Goal: Task Accomplishment & Management: Complete application form

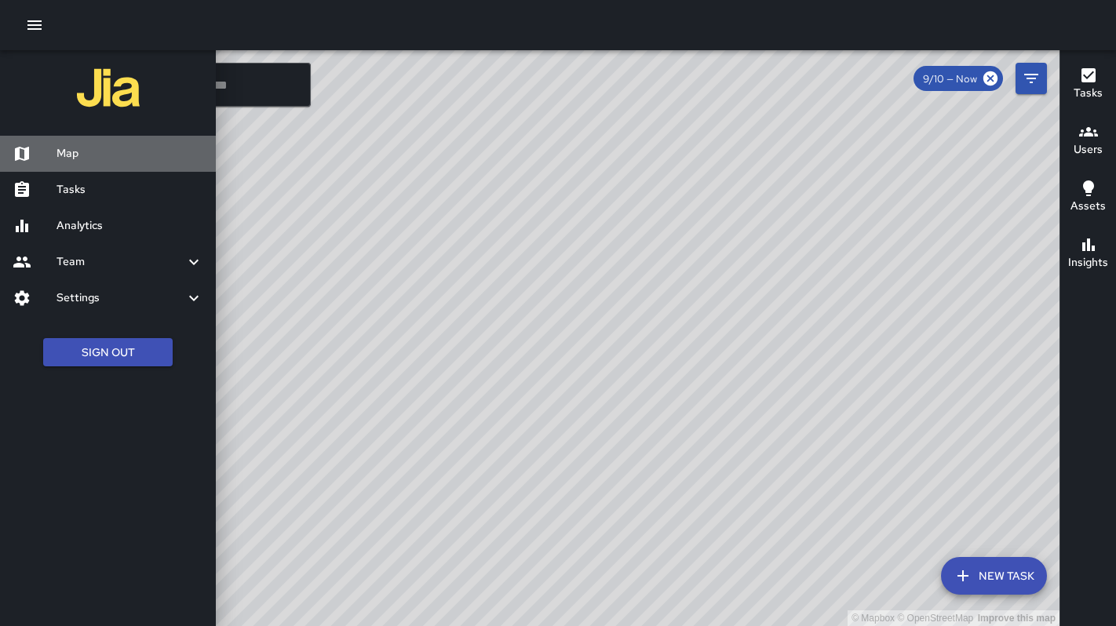
click at [71, 158] on h6 "Map" at bounding box center [130, 153] width 147 height 17
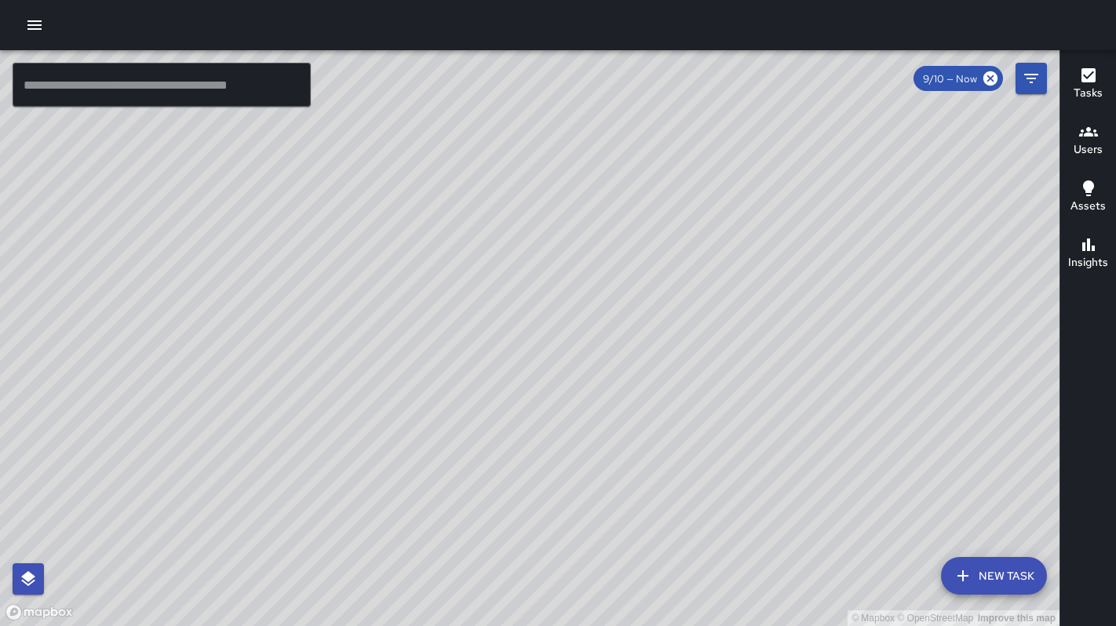
click at [27, 20] on icon "button" at bounding box center [34, 25] width 19 height 19
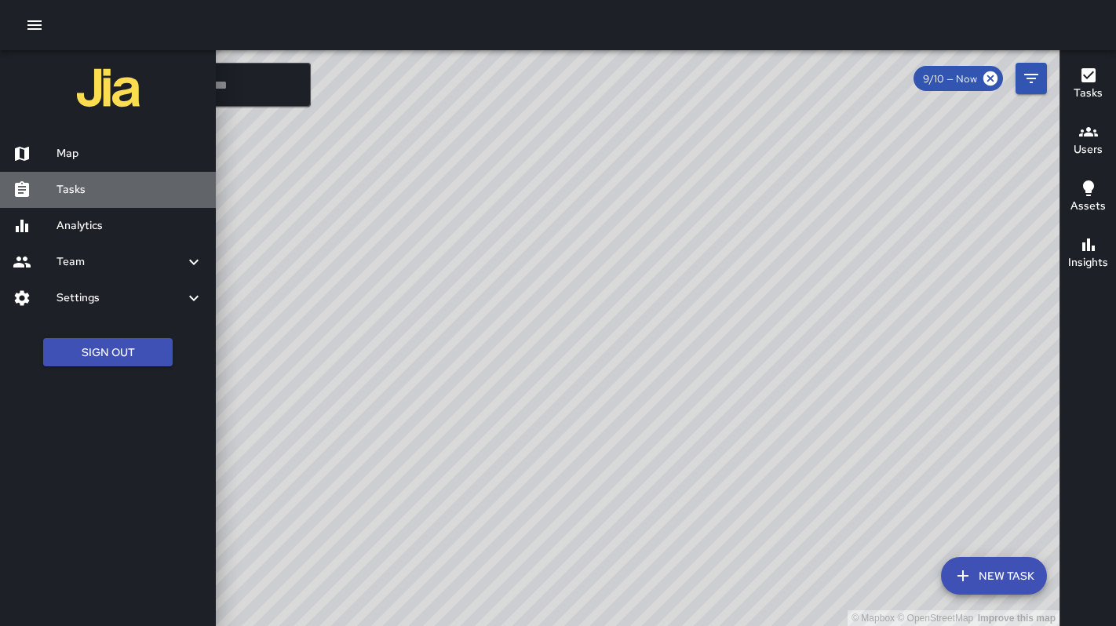
click at [93, 187] on h6 "Tasks" at bounding box center [130, 189] width 147 height 17
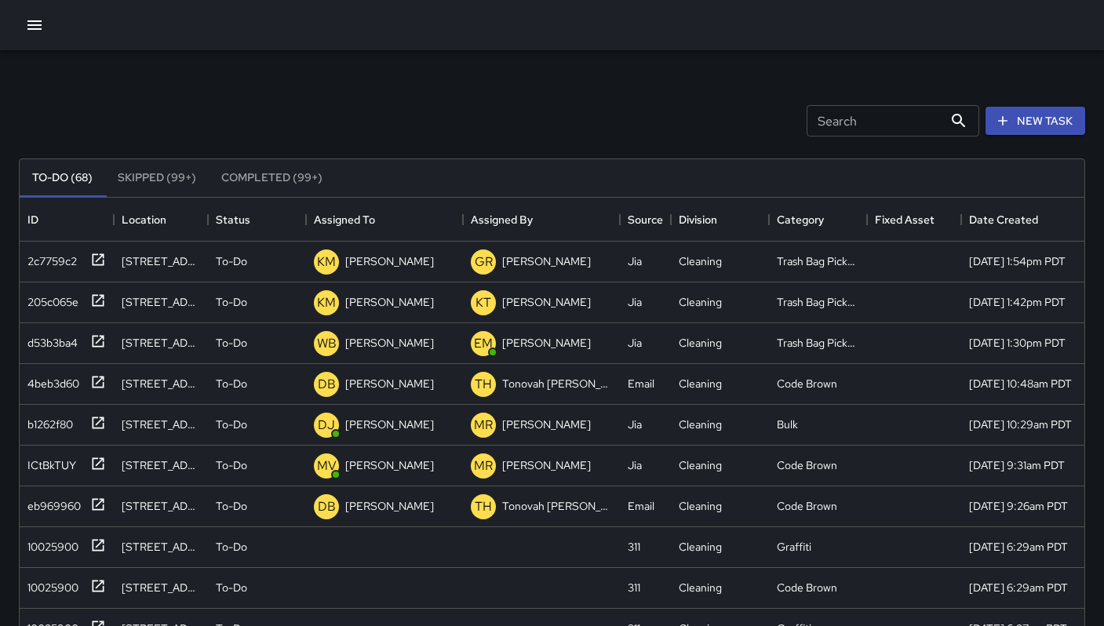
click at [863, 124] on input "Search" at bounding box center [875, 120] width 137 height 31
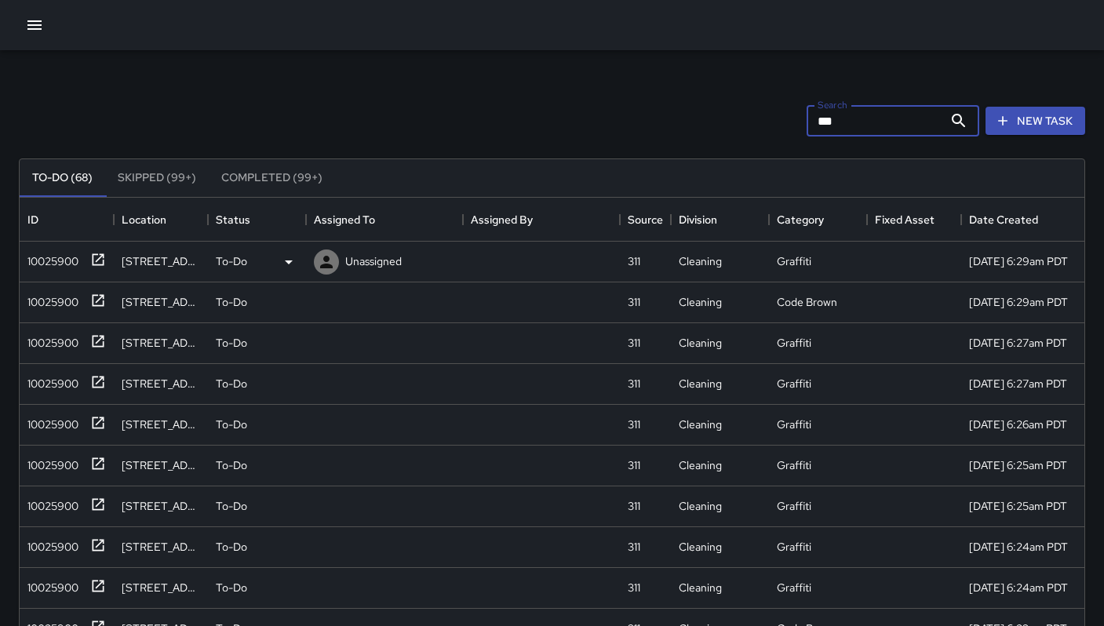
type input "***"
click at [52, 254] on div "10025900" at bounding box center [49, 258] width 57 height 22
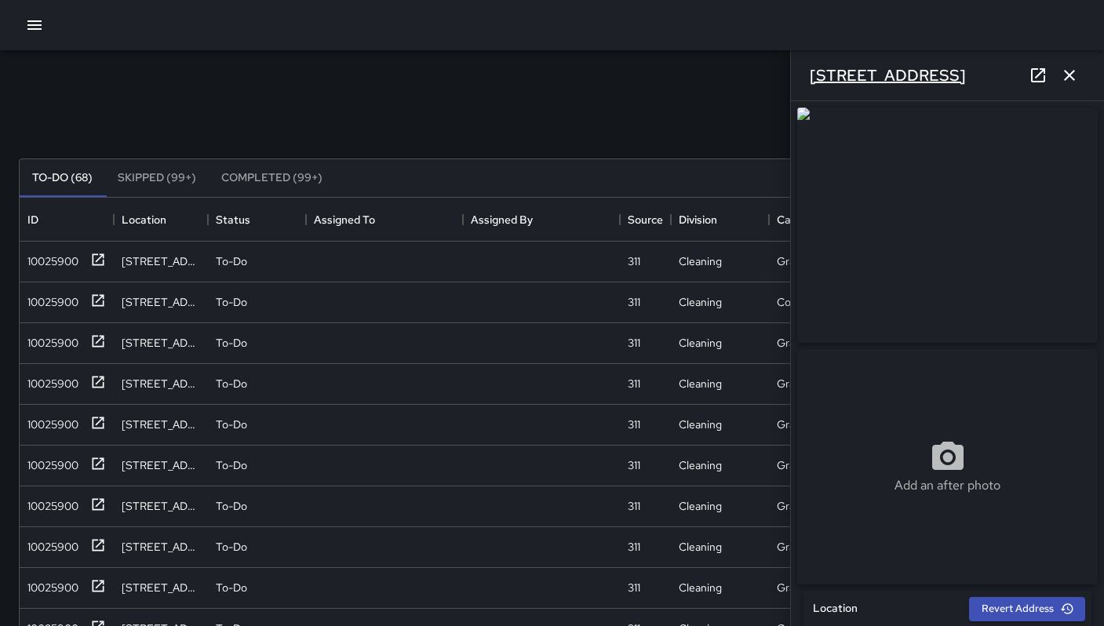
click at [889, 75] on h6 "41a Juniper Street" at bounding box center [888, 75] width 156 height 25
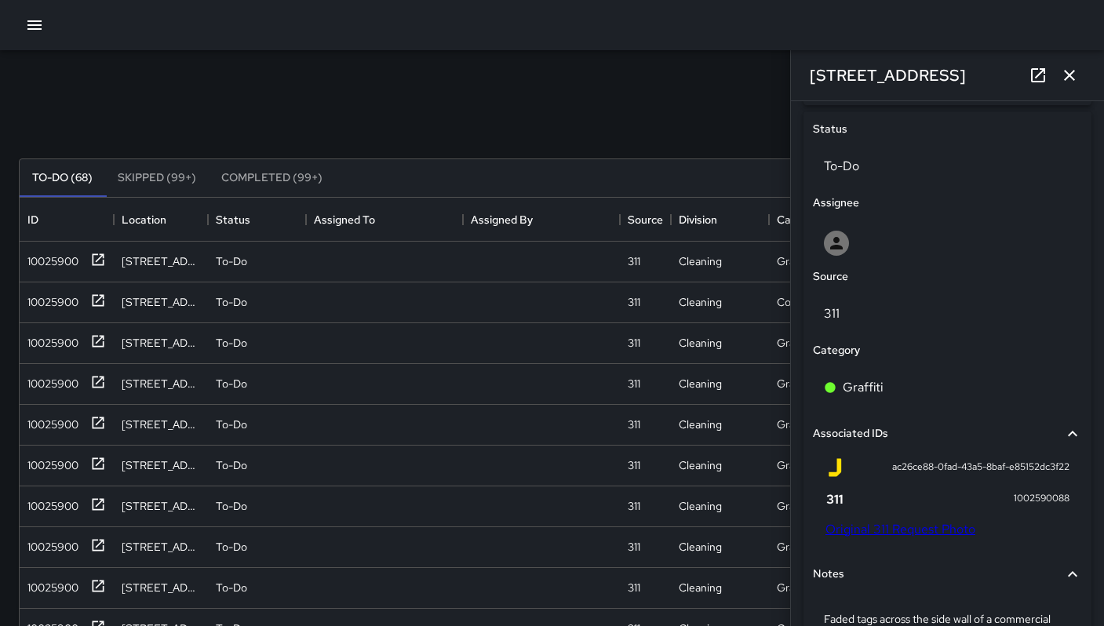
scroll to position [514, 0]
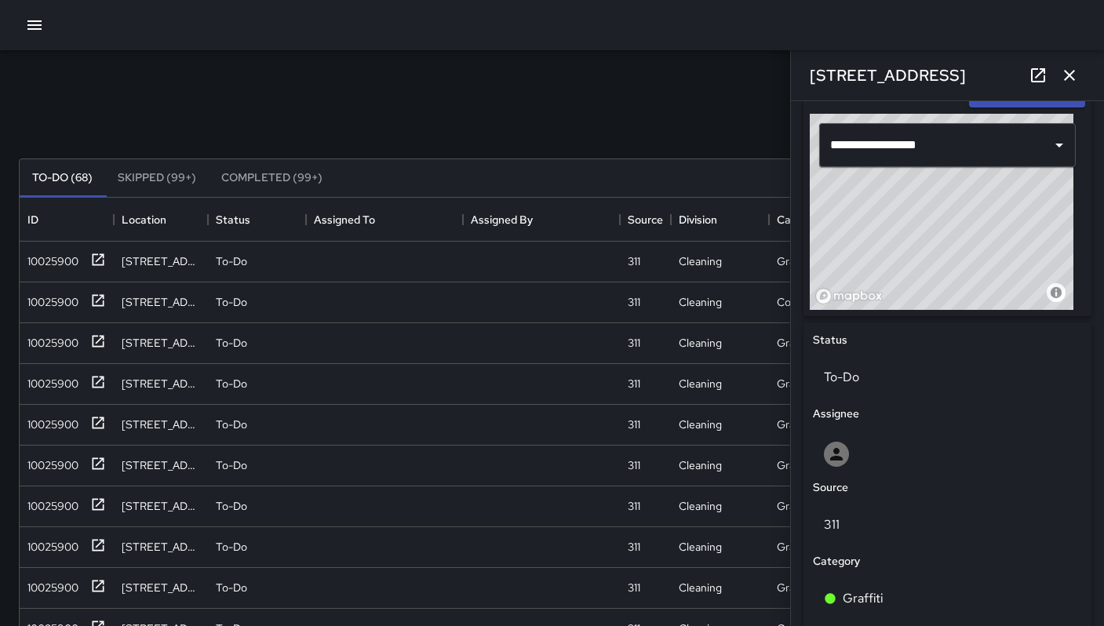
drag, startPoint x: 955, startPoint y: 75, endPoint x: 778, endPoint y: 55, distance: 177.7
click at [772, 50] on div "Search *** Search New Task To-Do (68) Skipped (99+) Completed (99+) ID Location…" at bounding box center [552, 488] width 1104 height 877
drag, startPoint x: 701, startPoint y: 64, endPoint x: 724, endPoint y: 69, distance: 23.4
click at [701, 63] on div "Search *** Search New Task To-Do (68) Skipped (99+) Completed (99+) ID Location…" at bounding box center [552, 488] width 1104 height 877
drag, startPoint x: 944, startPoint y: 73, endPoint x: 761, endPoint y: 72, distance: 182.1
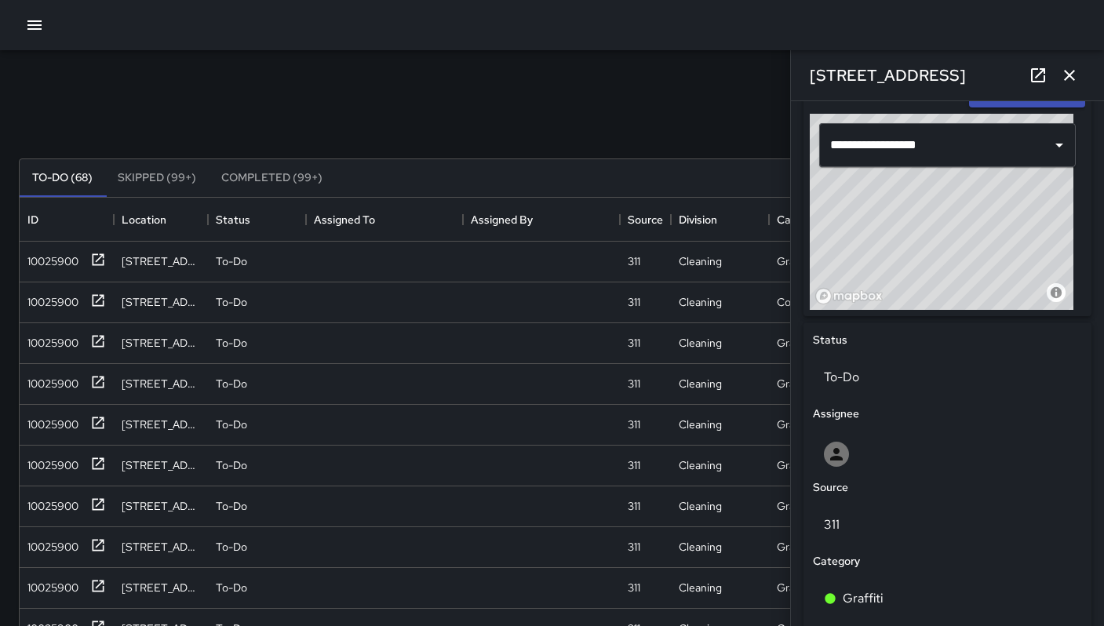
click at [766, 71] on div "Search *** Search New Task To-Do (68) Skipped (99+) Completed (99+) ID Location…" at bounding box center [552, 488] width 1104 height 877
click at [674, 88] on div "Search *** Search New Task" at bounding box center [552, 121] width 1073 height 82
click at [1066, 80] on icon "button" at bounding box center [1069, 75] width 19 height 19
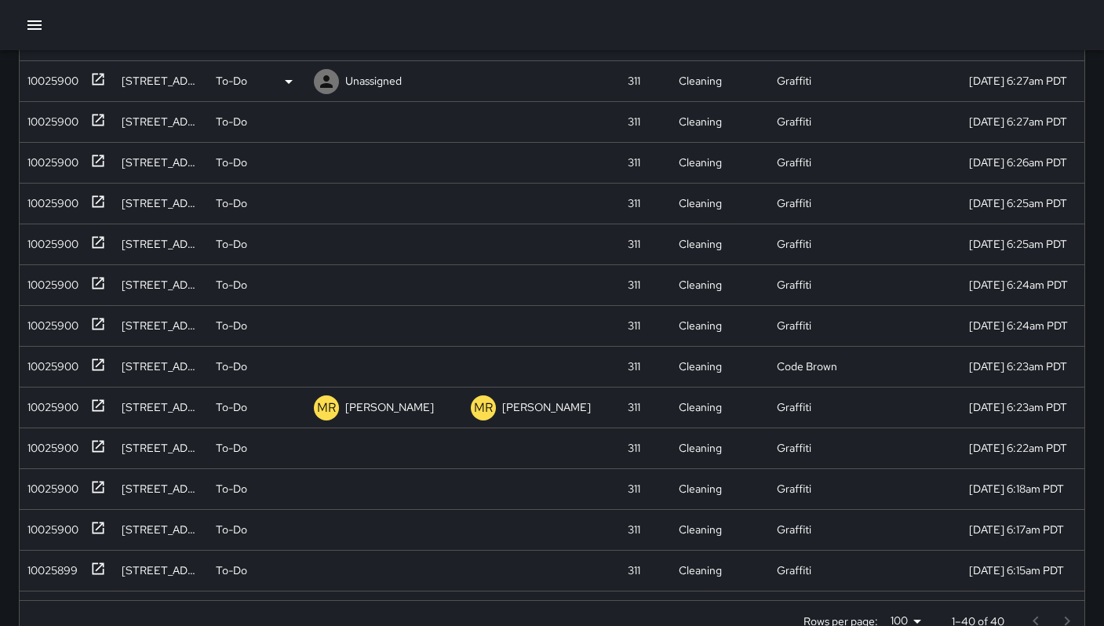
scroll to position [228, 0]
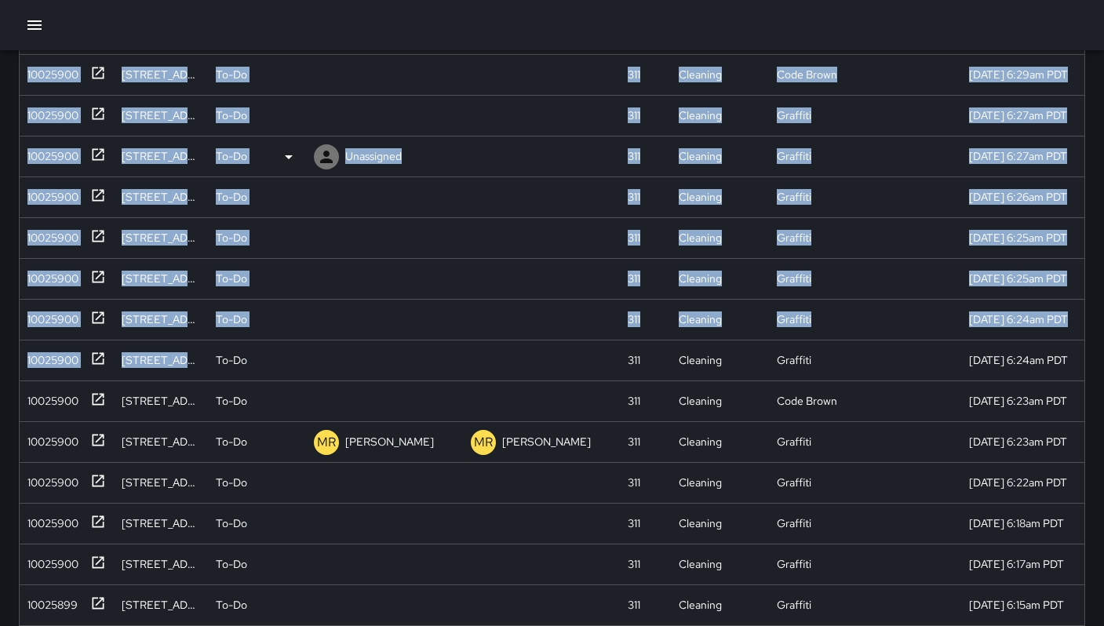
drag, startPoint x: 18, startPoint y: 47, endPoint x: 319, endPoint y: 153, distance: 318.8
click at [242, 302] on div "Search *** Search New Task To-Do (68) Skipped (99+) Completed (99+) ID Location…" at bounding box center [552, 235] width 1104 height 927
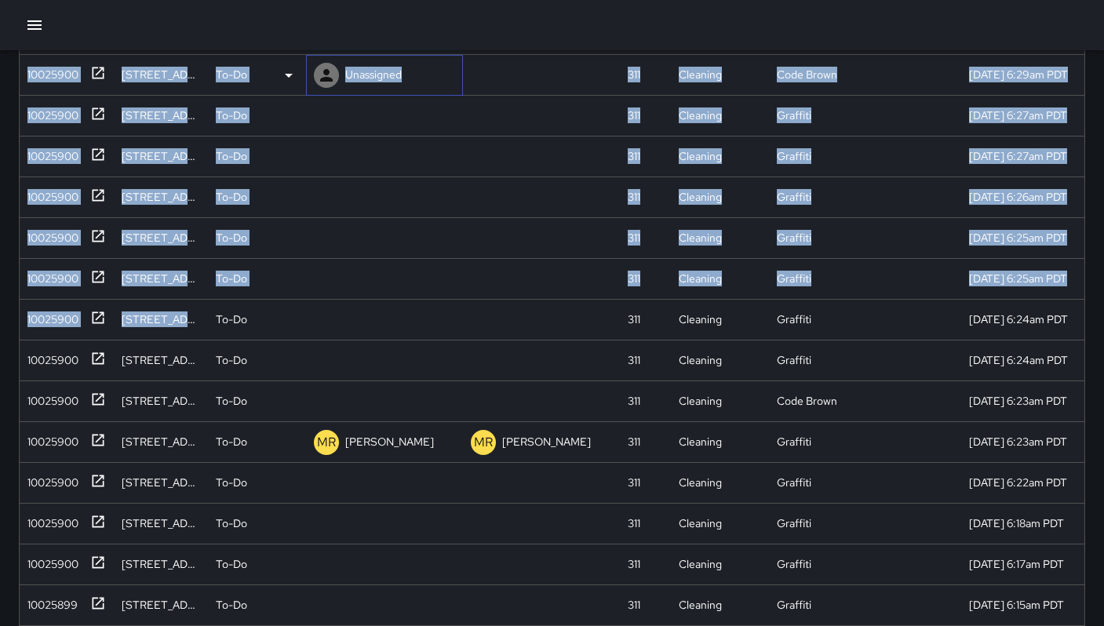
click at [330, 85] on div at bounding box center [326, 75] width 25 height 25
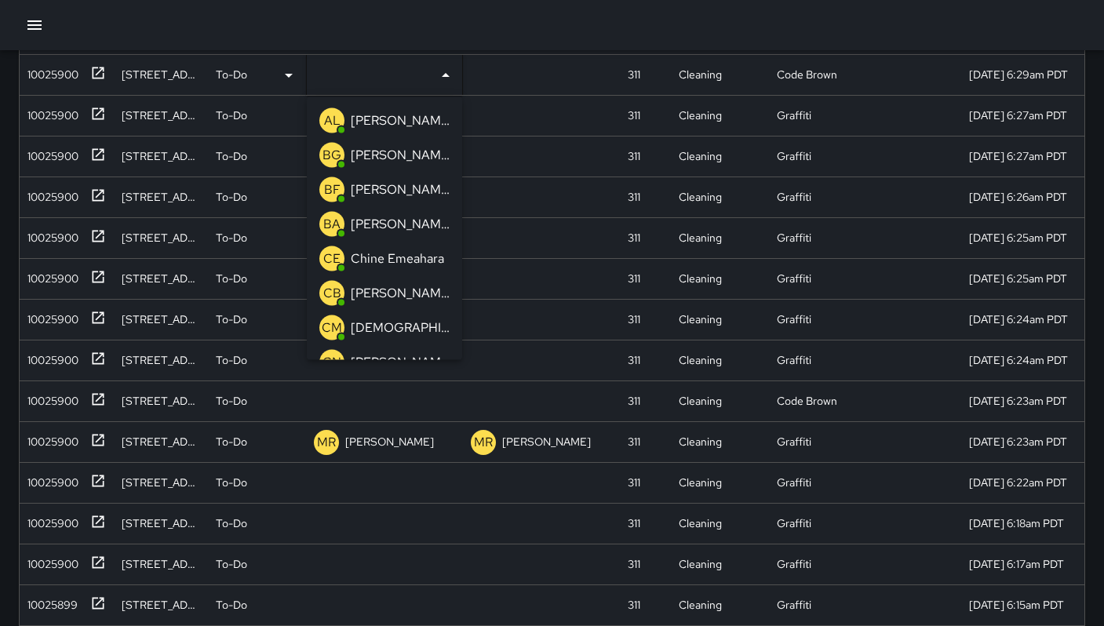
click at [379, 24] on div at bounding box center [552, 25] width 1104 height 50
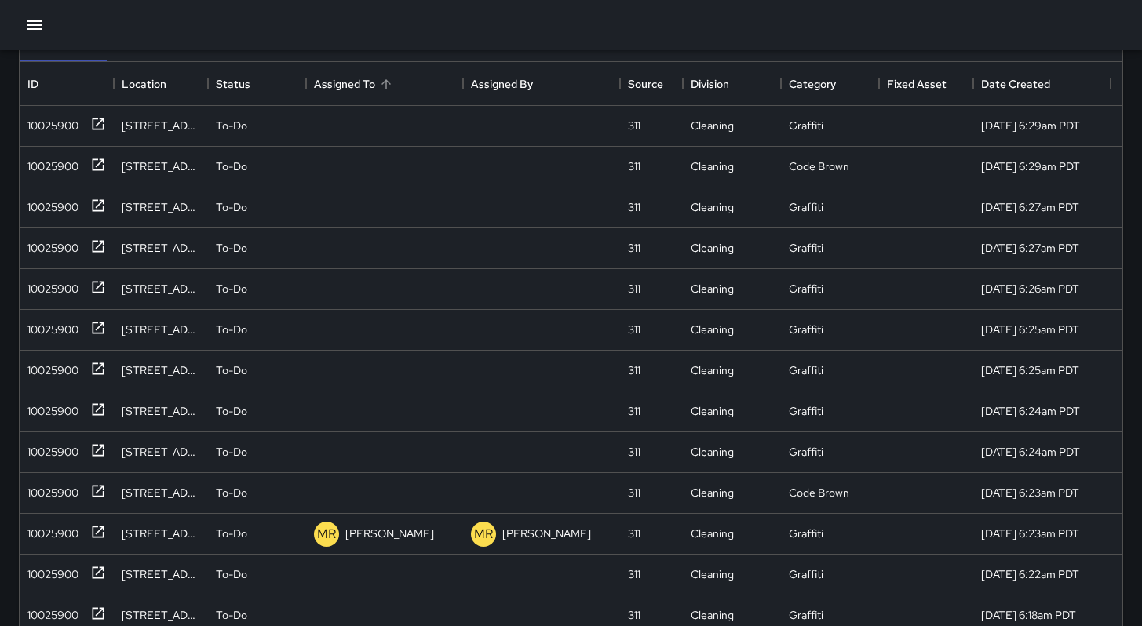
scroll to position [133, 0]
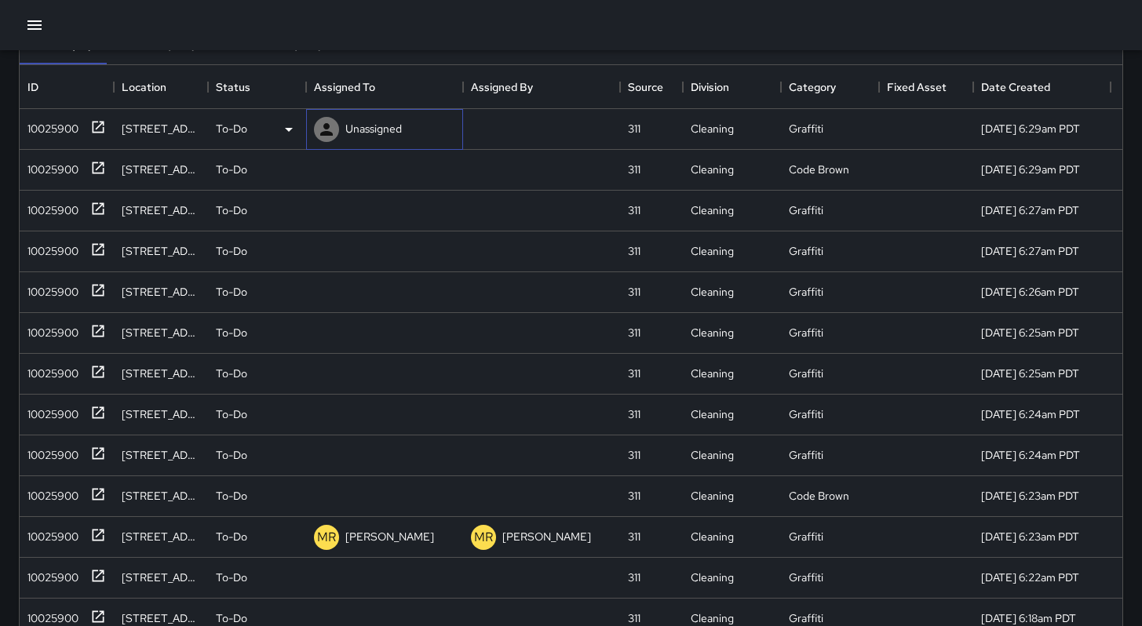
click at [343, 130] on div "Unassigned" at bounding box center [373, 129] width 63 height 22
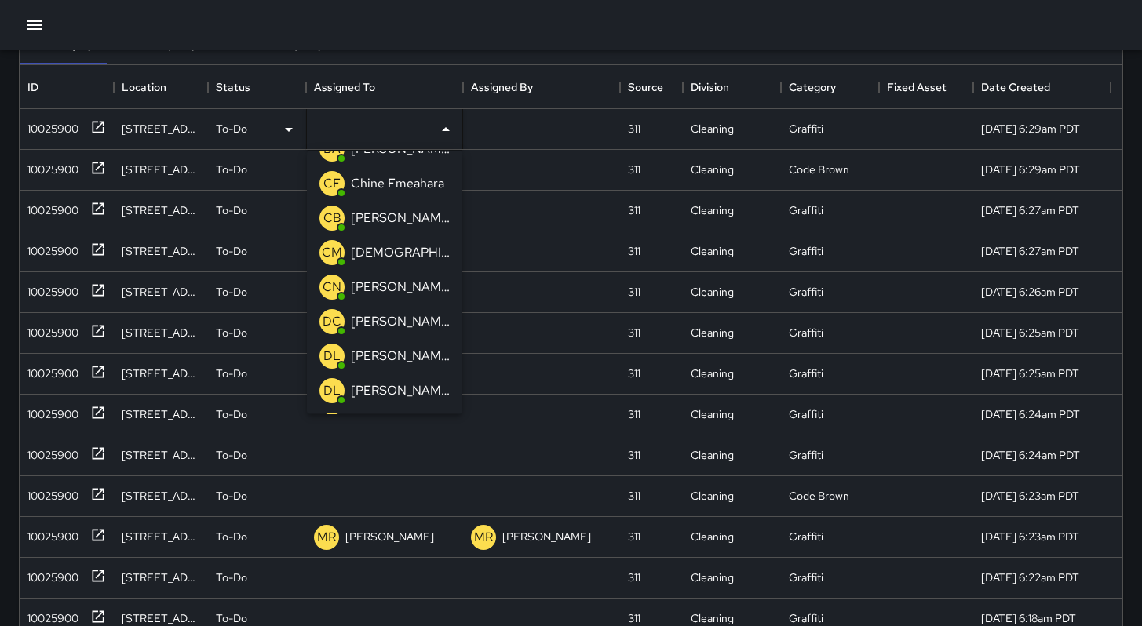
scroll to position [0, 0]
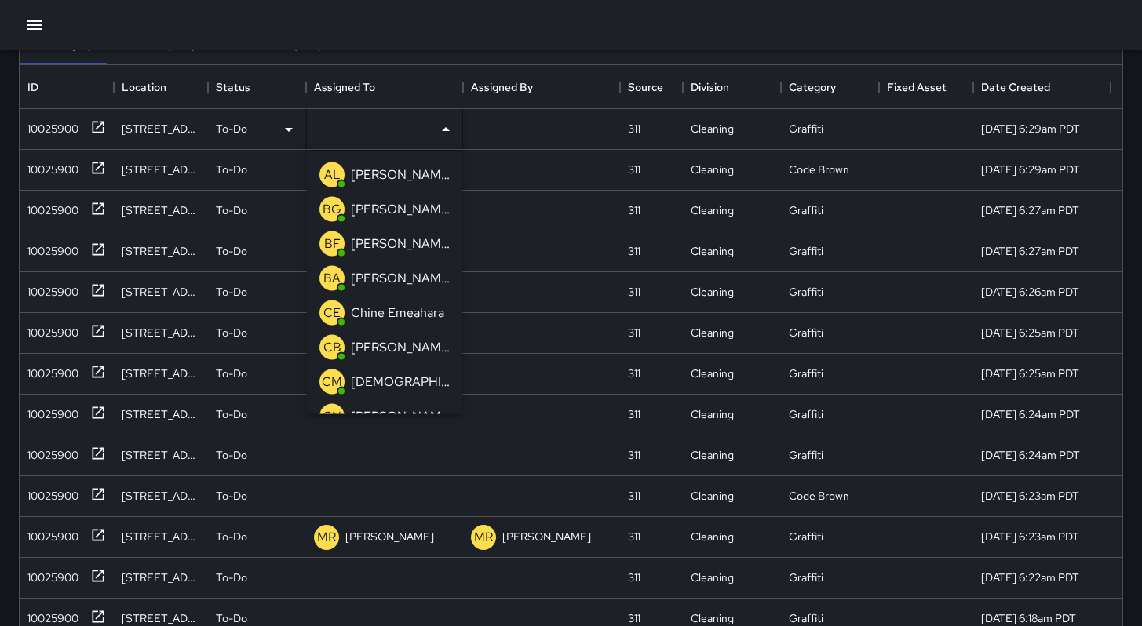
click at [261, 28] on div at bounding box center [571, 25] width 1142 height 50
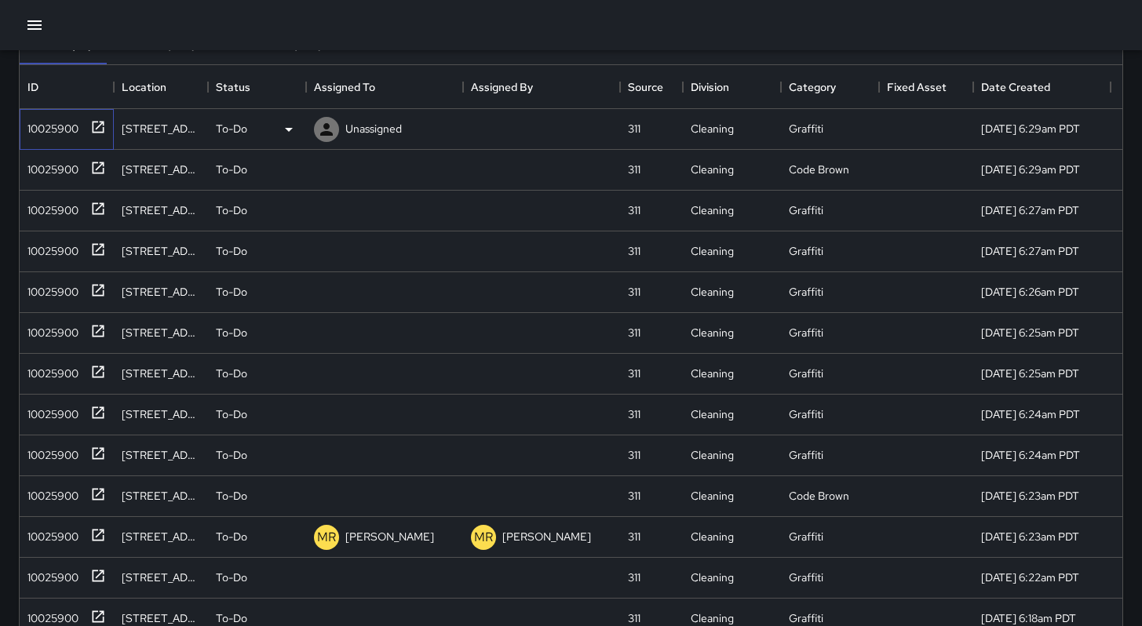
click at [60, 124] on div "10025900" at bounding box center [49, 126] width 57 height 22
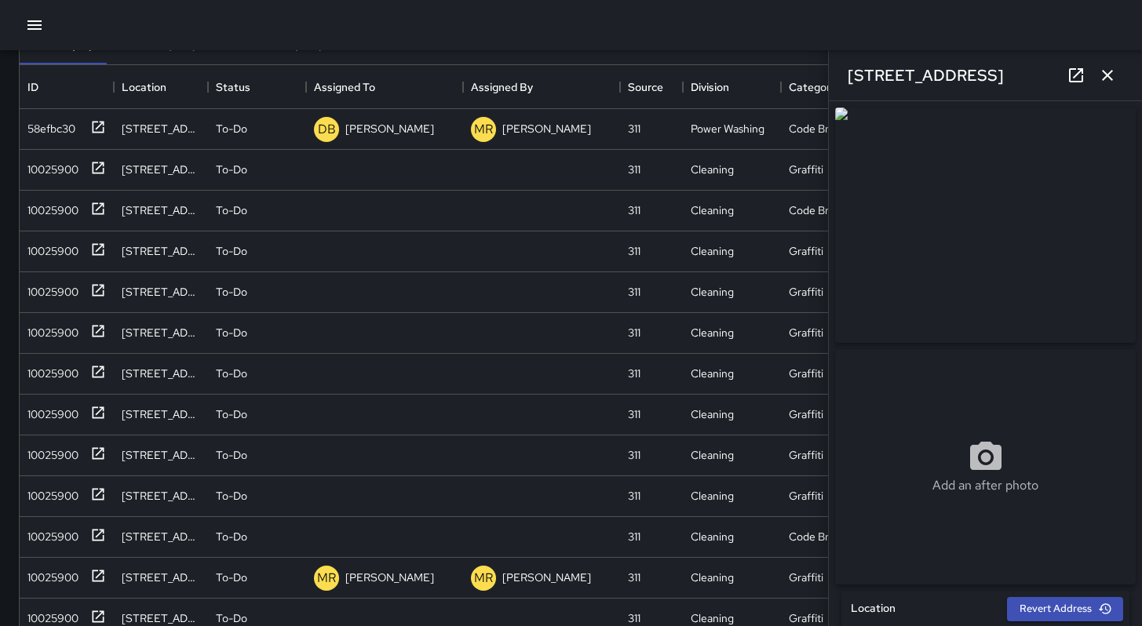
click at [1115, 82] on button "button" at bounding box center [1107, 75] width 31 height 31
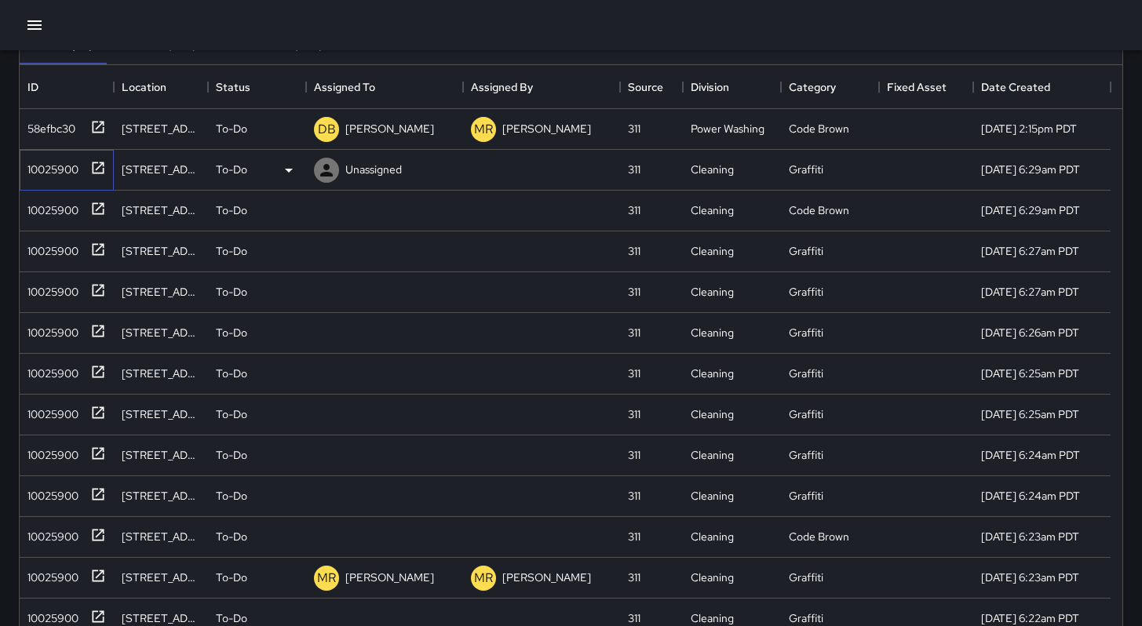
click at [39, 173] on div "10025900" at bounding box center [49, 166] width 57 height 22
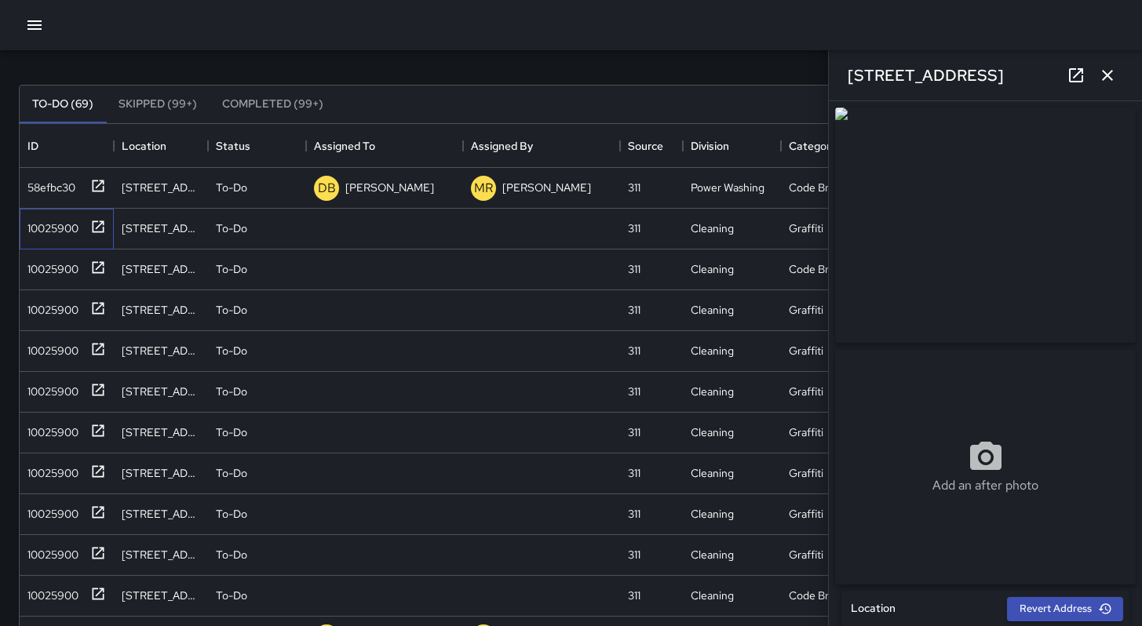
scroll to position [7, 0]
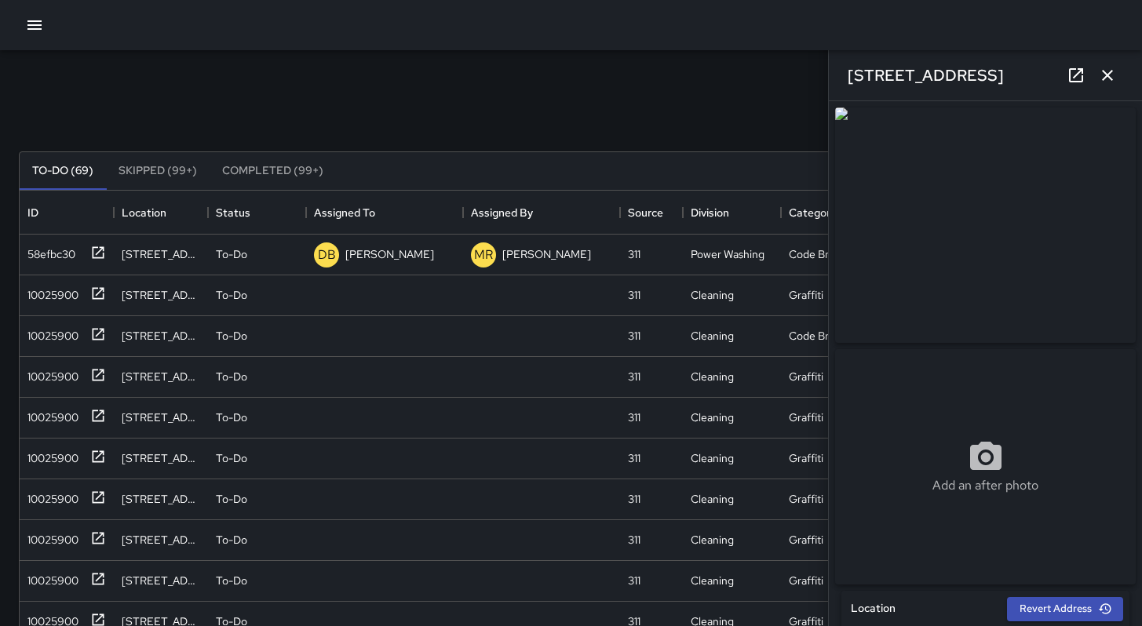
drag, startPoint x: 988, startPoint y: 74, endPoint x: 820, endPoint y: 78, distance: 168.8
click at [820, 78] on div "Search *** Search New Task To-Do (69) Skipped (99+) Completed (99+) ID Location…" at bounding box center [571, 481] width 1142 height 877
click at [1004, 75] on div "41a Juniper Street" at bounding box center [985, 75] width 313 height 50
drag, startPoint x: 1003, startPoint y: 76, endPoint x: 840, endPoint y: 75, distance: 163.3
click at [840, 75] on div "41a Juniper Street" at bounding box center [985, 75] width 313 height 50
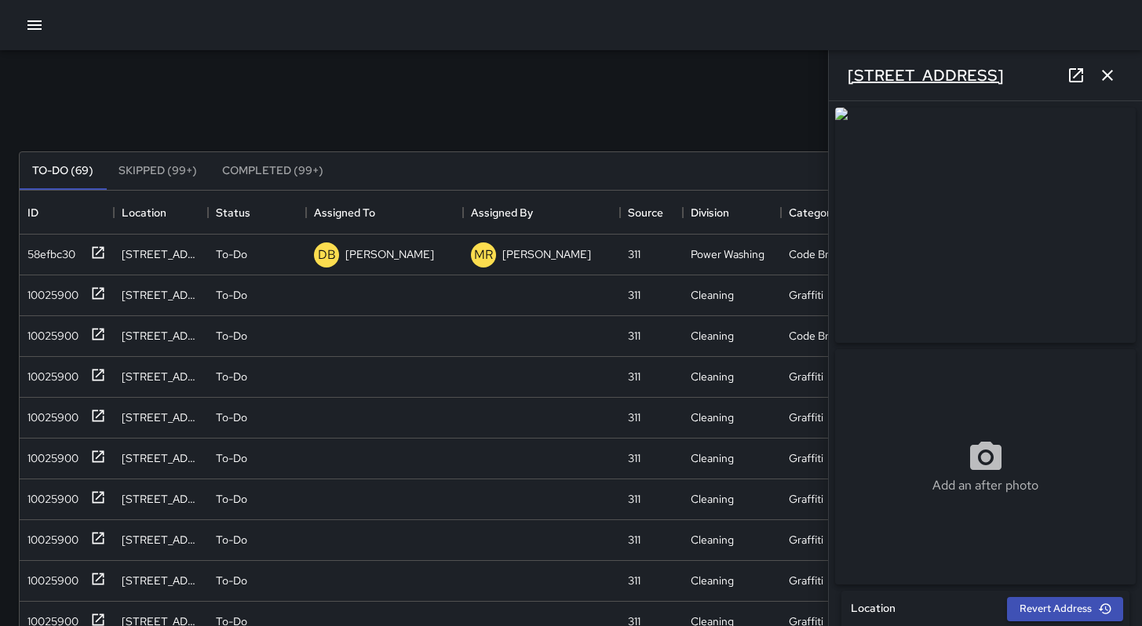
copy h6 "41a Juniper Street"
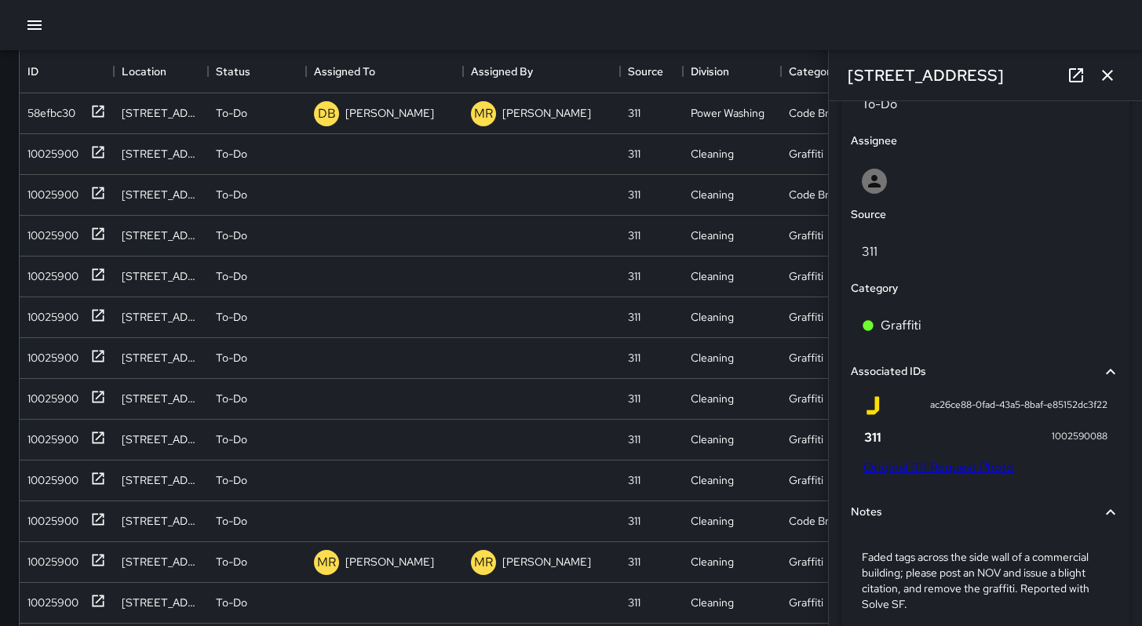
scroll to position [940, 0]
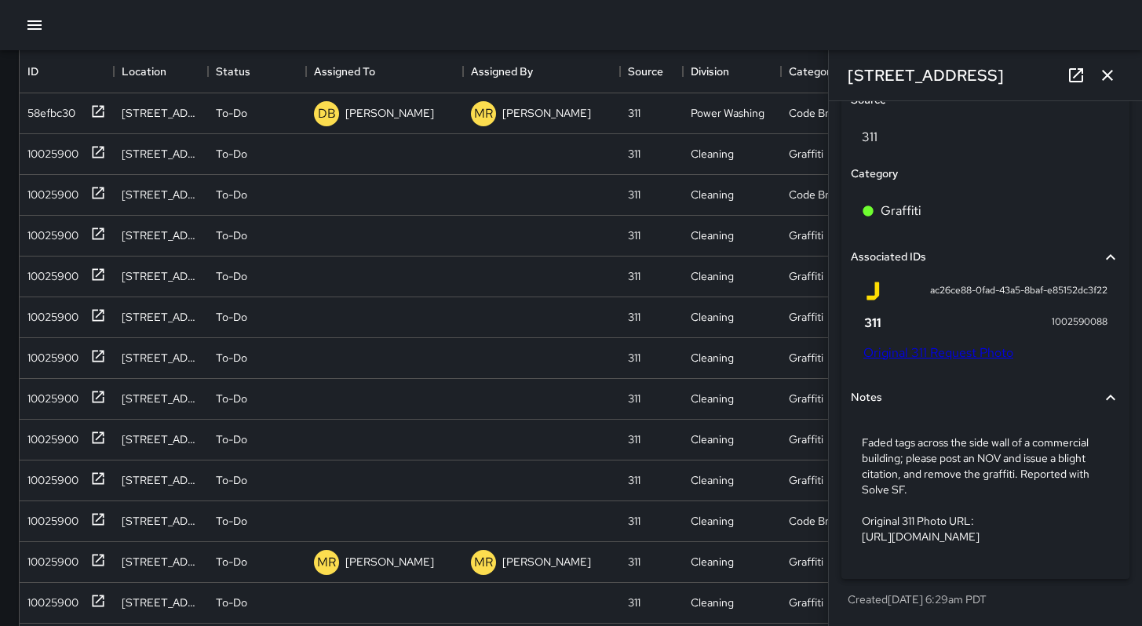
click at [1032, 482] on p "Faded tags across the side wall of a commercial building; please post an NOV an…" at bounding box center [985, 490] width 247 height 110
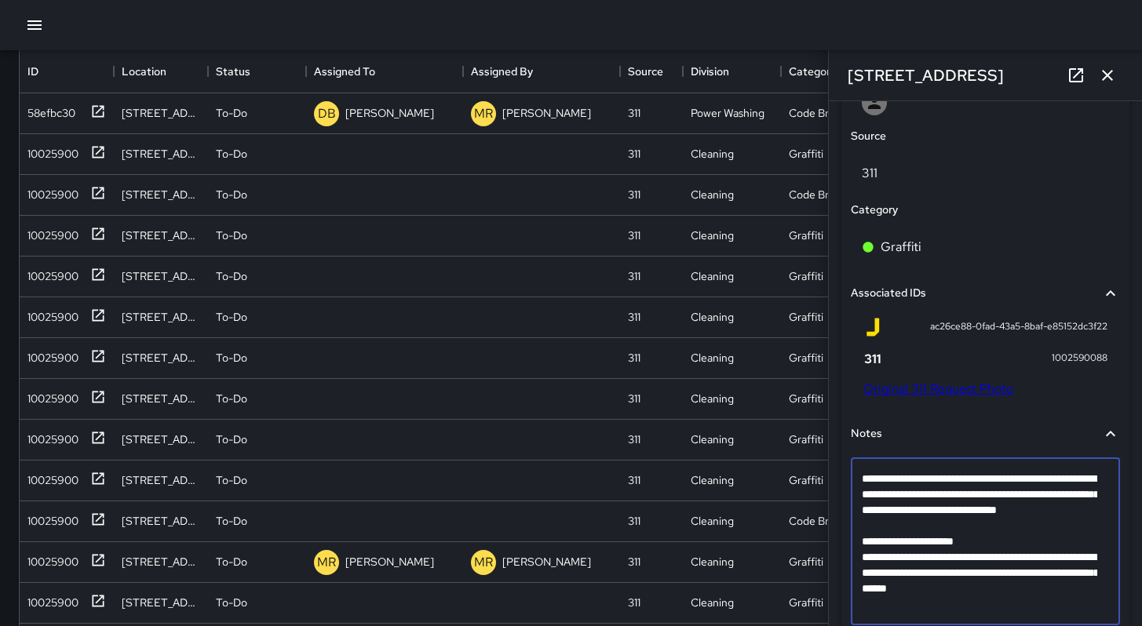
scroll to position [940, 0]
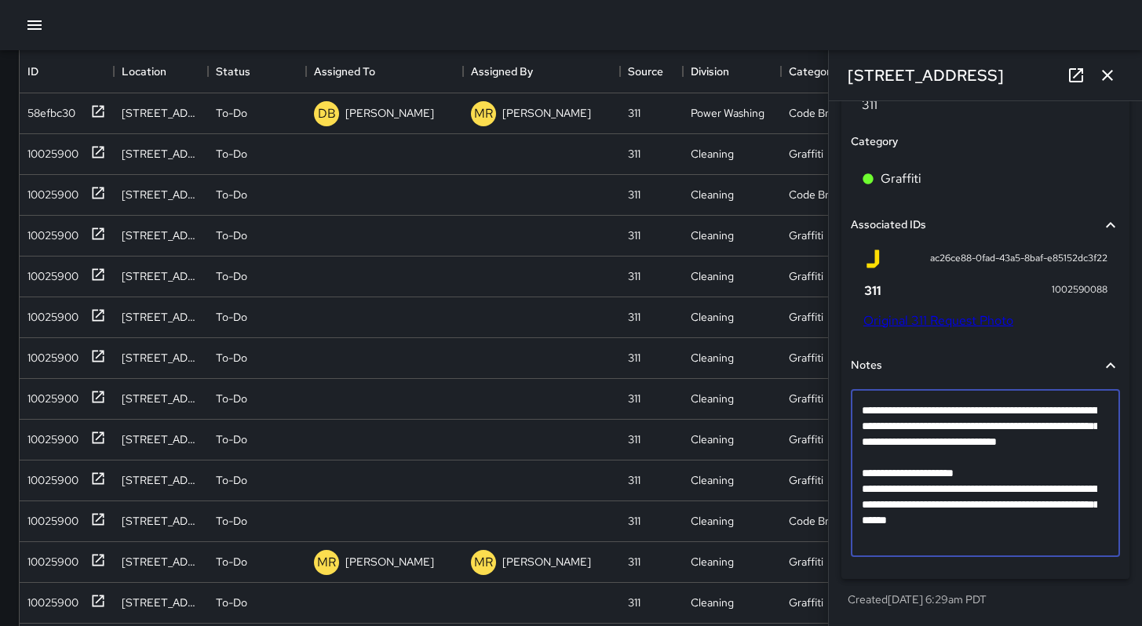
drag, startPoint x: 1040, startPoint y: 533, endPoint x: 837, endPoint y: 403, distance: 241.5
click at [837, 403] on div "**********" at bounding box center [985, 135] width 301 height 969
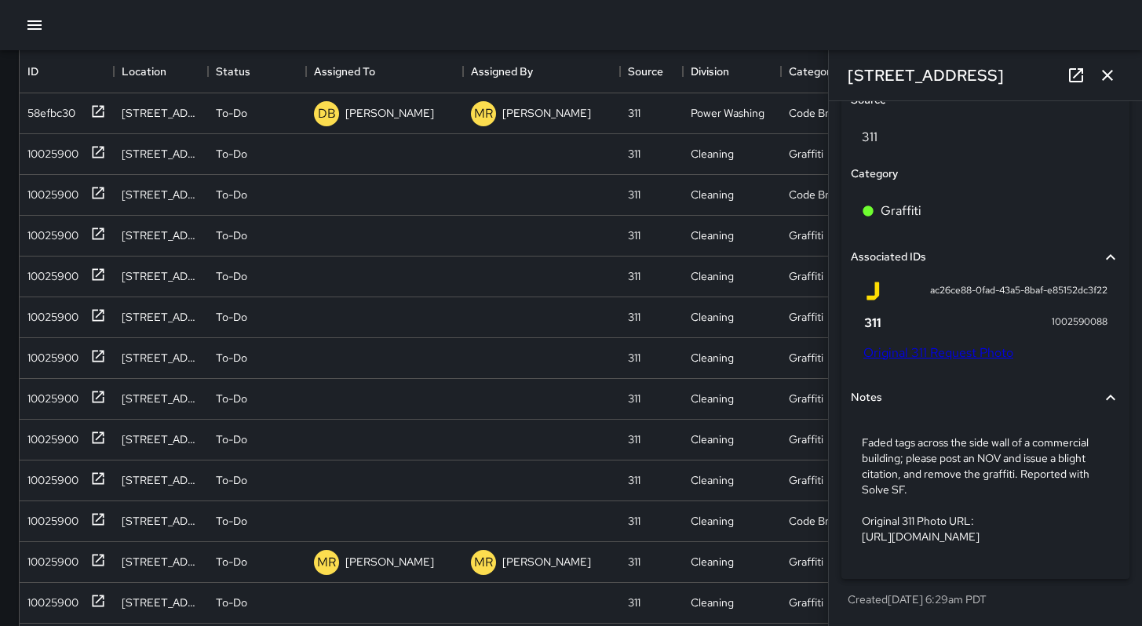
scroll to position [940, 0]
click at [890, 345] on link "Original 311 Request Photo" at bounding box center [938, 353] width 150 height 16
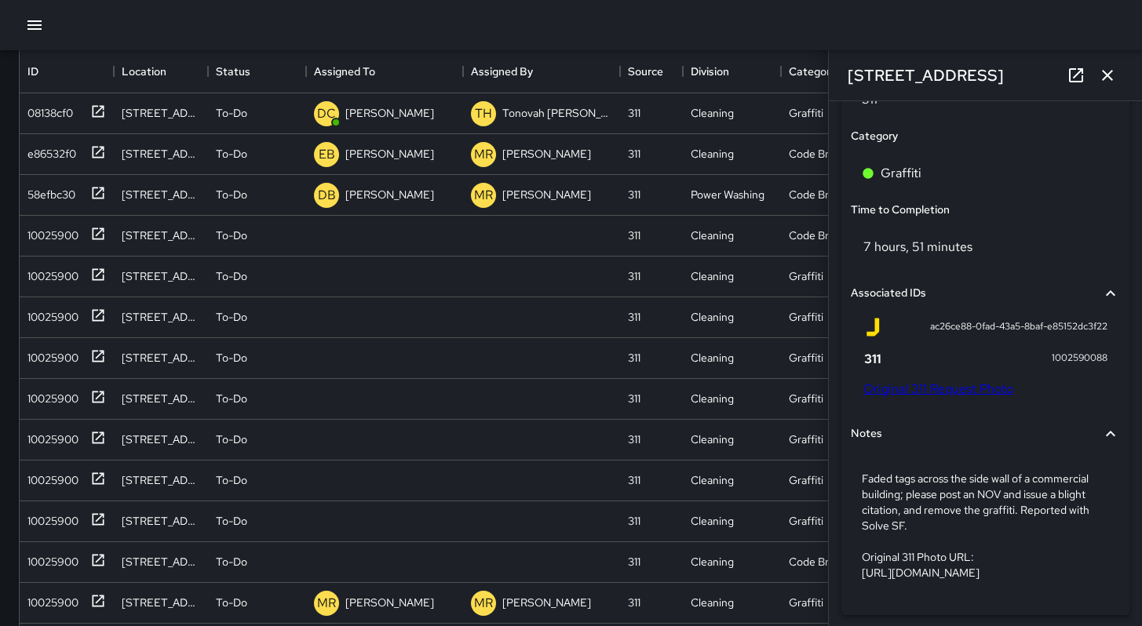
click at [1106, 82] on icon "button" at bounding box center [1107, 75] width 19 height 19
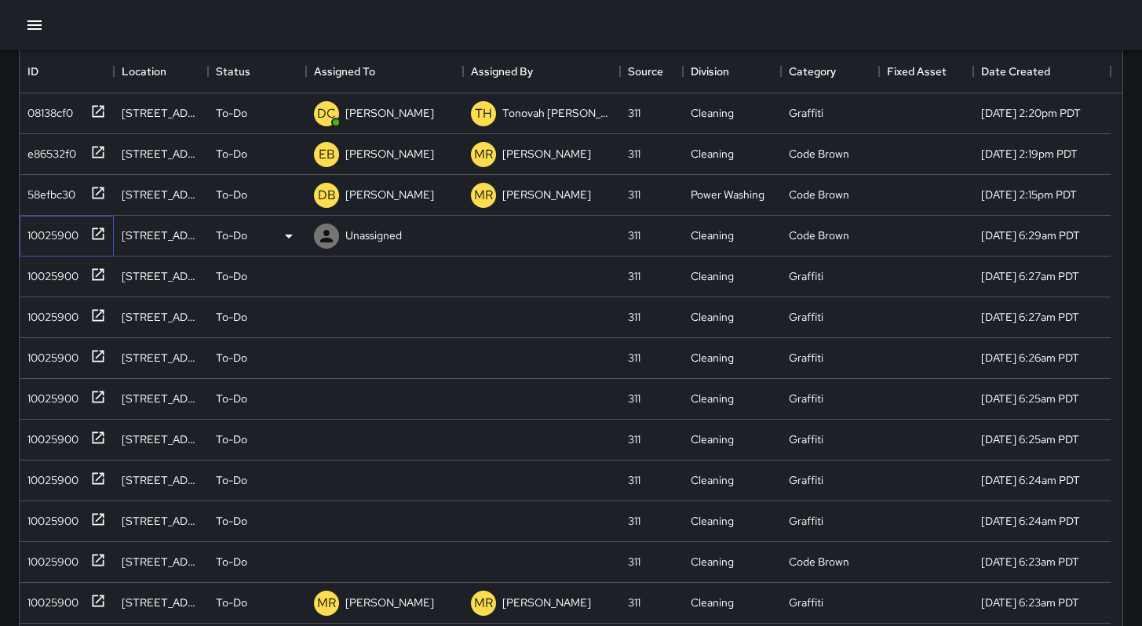
click at [46, 239] on div "10025900" at bounding box center [49, 232] width 57 height 22
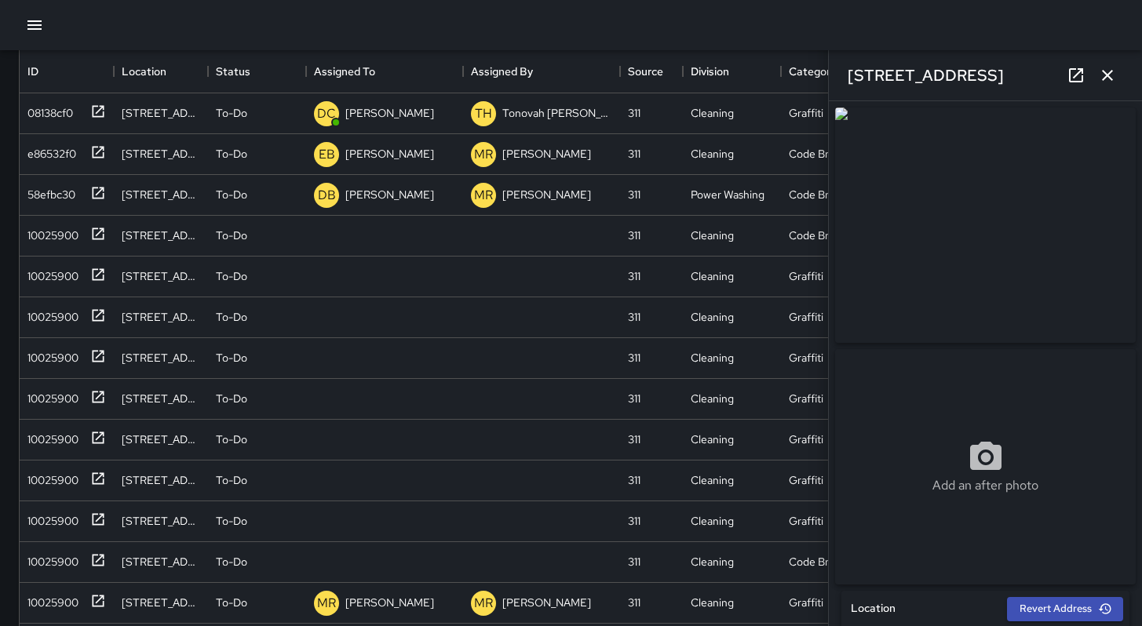
drag, startPoint x: 846, startPoint y: 76, endPoint x: 1002, endPoint y: 86, distance: 155.8
click at [1002, 86] on div "[STREET_ADDRESS]" at bounding box center [985, 75] width 313 height 50
copy h6 "[STREET_ADDRESS]"
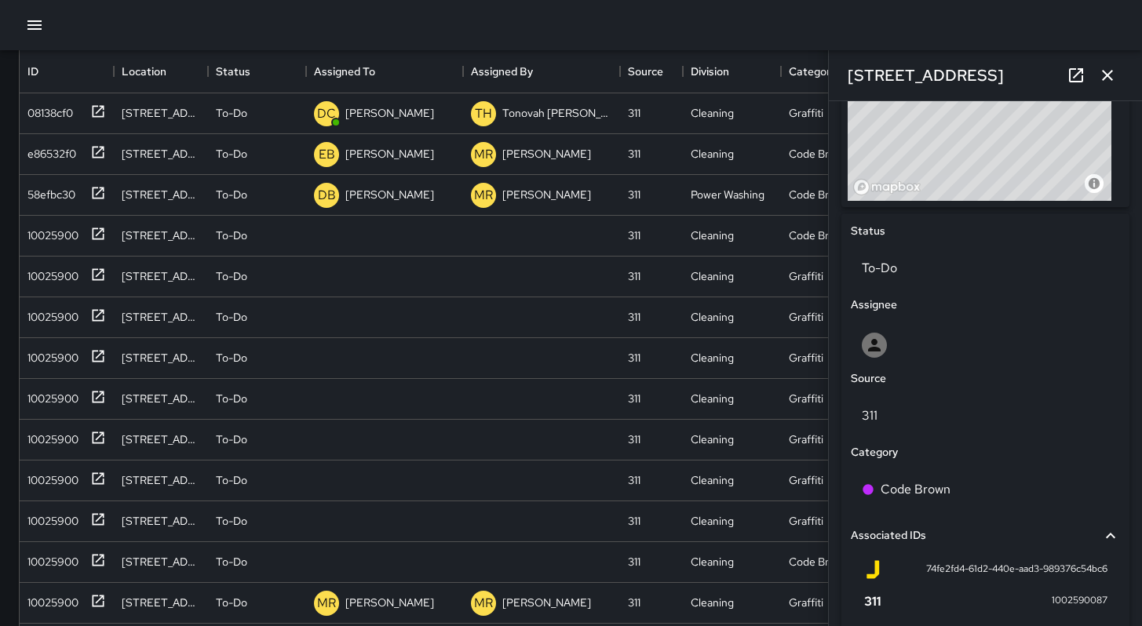
scroll to position [841, 0]
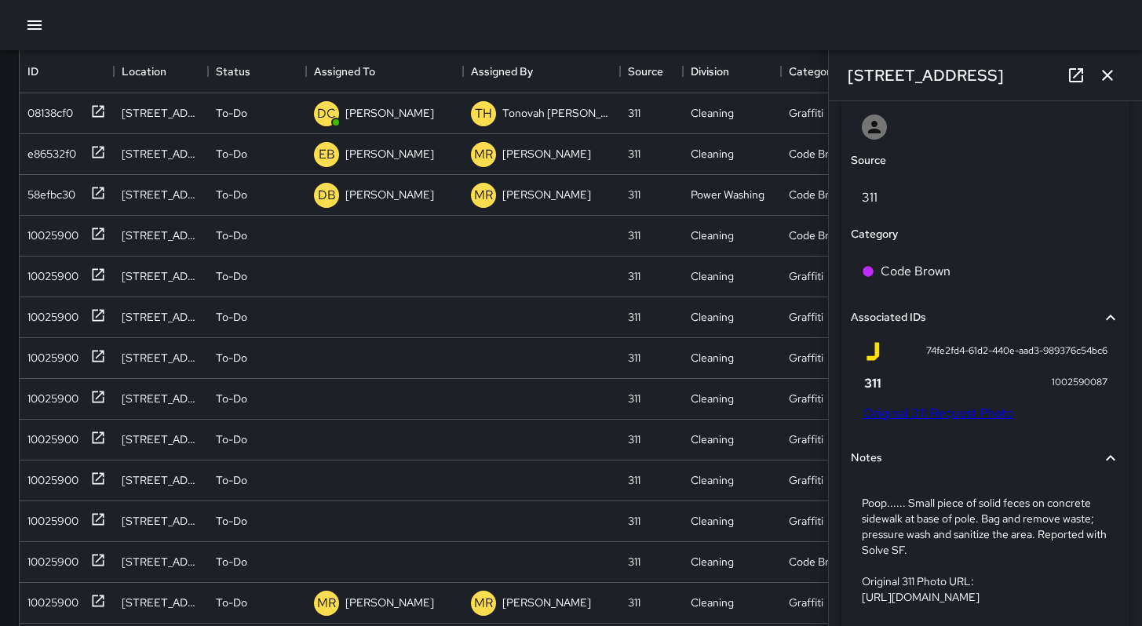
click at [966, 422] on link "Original 311 Request Photo" at bounding box center [938, 413] width 150 height 16
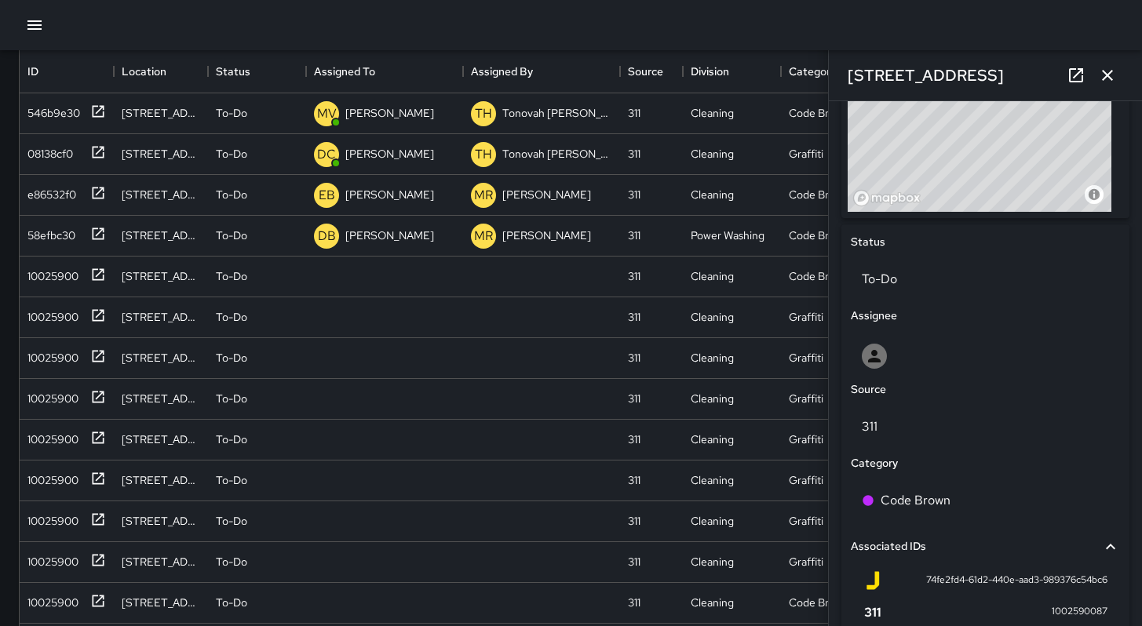
scroll to position [595, 0]
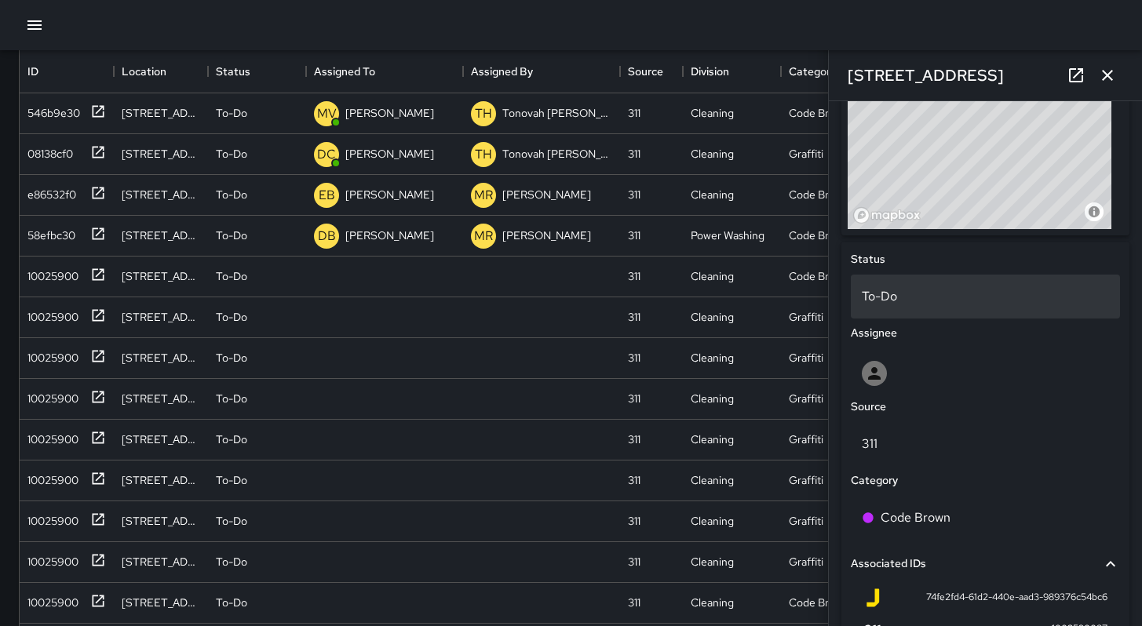
click at [885, 302] on p "To-Do" at bounding box center [985, 296] width 247 height 19
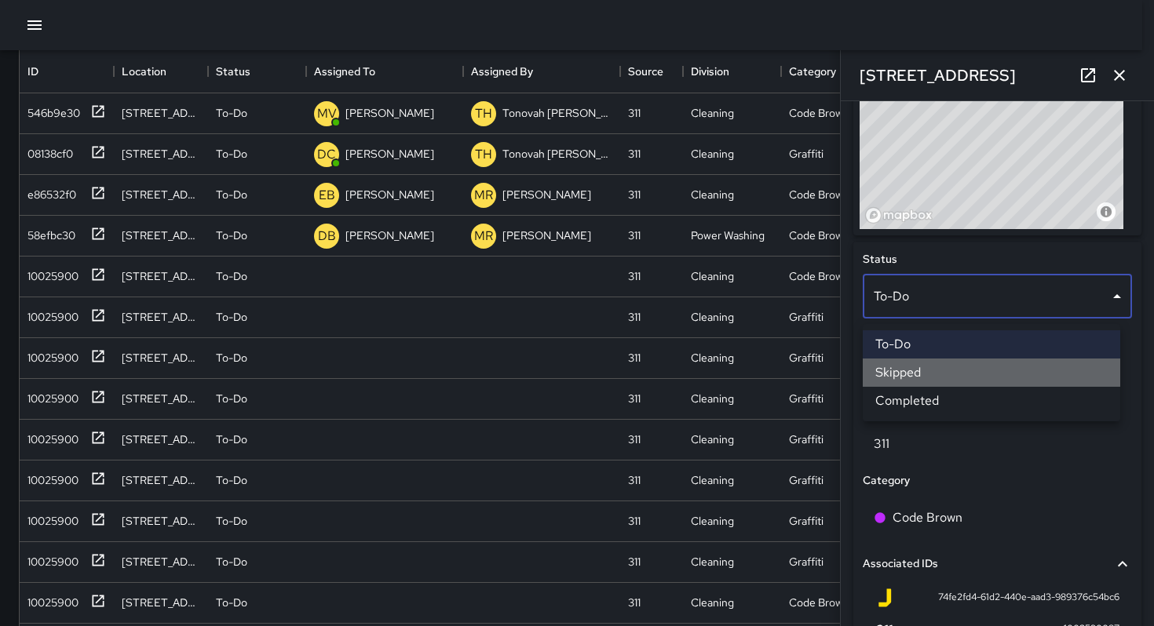
click at [910, 378] on li "Skipped" at bounding box center [991, 373] width 257 height 28
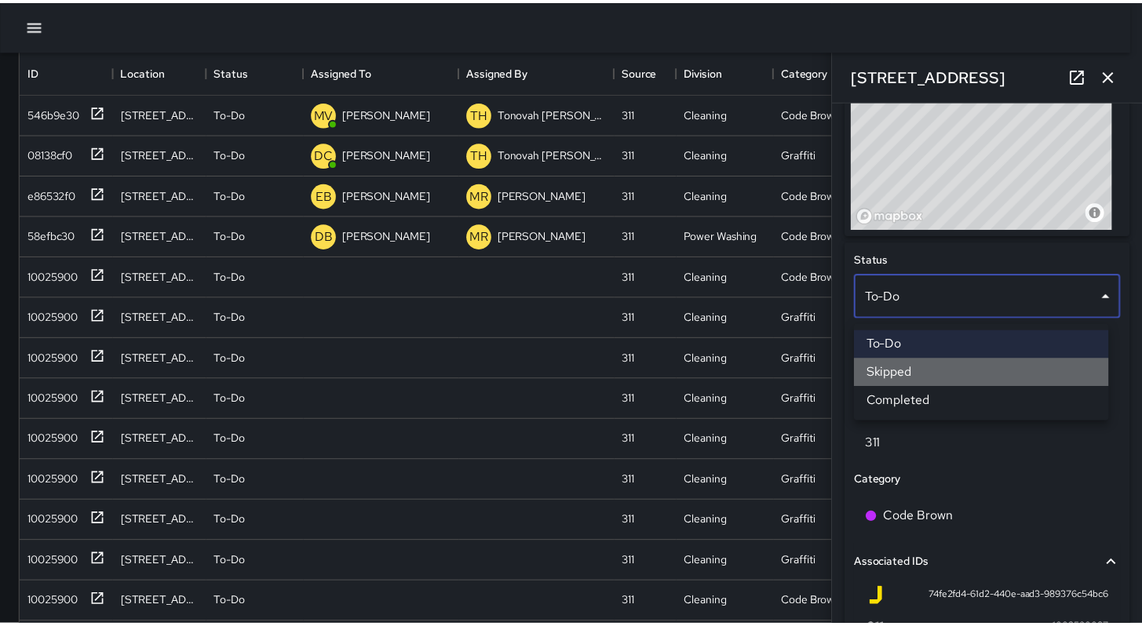
scroll to position [13, 13]
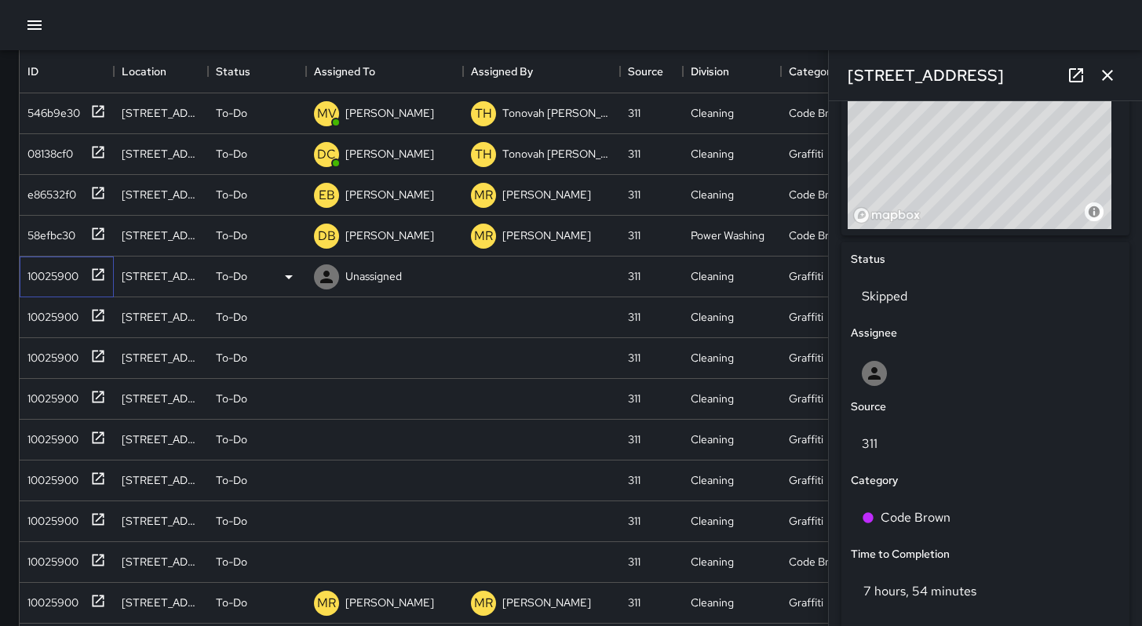
click at [46, 279] on div "10025900" at bounding box center [49, 273] width 57 height 22
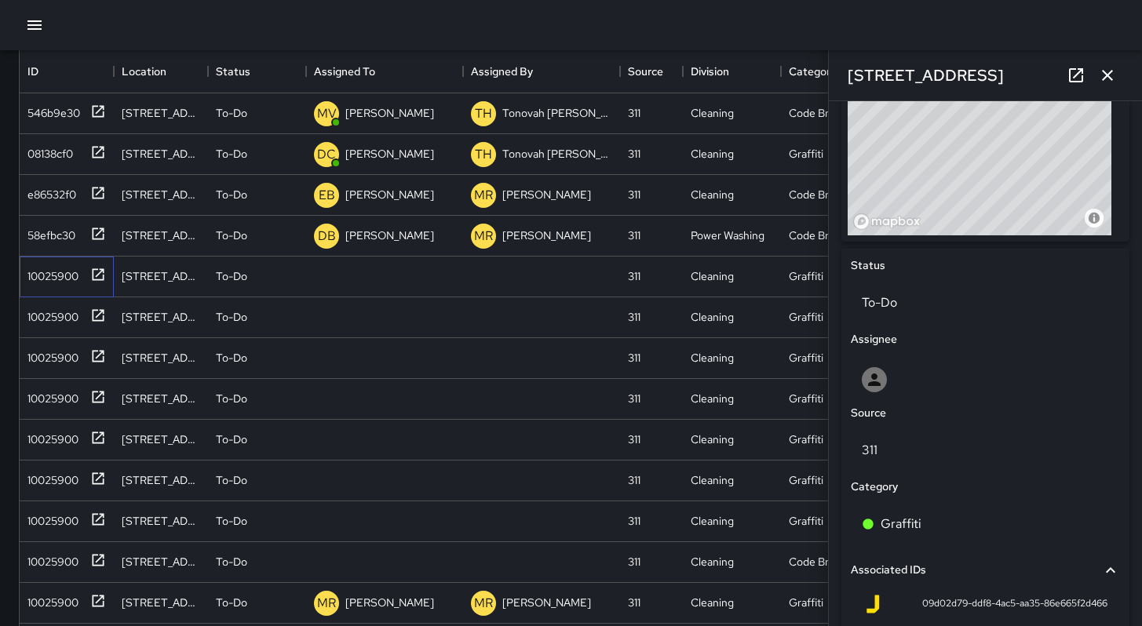
scroll to position [833, 0]
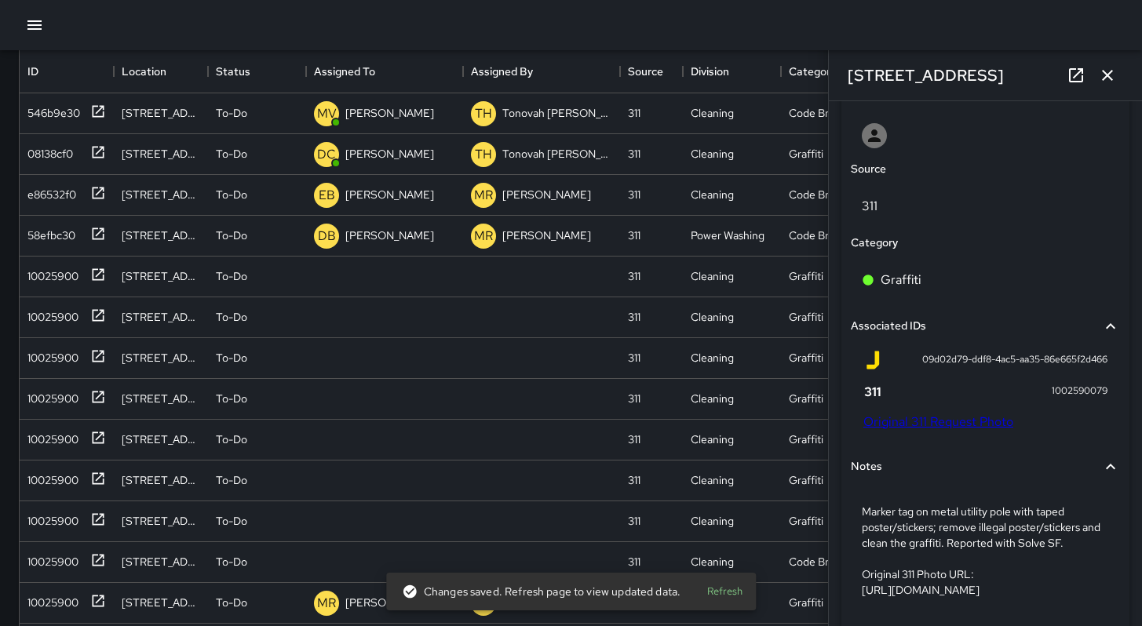
click at [891, 425] on link "Original 311 Request Photo" at bounding box center [938, 422] width 150 height 16
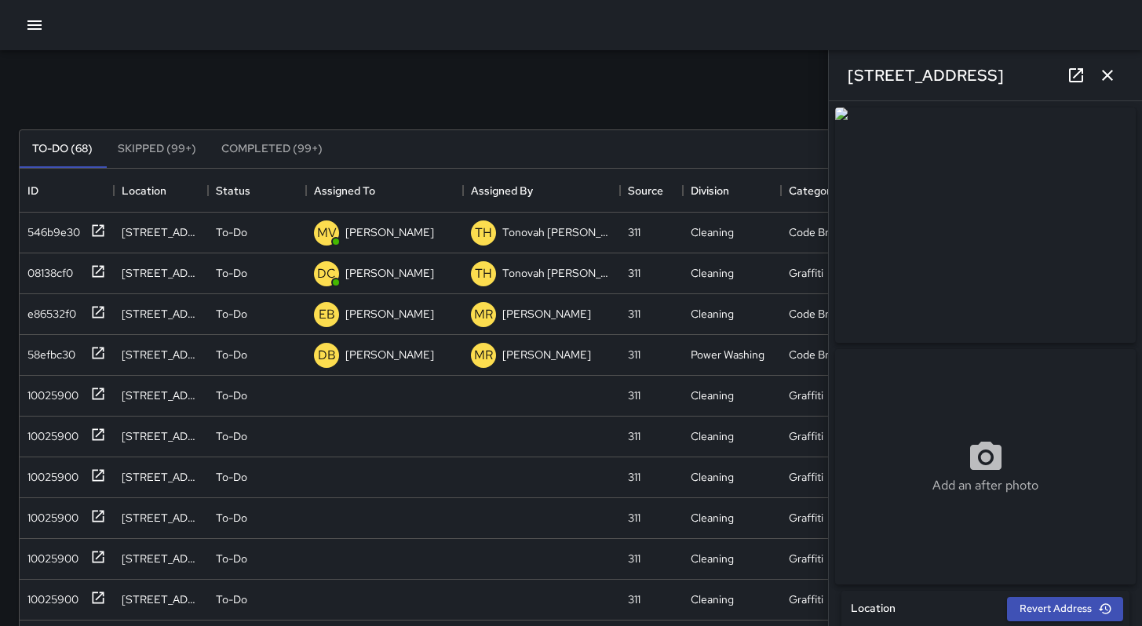
scroll to position [0, 0]
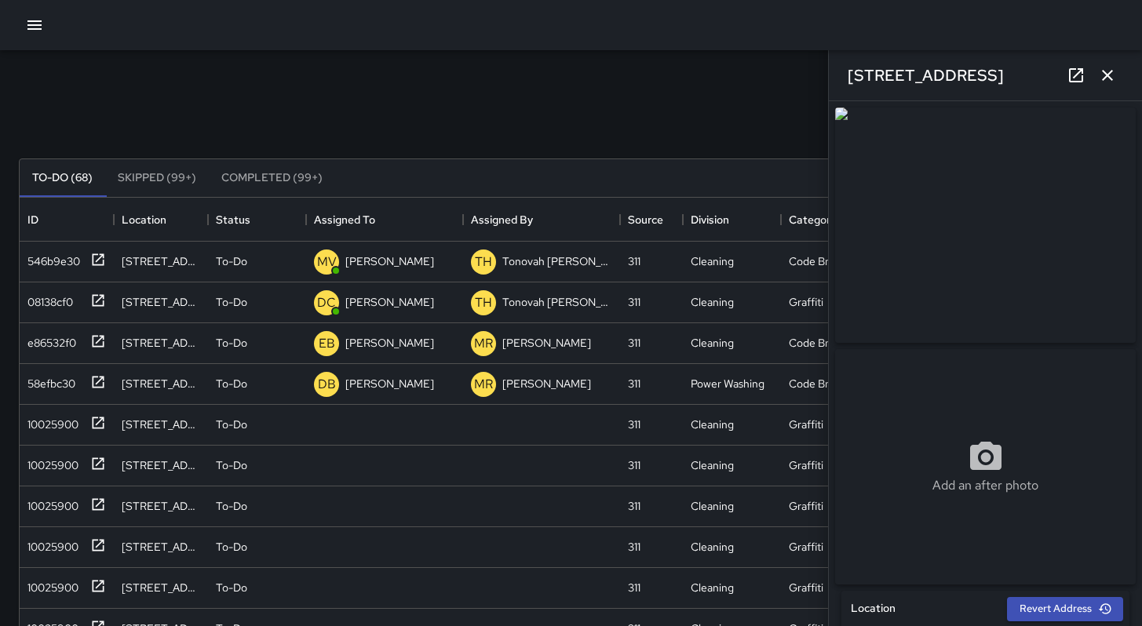
drag, startPoint x: 1001, startPoint y: 77, endPoint x: 847, endPoint y: 72, distance: 153.9
click at [847, 72] on div "[STREET_ADDRESS]" at bounding box center [985, 75] width 313 height 50
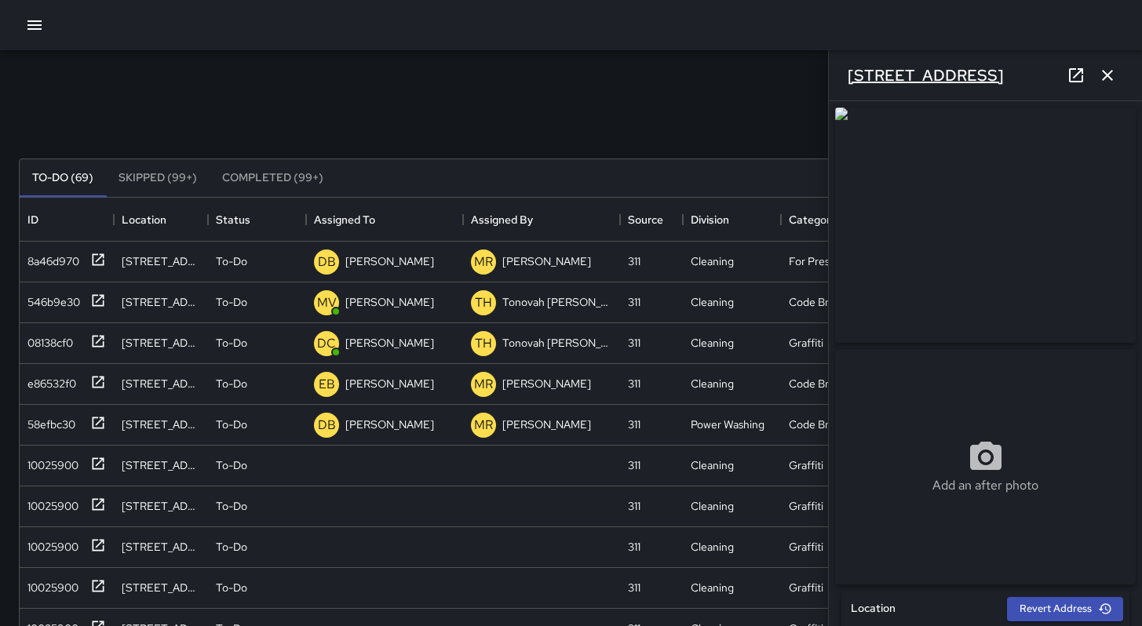
copy h6 "[STREET_ADDRESS]"
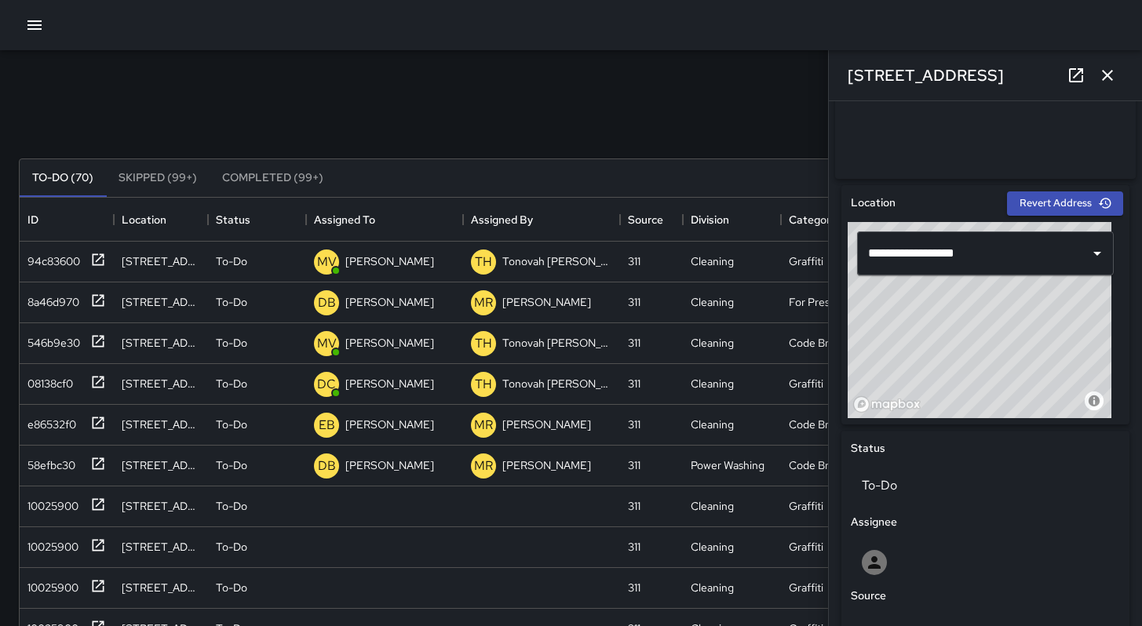
scroll to position [494, 0]
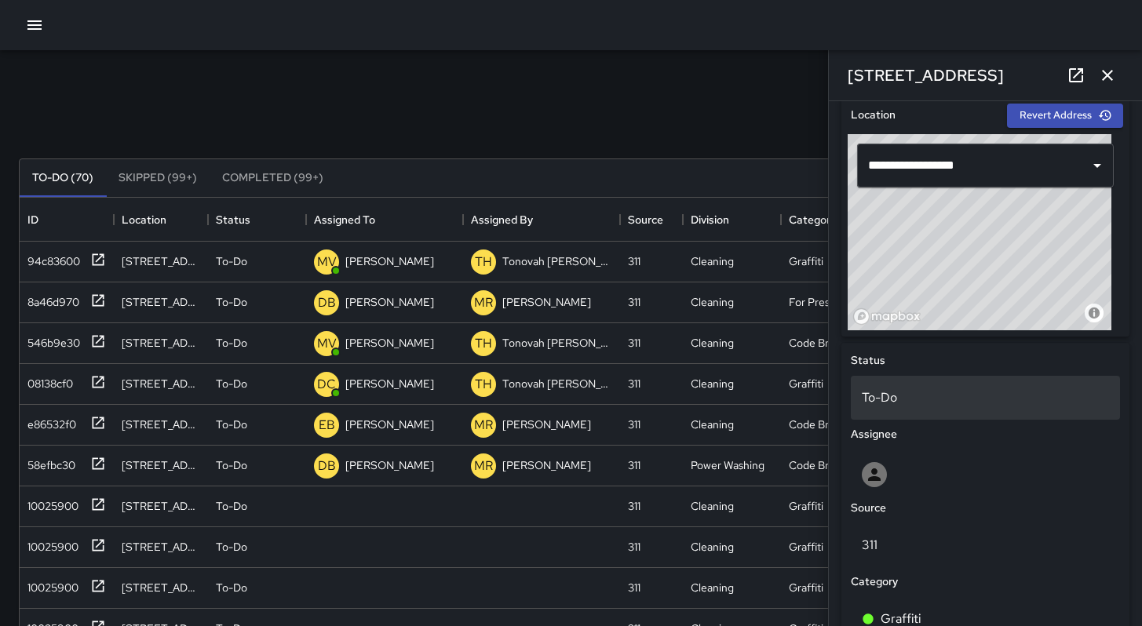
click at [878, 407] on p "To-Do" at bounding box center [985, 398] width 247 height 19
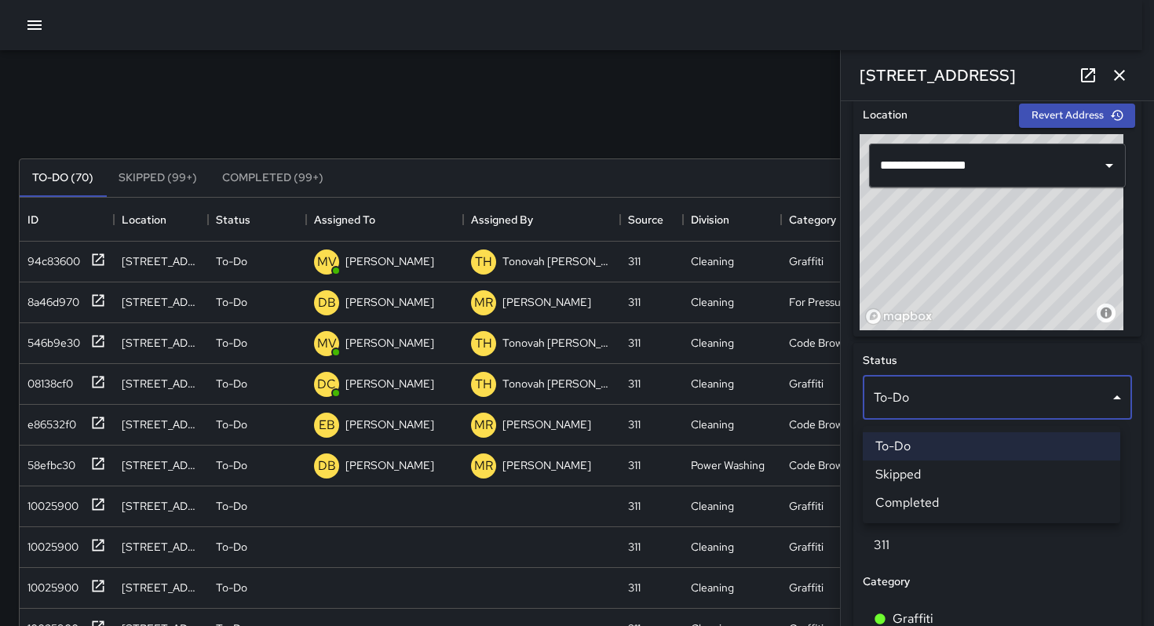
click at [893, 469] on li "Skipped" at bounding box center [991, 475] width 257 height 28
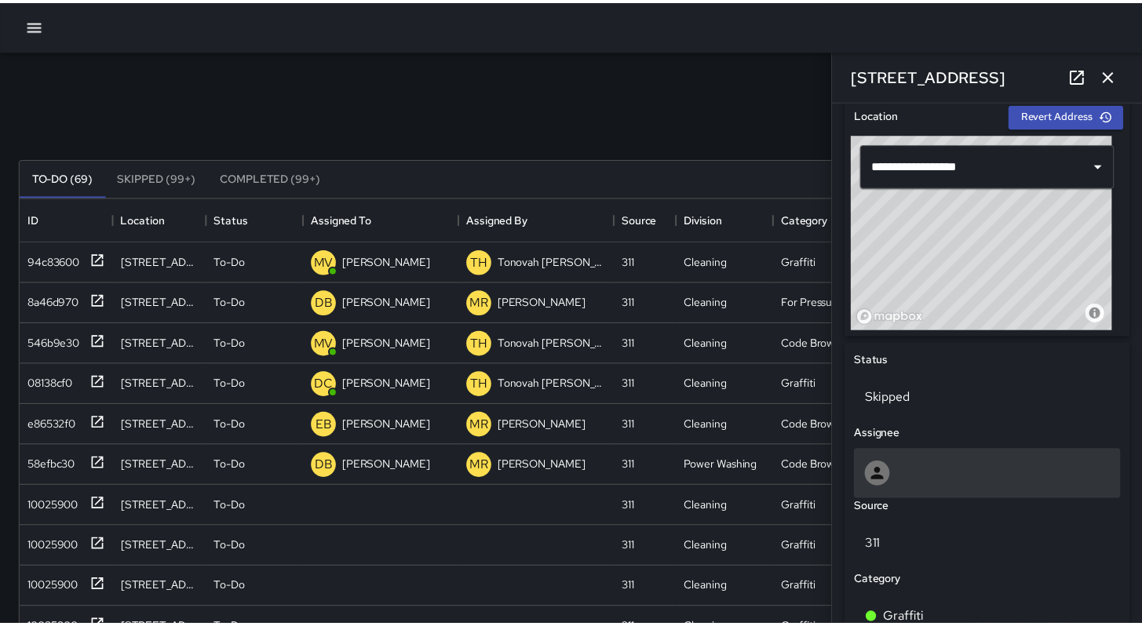
scroll to position [13, 13]
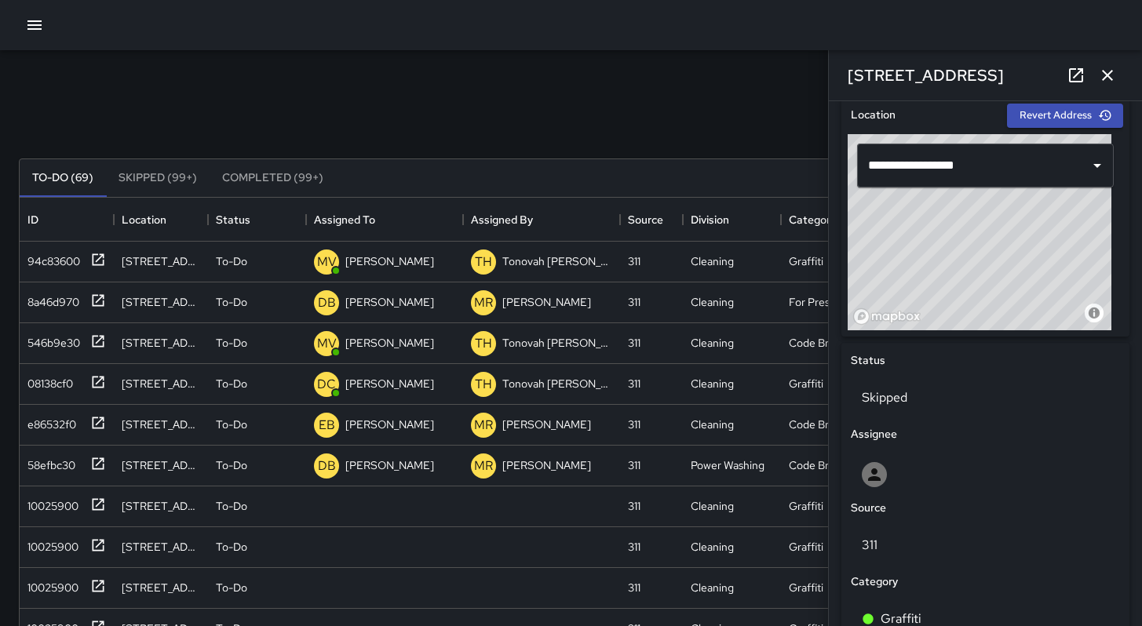
click at [1108, 76] on icon "button" at bounding box center [1107, 75] width 11 height 11
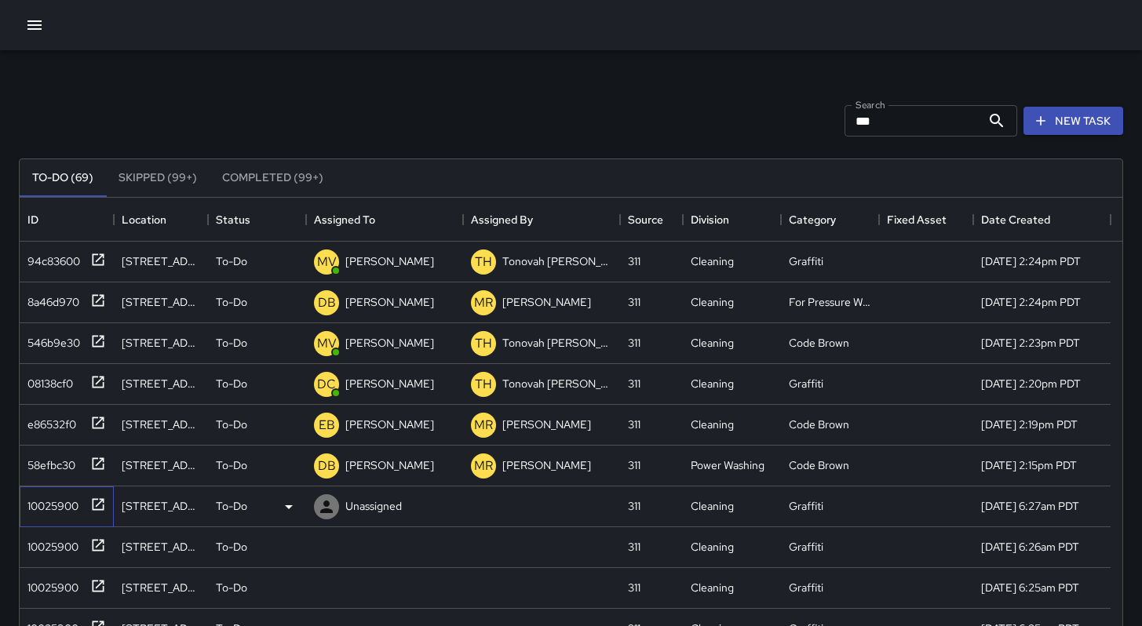
click at [44, 509] on div "10025900" at bounding box center [49, 503] width 57 height 22
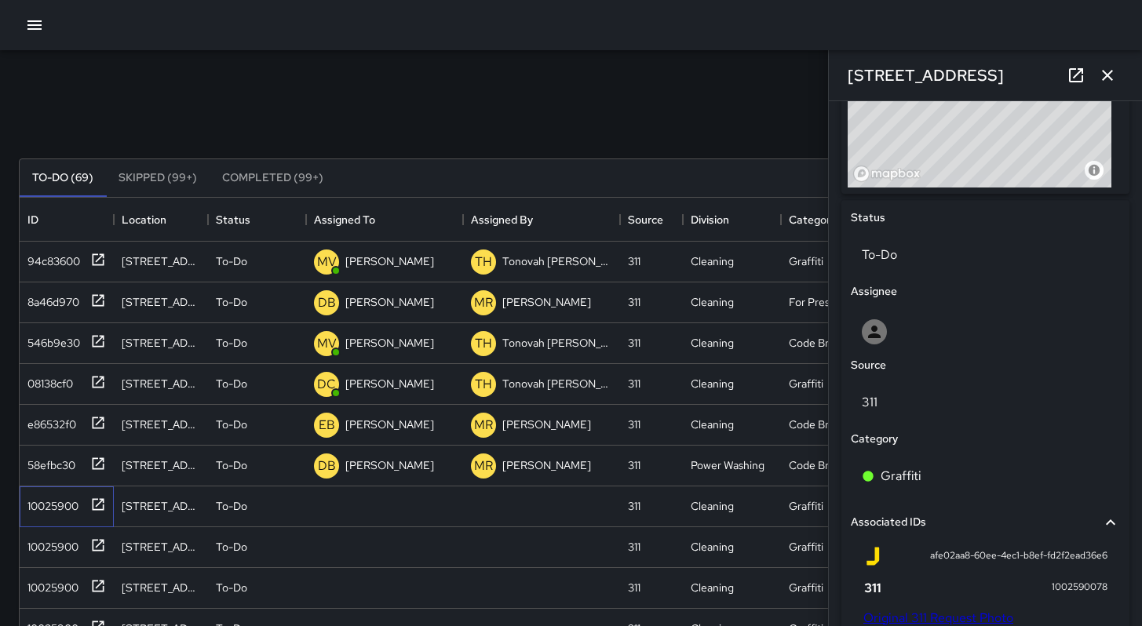
scroll to position [846, 0]
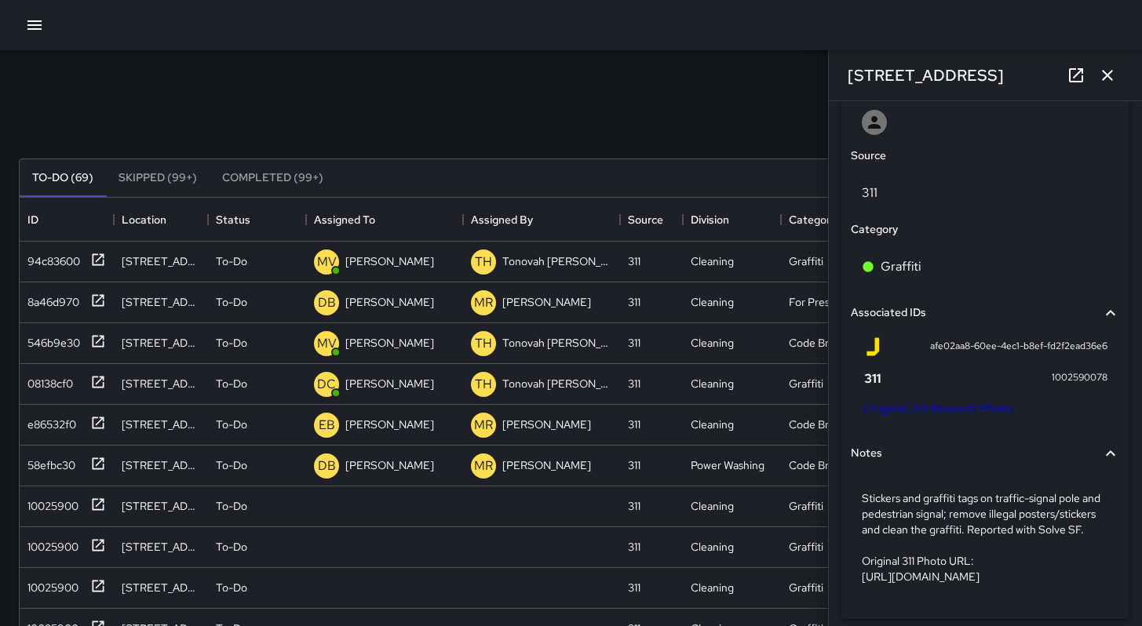
click at [934, 417] on link "Original 311 Request Photo" at bounding box center [938, 408] width 150 height 16
drag, startPoint x: 998, startPoint y: 75, endPoint x: 845, endPoint y: 76, distance: 153.9
click at [841, 75] on div "[STREET_ADDRESS]" at bounding box center [985, 75] width 313 height 50
copy h6 "[STREET_ADDRESS]"
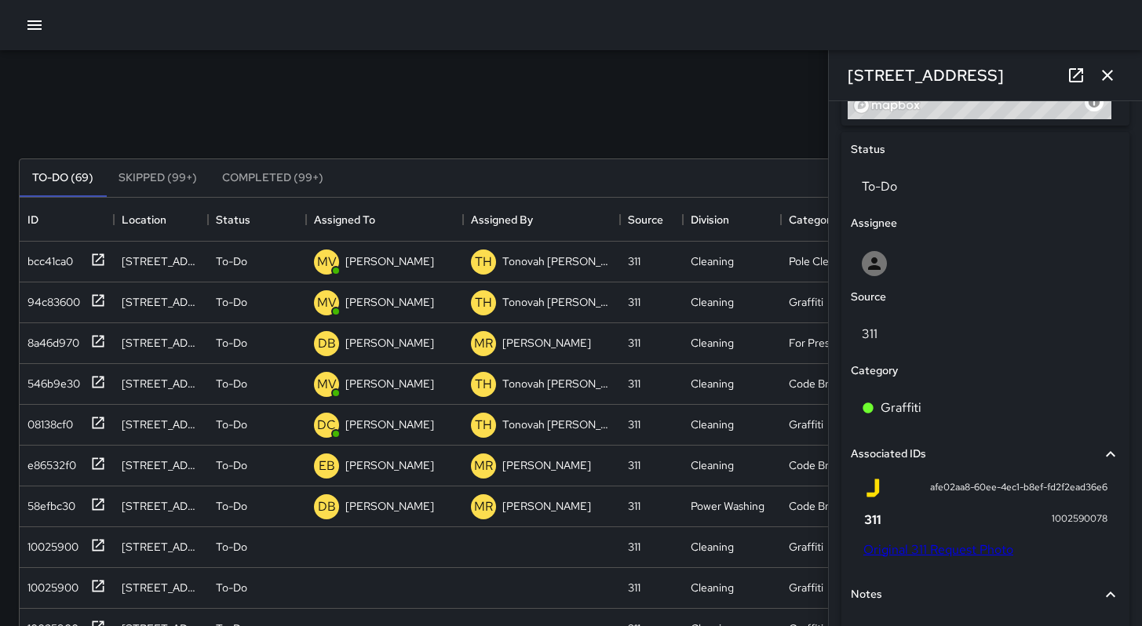
scroll to position [599, 0]
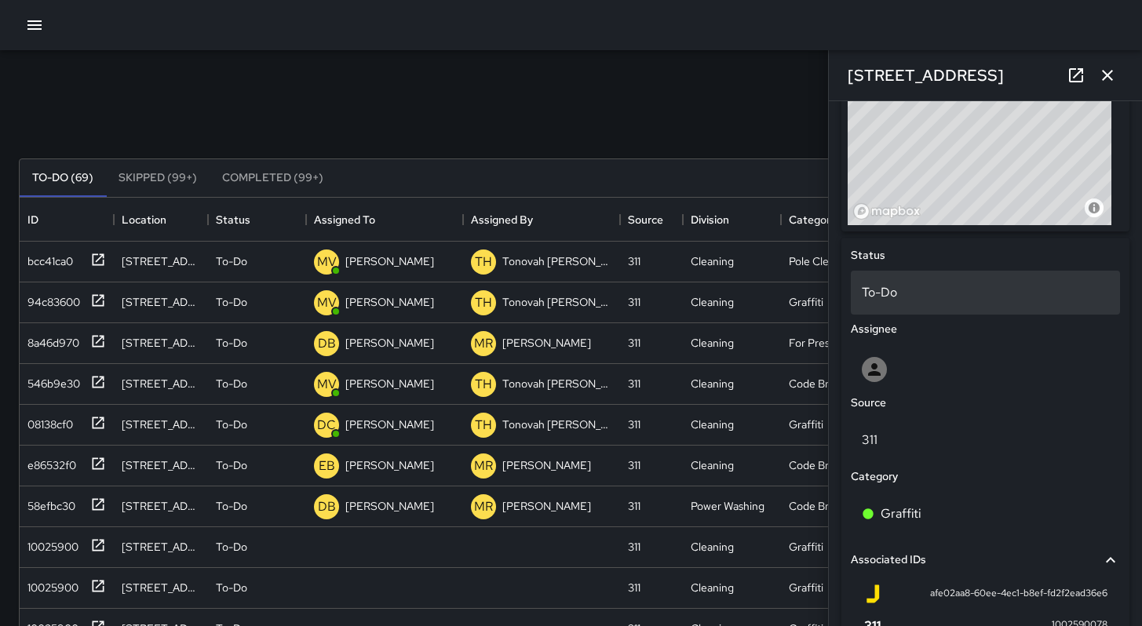
click at [885, 301] on p "To-Do" at bounding box center [985, 292] width 247 height 19
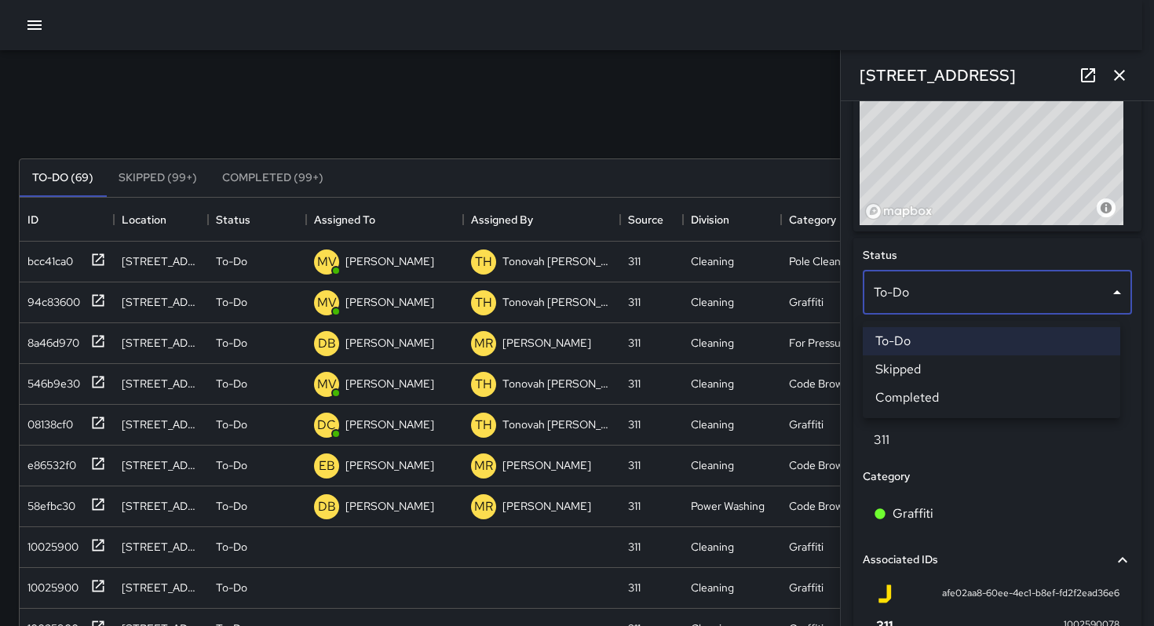
click at [893, 368] on li "Skipped" at bounding box center [991, 370] width 257 height 28
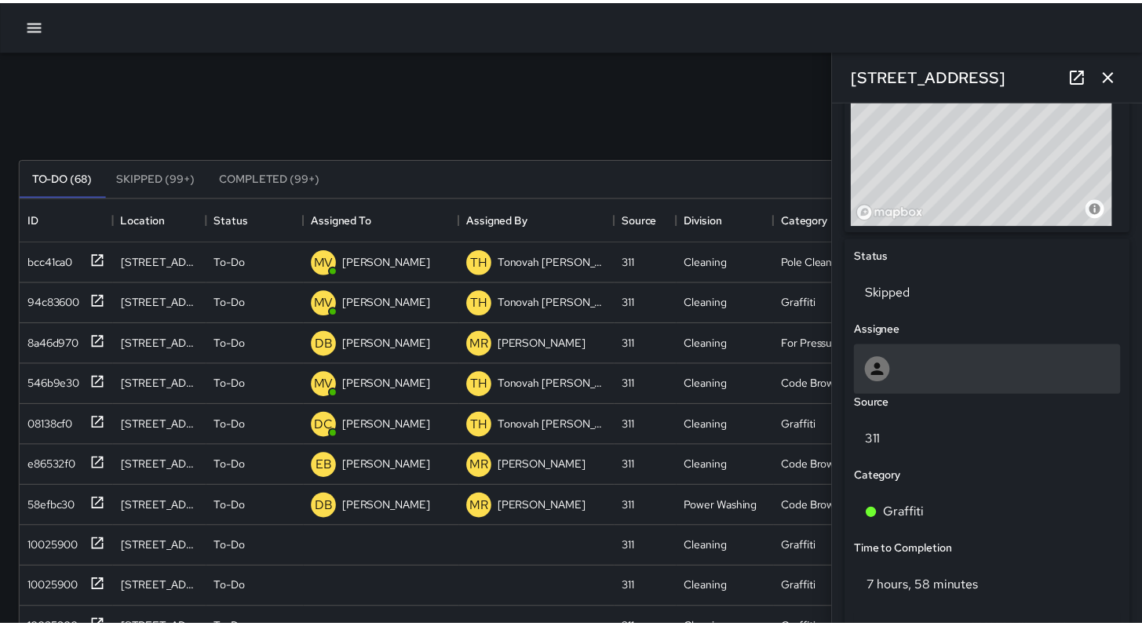
scroll to position [13, 13]
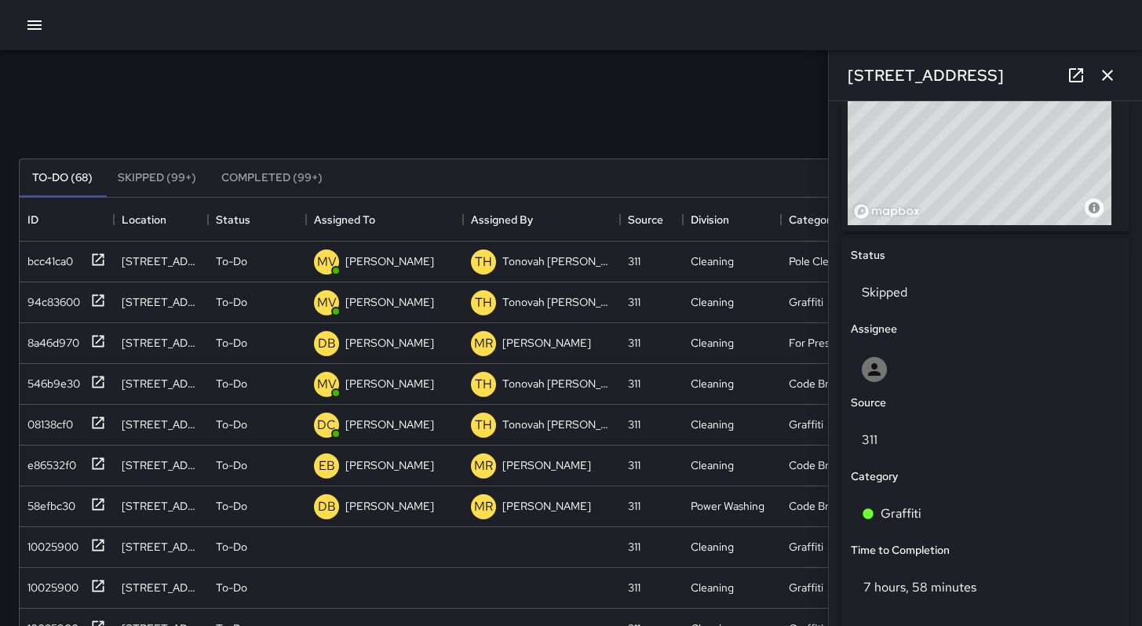
click at [1113, 75] on icon "button" at bounding box center [1107, 75] width 19 height 19
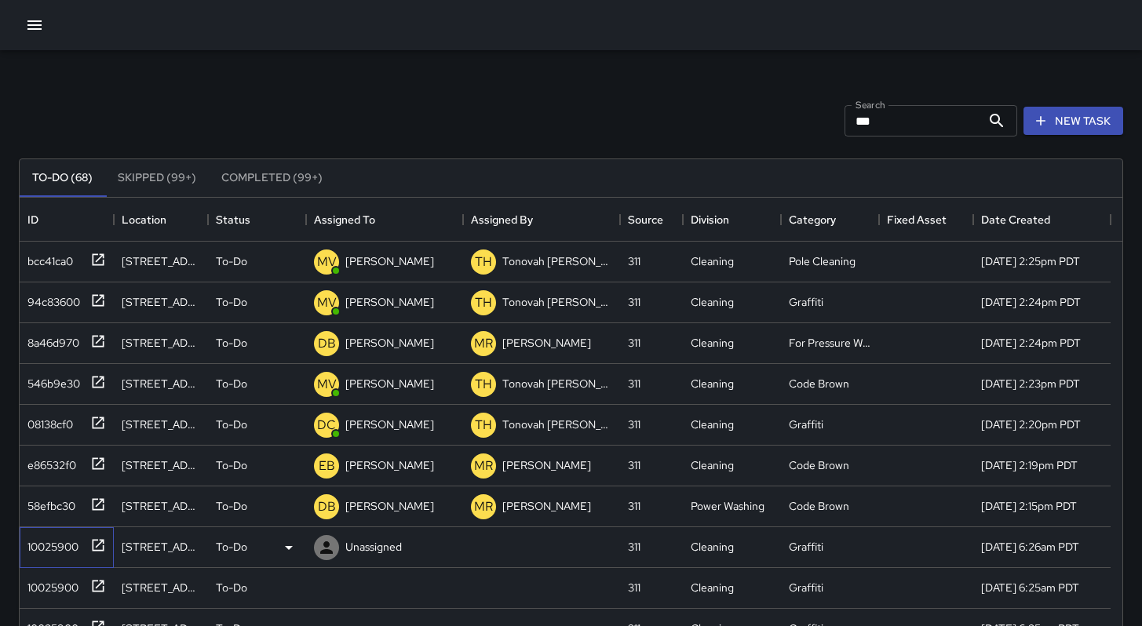
click at [36, 544] on div "10025900" at bounding box center [49, 544] width 57 height 22
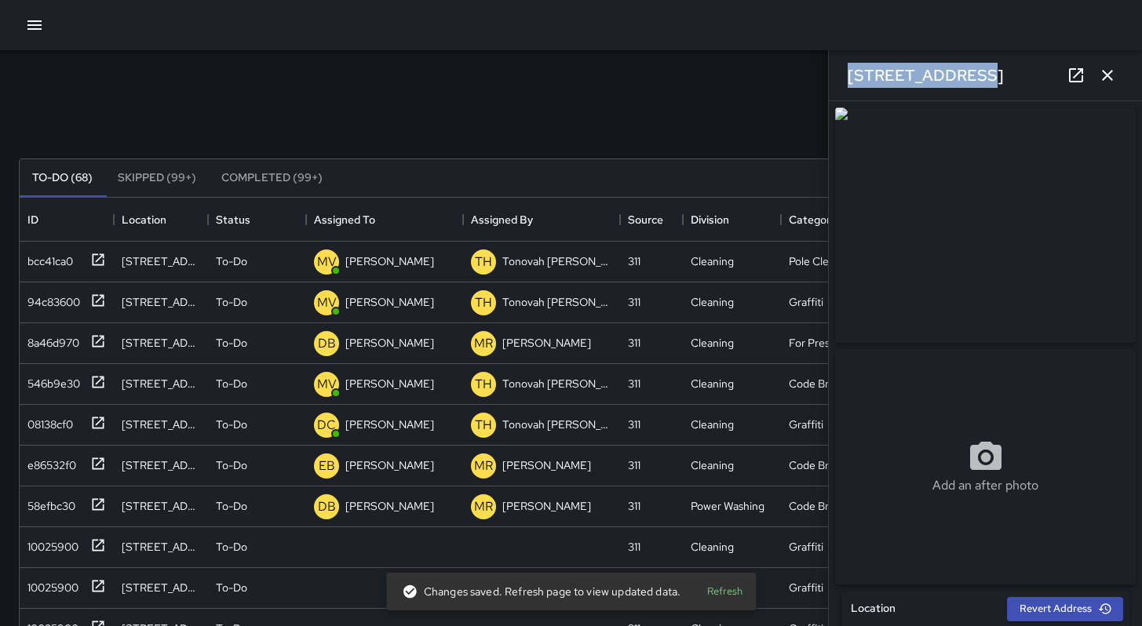
drag, startPoint x: 948, startPoint y: 73, endPoint x: 841, endPoint y: 66, distance: 107.0
click at [842, 66] on div "[STREET_ADDRESS]" at bounding box center [985, 75] width 313 height 50
copy h6 "[STREET_ADDRESS]"
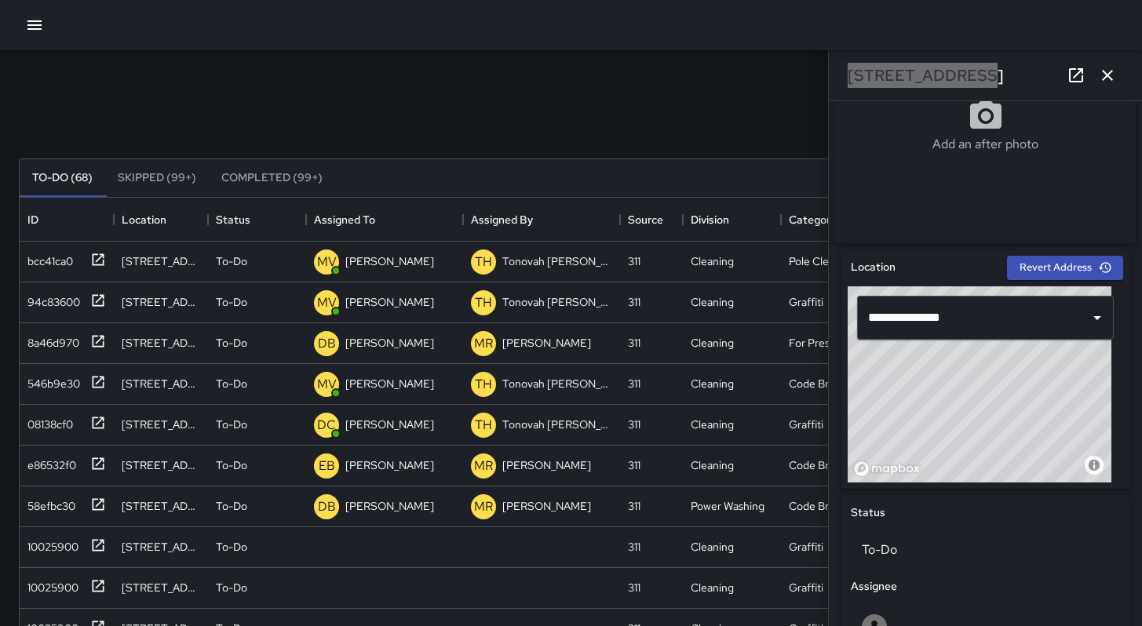
scroll to position [667, 0]
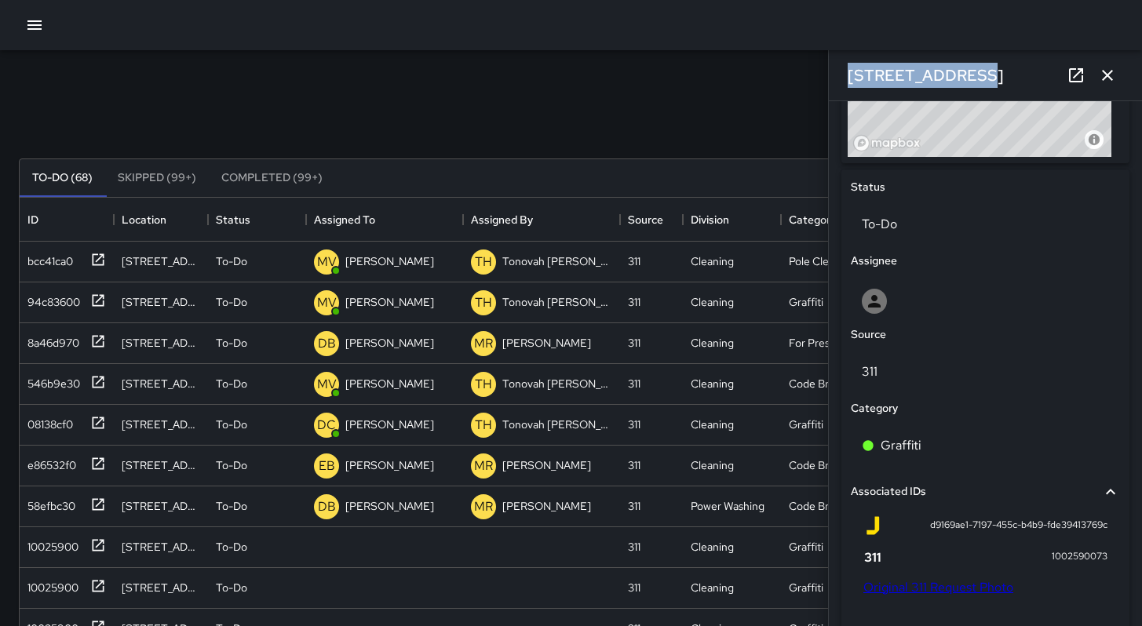
click at [935, 593] on link "Original 311 Request Photo" at bounding box center [938, 587] width 150 height 16
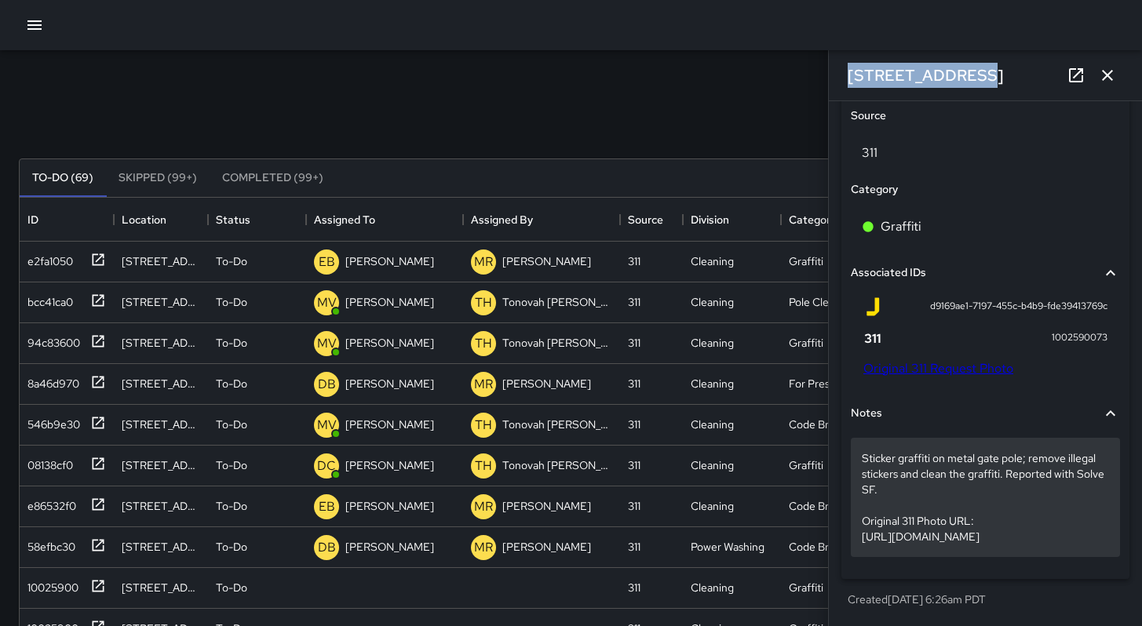
scroll to position [169, 0]
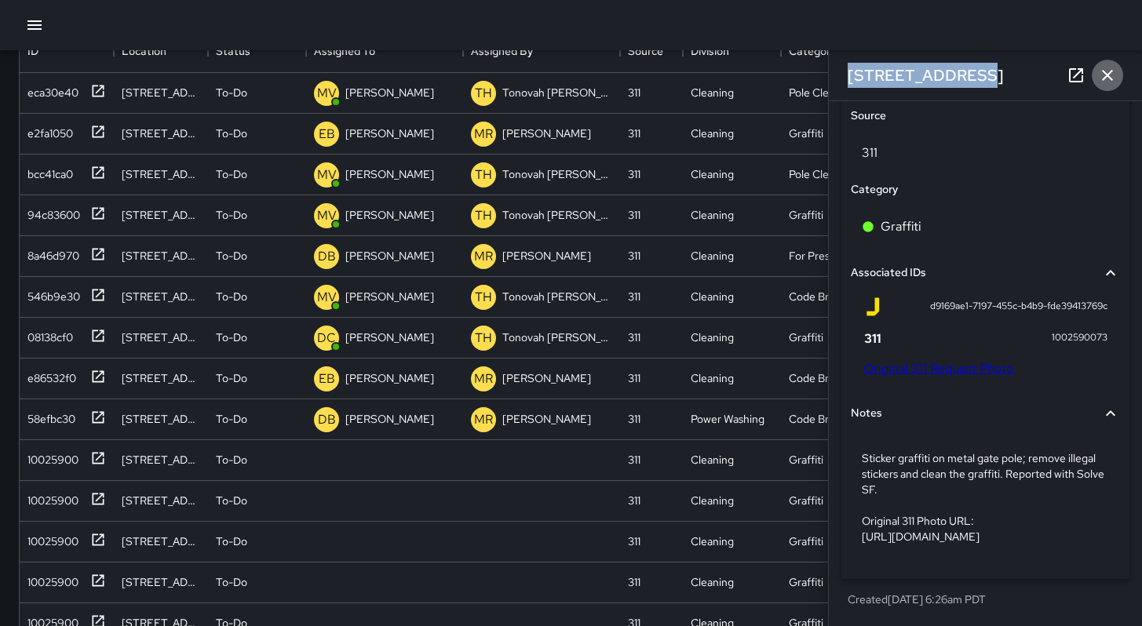
click at [1108, 77] on icon "button" at bounding box center [1107, 75] width 19 height 19
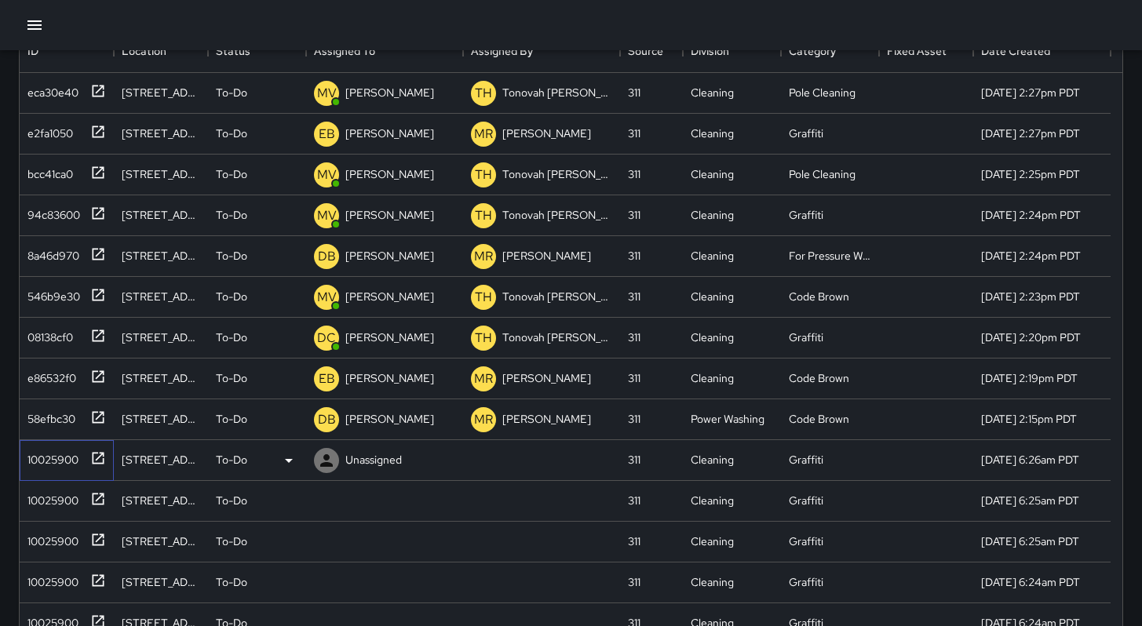
click at [49, 458] on div "10025900" at bounding box center [49, 457] width 57 height 22
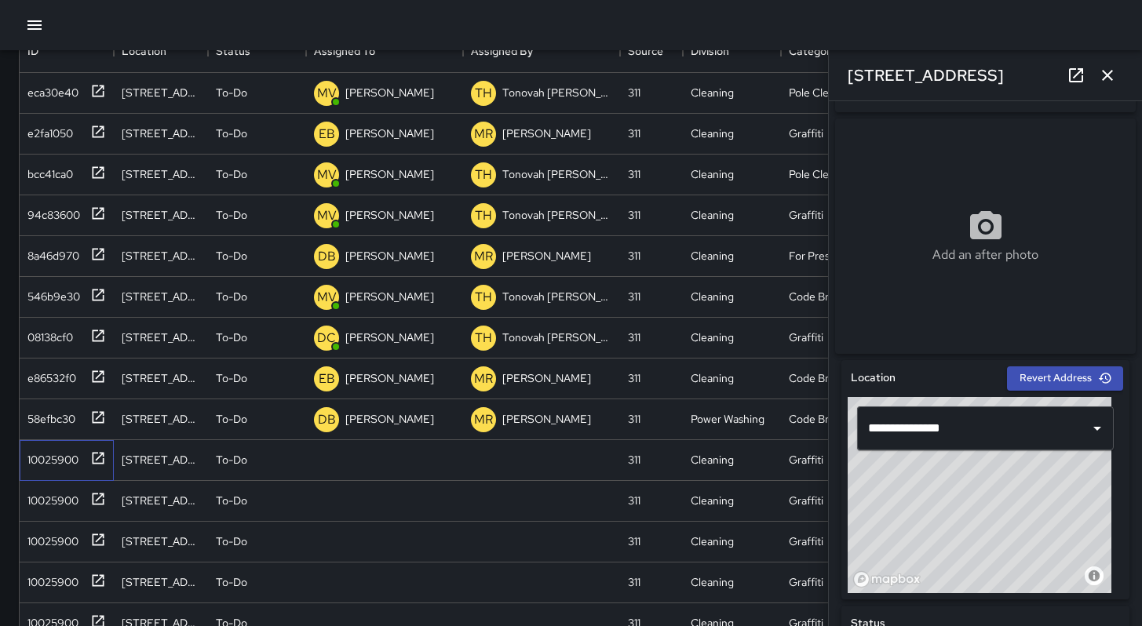
scroll to position [532, 0]
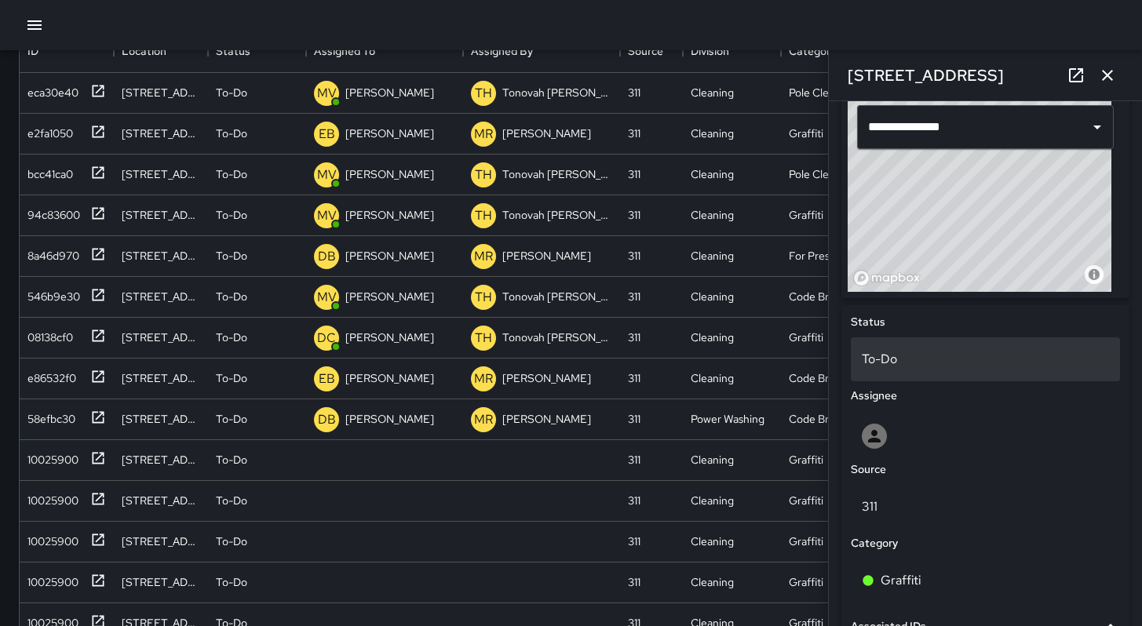
click at [874, 367] on p "To-Do" at bounding box center [985, 359] width 247 height 19
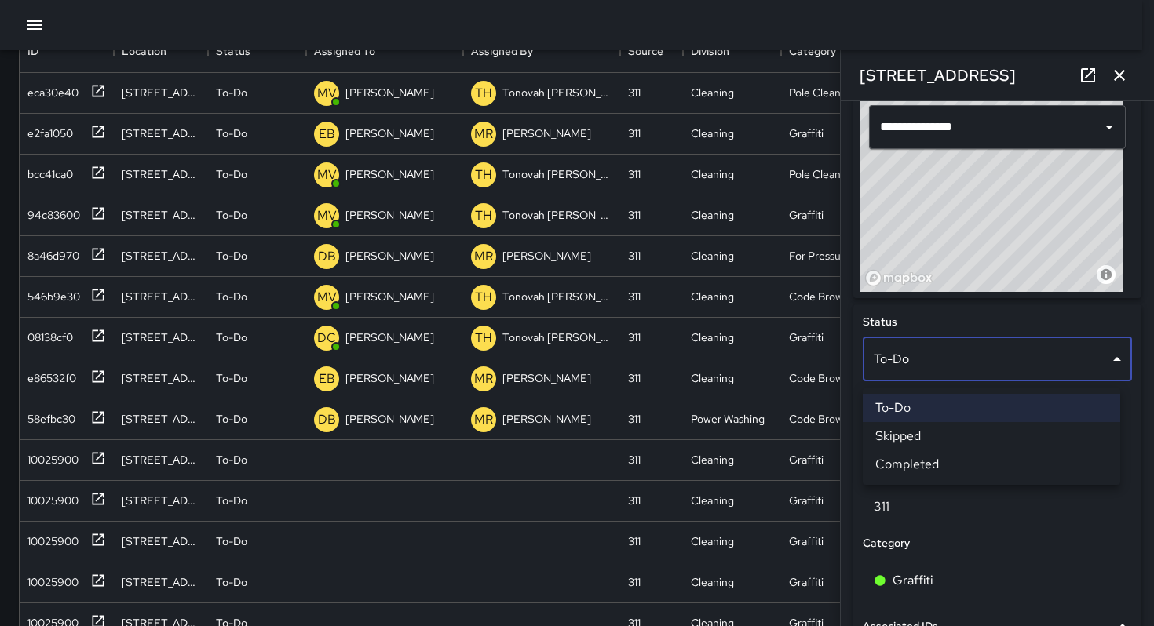
click at [889, 429] on li "Skipped" at bounding box center [991, 436] width 257 height 28
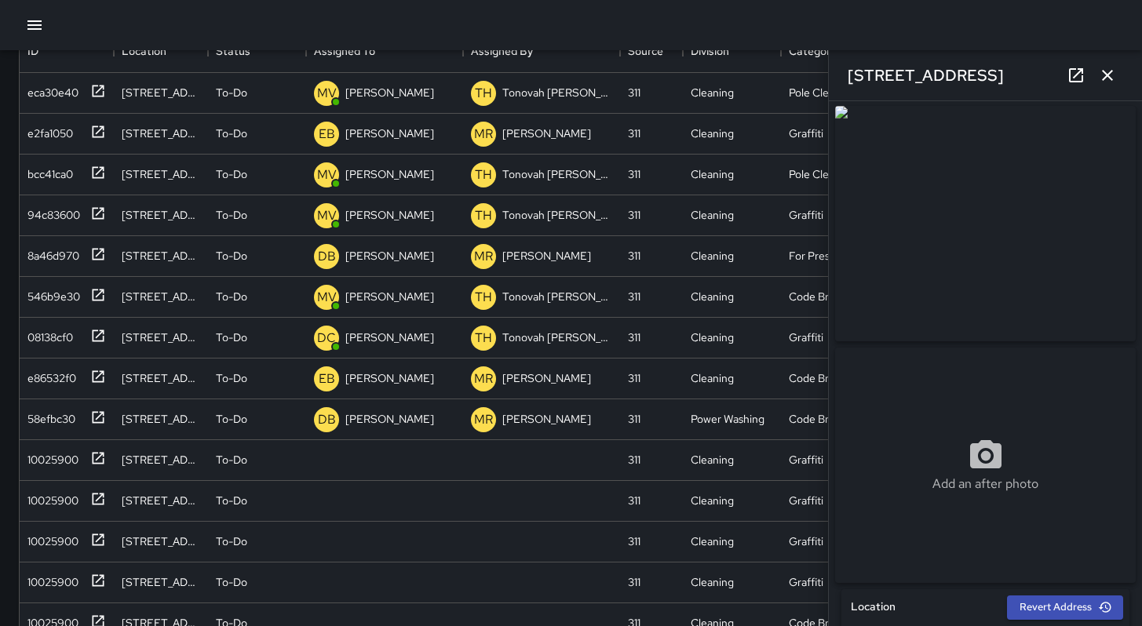
scroll to position [0, 0]
click at [969, 75] on div "[STREET_ADDRESS]" at bounding box center [985, 75] width 313 height 50
click at [968, 74] on div "[STREET_ADDRESS]" at bounding box center [985, 75] width 313 height 50
click at [964, 71] on div "[STREET_ADDRESS]" at bounding box center [985, 75] width 313 height 50
click at [964, 72] on div "[STREET_ADDRESS]" at bounding box center [985, 75] width 313 height 50
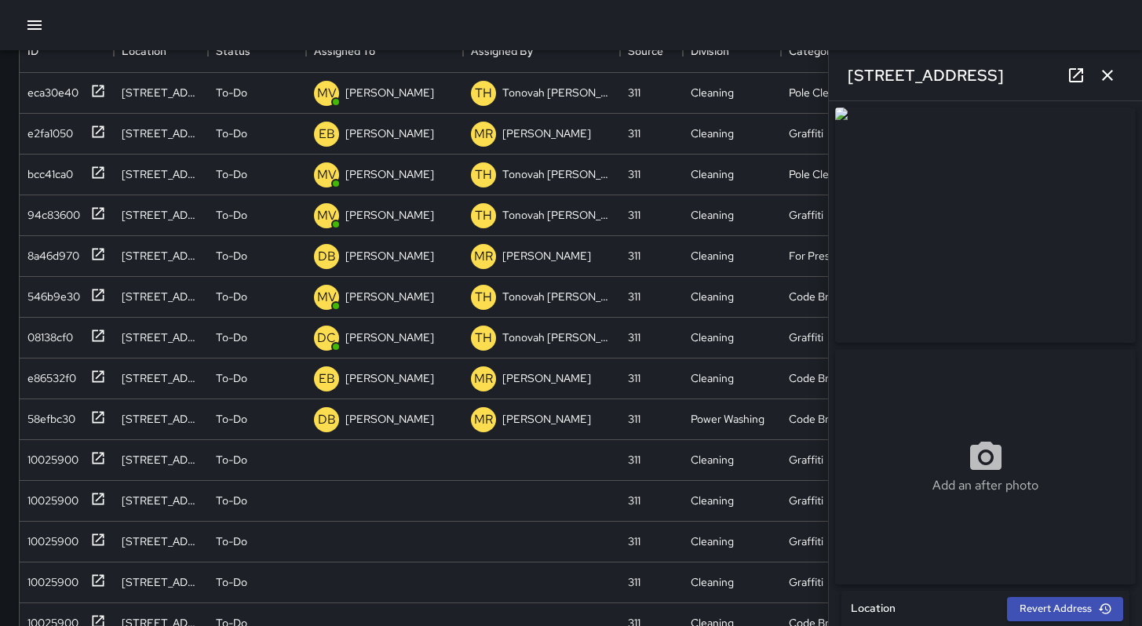
drag, startPoint x: 965, startPoint y: 76, endPoint x: 839, endPoint y: 78, distance: 125.6
click at [834, 78] on div "[STREET_ADDRESS]" at bounding box center [985, 75] width 313 height 50
copy h6
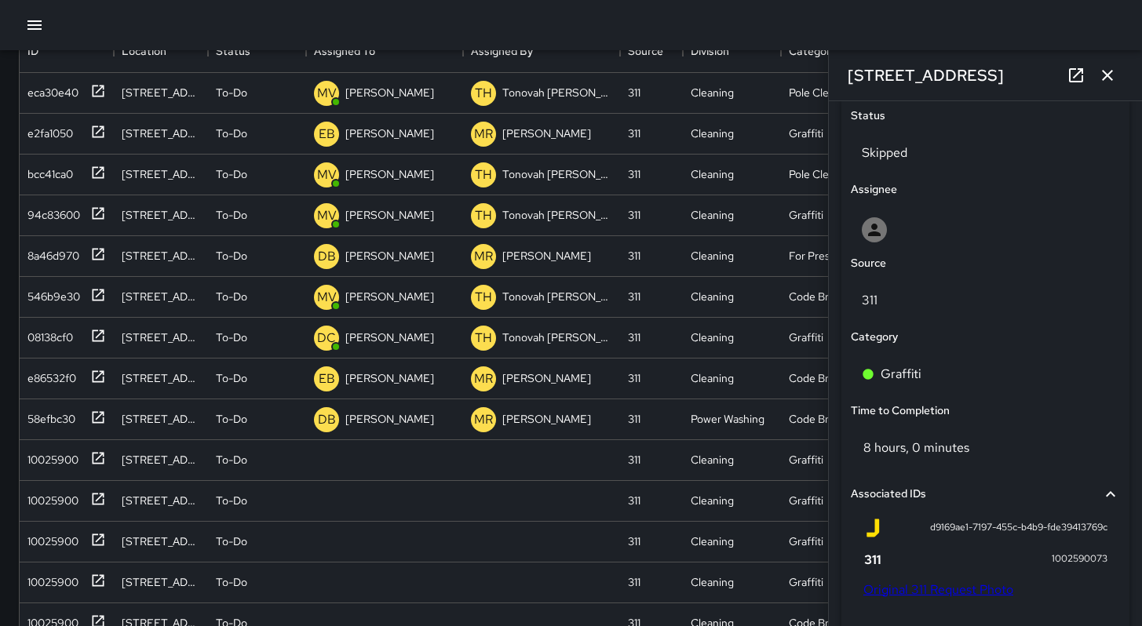
scroll to position [940, 0]
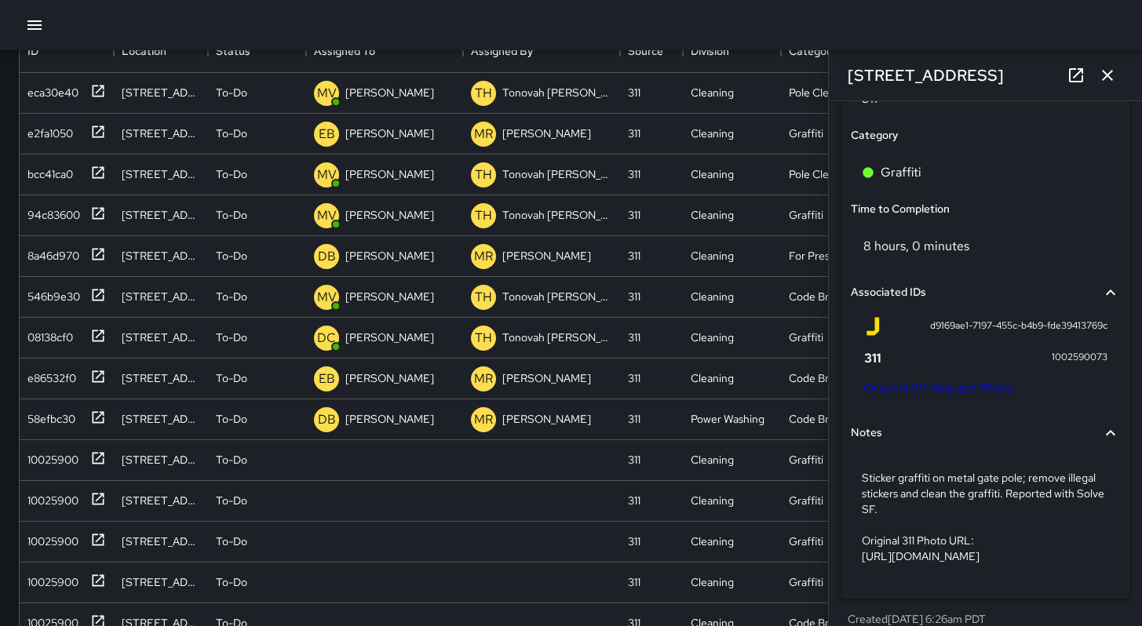
click at [918, 396] on link "Original 311 Request Photo" at bounding box center [938, 388] width 150 height 16
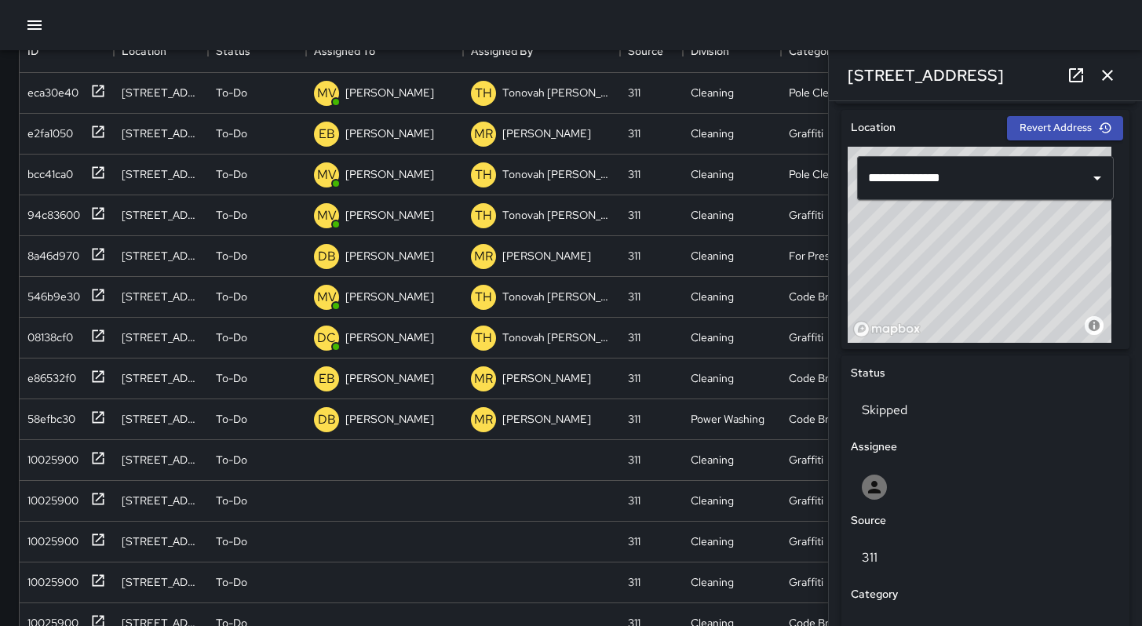
scroll to position [567, 0]
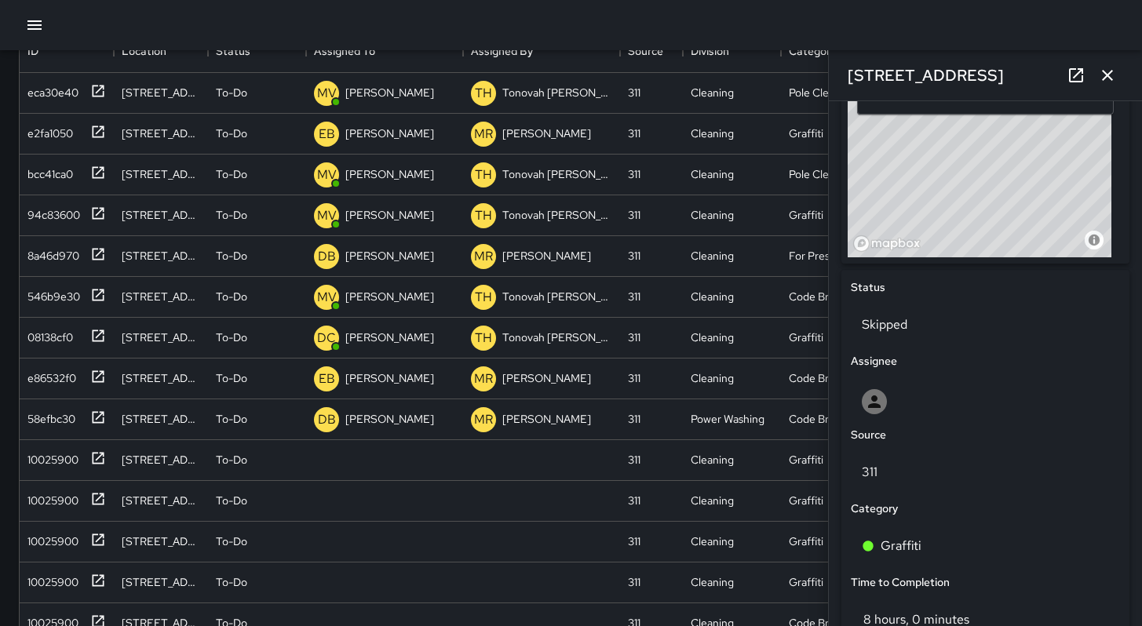
click at [1105, 70] on icon "button" at bounding box center [1107, 75] width 19 height 19
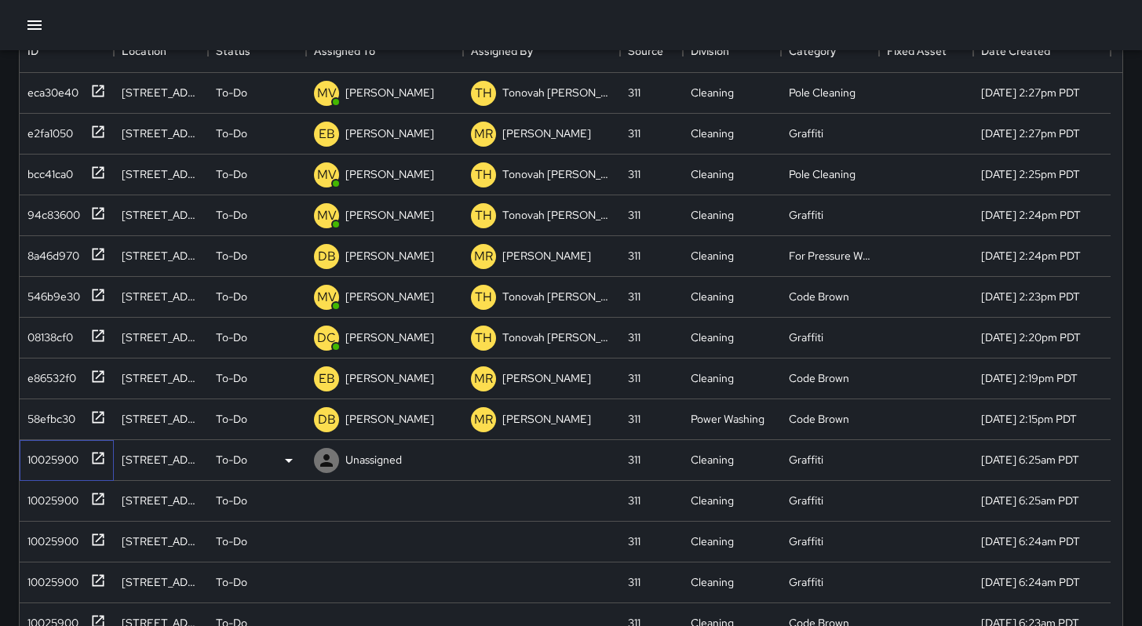
click at [30, 458] on div "10025900" at bounding box center [49, 457] width 57 height 22
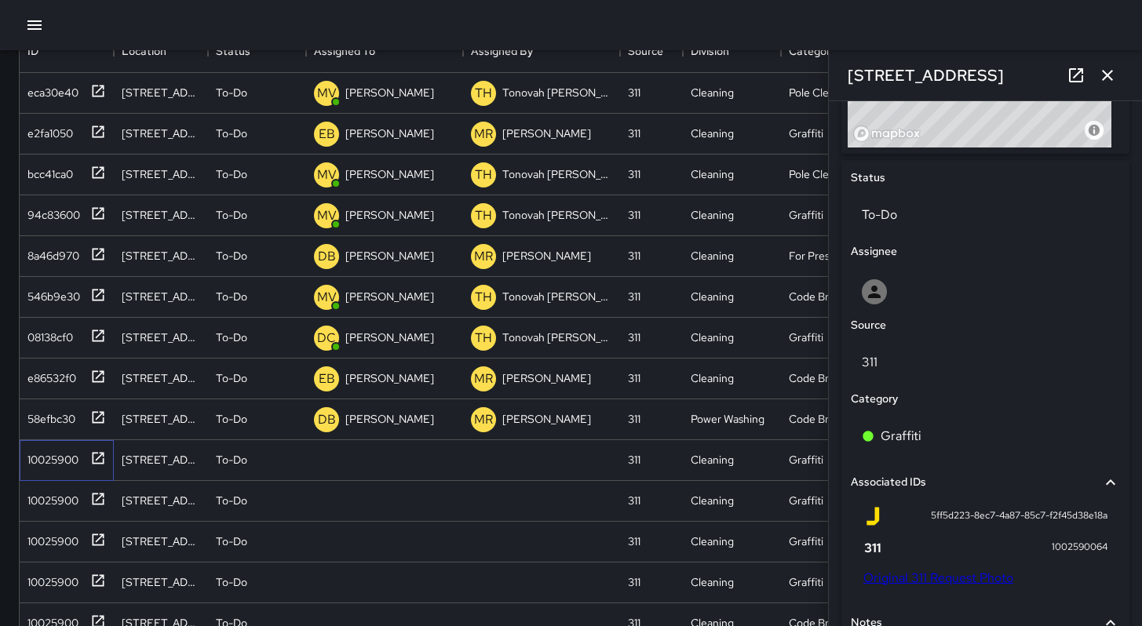
scroll to position [811, 0]
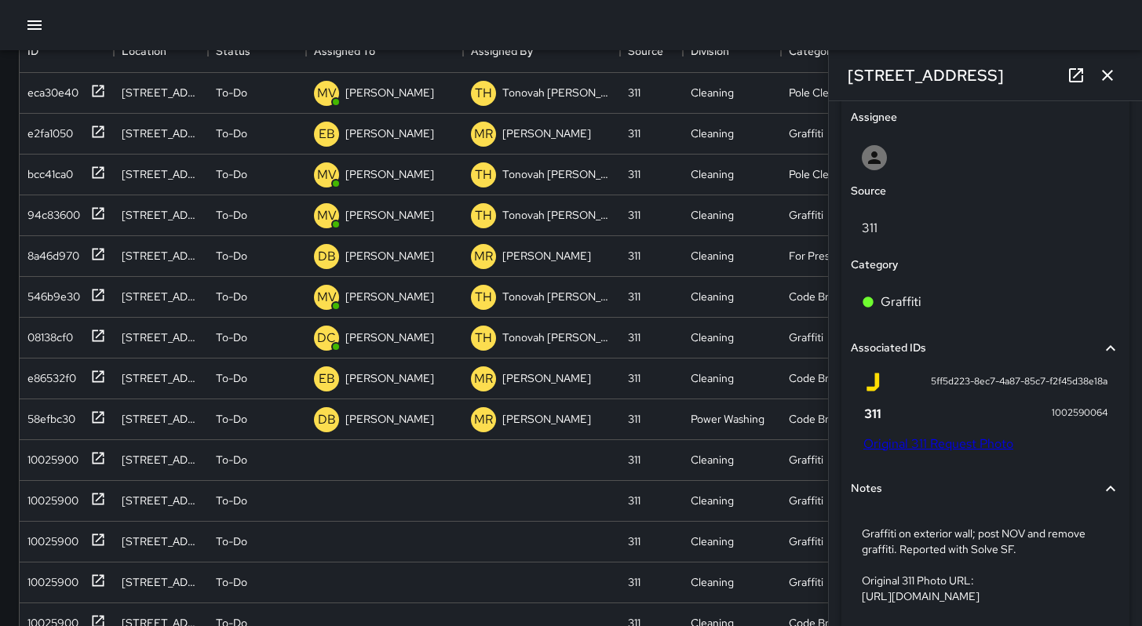
click at [928, 452] on link "Original 311 Request Photo" at bounding box center [938, 444] width 150 height 16
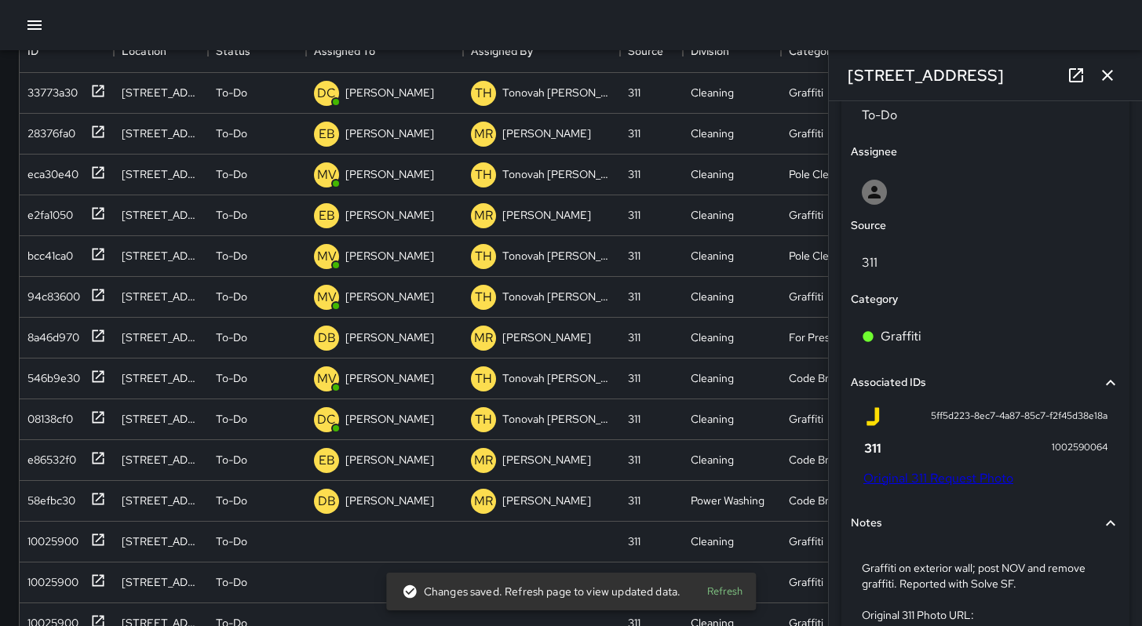
scroll to position [691, 0]
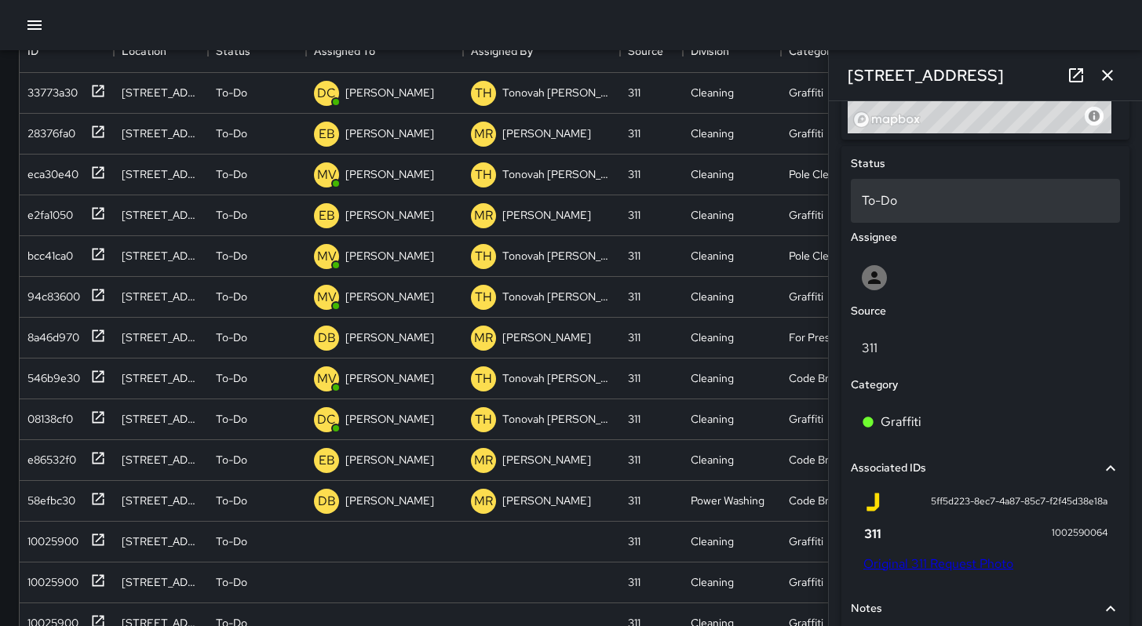
click at [888, 210] on p "To-Do" at bounding box center [985, 201] width 247 height 19
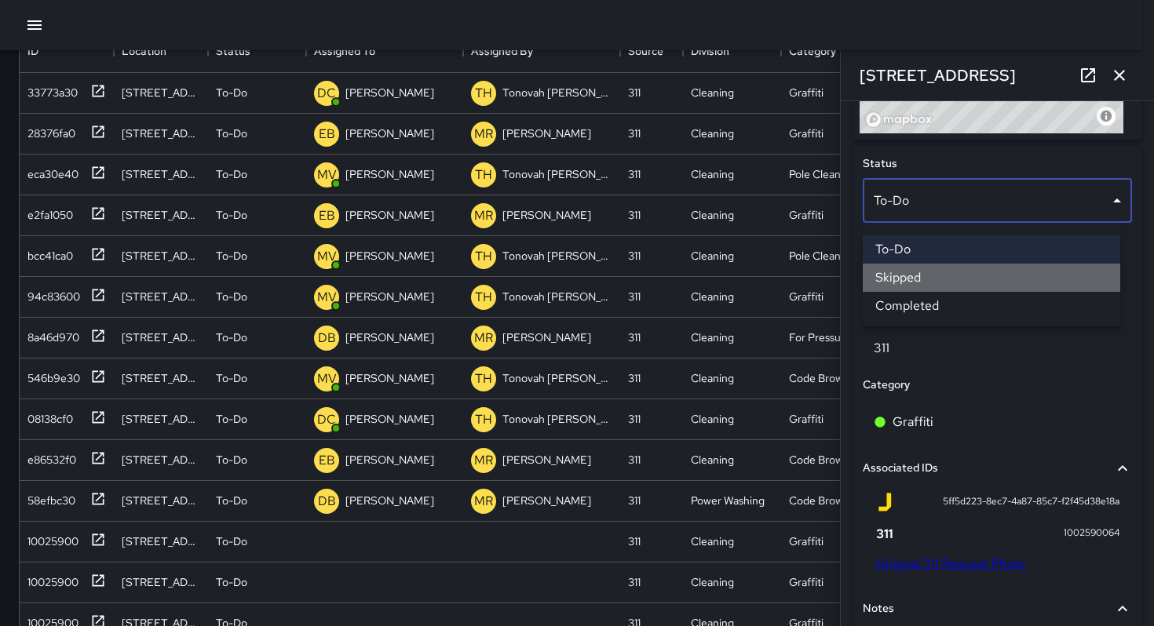
click at [907, 275] on li "Skipped" at bounding box center [991, 278] width 257 height 28
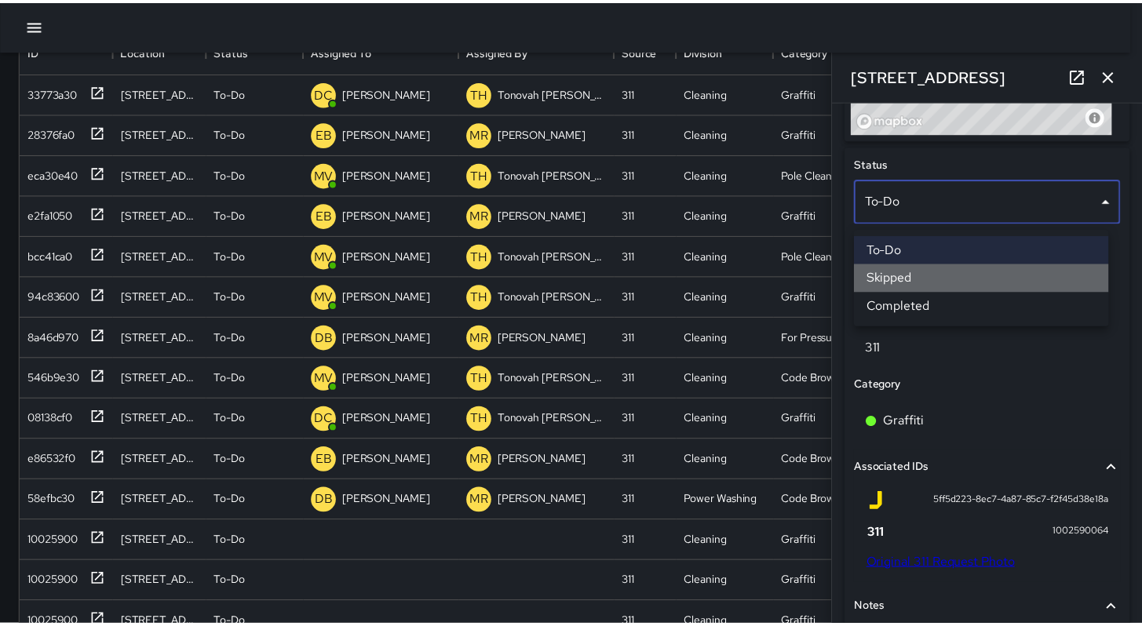
scroll to position [13, 13]
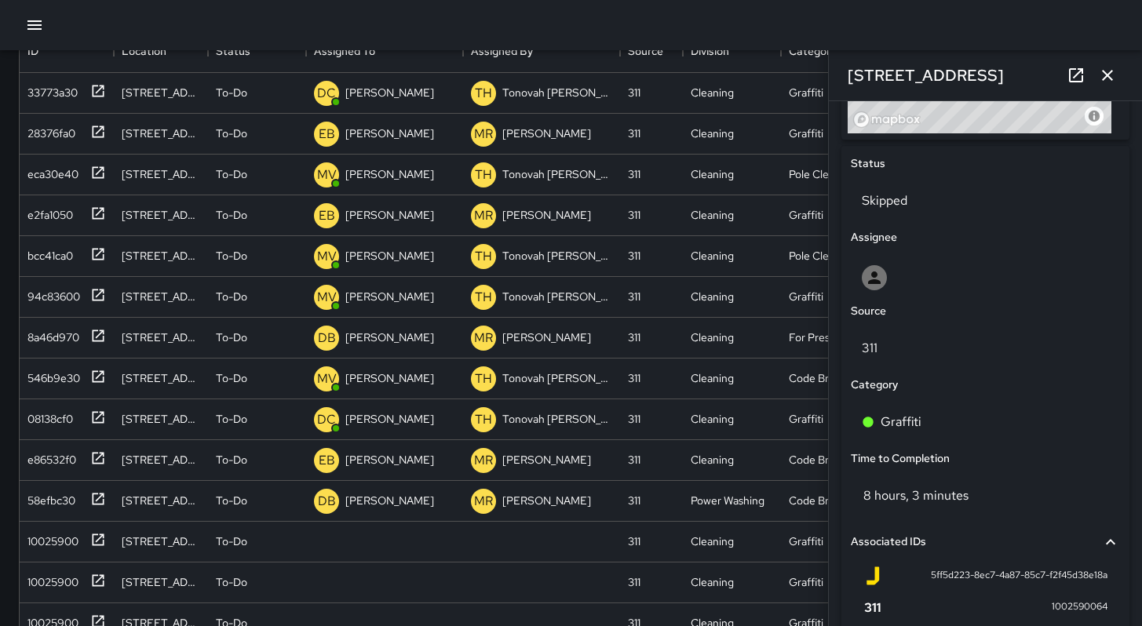
click at [1103, 75] on icon "button" at bounding box center [1107, 75] width 19 height 19
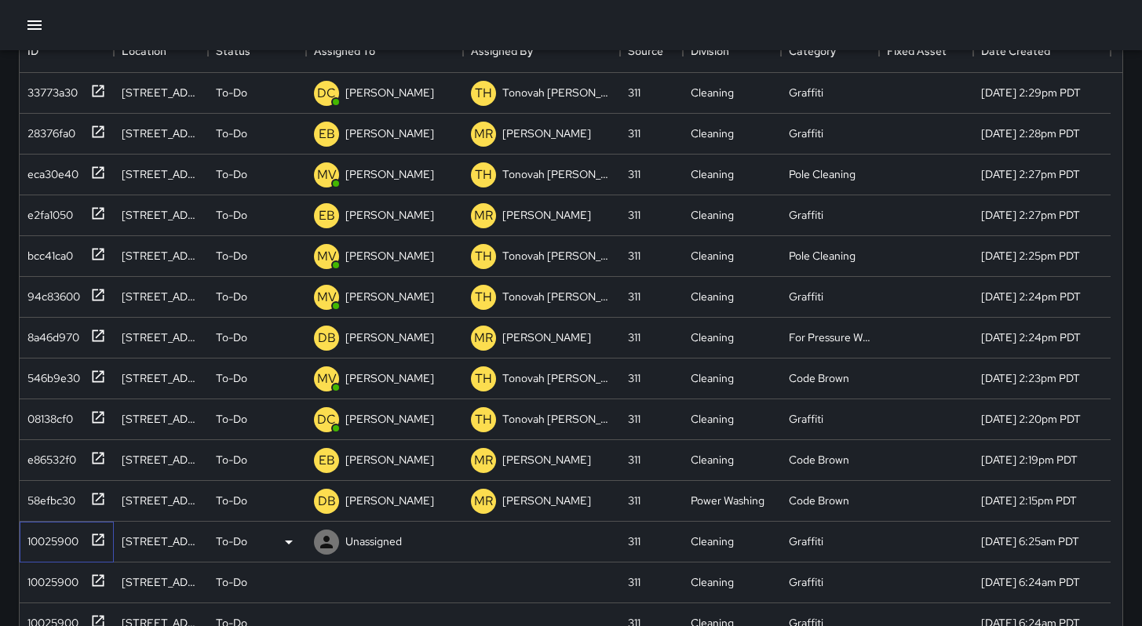
click at [54, 538] on div "10025900" at bounding box center [49, 539] width 57 height 22
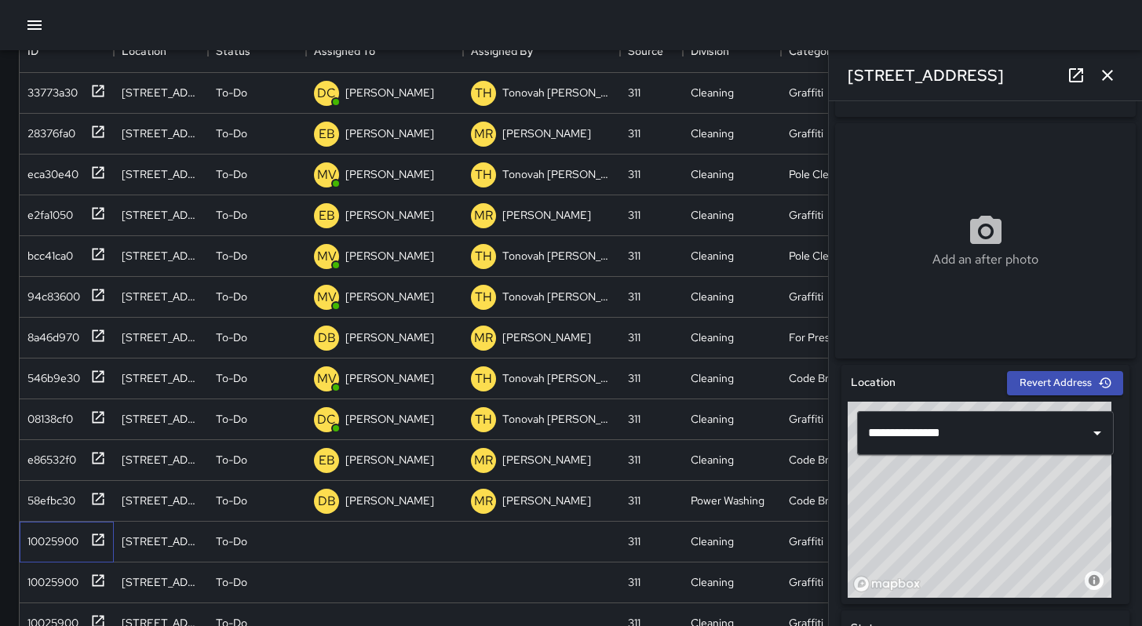
scroll to position [308, 0]
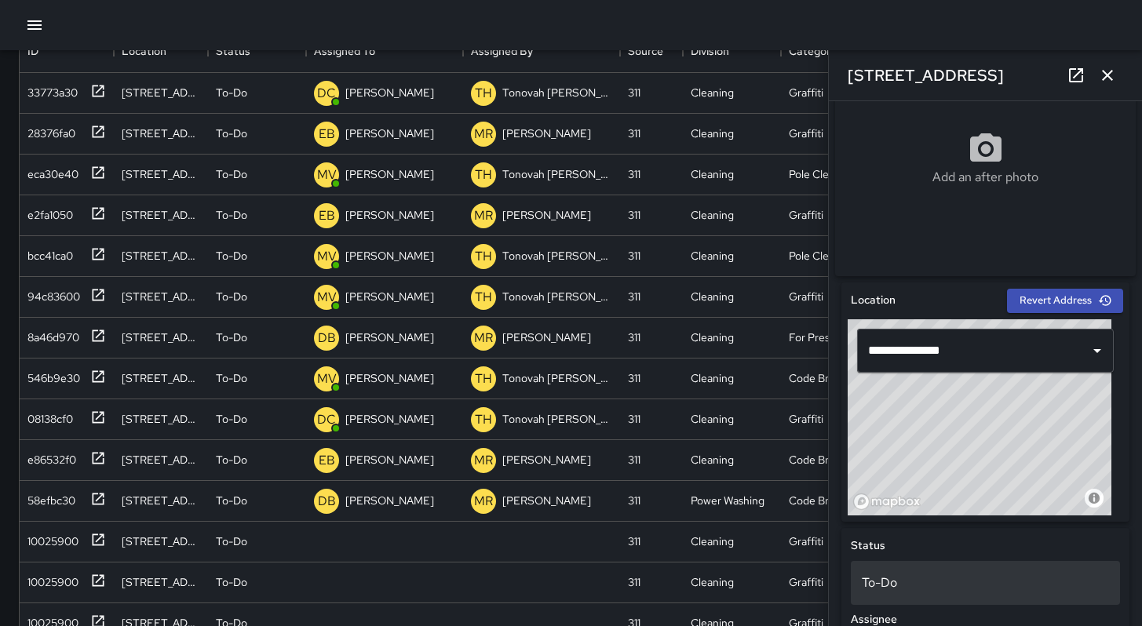
click at [877, 584] on p "To-Do" at bounding box center [985, 583] width 247 height 19
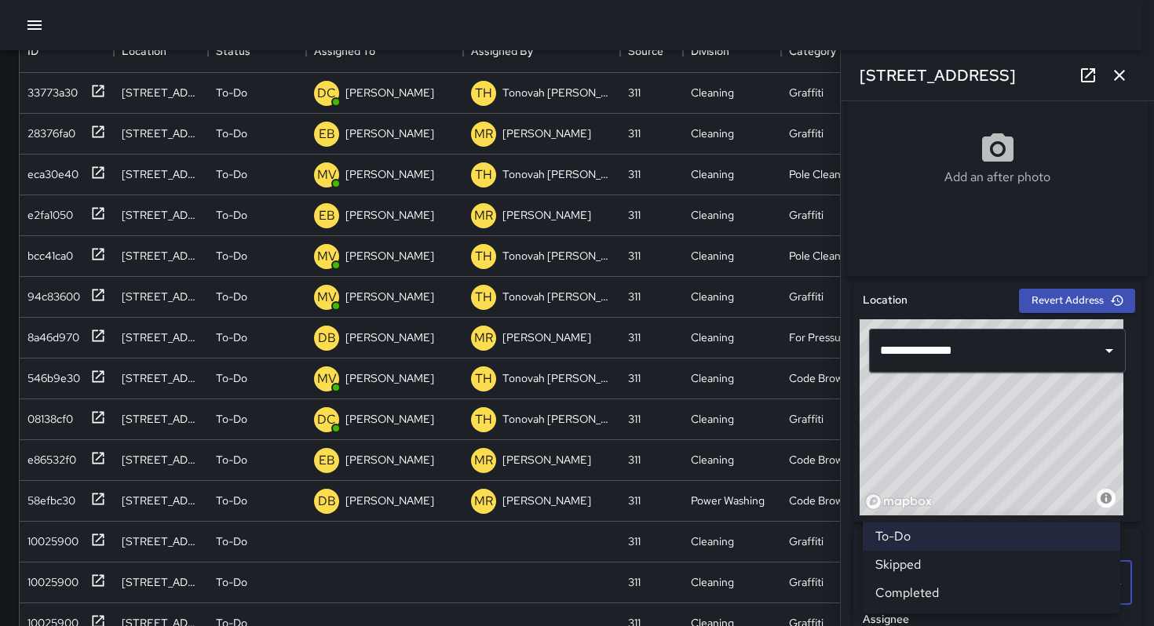
click at [896, 560] on li "Skipped" at bounding box center [991, 565] width 257 height 28
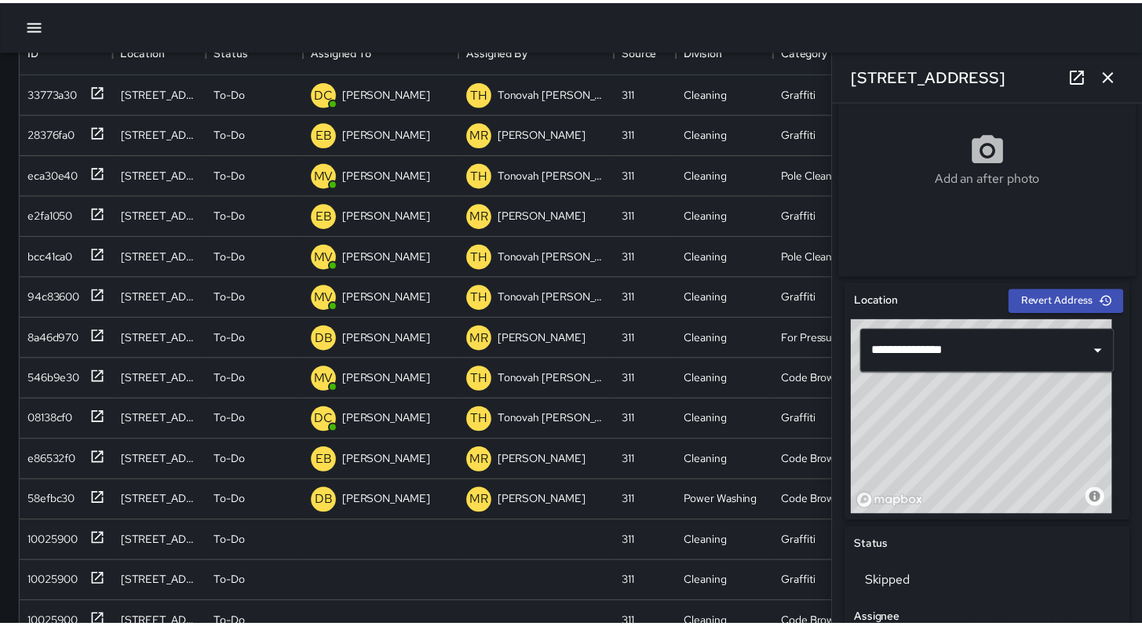
scroll to position [13, 13]
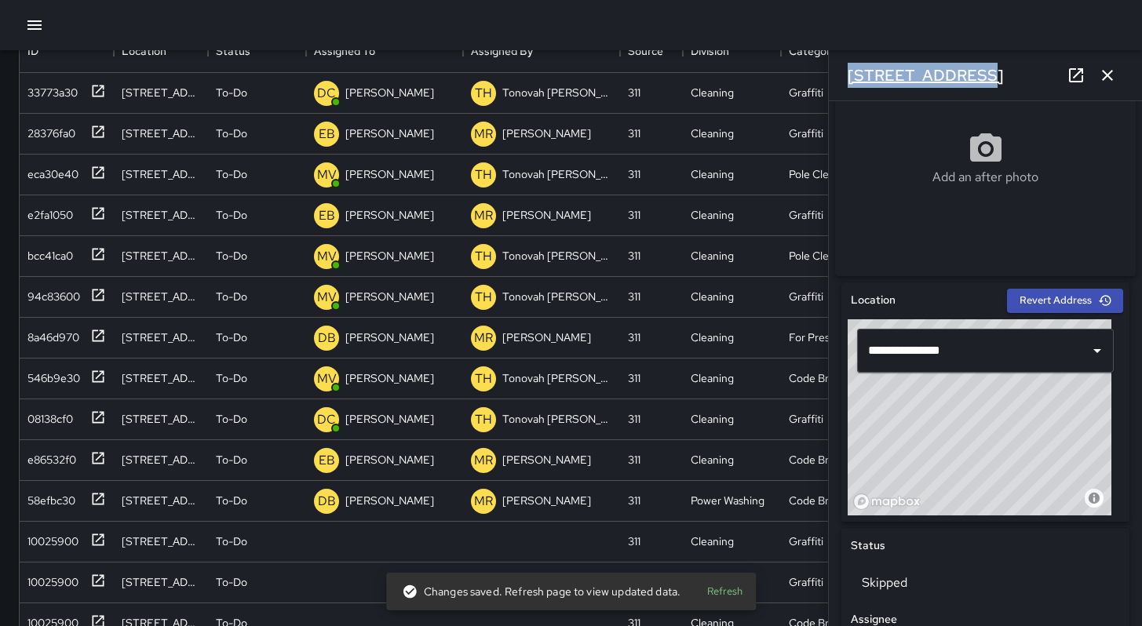
drag, startPoint x: 960, startPoint y: 75, endPoint x: 852, endPoint y: 71, distance: 108.4
click at [849, 71] on div "[STREET_ADDRESS]" at bounding box center [985, 75] width 313 height 50
copy h6 "[STREET_ADDRESS]"
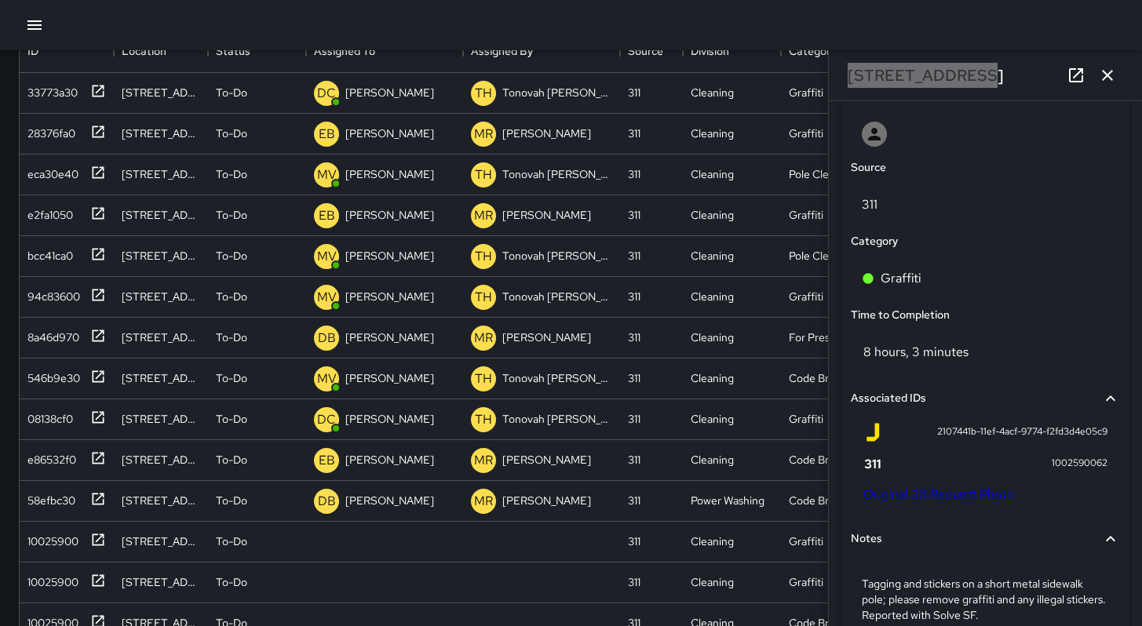
scroll to position [838, 0]
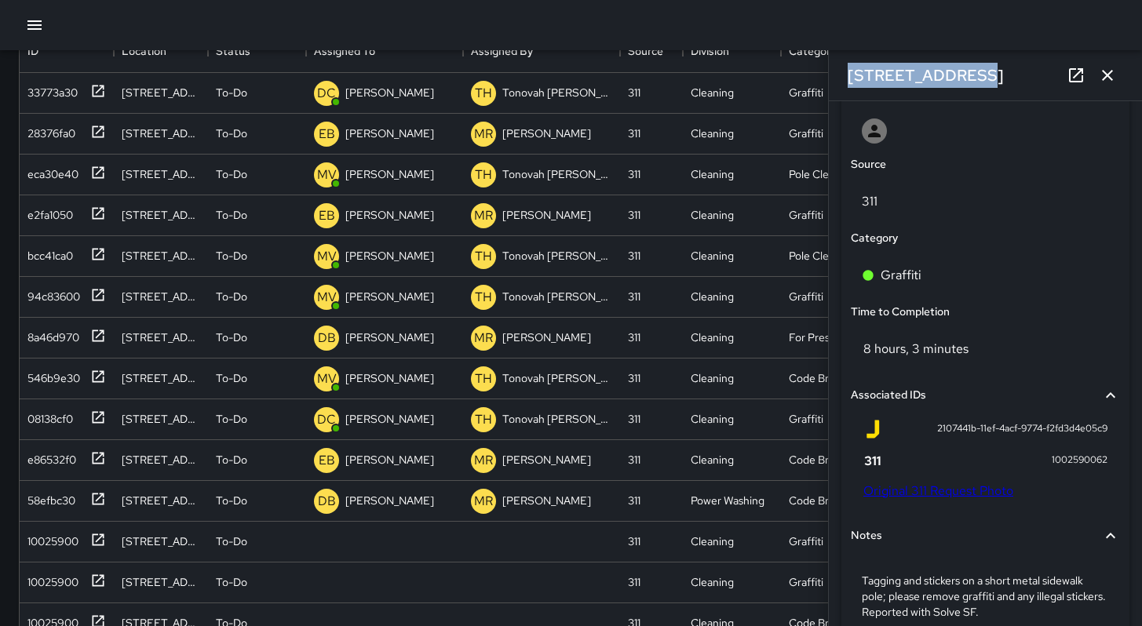
click at [947, 498] on link "Original 311 Request Photo" at bounding box center [938, 491] width 150 height 16
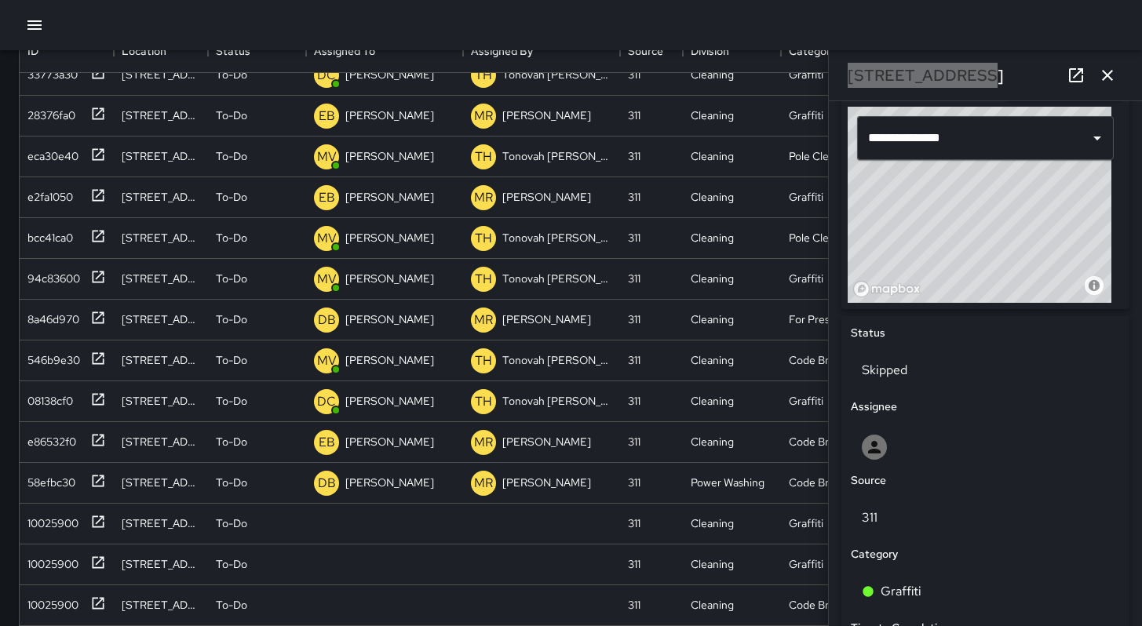
scroll to position [141, 0]
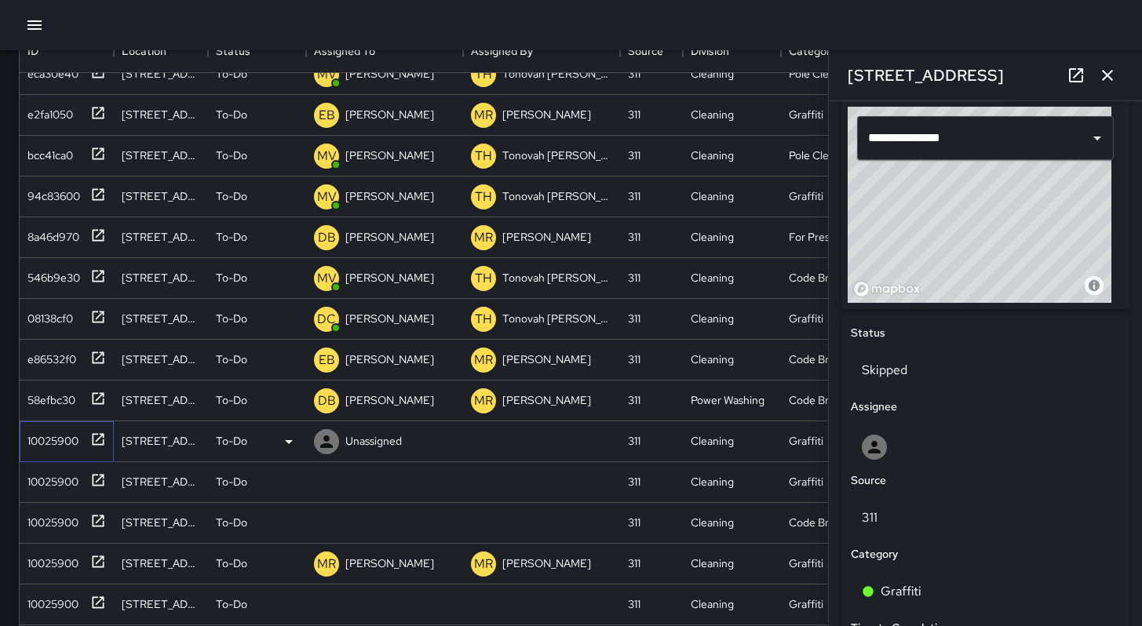
click at [48, 441] on div "10025900" at bounding box center [49, 438] width 57 height 22
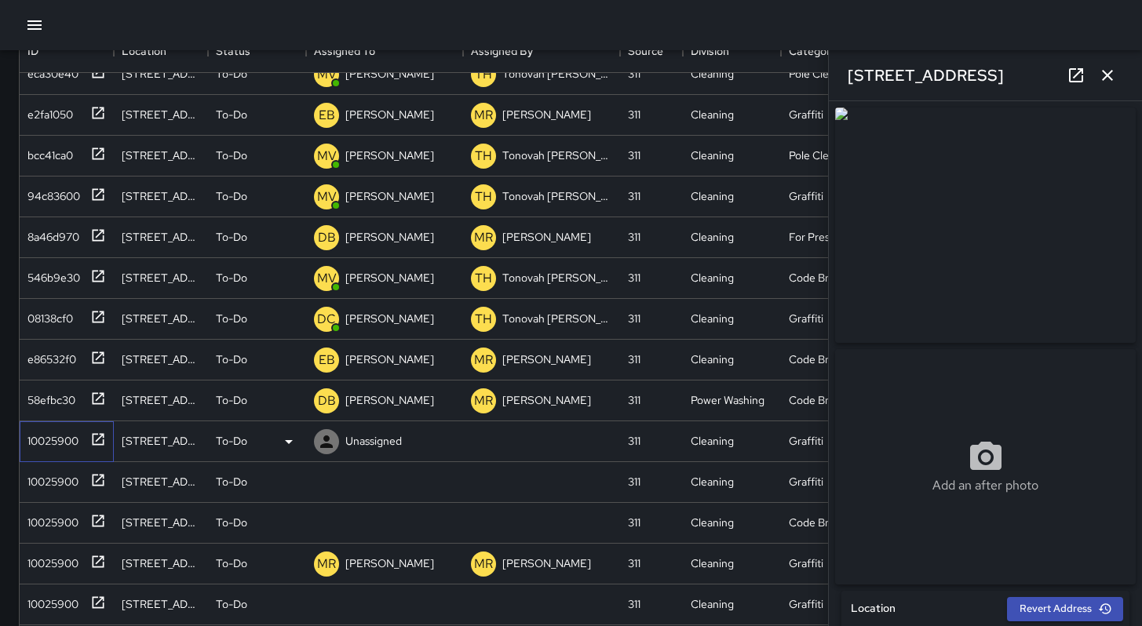
type input "**********"
click at [984, 70] on div "[STREET_ADDRESS]" at bounding box center [985, 75] width 313 height 50
drag, startPoint x: 989, startPoint y: 73, endPoint x: 844, endPoint y: 78, distance: 145.3
click at [844, 78] on div "[STREET_ADDRESS]" at bounding box center [985, 75] width 313 height 50
copy h6 "[STREET_ADDRESS]"
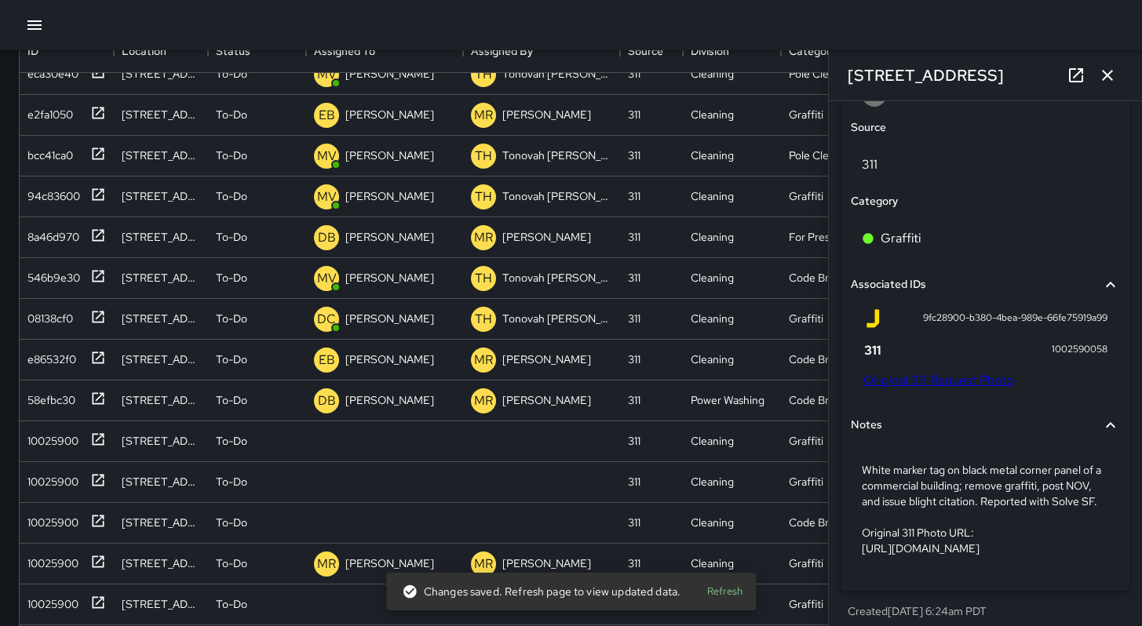
scroll to position [896, 0]
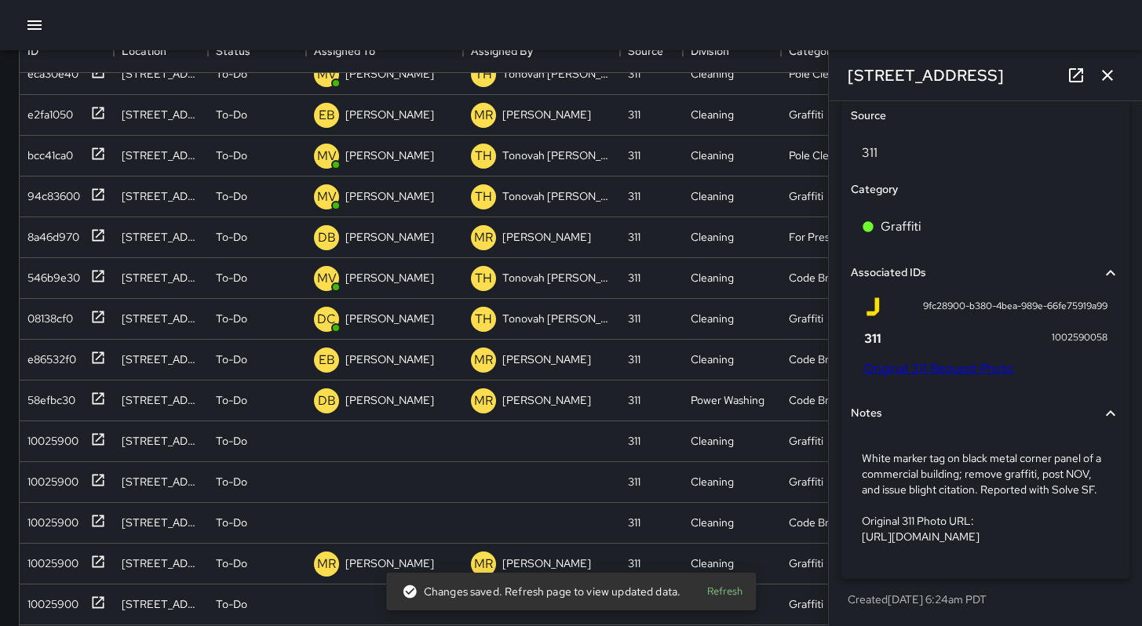
click at [925, 367] on link "Original 311 Request Photo" at bounding box center [938, 368] width 150 height 16
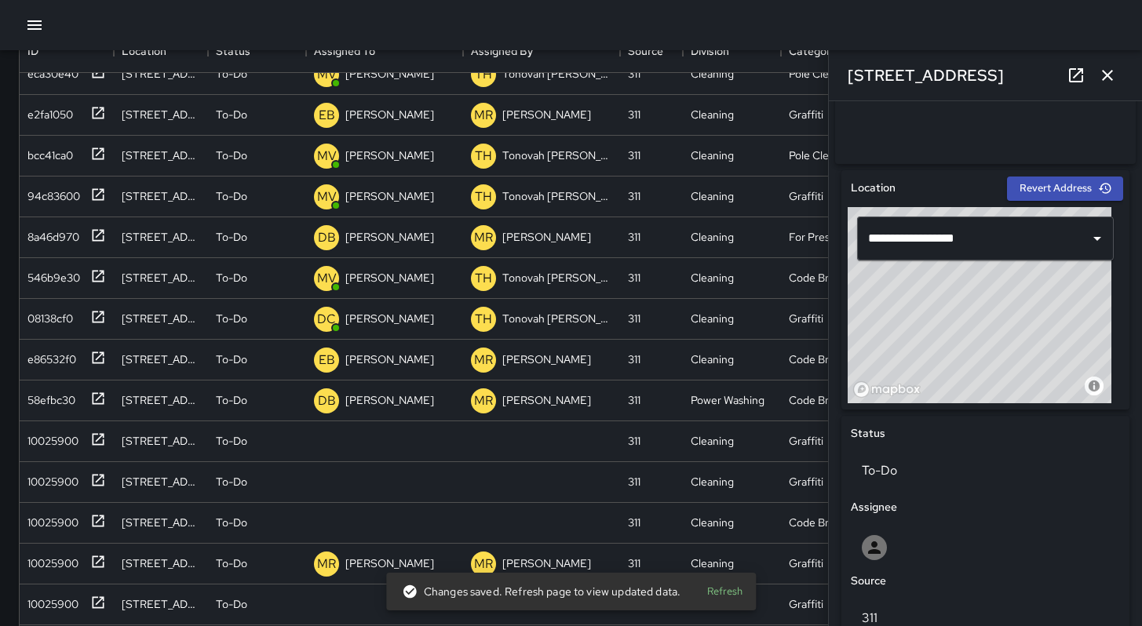
scroll to position [509, 0]
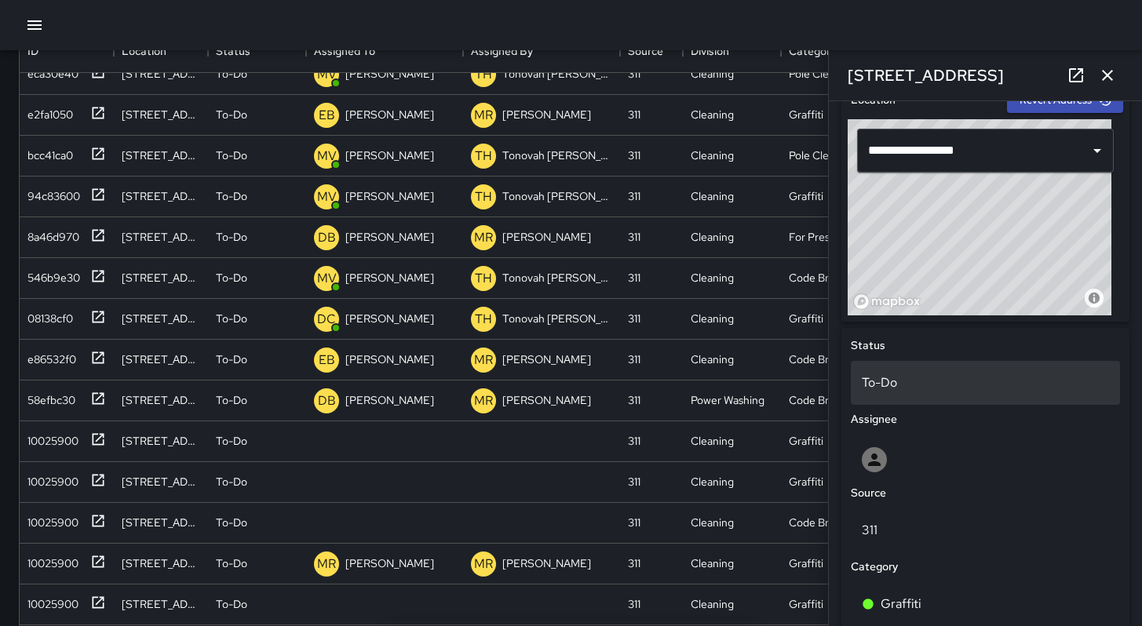
click at [875, 383] on p "To-Do" at bounding box center [985, 383] width 247 height 19
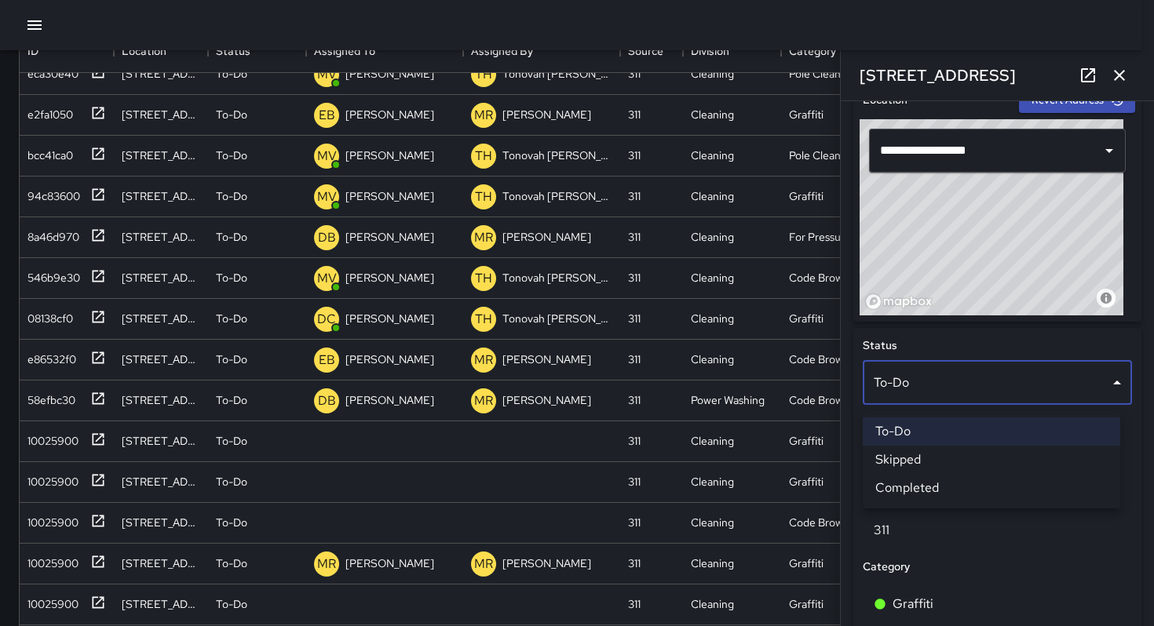
click at [902, 458] on li "Skipped" at bounding box center [991, 460] width 257 height 28
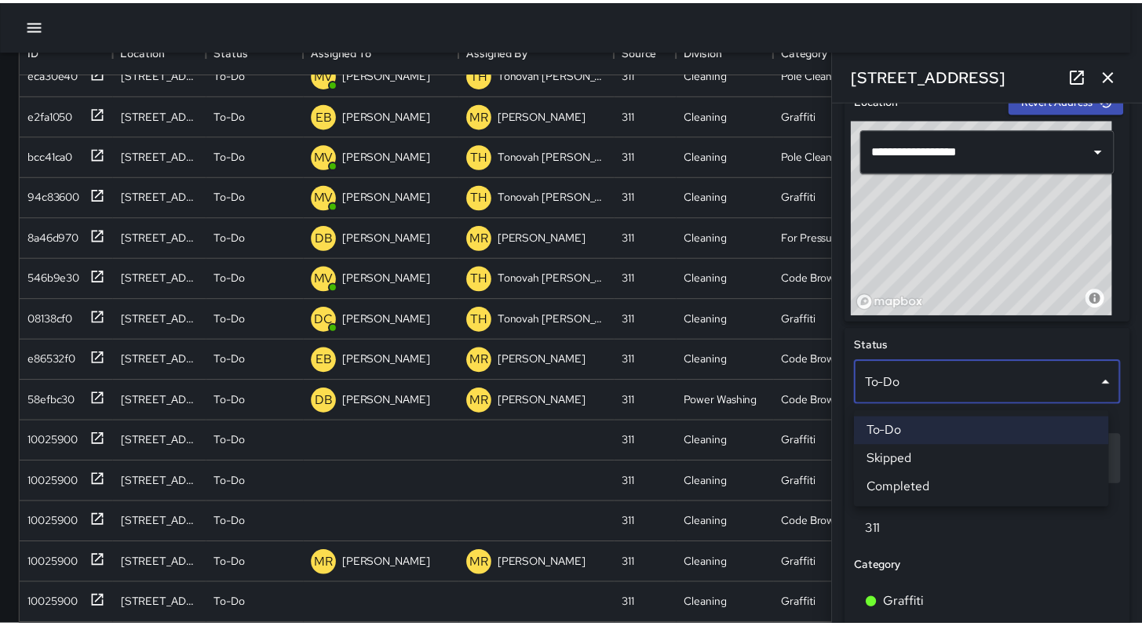
scroll to position [13, 13]
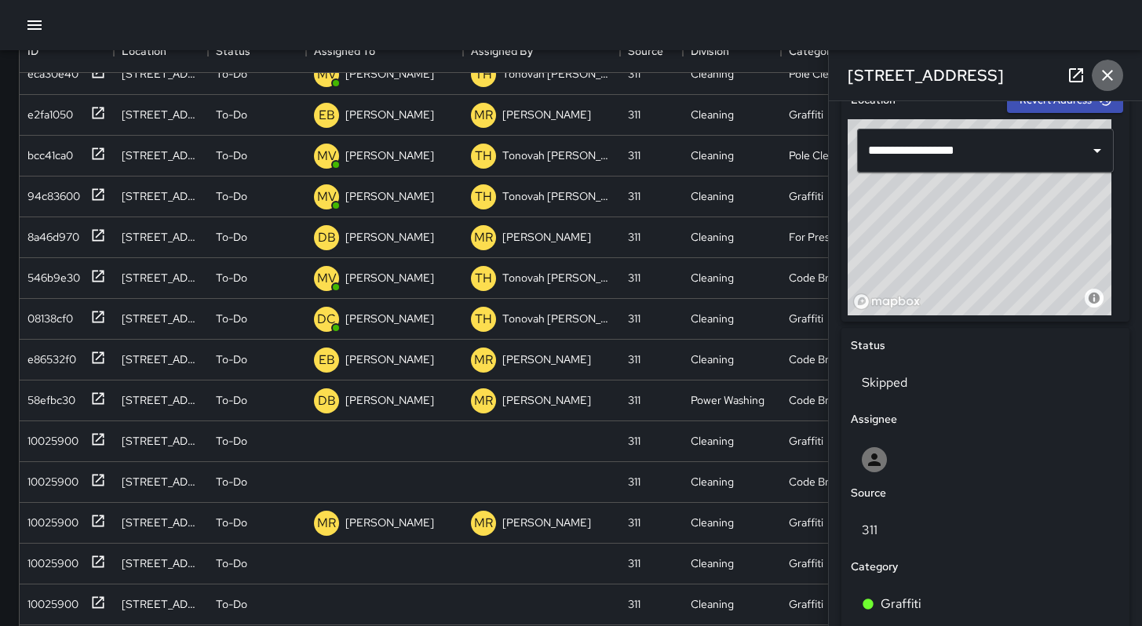
click at [1104, 73] on icon "button" at bounding box center [1107, 75] width 11 height 11
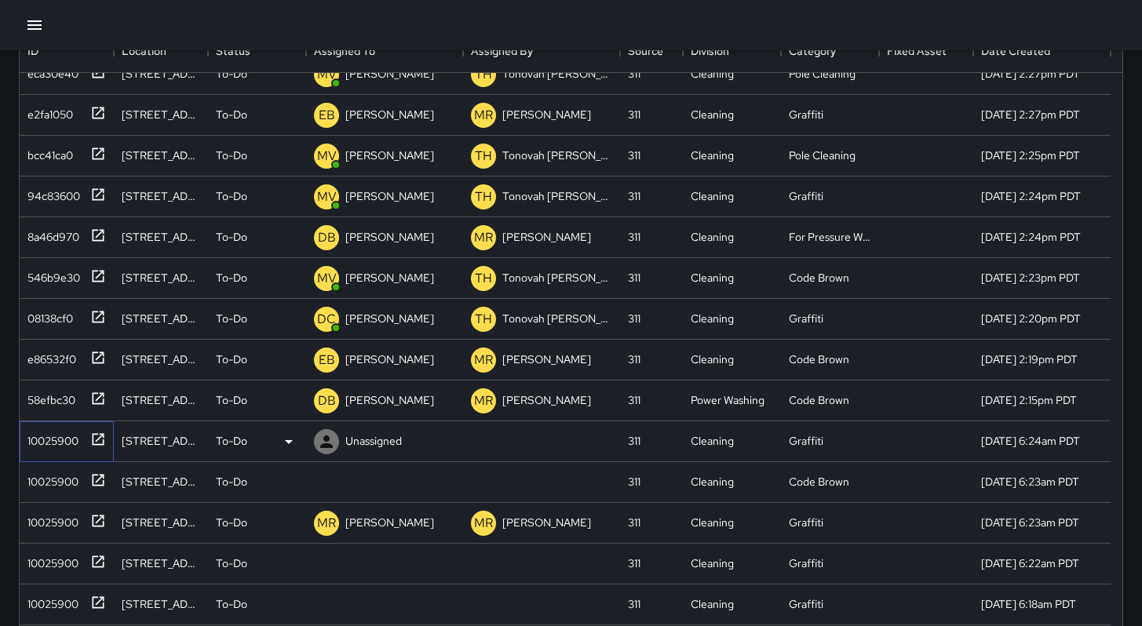
click at [31, 442] on div "10025900" at bounding box center [49, 438] width 57 height 22
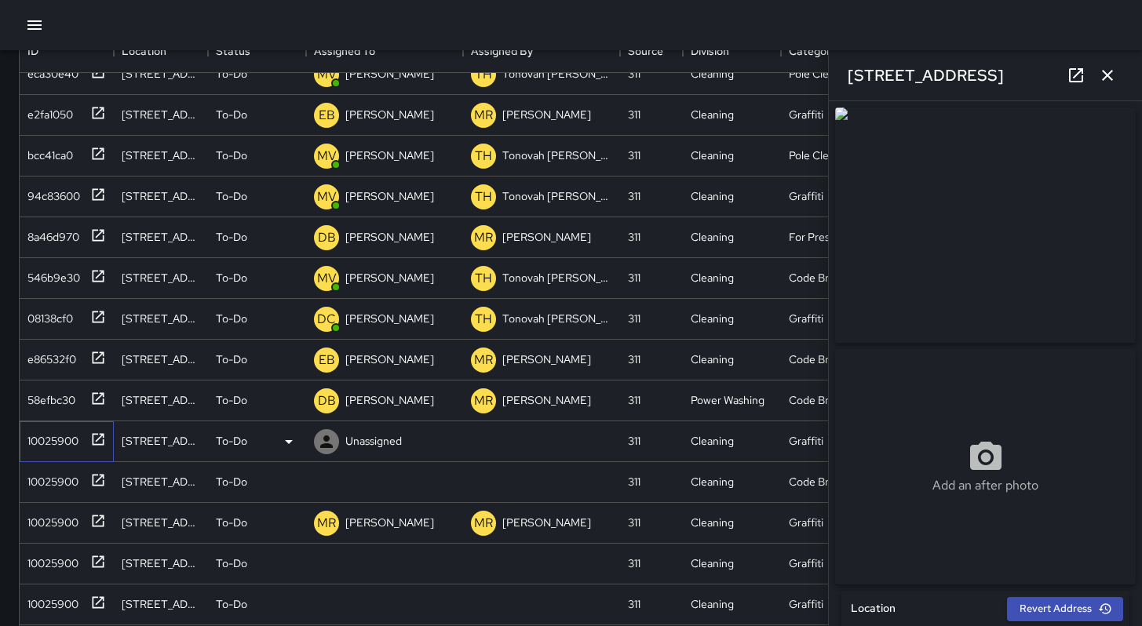
type input "**********"
click at [977, 72] on div "[STREET_ADDRESS]" at bounding box center [985, 75] width 313 height 50
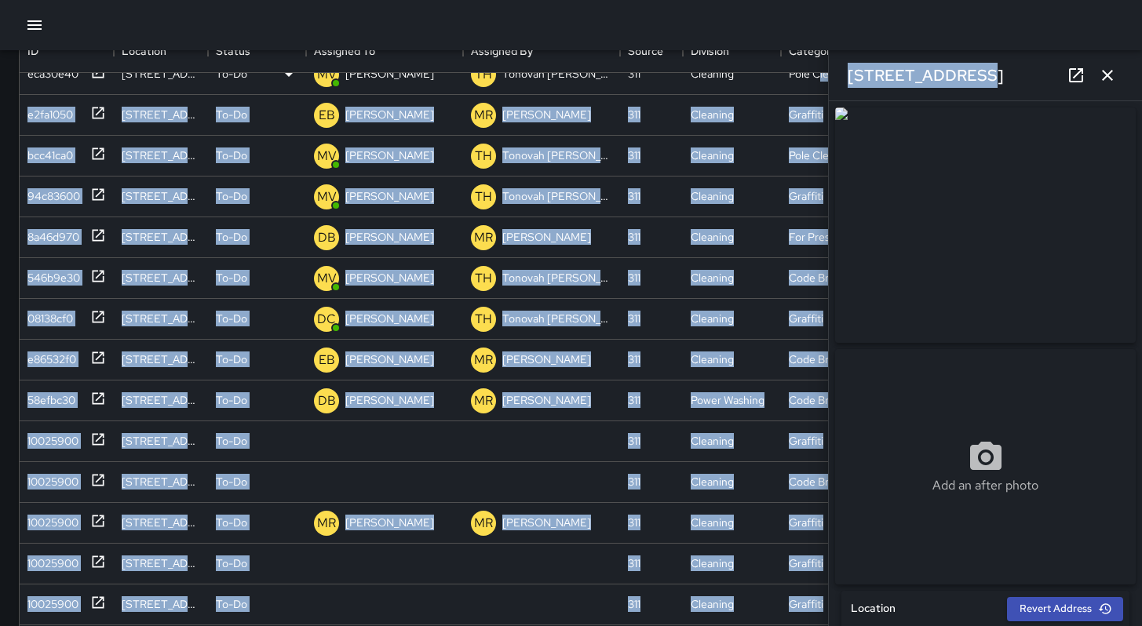
drag, startPoint x: 975, startPoint y: 74, endPoint x: 821, endPoint y: 78, distance: 153.9
click at [821, 78] on div "Search *** Search New Task To-Do (66) Skipped (99+) Completed (99+) ID Location…" at bounding box center [571, 319] width 1142 height 877
click at [974, 75] on div "[STREET_ADDRESS]" at bounding box center [985, 75] width 313 height 50
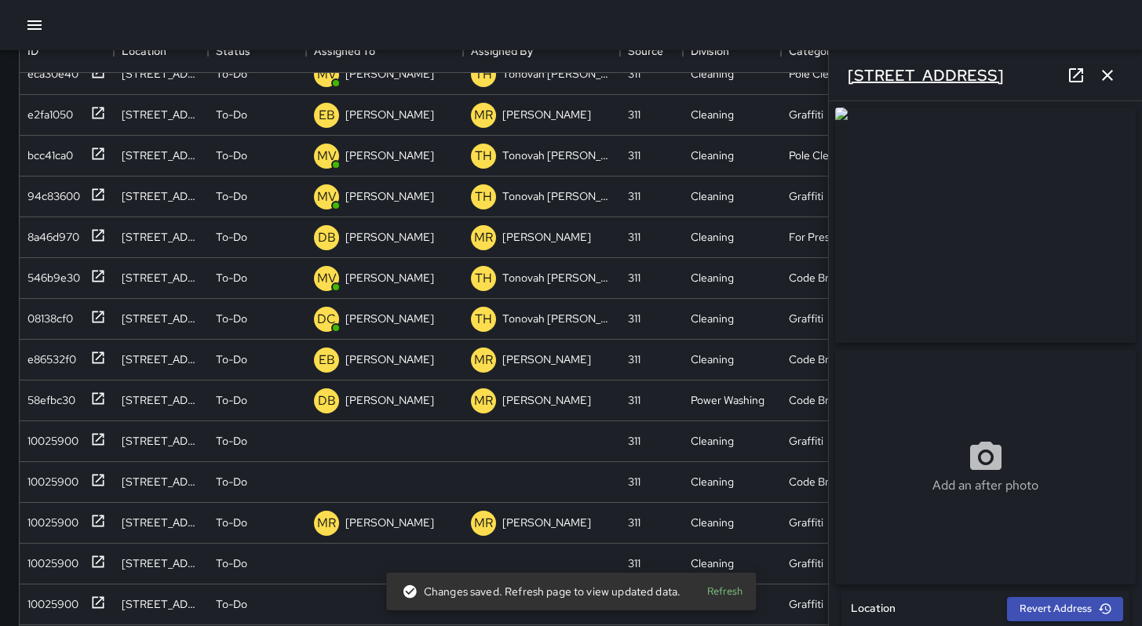
drag, startPoint x: 973, startPoint y: 76, endPoint x: 853, endPoint y: 79, distance: 120.1
click at [853, 79] on div "[STREET_ADDRESS]" at bounding box center [985, 75] width 313 height 50
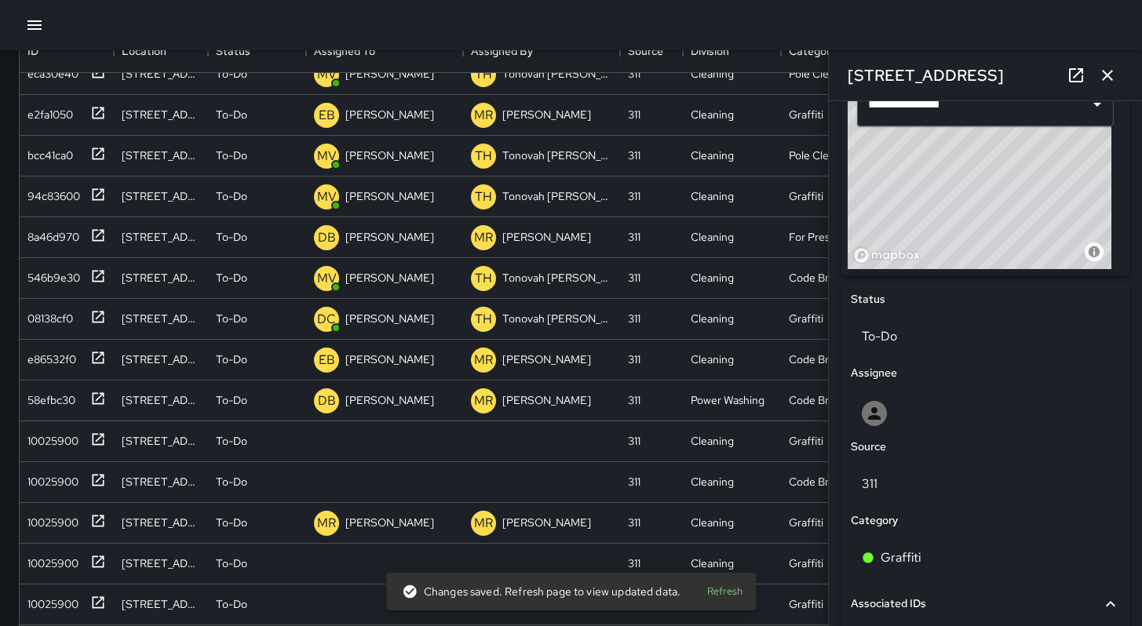
scroll to position [883, 0]
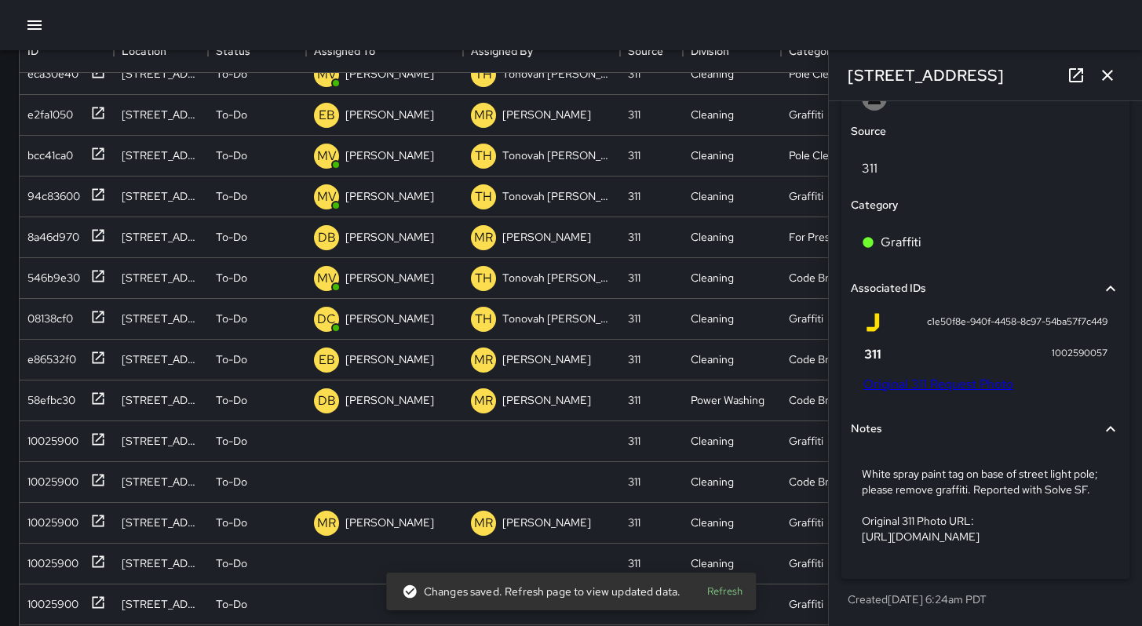
click at [929, 380] on link "Original 311 Request Photo" at bounding box center [938, 384] width 150 height 16
click at [0, 0] on div "Search *** Search New Task To-Do (66) Skipped (99+) Completed (99+) ID Location…" at bounding box center [571, 294] width 1142 height 927
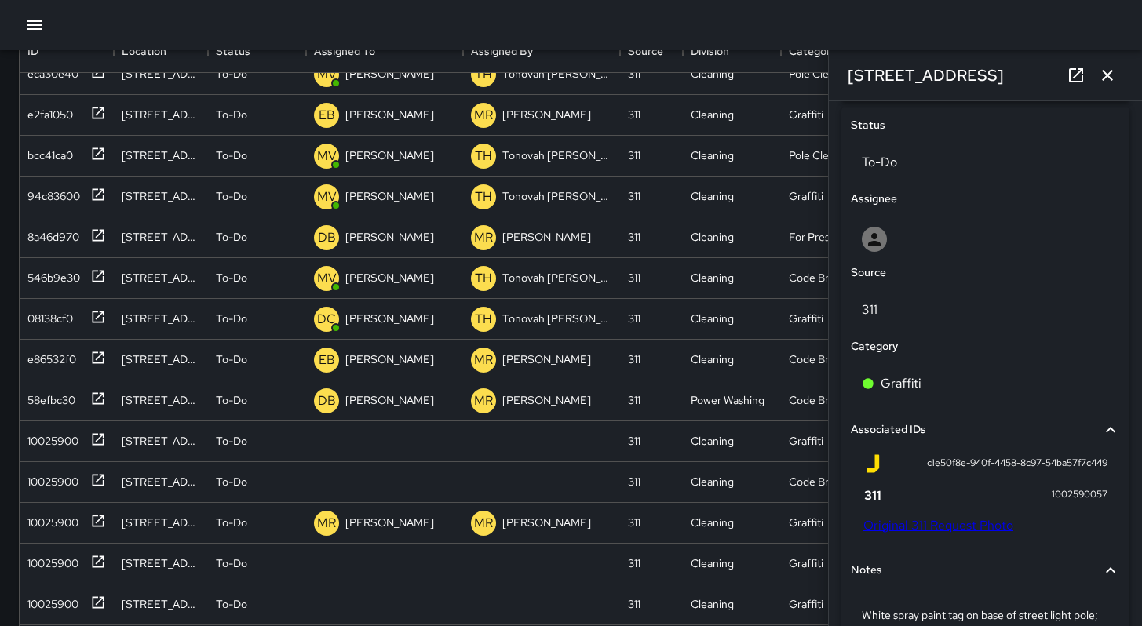
scroll to position [619, 0]
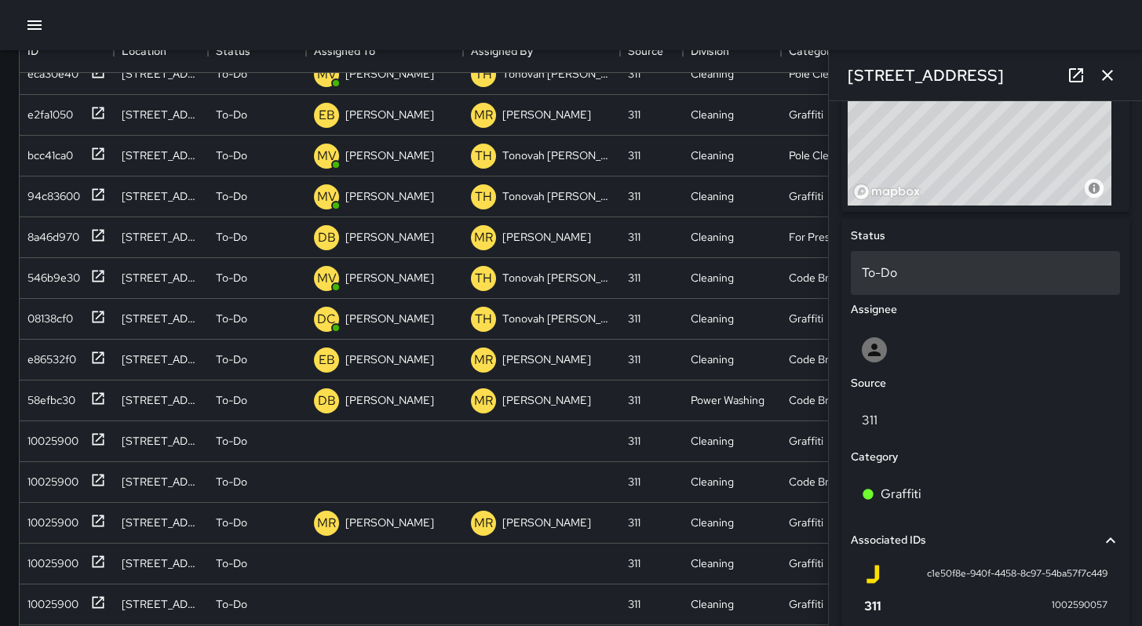
click at [894, 282] on p "To-Do" at bounding box center [985, 273] width 247 height 19
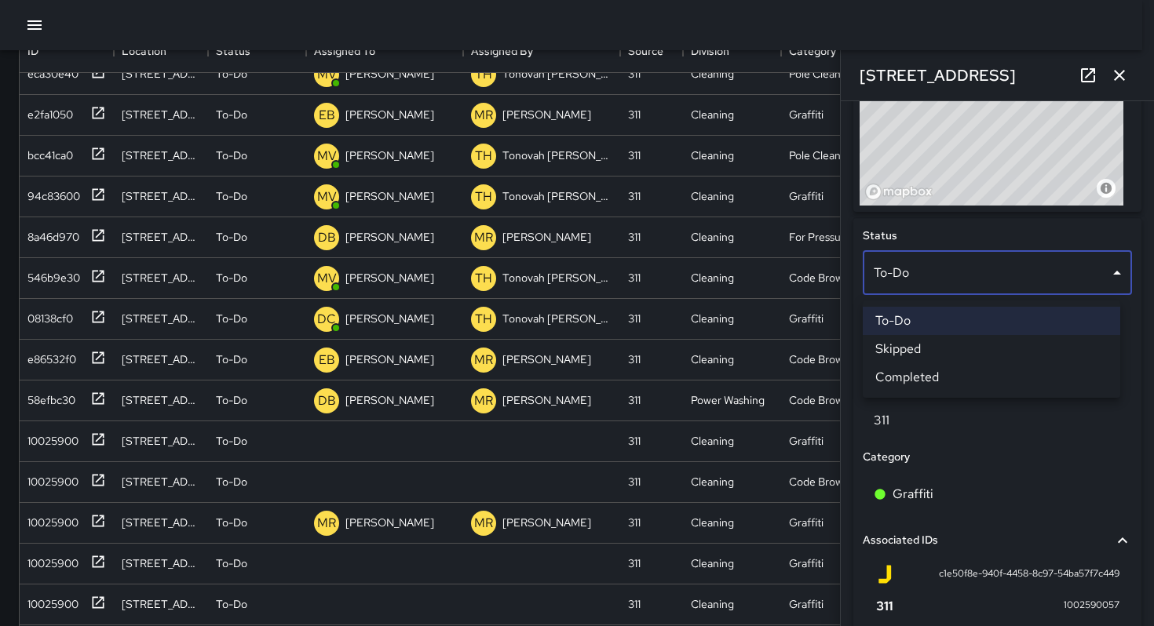
click at [904, 350] on li "Skipped" at bounding box center [991, 349] width 257 height 28
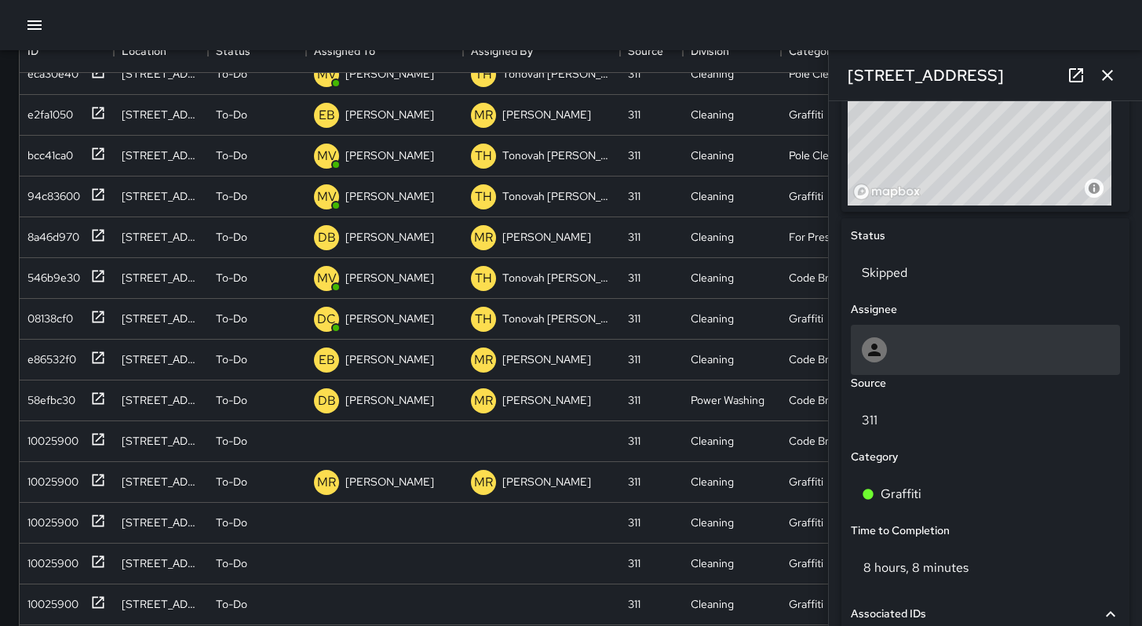
scroll to position [13, 13]
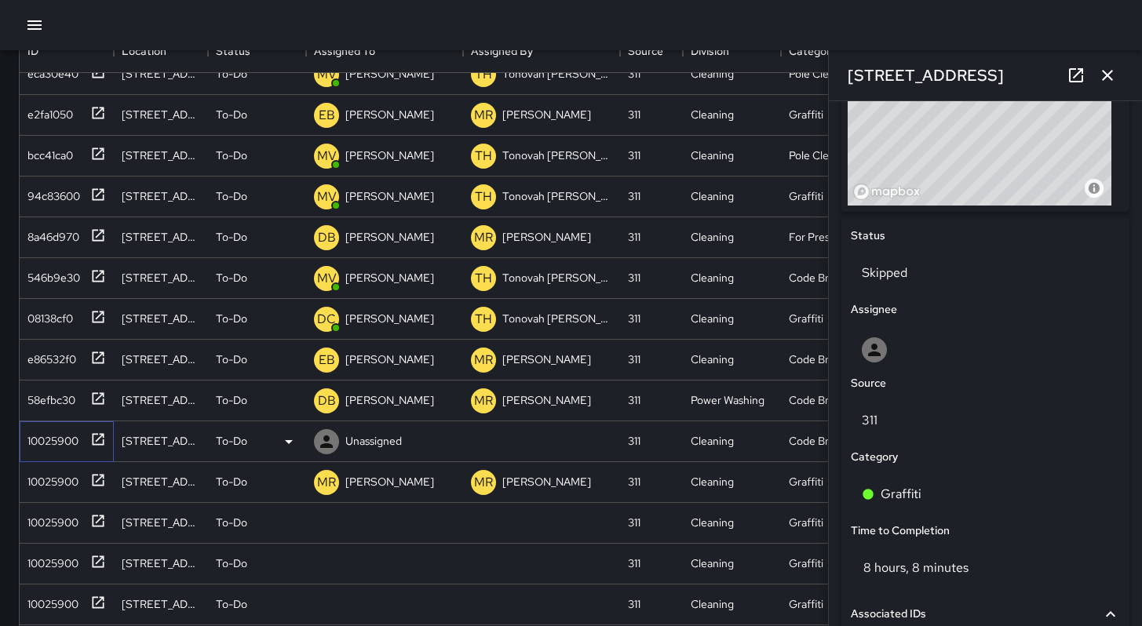
click at [30, 437] on div "10025900" at bounding box center [49, 438] width 57 height 22
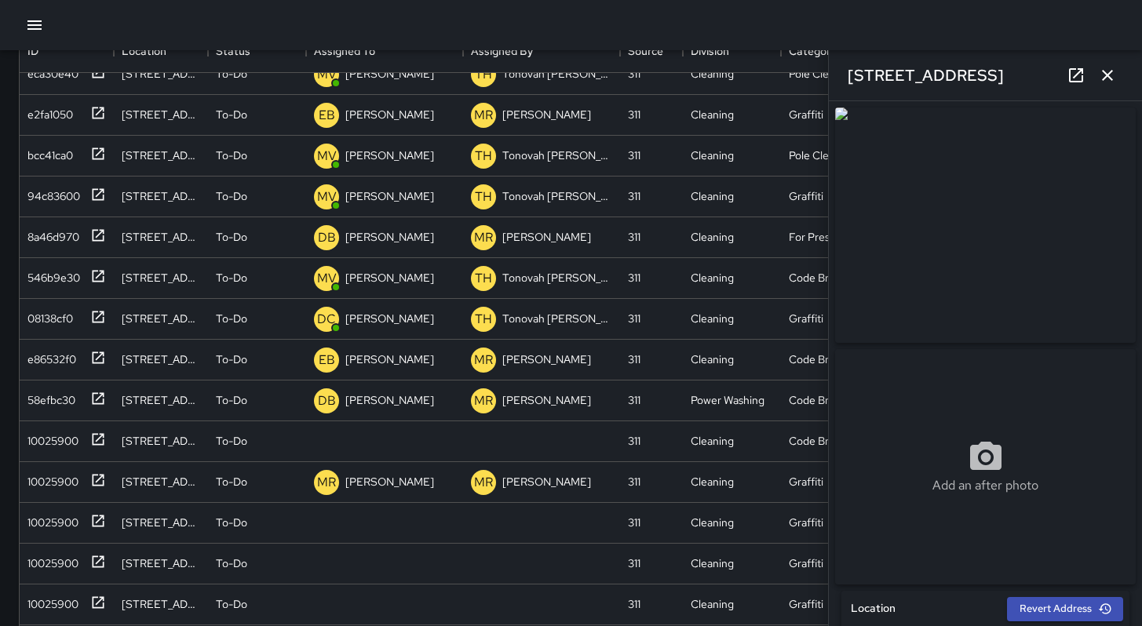
drag, startPoint x: 991, startPoint y: 75, endPoint x: 830, endPoint y: 63, distance: 162.2
click at [830, 63] on div "[STREET_ADDRESS]" at bounding box center [985, 75] width 313 height 50
copy h6 "[STREET_ADDRESS]"
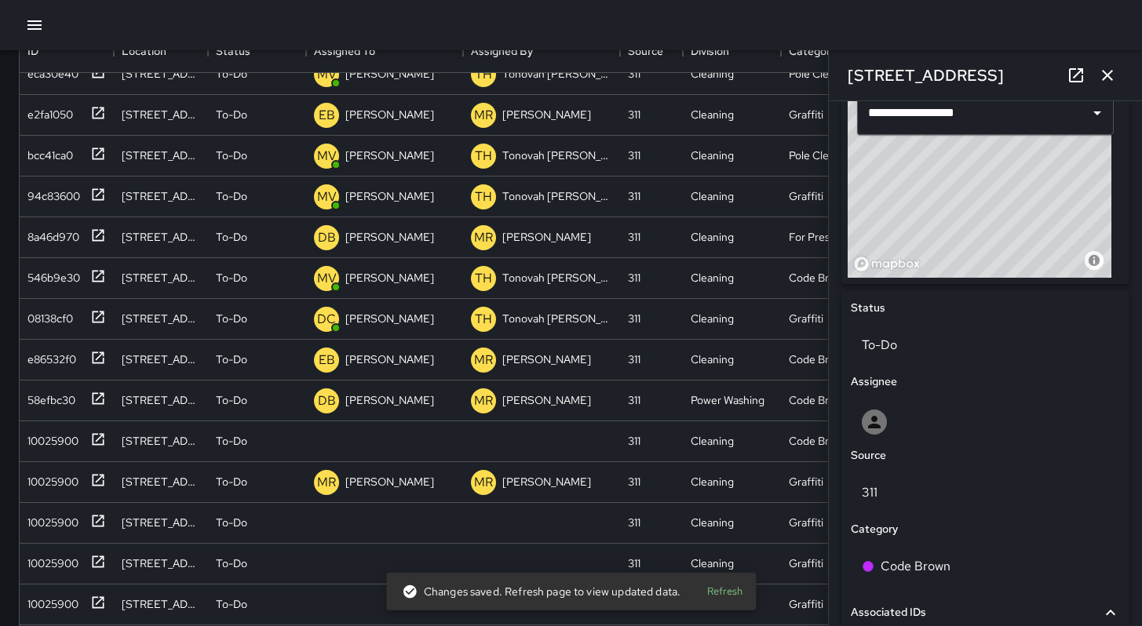
scroll to position [874, 0]
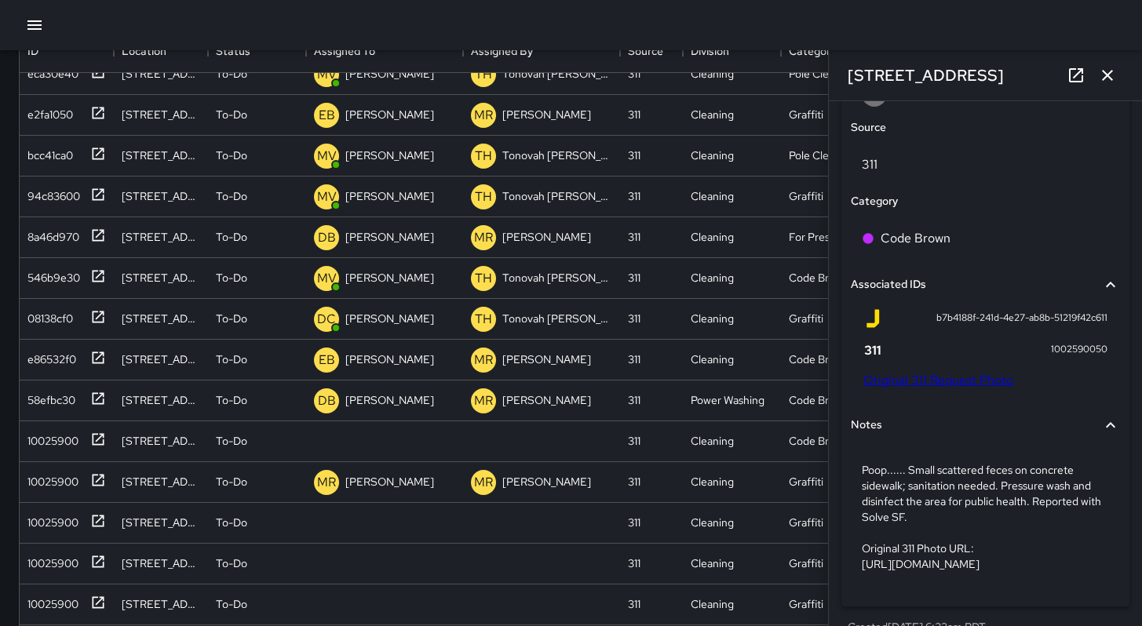
click at [969, 389] on link "Original 311 Request Photo" at bounding box center [938, 380] width 150 height 16
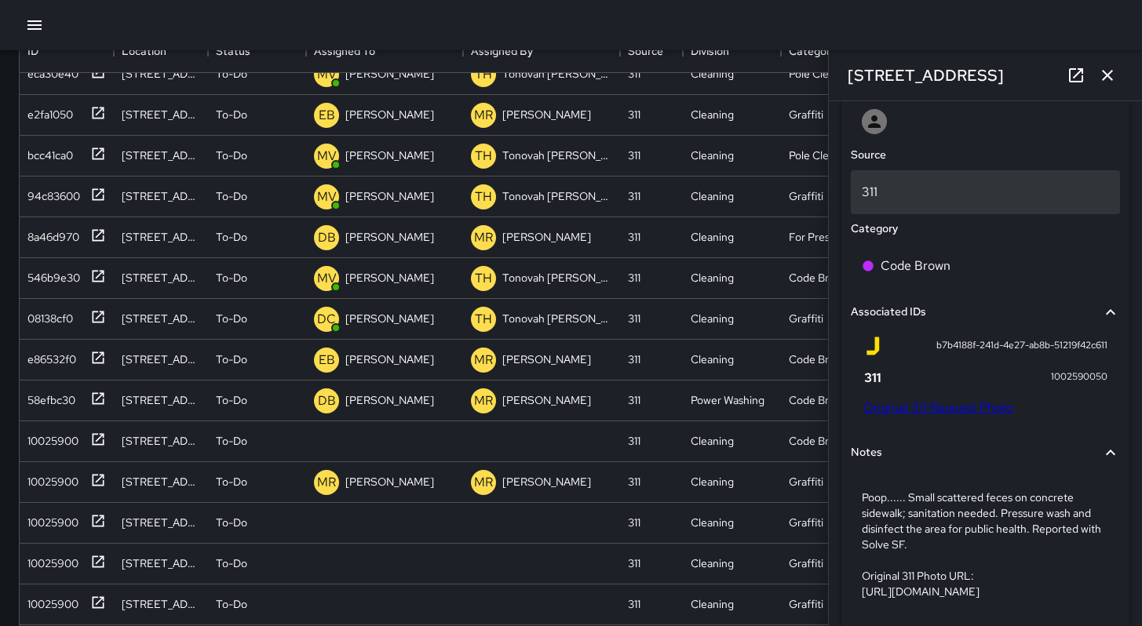
scroll to position [845, 0]
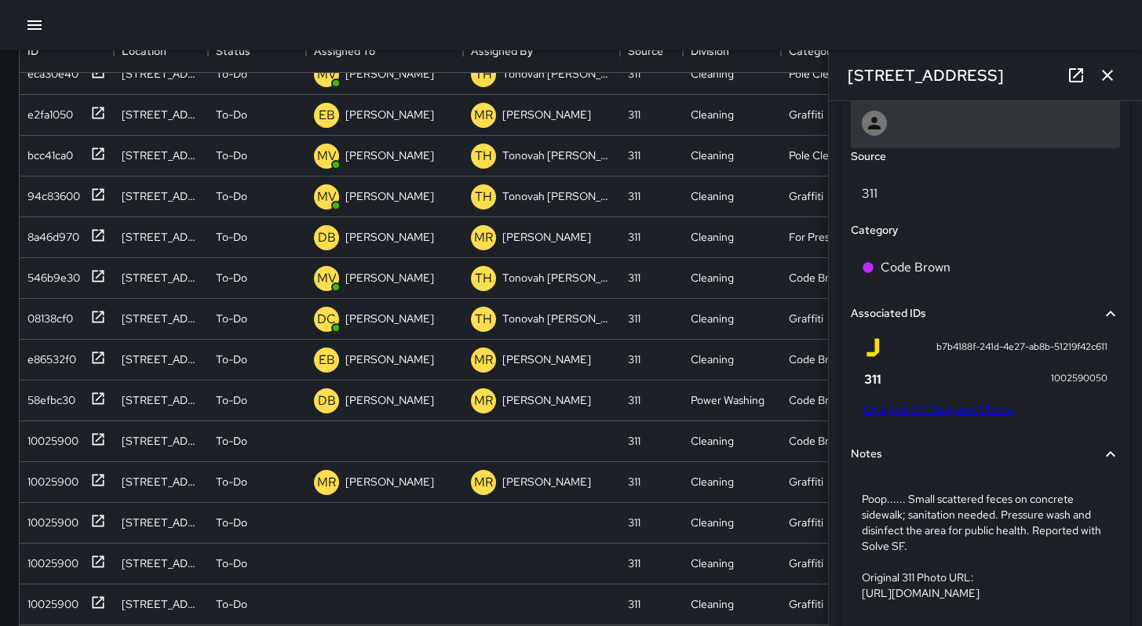
click at [880, 130] on icon at bounding box center [874, 123] width 19 height 19
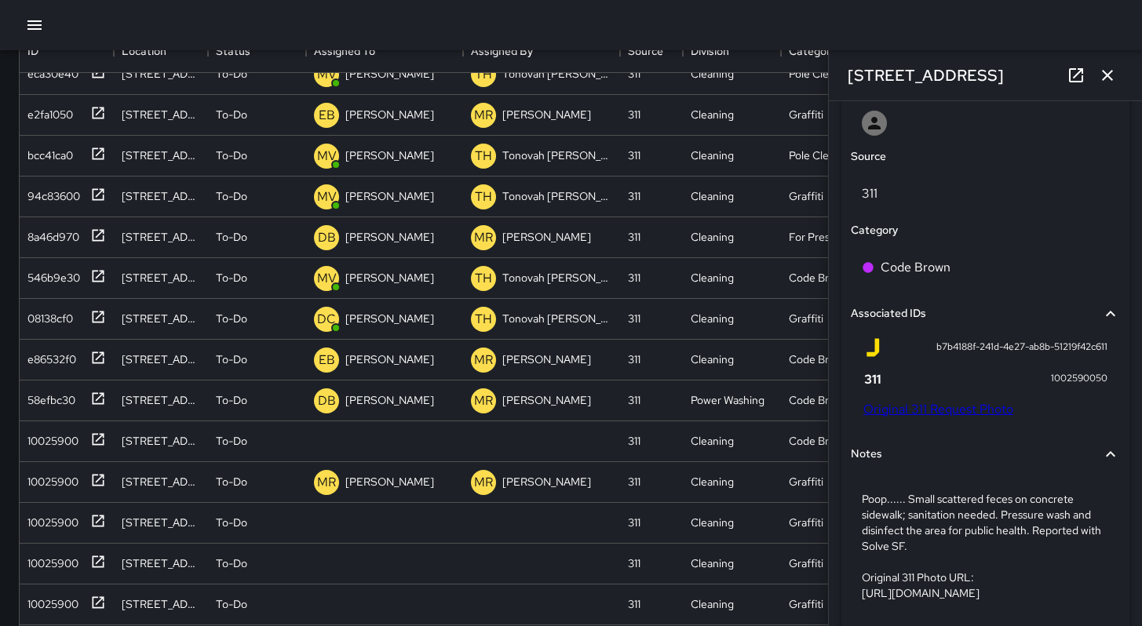
click at [1005, 462] on div "Notes" at bounding box center [976, 454] width 250 height 17
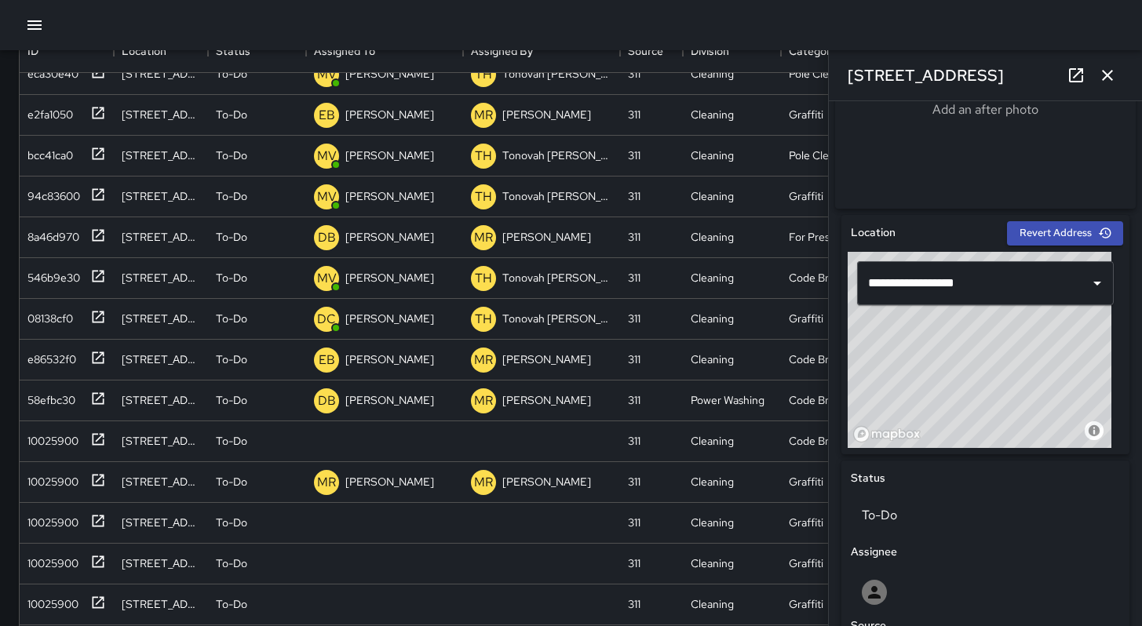
scroll to position [458, 0]
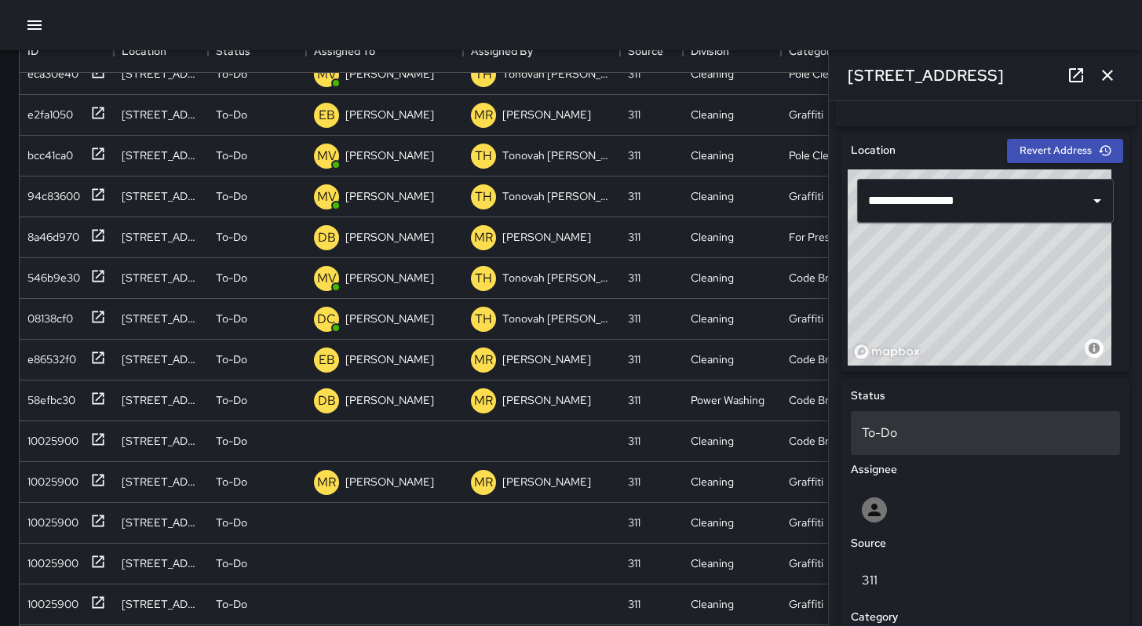
click at [906, 432] on p "To-Do" at bounding box center [985, 433] width 247 height 19
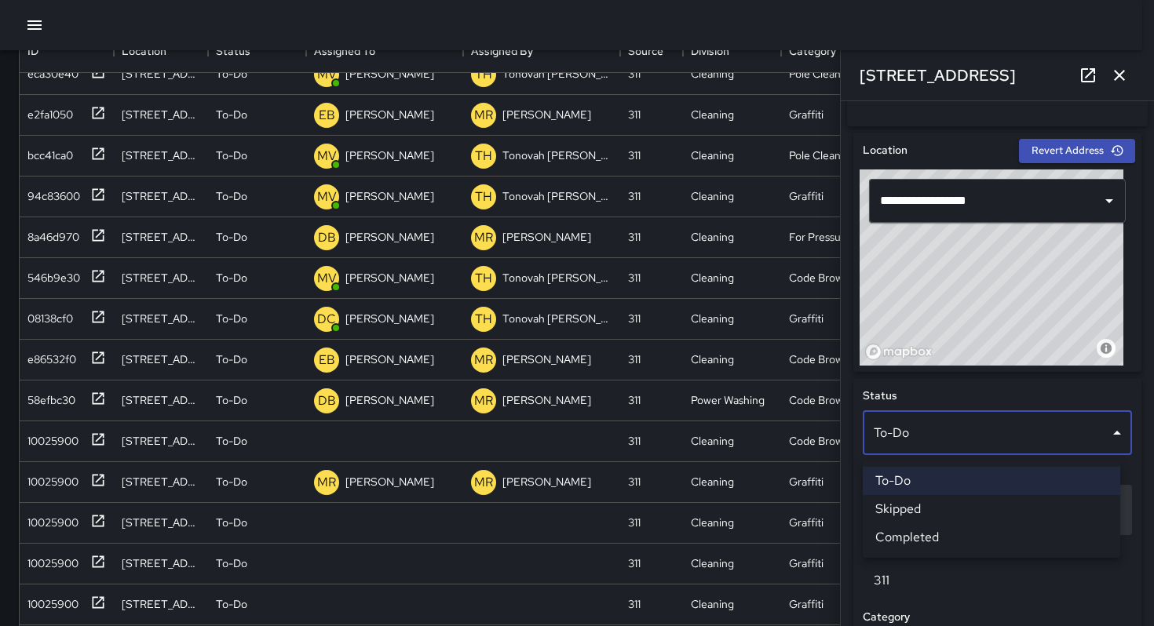
click at [910, 507] on li "Skipped" at bounding box center [991, 509] width 257 height 28
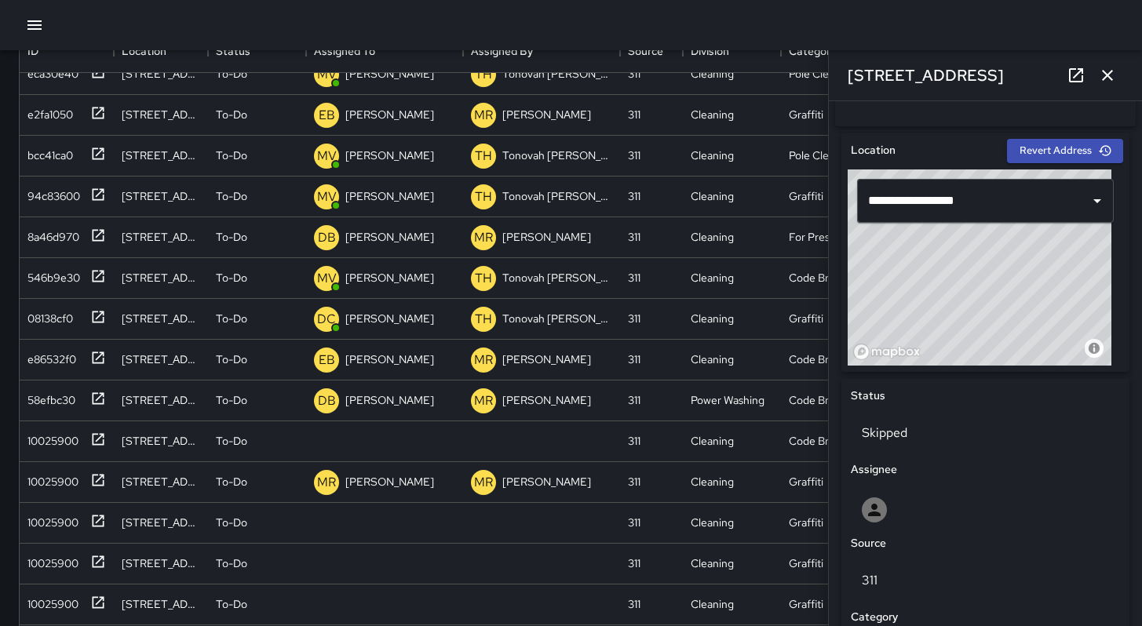
scroll to position [13, 13]
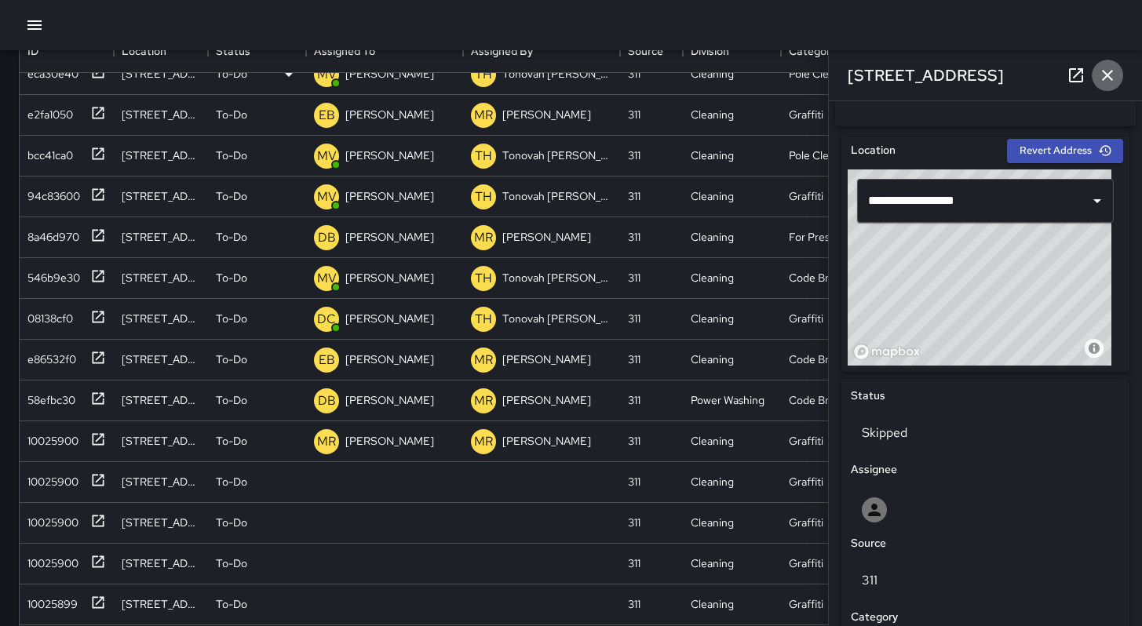
drag, startPoint x: 1114, startPoint y: 75, endPoint x: 1091, endPoint y: 89, distance: 27.2
click at [1114, 75] on icon "button" at bounding box center [1107, 75] width 19 height 19
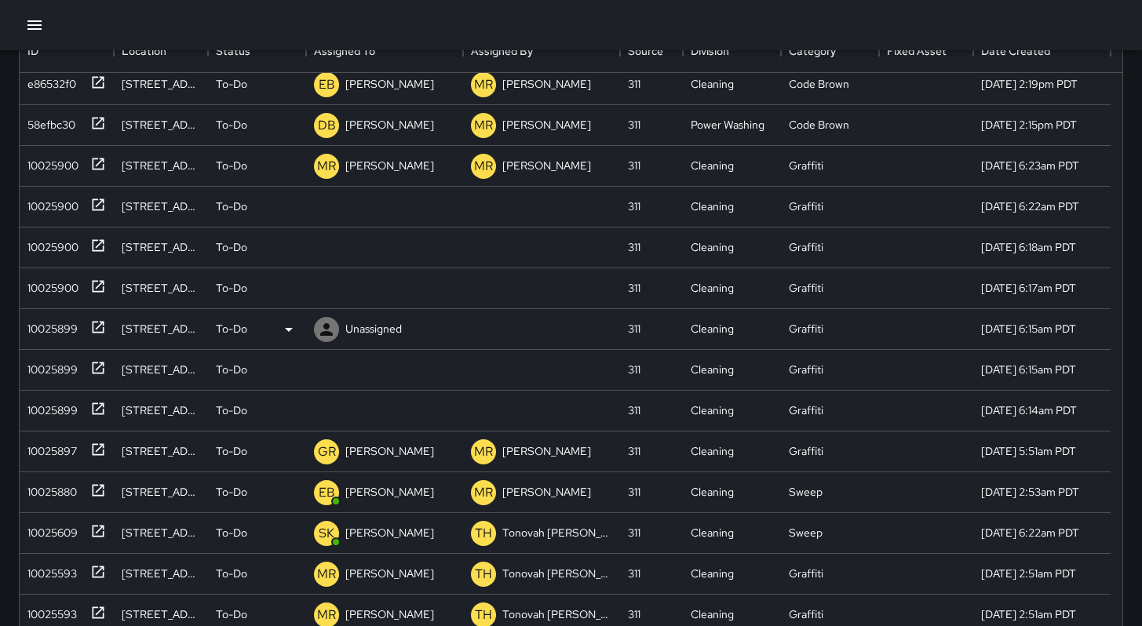
scroll to position [581, 0]
click at [50, 208] on div "10025900" at bounding box center [49, 203] width 57 height 22
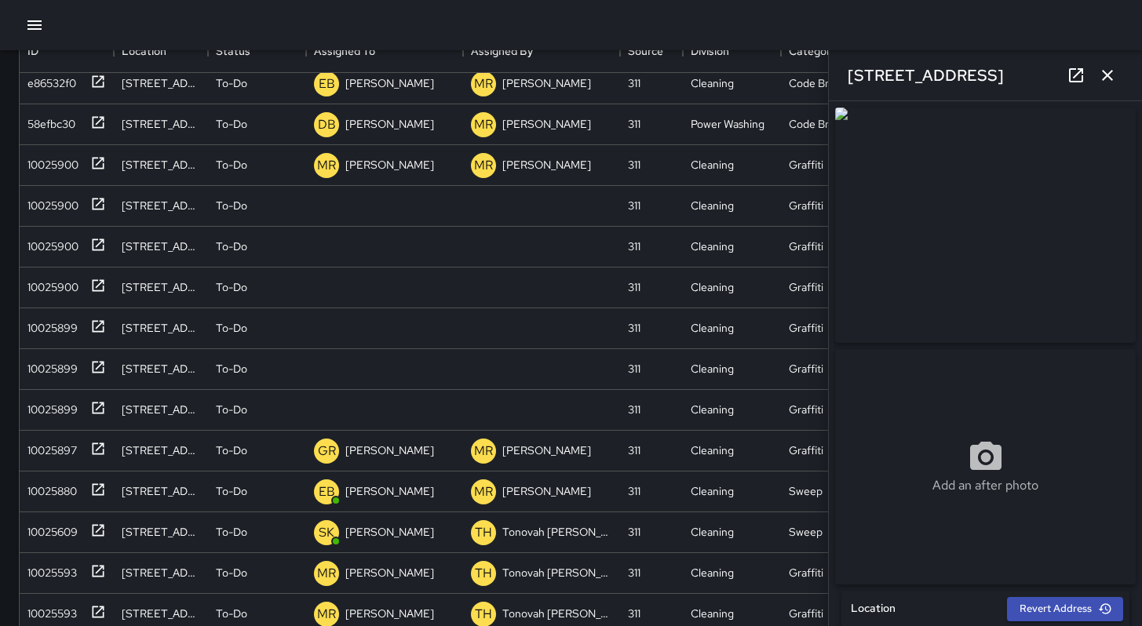
click at [960, 85] on div "[STREET_ADDRESS]" at bounding box center [985, 75] width 313 height 50
drag, startPoint x: 980, startPoint y: 77, endPoint x: 849, endPoint y: 72, distance: 130.4
click at [849, 72] on div "[STREET_ADDRESS]" at bounding box center [985, 75] width 313 height 50
copy h6 "[STREET_ADDRESS]"
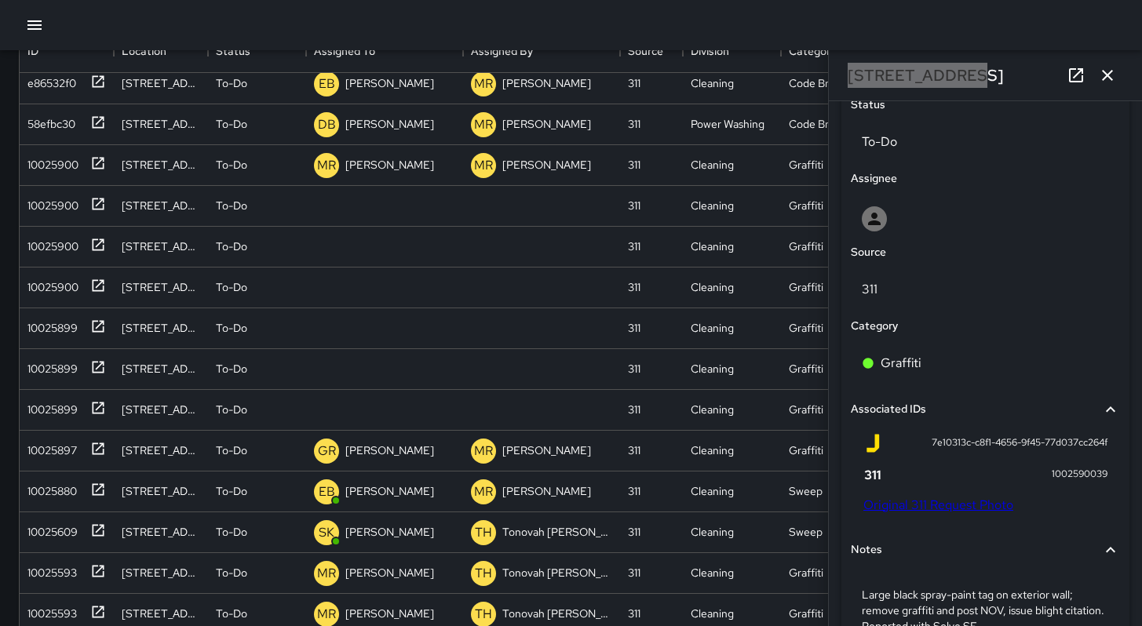
scroll to position [756, 0]
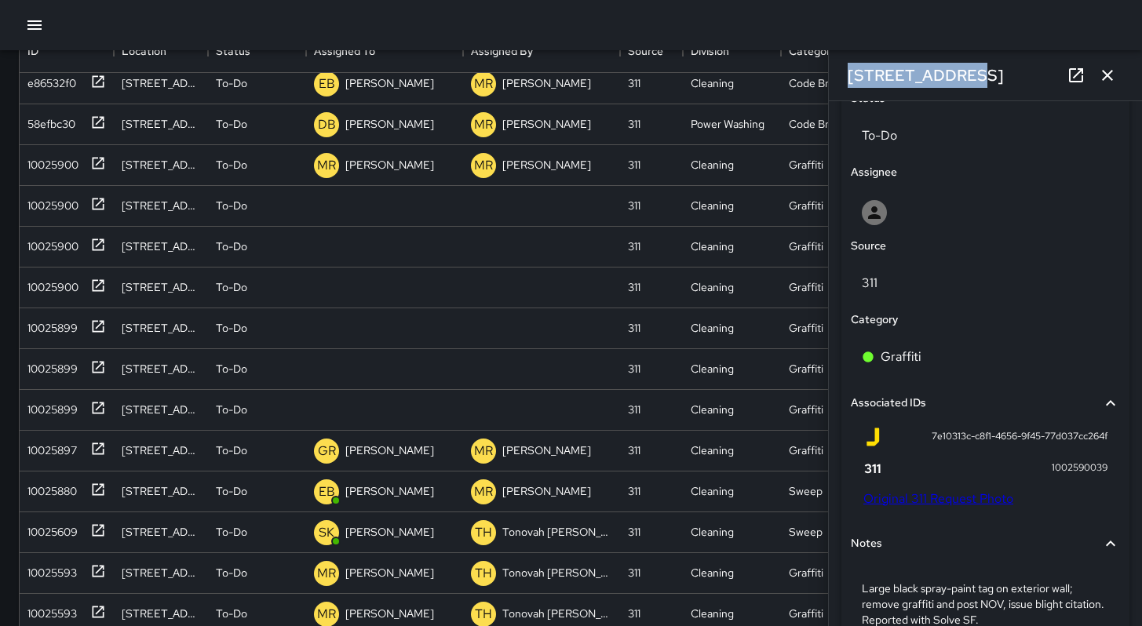
click at [964, 506] on link "Original 311 Request Photo" at bounding box center [938, 499] width 150 height 16
click at [0, 0] on div "Search *** Search New Task To-Do (65) Skipped (99+) Completed (99+) ID Location…" at bounding box center [571, 294] width 1142 height 927
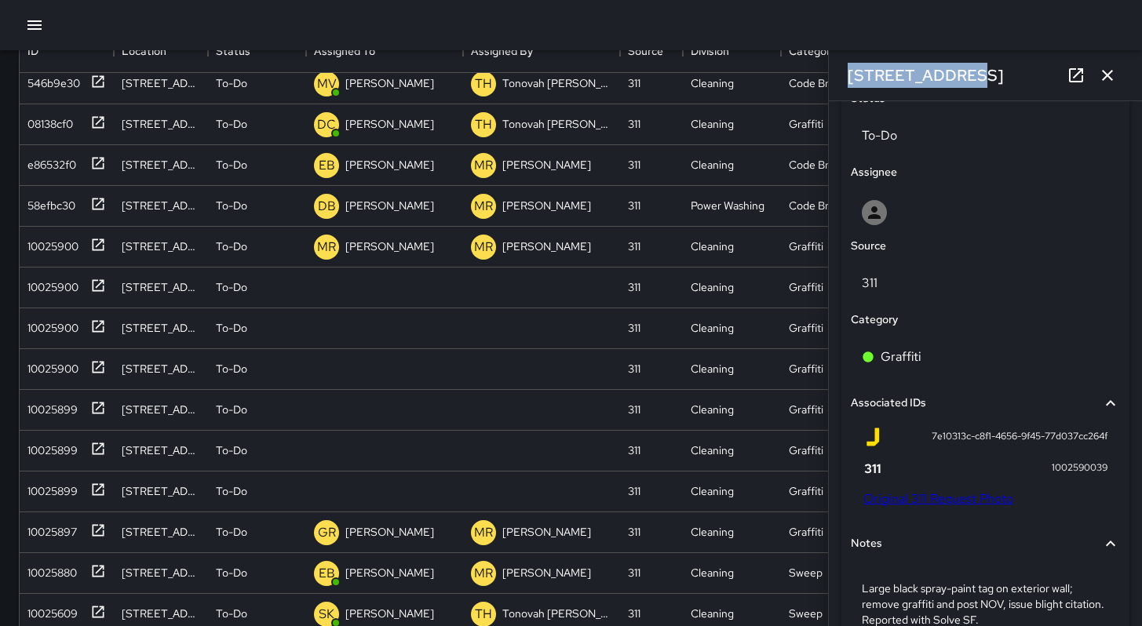
scroll to position [663, 0]
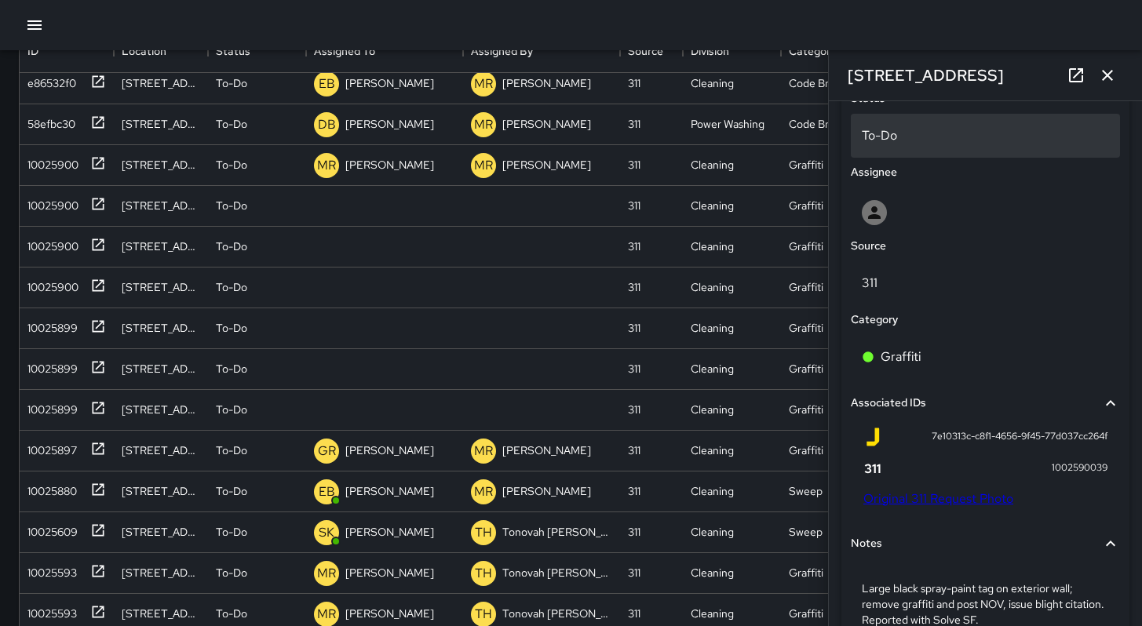
click at [854, 152] on div "To-Do" at bounding box center [985, 136] width 269 height 44
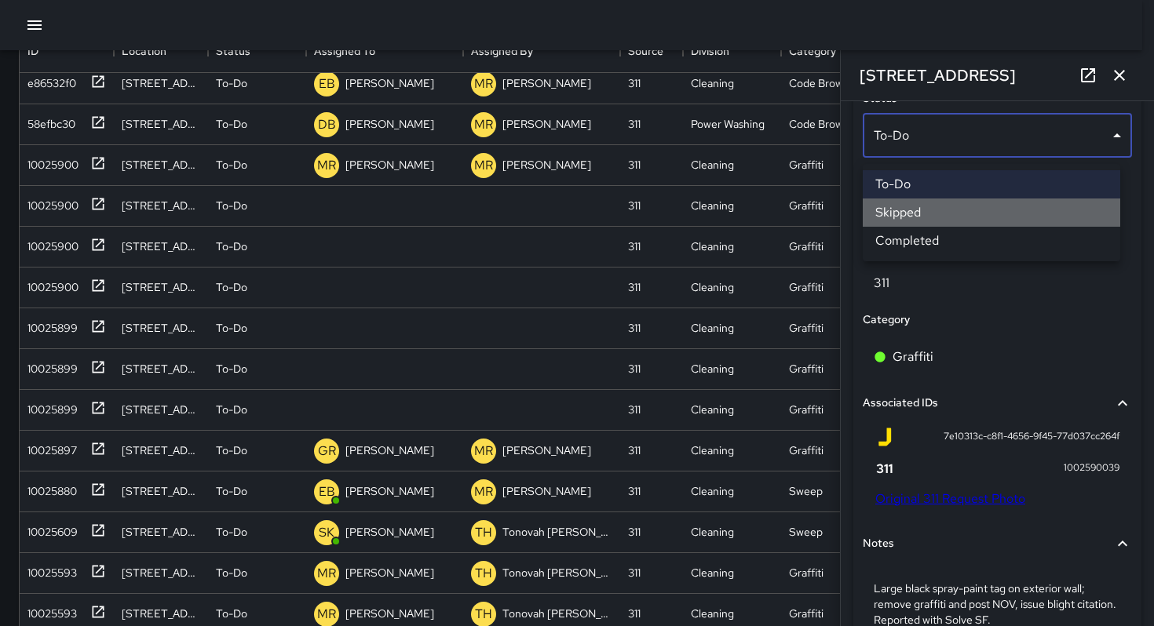
click at [888, 207] on li "Skipped" at bounding box center [991, 213] width 257 height 28
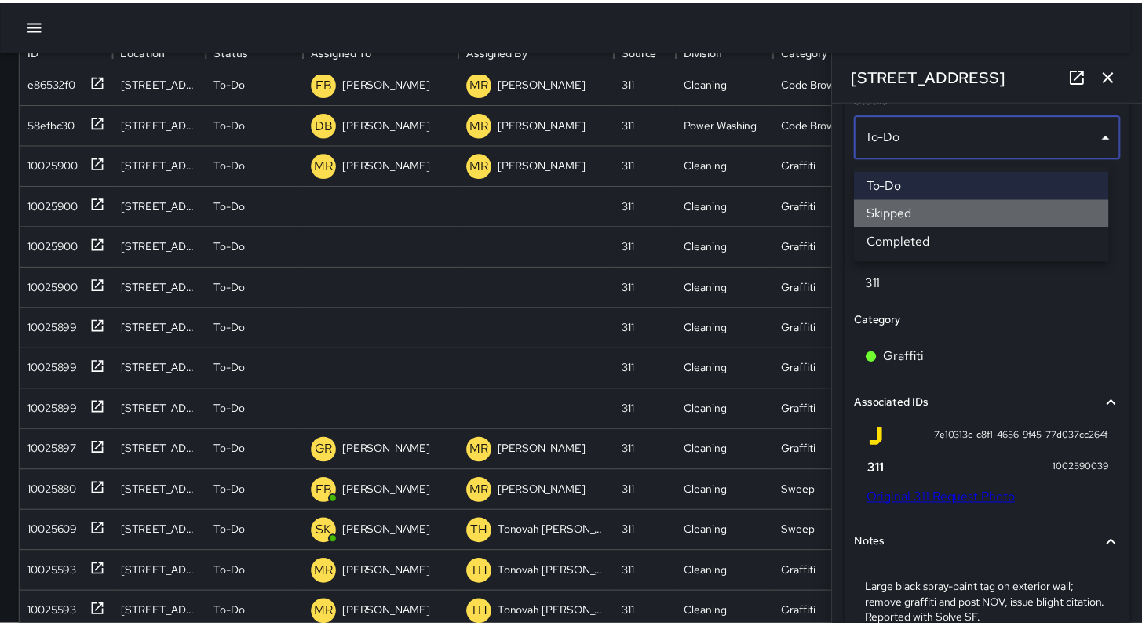
scroll to position [13, 13]
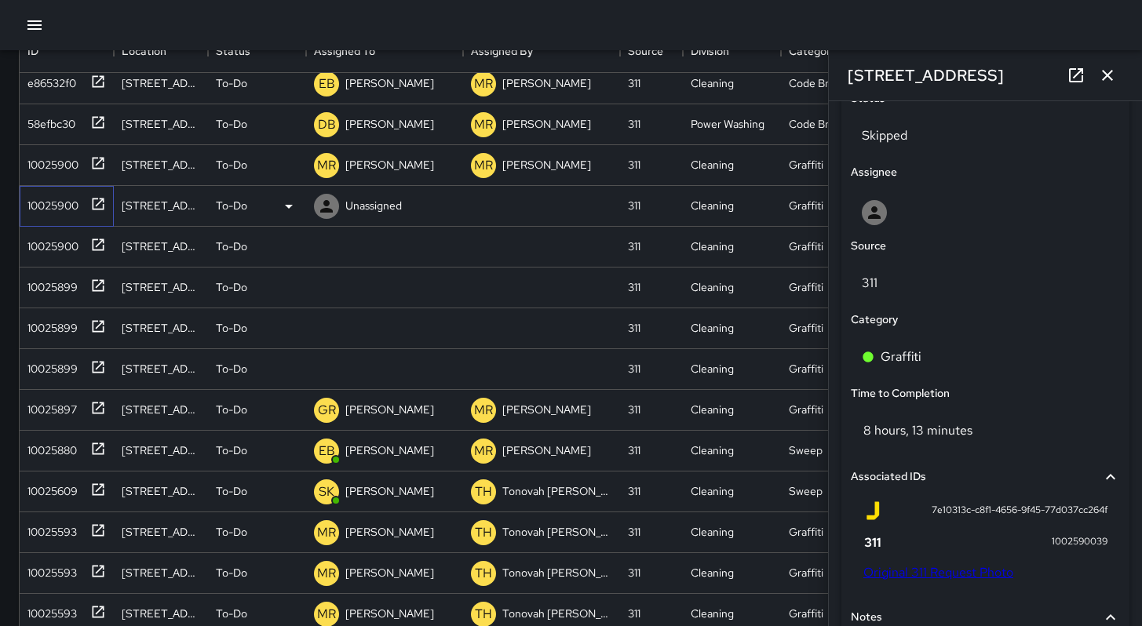
click at [42, 206] on div "10025900" at bounding box center [49, 203] width 57 height 22
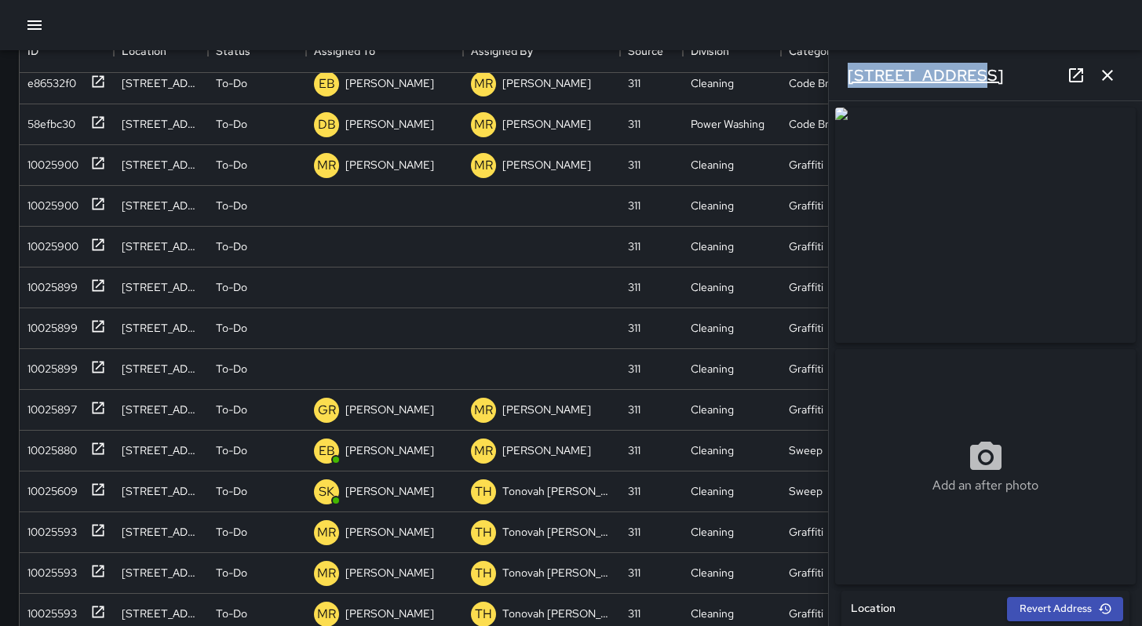
drag, startPoint x: 976, startPoint y: 78, endPoint x: 848, endPoint y: 71, distance: 128.1
click at [848, 71] on div "[STREET_ADDRESS]" at bounding box center [985, 75] width 313 height 50
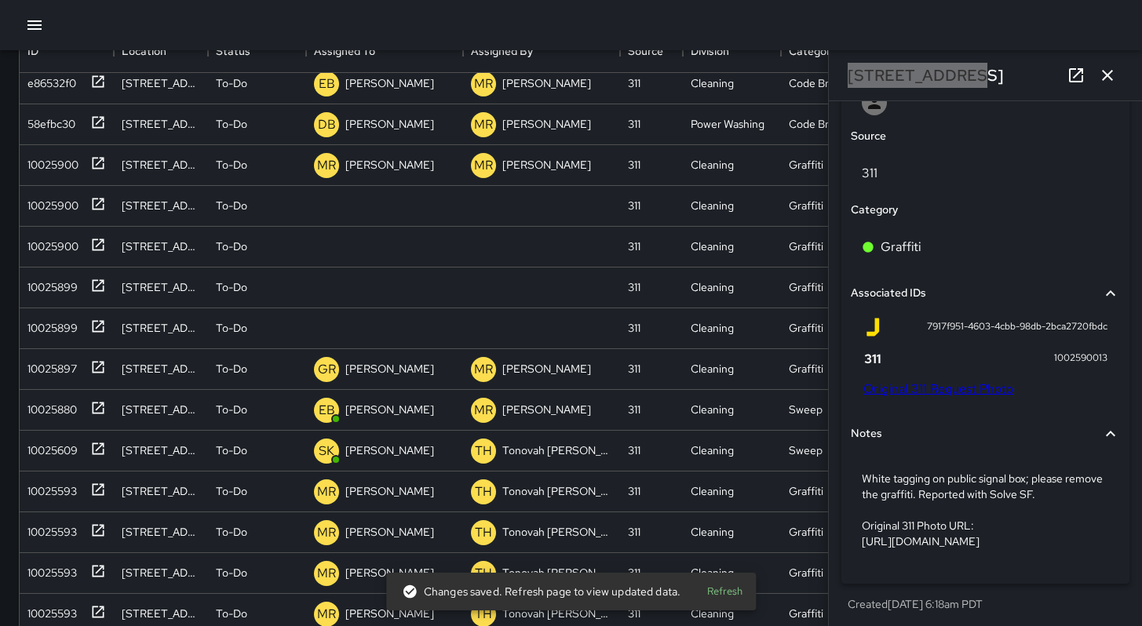
scroll to position [876, 0]
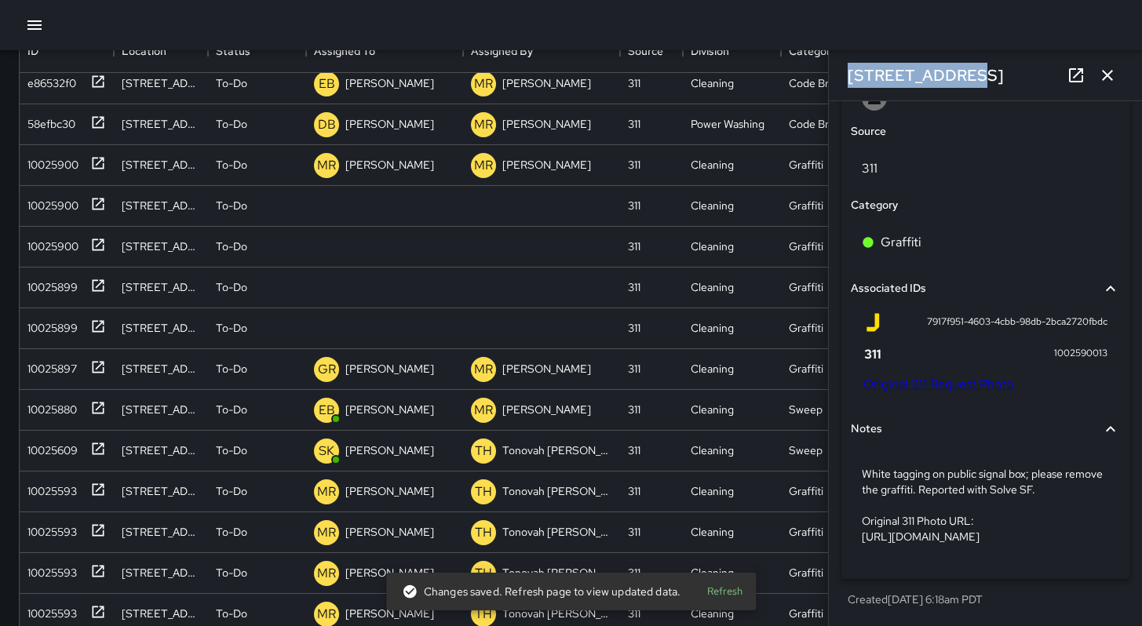
click at [961, 387] on link "Original 311 Request Photo" at bounding box center [938, 384] width 150 height 16
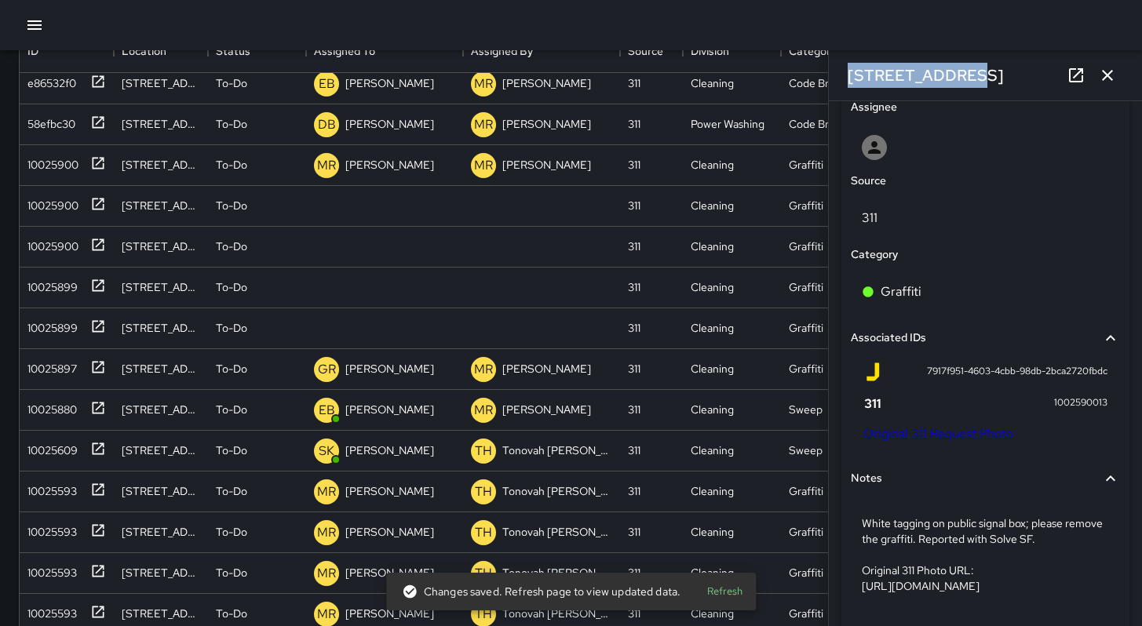
scroll to position [743, 0]
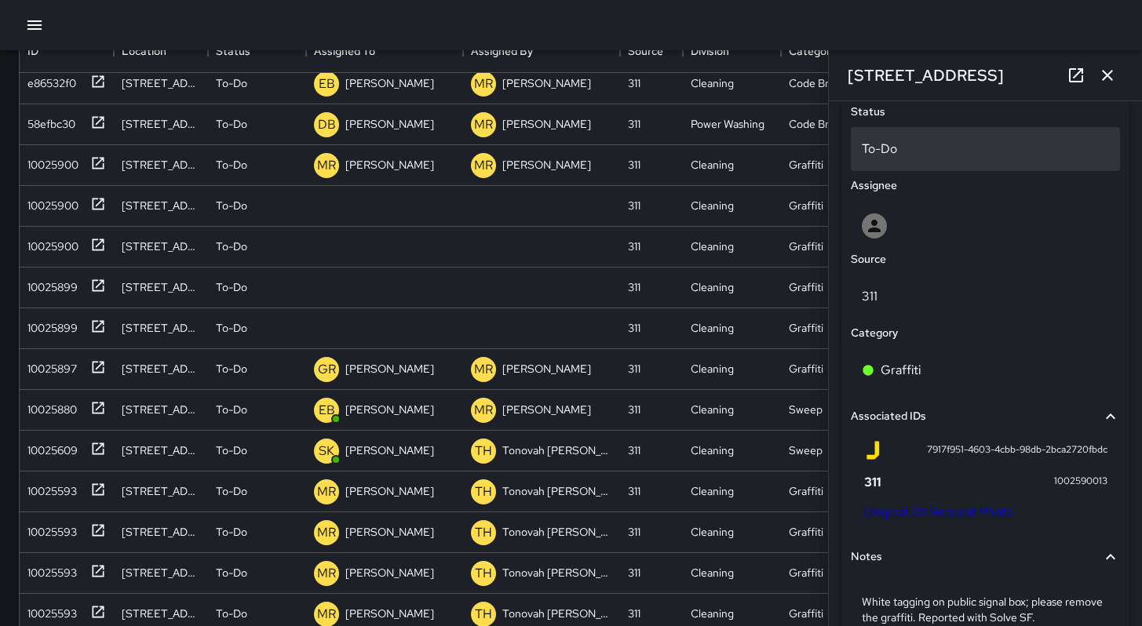
click at [882, 166] on div "To-Do" at bounding box center [985, 149] width 269 height 44
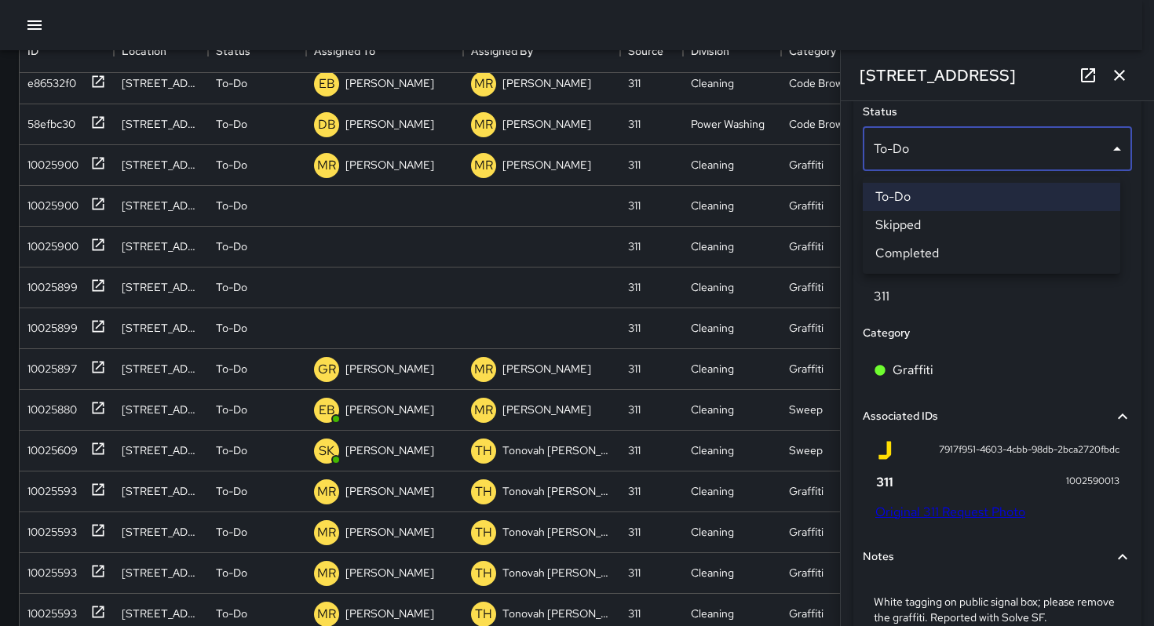
click at [896, 231] on li "Skipped" at bounding box center [991, 225] width 257 height 28
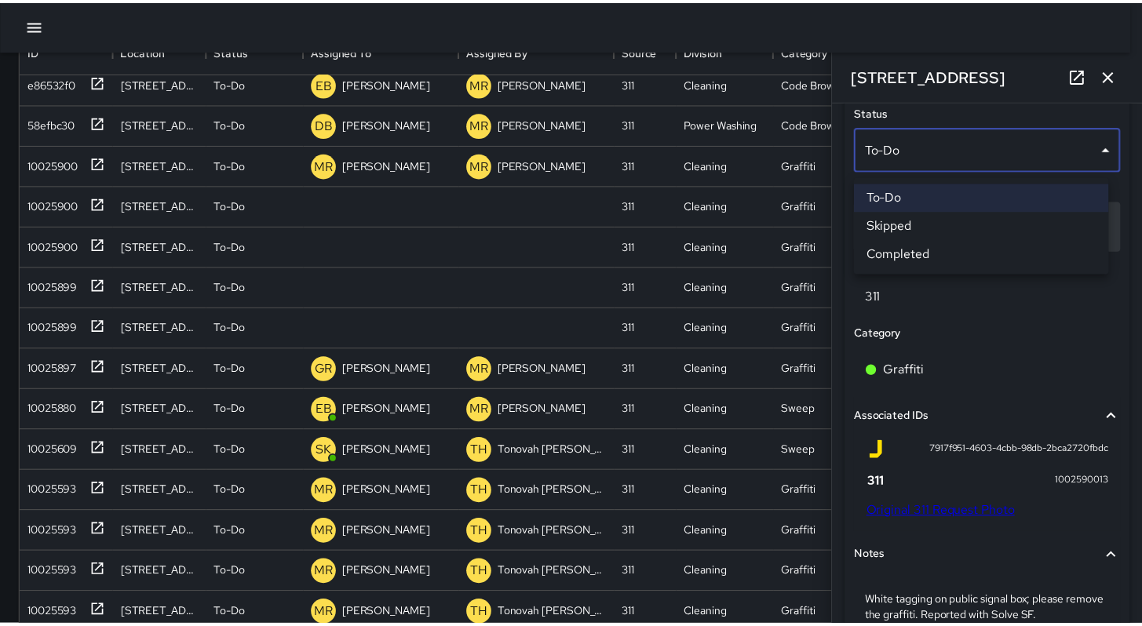
scroll to position [13, 13]
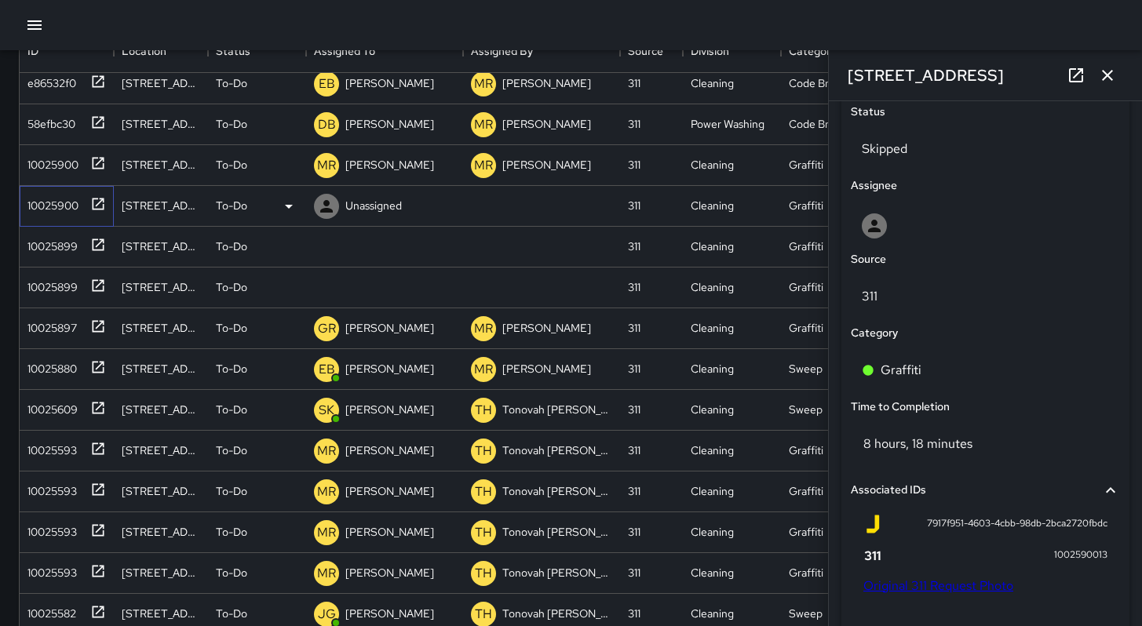
click at [37, 211] on div "10025900" at bounding box center [49, 203] width 57 height 22
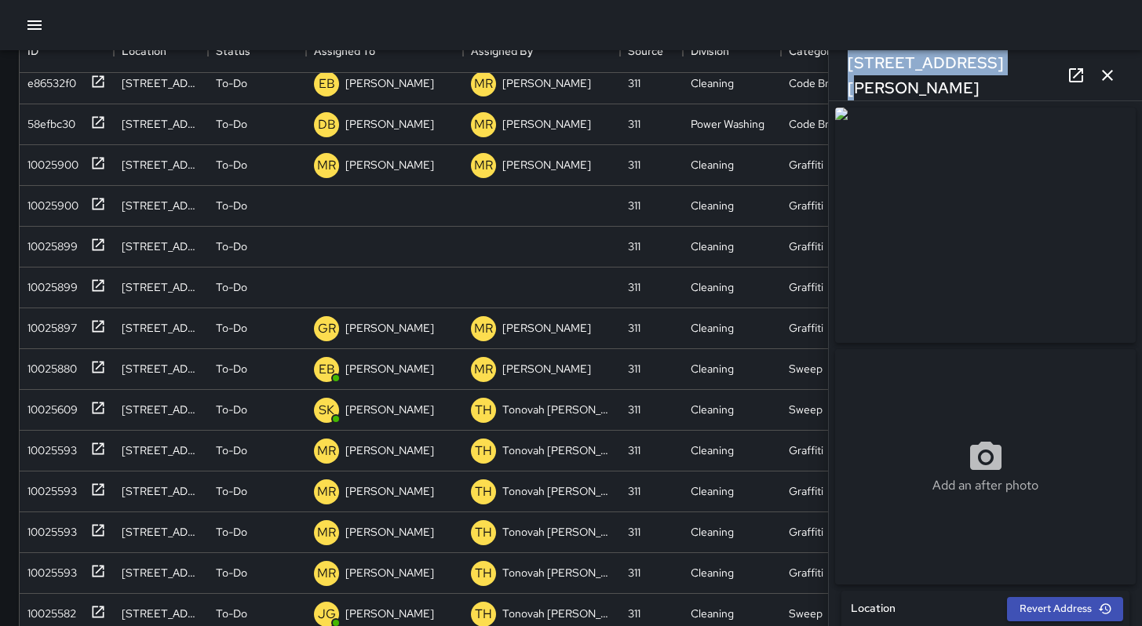
drag, startPoint x: 990, startPoint y: 78, endPoint x: 847, endPoint y: 69, distance: 143.1
click at [847, 68] on div "[STREET_ADDRESS][PERSON_NAME]" at bounding box center [985, 75] width 313 height 50
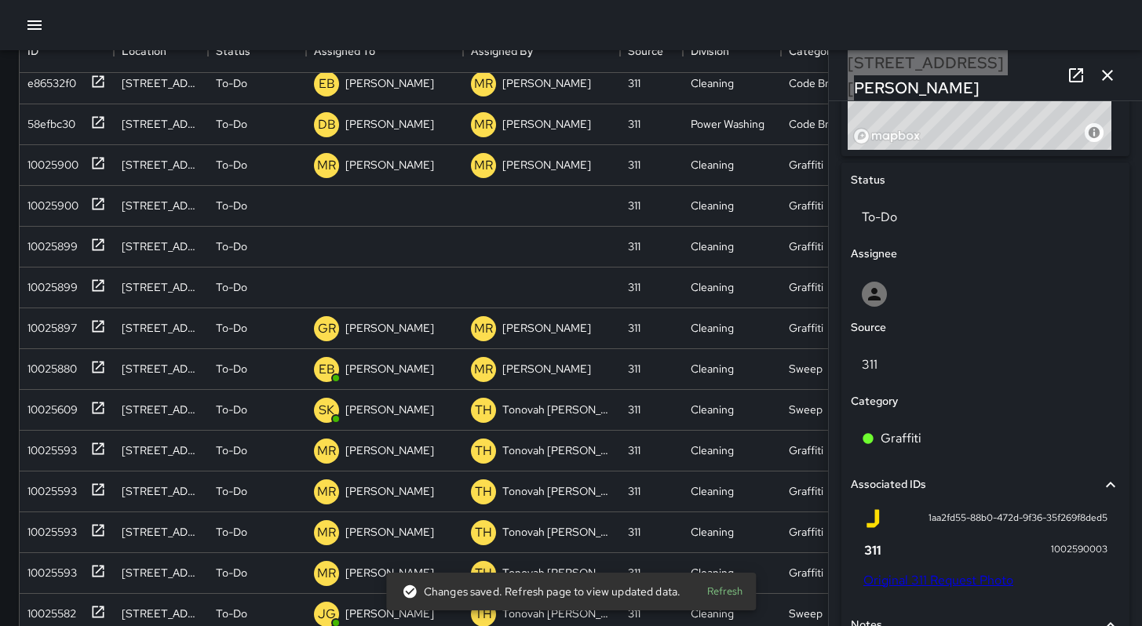
scroll to position [912, 0]
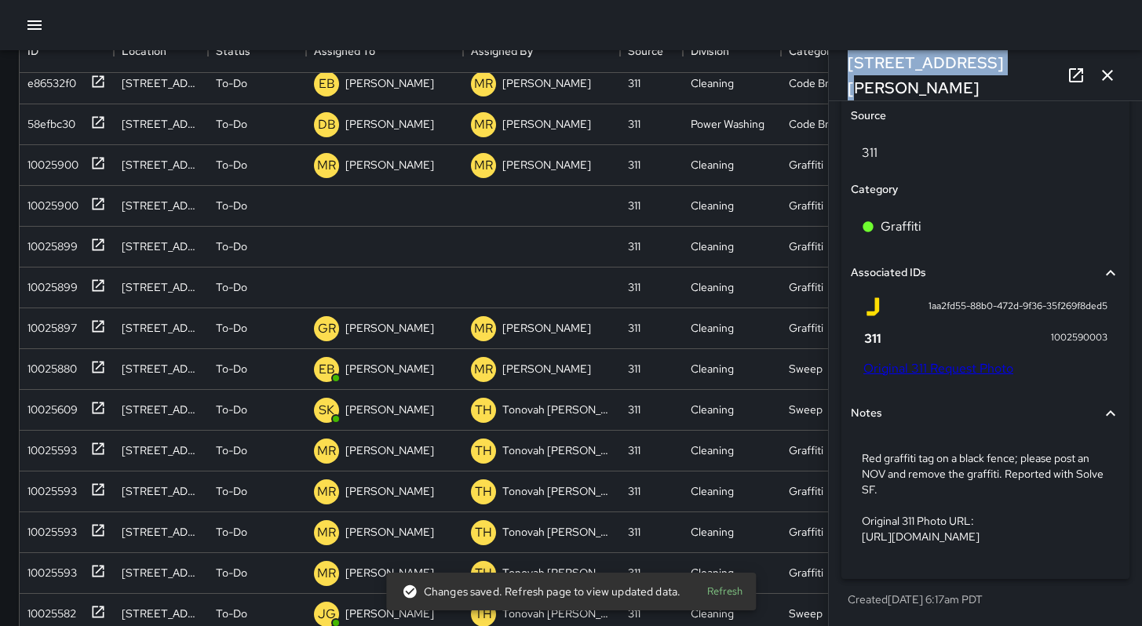
click at [934, 360] on link "Original 311 Request Photo" at bounding box center [938, 368] width 150 height 16
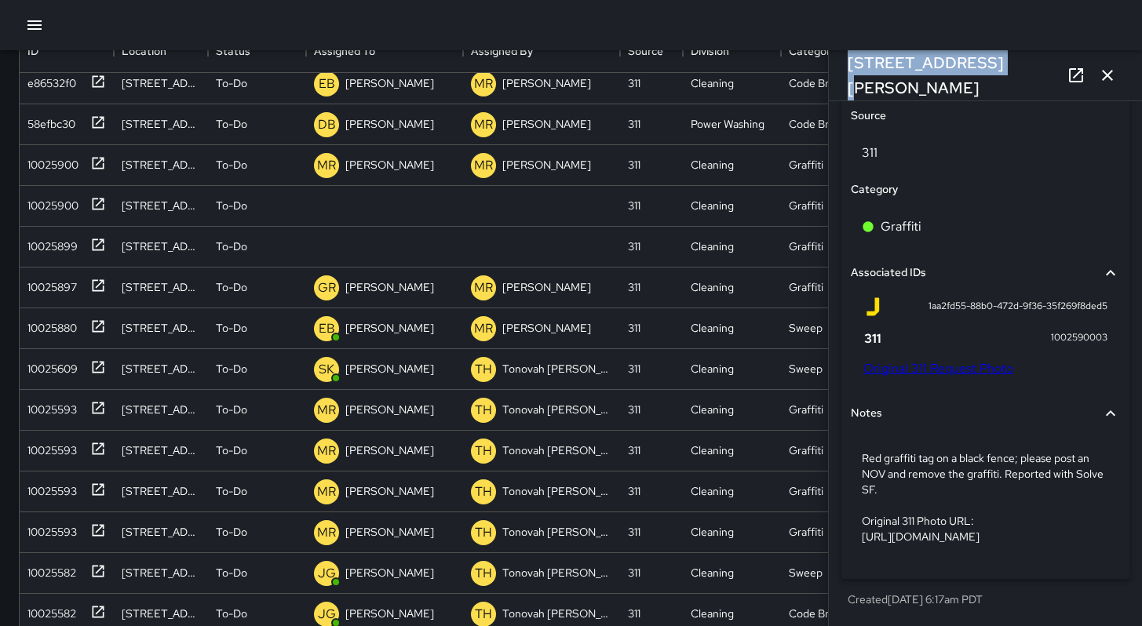
click at [944, 360] on link "Original 311 Request Photo" at bounding box center [938, 368] width 150 height 16
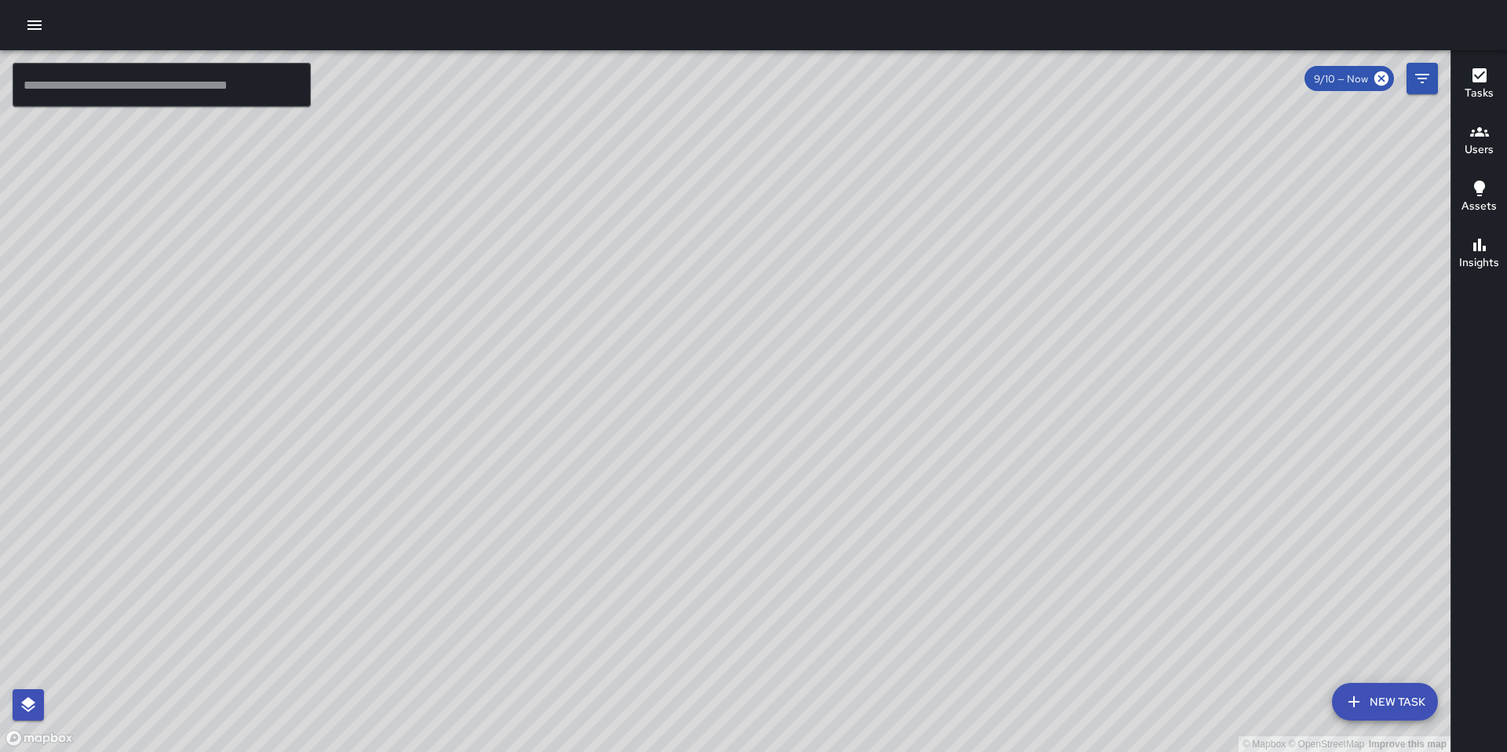
click at [45, 36] on div at bounding box center [753, 25] width 1507 height 50
click at [38, 34] on icon "button" at bounding box center [34, 25] width 19 height 19
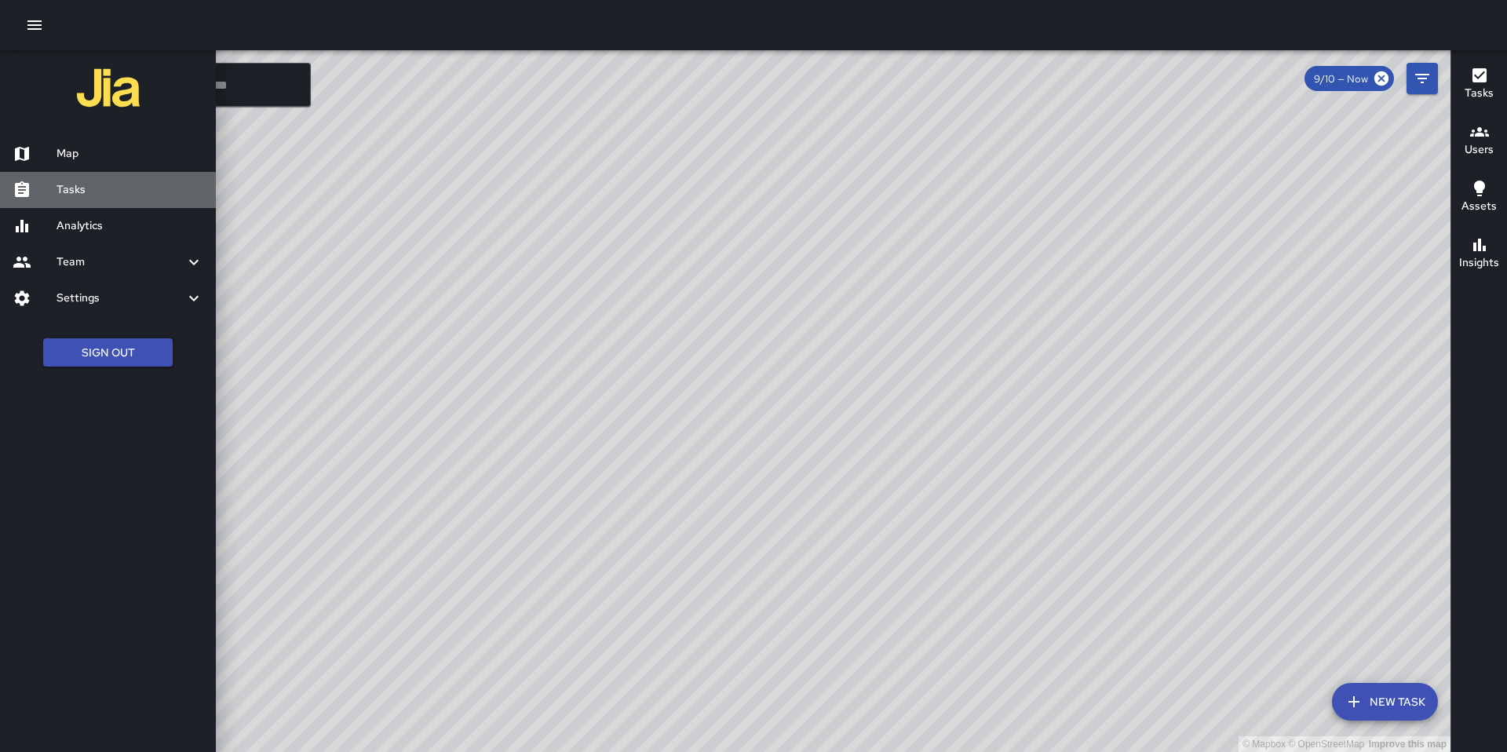
click at [82, 181] on h6 "Tasks" at bounding box center [130, 189] width 147 height 17
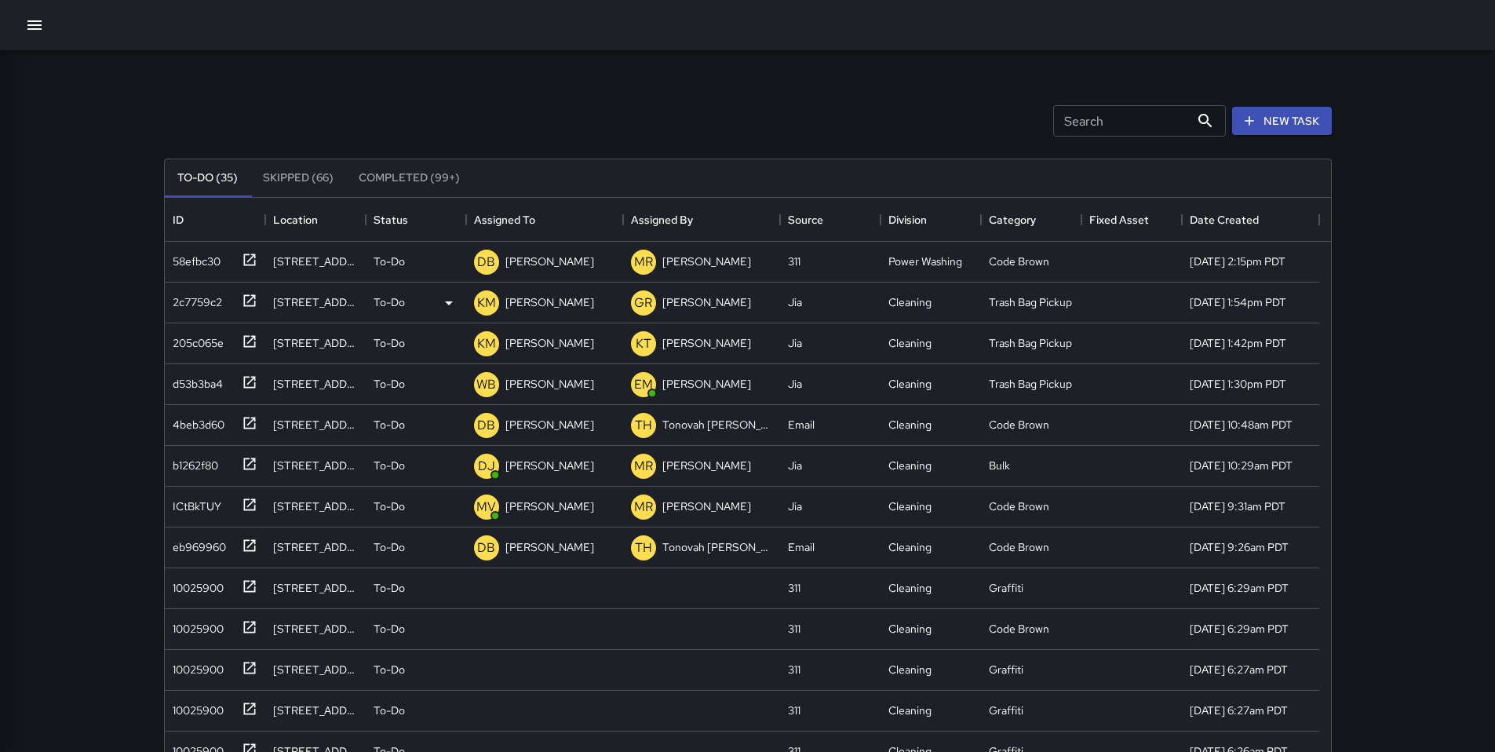
scroll to position [653, 1155]
click at [1153, 122] on button "New Task" at bounding box center [1282, 121] width 100 height 29
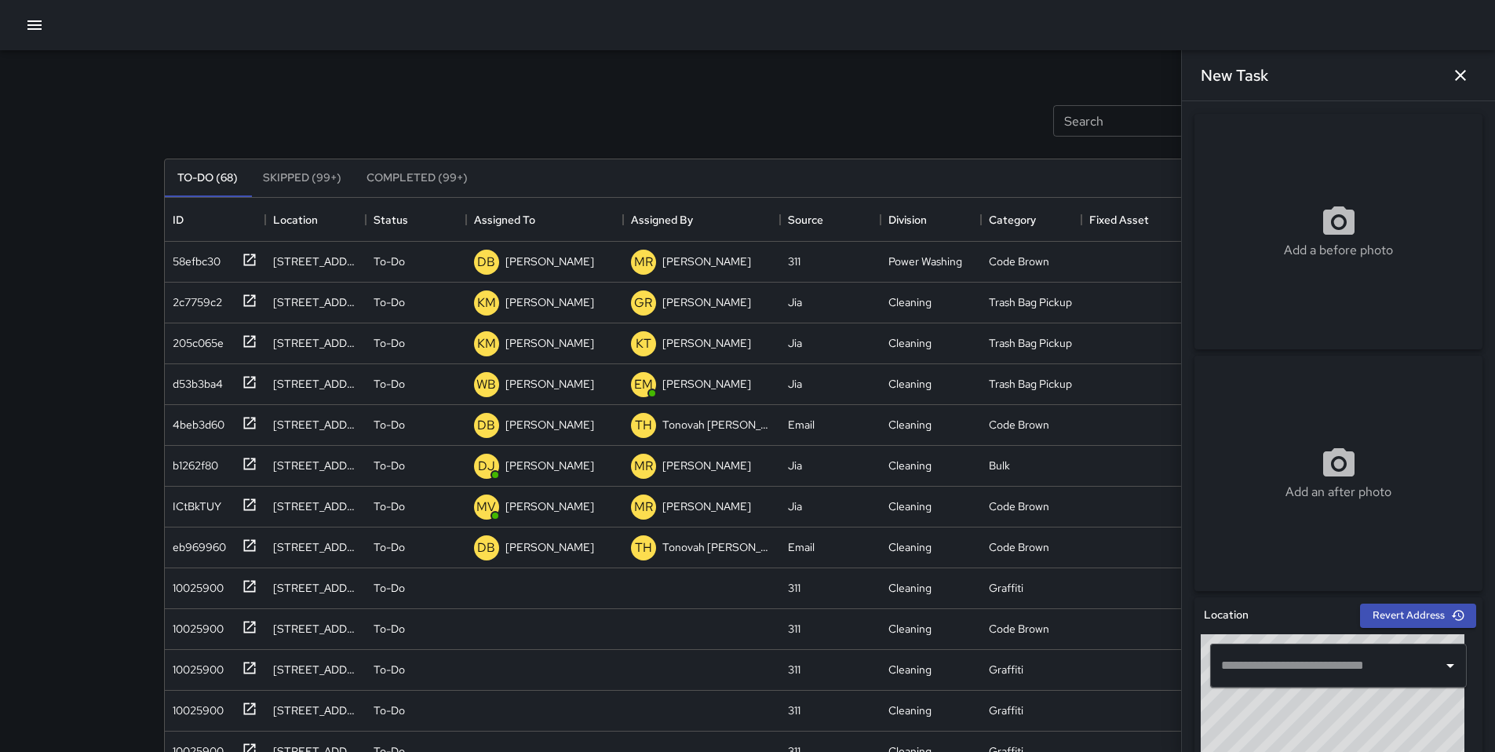
click at [1153, 626] on input "text" at bounding box center [1326, 666] width 219 height 30
paste input "**********"
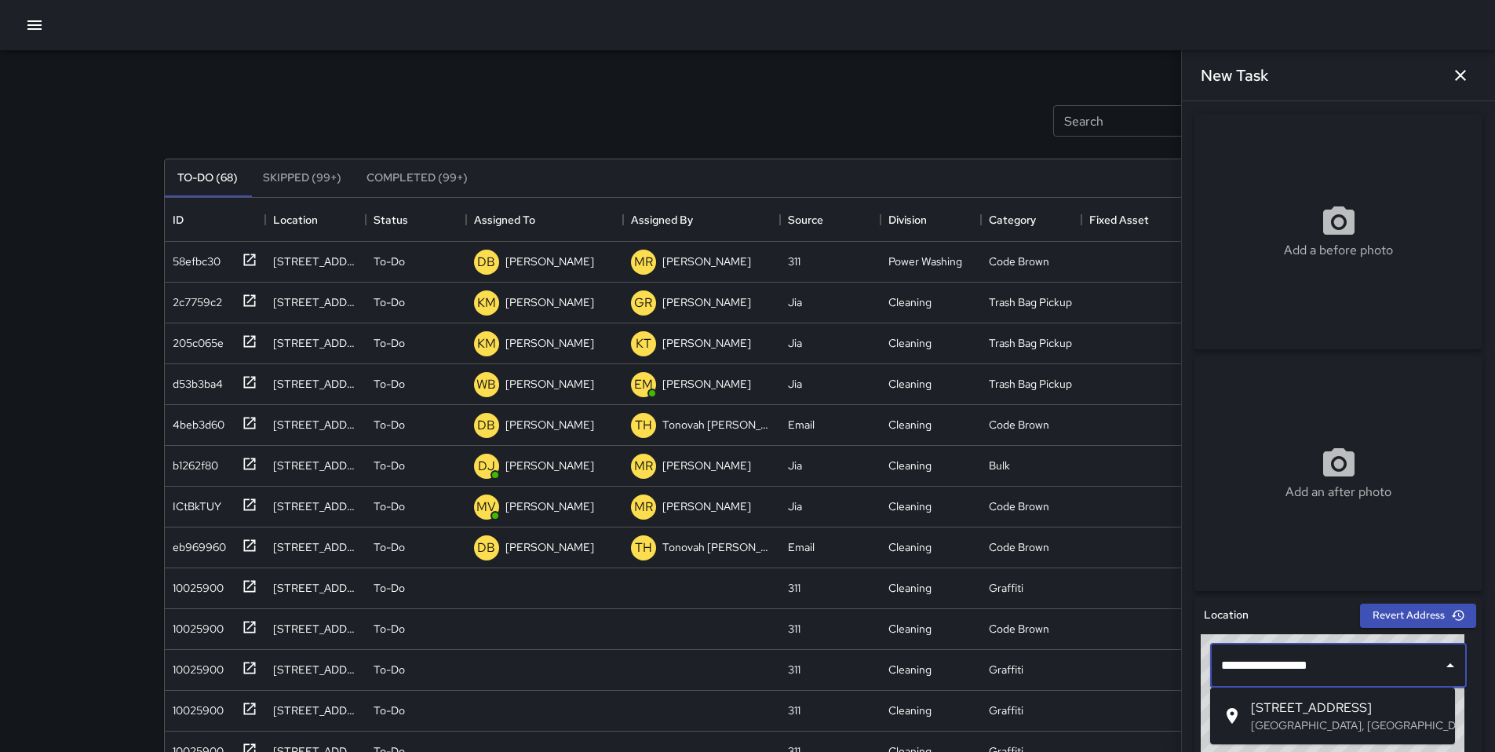
click at [1153, 626] on span "41a Juniper Street" at bounding box center [1347, 708] width 192 height 19
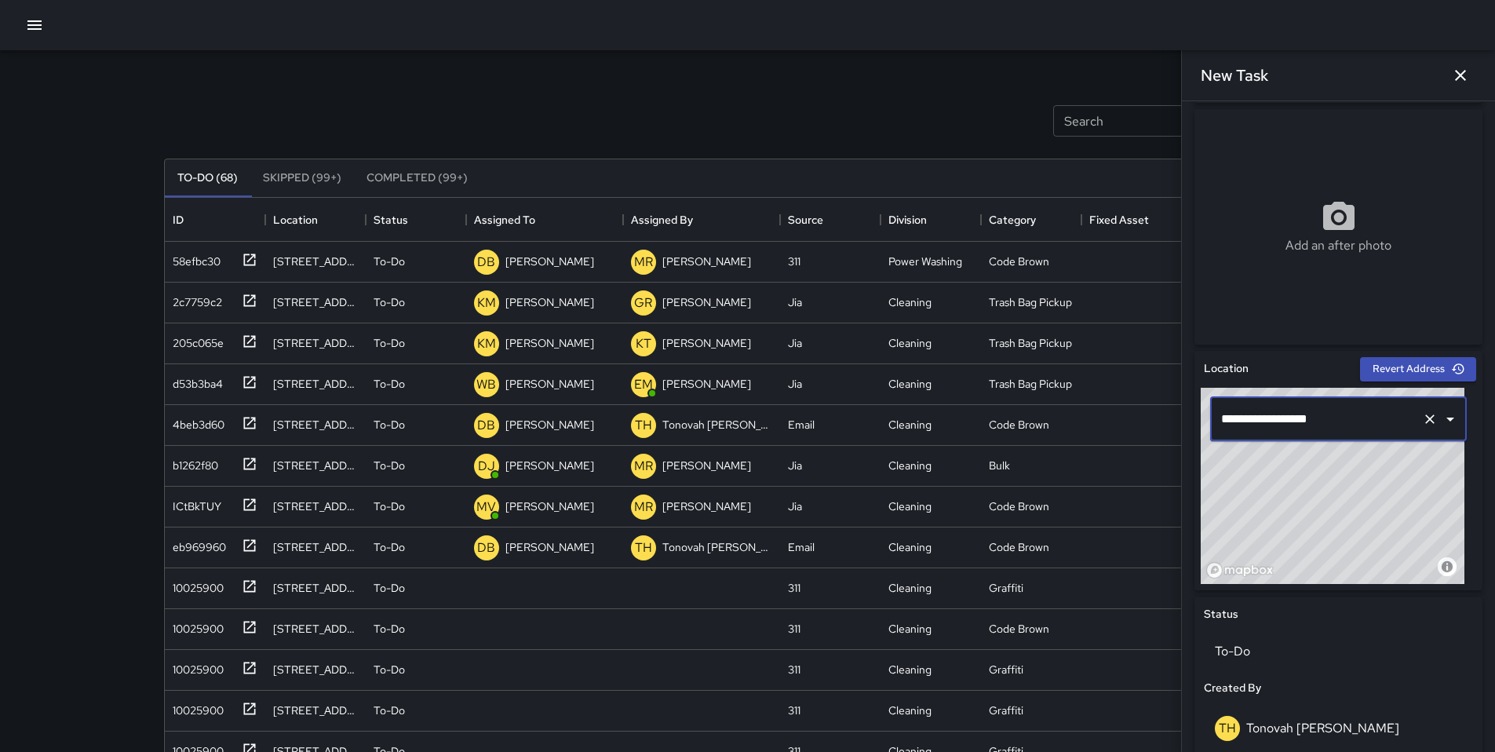
scroll to position [479, 0]
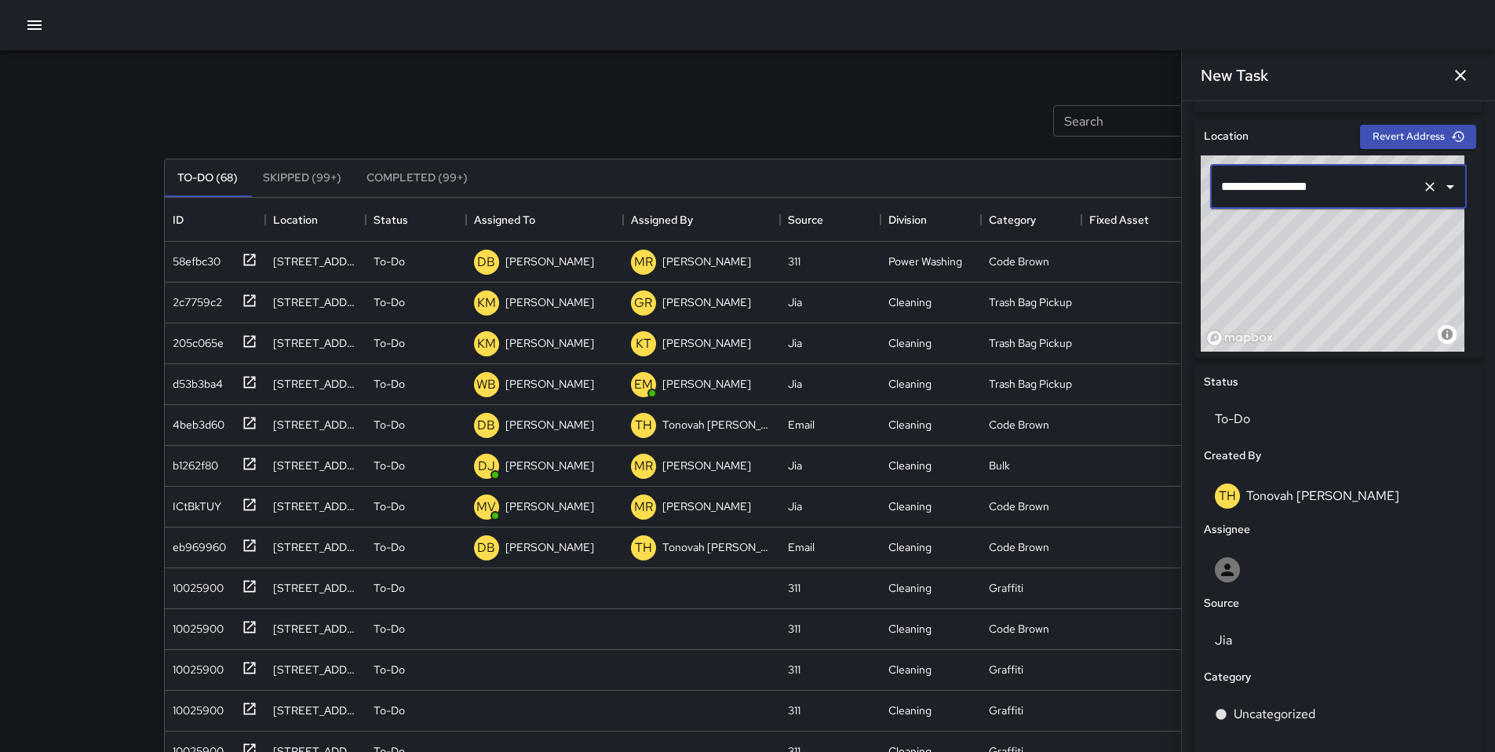
type input "**********"
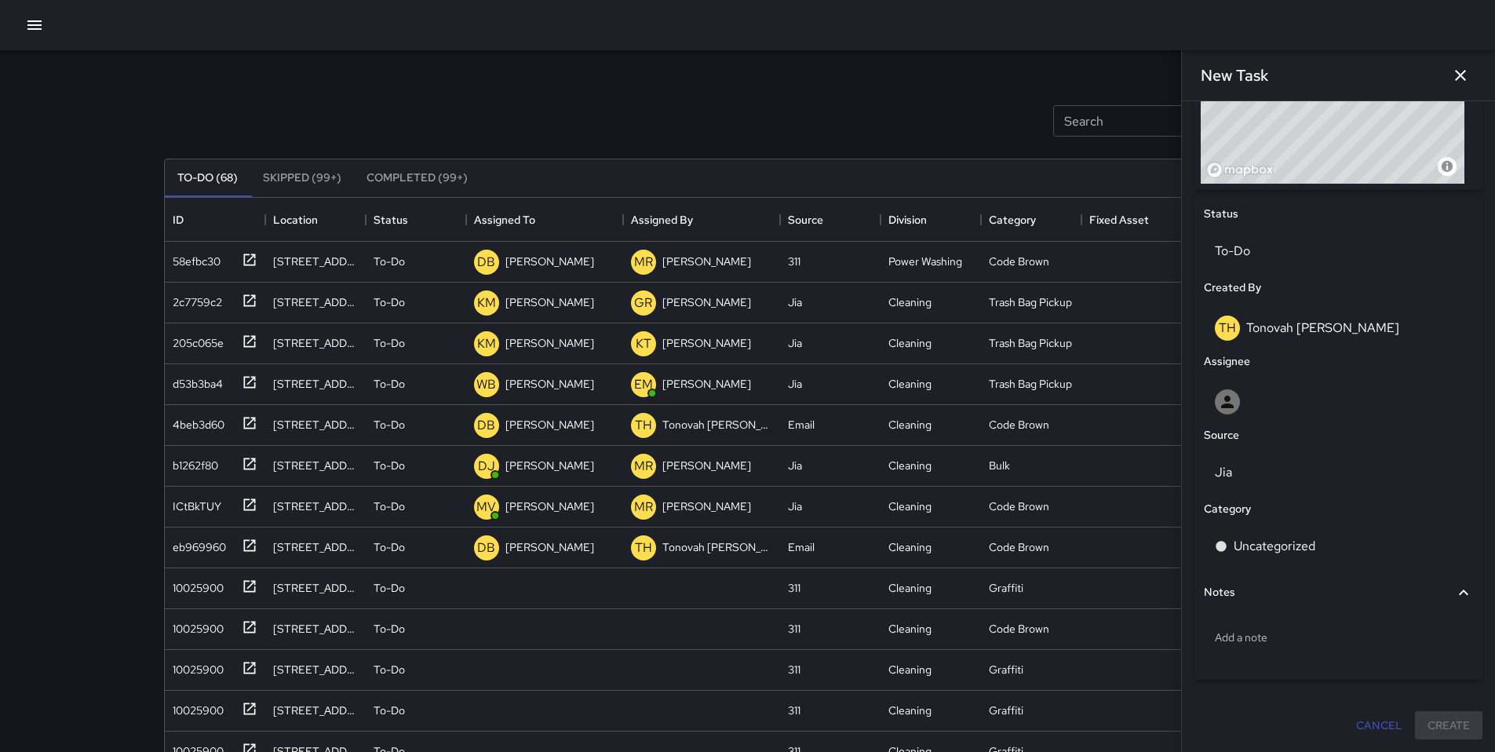
click at [1153, 593] on div "Notes" at bounding box center [1329, 592] width 250 height 17
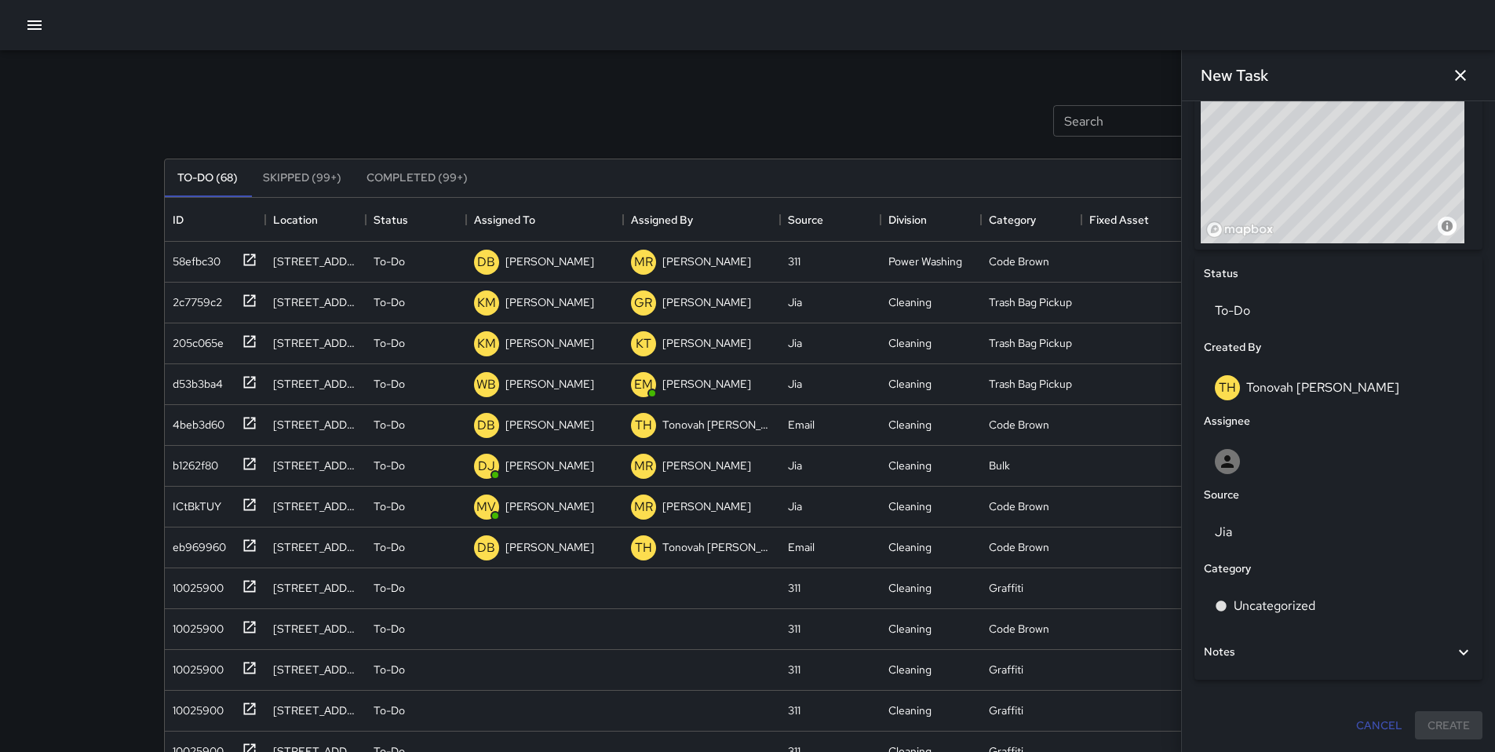
click at [1153, 626] on div "Notes" at bounding box center [1329, 652] width 250 height 17
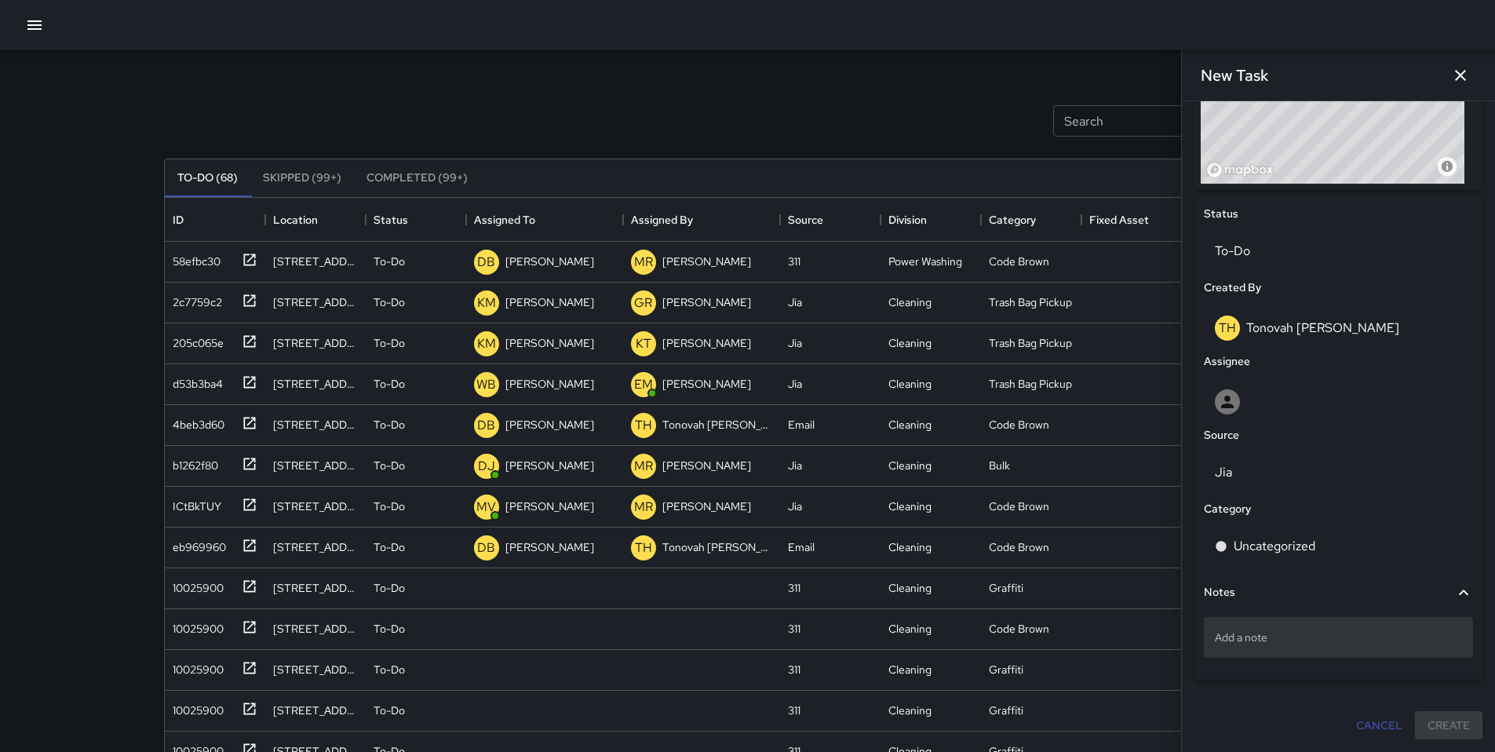
click at [1153, 626] on p "Add a note" at bounding box center [1338, 638] width 247 height 16
type textarea "**********"
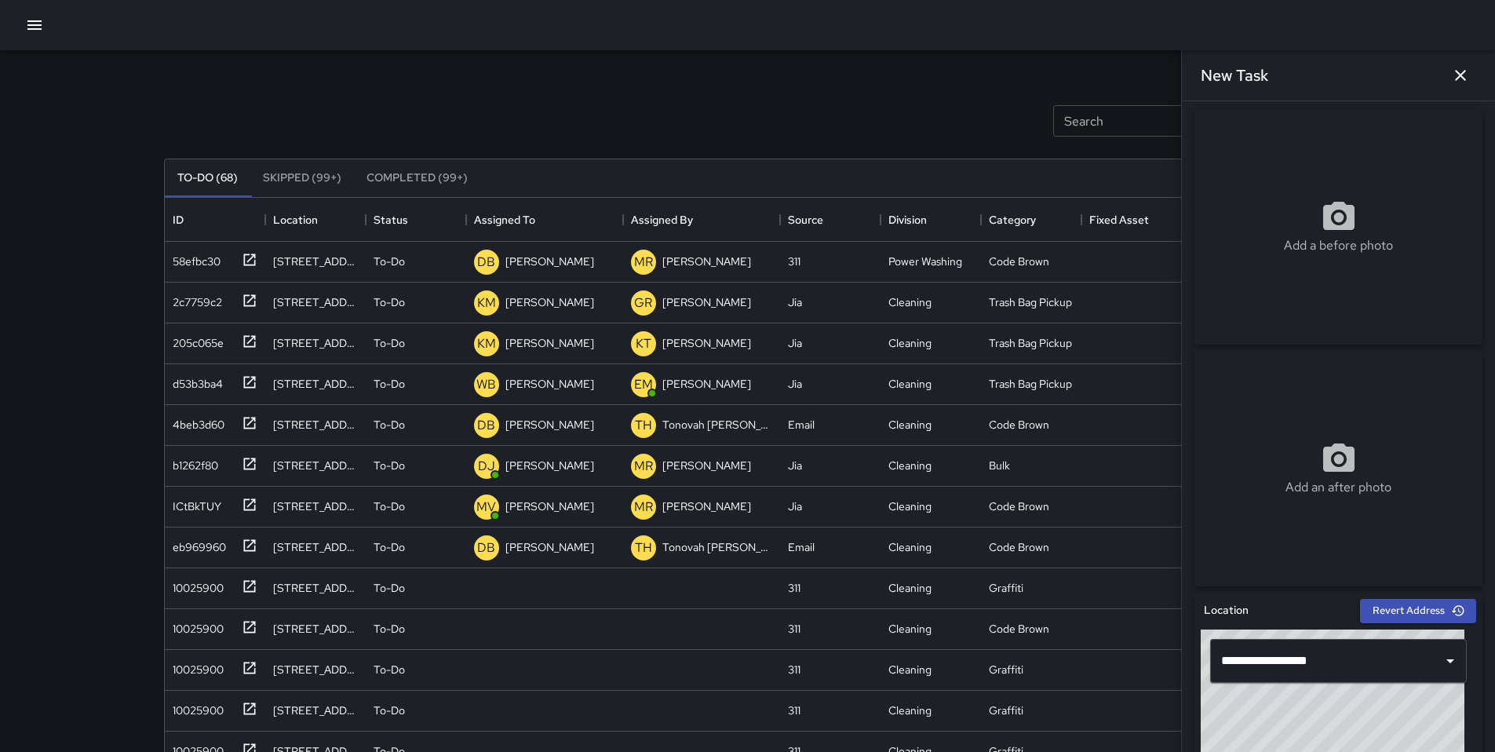
scroll to position [0, 0]
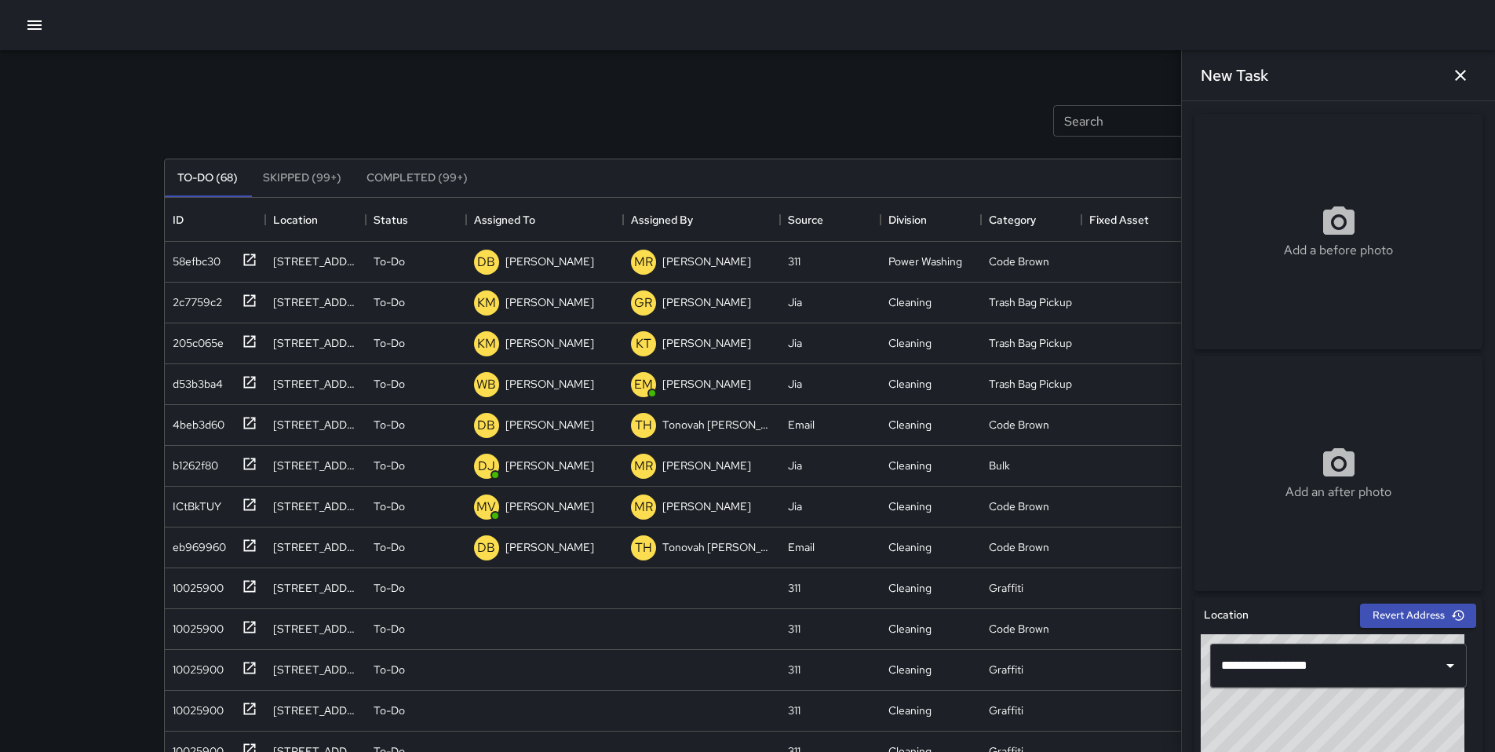
click at [1153, 235] on div "Add a before photo" at bounding box center [1339, 231] width 288 height 57
type input "**********"
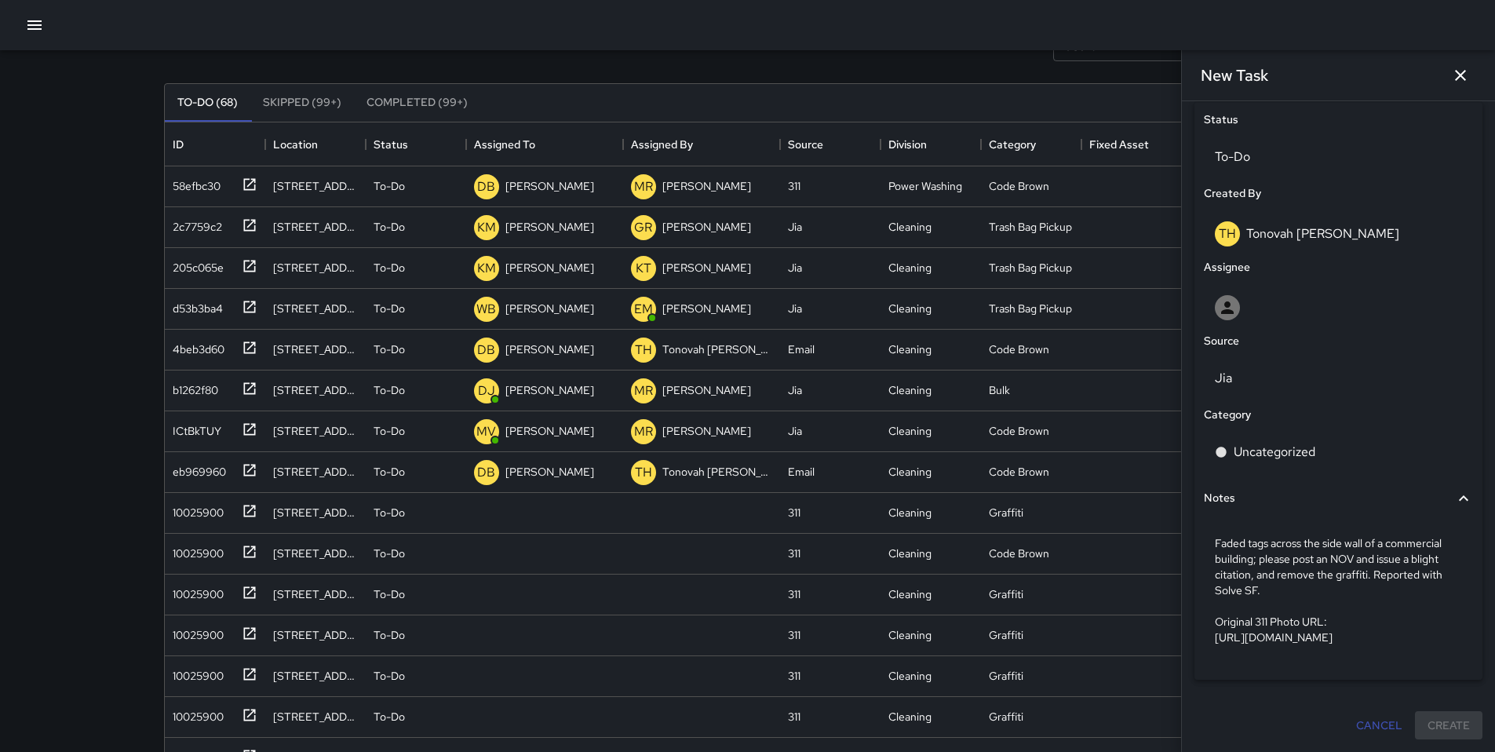
scroll to position [152, 0]
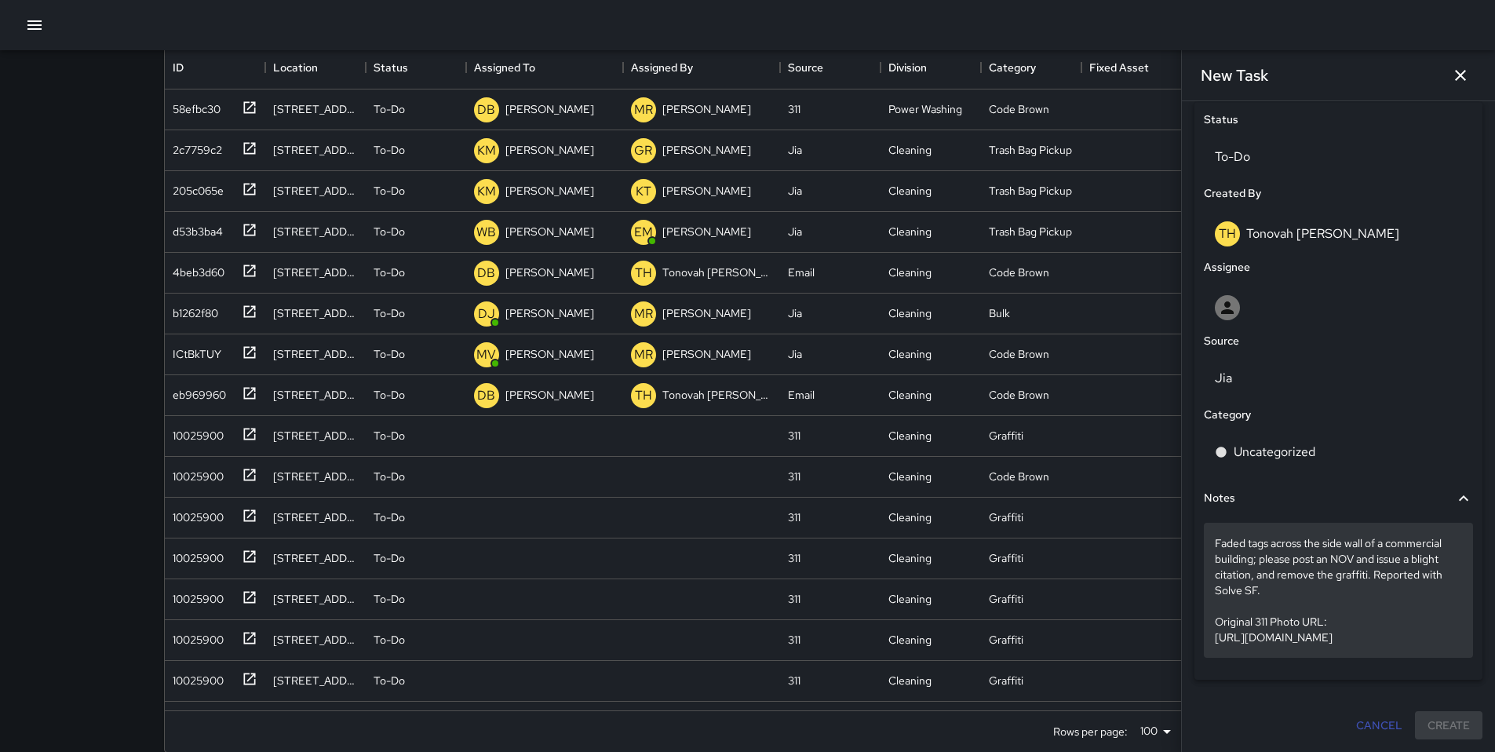
click at [1153, 570] on p "Faded tags across the side wall of a commercial building; please post an NOV an…" at bounding box center [1338, 590] width 247 height 110
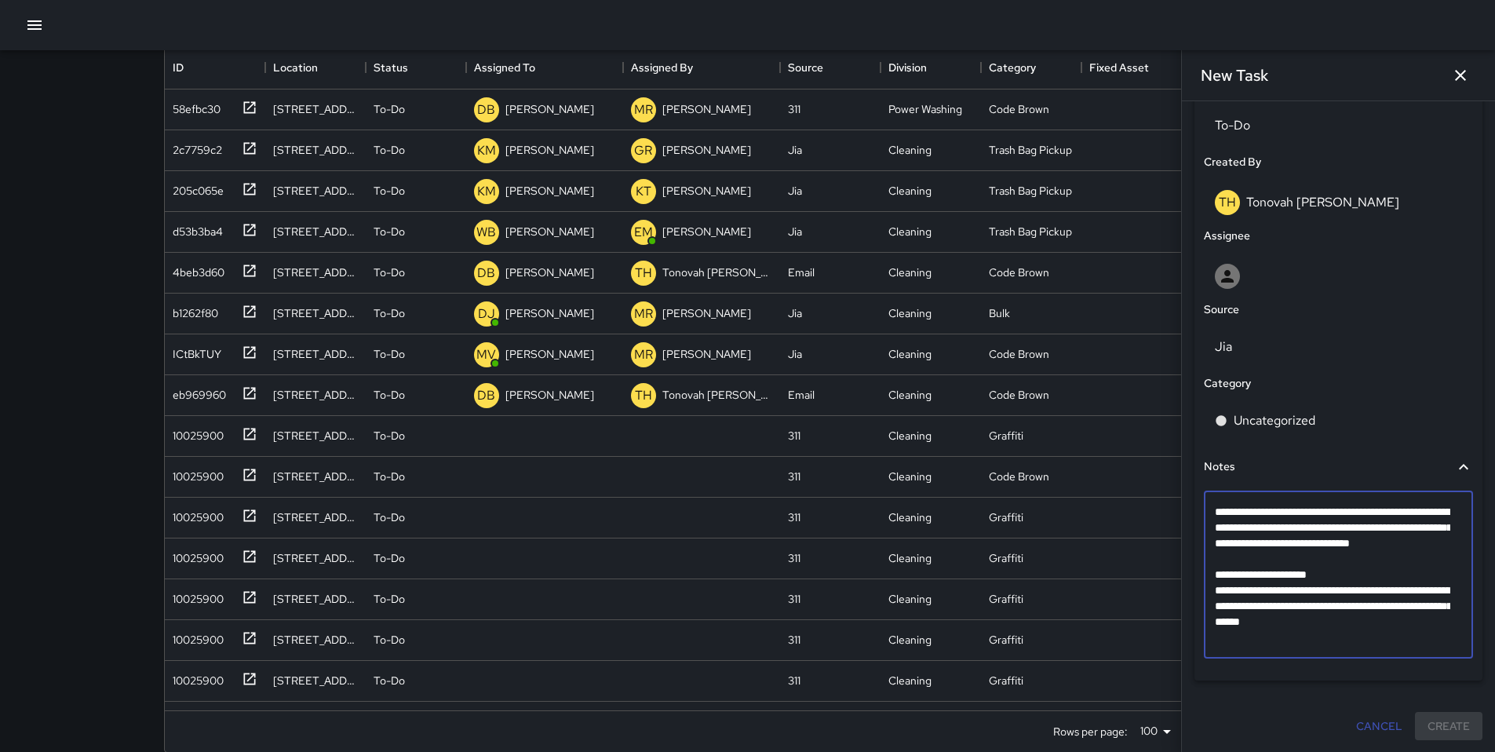
scroll to position [663, 0]
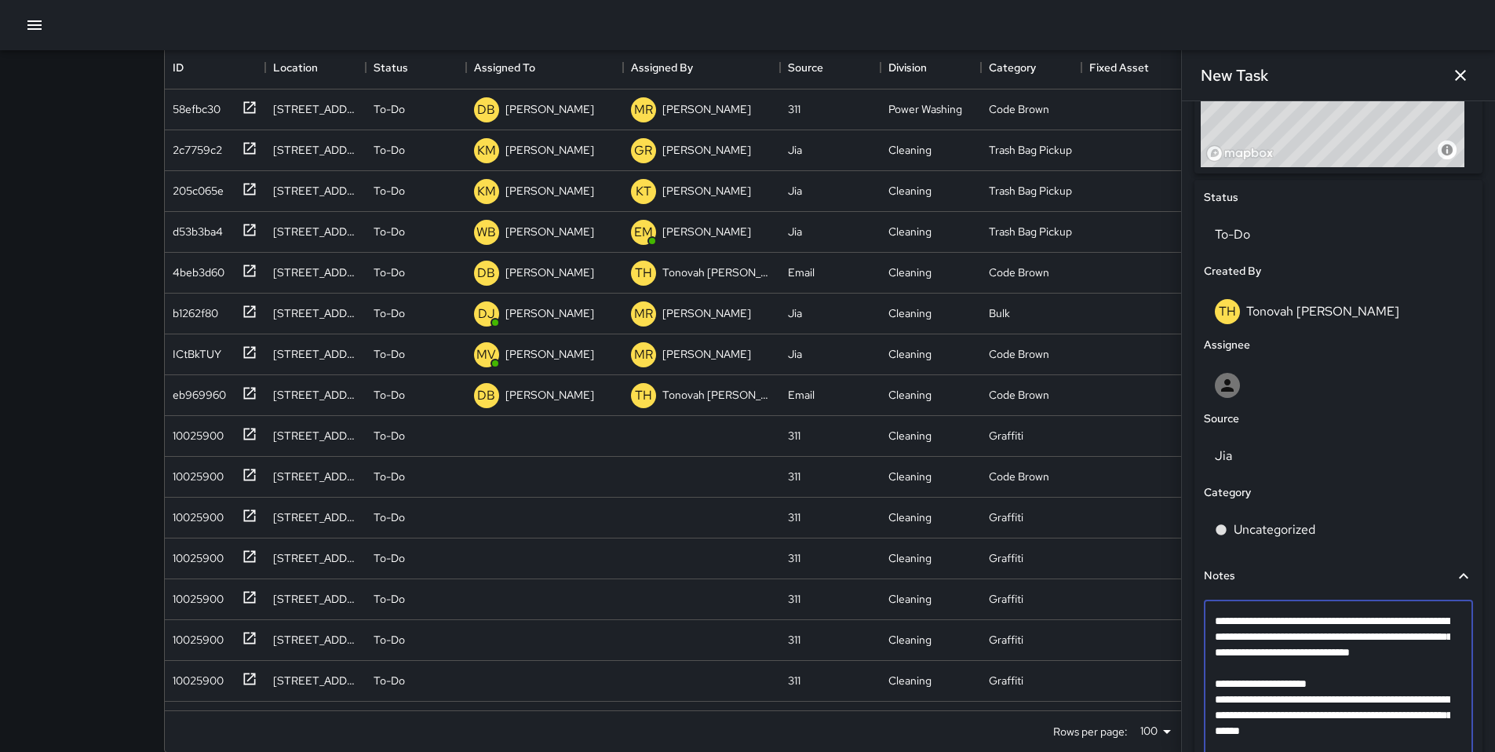
click at [1153, 626] on textarea "**********" at bounding box center [1332, 683] width 235 height 141
drag, startPoint x: 1279, startPoint y: 674, endPoint x: 1211, endPoint y: 614, distance: 90.1
click at [1153, 614] on div "**********" at bounding box center [1338, 684] width 269 height 167
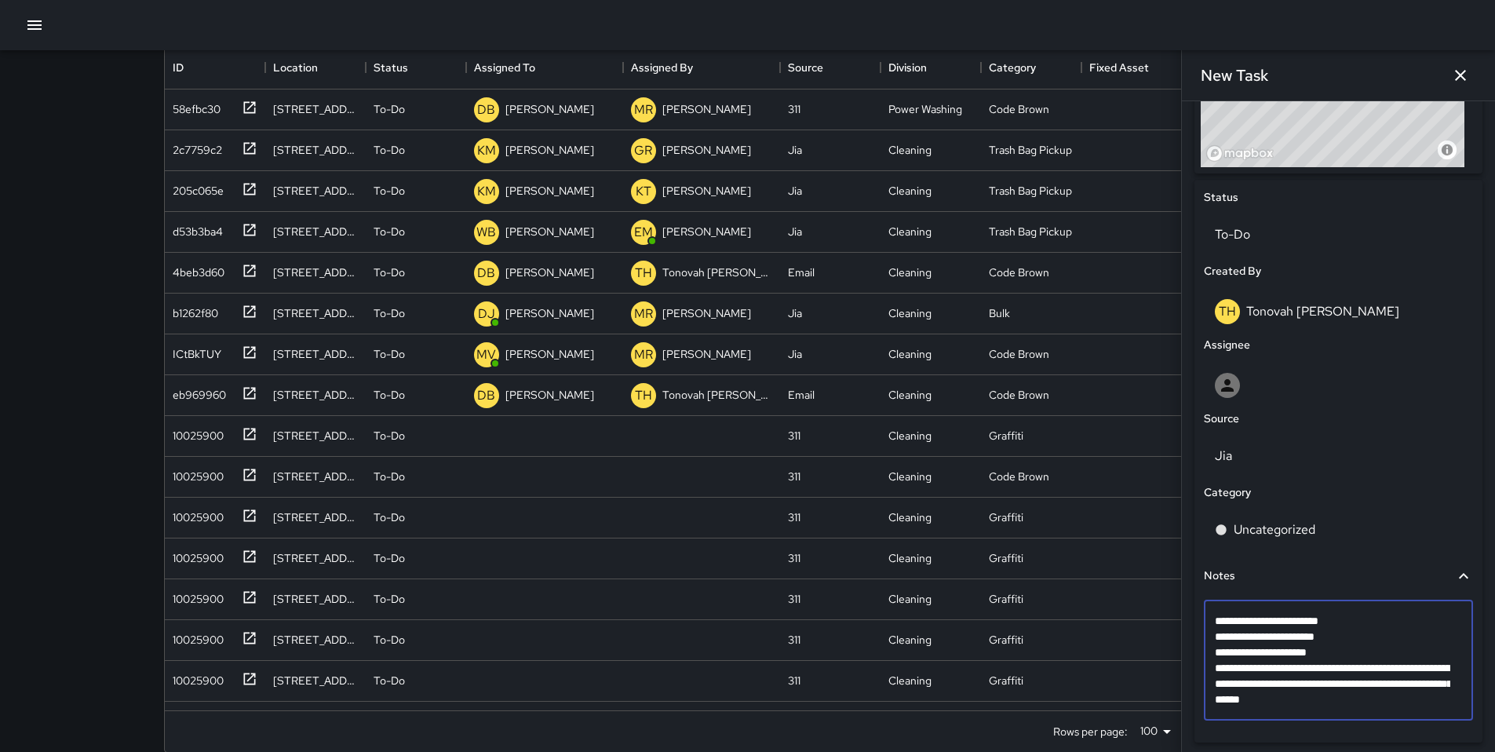
scroll to position [666, 0]
drag, startPoint x: 1214, startPoint y: 649, endPoint x: 1448, endPoint y: 704, distance: 240.3
click at [1153, 626] on div "**********" at bounding box center [1338, 657] width 269 height 120
type textarea "**********"
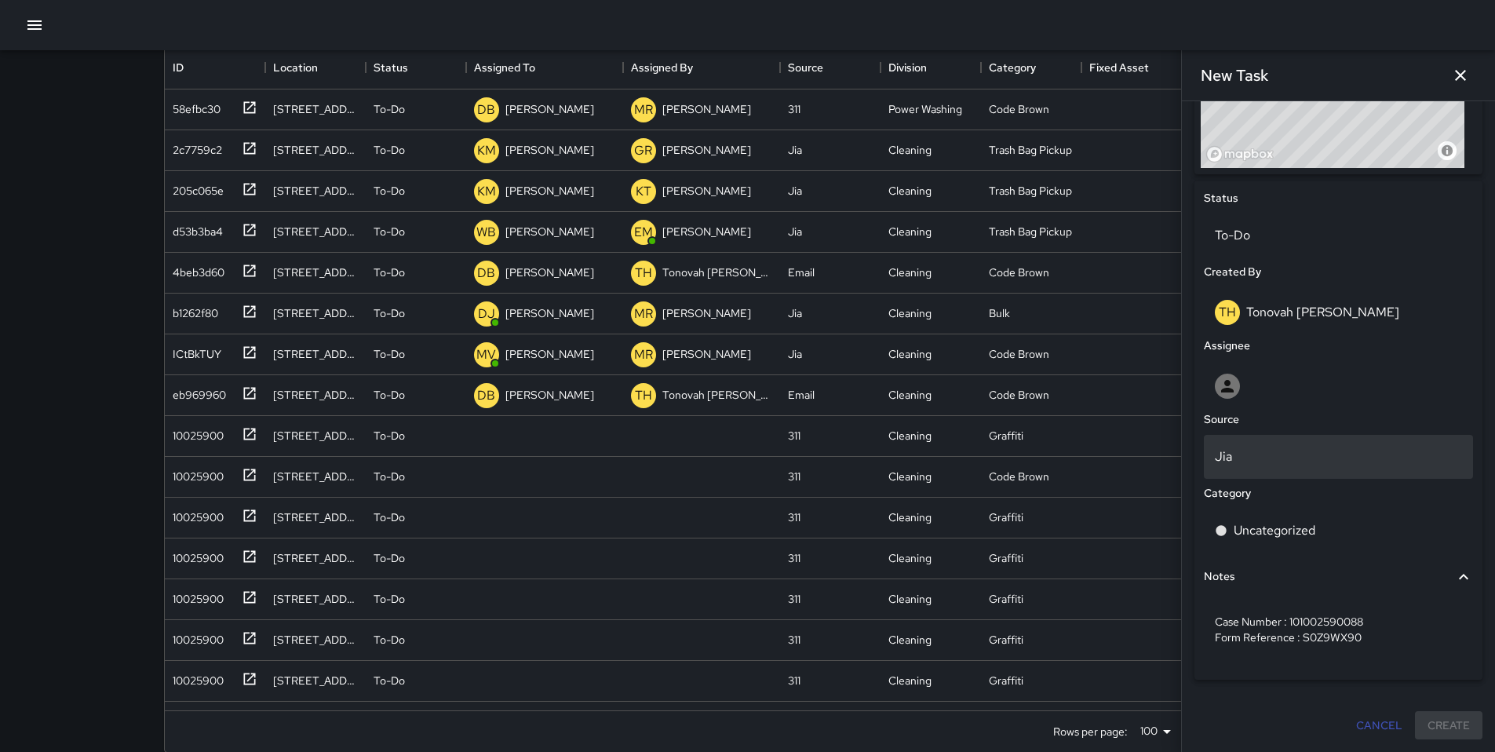
click at [1153, 447] on p "Jia" at bounding box center [1338, 456] width 247 height 19
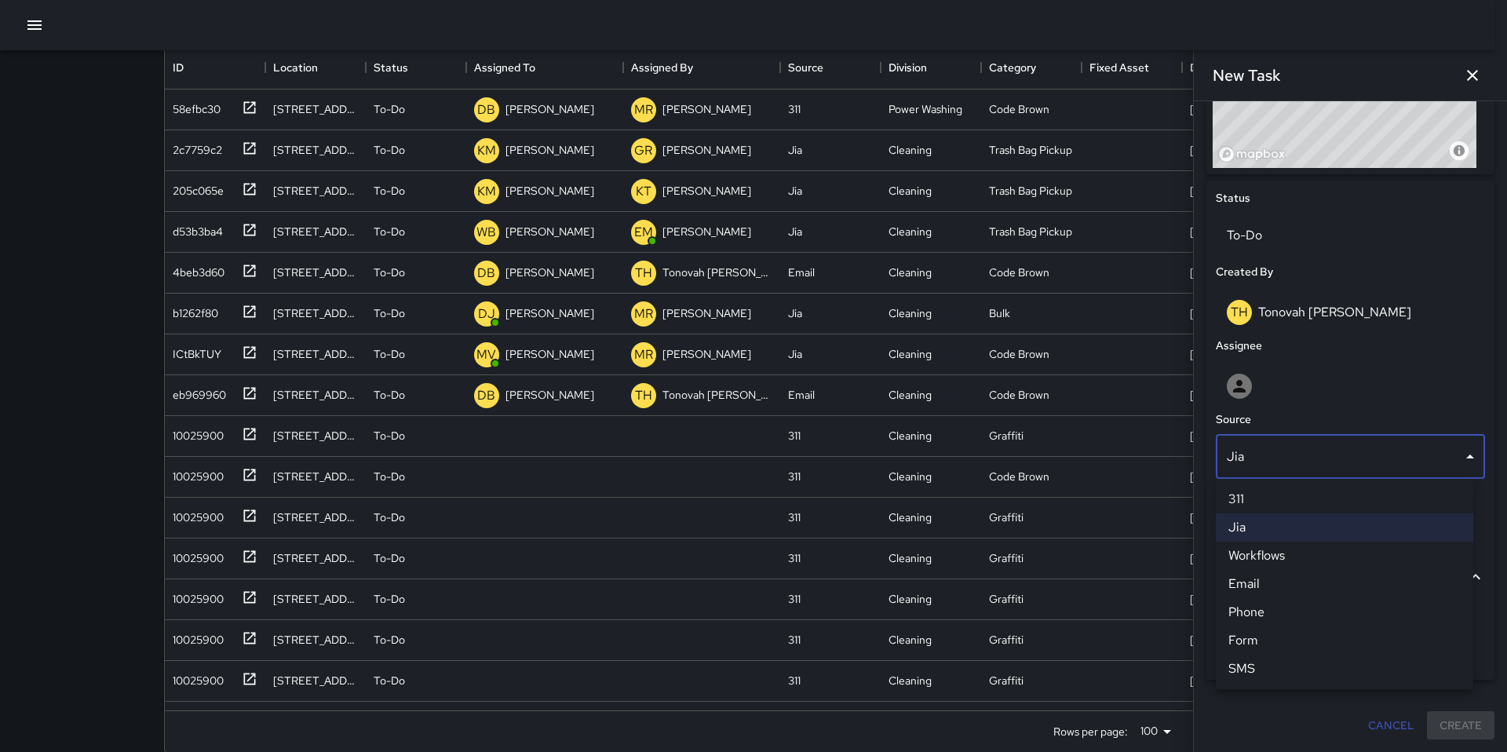
click at [1153, 506] on li "311" at bounding box center [1344, 499] width 257 height 28
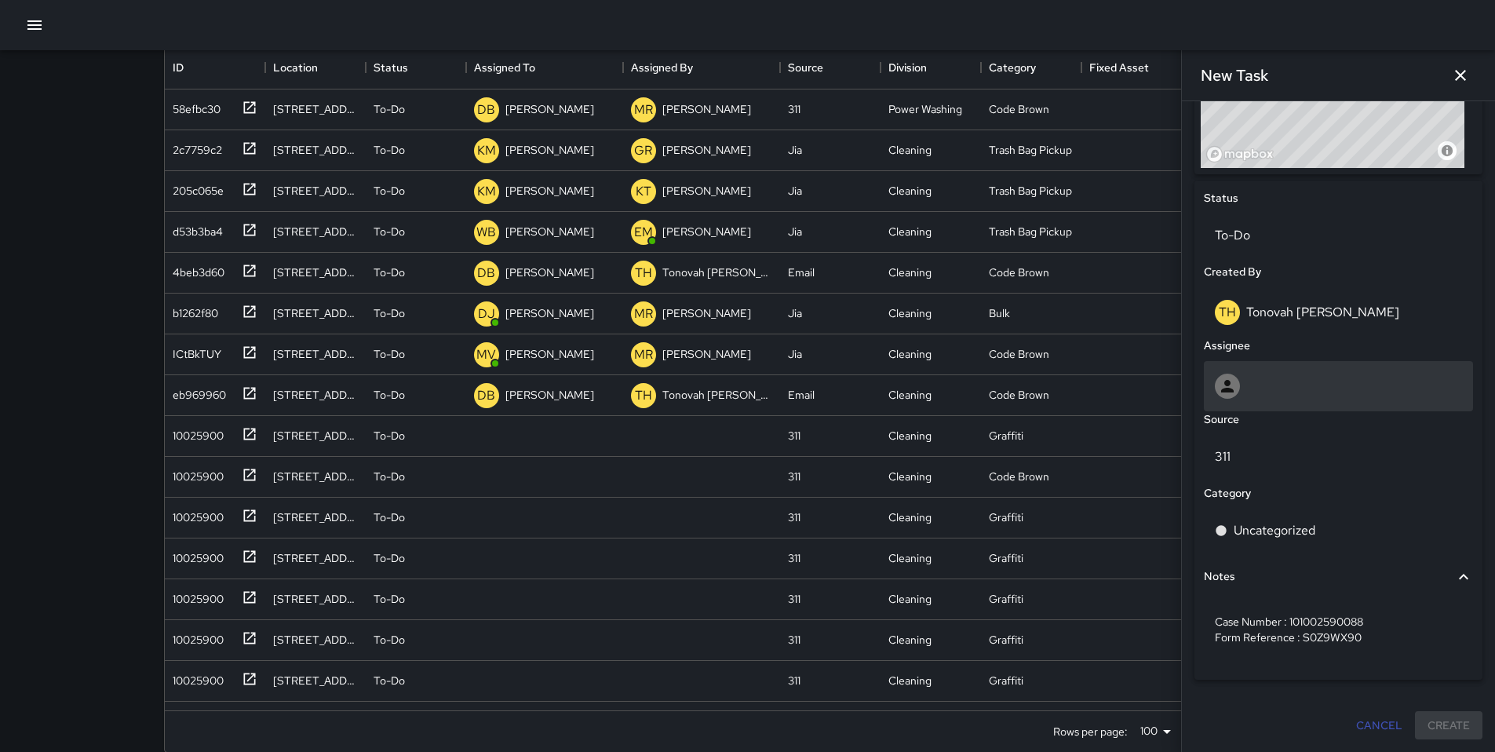
click at [1153, 381] on div at bounding box center [1338, 386] width 247 height 25
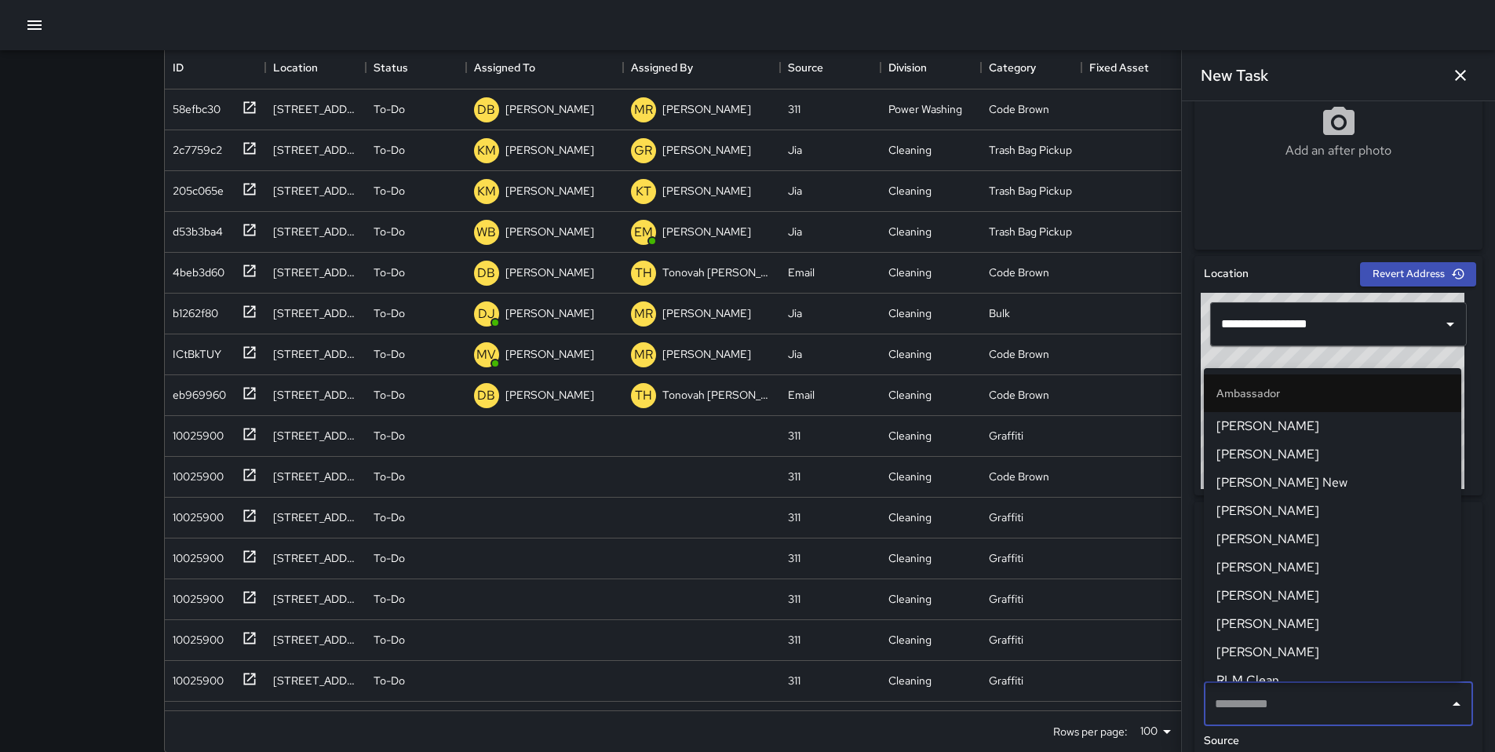
scroll to position [342, 0]
click at [1153, 626] on input "text" at bounding box center [1327, 703] width 232 height 30
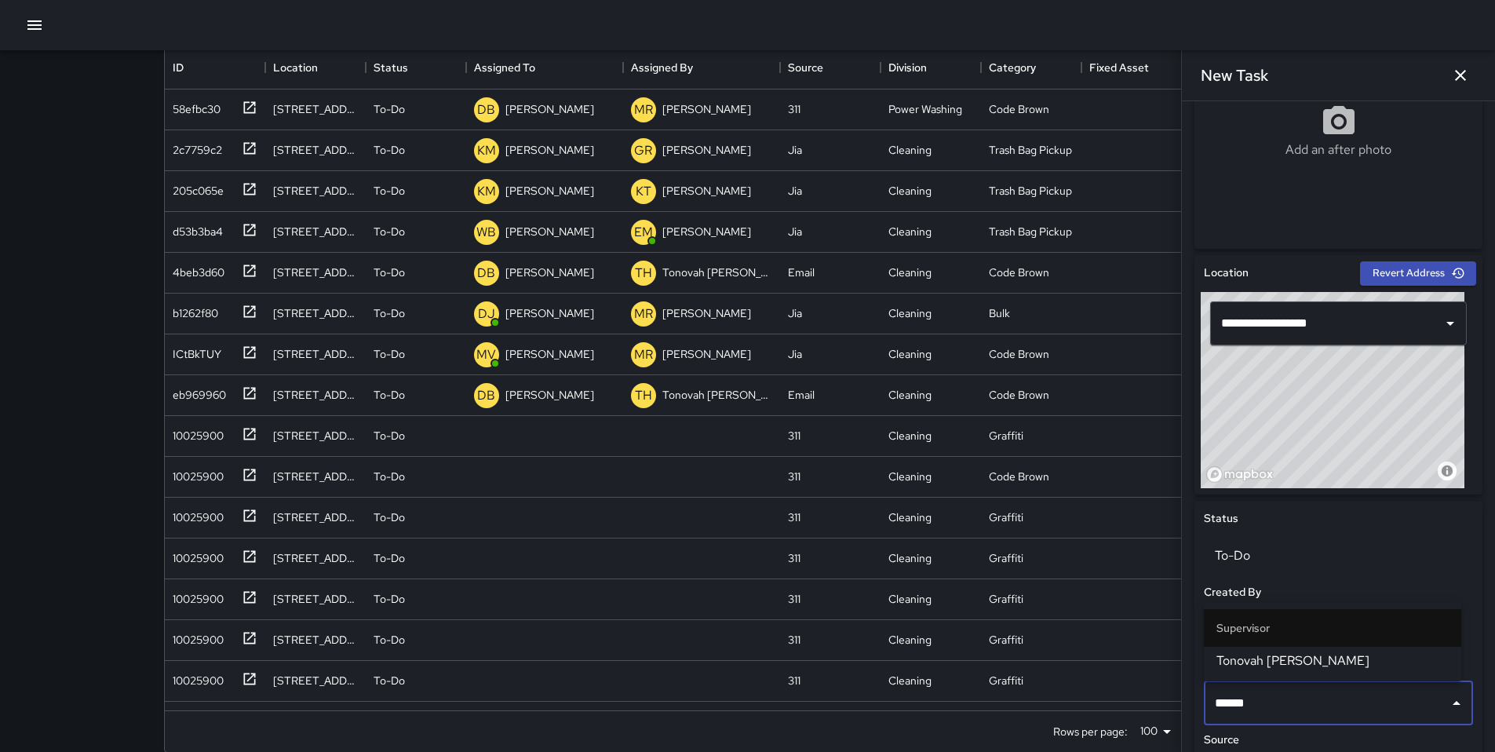
type input "*******"
drag, startPoint x: 1276, startPoint y: 700, endPoint x: 1152, endPoint y: 703, distance: 124.1
click at [1152, 626] on div "Search Search New Task To-Do (68) Skipped (99+) Completed (99+) ID Location Sta…" at bounding box center [748, 336] width 1206 height 877
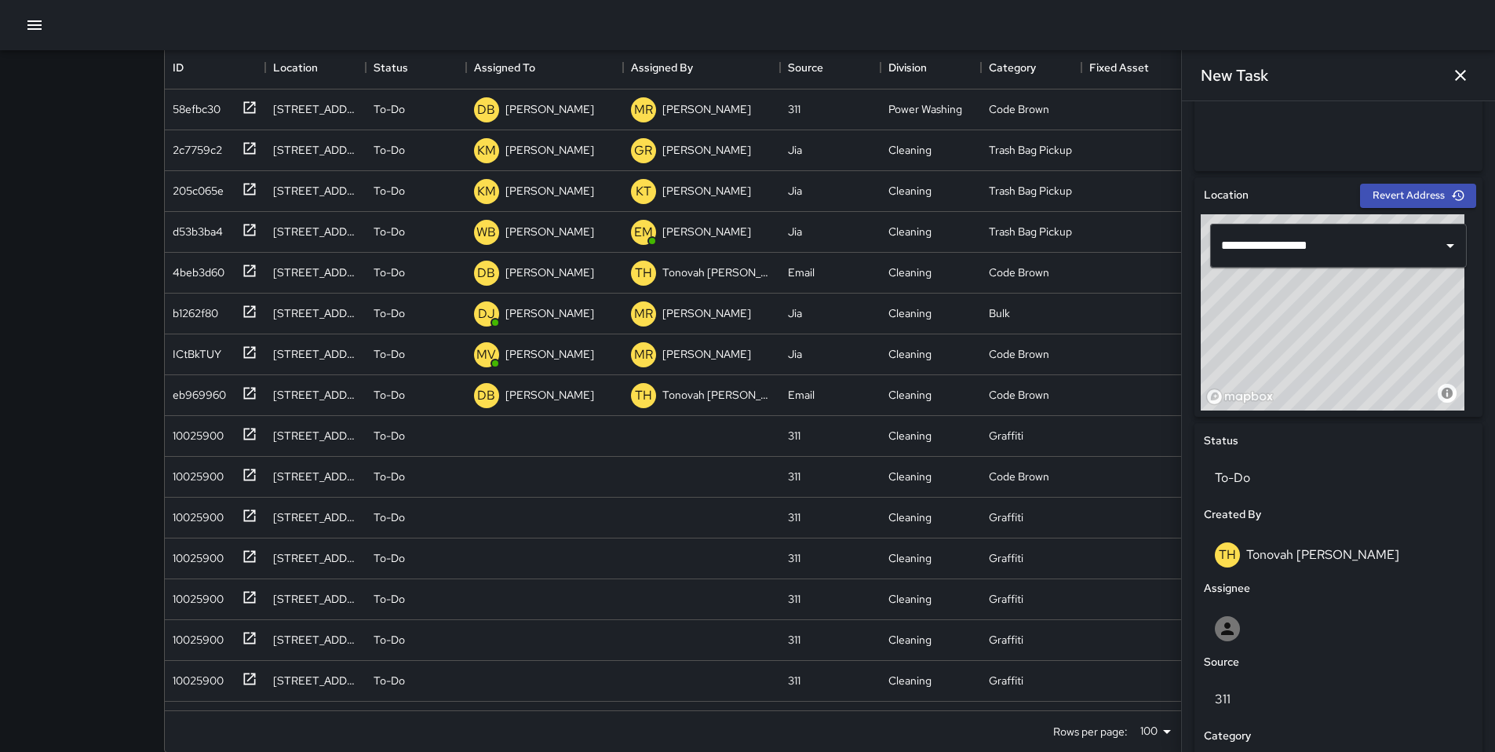
scroll to position [637, 0]
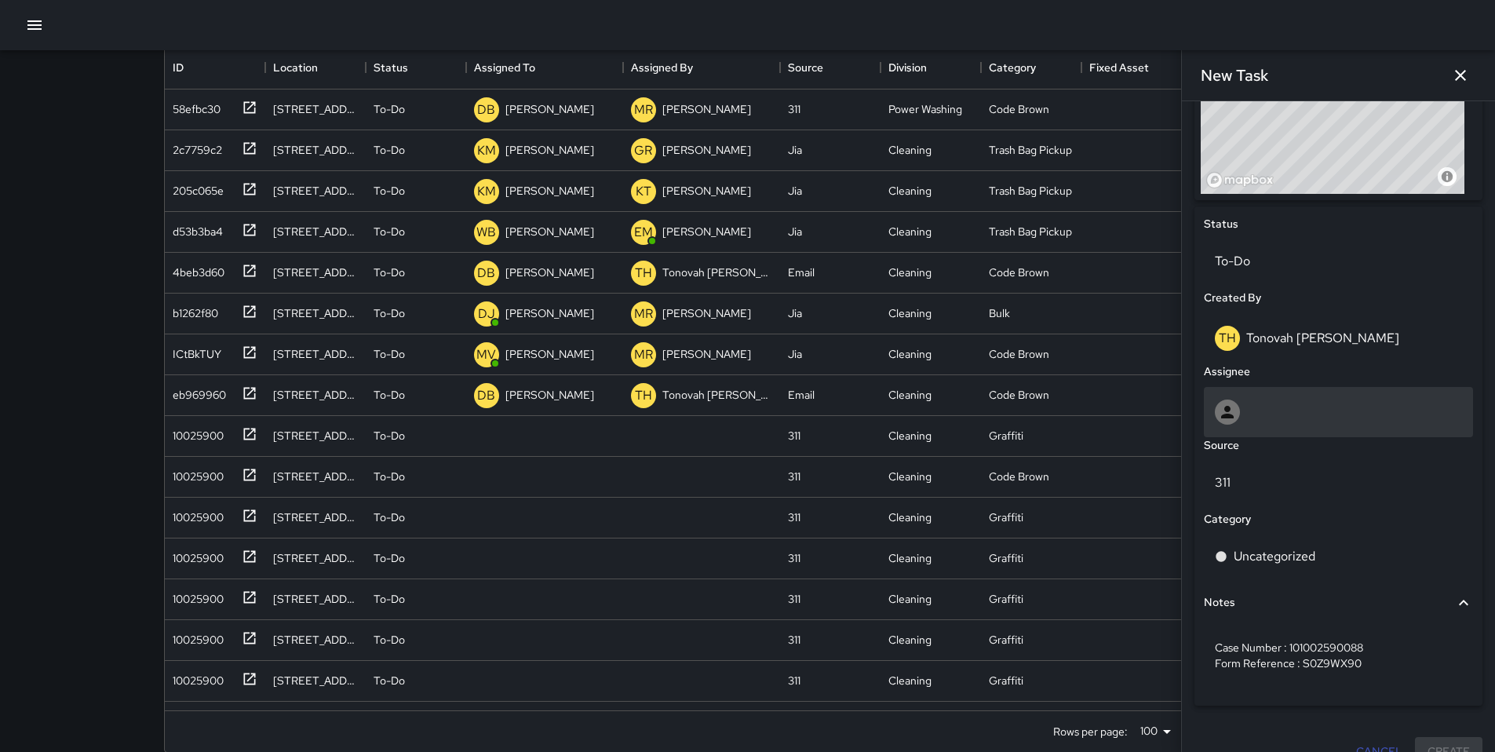
click at [1153, 404] on div at bounding box center [1338, 412] width 247 height 25
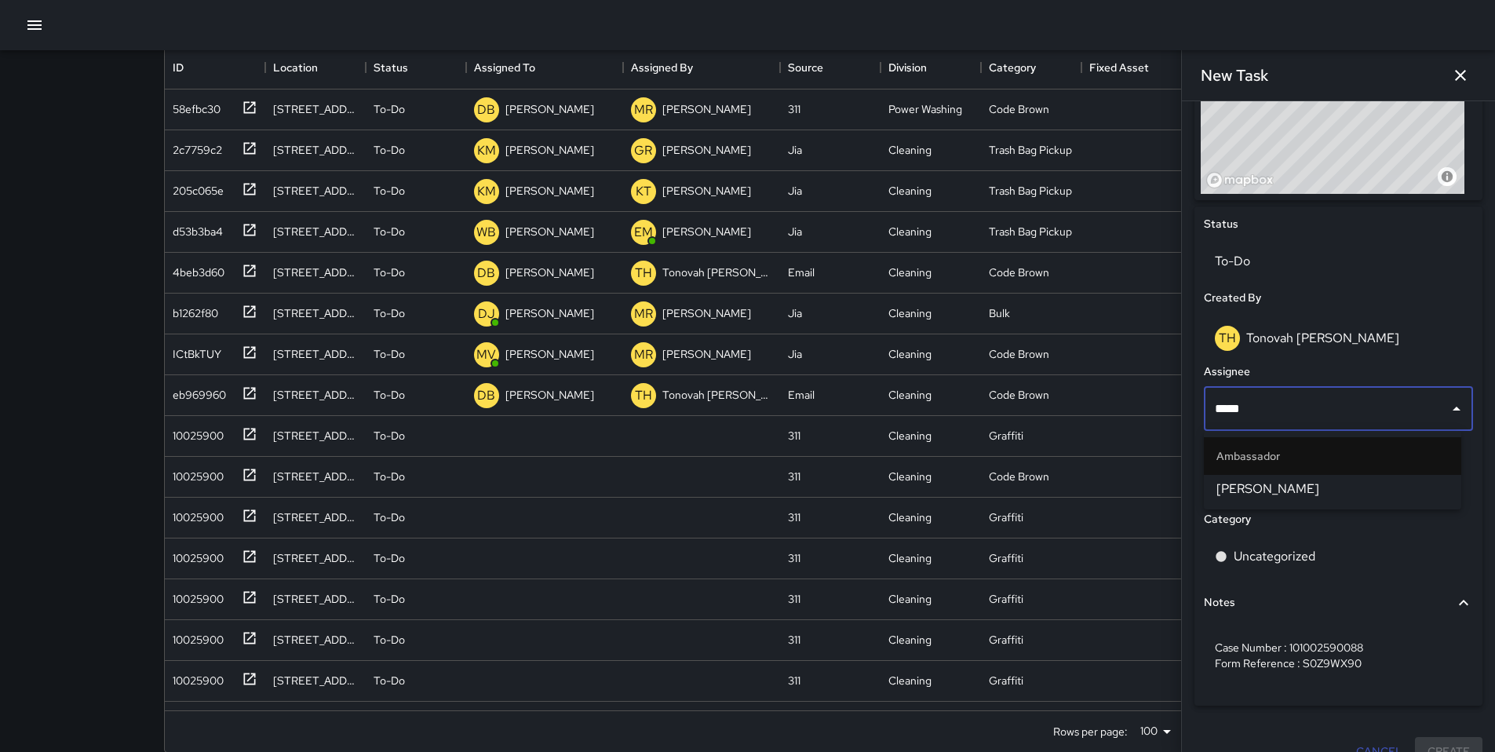
type input "******"
click at [1153, 487] on span "[PERSON_NAME]" at bounding box center [1333, 489] width 232 height 19
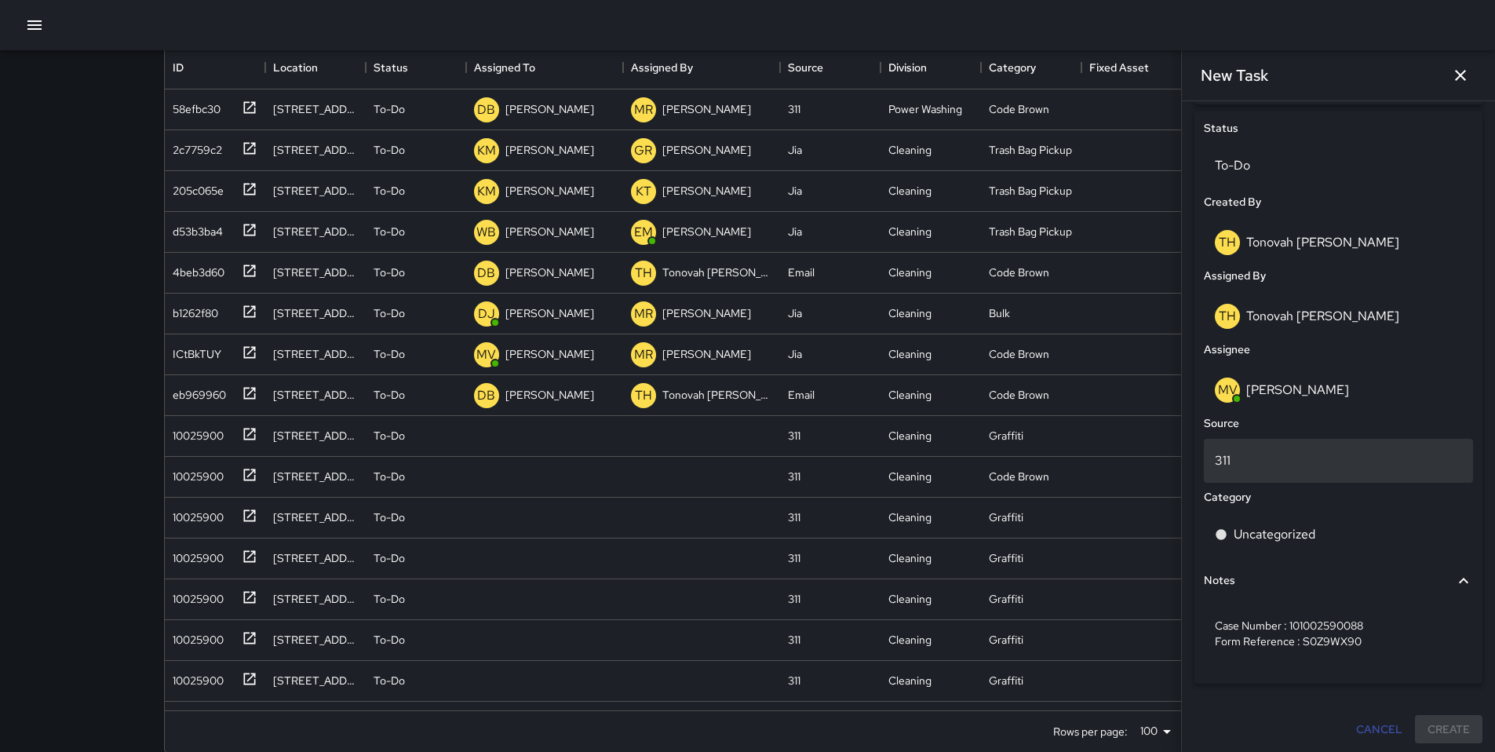
scroll to position [736, 0]
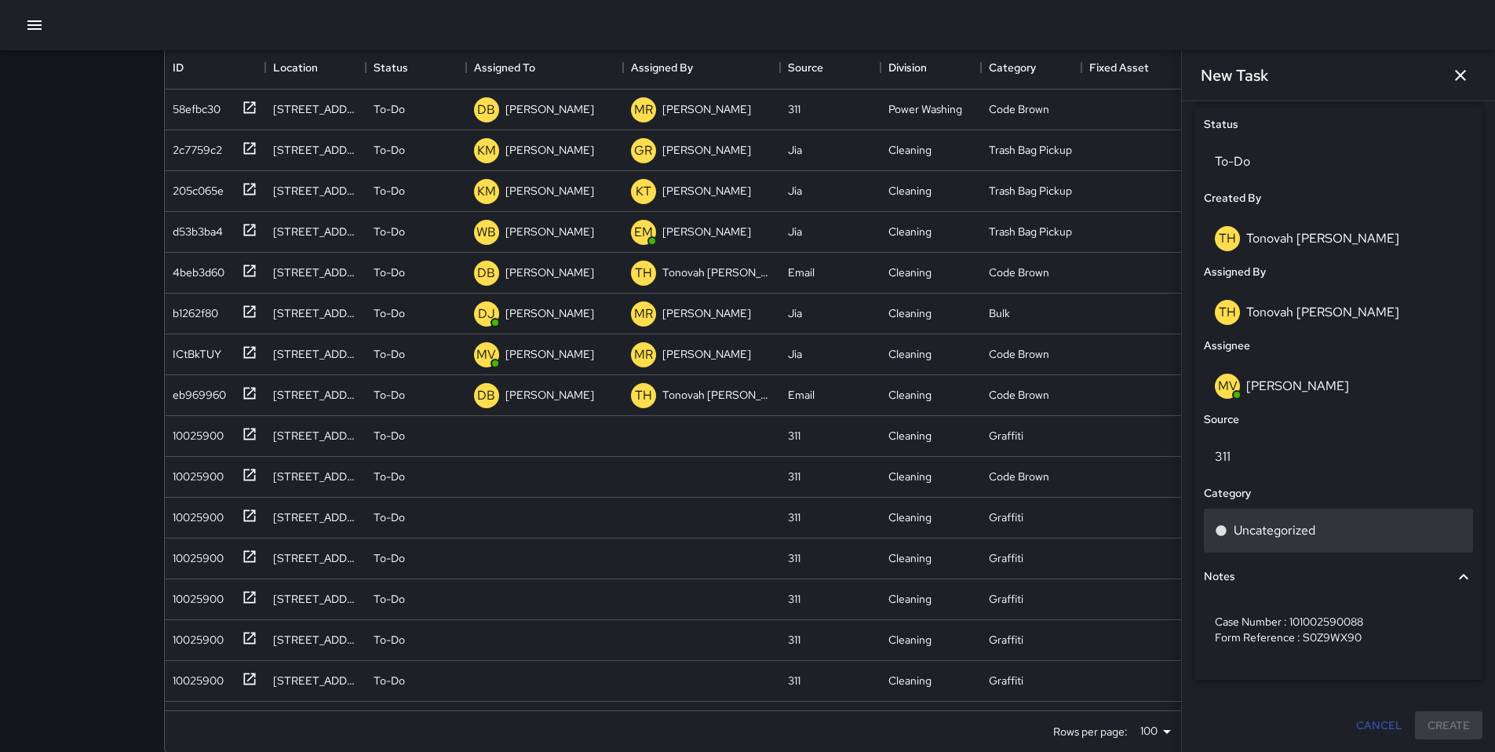
click at [1153, 532] on p "Uncategorized" at bounding box center [1275, 530] width 82 height 19
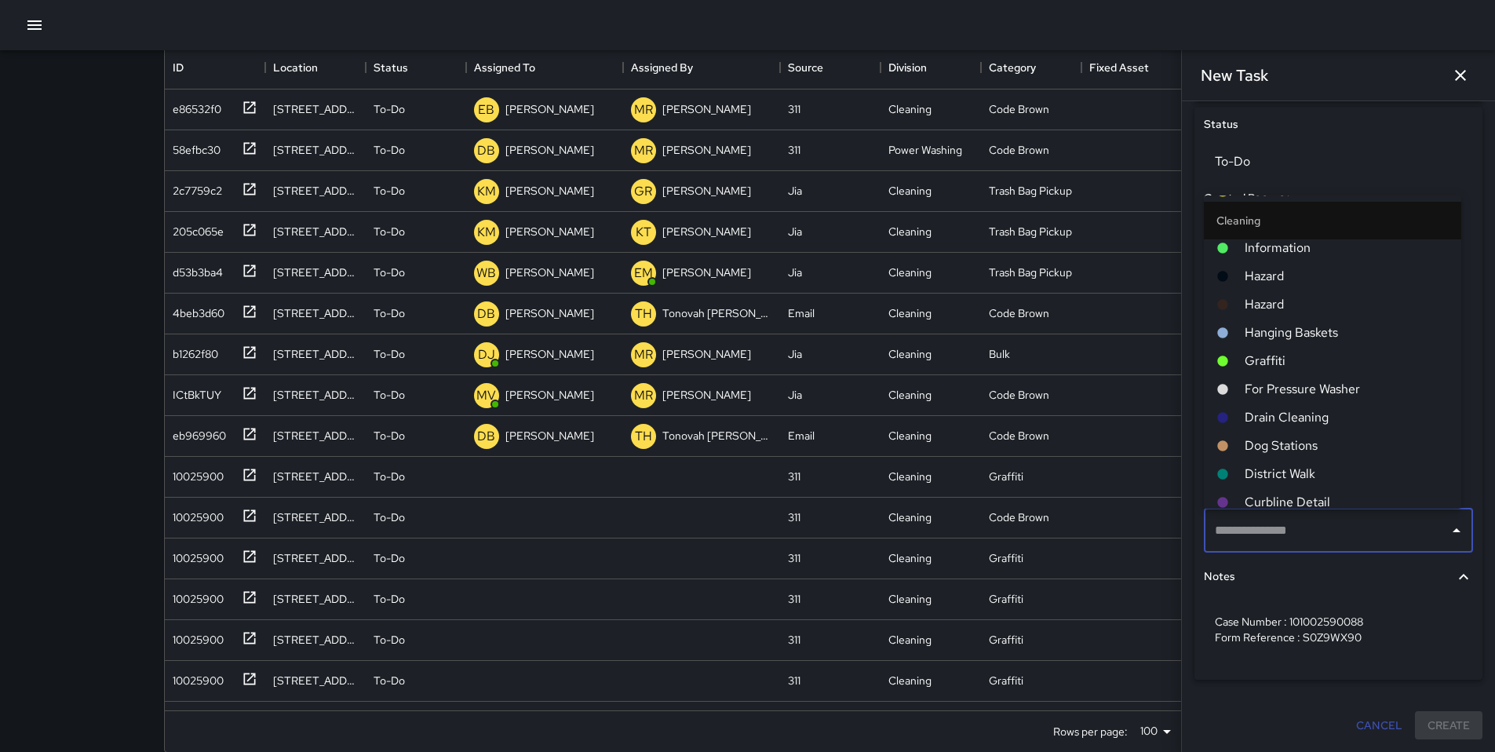
scroll to position [525, 0]
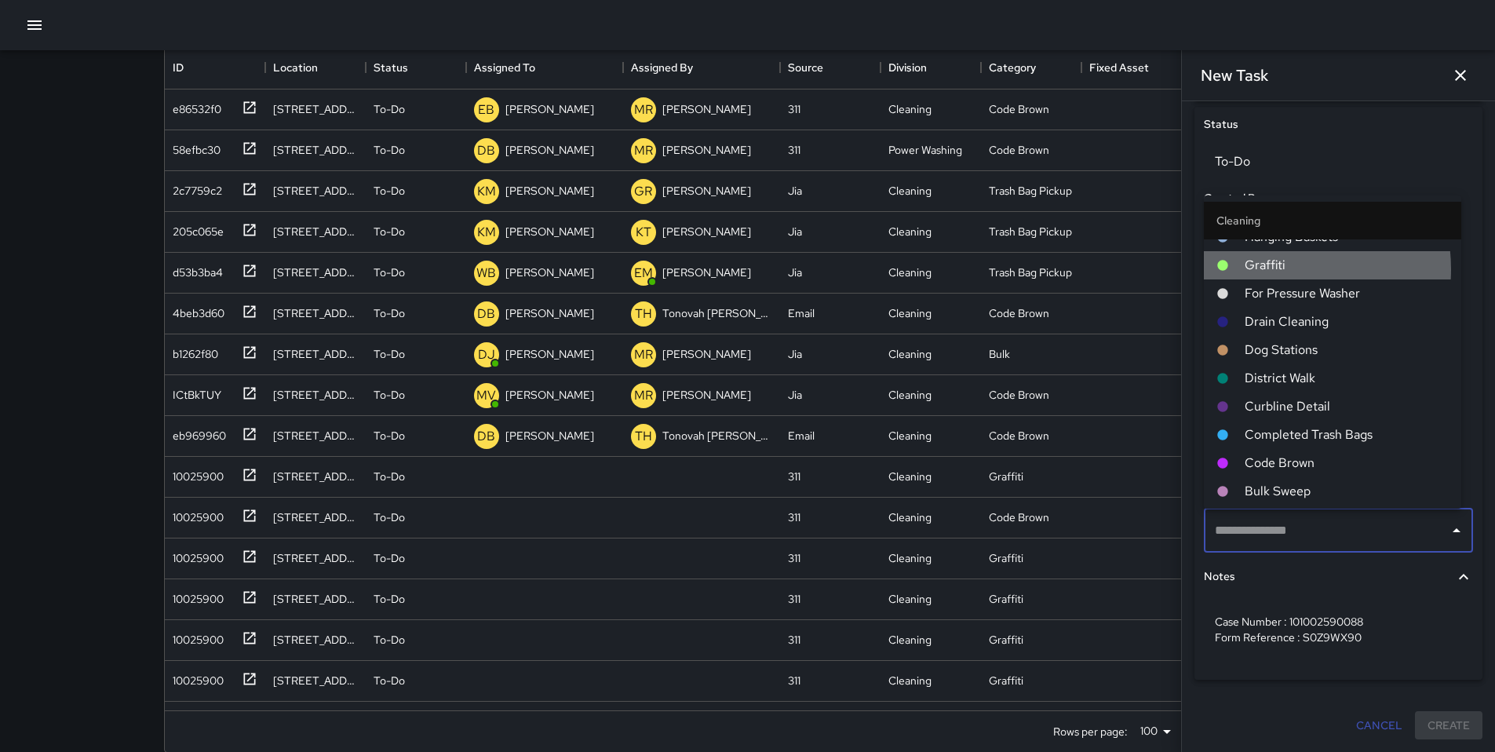
click at [1153, 269] on span "Graffiti" at bounding box center [1347, 265] width 204 height 19
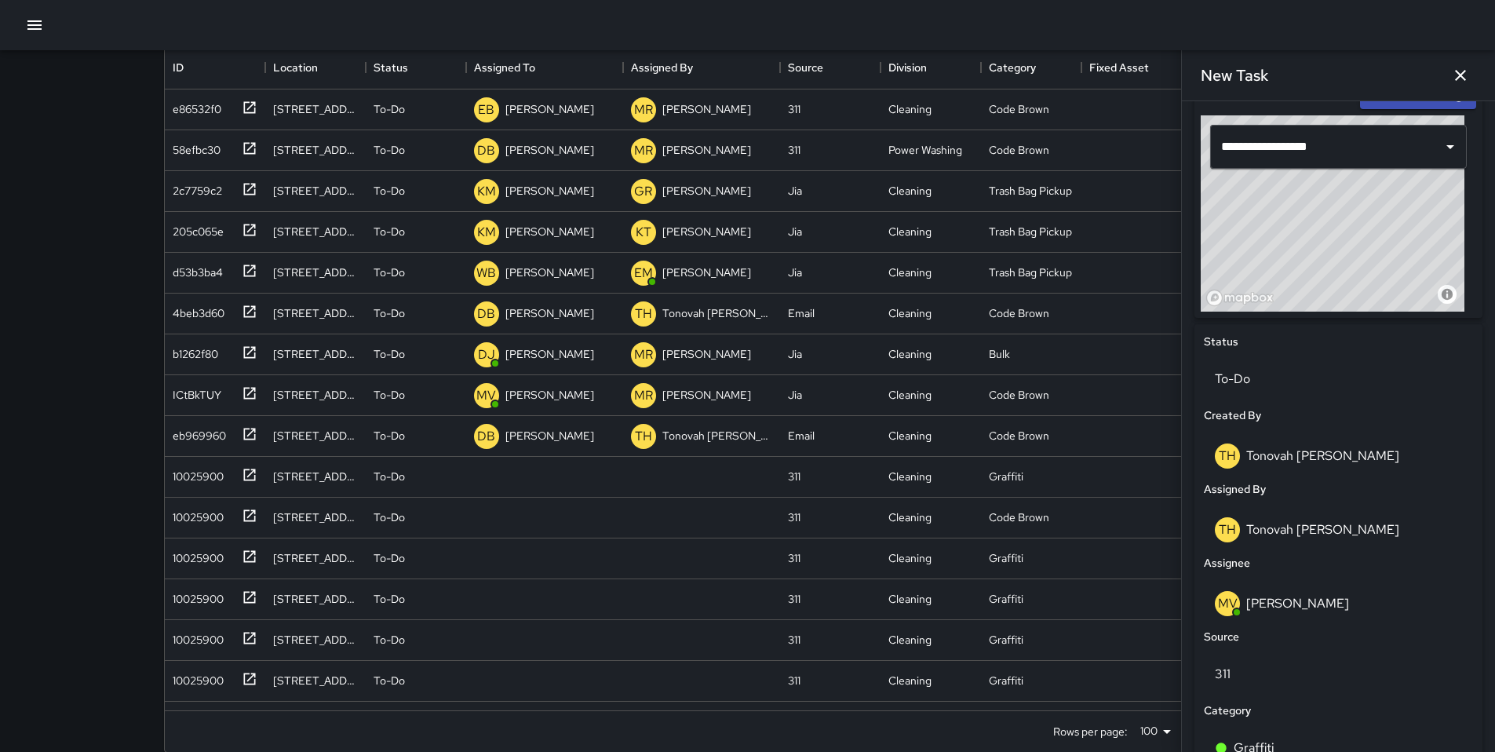
scroll to position [546, 0]
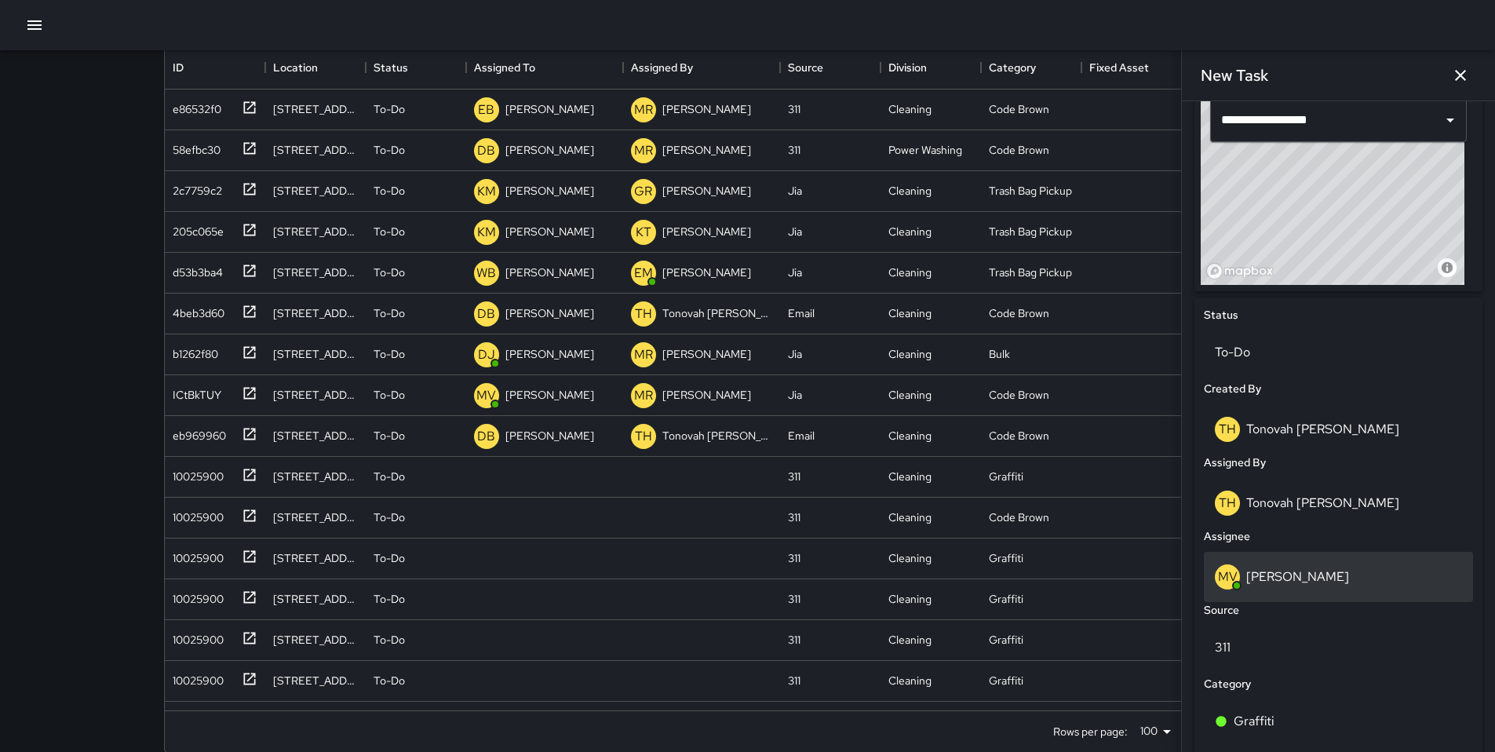
click at [1153, 574] on p "[PERSON_NAME]" at bounding box center [1298, 576] width 103 height 16
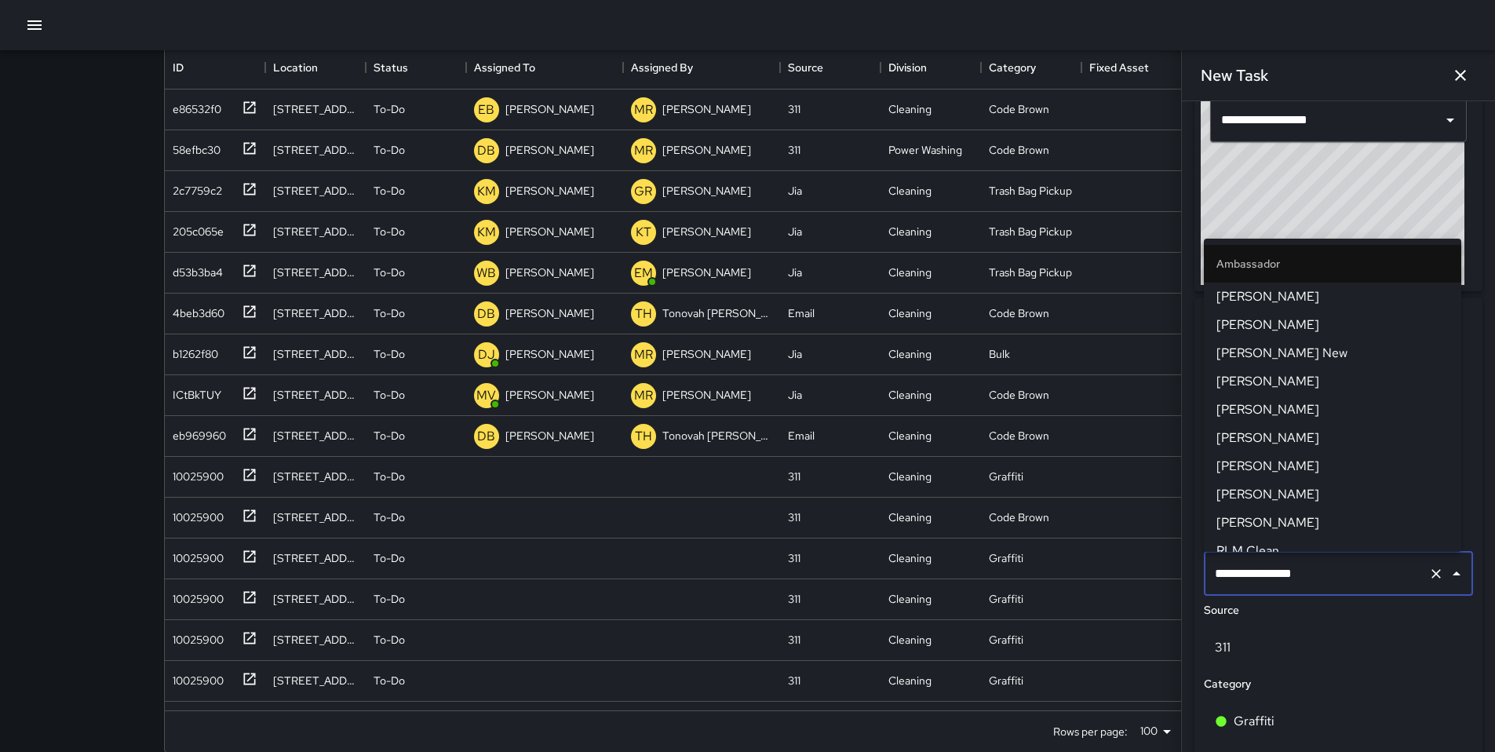
scroll to position [579, 0]
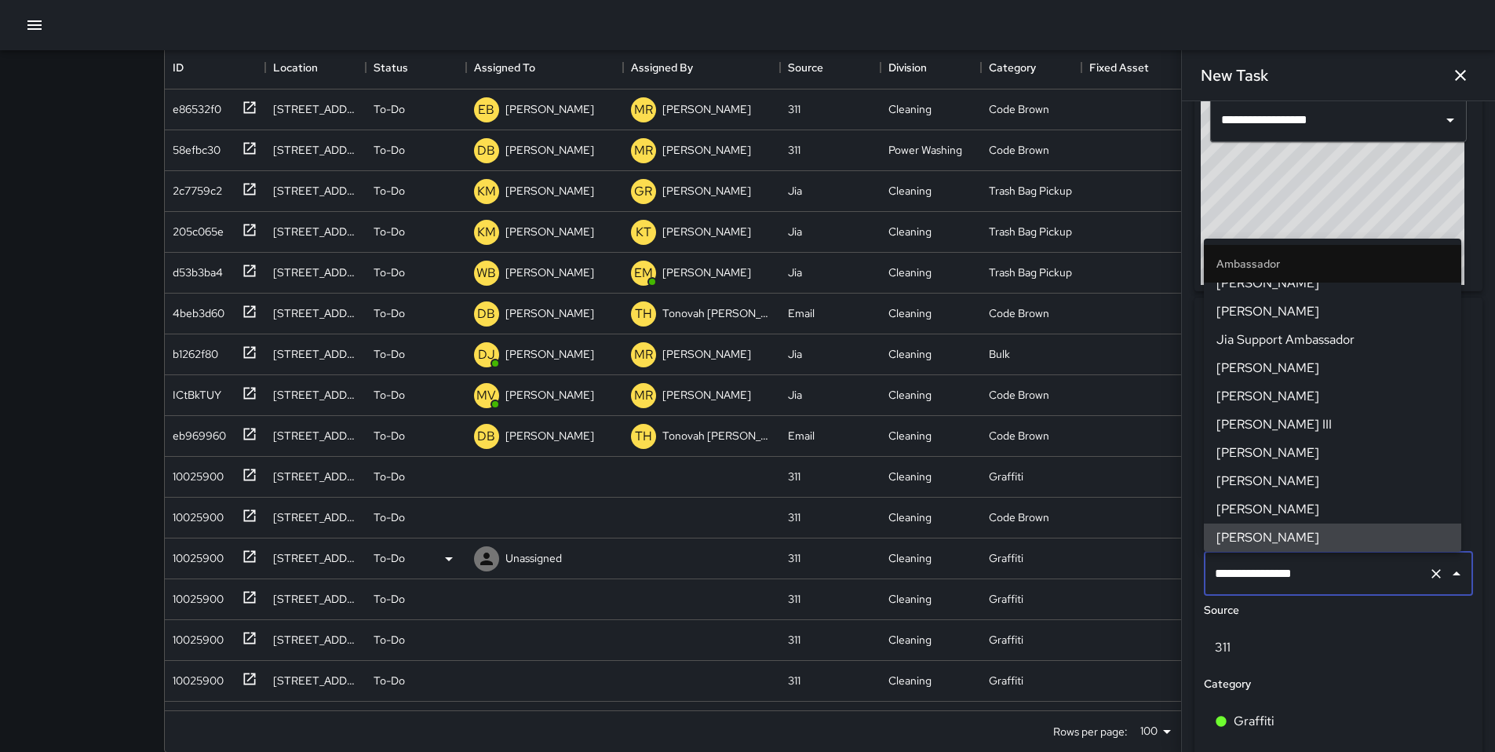
drag, startPoint x: 1323, startPoint y: 577, endPoint x: 1164, endPoint y: 574, distance: 158.6
click at [1153, 574] on div "Search Search New Task To-Do (68) Skipped (99+) Completed (99+) ID Location Sta…" at bounding box center [748, 336] width 1206 height 877
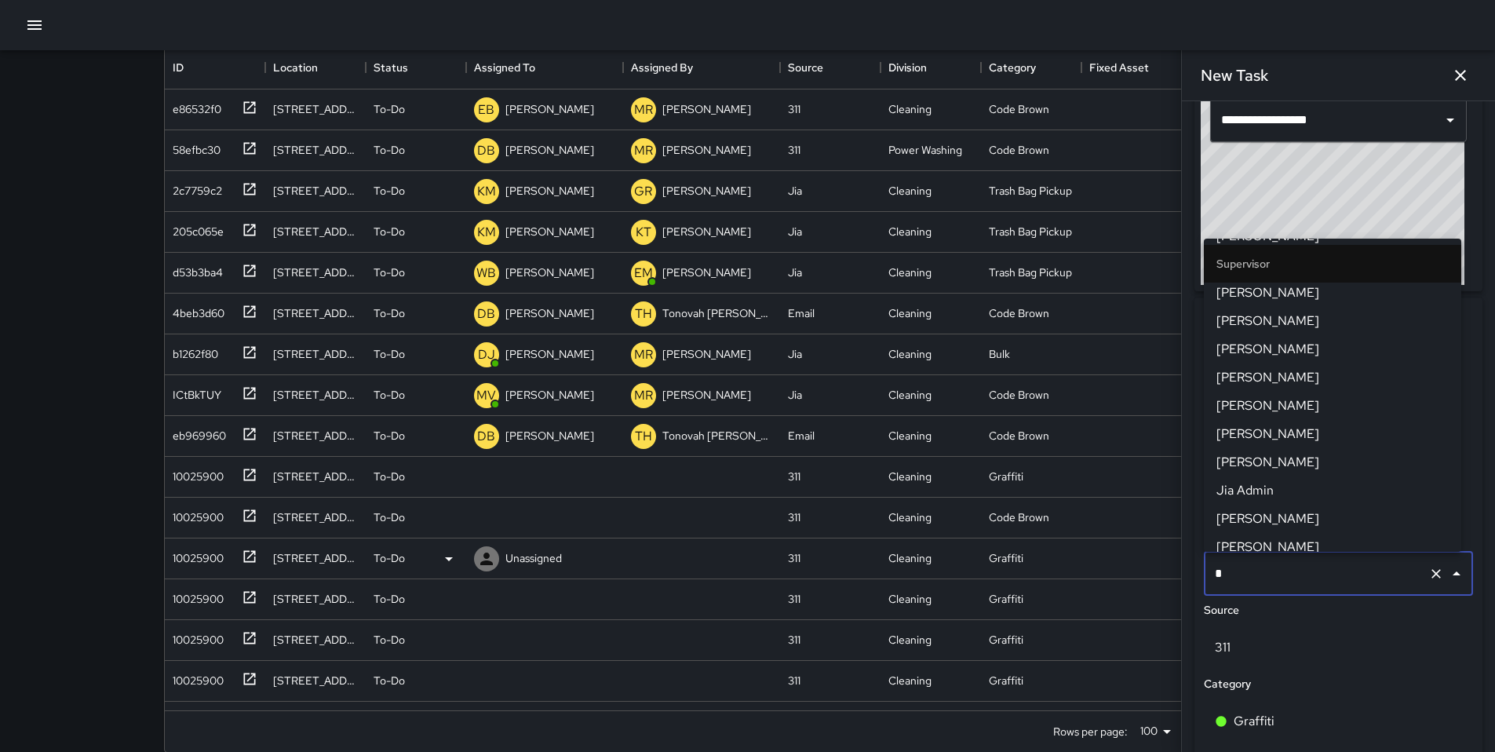
scroll to position [0, 0]
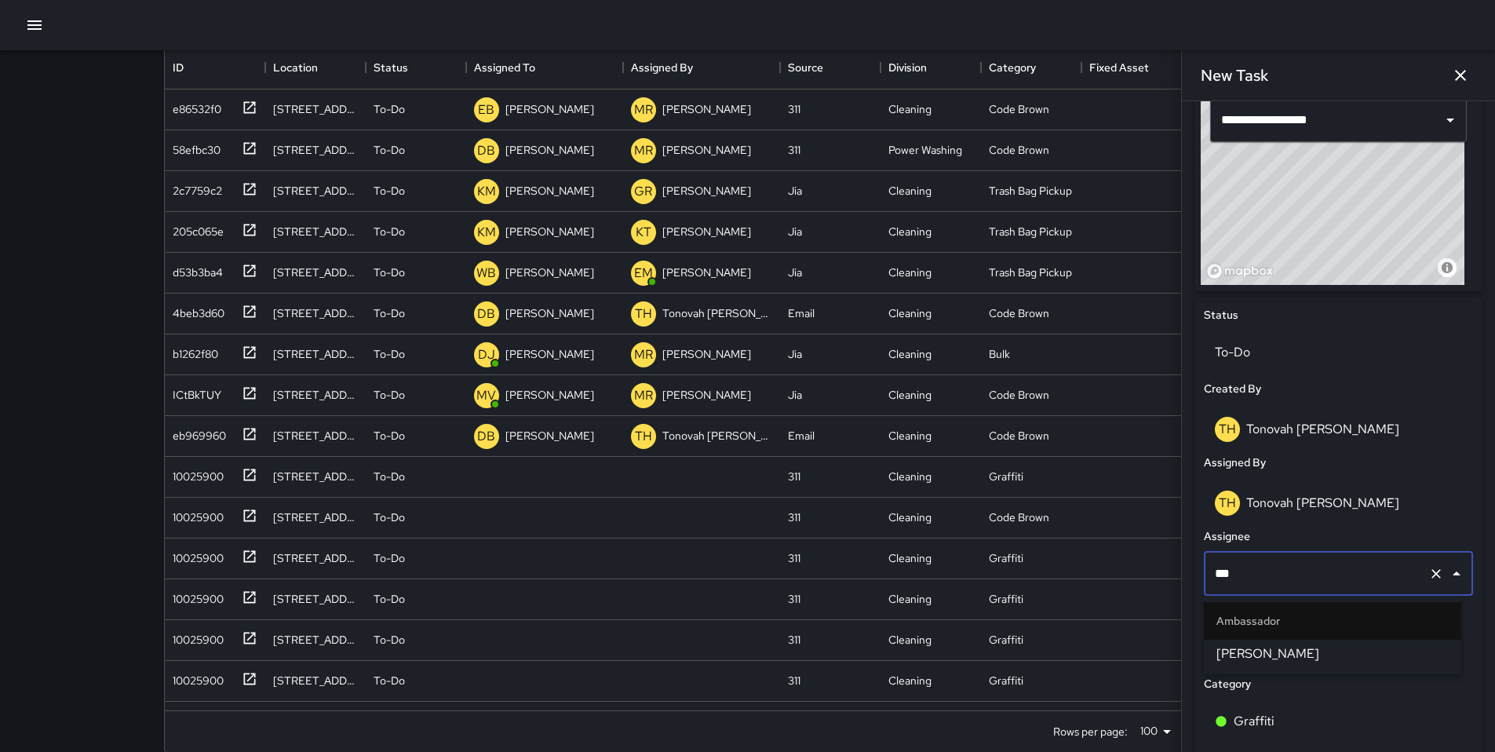
type input "****"
click at [1153, 626] on li "[PERSON_NAME]" at bounding box center [1332, 654] width 257 height 28
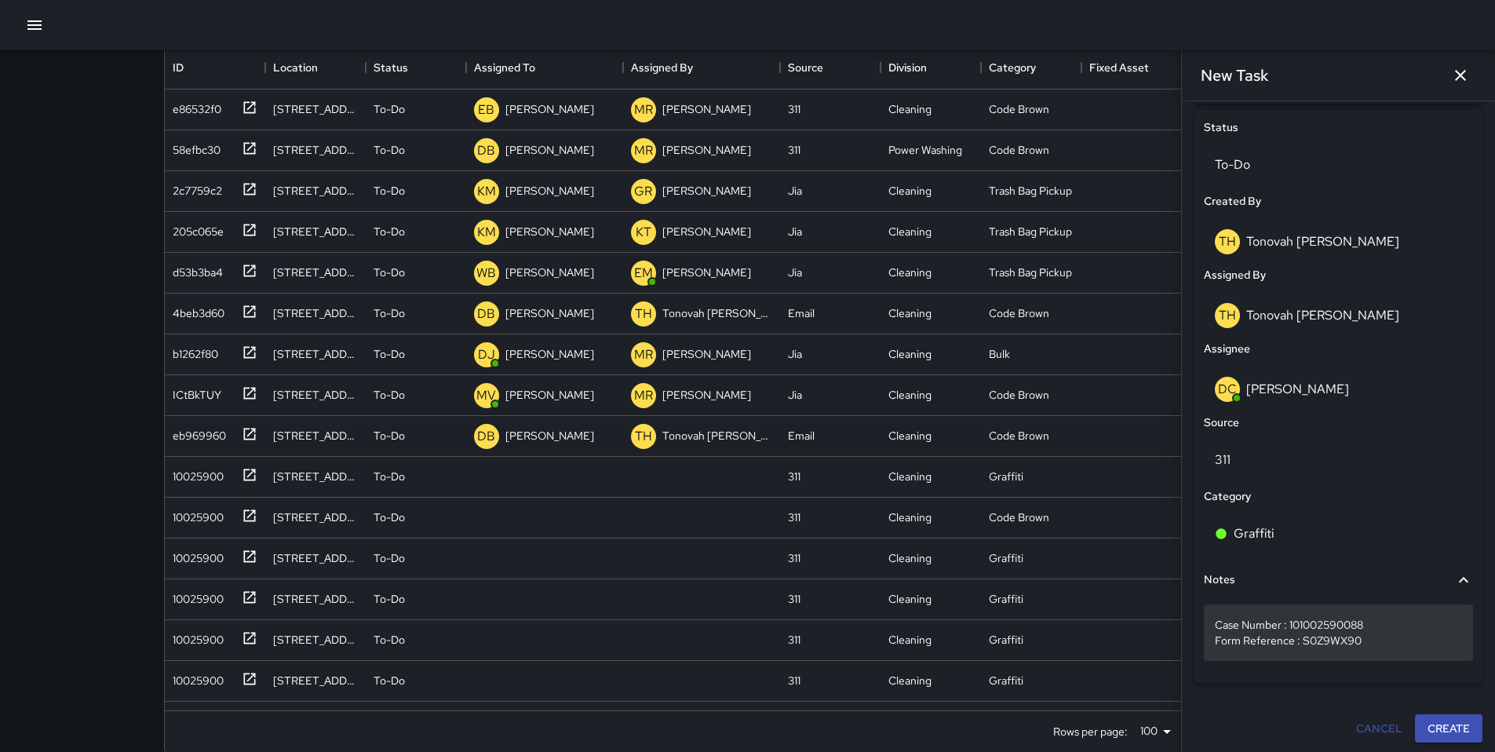
scroll to position [736, 0]
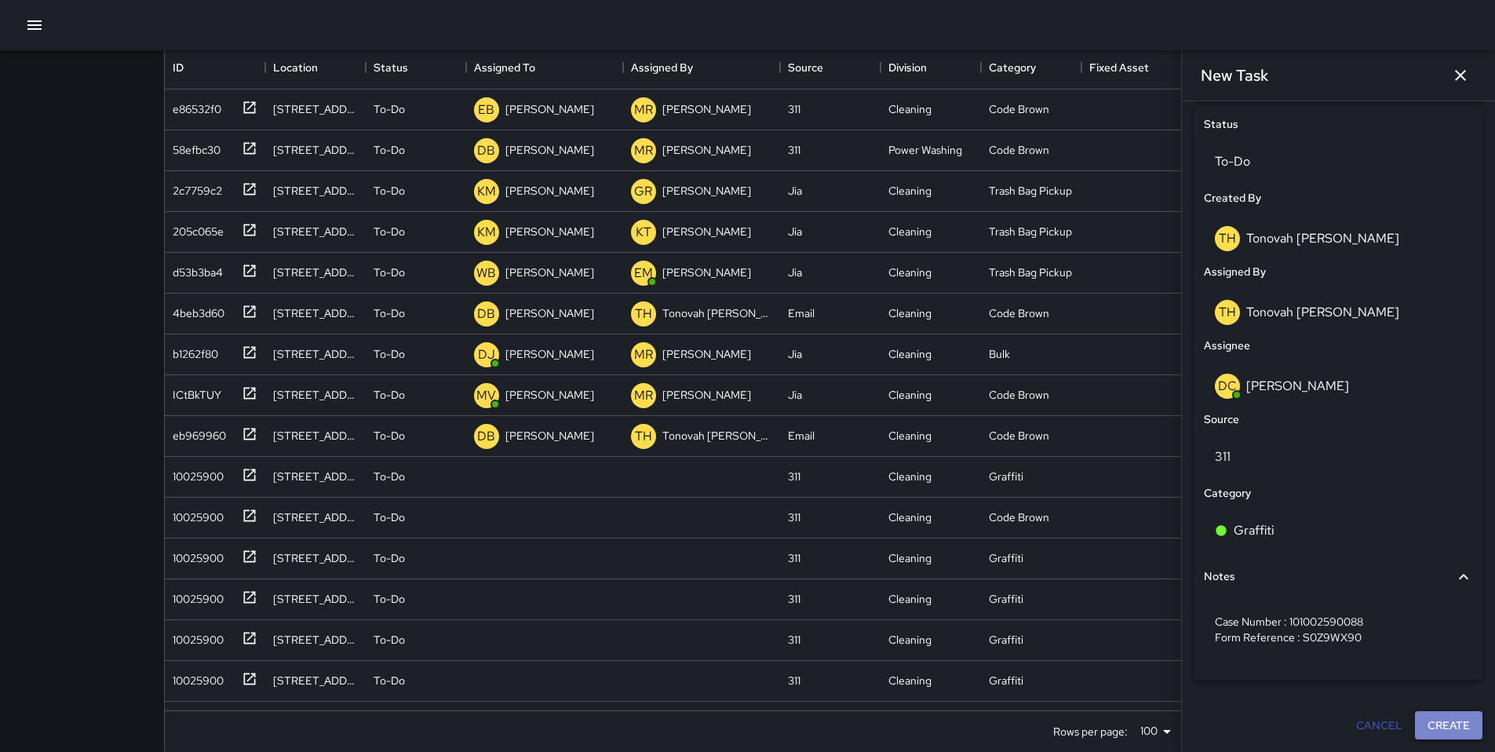
click at [1153, 626] on button "Create" at bounding box center [1449, 725] width 68 height 29
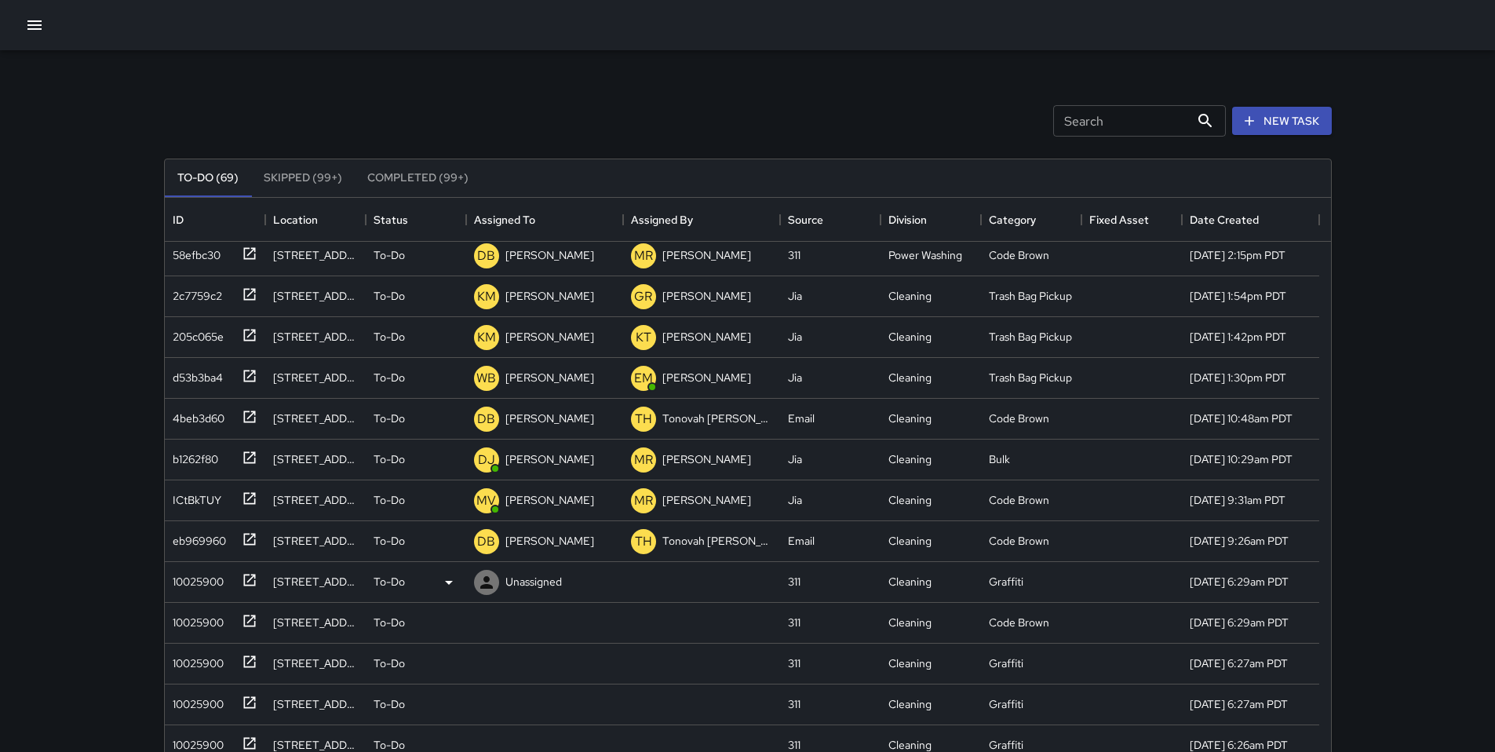
scroll to position [312, 0]
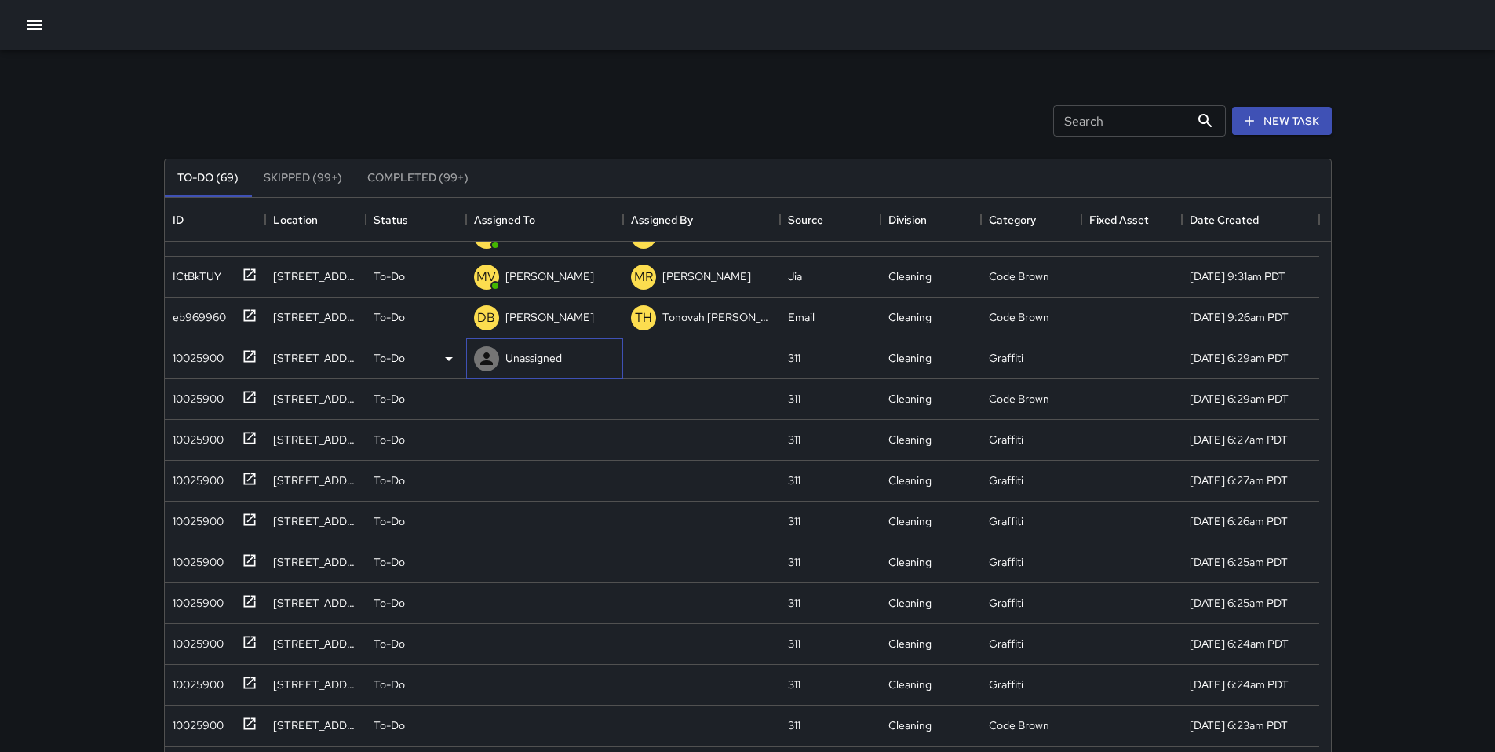
click at [491, 356] on icon at bounding box center [486, 358] width 19 height 19
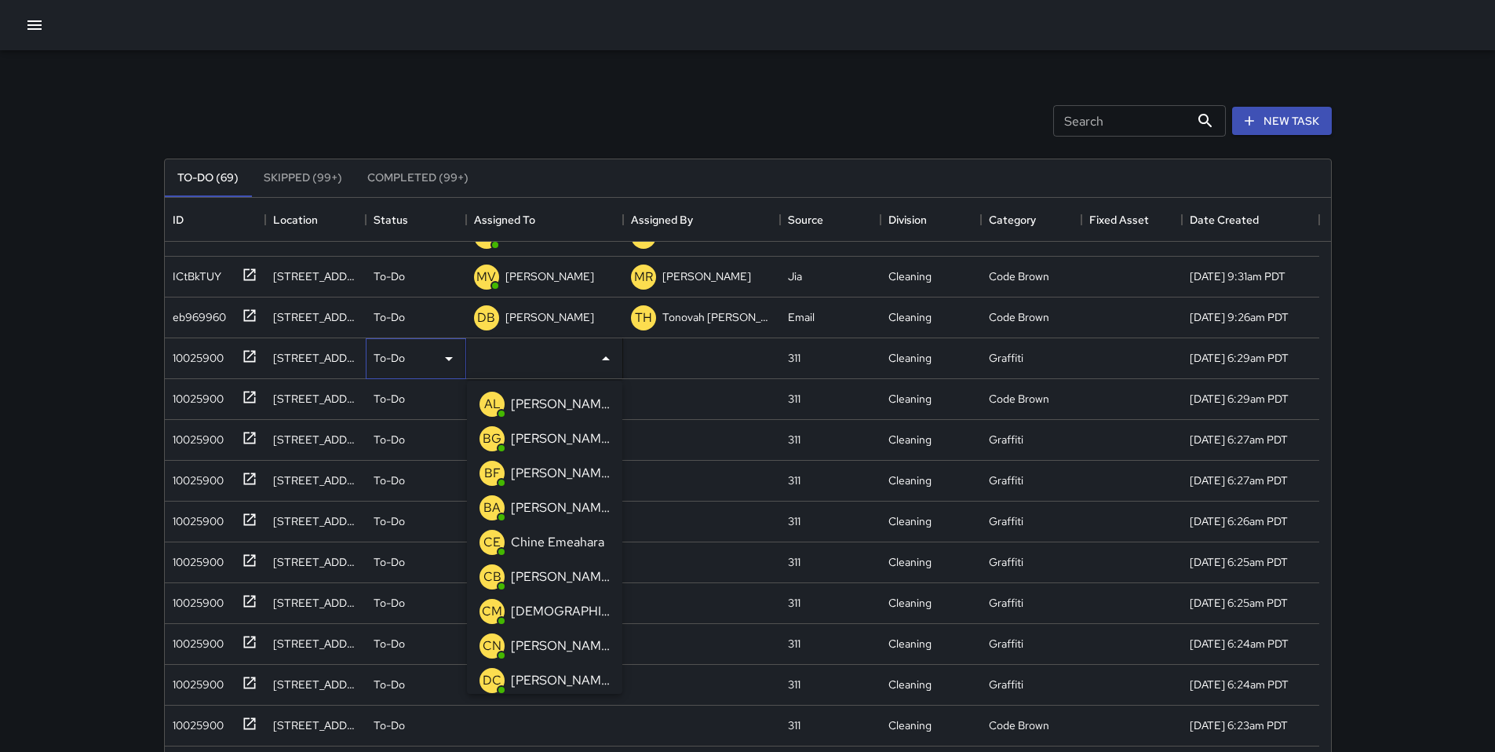
click at [380, 357] on p "To-Do" at bounding box center [389, 358] width 31 height 16
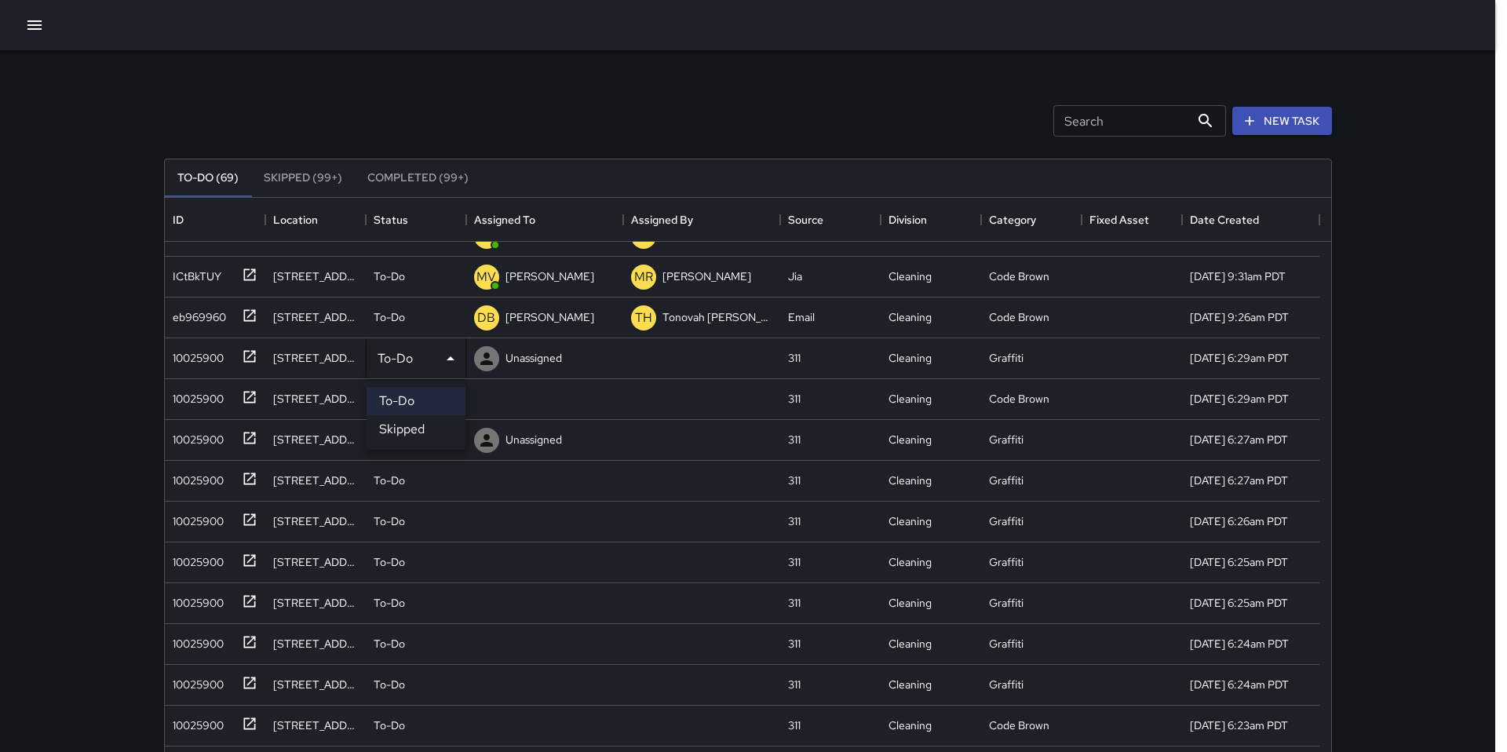
click at [410, 430] on li "Skipped" at bounding box center [416, 429] width 99 height 28
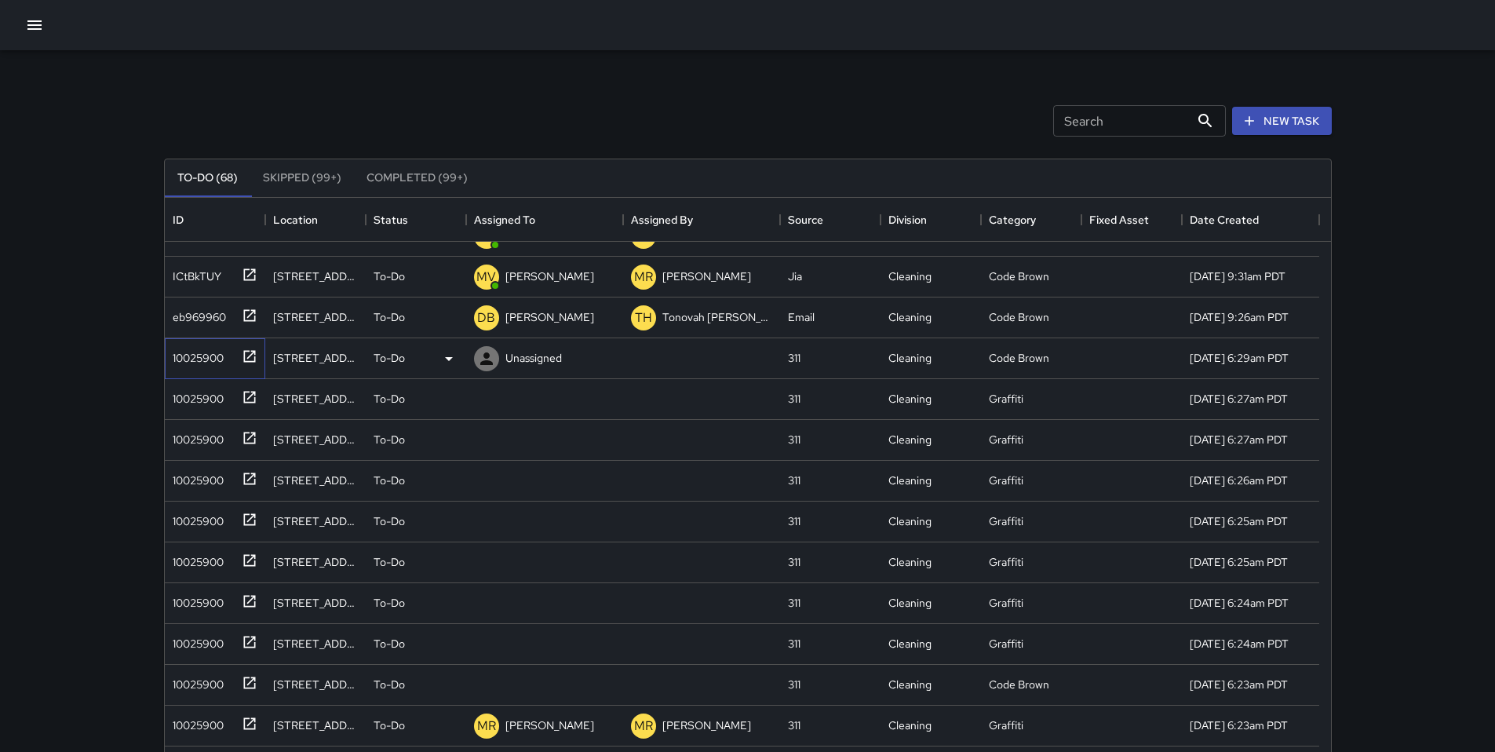
click at [204, 355] on div "10025900" at bounding box center [194, 355] width 57 height 22
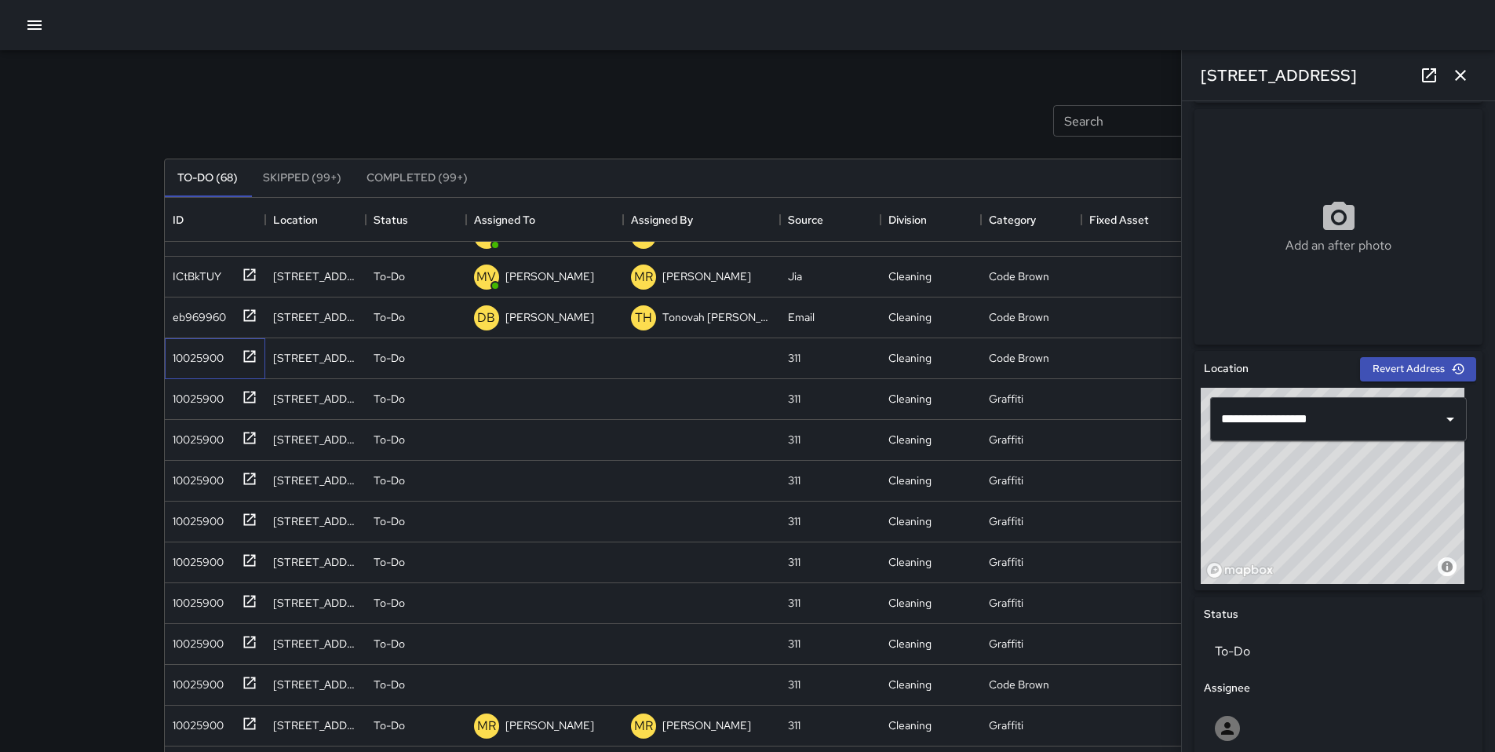
scroll to position [504, 0]
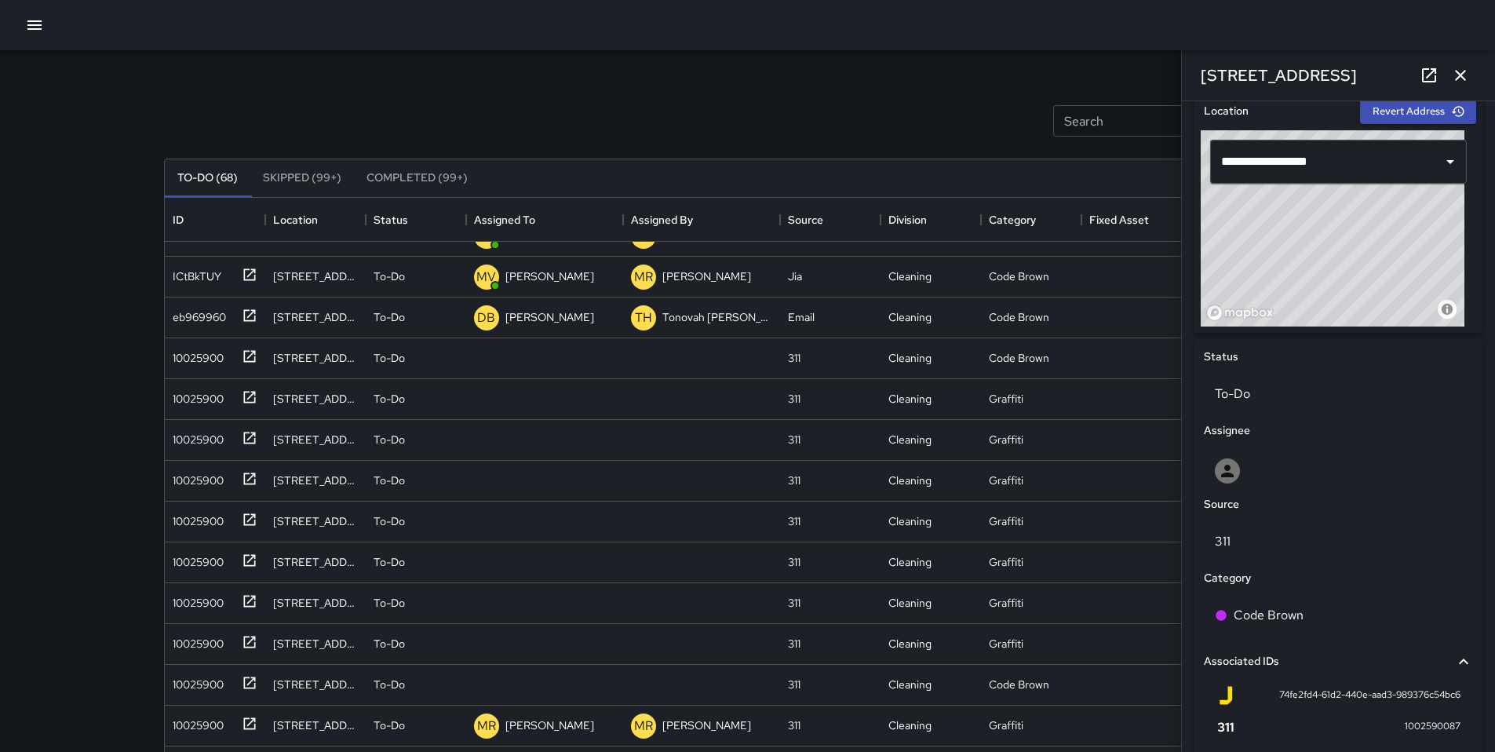
click at [1153, 78] on icon "button" at bounding box center [1460, 75] width 11 height 11
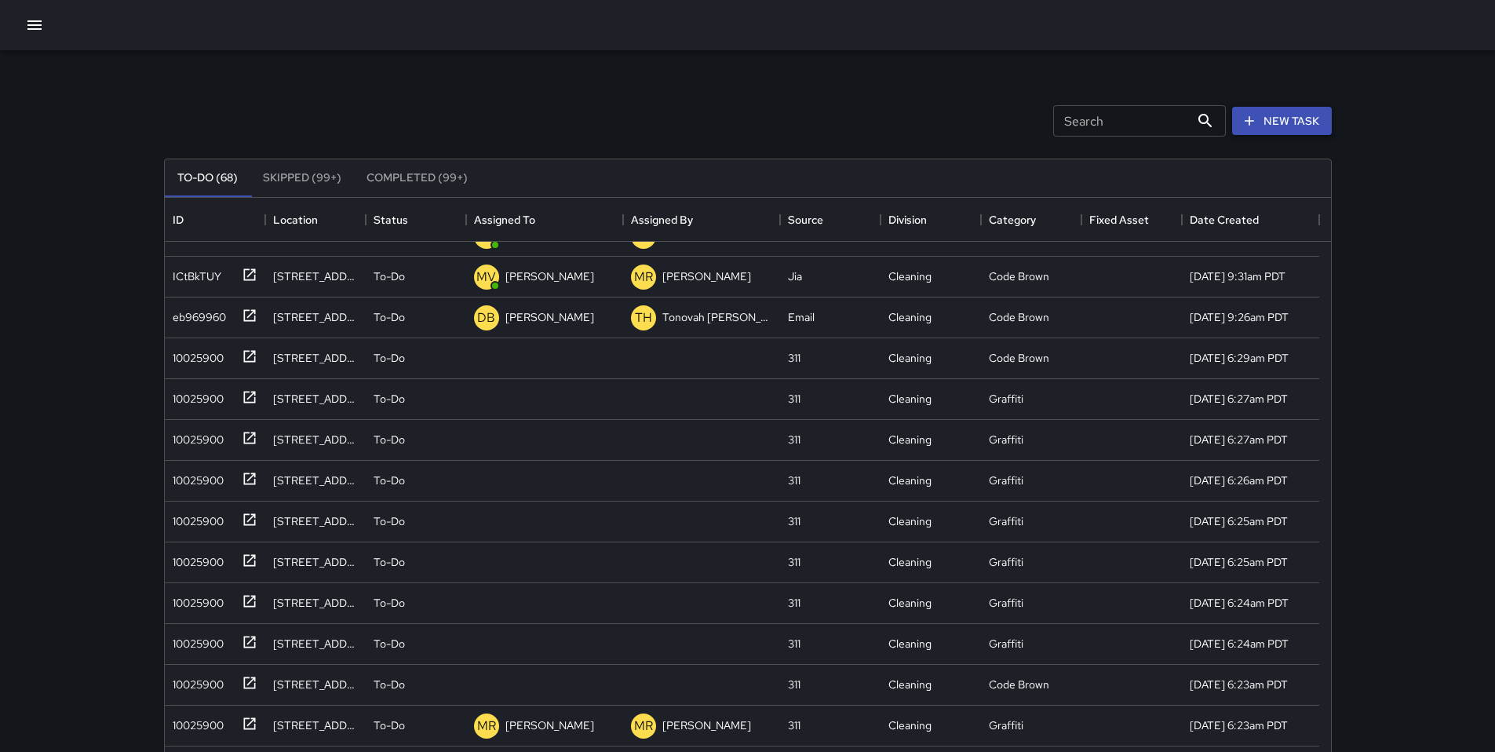
click at [1153, 123] on button "New Task" at bounding box center [1282, 121] width 100 height 29
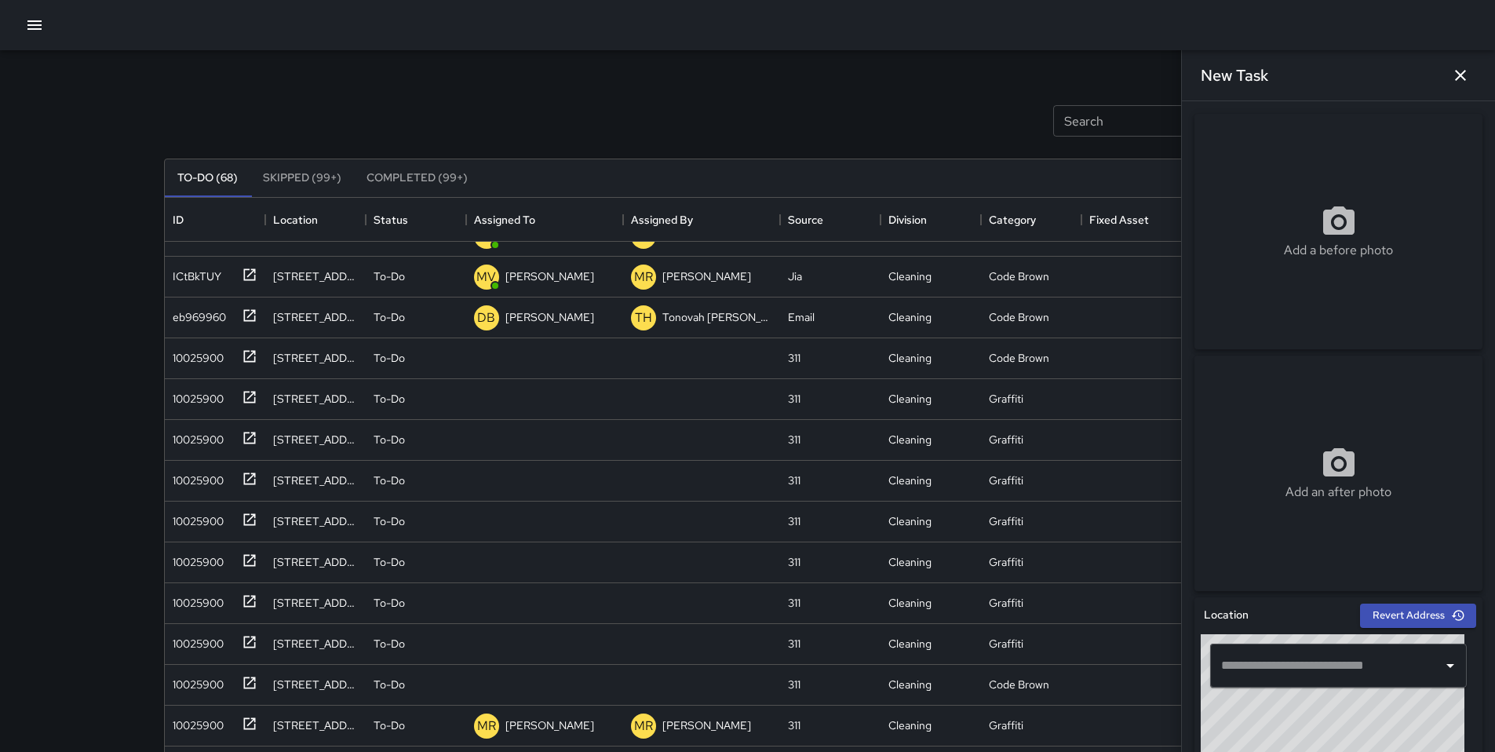
click at [1153, 626] on input "text" at bounding box center [1326, 666] width 219 height 30
paste input "**********"
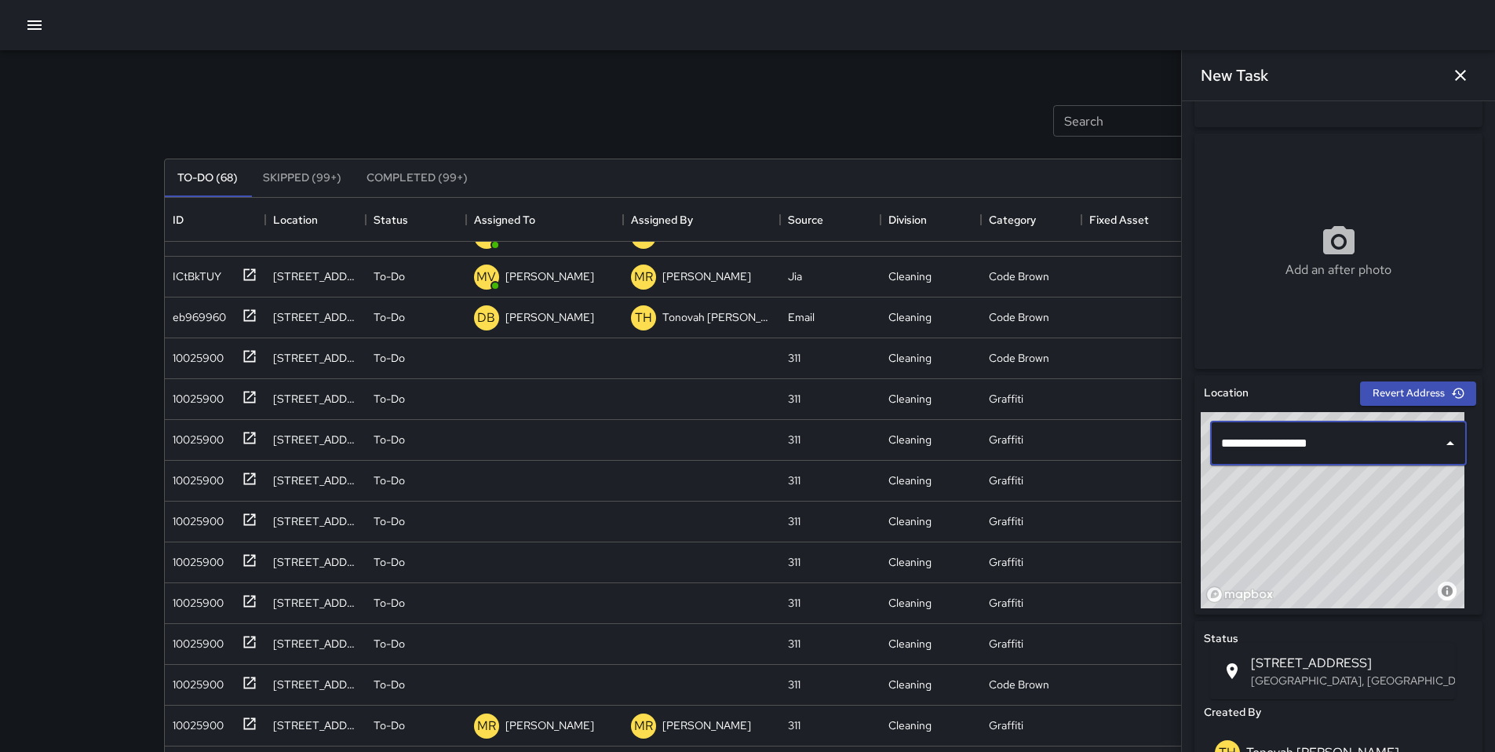
scroll to position [273, 0]
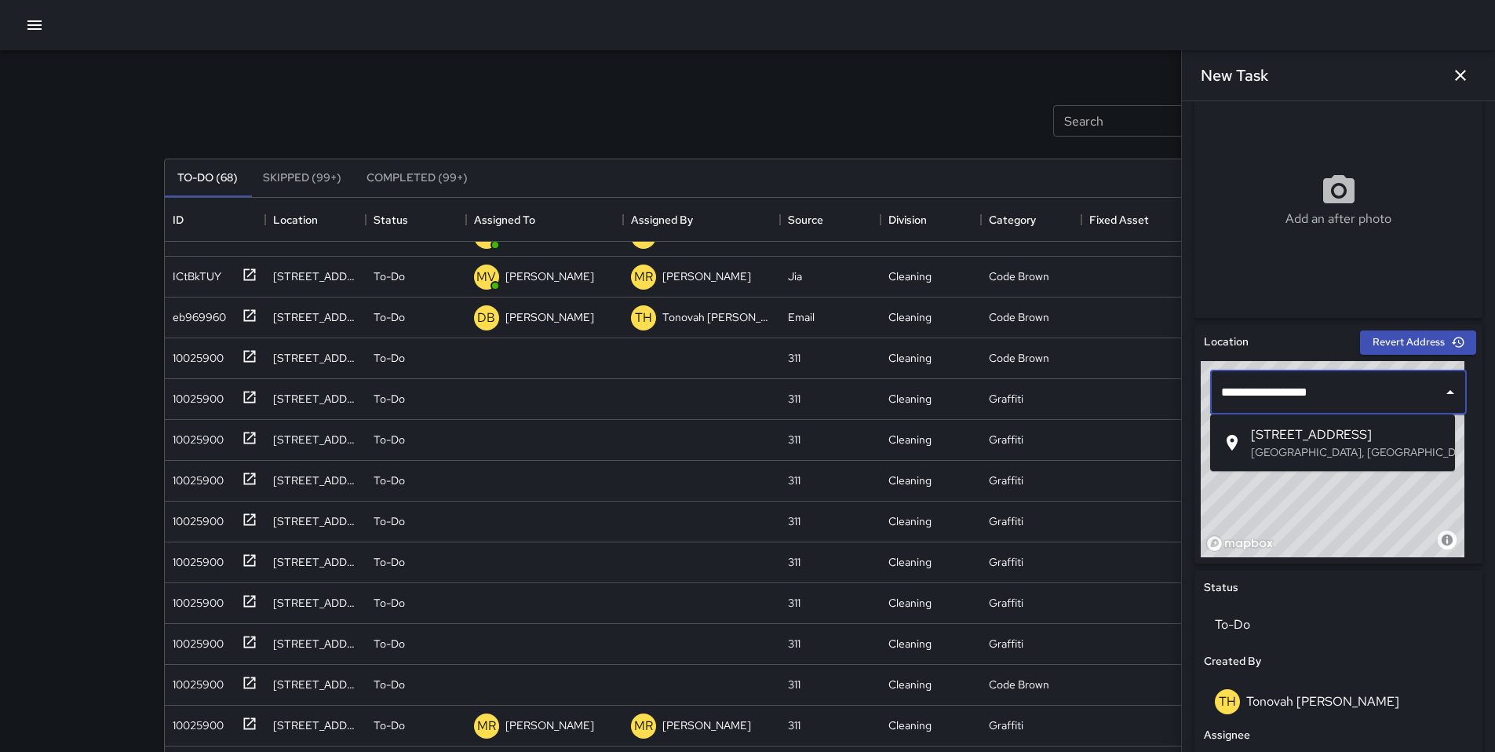
click at [1153, 444] on p "[GEOGRAPHIC_DATA], [GEOGRAPHIC_DATA], [GEOGRAPHIC_DATA]" at bounding box center [1347, 452] width 192 height 16
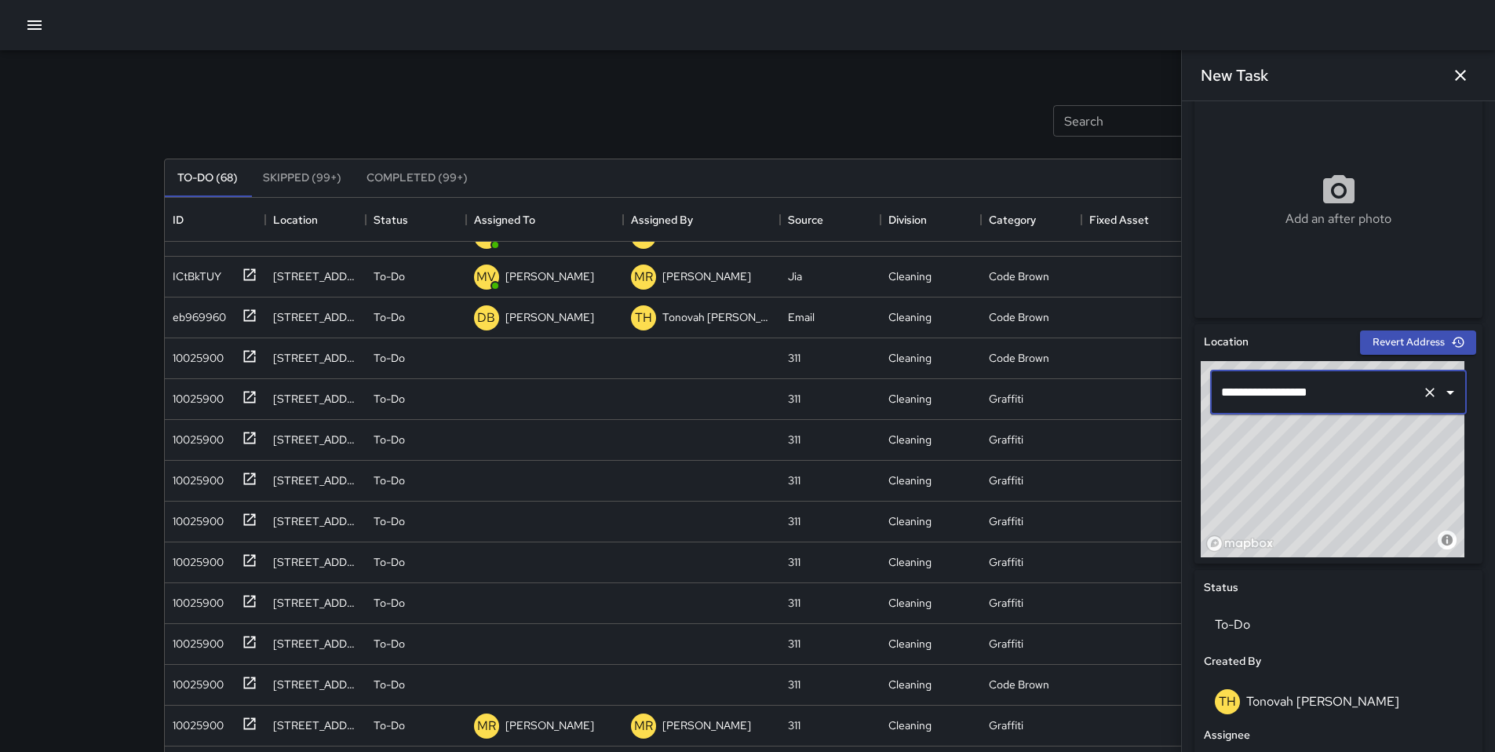
type input "**********"
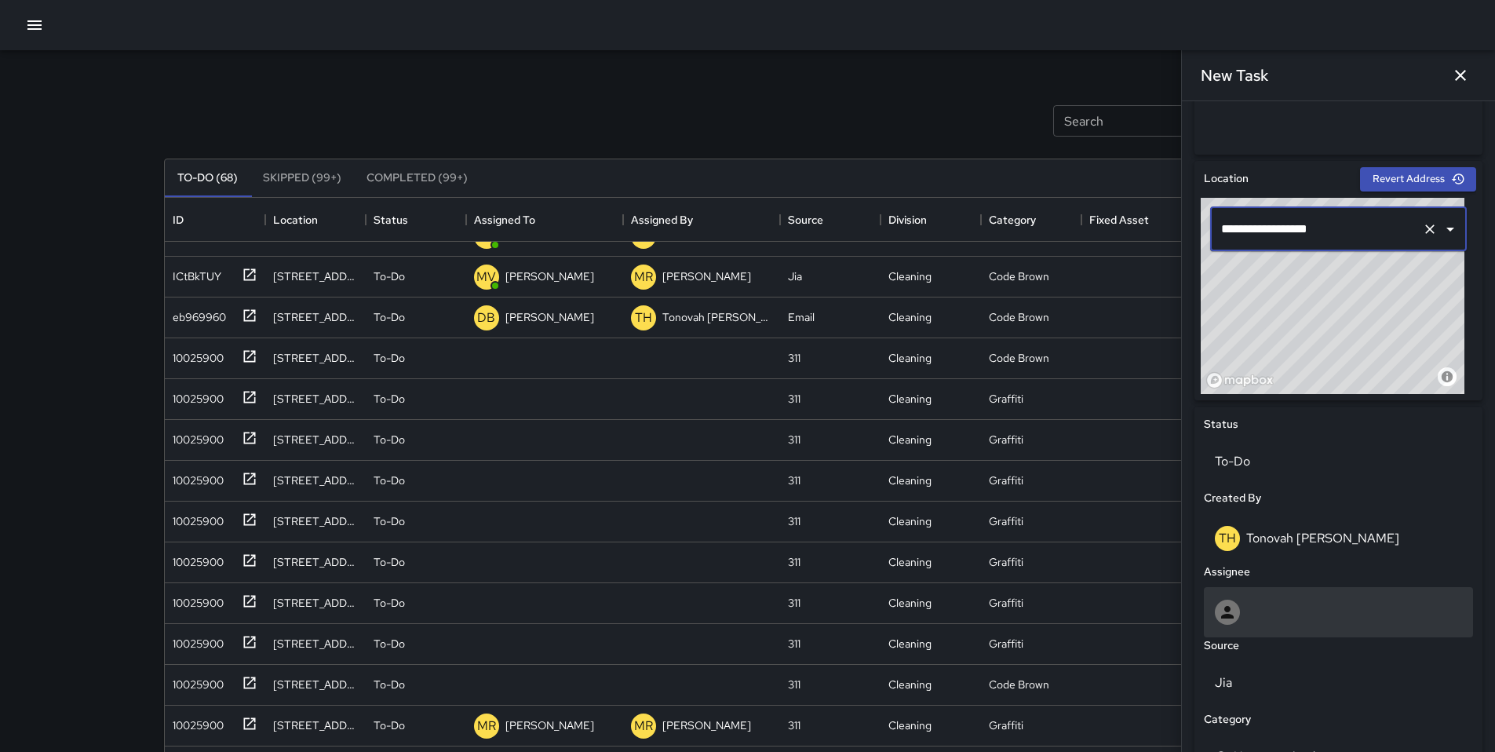
click at [1153, 616] on div at bounding box center [1338, 612] width 247 height 25
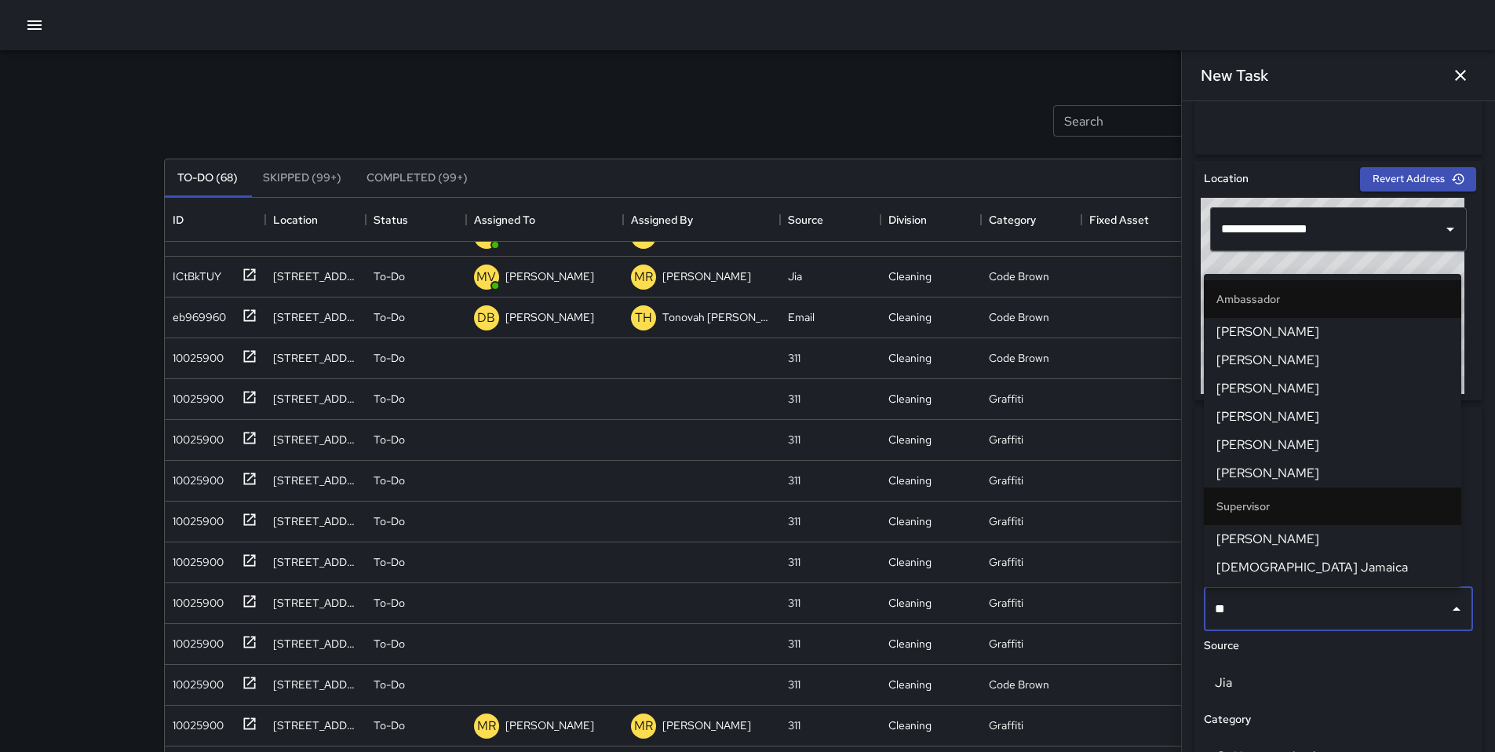
type input "***"
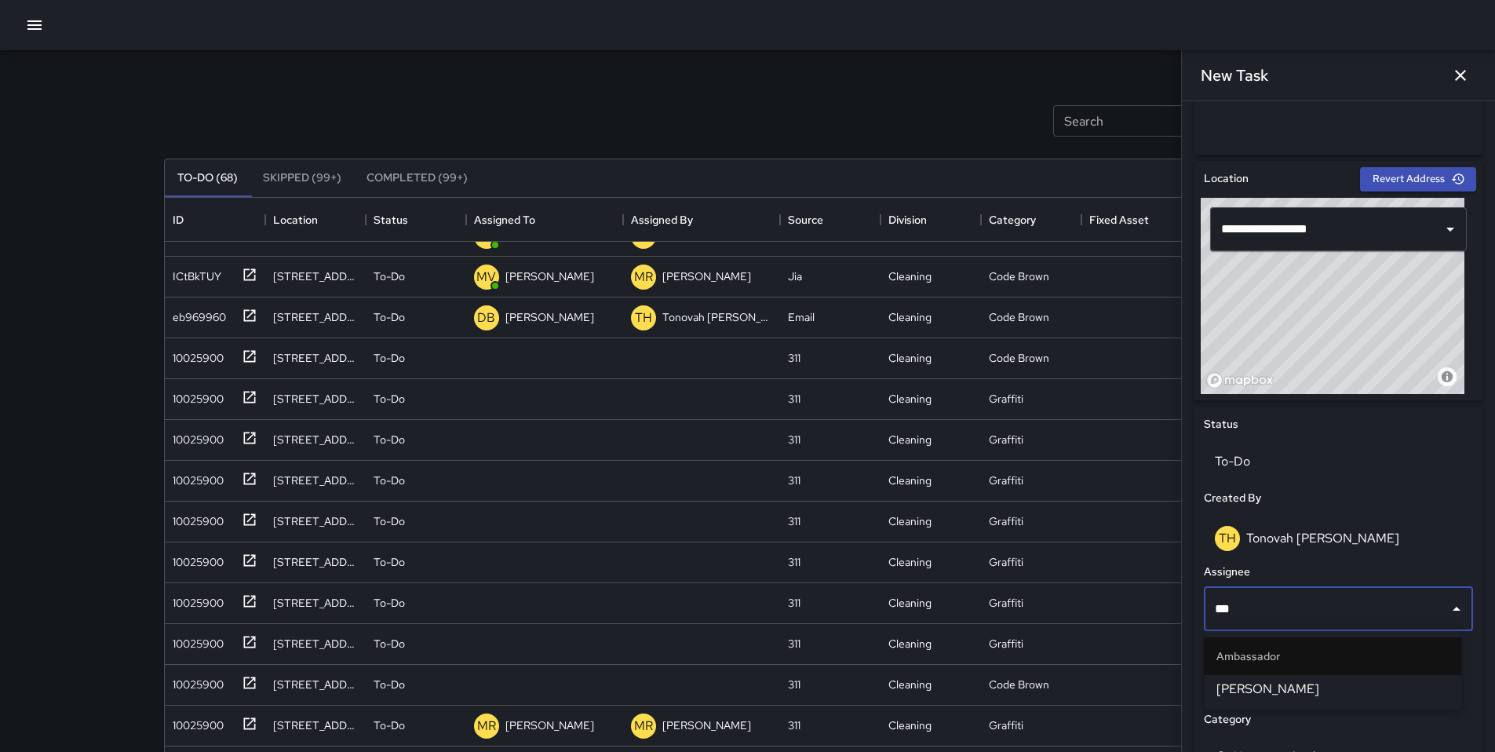
click at [1153, 626] on li "[PERSON_NAME]" at bounding box center [1332, 689] width 257 height 28
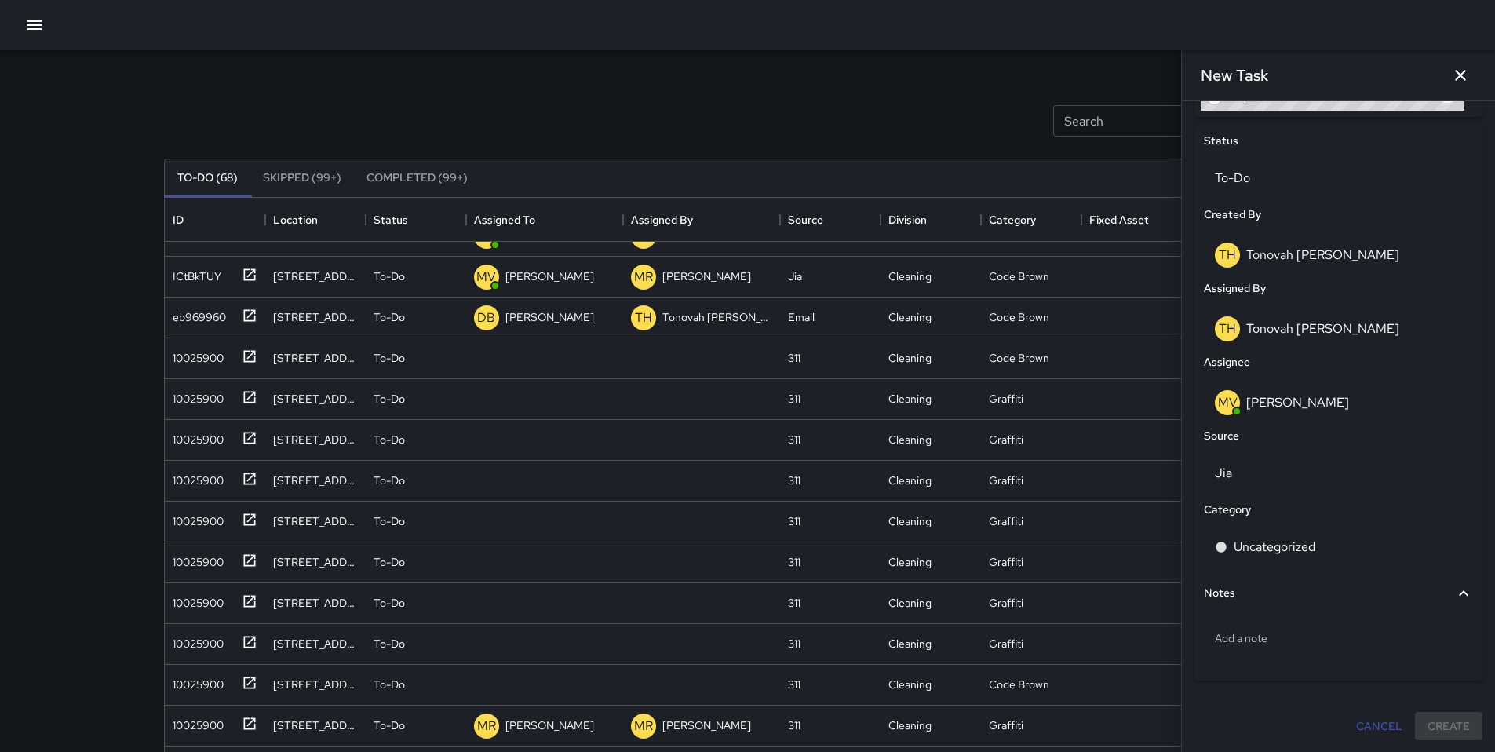
scroll to position [721, 0]
click at [1153, 594] on div "Notes" at bounding box center [1329, 592] width 250 height 17
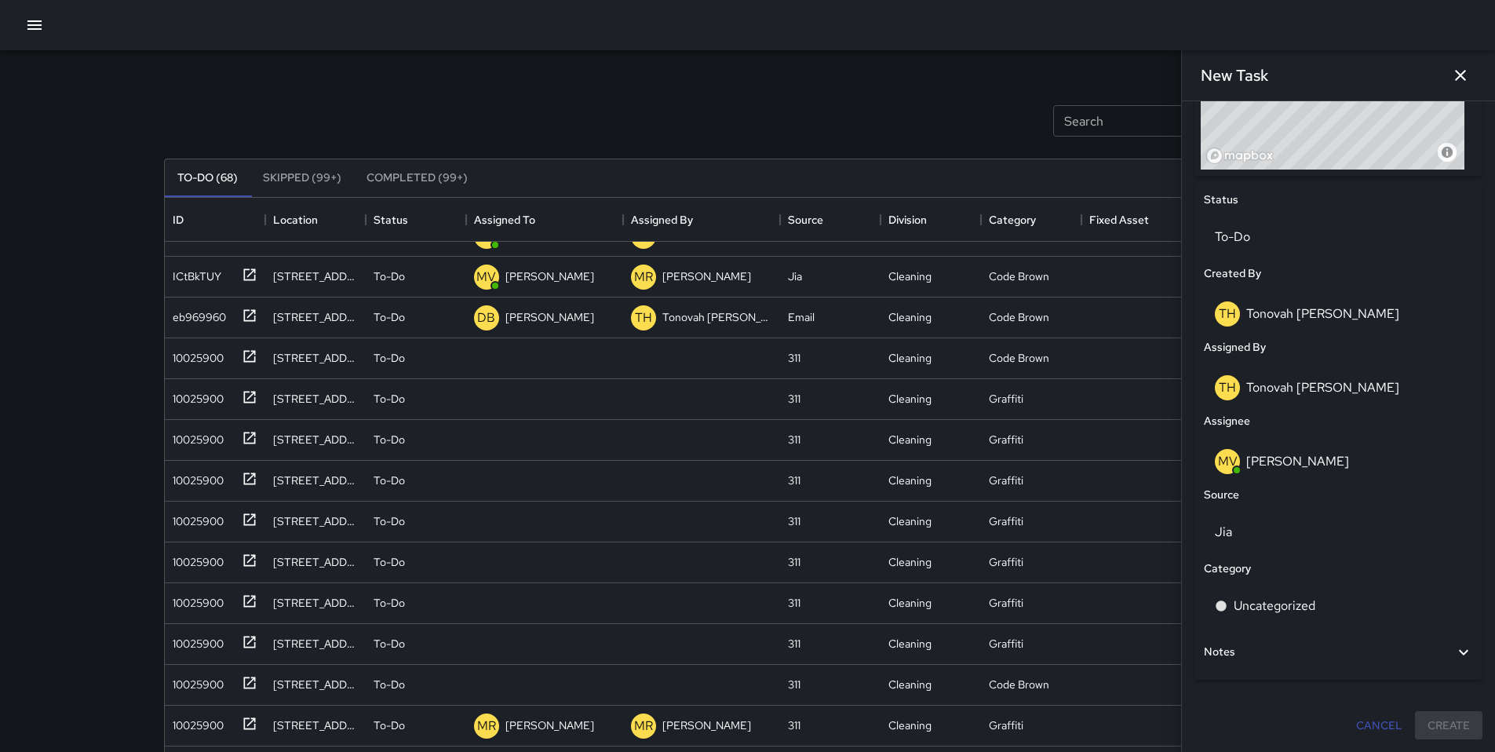
click at [1153, 626] on div "Notes" at bounding box center [1329, 652] width 250 height 17
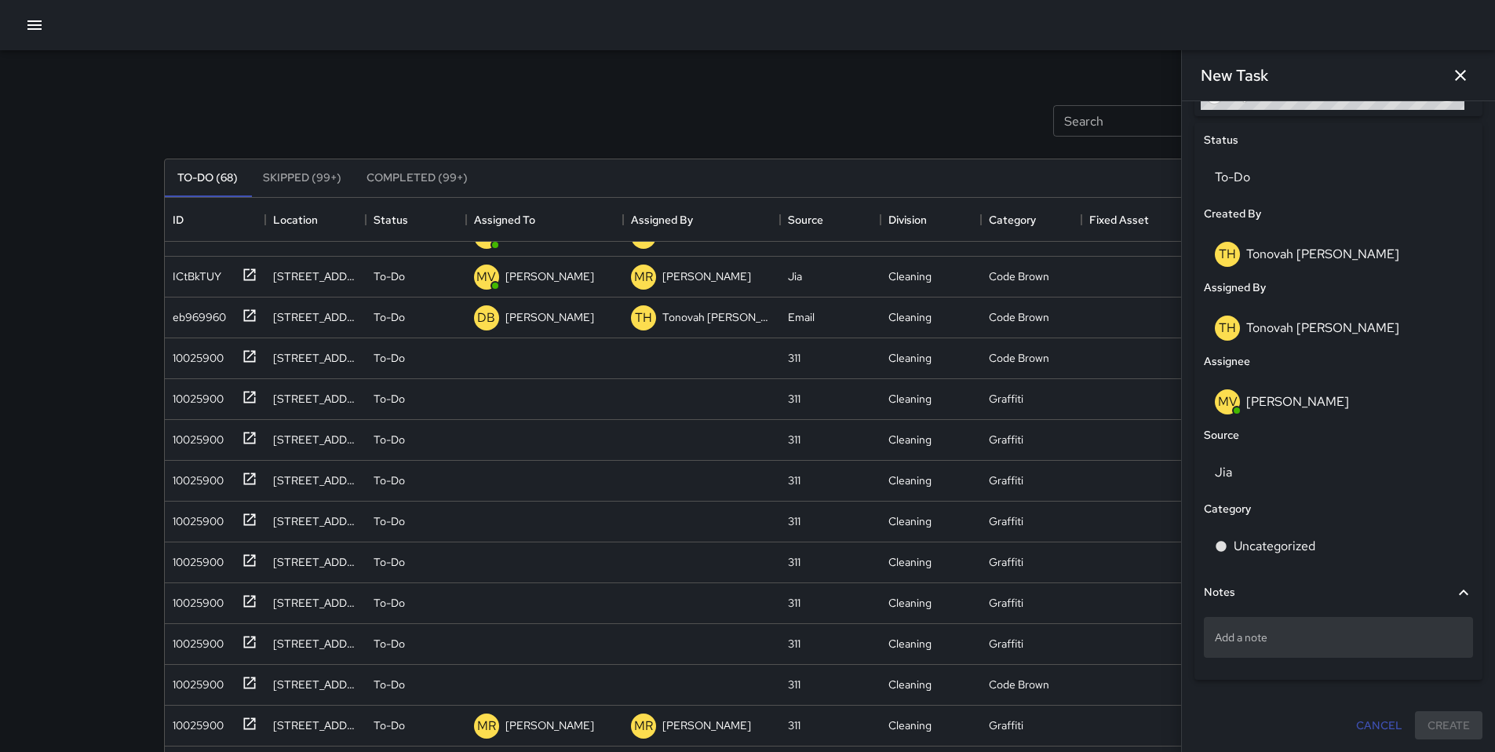
click at [1153, 626] on div "Add a note" at bounding box center [1338, 637] width 269 height 41
type textarea "**********"
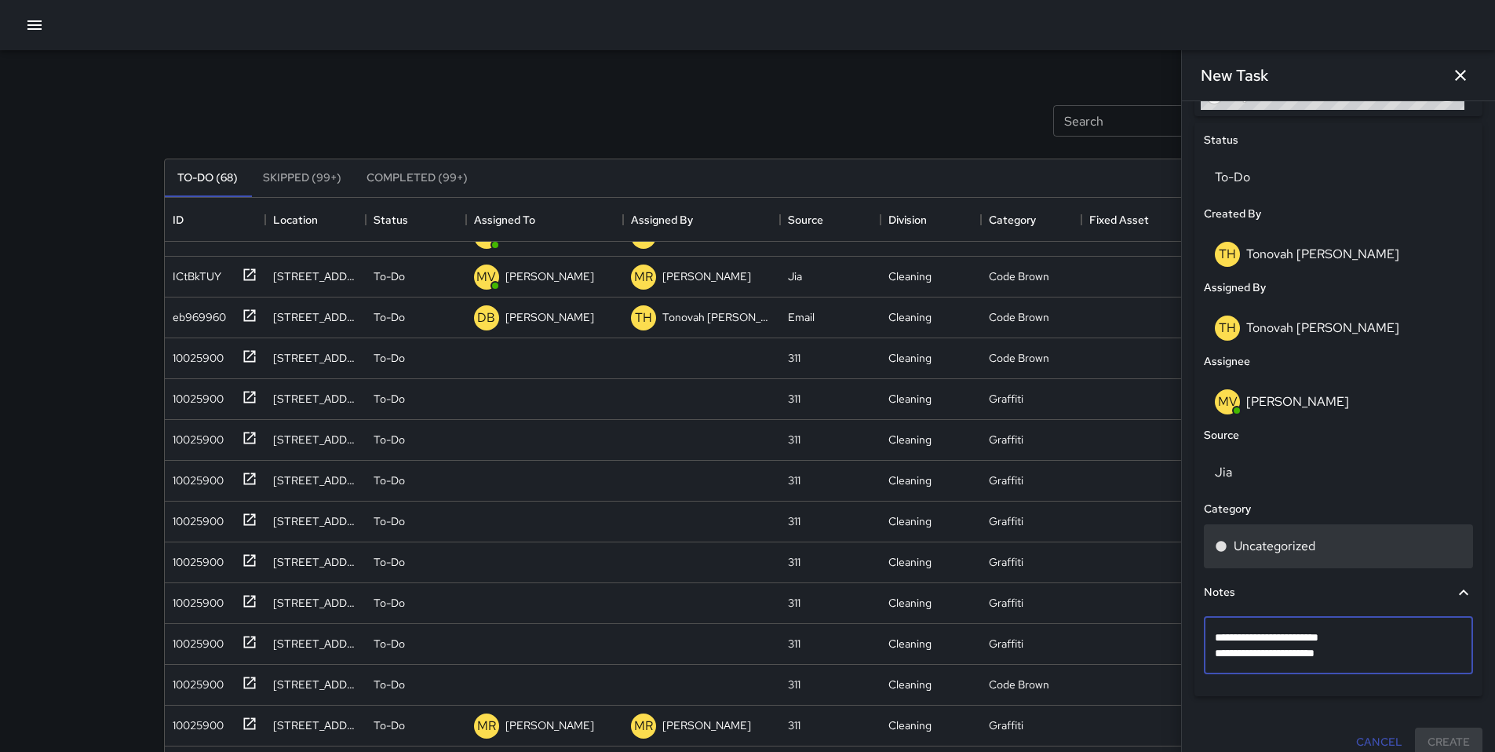
click at [1153, 544] on p "Uncategorized" at bounding box center [1275, 546] width 82 height 19
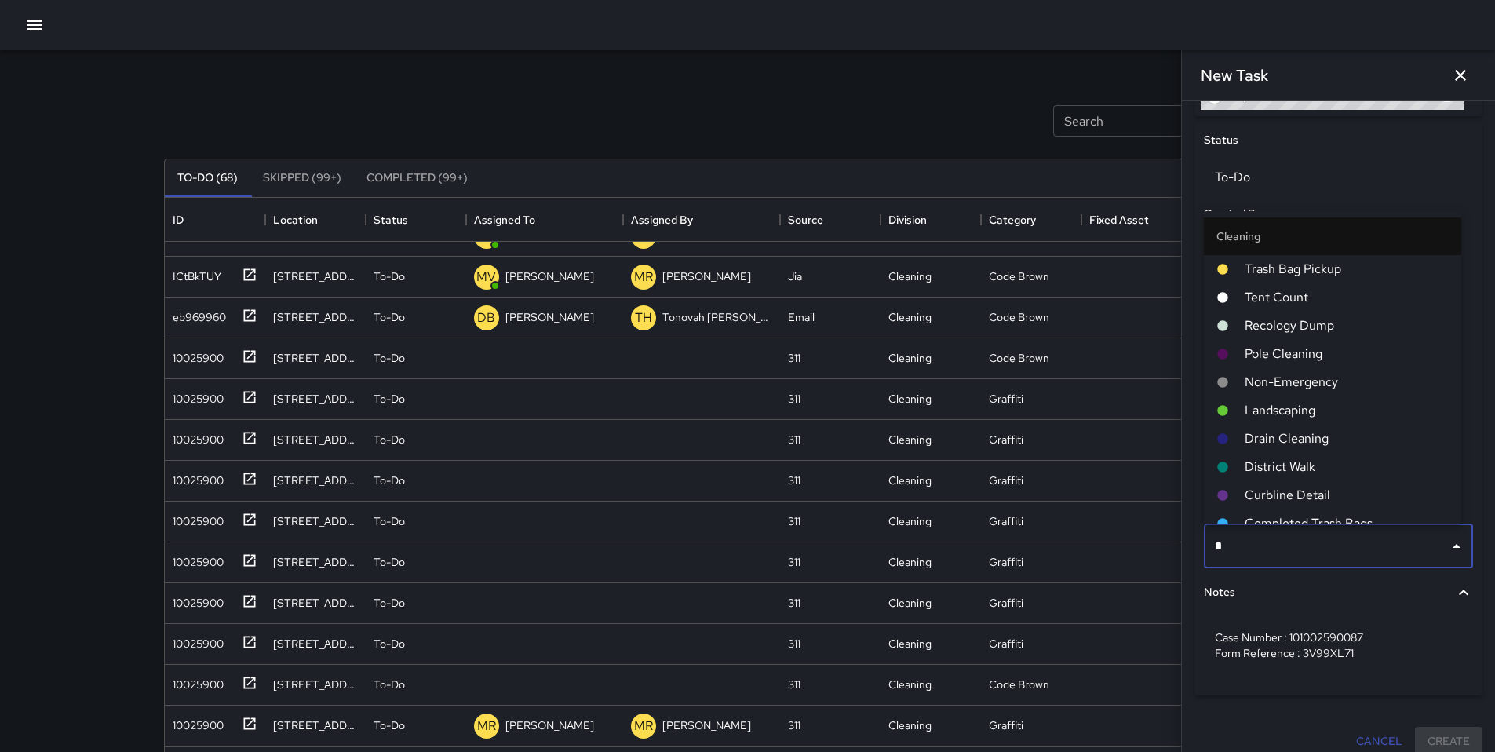
type input "**"
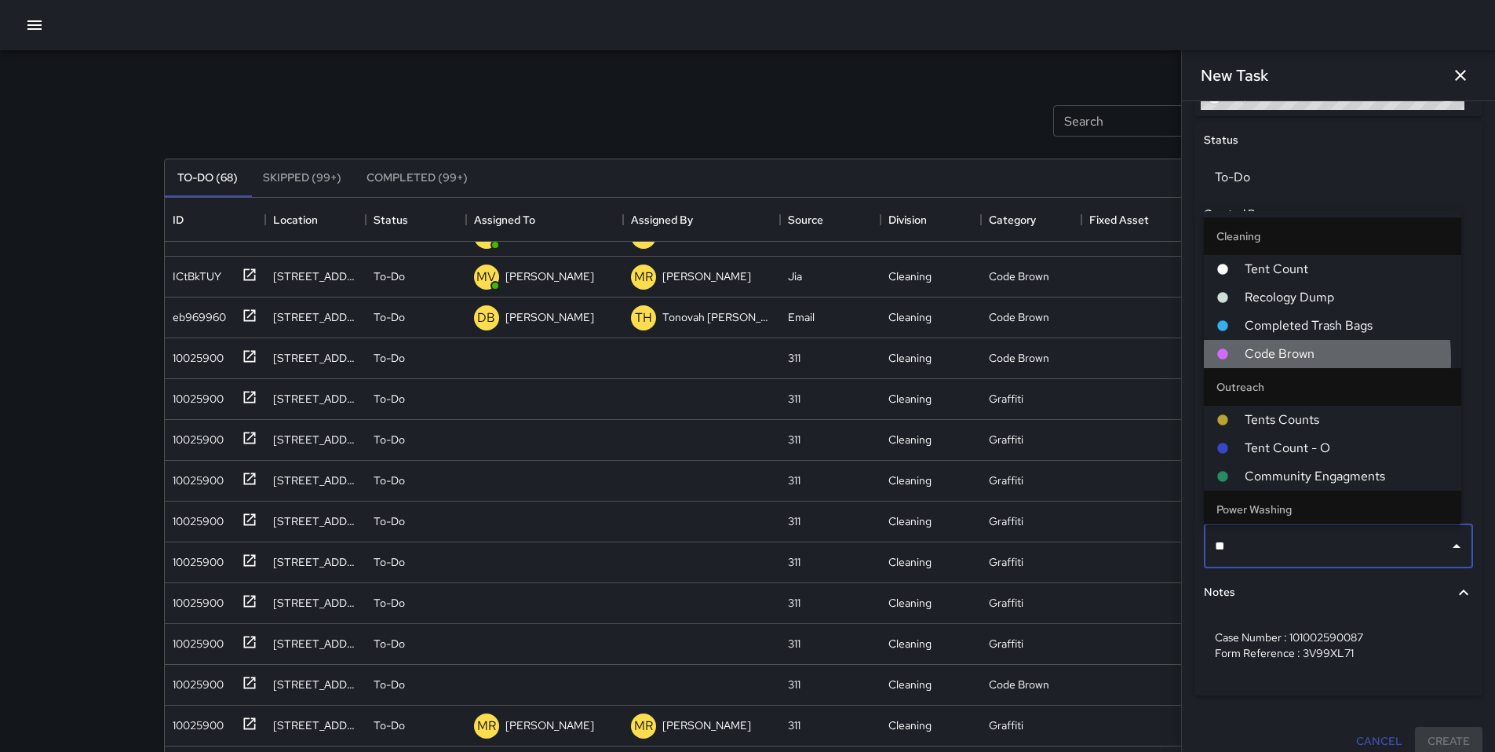
click at [1153, 359] on span "Code Brown" at bounding box center [1347, 354] width 204 height 19
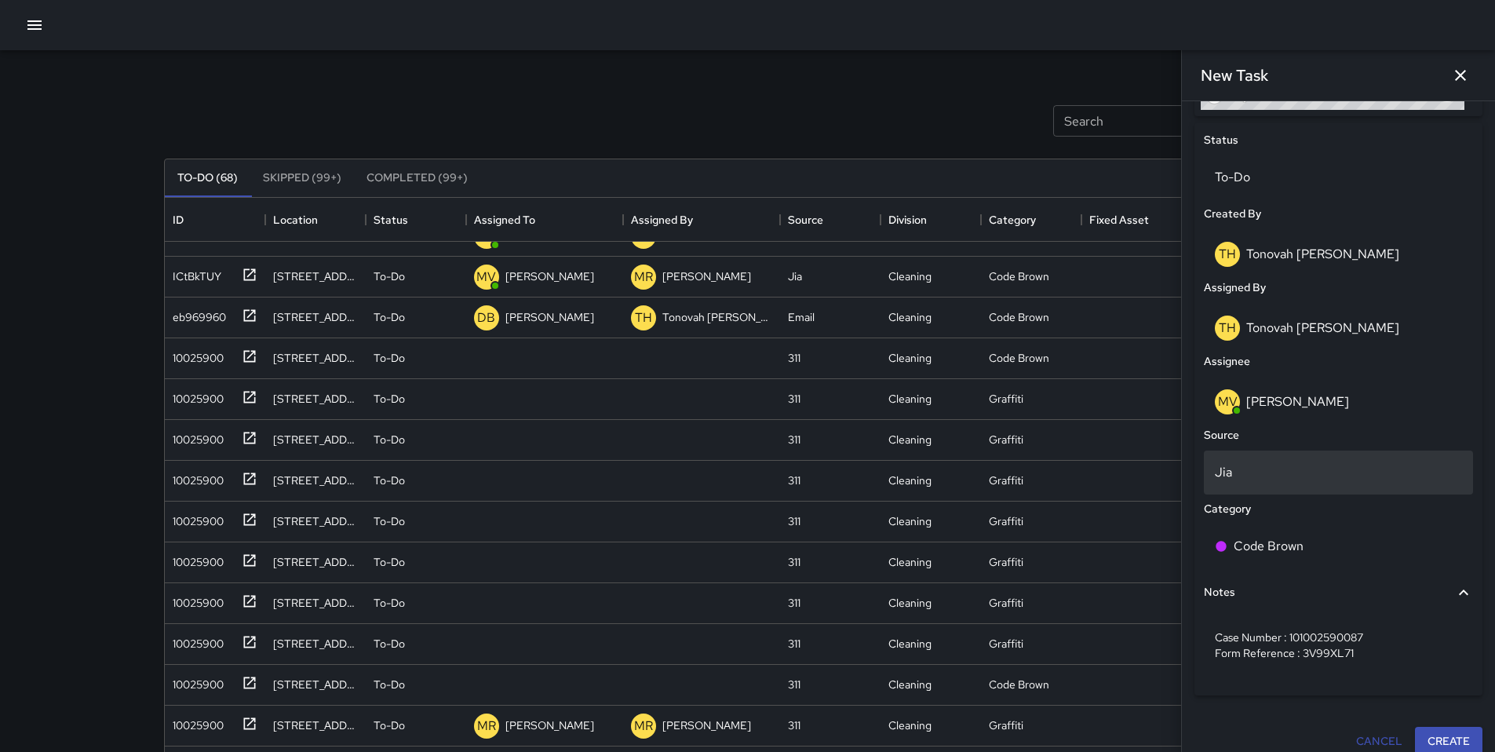
click at [1153, 464] on p "Jia" at bounding box center [1338, 472] width 247 height 19
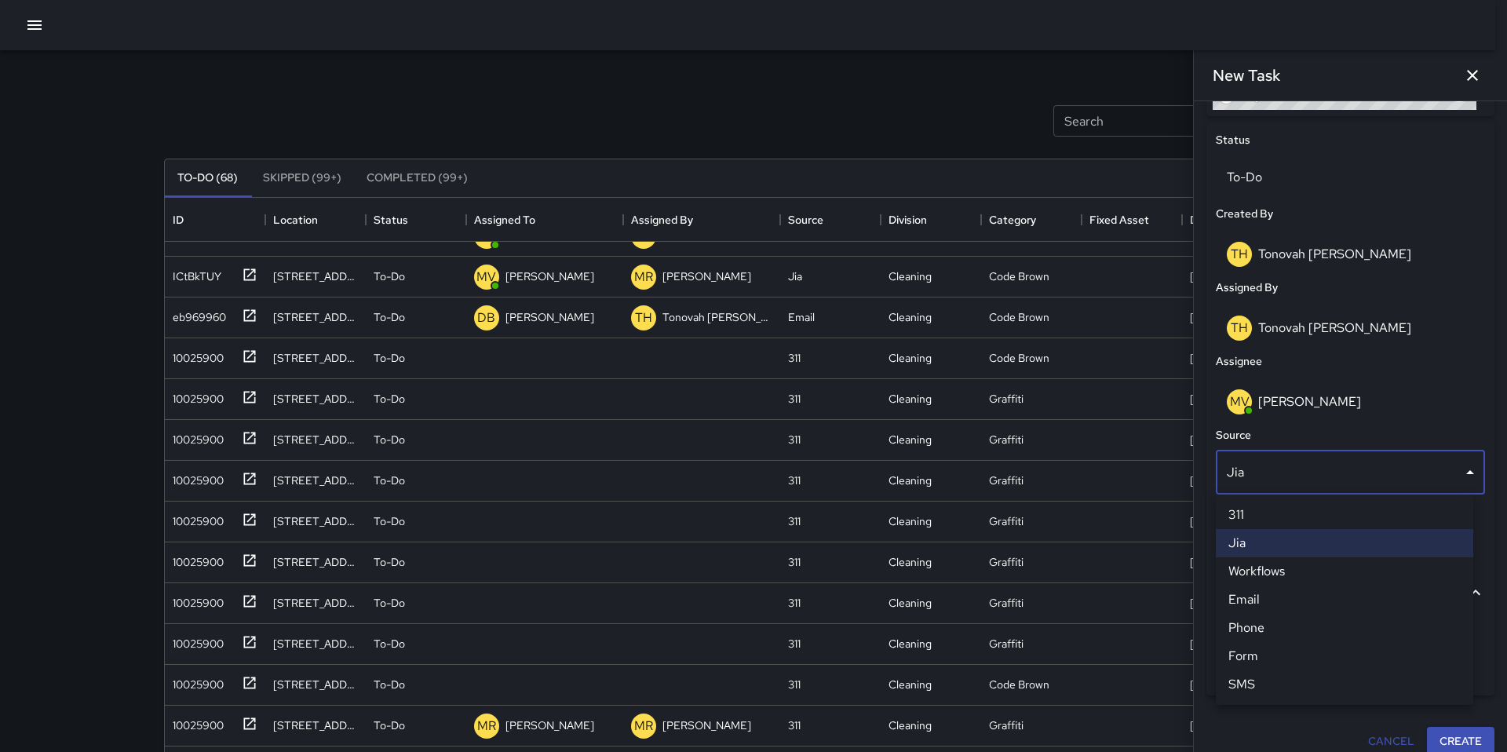
click at [1153, 517] on li "311" at bounding box center [1344, 515] width 257 height 28
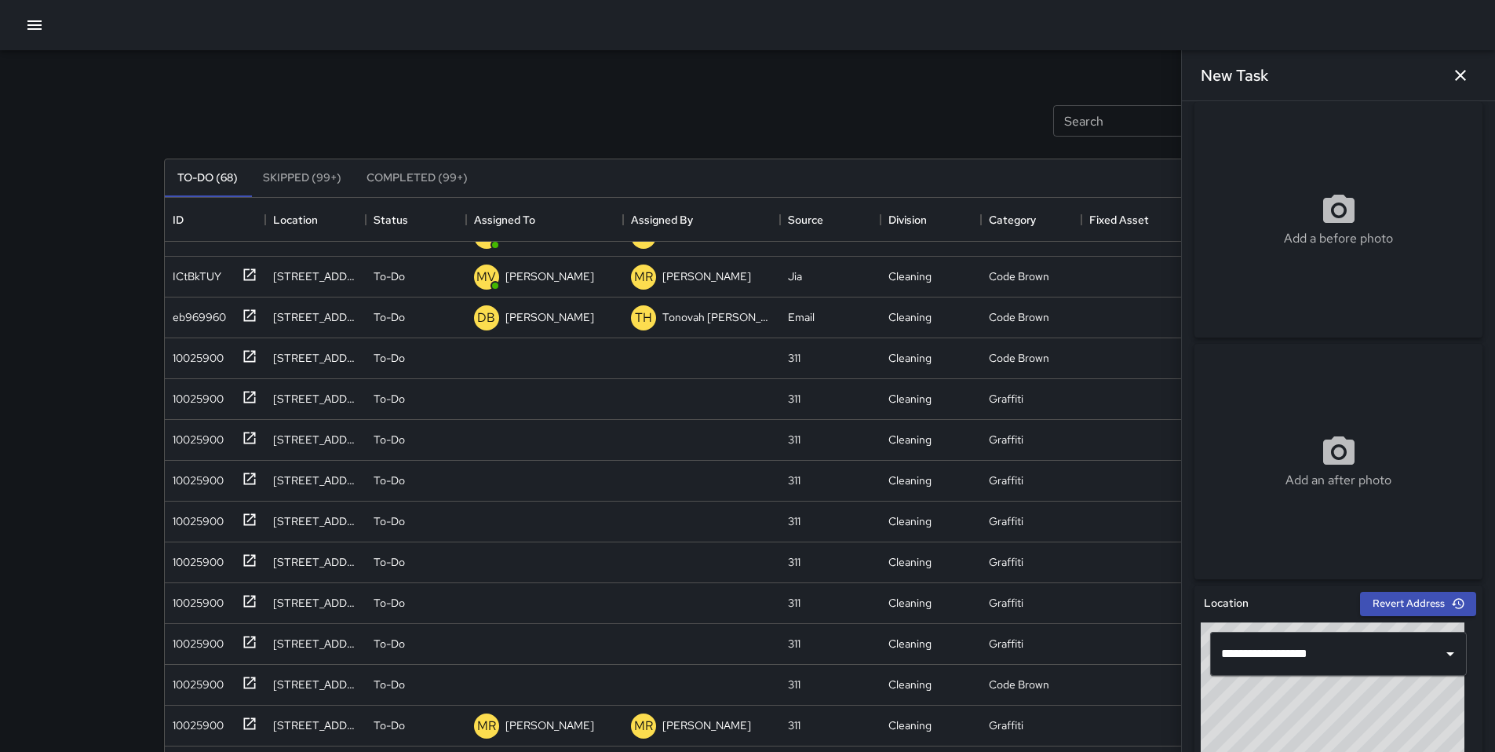
scroll to position [0, 0]
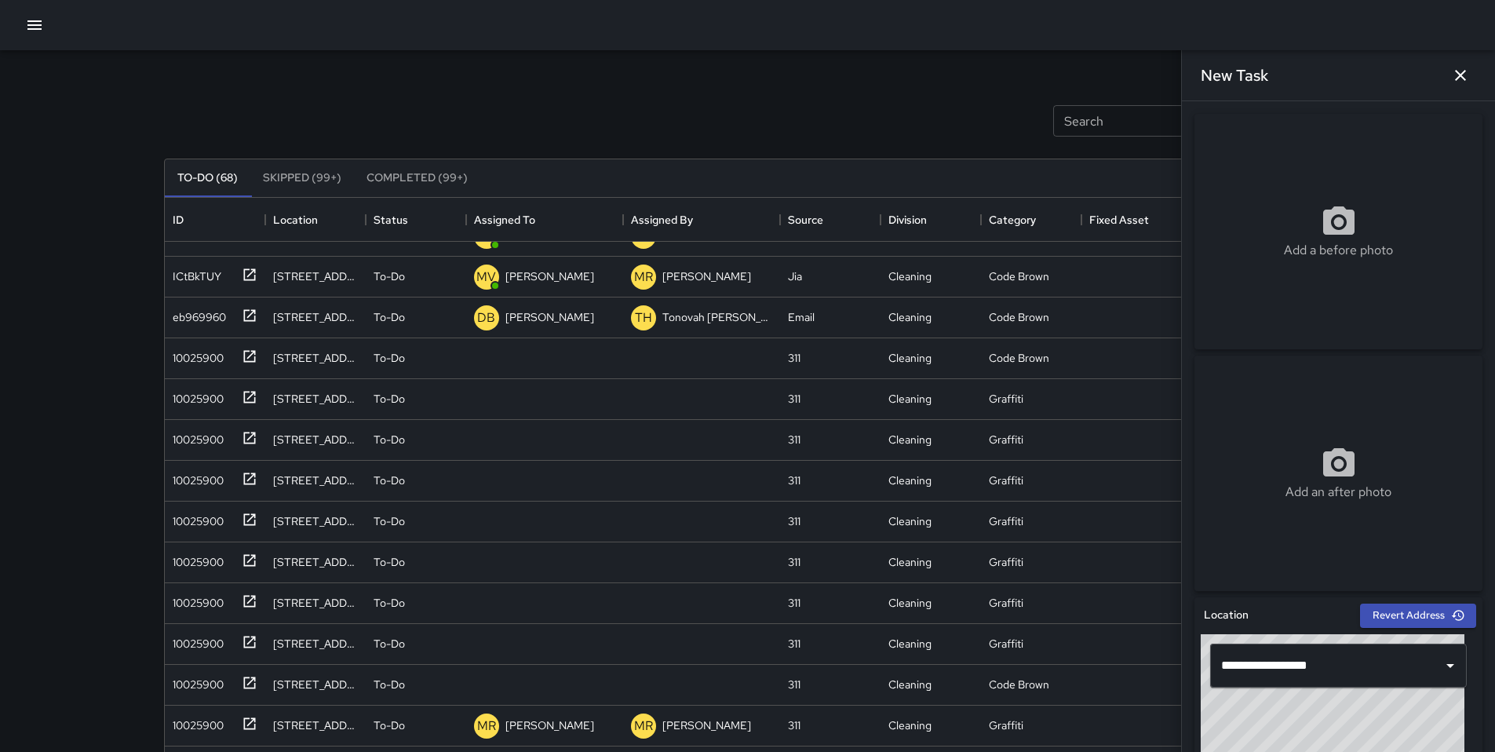
click at [1153, 217] on icon at bounding box center [1339, 222] width 38 height 38
type input "**********"
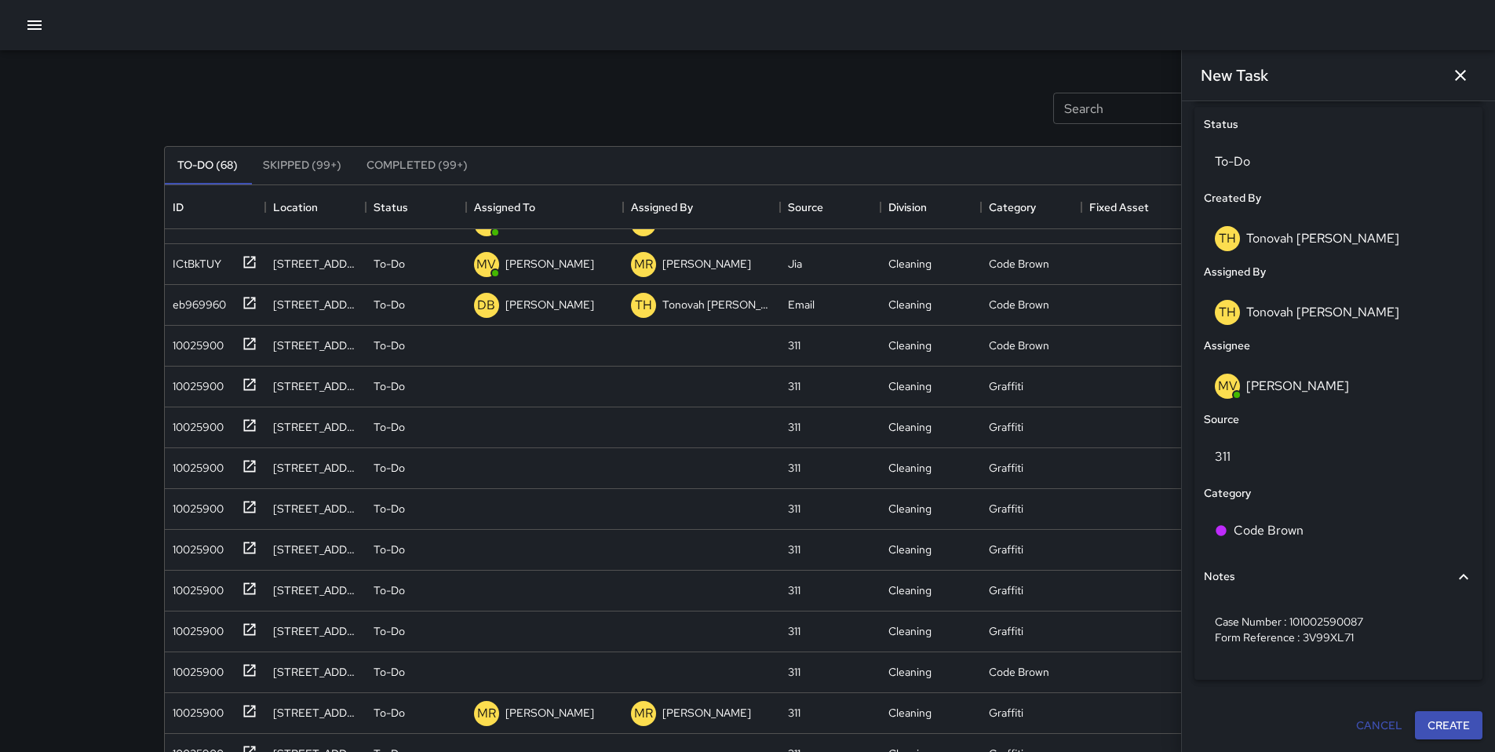
scroll to position [137, 0]
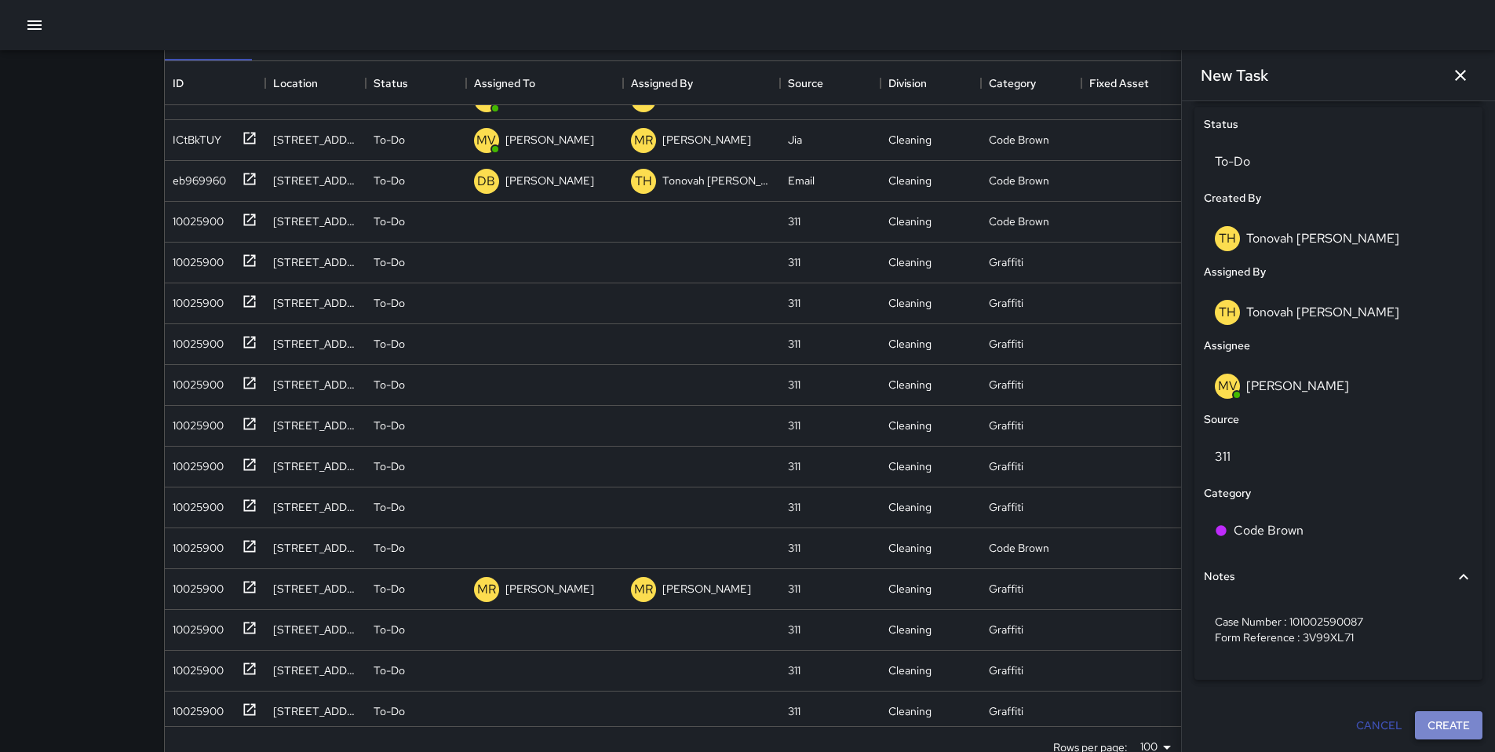
click at [1153, 626] on button "Create" at bounding box center [1449, 725] width 68 height 29
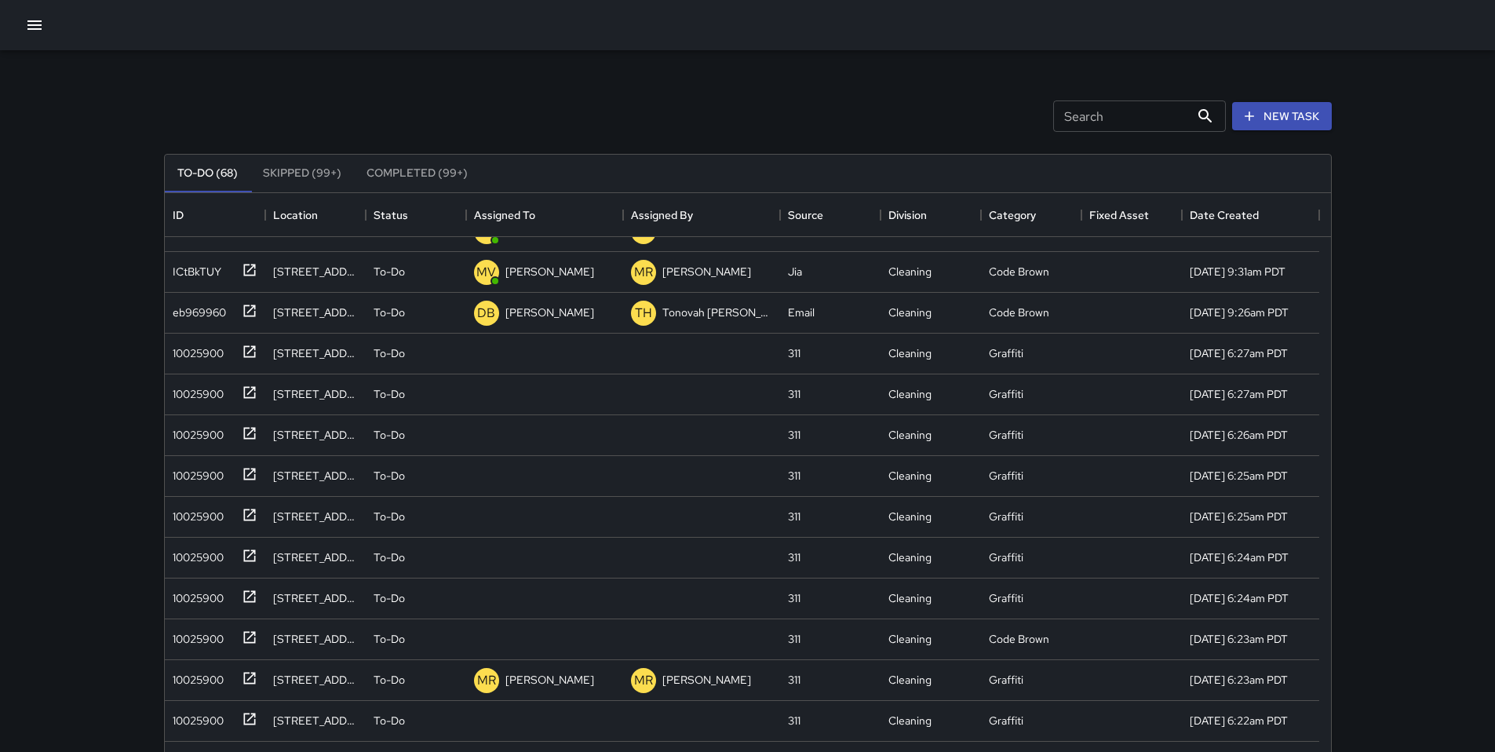
scroll to position [0, 0]
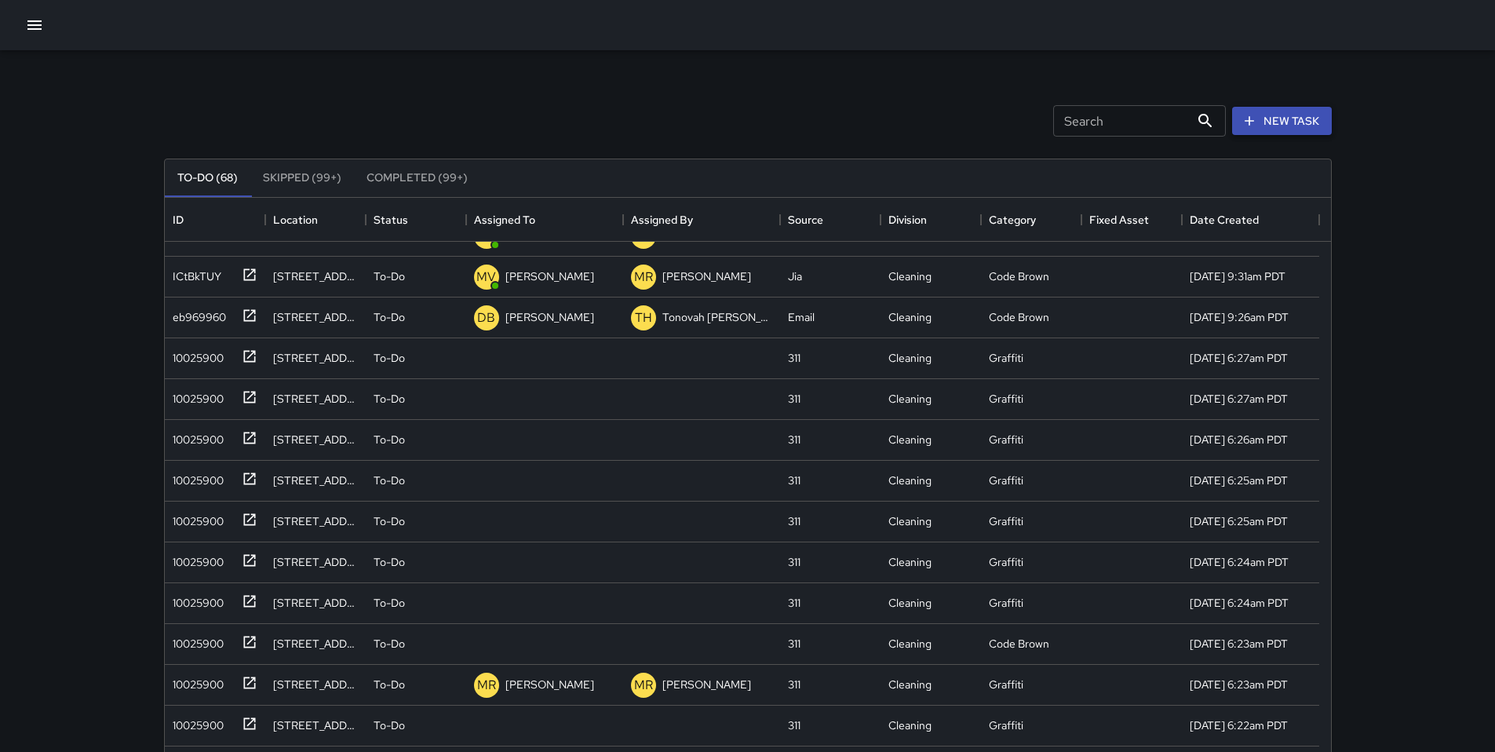
click at [1153, 121] on button "New Task" at bounding box center [1282, 121] width 100 height 29
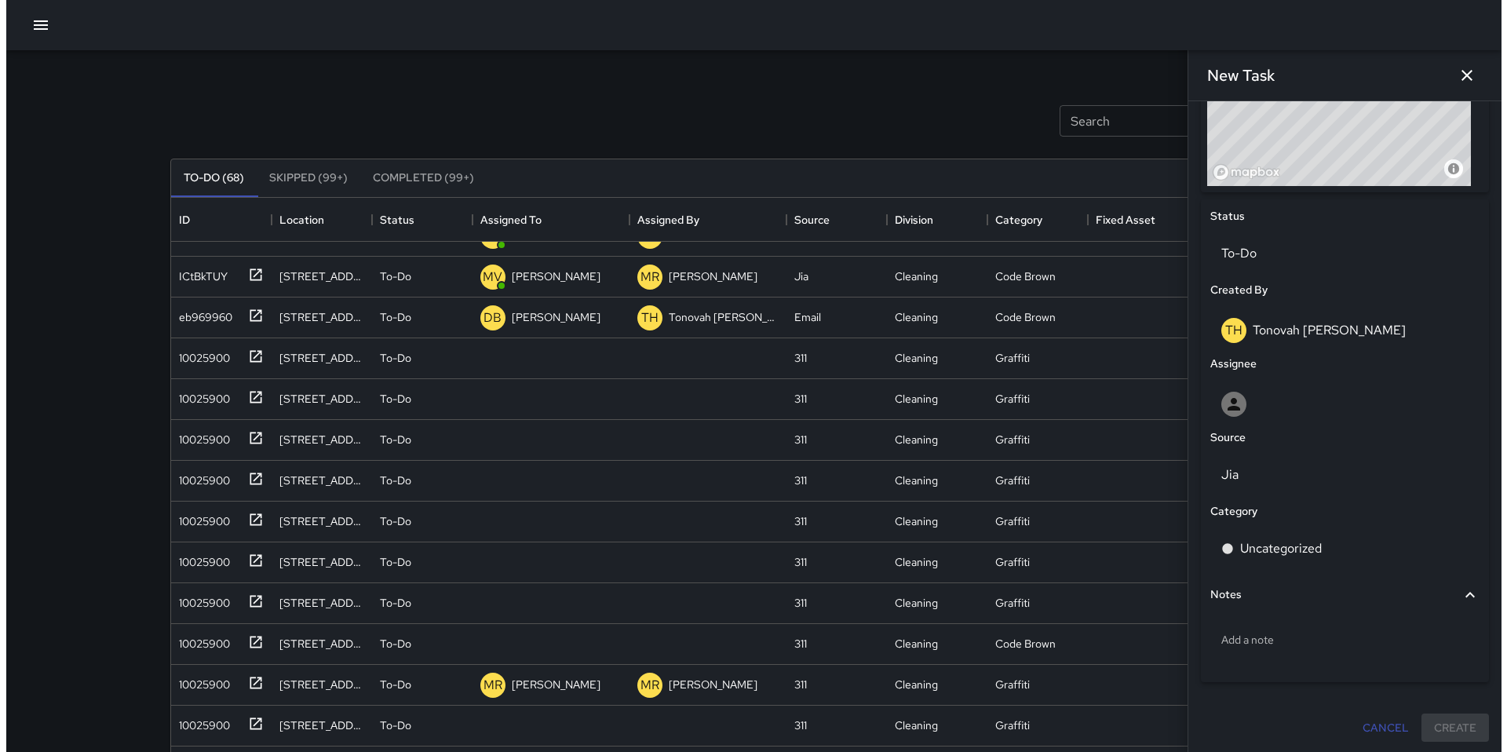
scroll to position [647, 0]
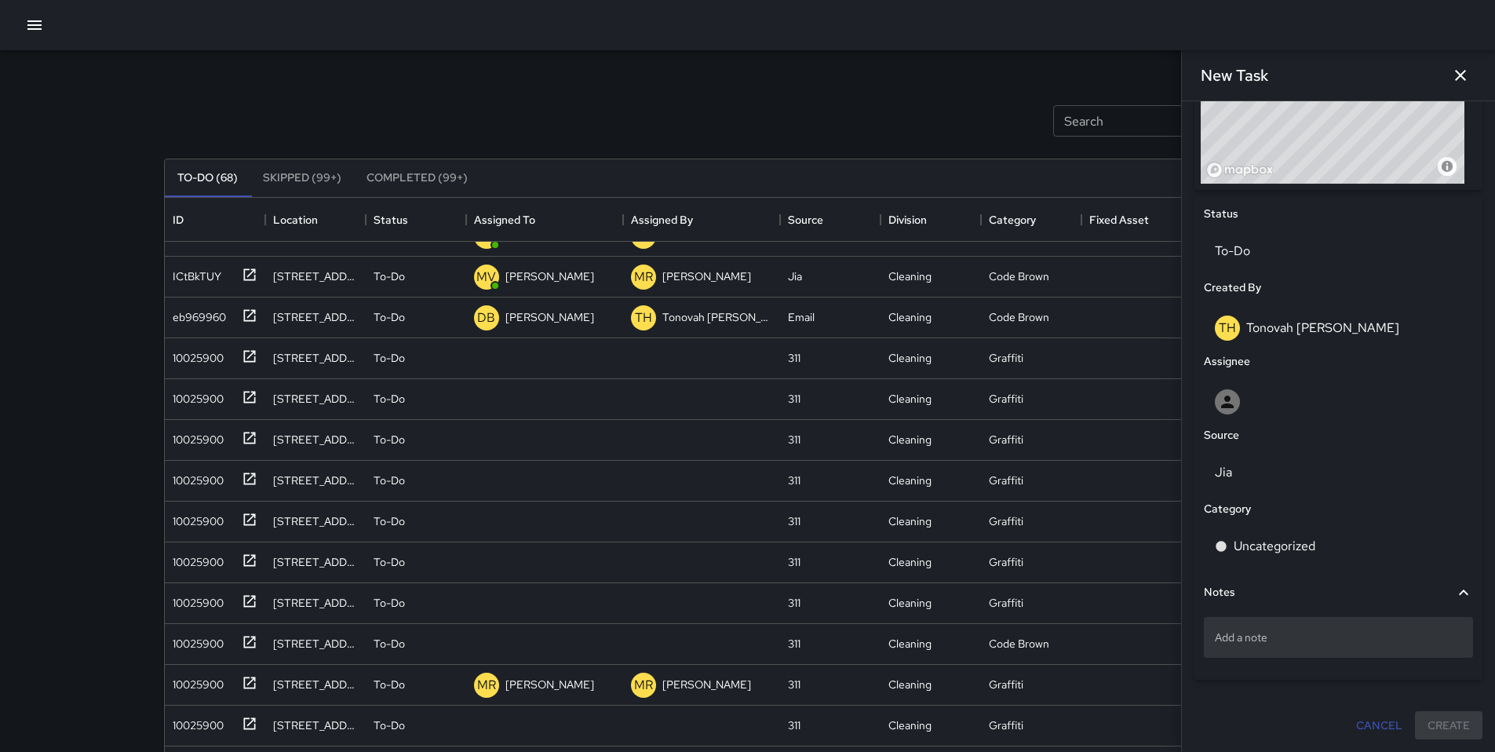
click at [1153, 626] on p "Add a note" at bounding box center [1338, 638] width 247 height 16
click at [1153, 626] on textarea at bounding box center [1338, 638] width 247 height 16
type textarea "**********"
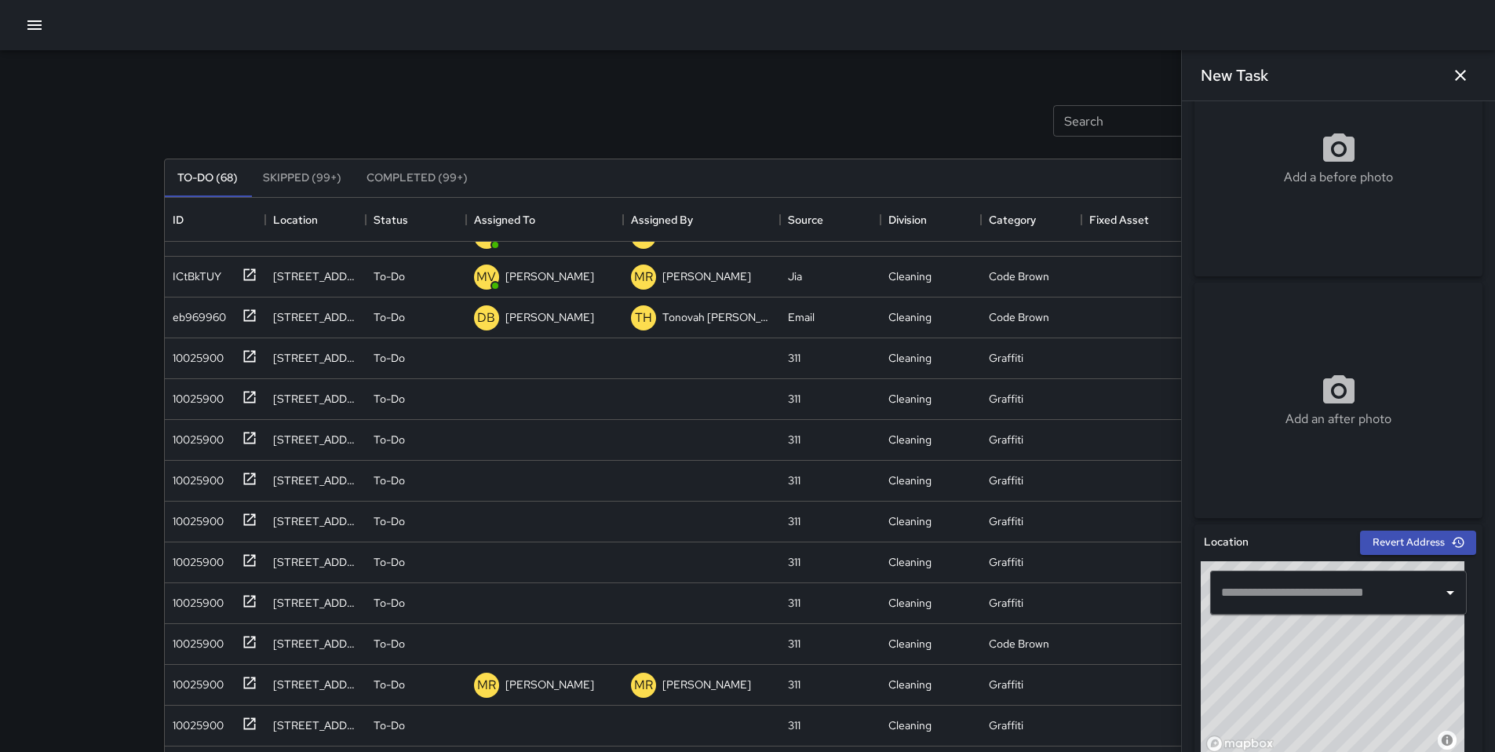
scroll to position [0, 0]
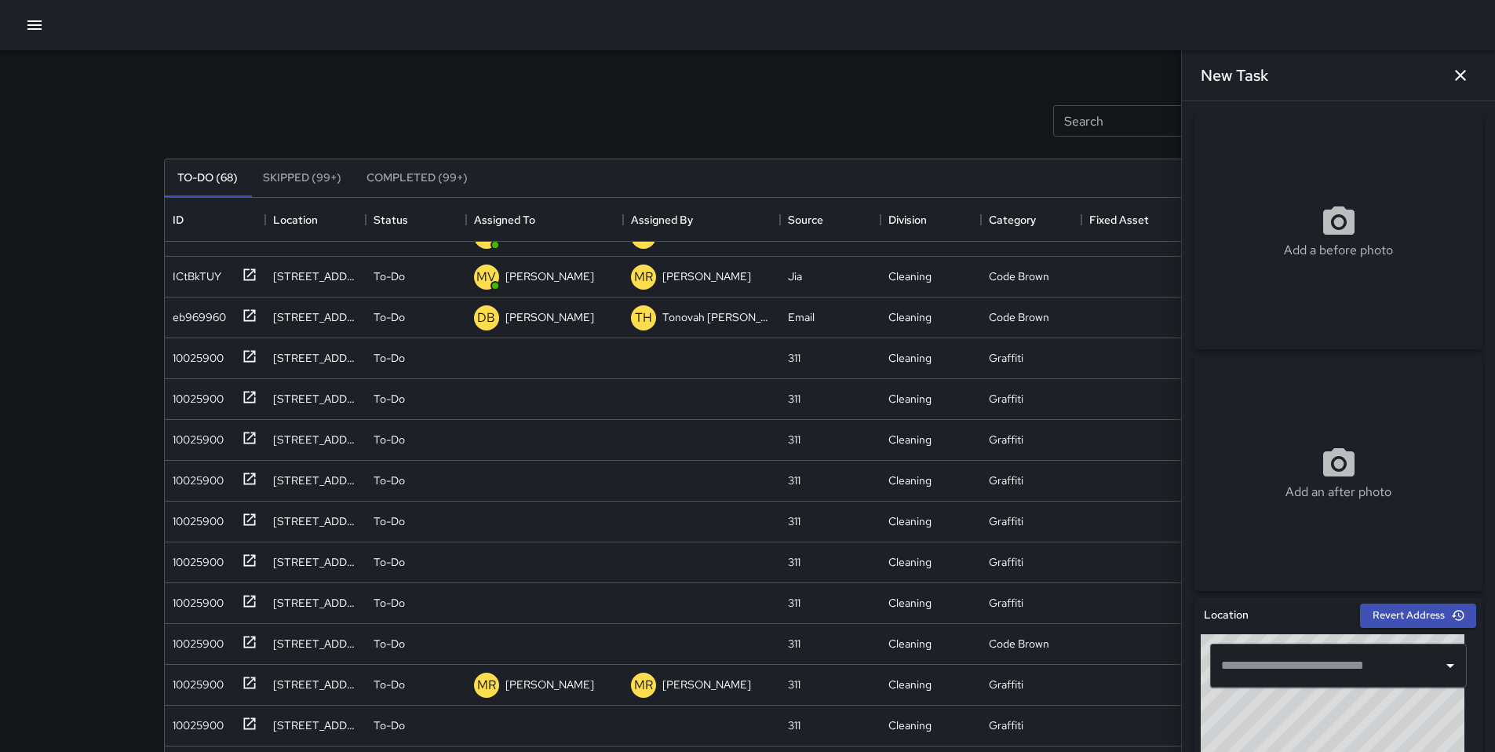
click at [1153, 225] on div "Add a before photo" at bounding box center [1339, 231] width 288 height 57
type input "**********"
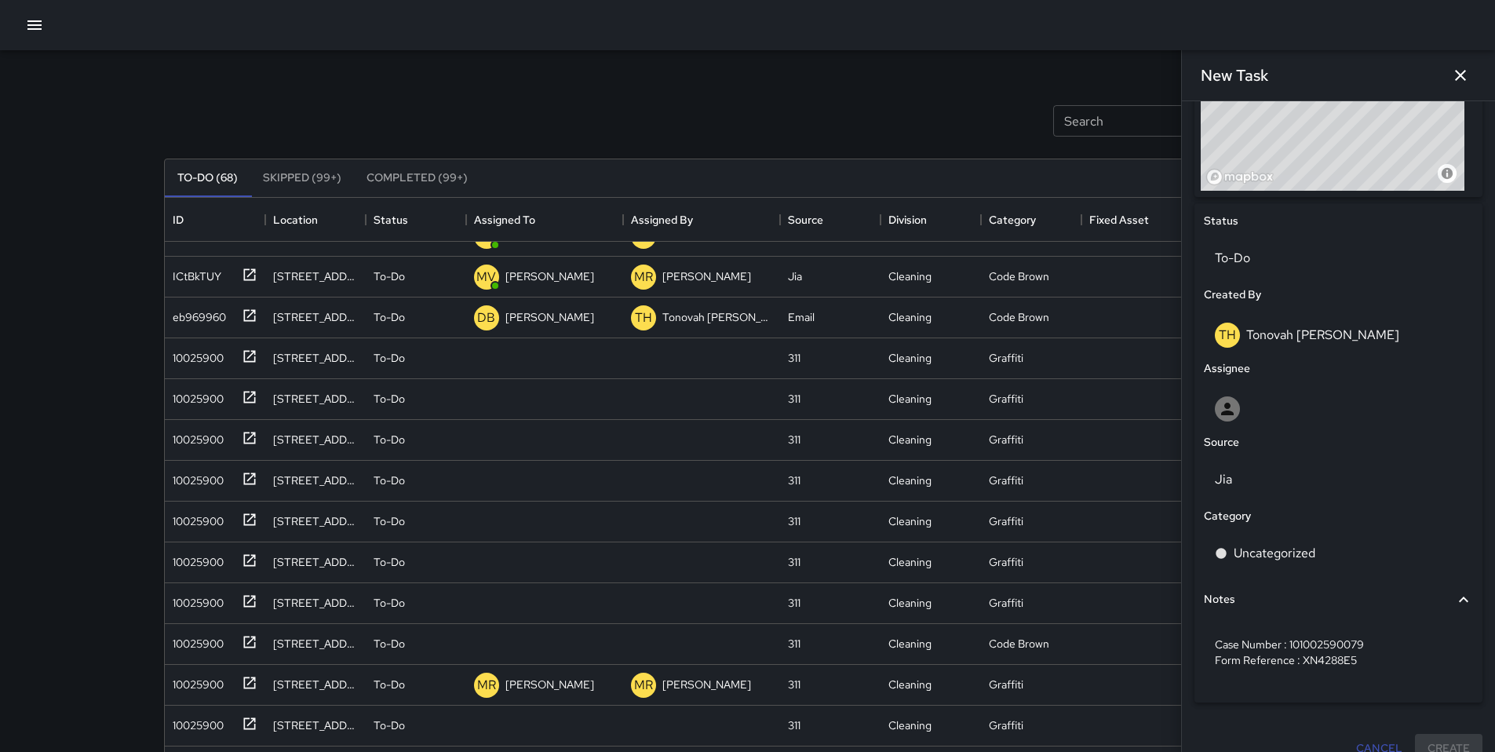
scroll to position [663, 0]
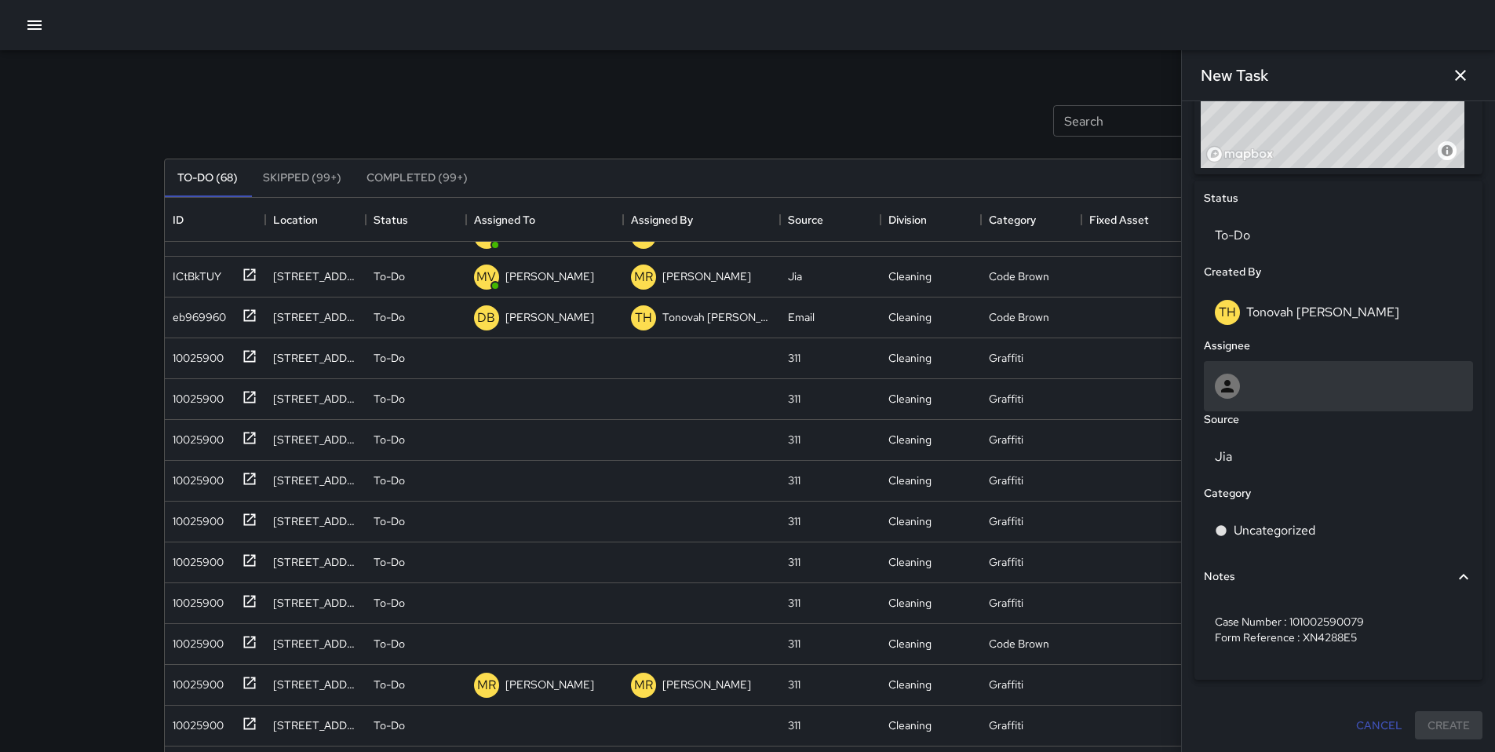
click at [1153, 384] on div at bounding box center [1338, 386] width 247 height 25
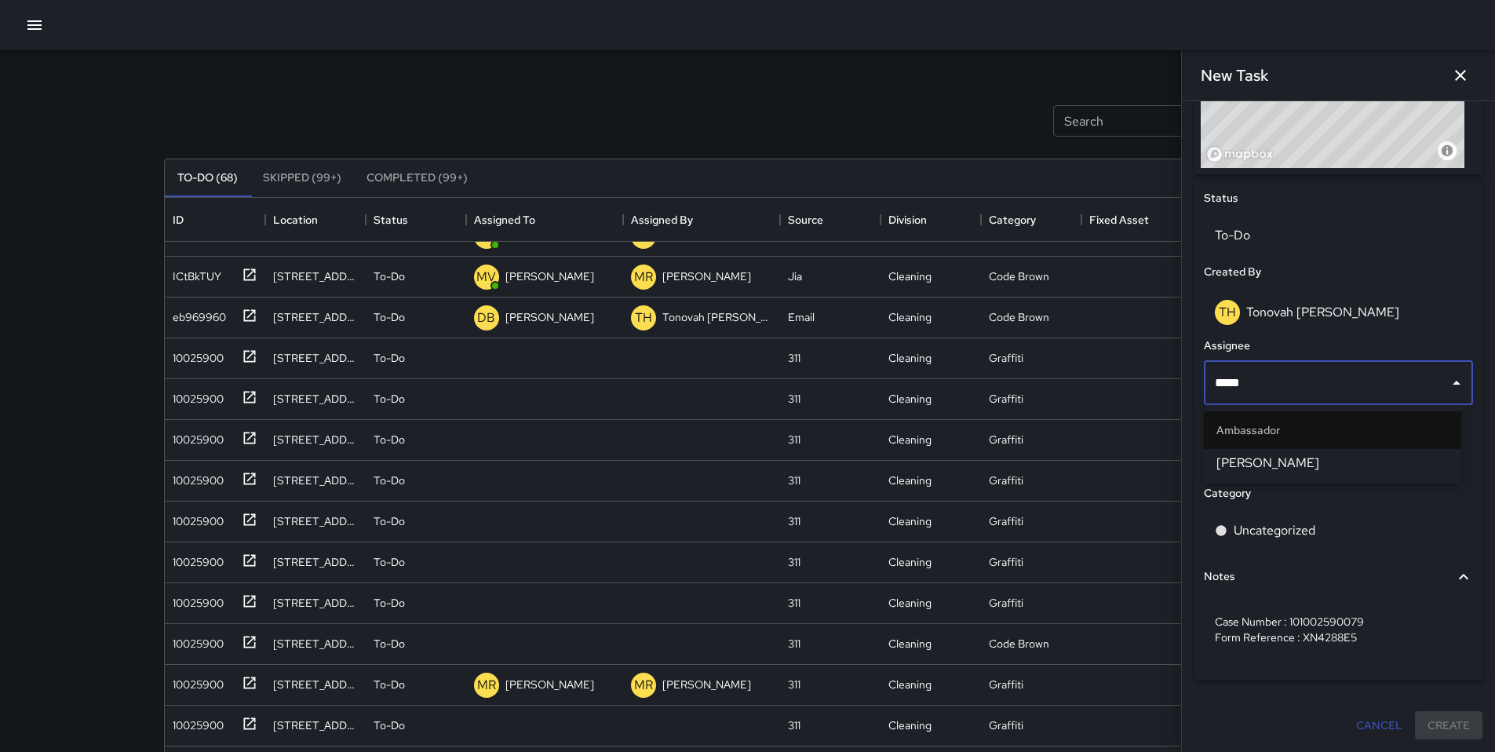
type input "******"
click at [1153, 469] on span "[PERSON_NAME]" at bounding box center [1333, 463] width 232 height 19
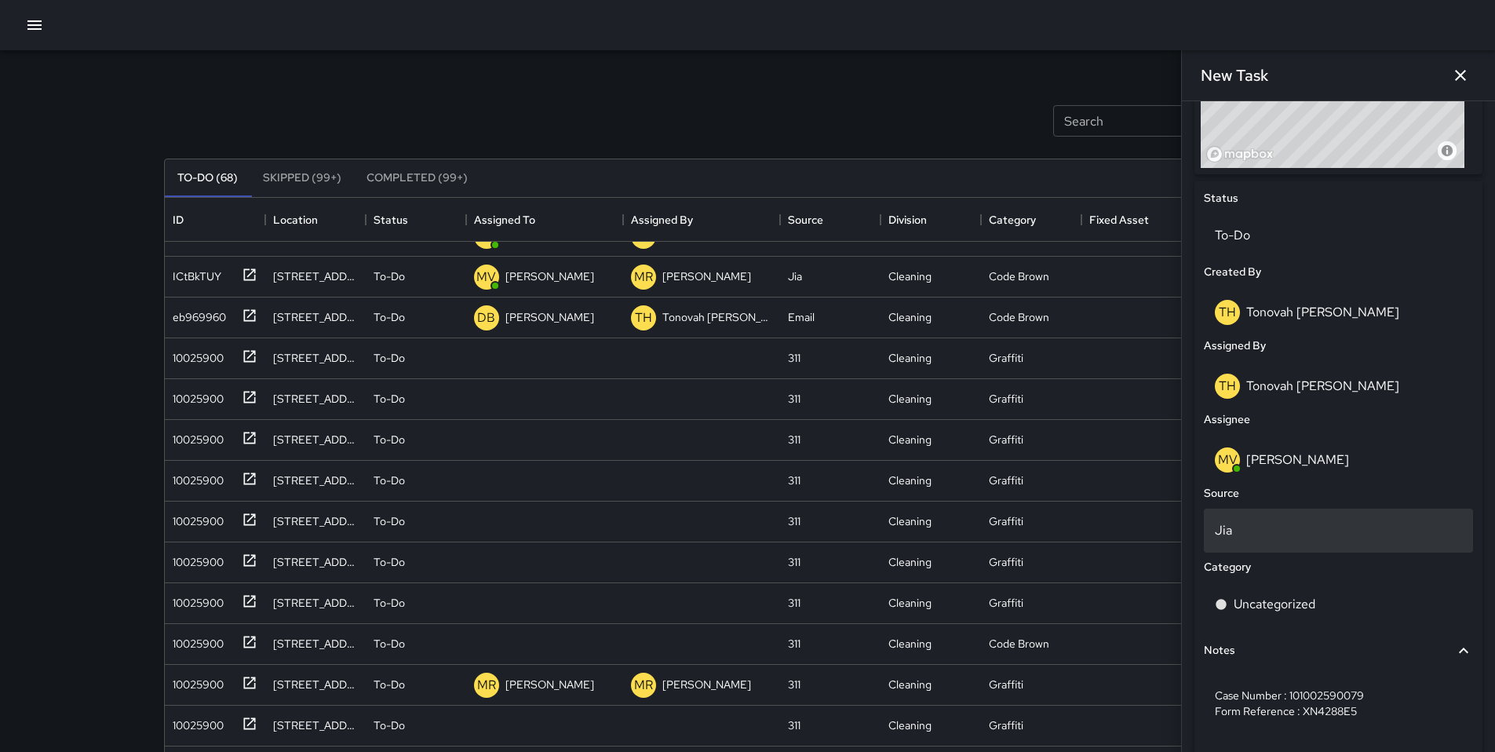
click at [1153, 537] on p "Jia" at bounding box center [1338, 530] width 247 height 19
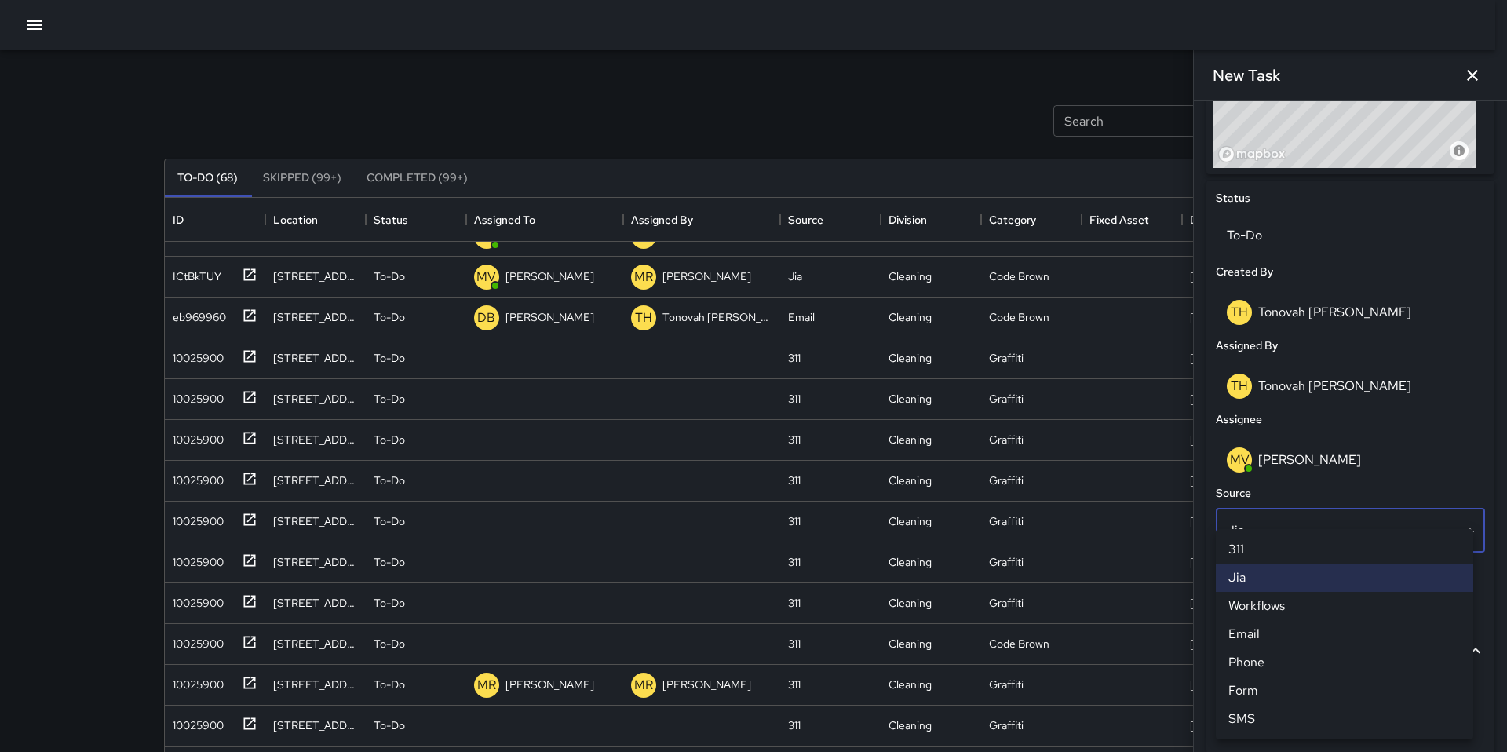
click at [1153, 546] on li "311" at bounding box center [1344, 549] width 257 height 28
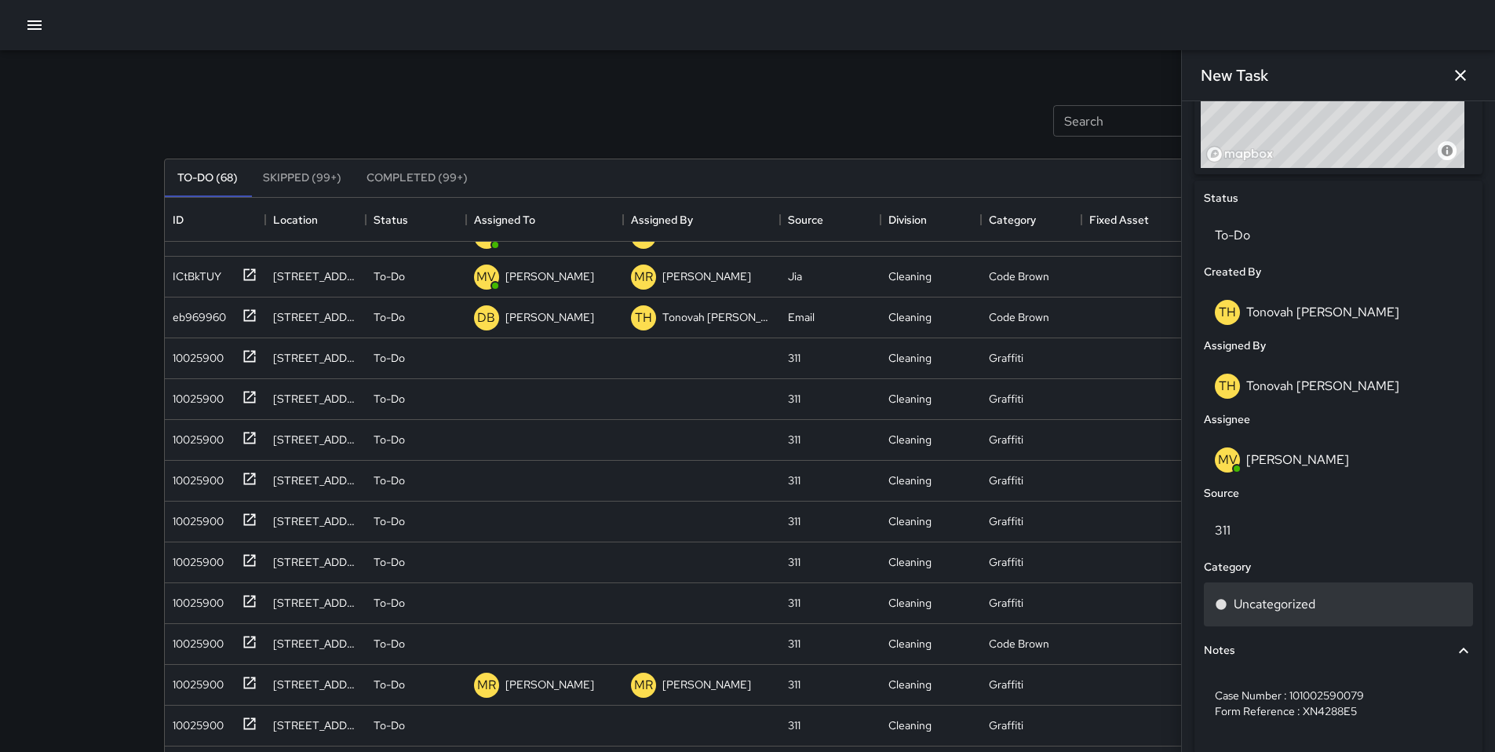
click at [1153, 590] on div "Uncategorized" at bounding box center [1338, 604] width 269 height 44
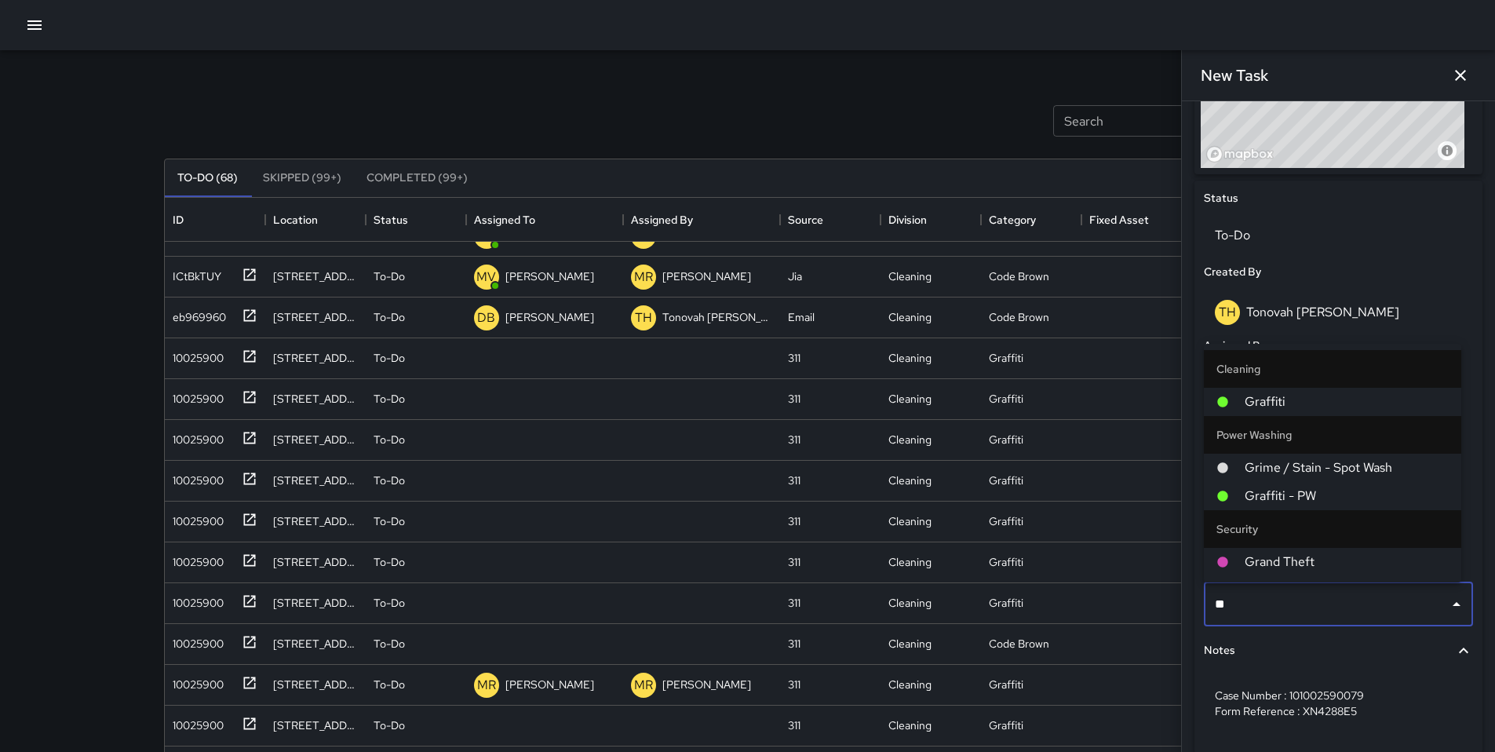
type input "***"
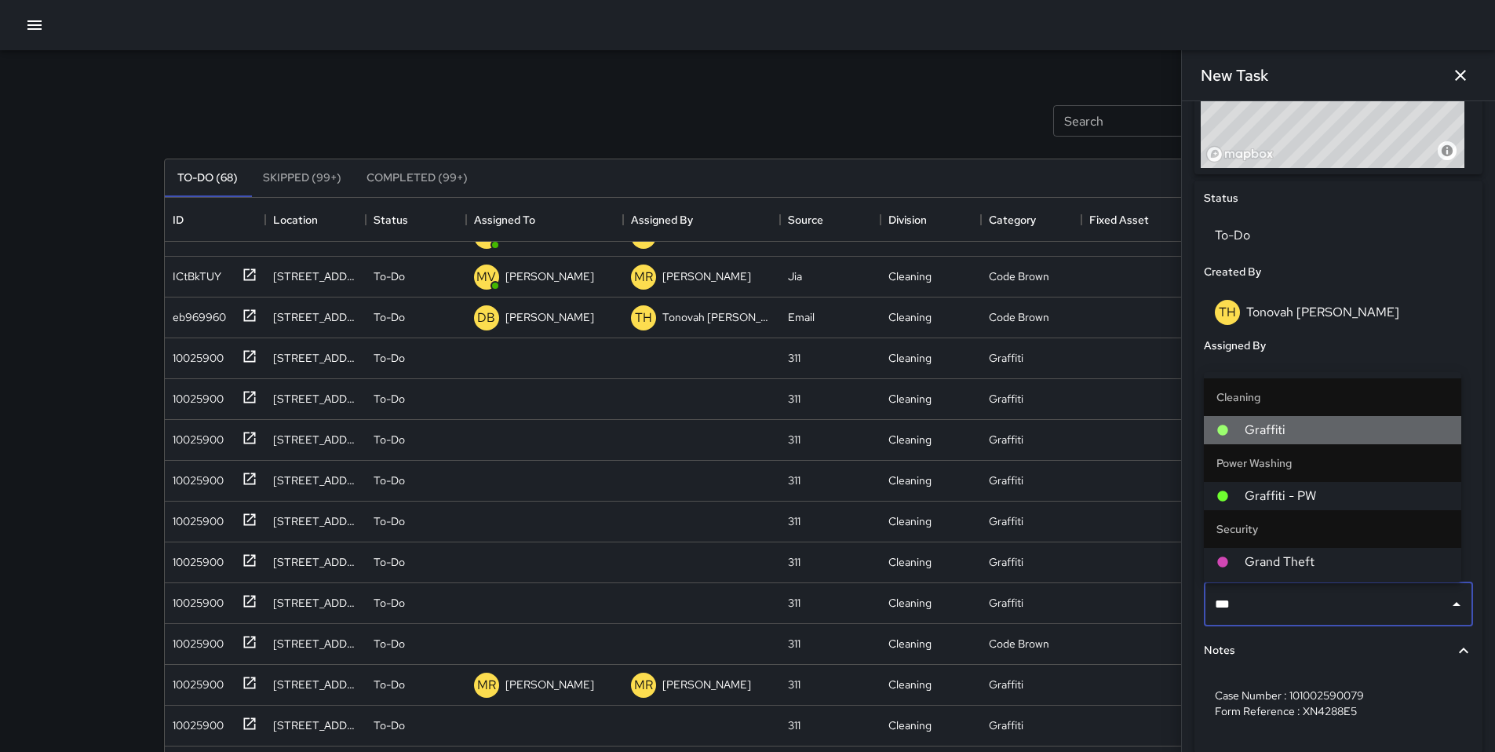
click at [1153, 432] on span "Graffiti" at bounding box center [1347, 430] width 204 height 19
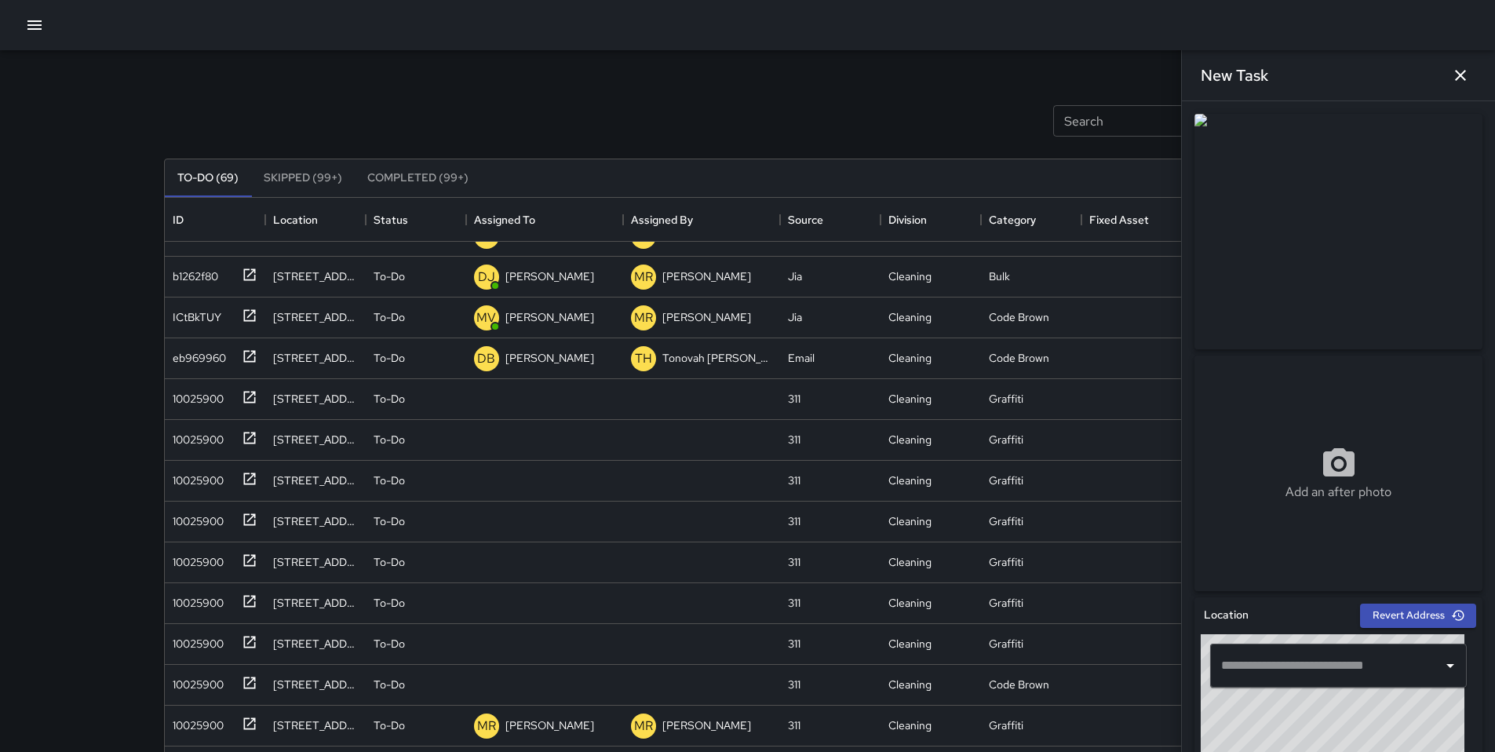
scroll to position [393, 0]
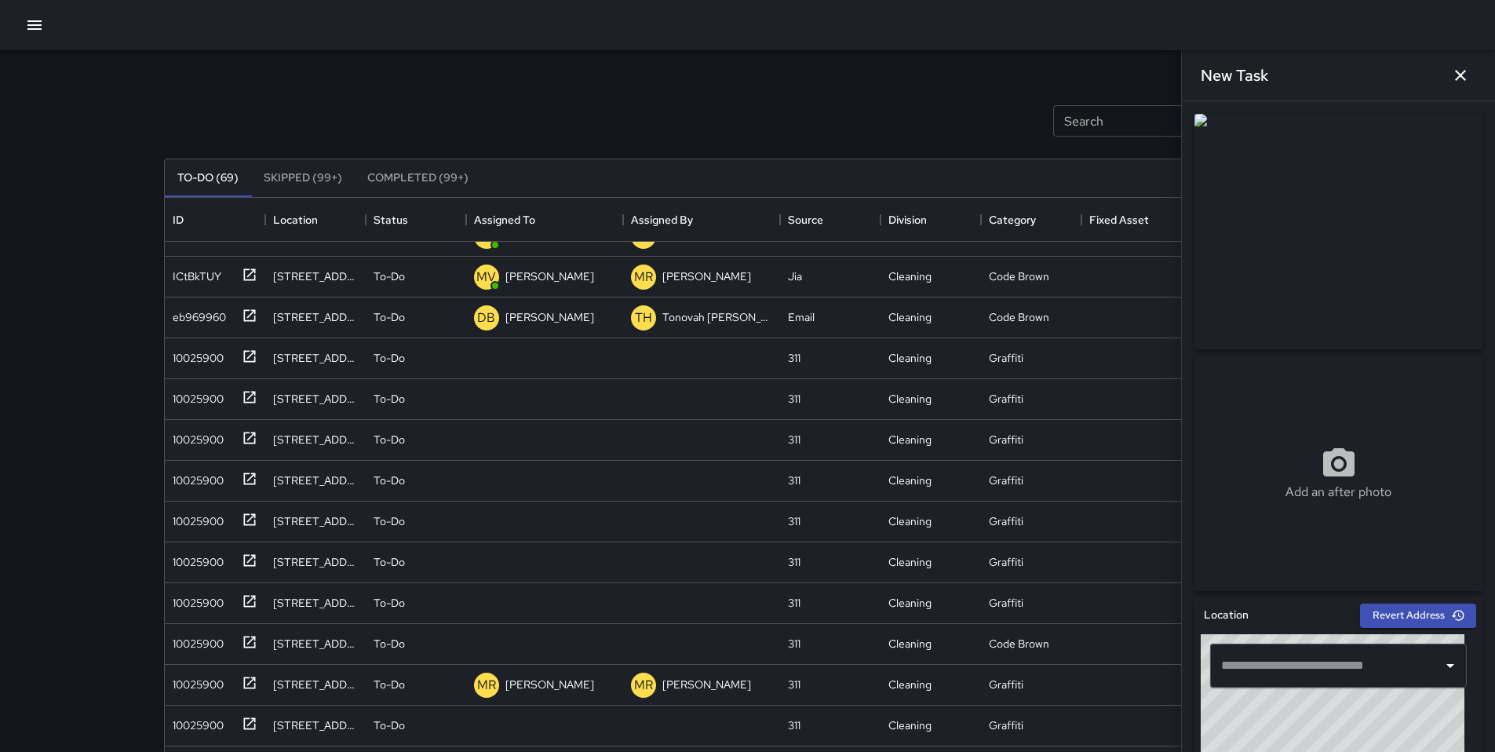
click at [1153, 626] on input "text" at bounding box center [1326, 666] width 219 height 30
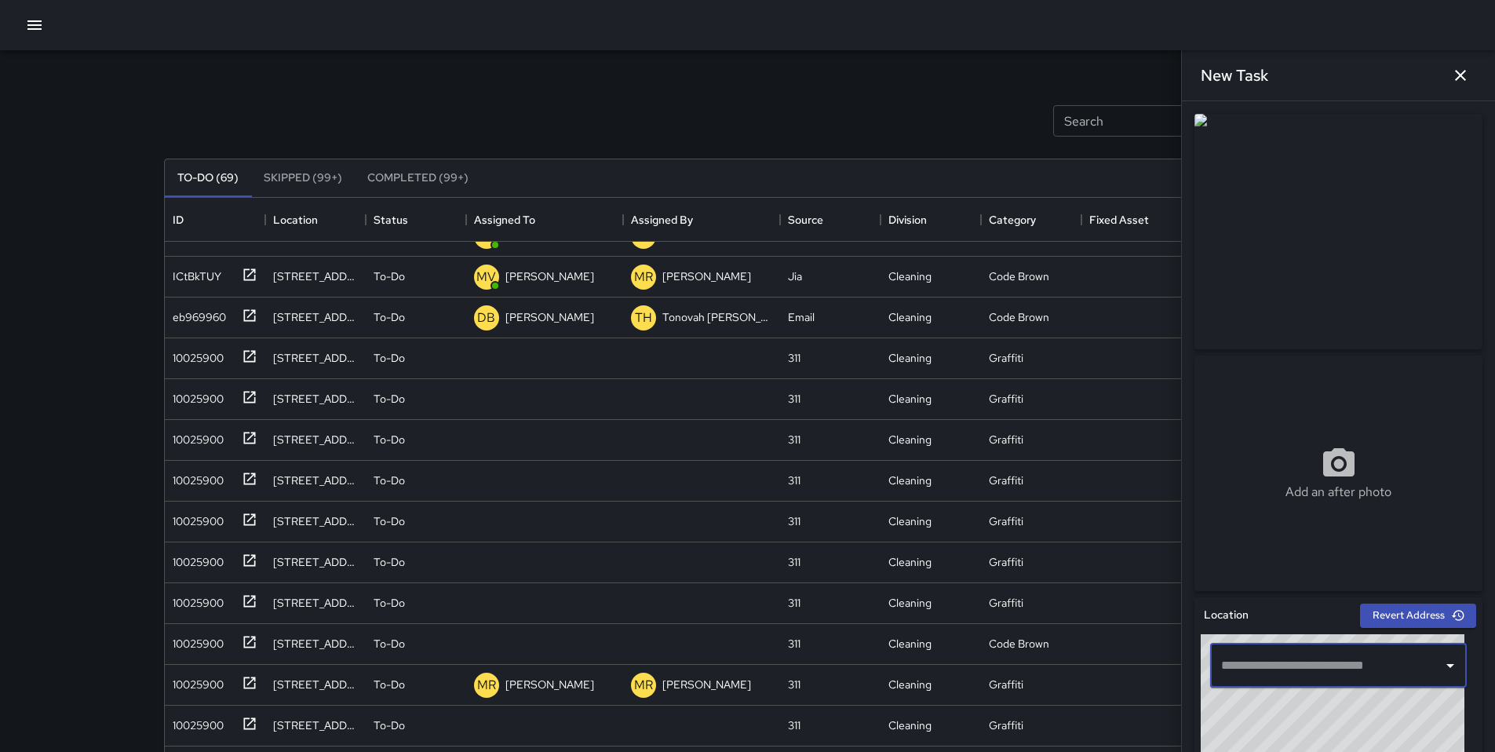
click at [1153, 626] on input "text" at bounding box center [1326, 666] width 219 height 30
paste input "**********"
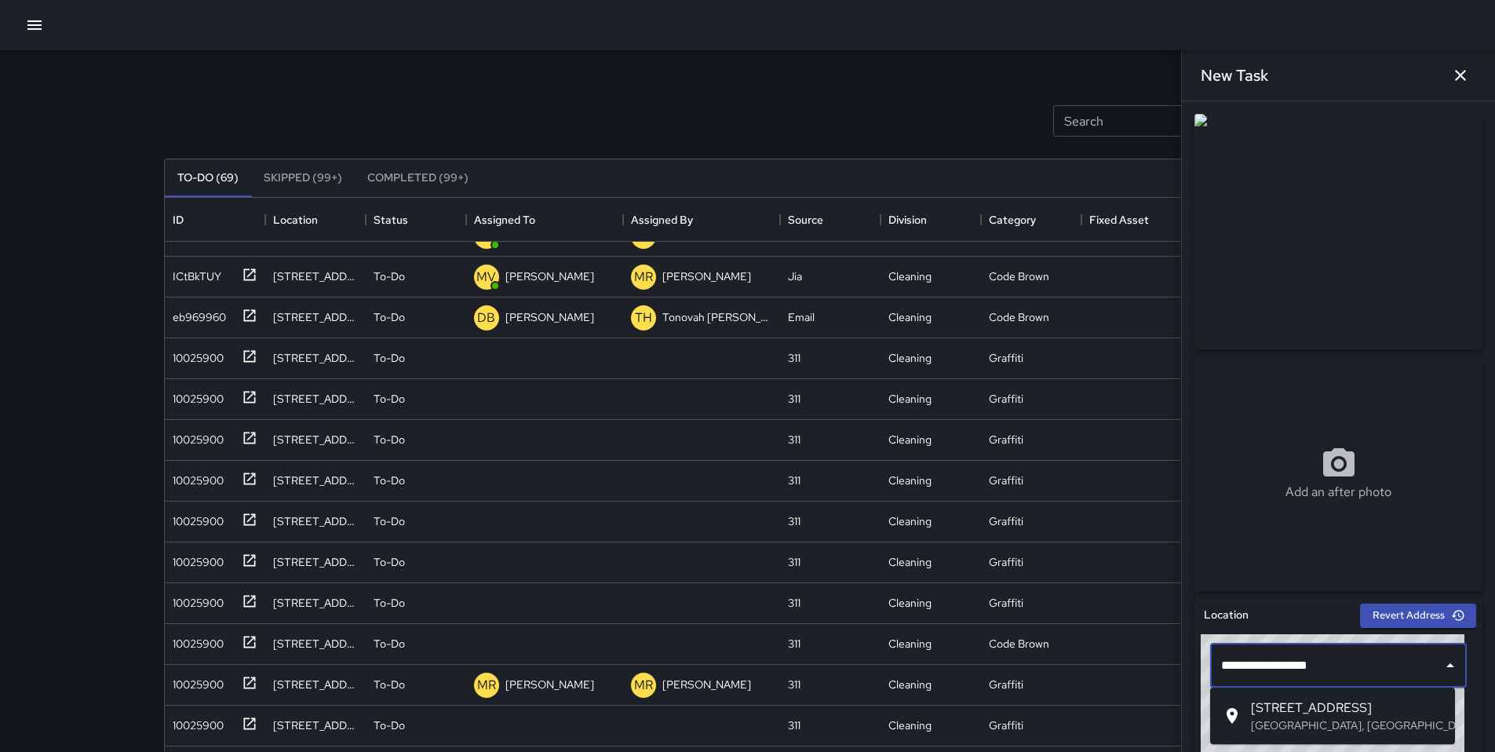
click at [1153, 626] on p "[GEOGRAPHIC_DATA], [GEOGRAPHIC_DATA], [GEOGRAPHIC_DATA]" at bounding box center [1347, 725] width 192 height 16
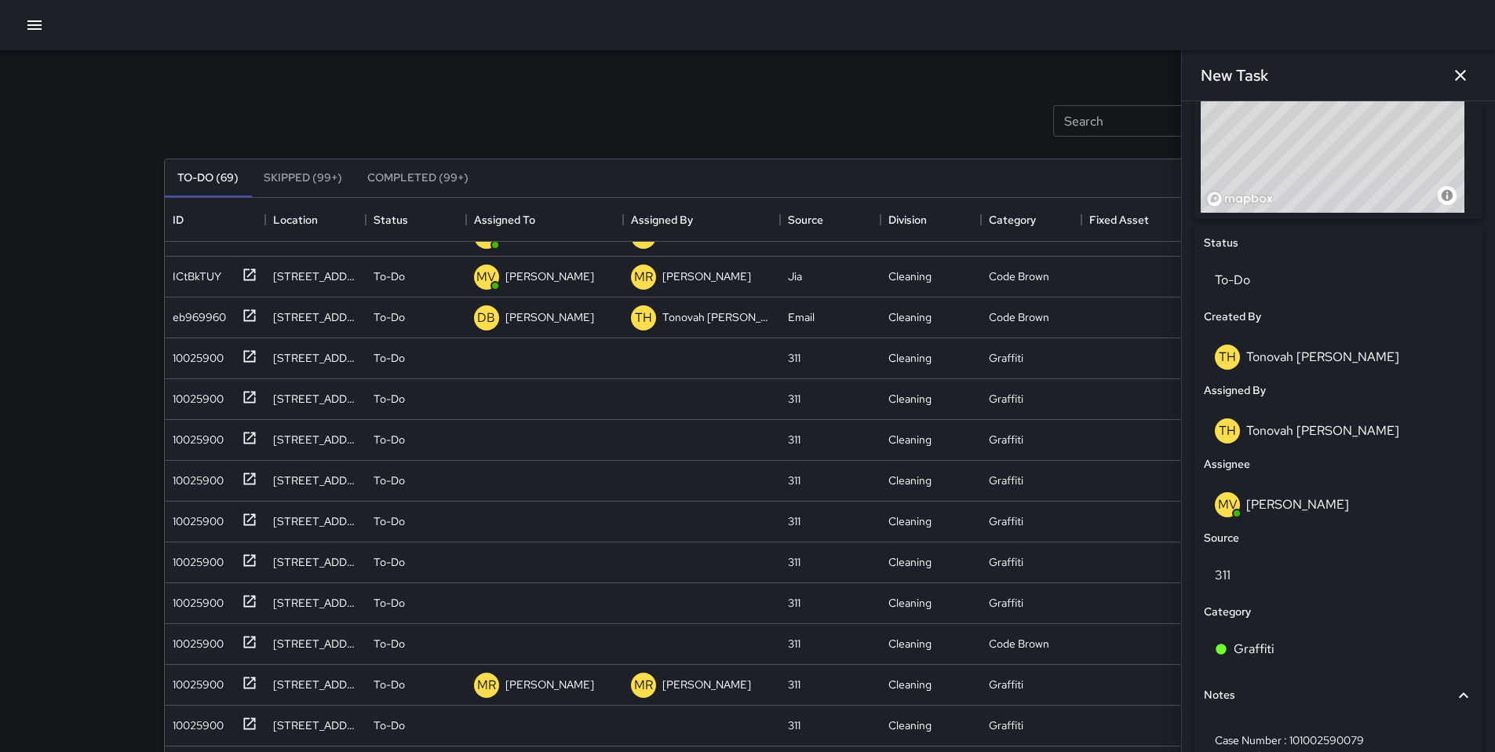
scroll to position [736, 0]
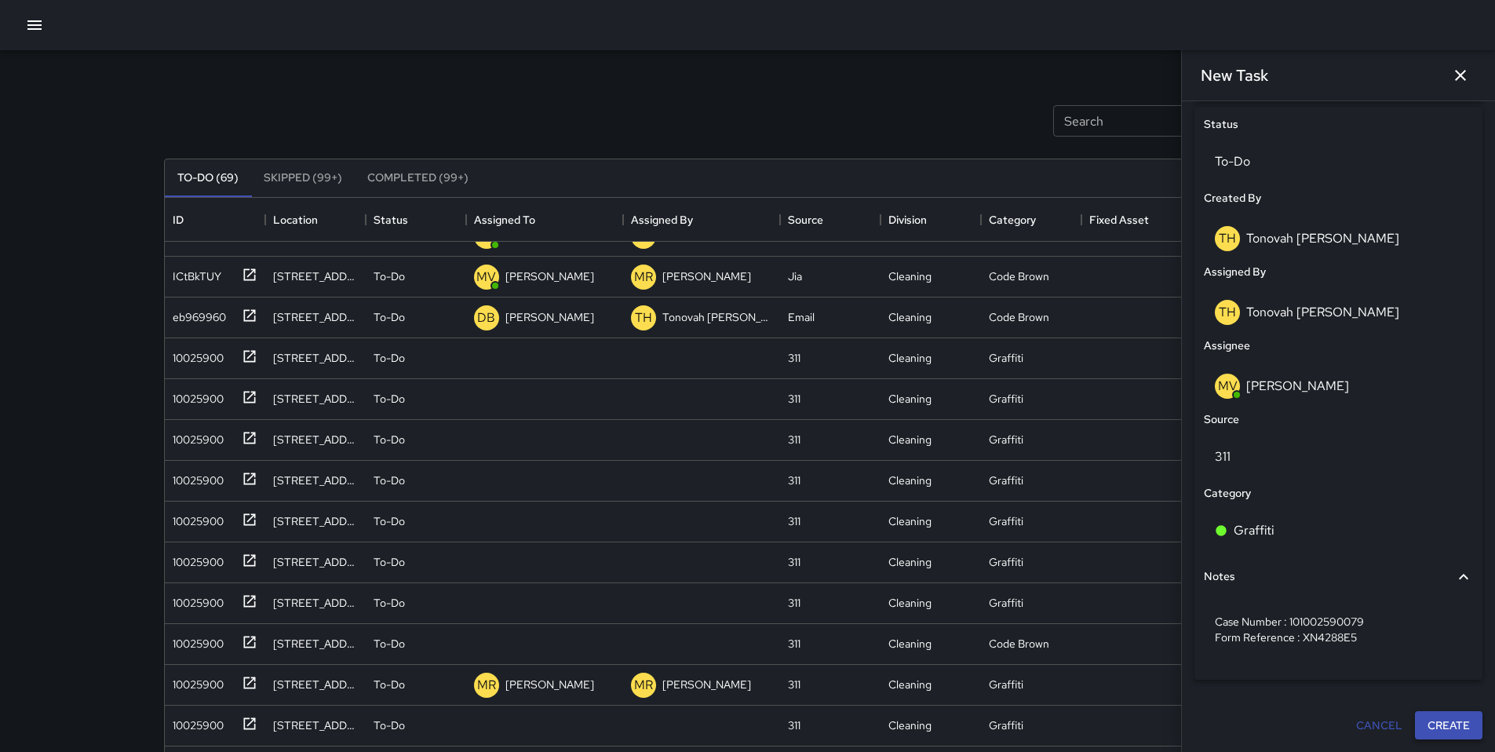
type input "**********"
click at [1153, 626] on button "Create" at bounding box center [1449, 725] width 68 height 29
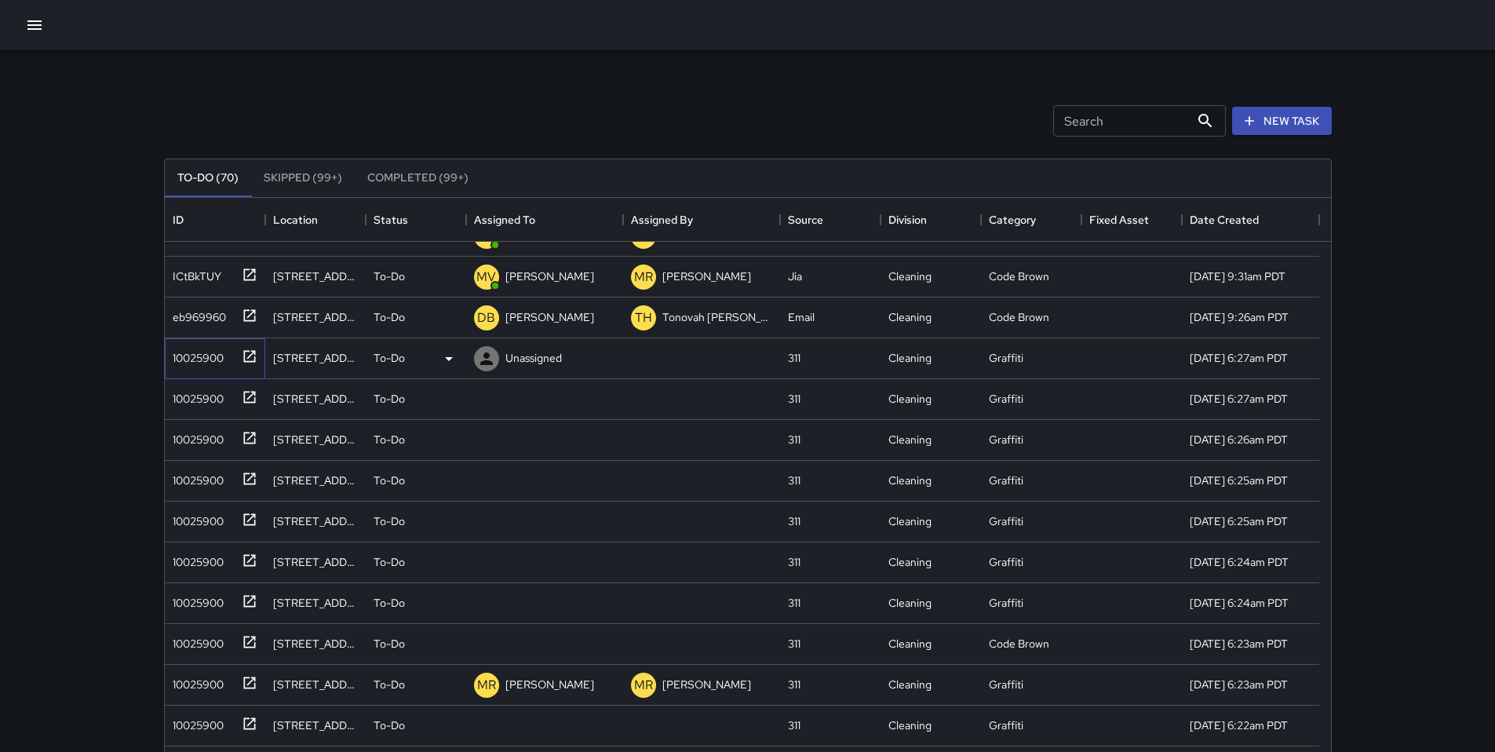
click at [207, 367] on div "10025900" at bounding box center [211, 355] width 91 height 26
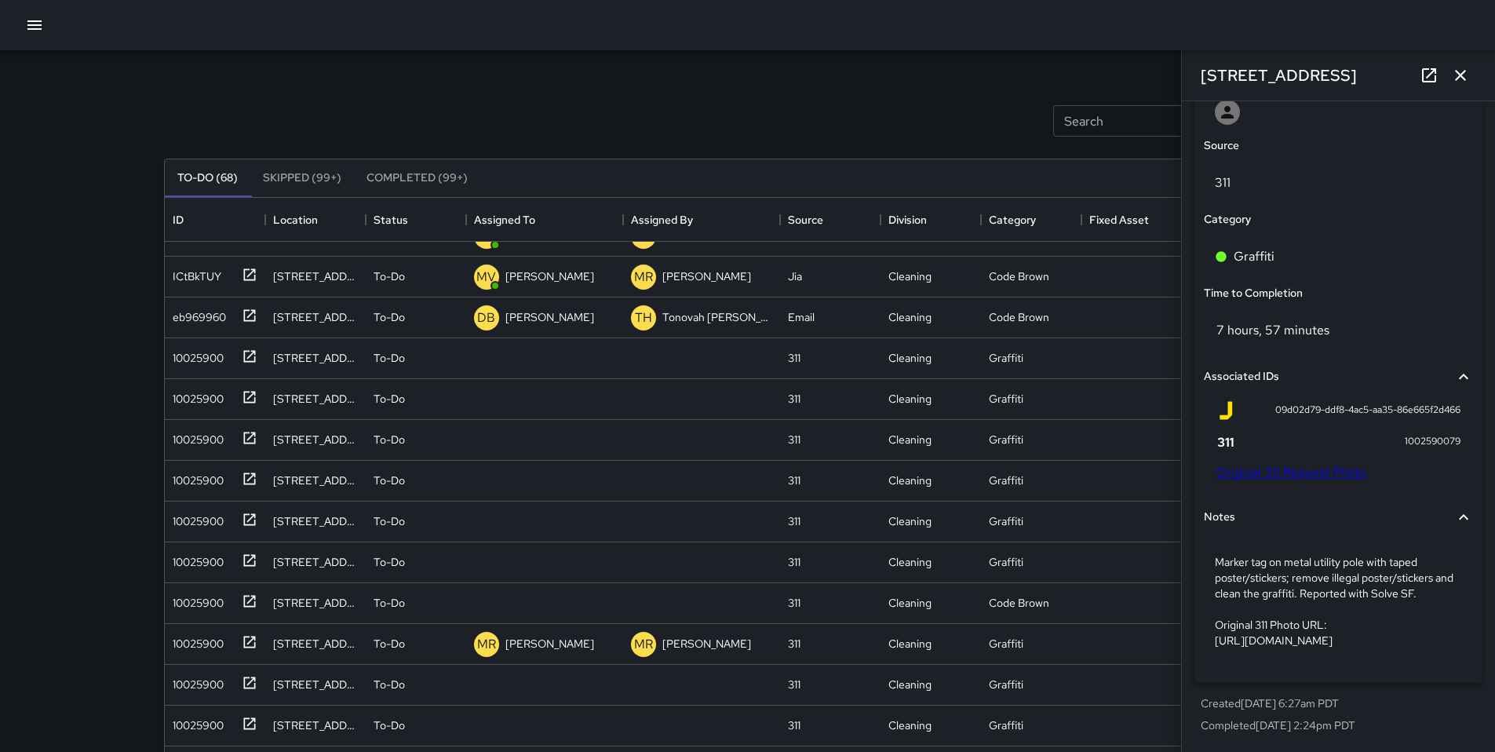
scroll to position [894, 0]
click at [1153, 78] on icon "button" at bounding box center [1460, 75] width 19 height 19
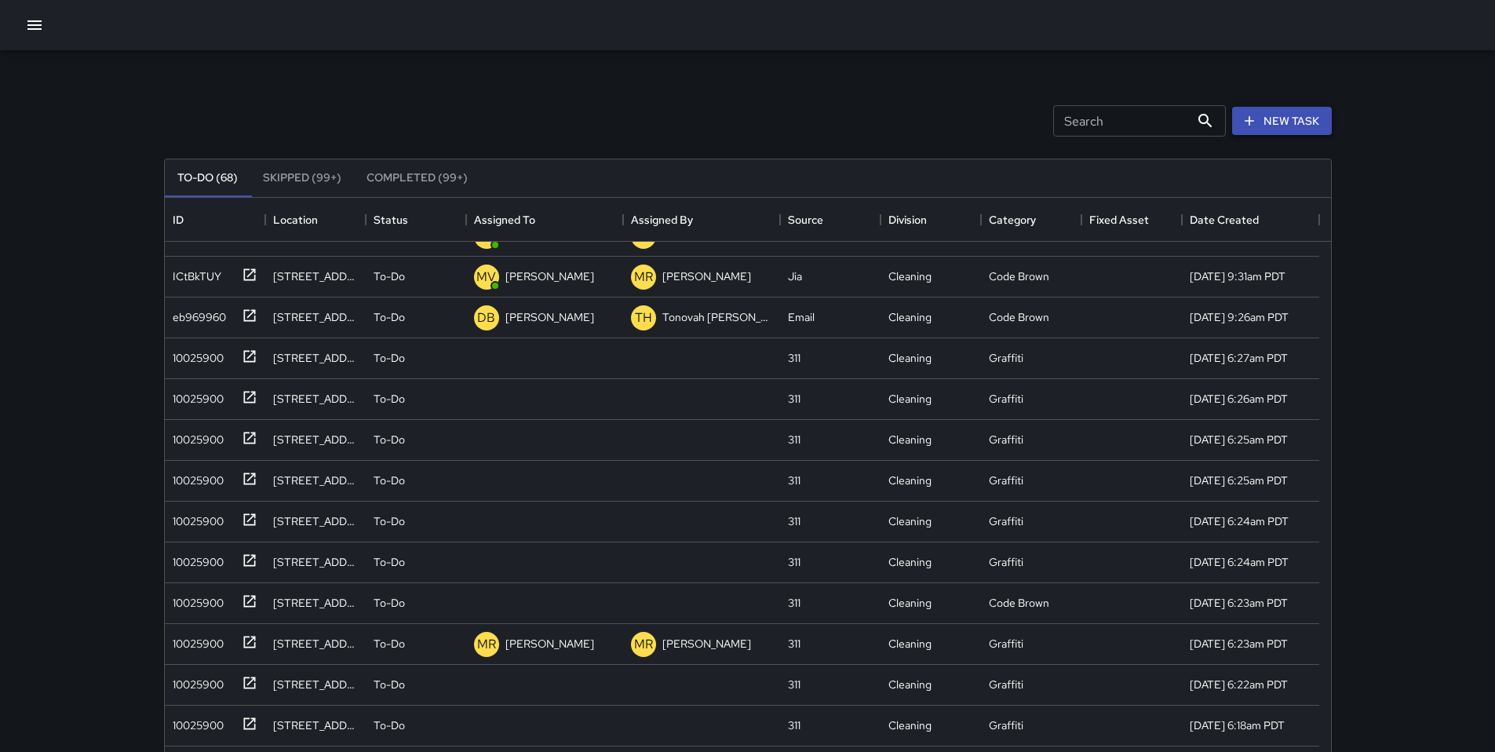
click at [1153, 118] on button "New Task" at bounding box center [1282, 121] width 100 height 29
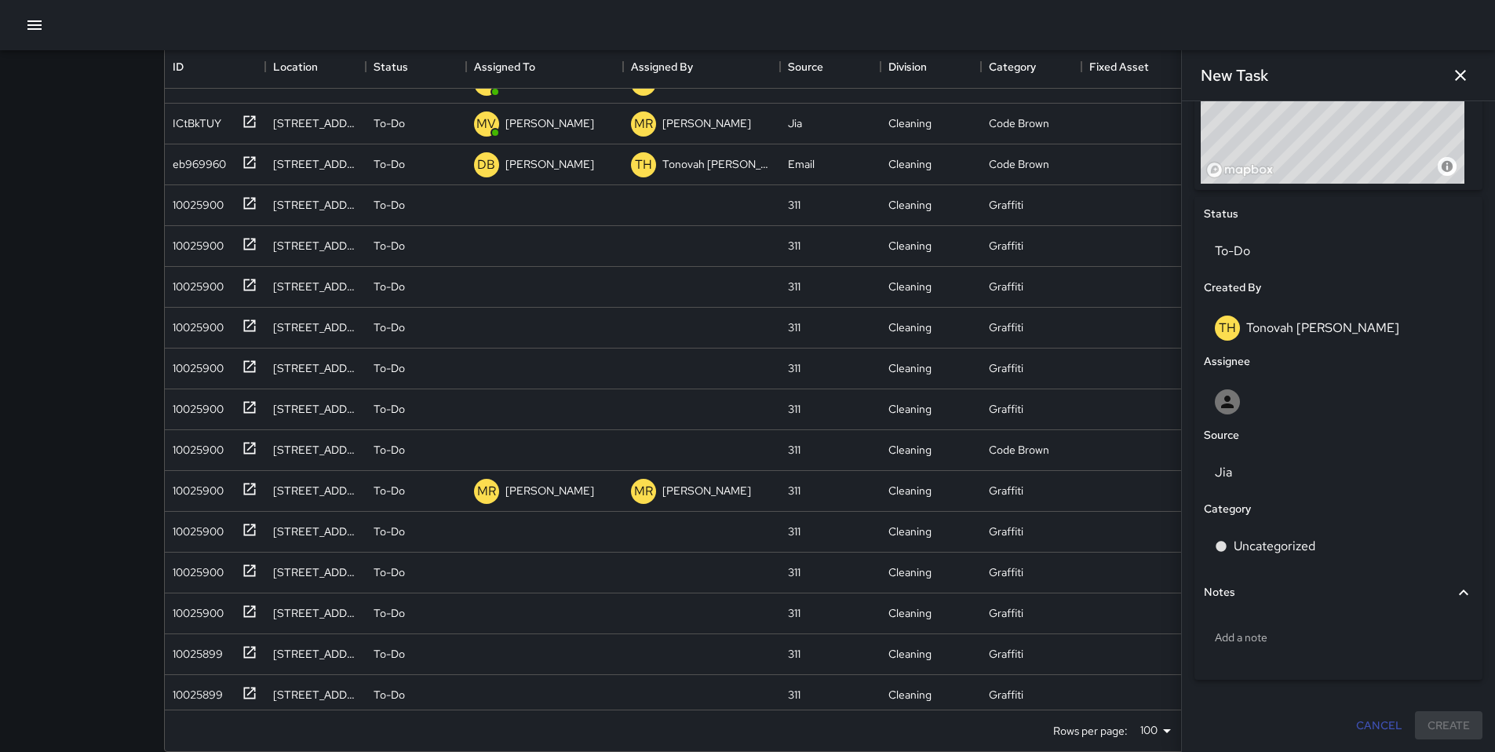
scroll to position [154, 0]
click at [1153, 623] on div "Add a note" at bounding box center [1338, 637] width 269 height 41
type textarea "**********"
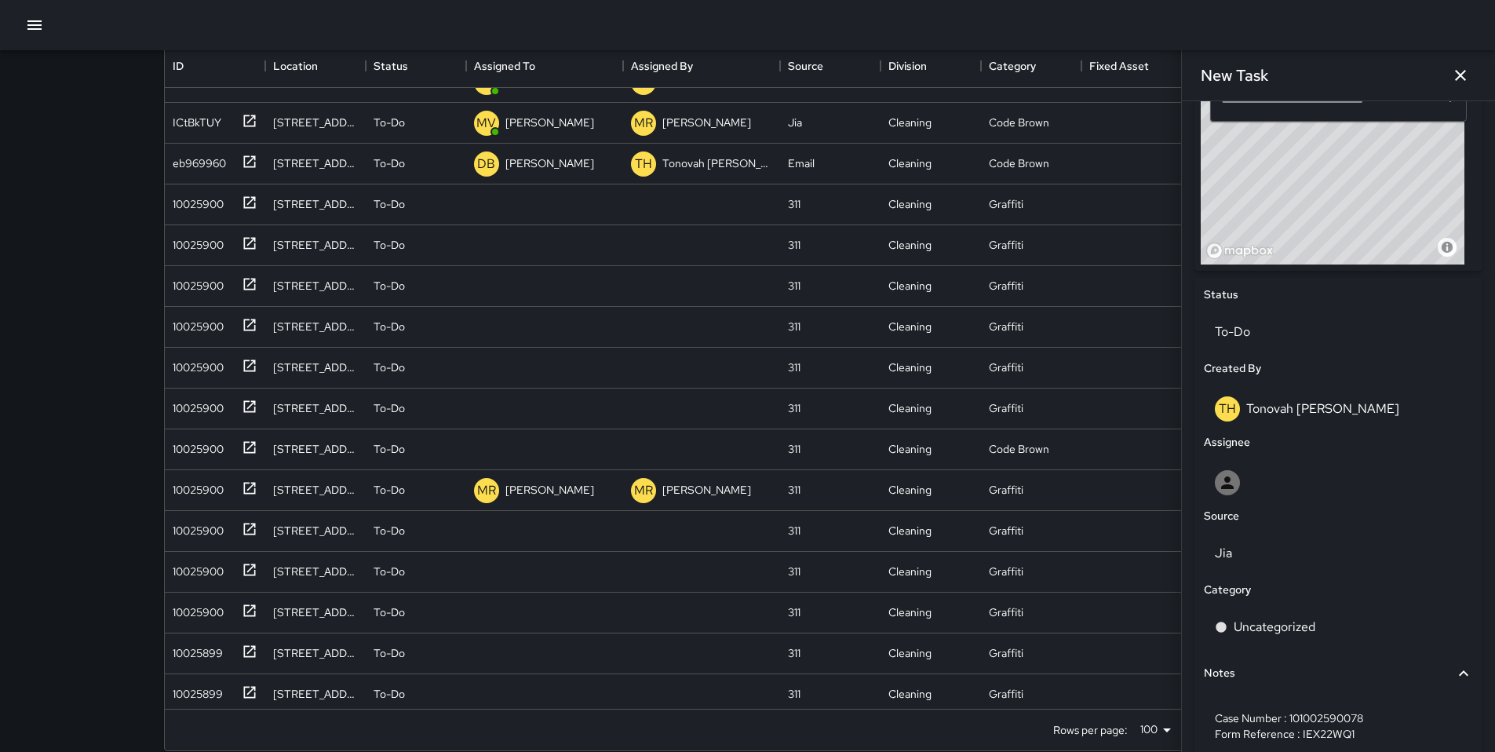
scroll to position [546, 0]
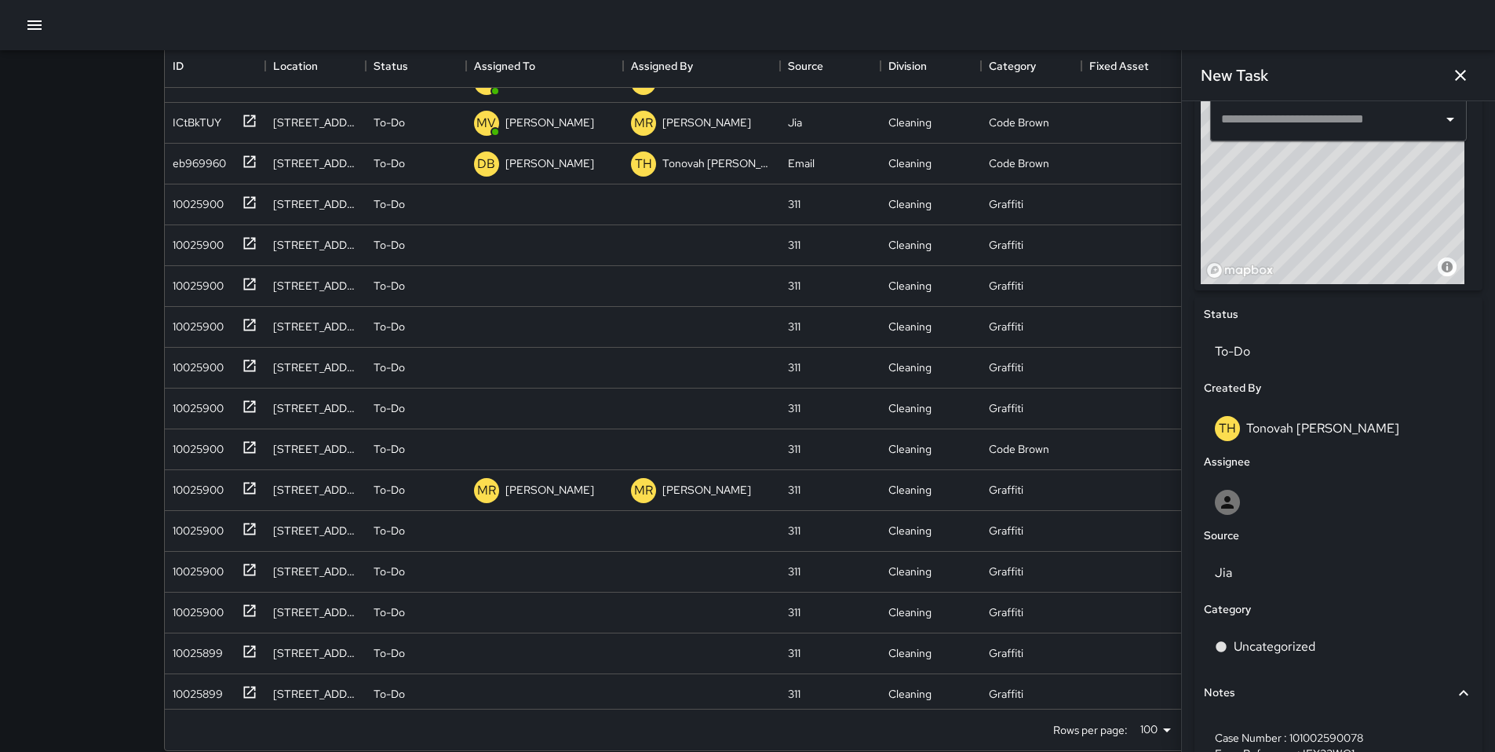
click at [1153, 122] on input "text" at bounding box center [1326, 119] width 219 height 30
paste input "**********"
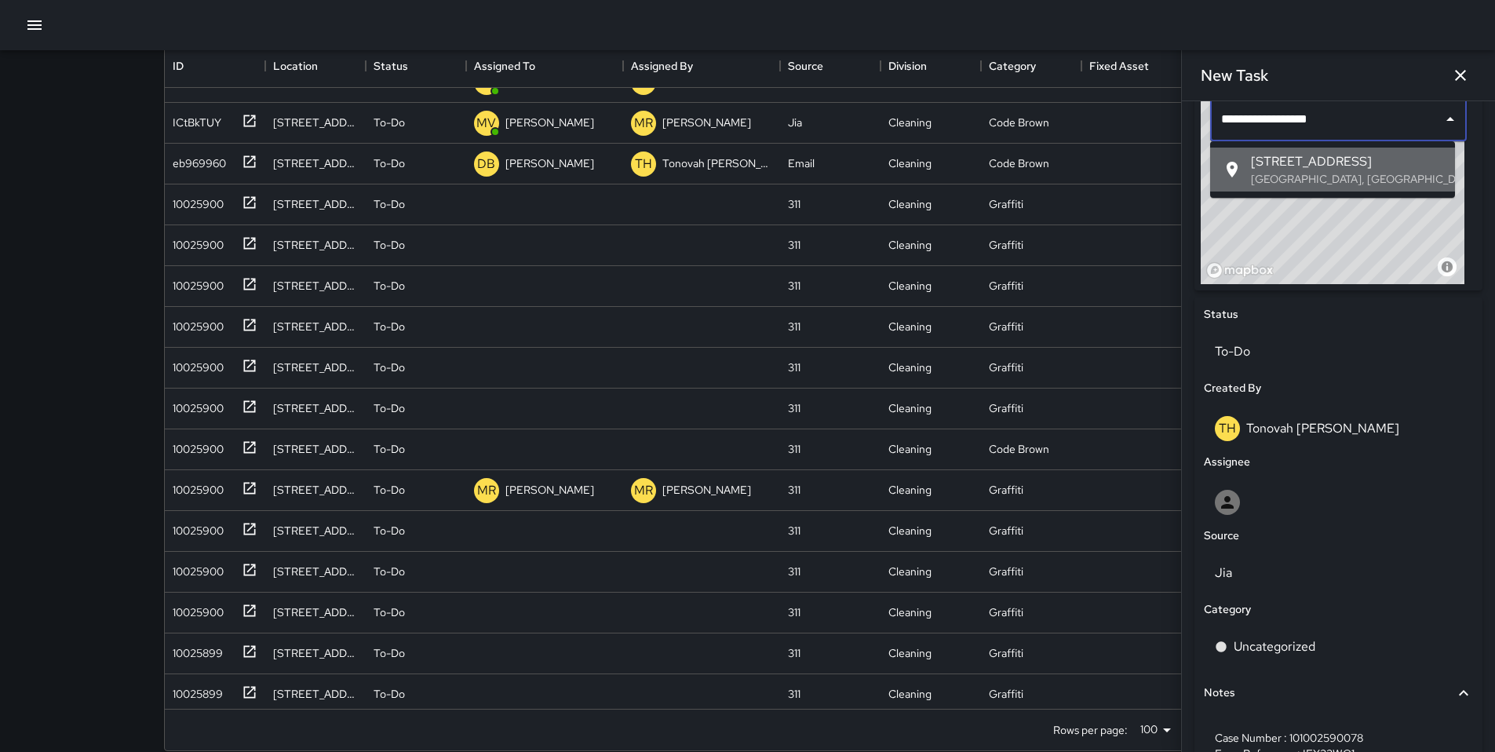
click at [1153, 165] on span "[STREET_ADDRESS]" at bounding box center [1347, 161] width 192 height 19
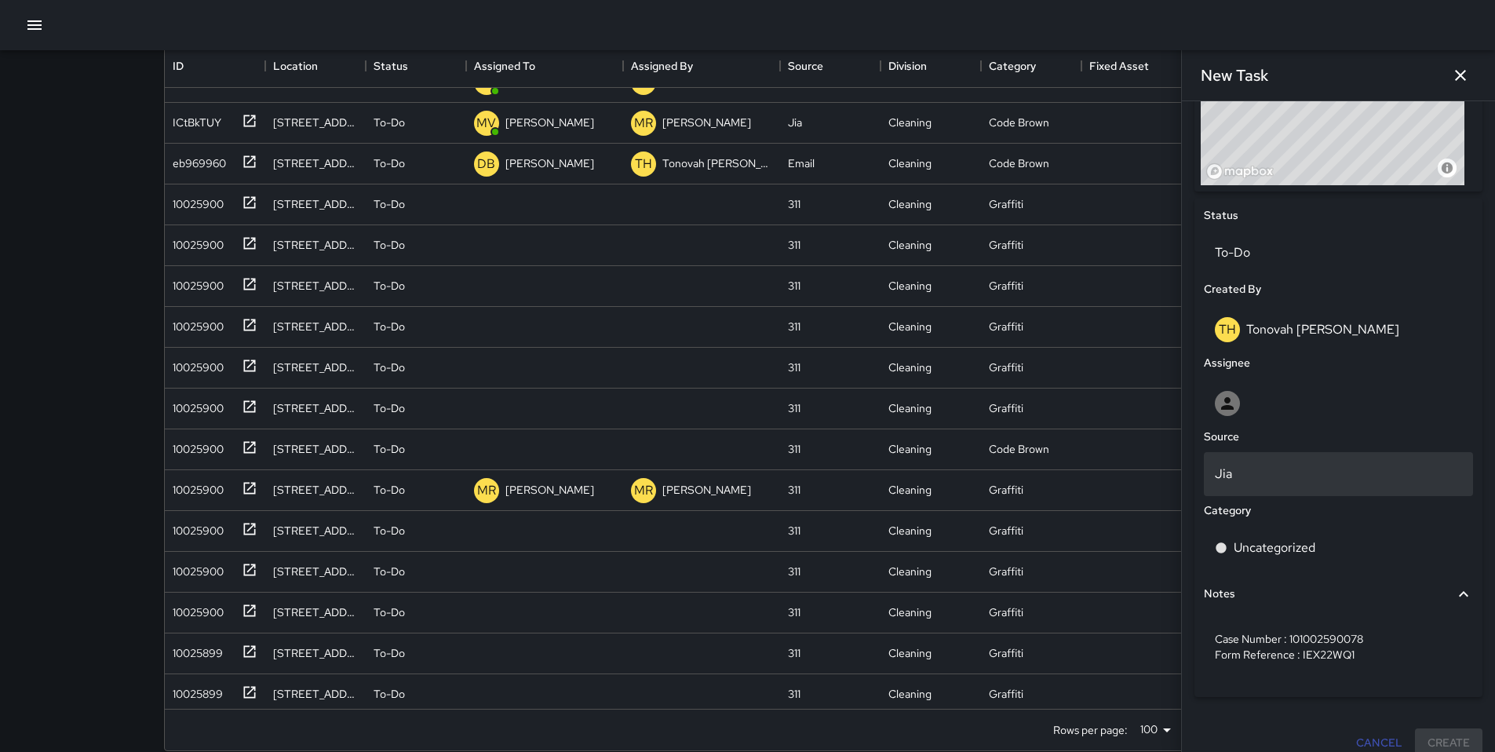
scroll to position [663, 0]
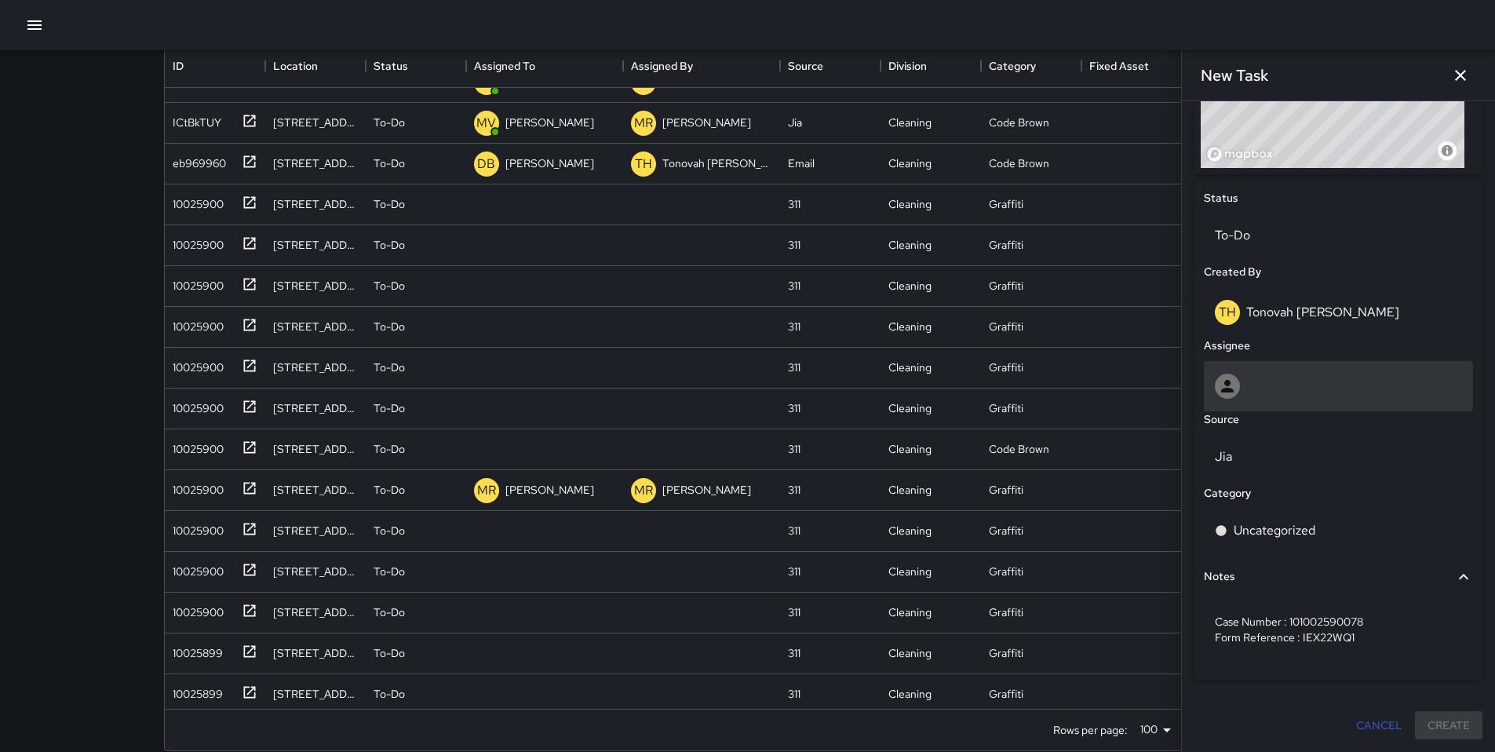
type input "**********"
click at [1153, 392] on div at bounding box center [1338, 386] width 247 height 25
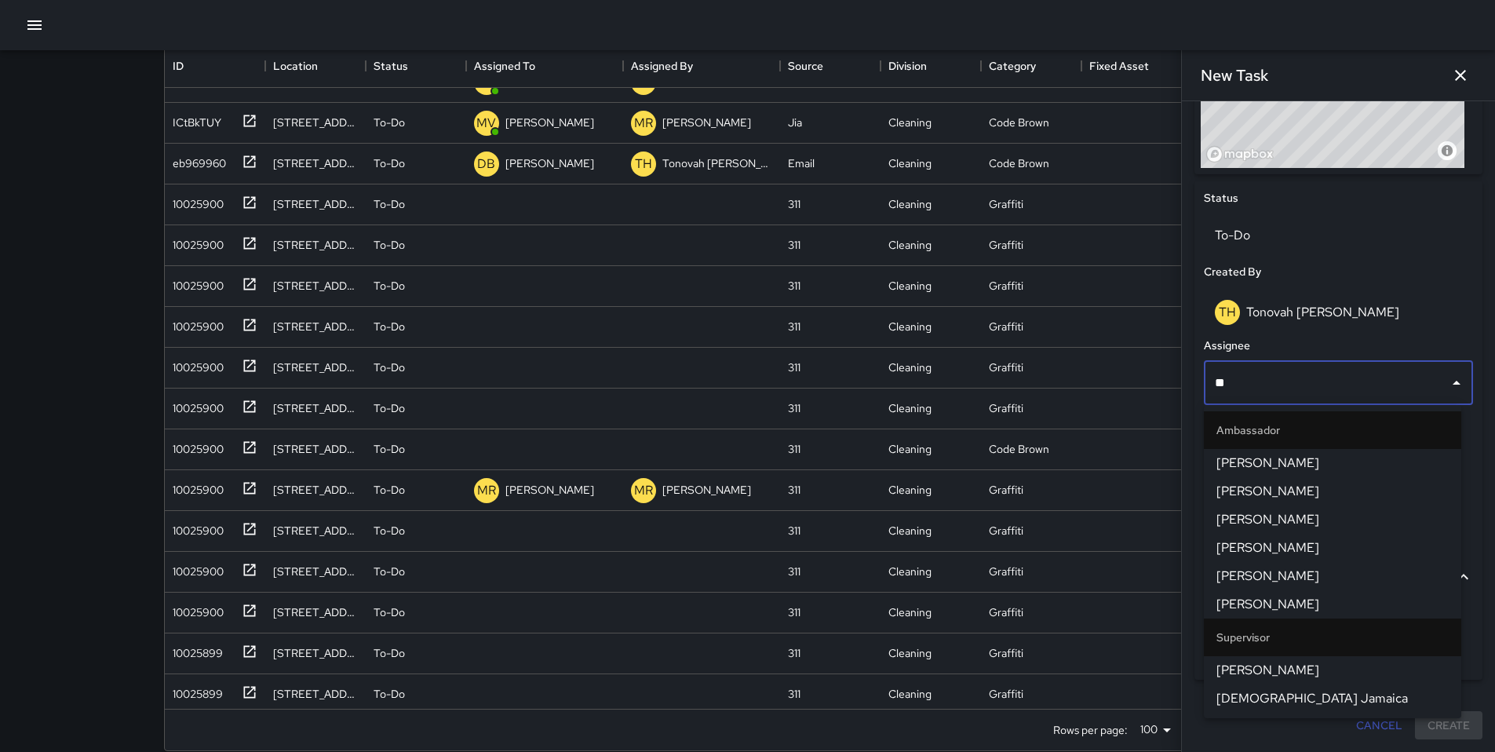
type input "***"
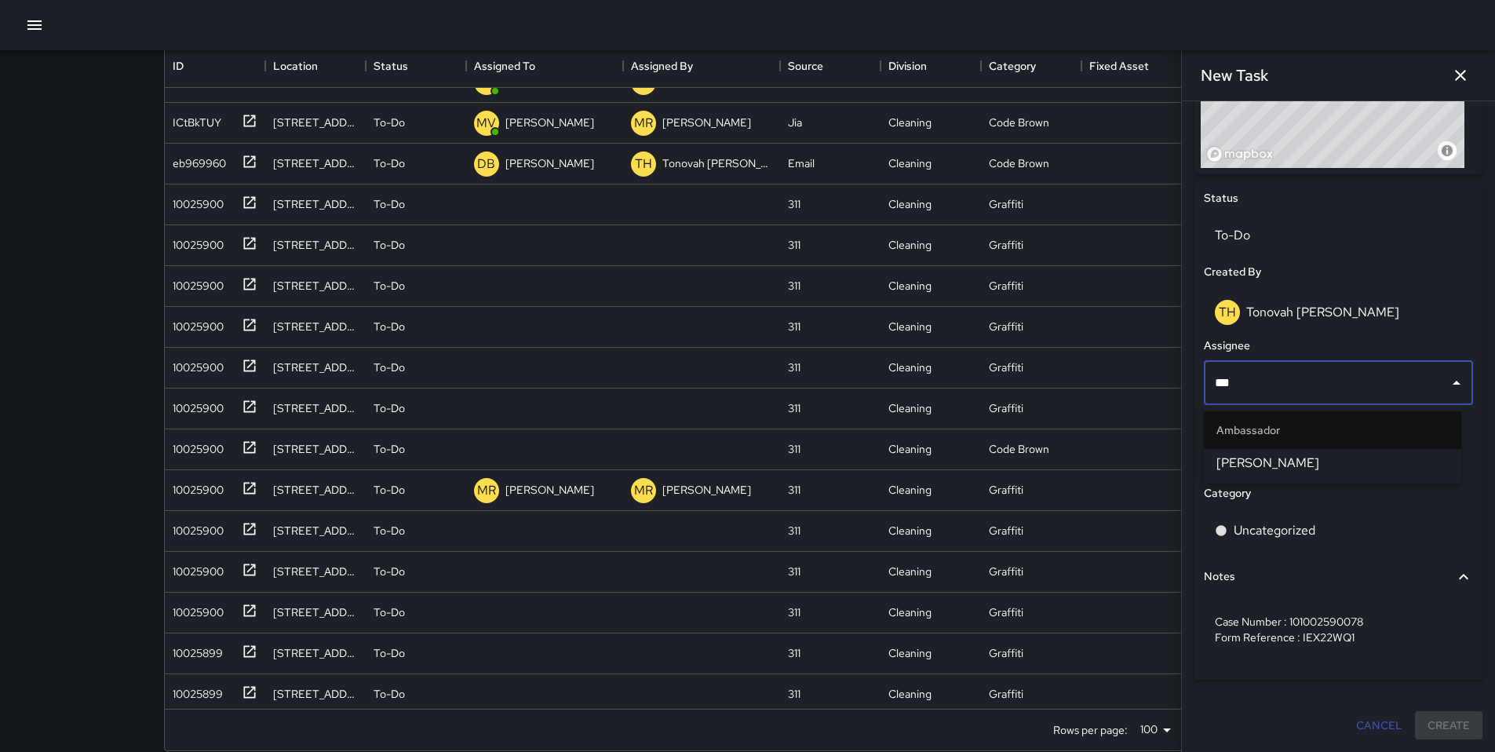
click at [1153, 454] on span "[PERSON_NAME]" at bounding box center [1333, 463] width 232 height 19
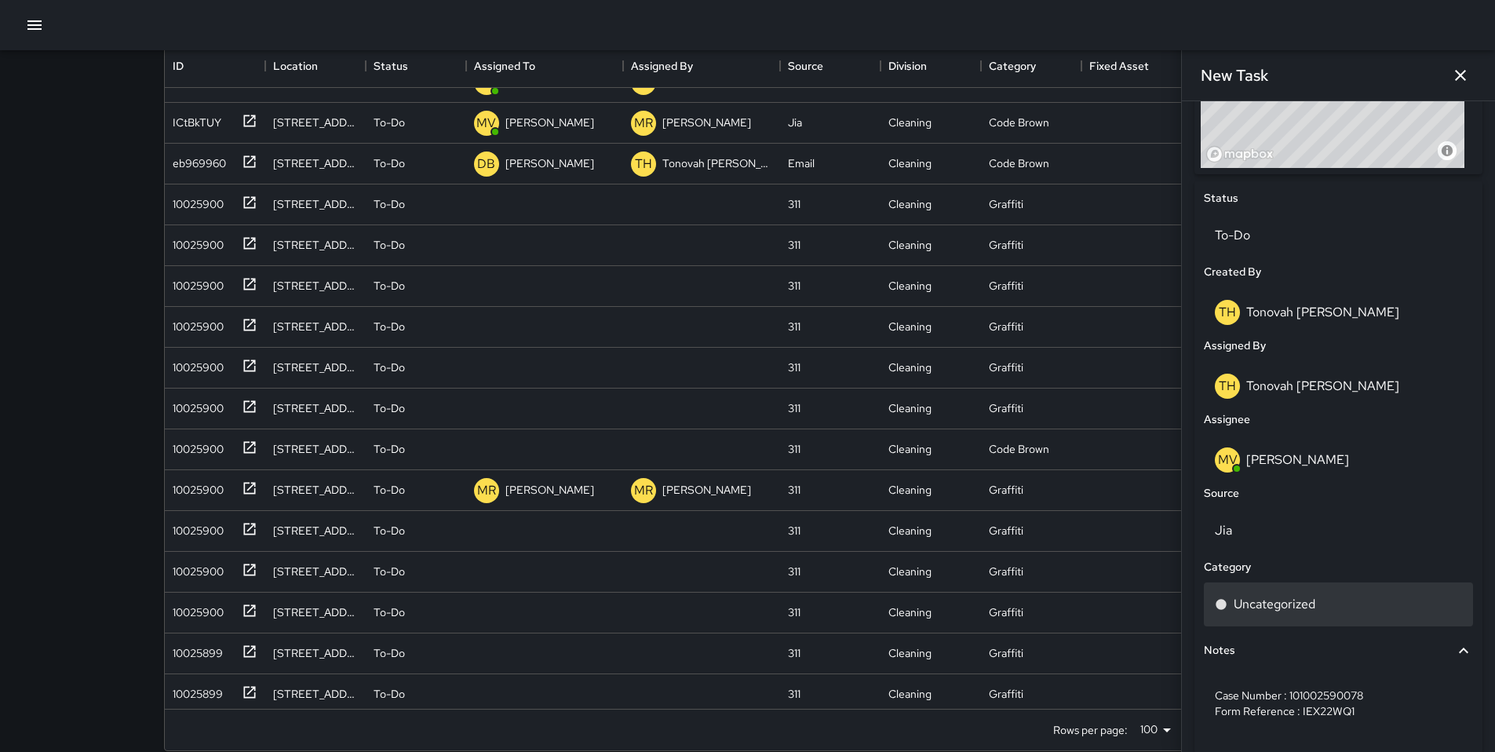
click at [1153, 607] on p "Uncategorized" at bounding box center [1275, 604] width 82 height 19
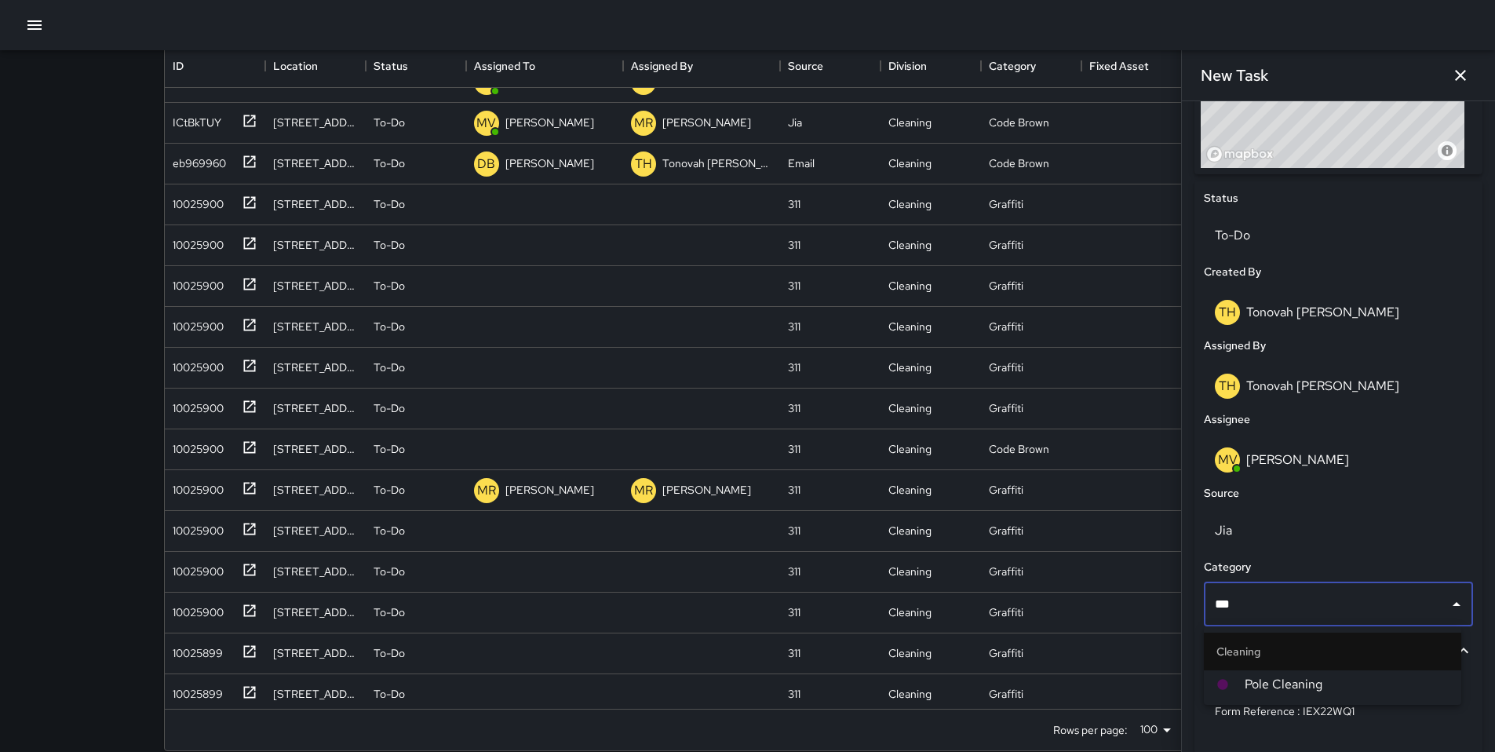
type input "****"
click at [1153, 626] on span "Pole Cleaning" at bounding box center [1347, 684] width 204 height 19
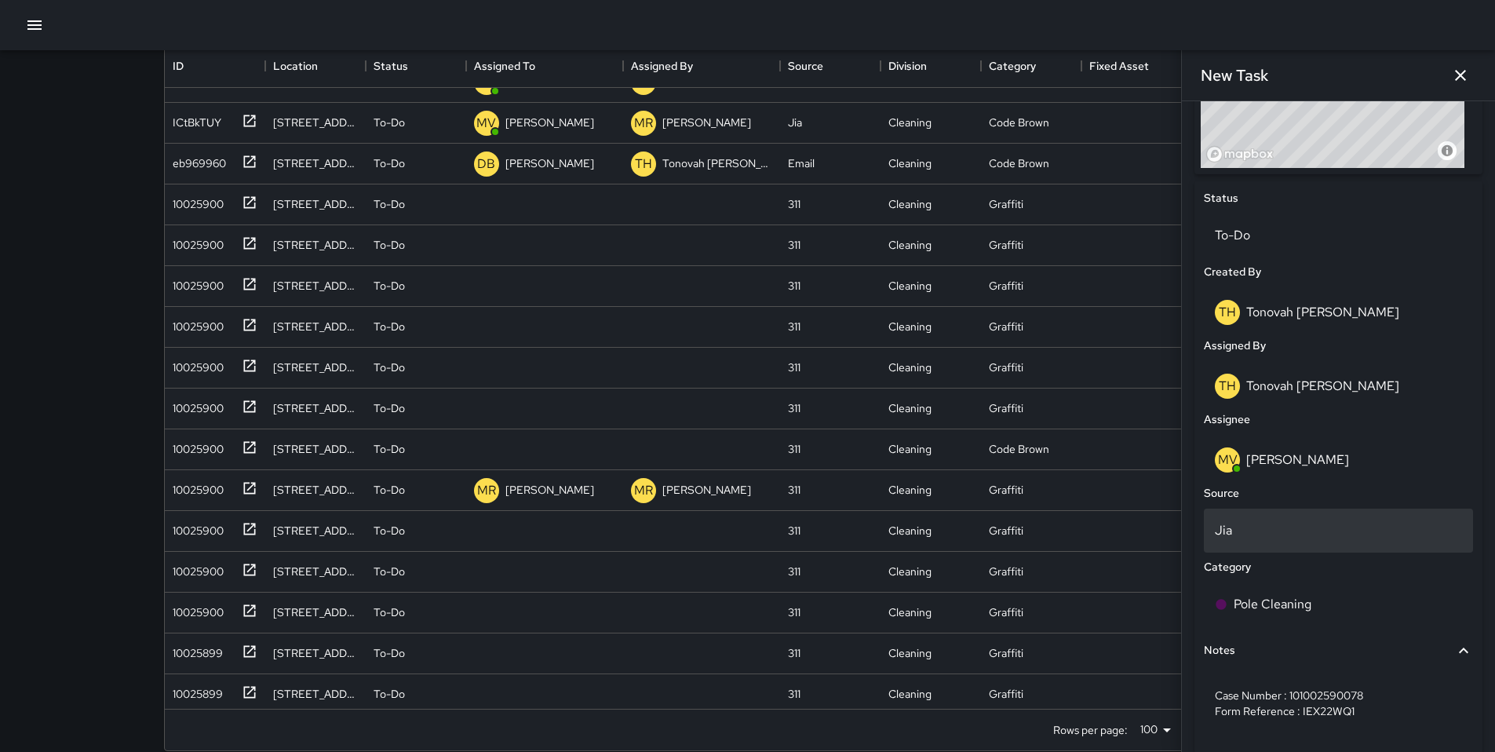
click at [1153, 536] on p "Jia" at bounding box center [1338, 530] width 247 height 19
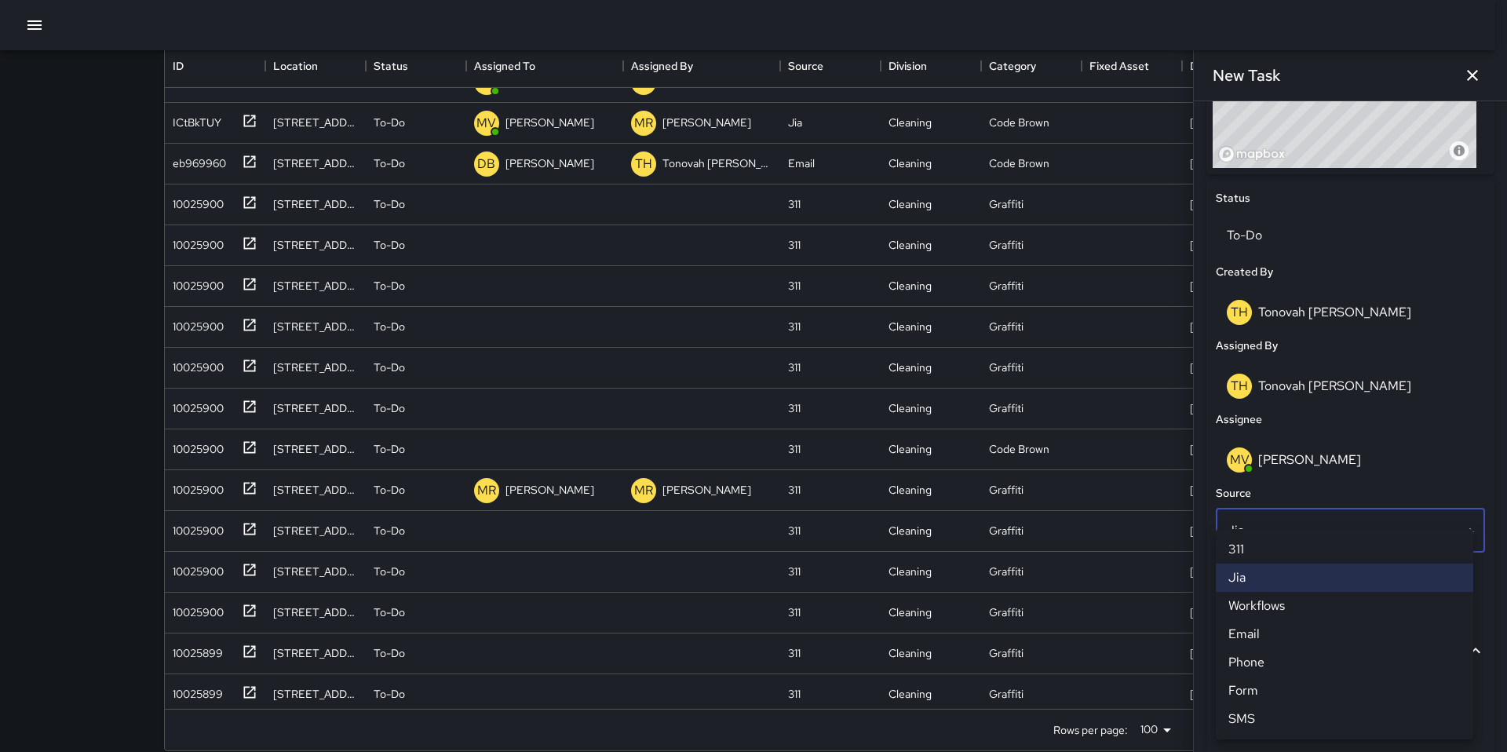
click at [1153, 552] on li "311" at bounding box center [1344, 549] width 257 height 28
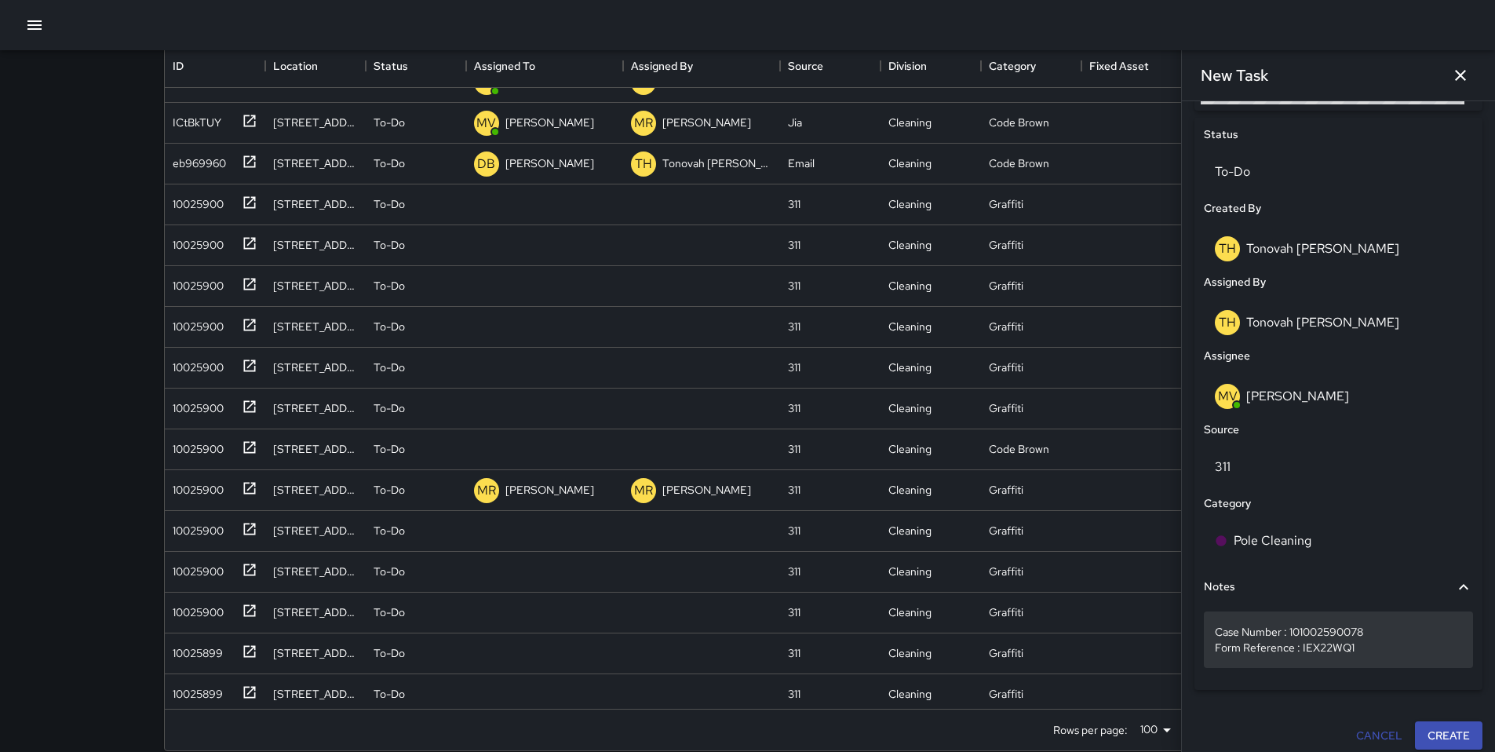
scroll to position [736, 0]
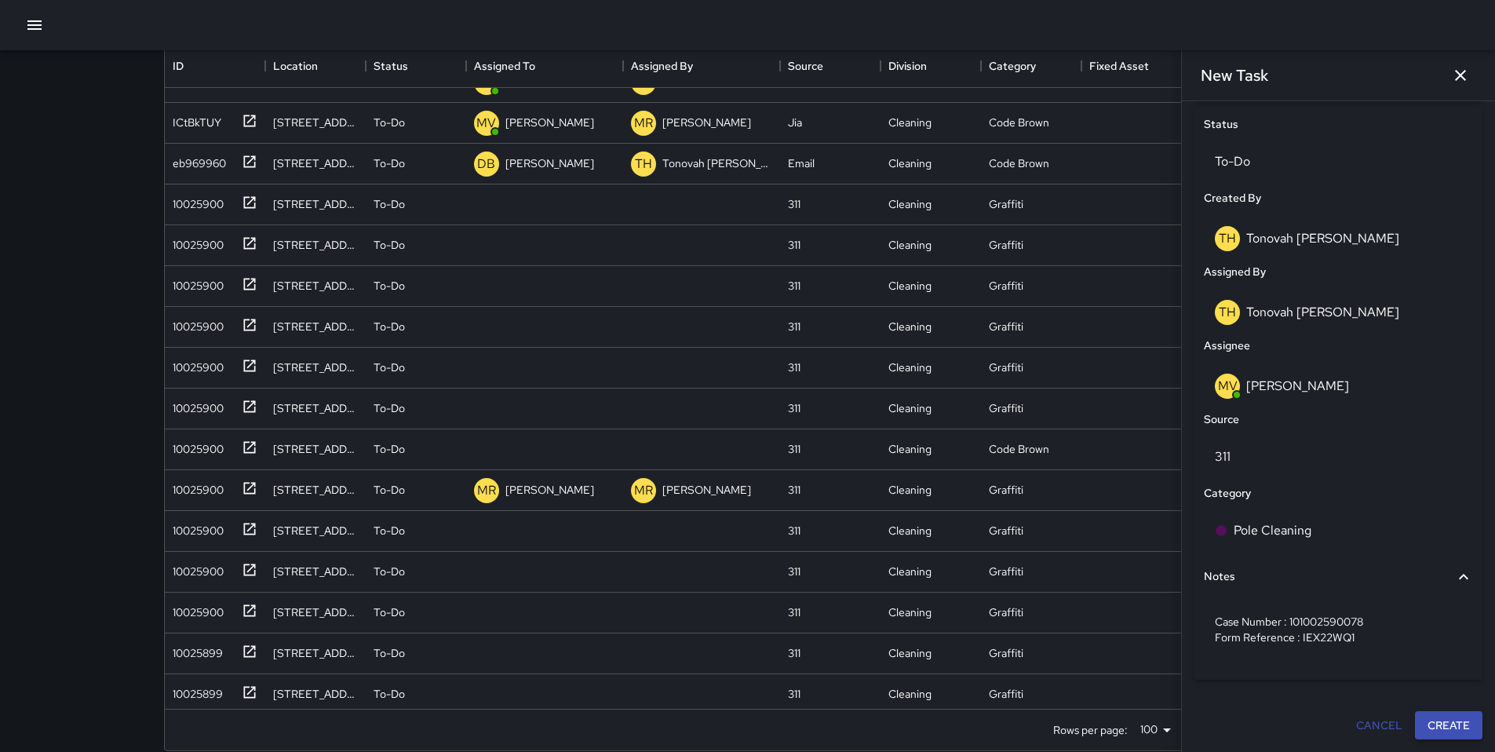
click at [1153, 626] on button "Create" at bounding box center [1449, 725] width 68 height 29
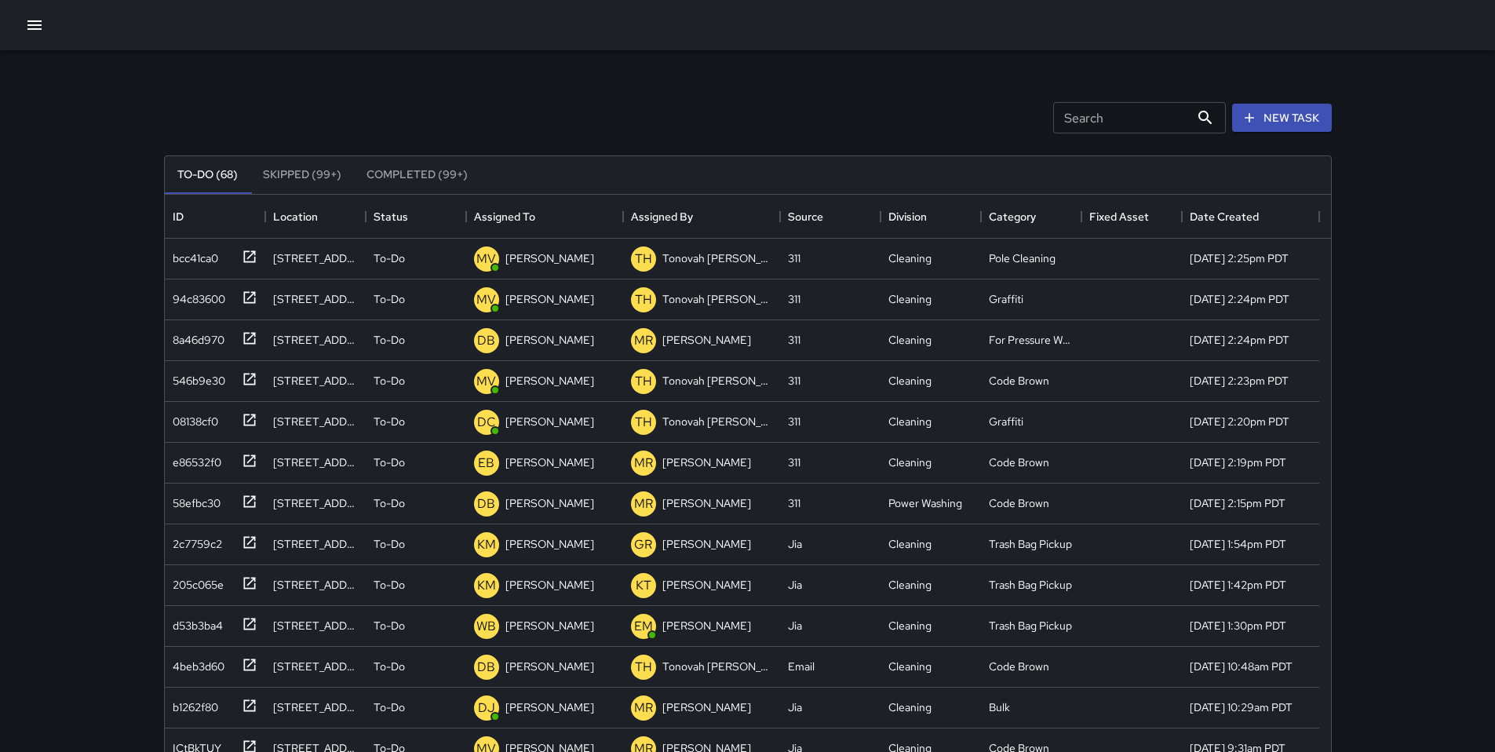
scroll to position [0, 0]
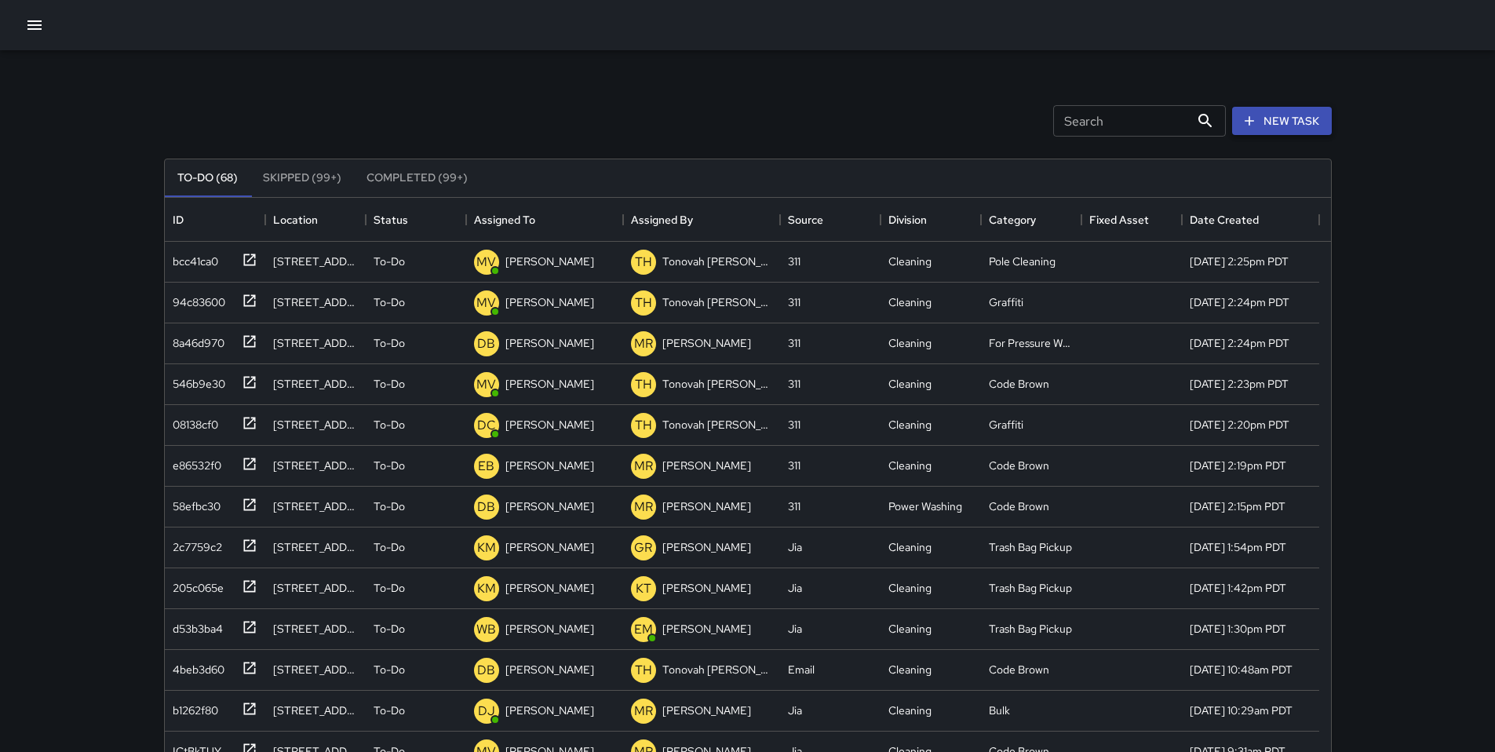
click at [1153, 126] on button "New Task" at bounding box center [1282, 121] width 100 height 29
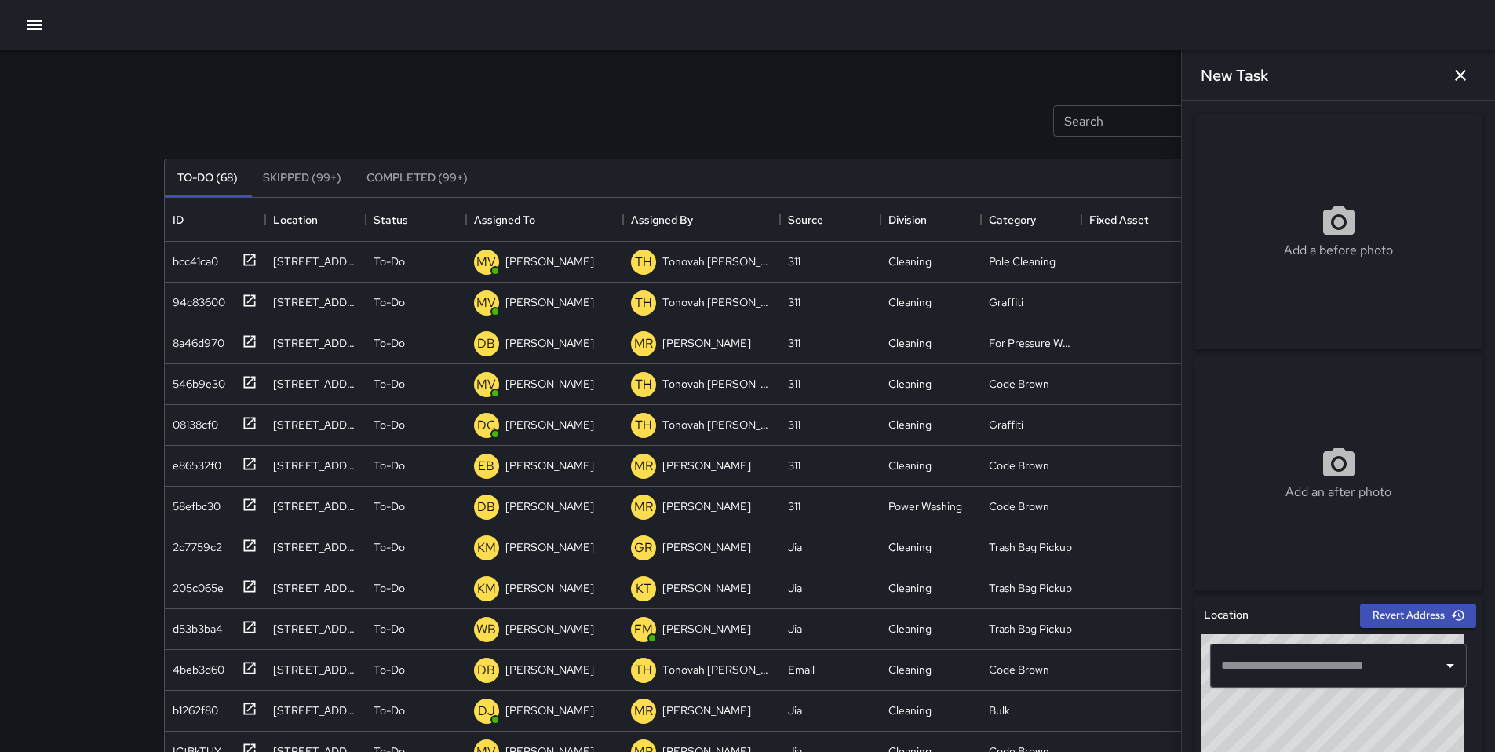
click at [1153, 626] on input "text" at bounding box center [1326, 666] width 219 height 30
paste input "**********"
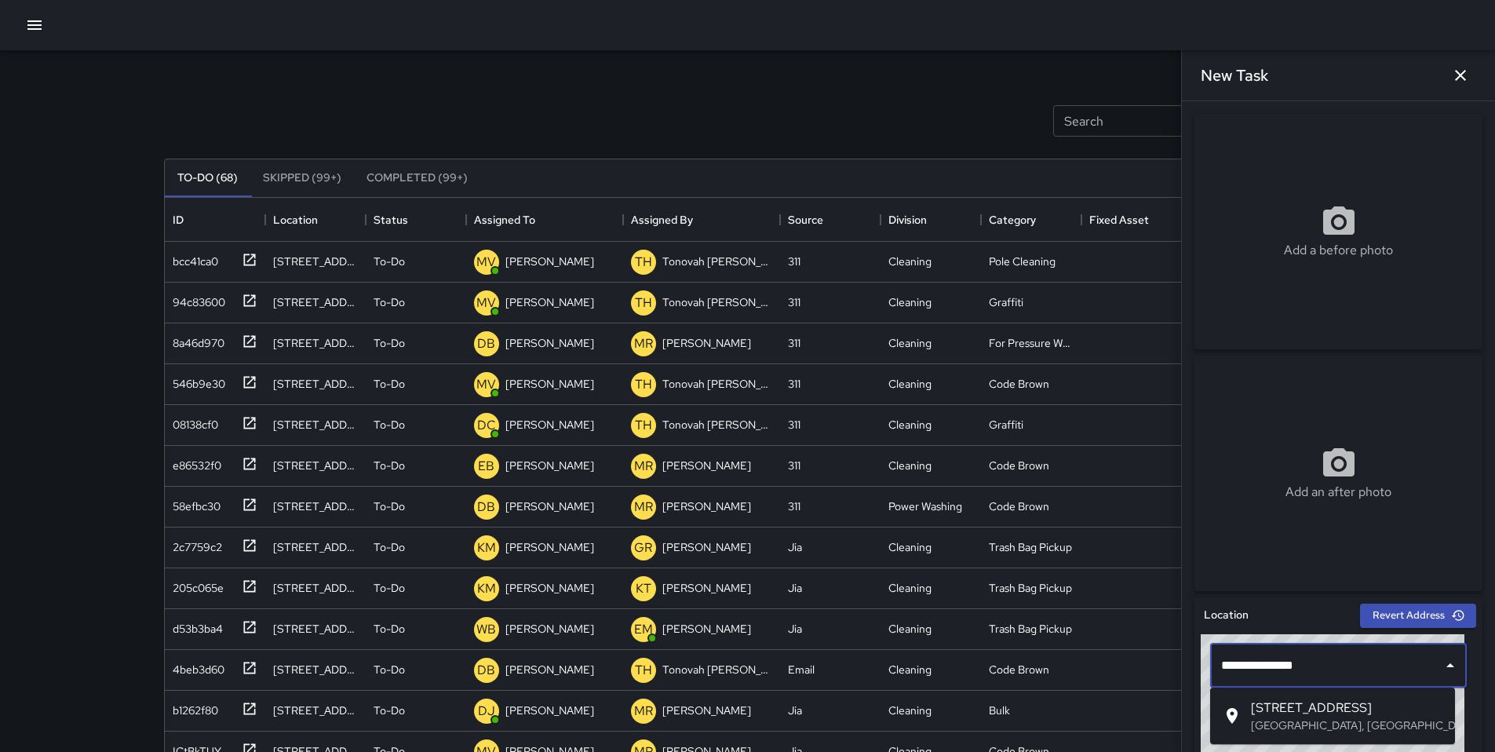
click at [1153, 626] on span "[STREET_ADDRESS]" at bounding box center [1347, 708] width 192 height 19
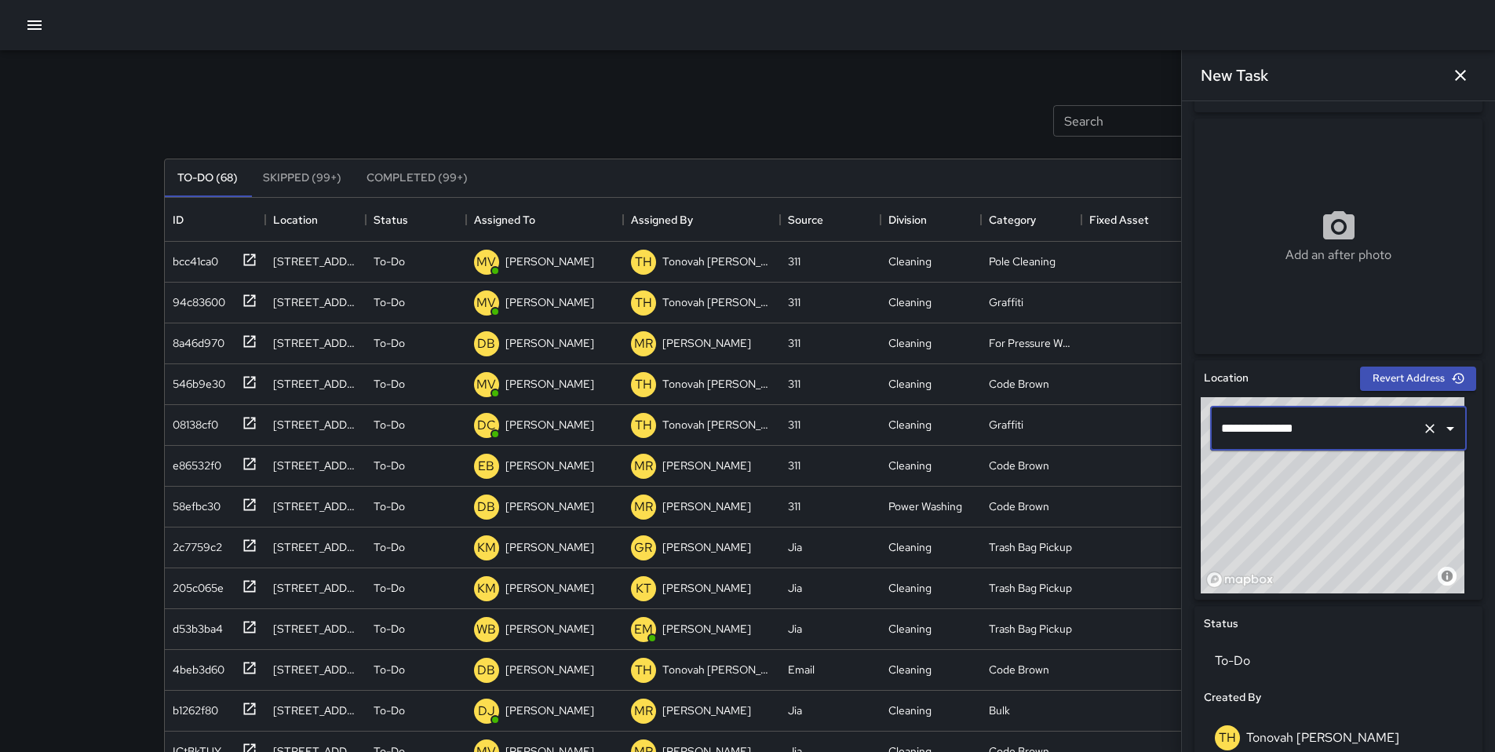
scroll to position [521, 0]
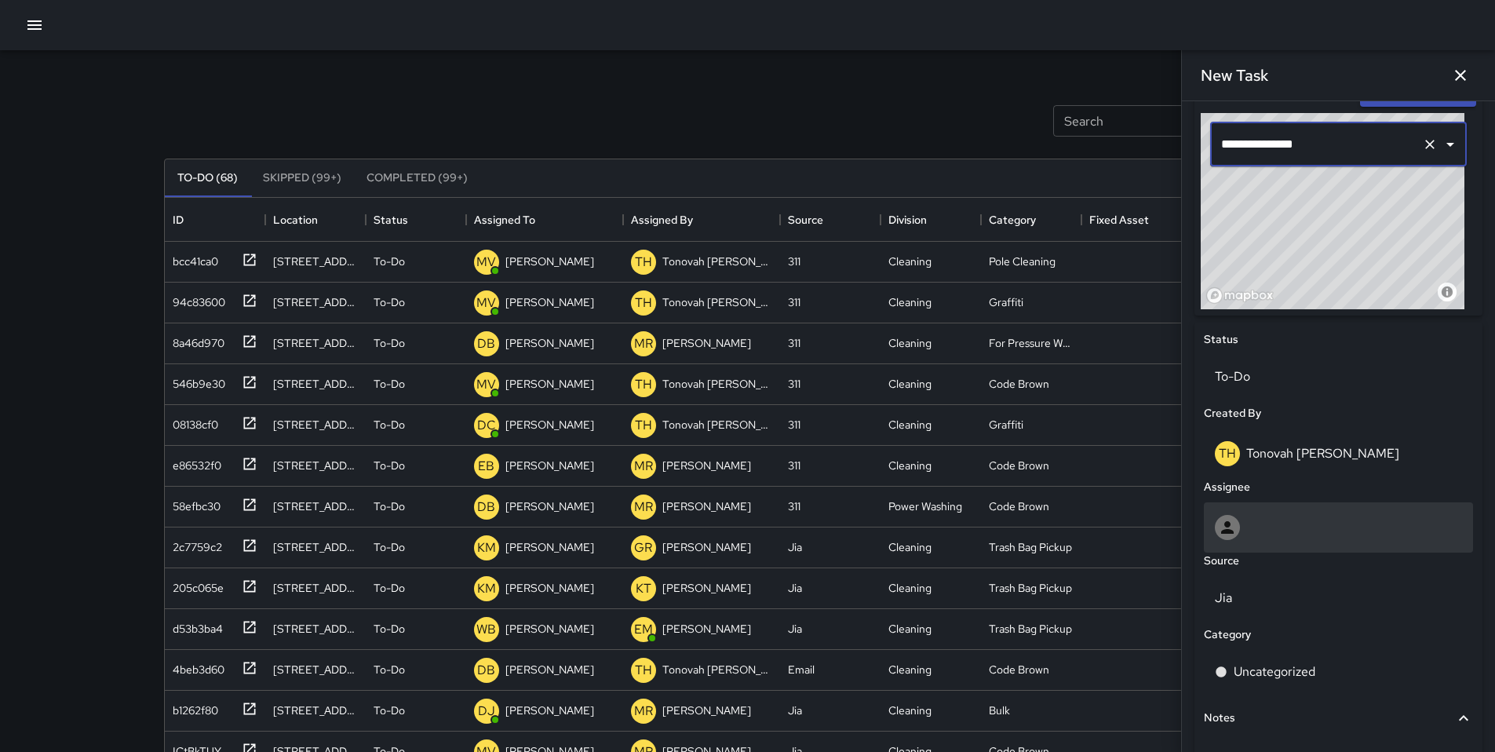
type input "**********"
click at [1153, 512] on div at bounding box center [1338, 527] width 269 height 50
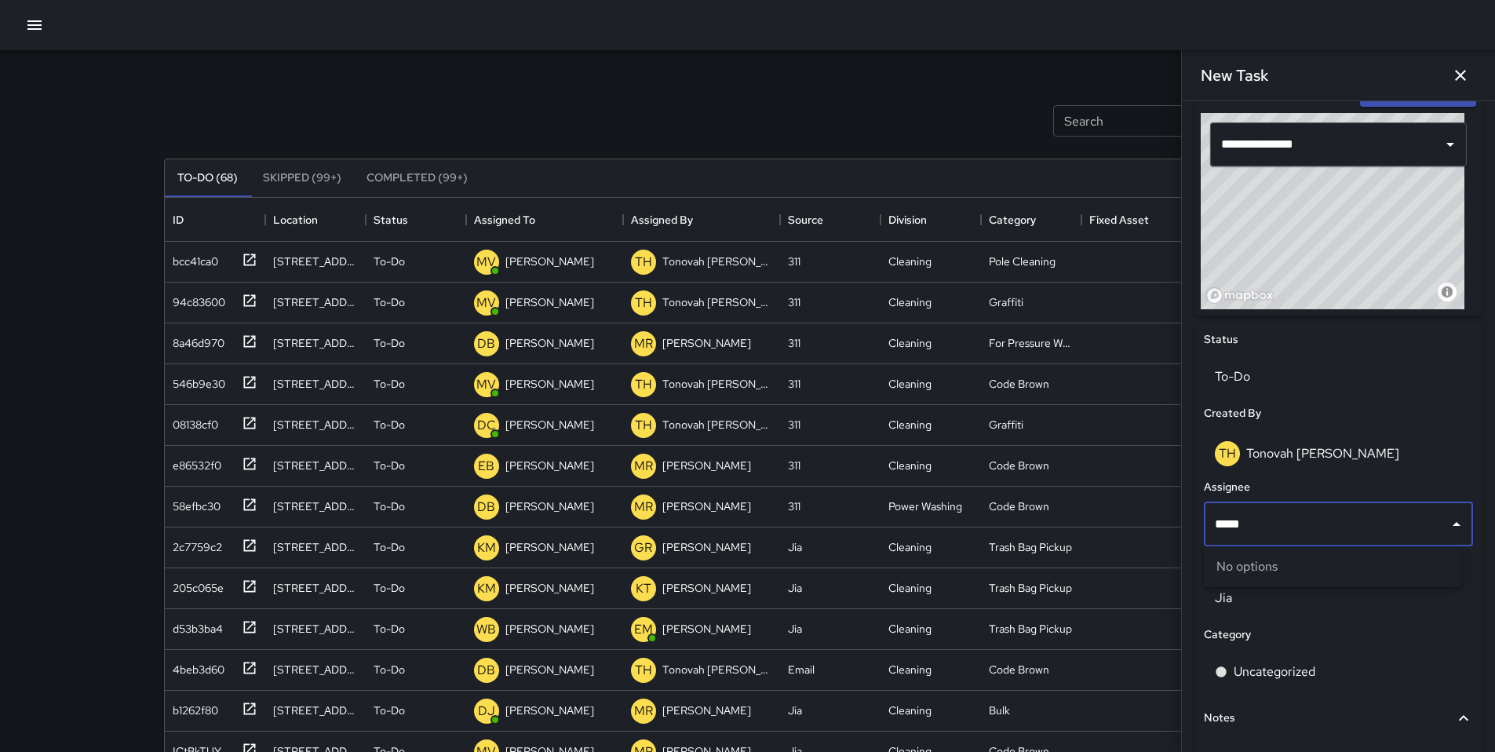
type input "****"
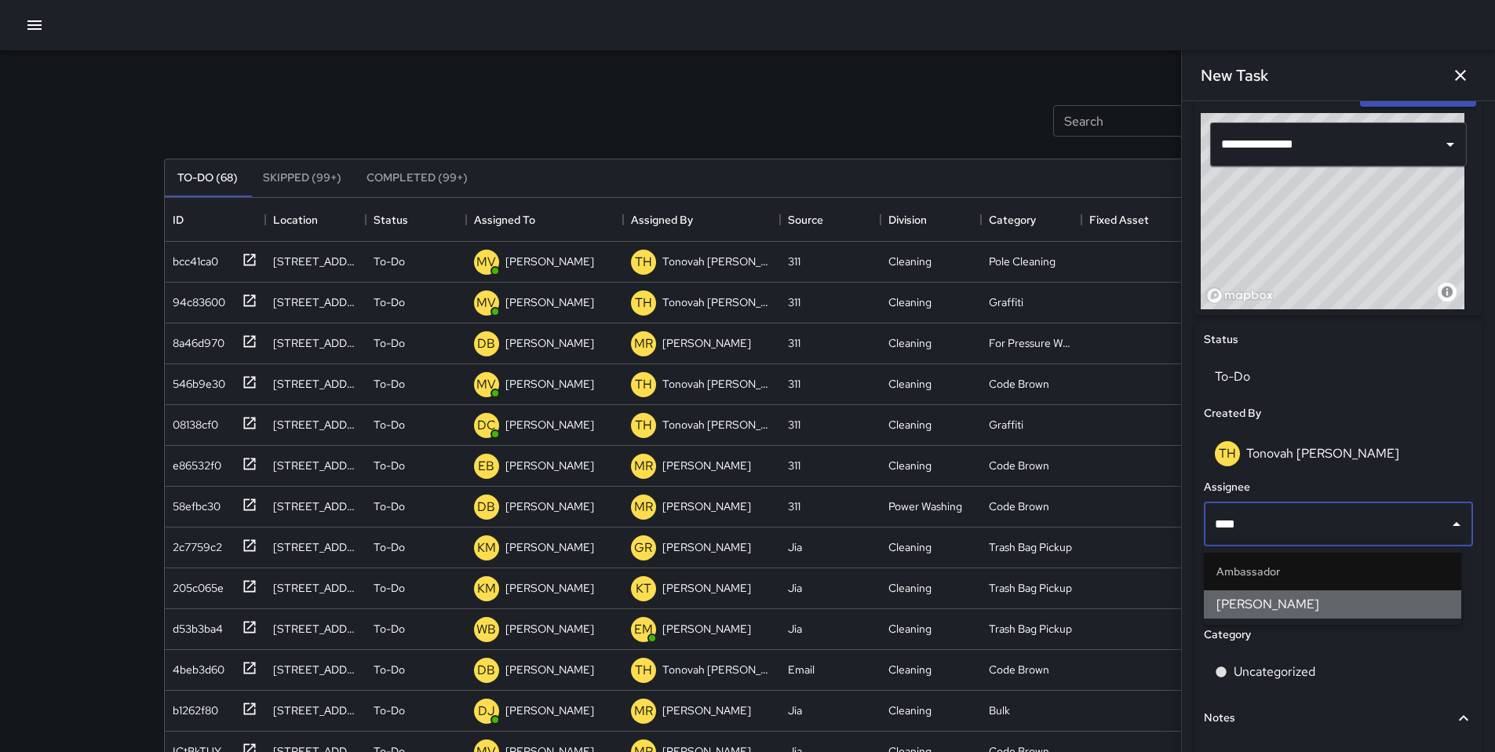
click at [1153, 595] on span "[PERSON_NAME]" at bounding box center [1333, 604] width 232 height 19
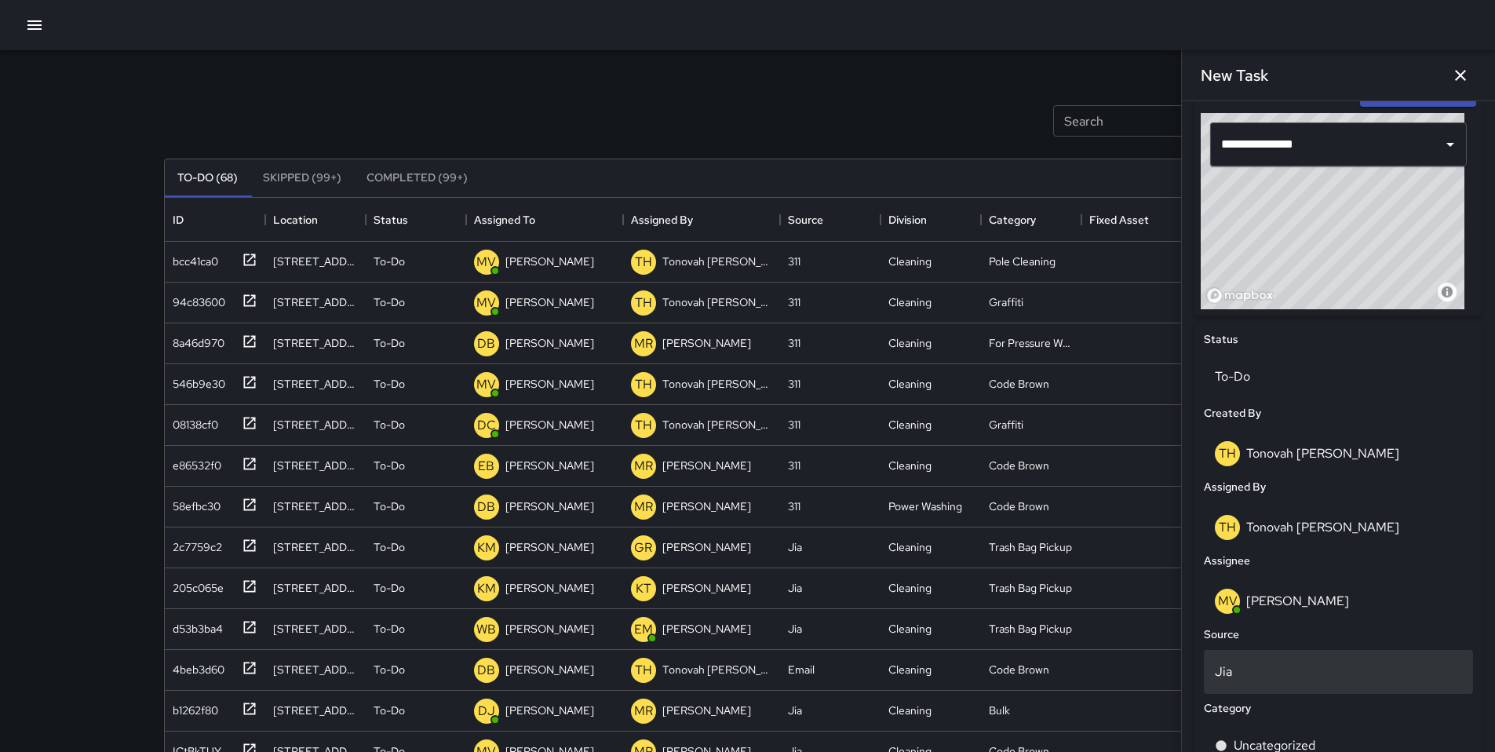
click at [1153, 626] on p "Jia" at bounding box center [1338, 672] width 247 height 19
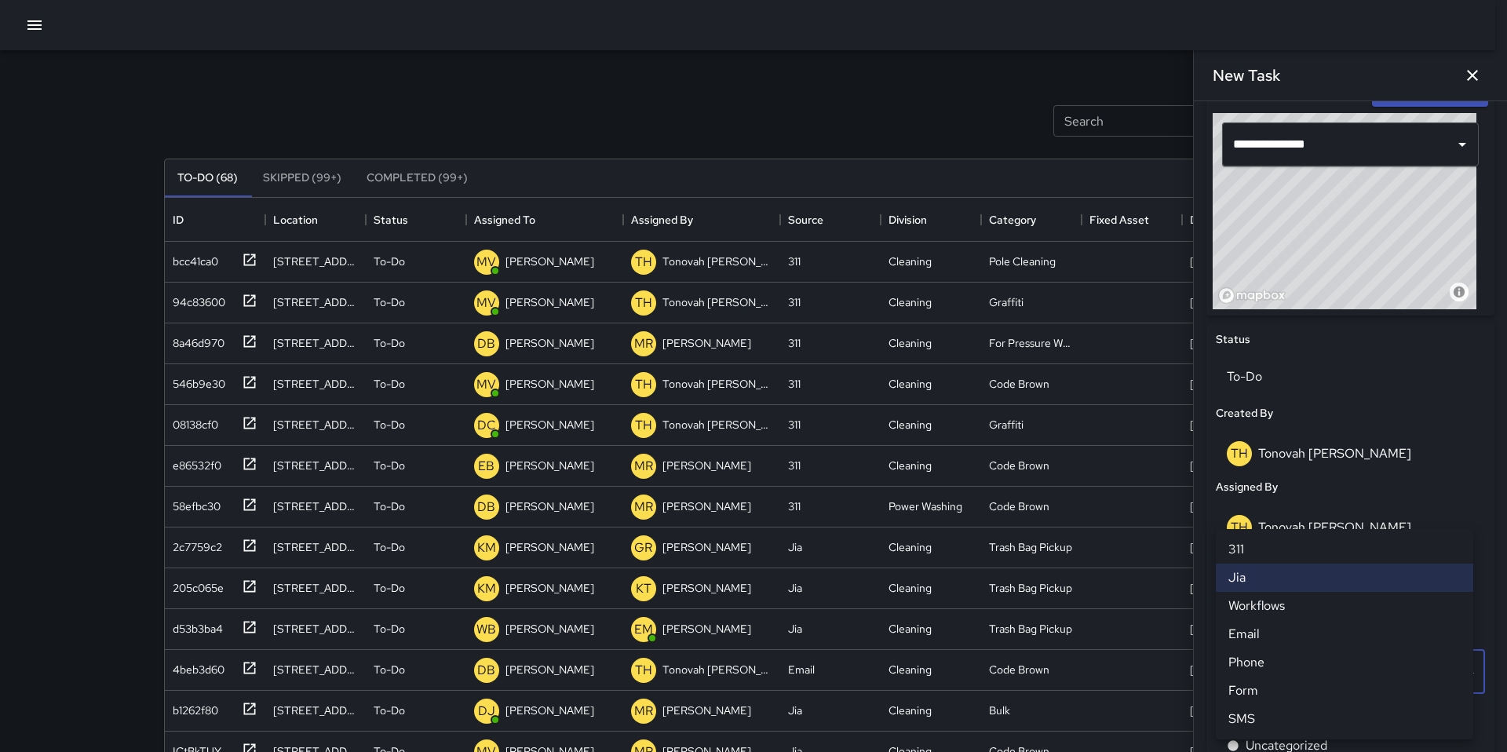
click at [1153, 549] on li "311" at bounding box center [1344, 549] width 257 height 28
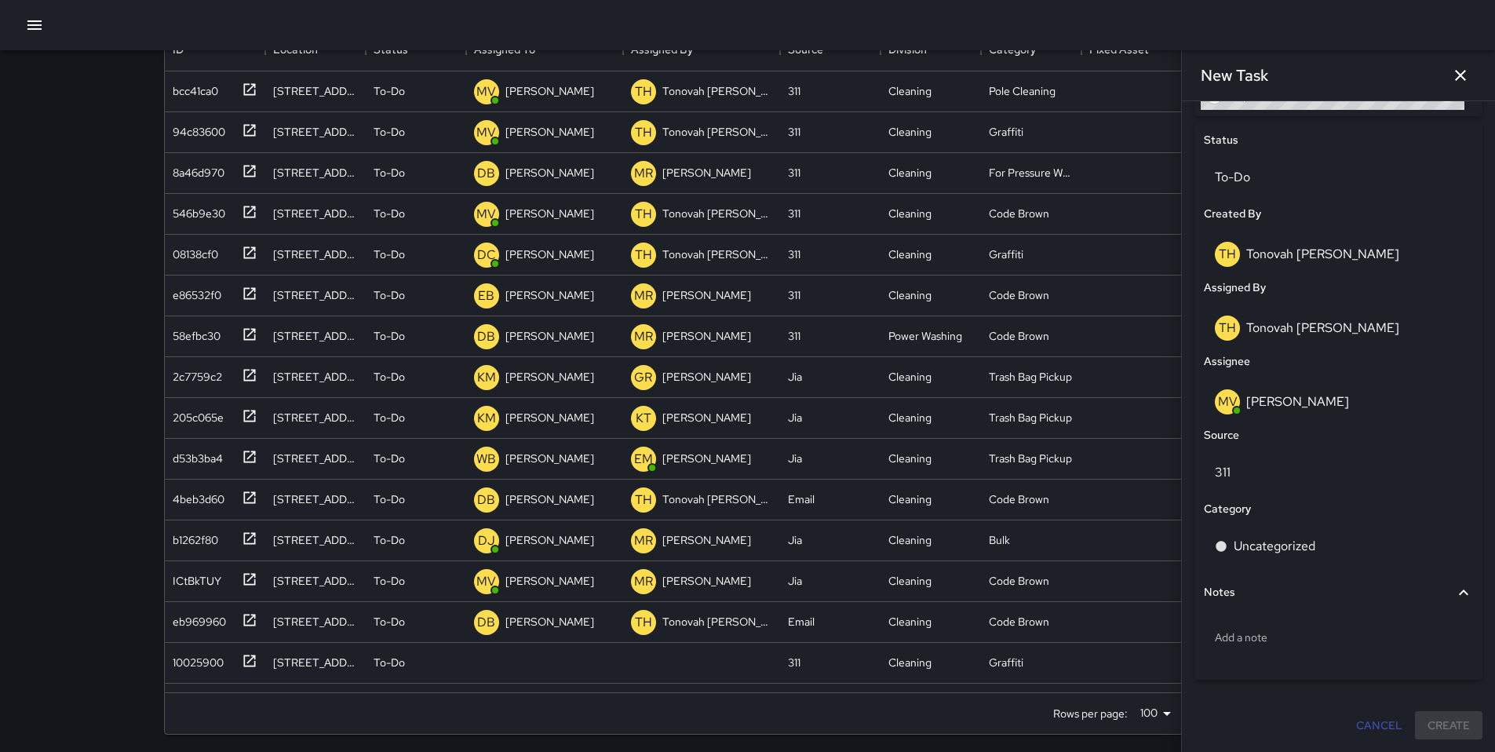
scroll to position [175, 0]
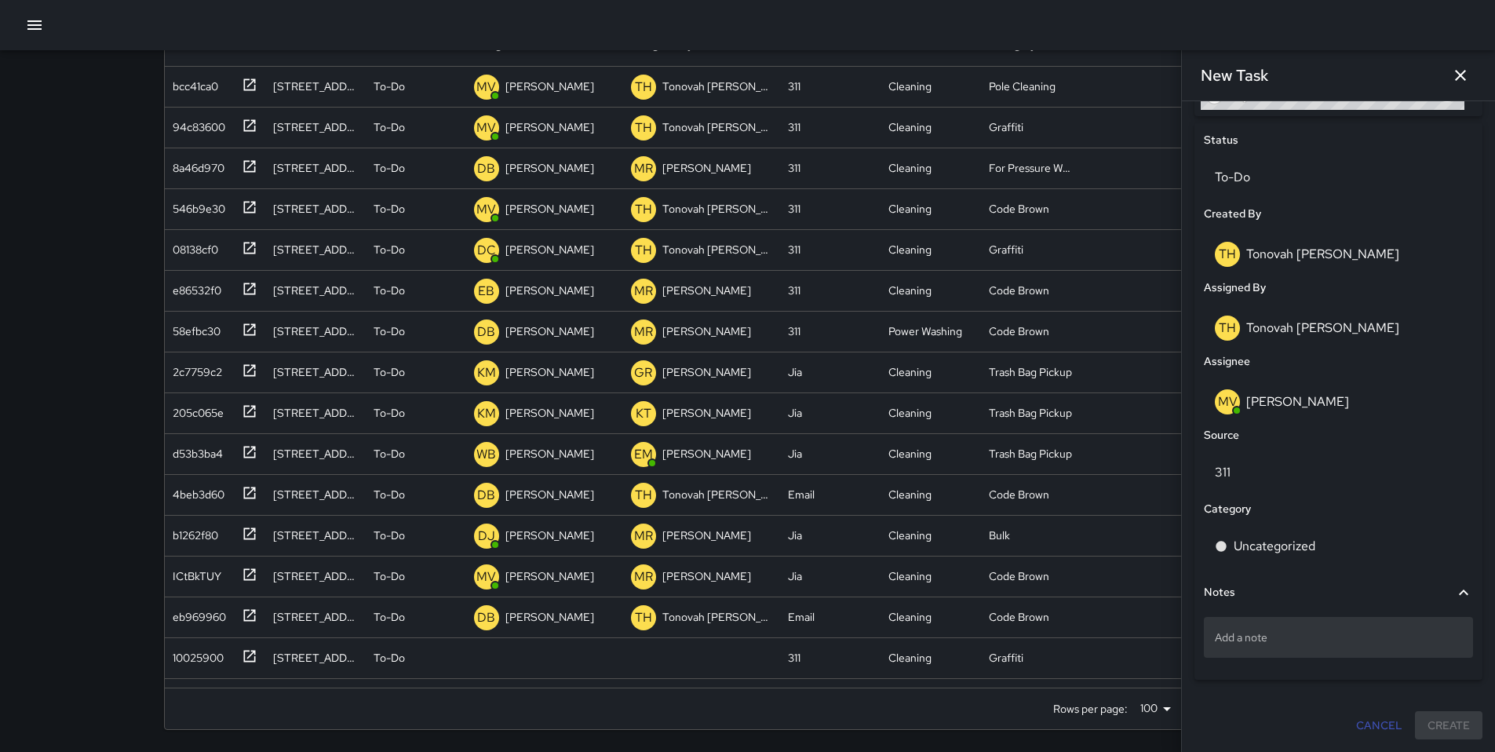
click at [1153, 626] on p "Add a note" at bounding box center [1338, 638] width 247 height 16
click at [1153, 626] on textarea at bounding box center [1338, 638] width 247 height 16
type textarea "**********"
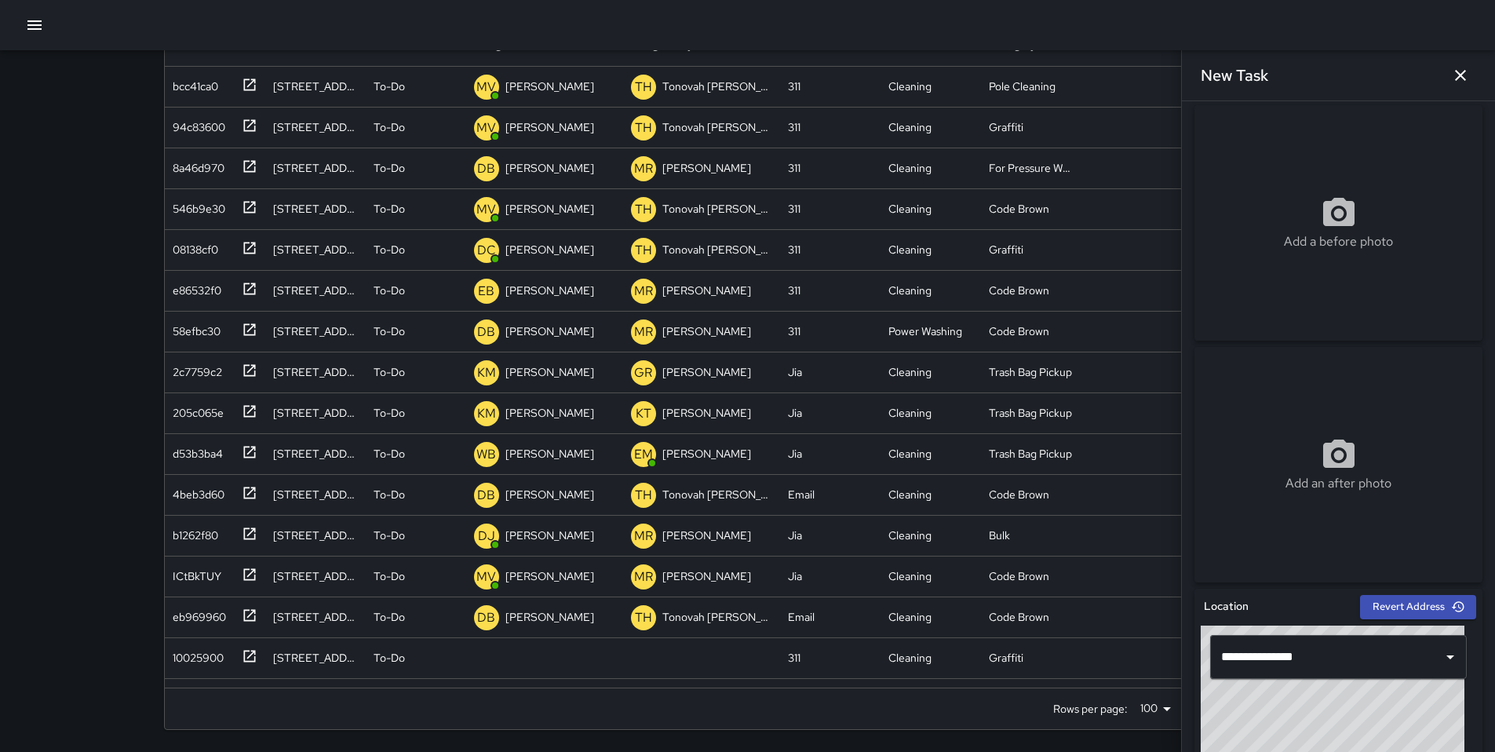
scroll to position [0, 0]
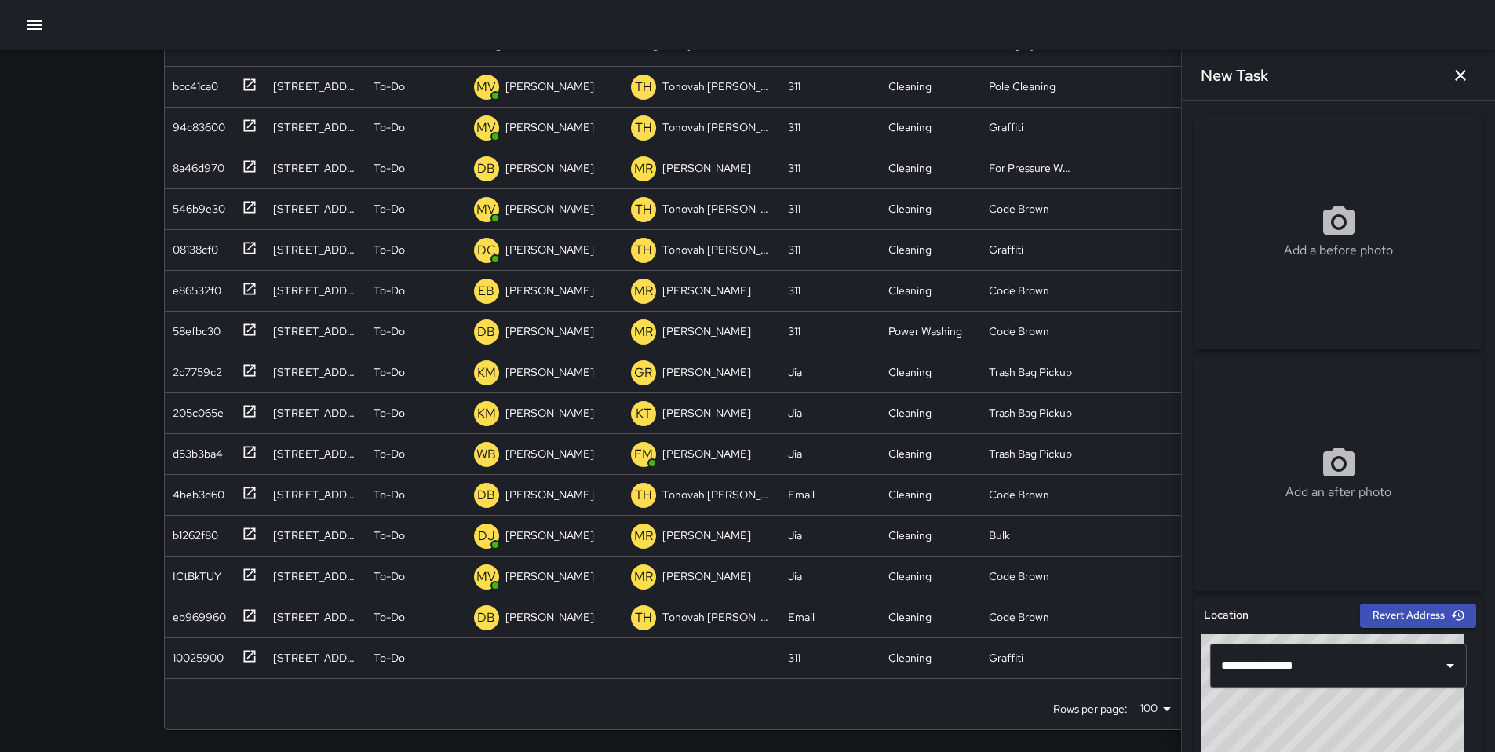
click at [1153, 208] on div "Add a before photo" at bounding box center [1339, 231] width 288 height 57
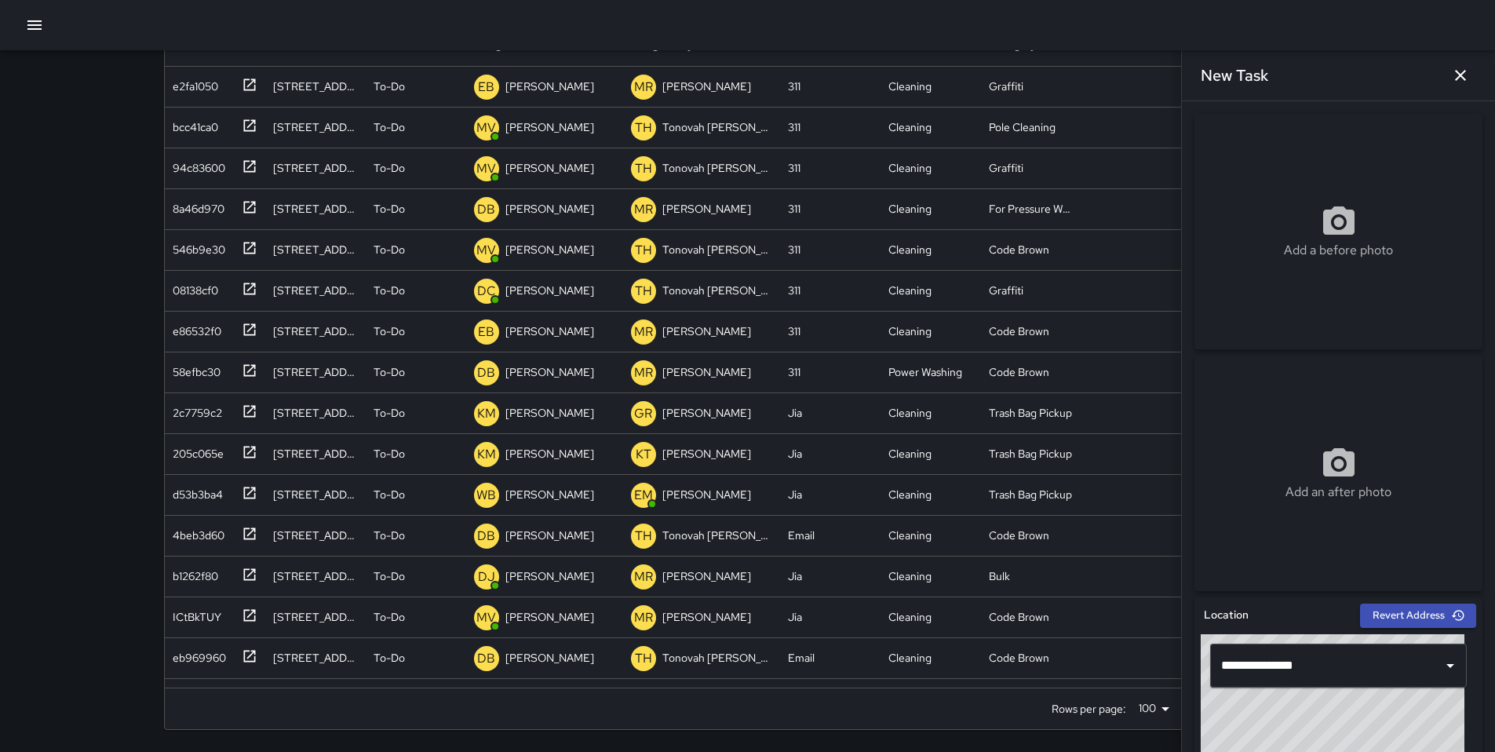
type input "**********"
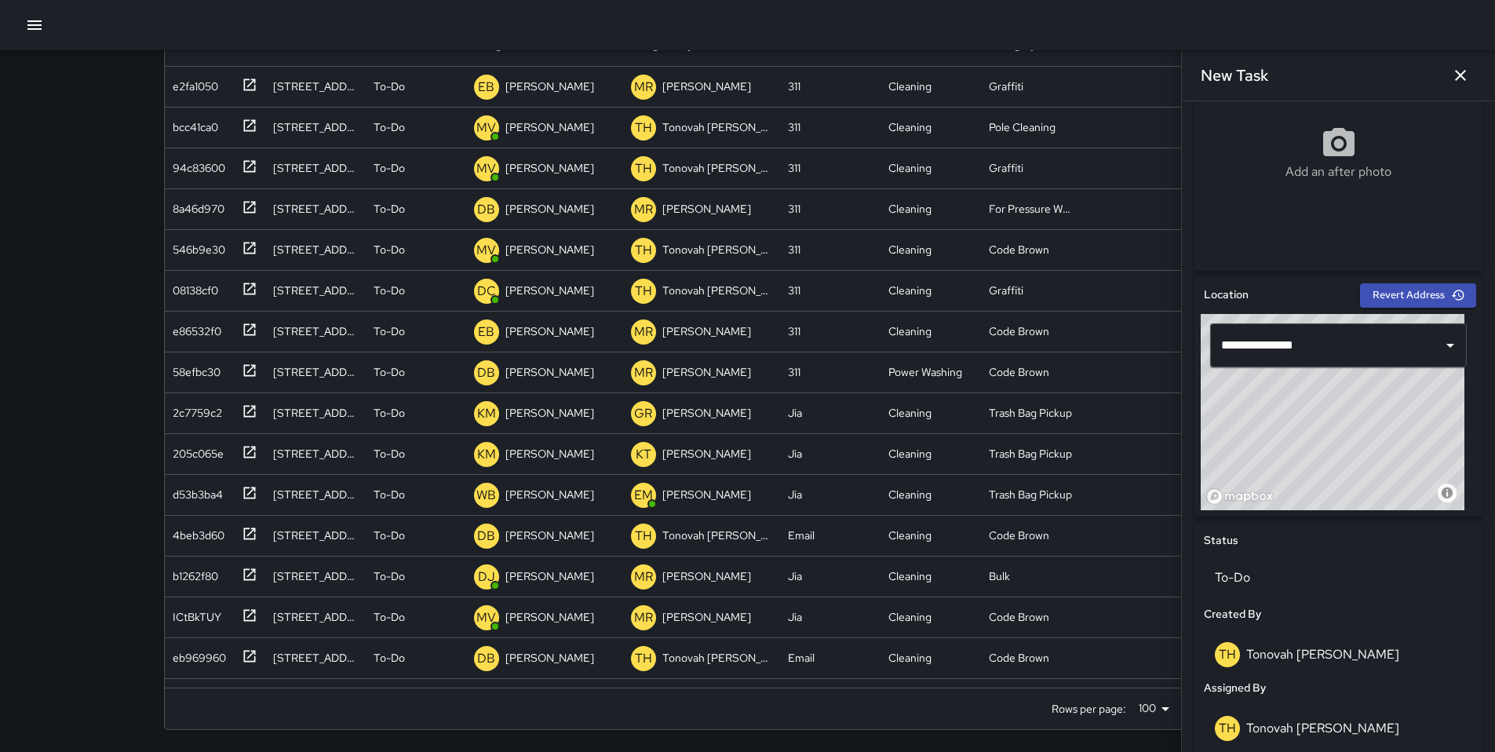
scroll to position [736, 0]
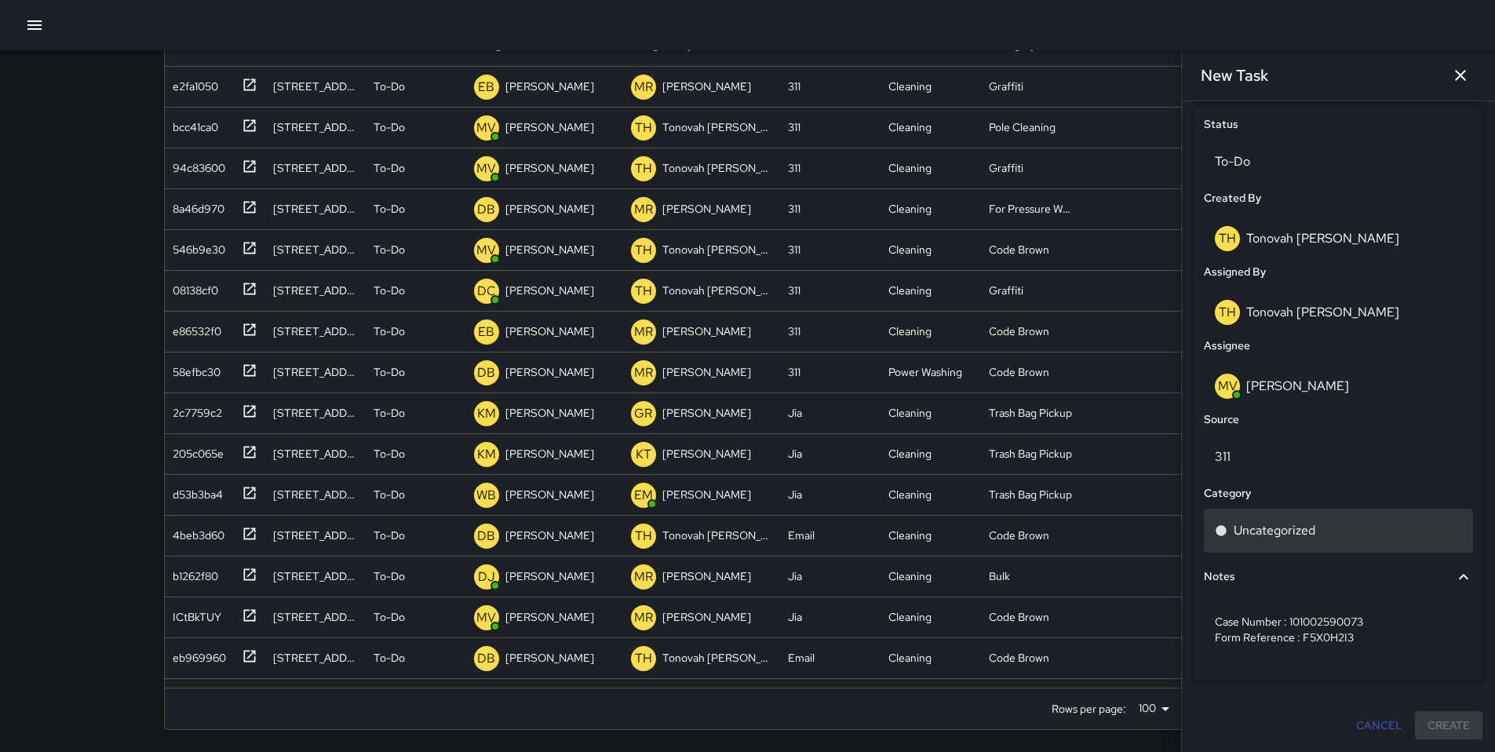
click at [1153, 530] on p "Uncategorized" at bounding box center [1275, 530] width 82 height 19
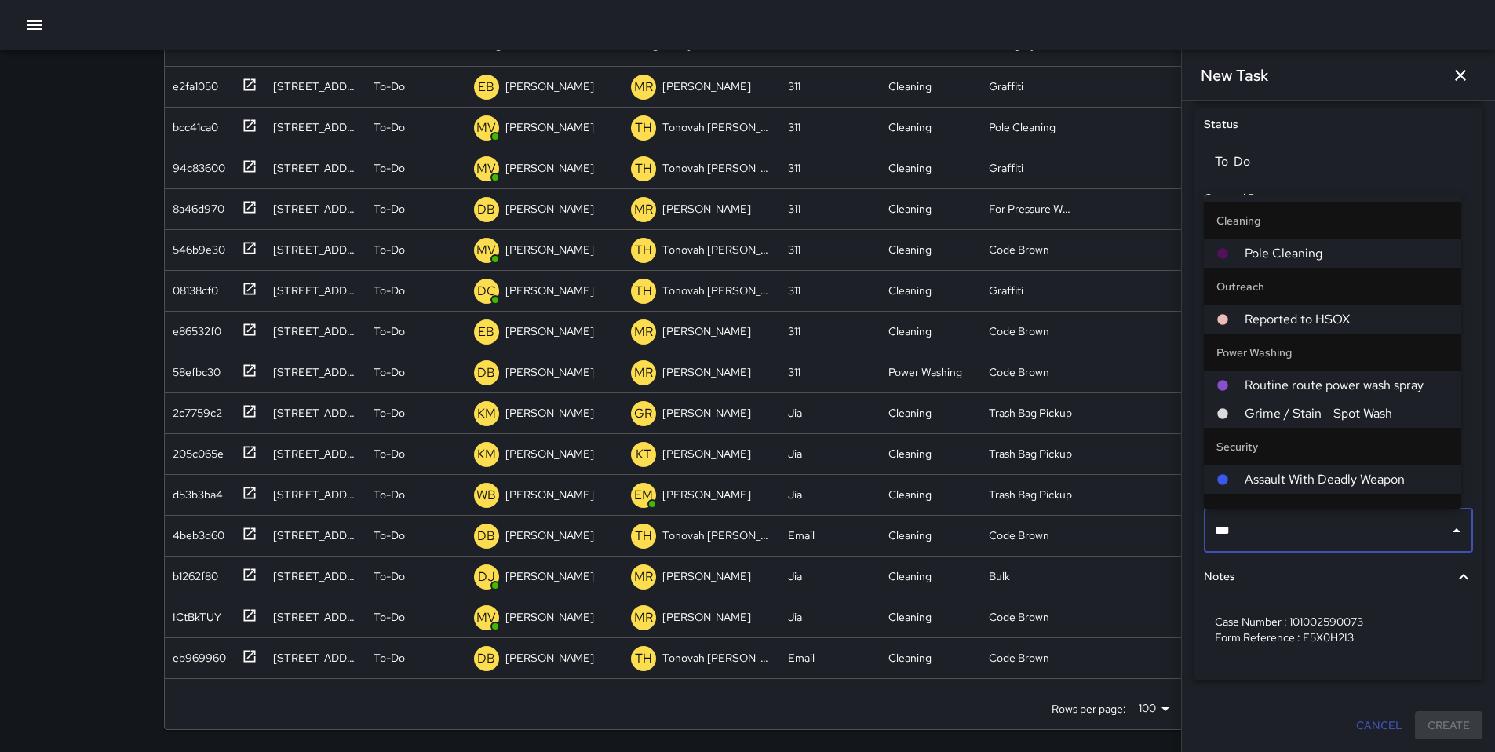
type input "****"
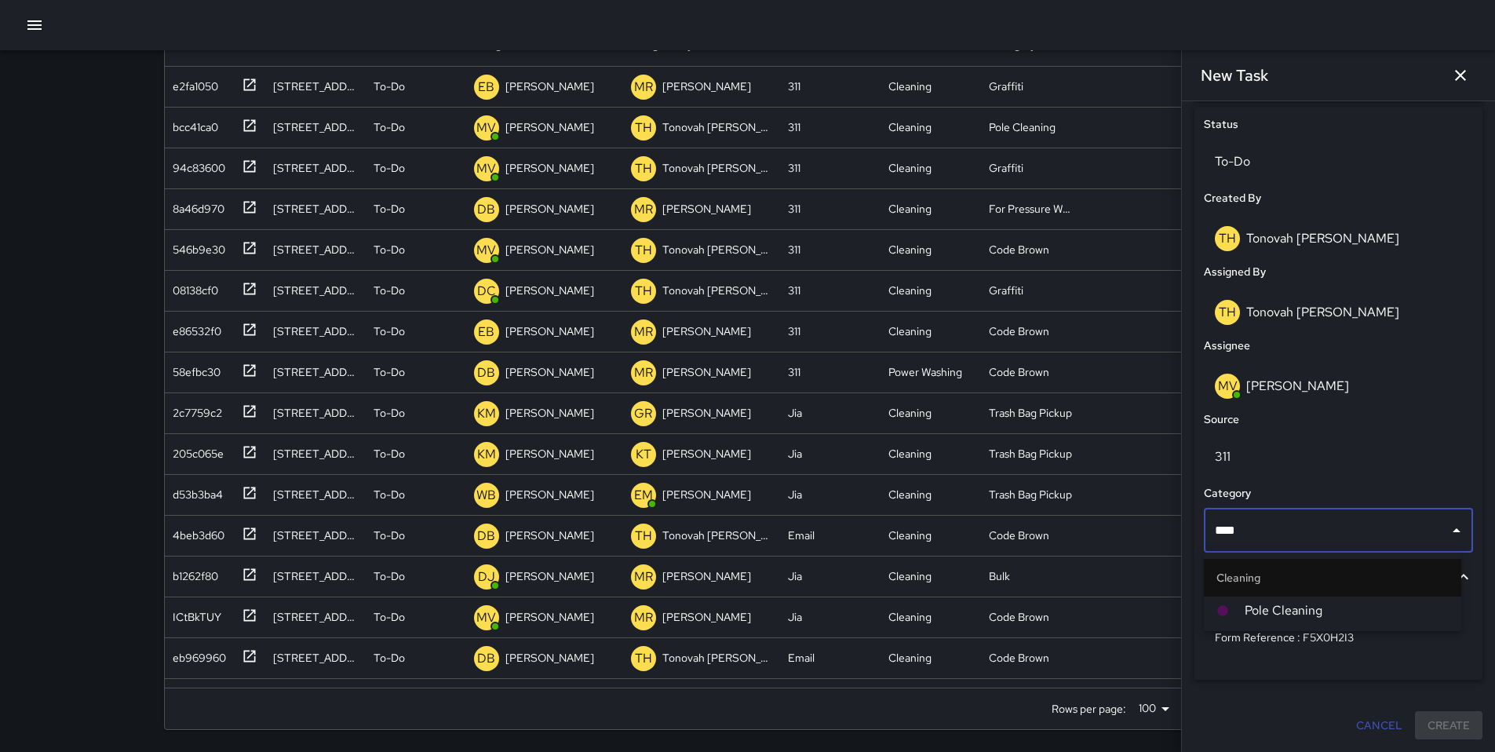
click at [1153, 610] on span "Pole Cleaning" at bounding box center [1347, 610] width 204 height 19
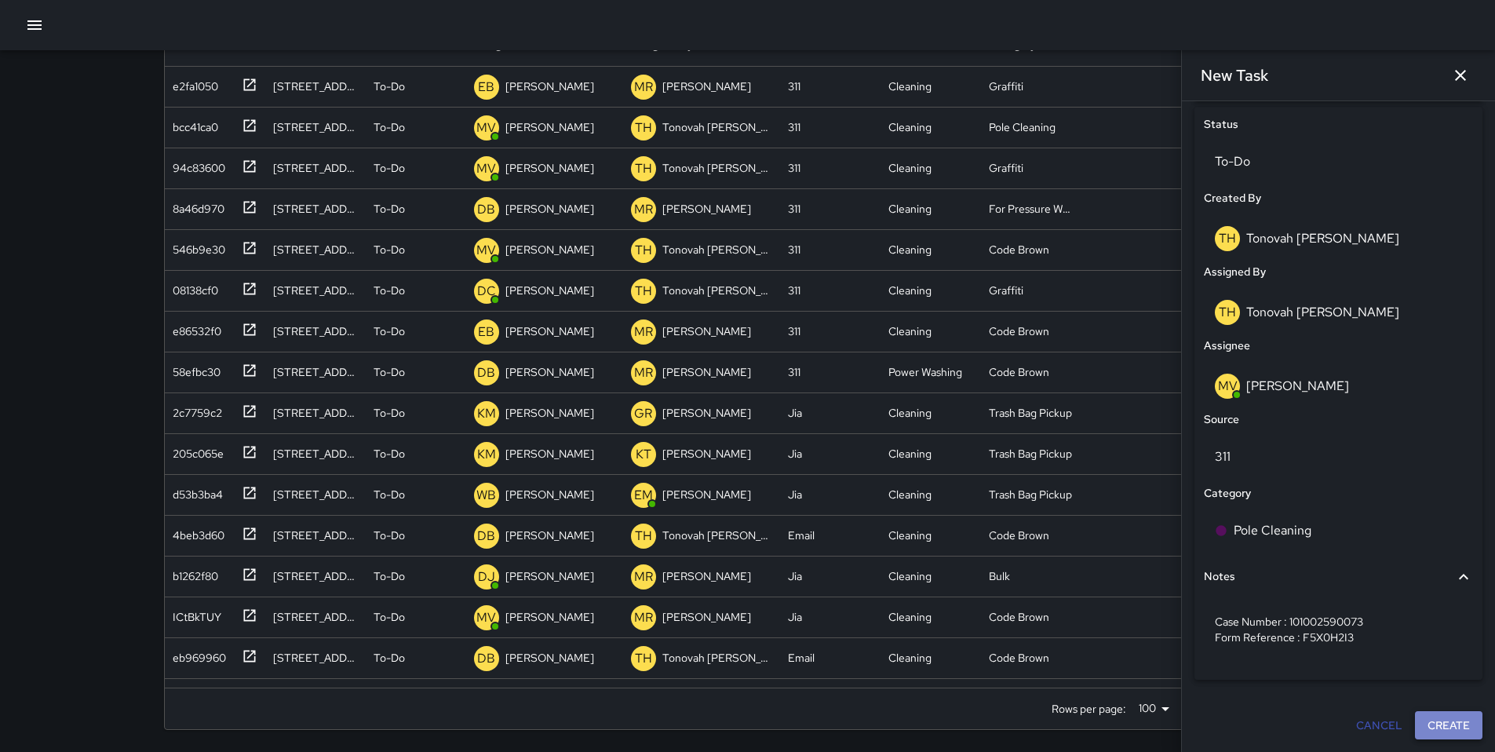
click at [1153, 626] on button "Create" at bounding box center [1449, 725] width 68 height 29
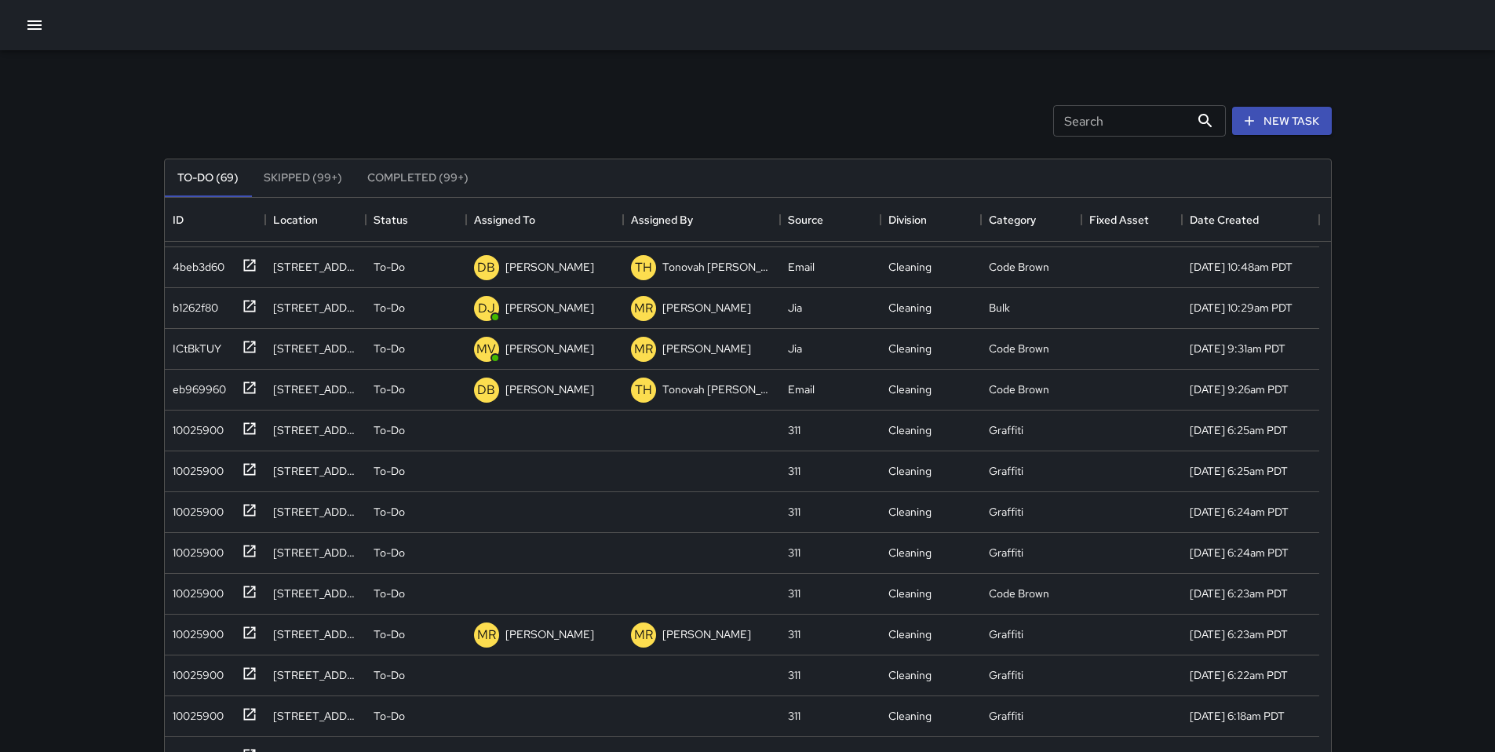
scroll to position [172, 0]
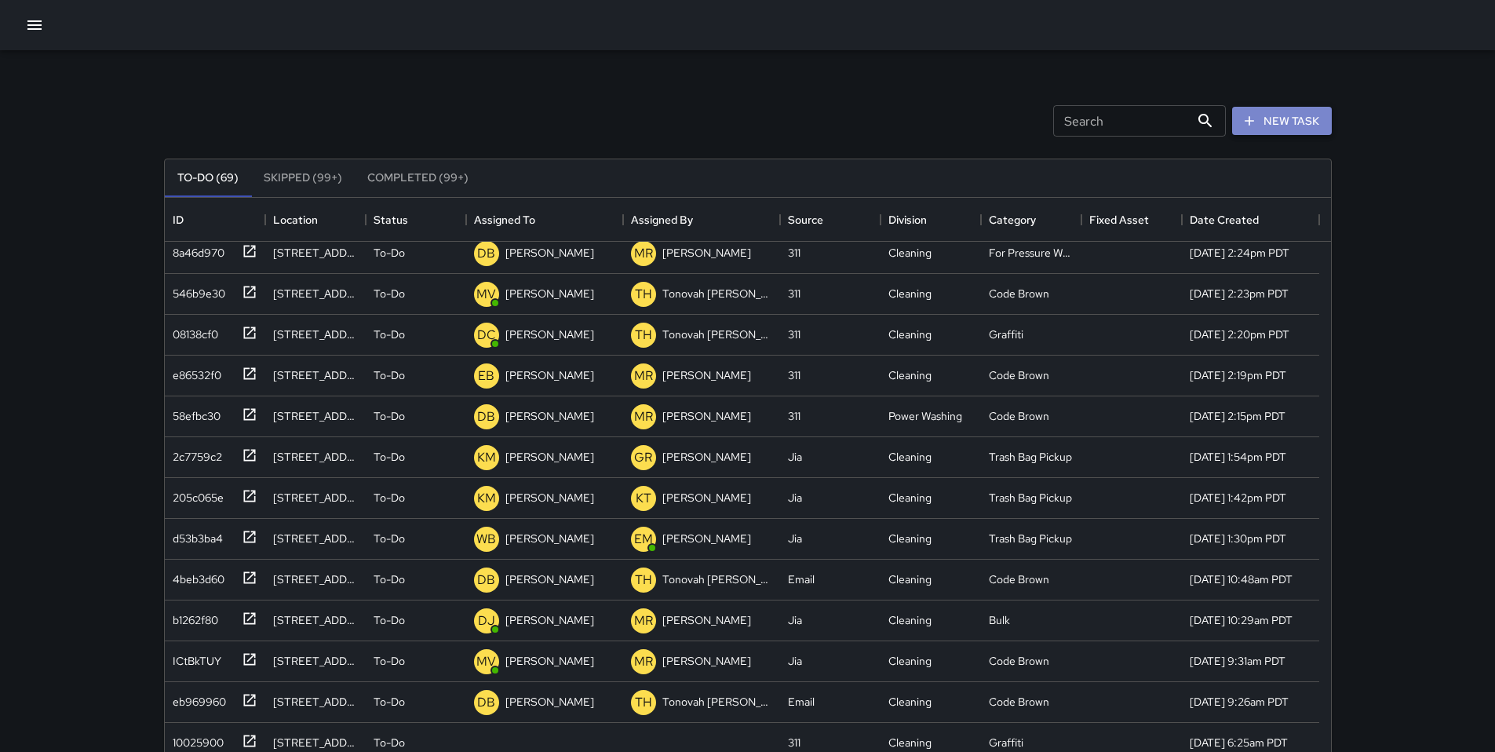
click at [1153, 122] on button "New Task" at bounding box center [1282, 121] width 100 height 29
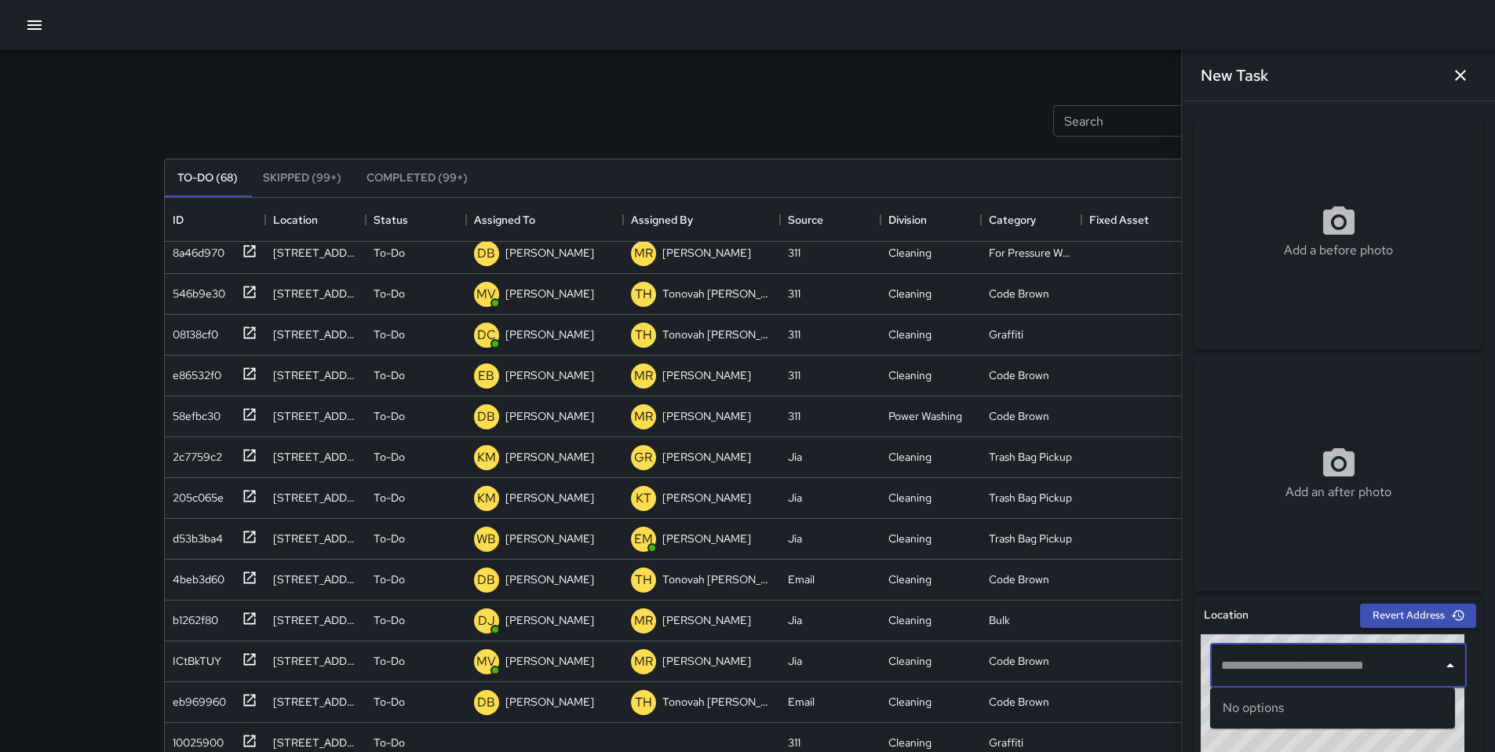
click at [1153, 626] on input "text" at bounding box center [1326, 666] width 219 height 30
paste input "**********"
click at [1153, 626] on p "[GEOGRAPHIC_DATA], [GEOGRAPHIC_DATA], [GEOGRAPHIC_DATA]" at bounding box center [1347, 725] width 192 height 16
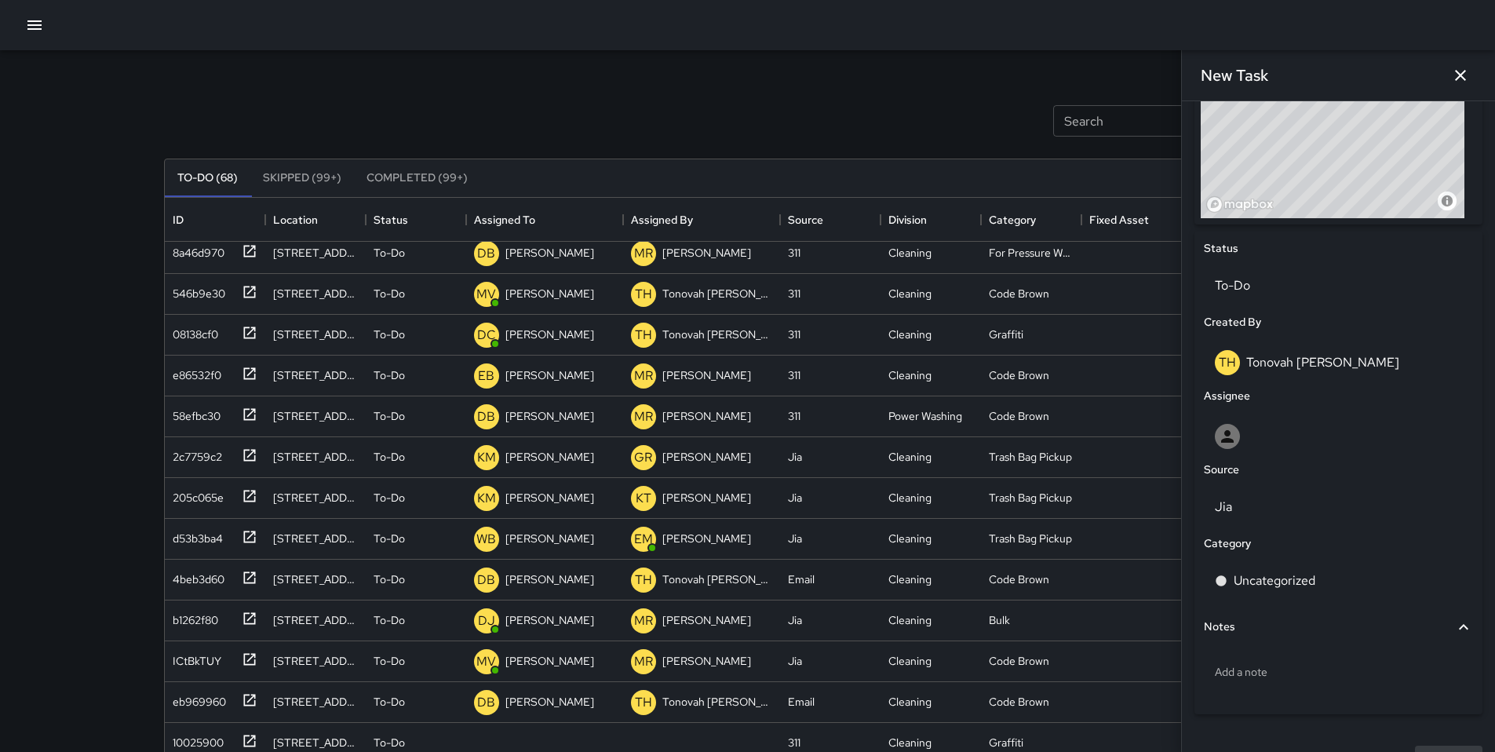
scroll to position [647, 0]
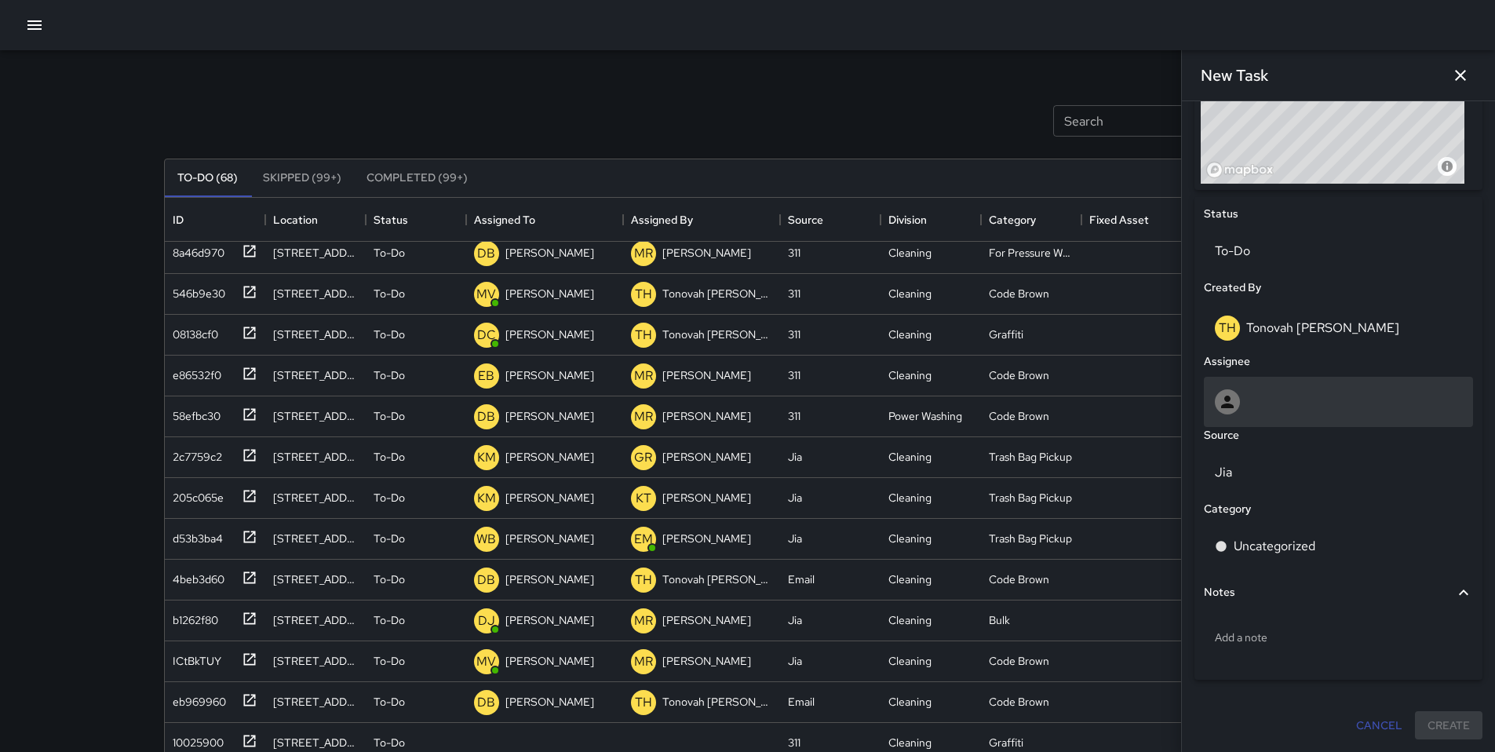
type input "**********"
click at [1153, 388] on div at bounding box center [1338, 402] width 269 height 50
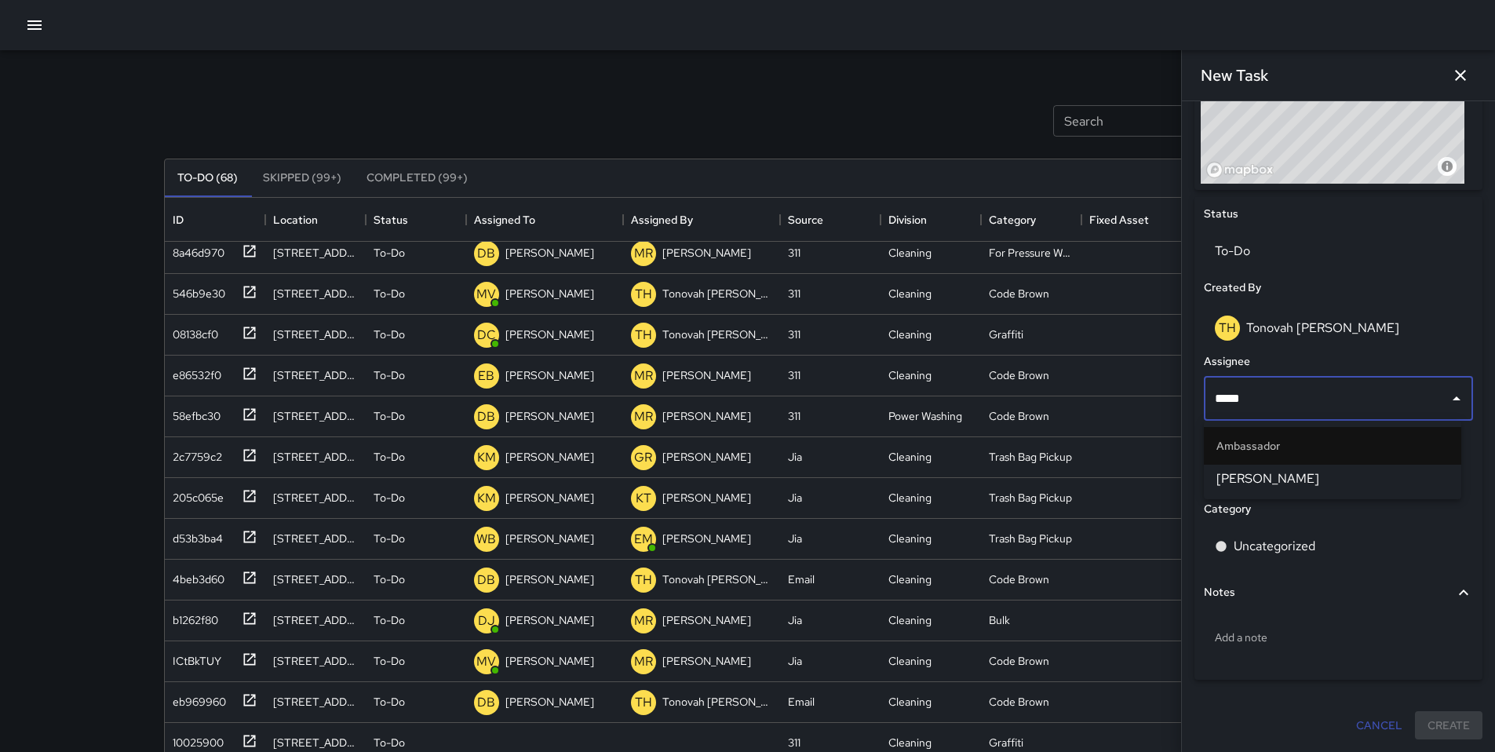
type input "******"
click at [1153, 472] on span "[PERSON_NAME]" at bounding box center [1333, 478] width 232 height 19
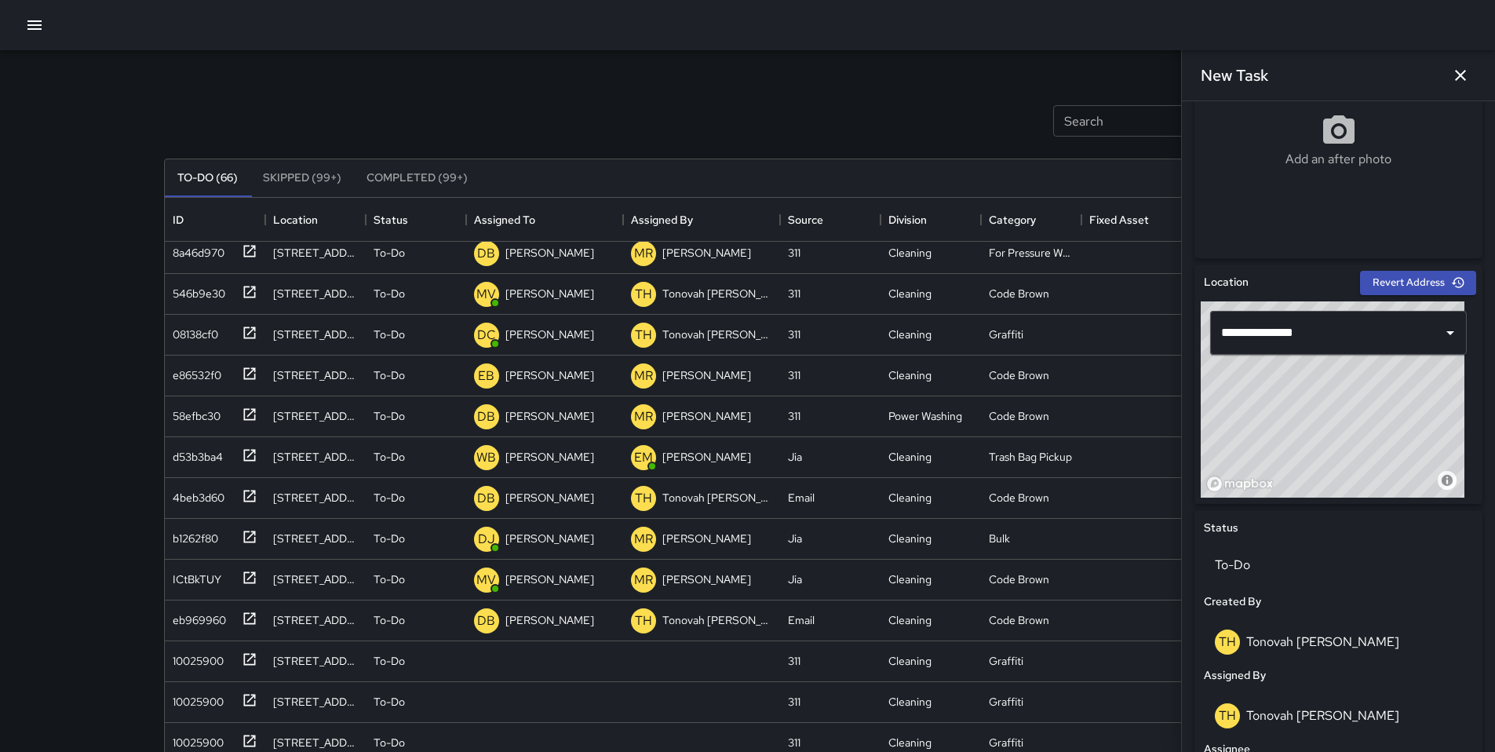
scroll to position [0, 0]
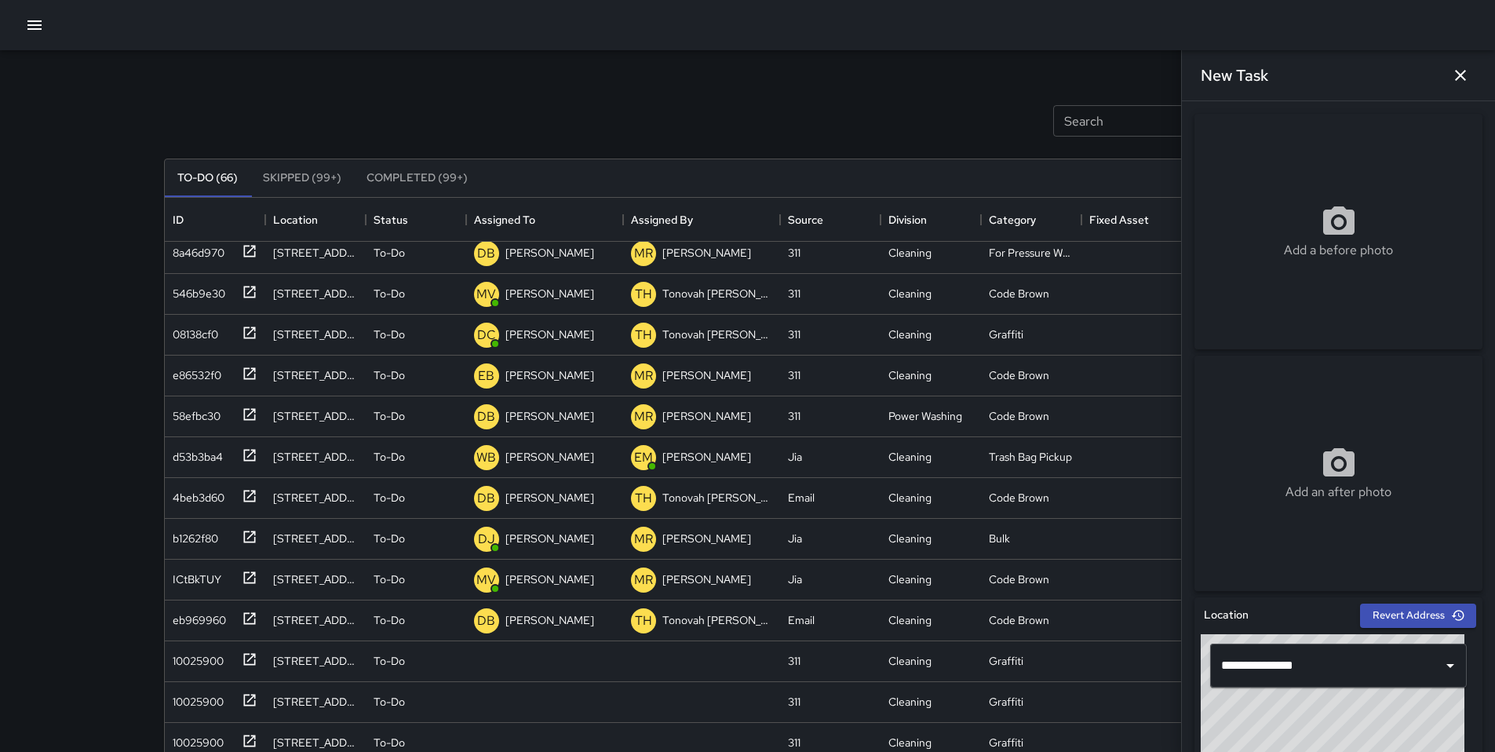
click at [1153, 258] on div "Add a before photo" at bounding box center [1339, 231] width 288 height 57
type input "**********"
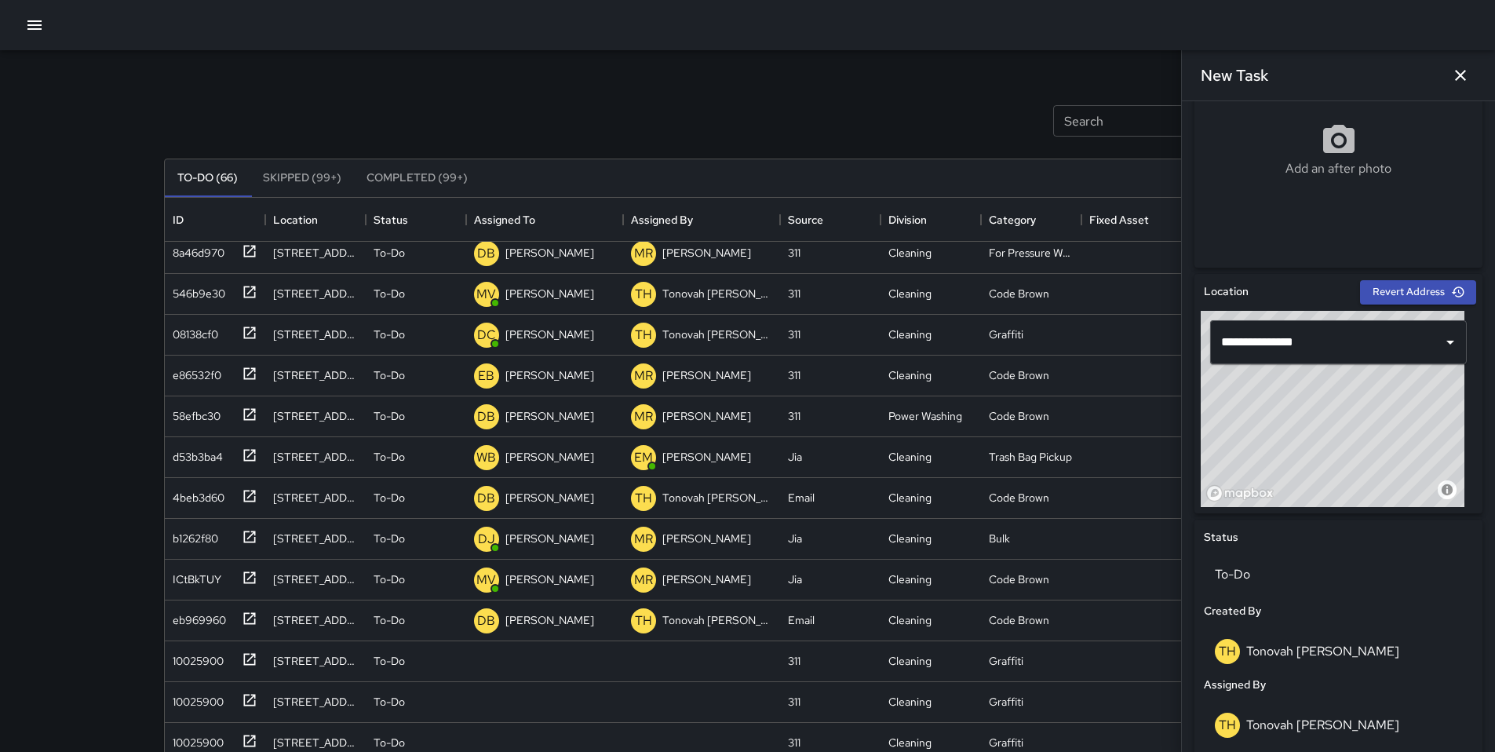
scroll to position [721, 0]
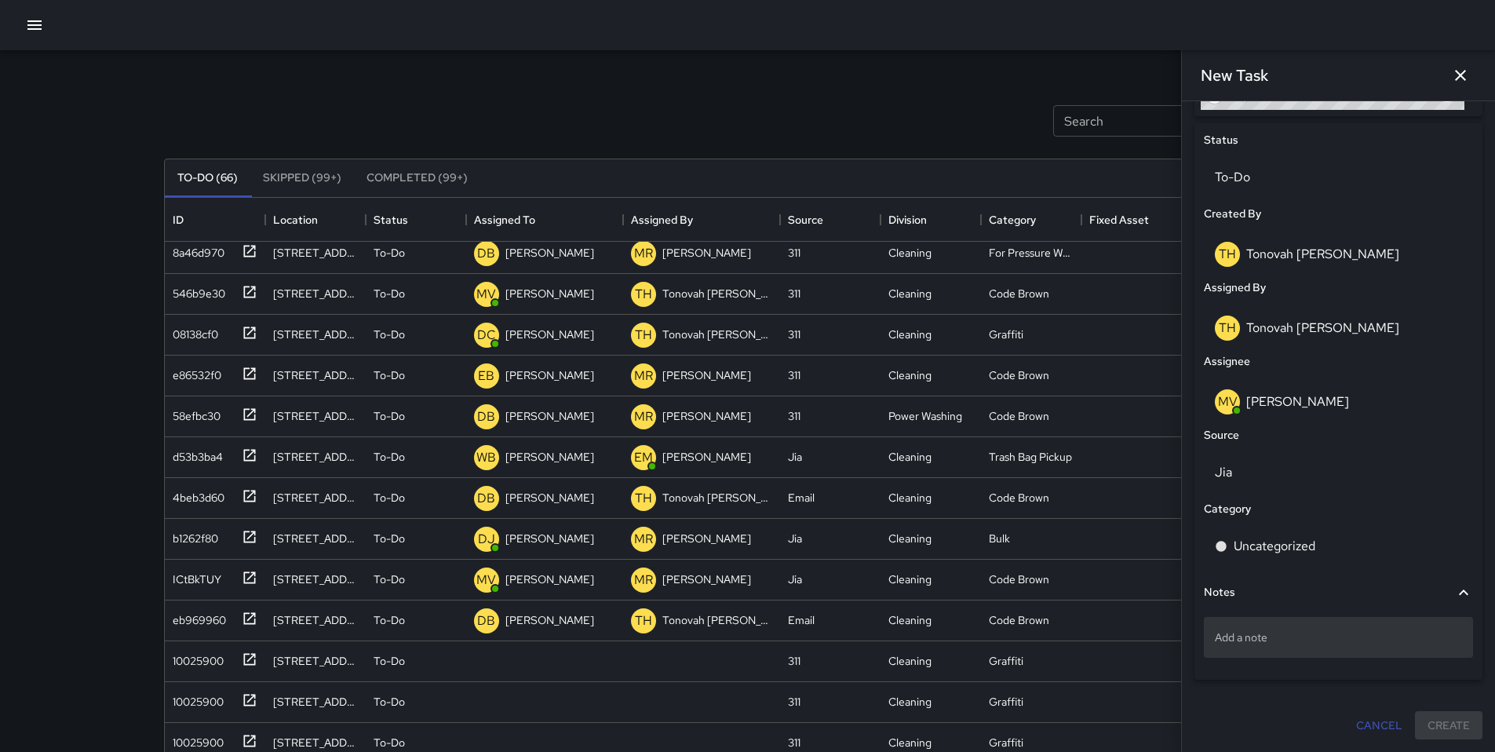
click at [1153, 626] on p "Add a note" at bounding box center [1338, 638] width 247 height 16
type textarea "**********"
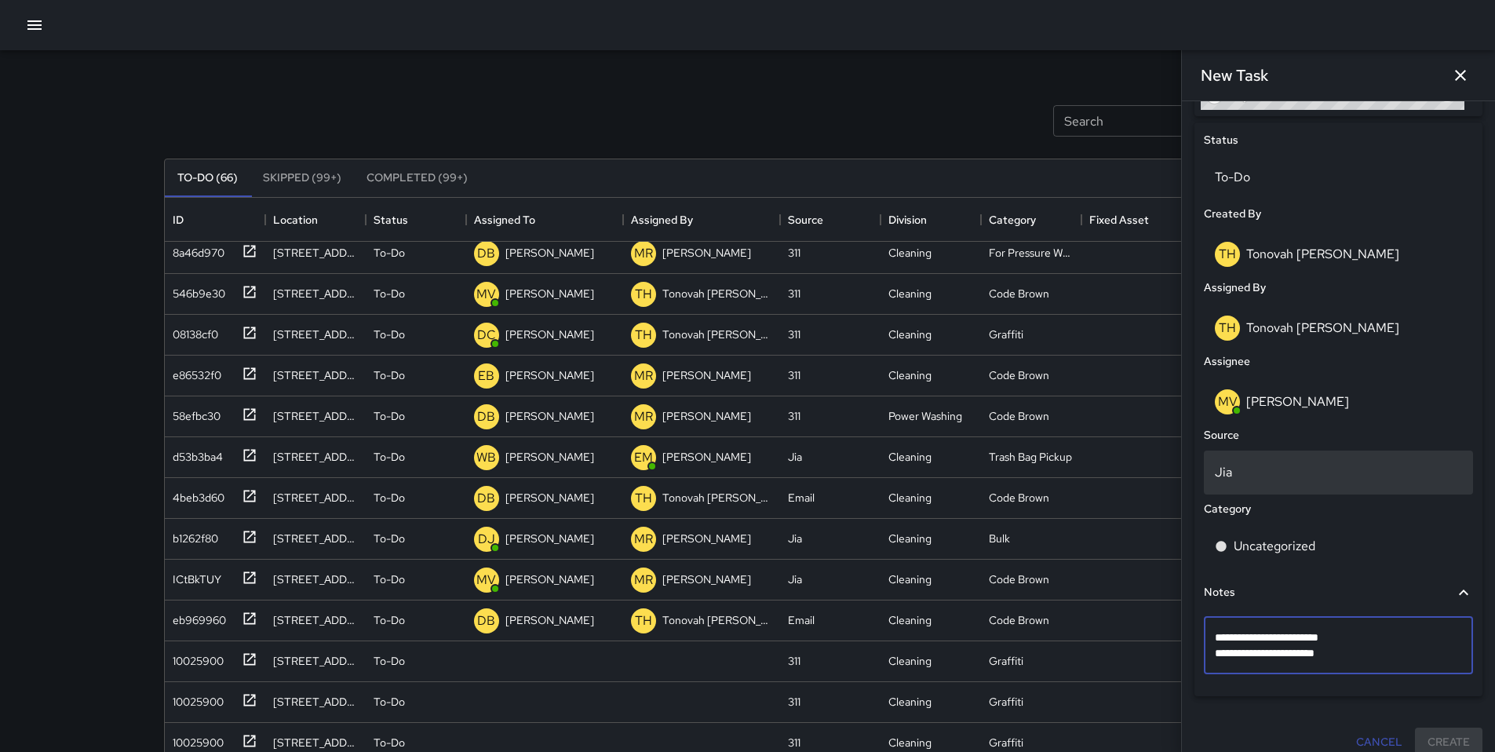
click at [1153, 472] on p "Jia" at bounding box center [1338, 472] width 247 height 19
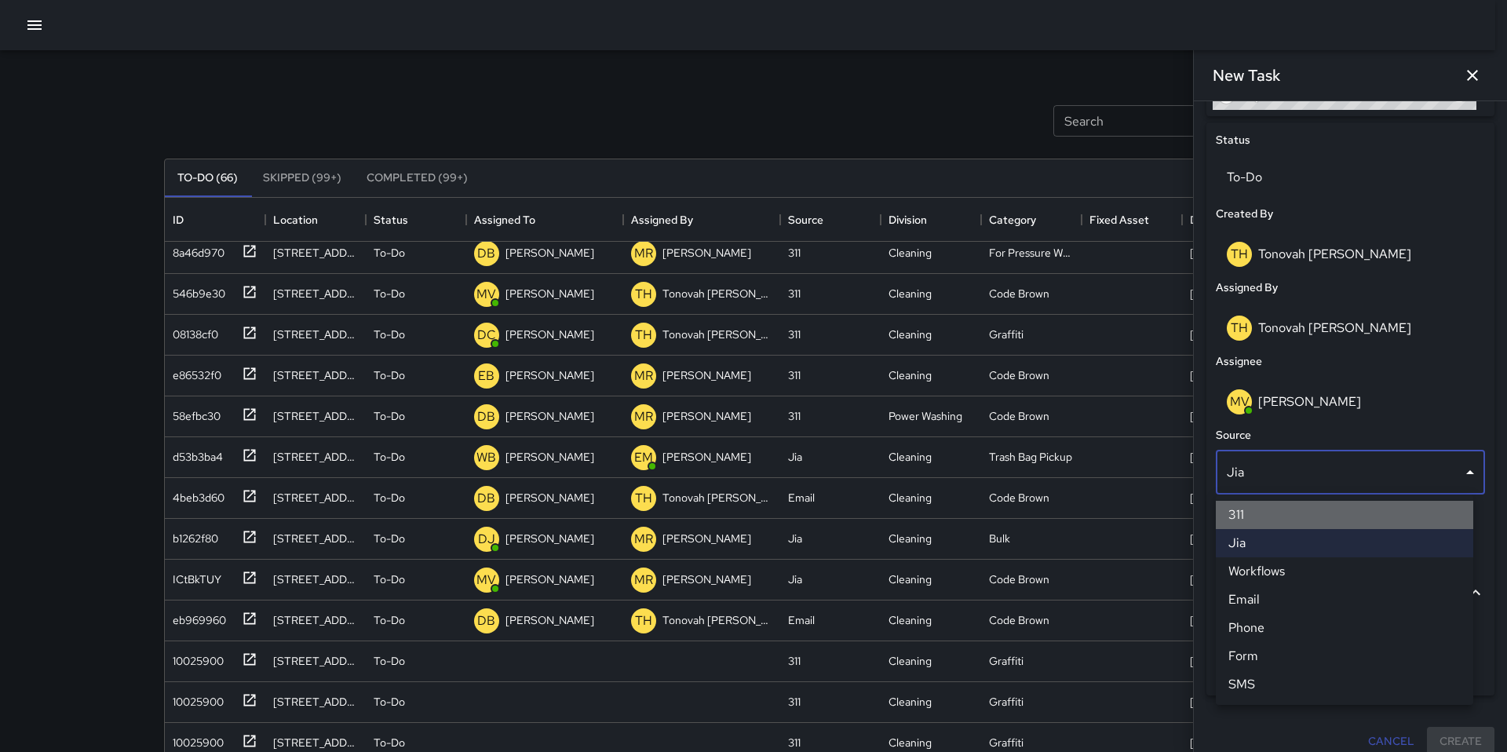
click at [1153, 516] on li "311" at bounding box center [1344, 515] width 257 height 28
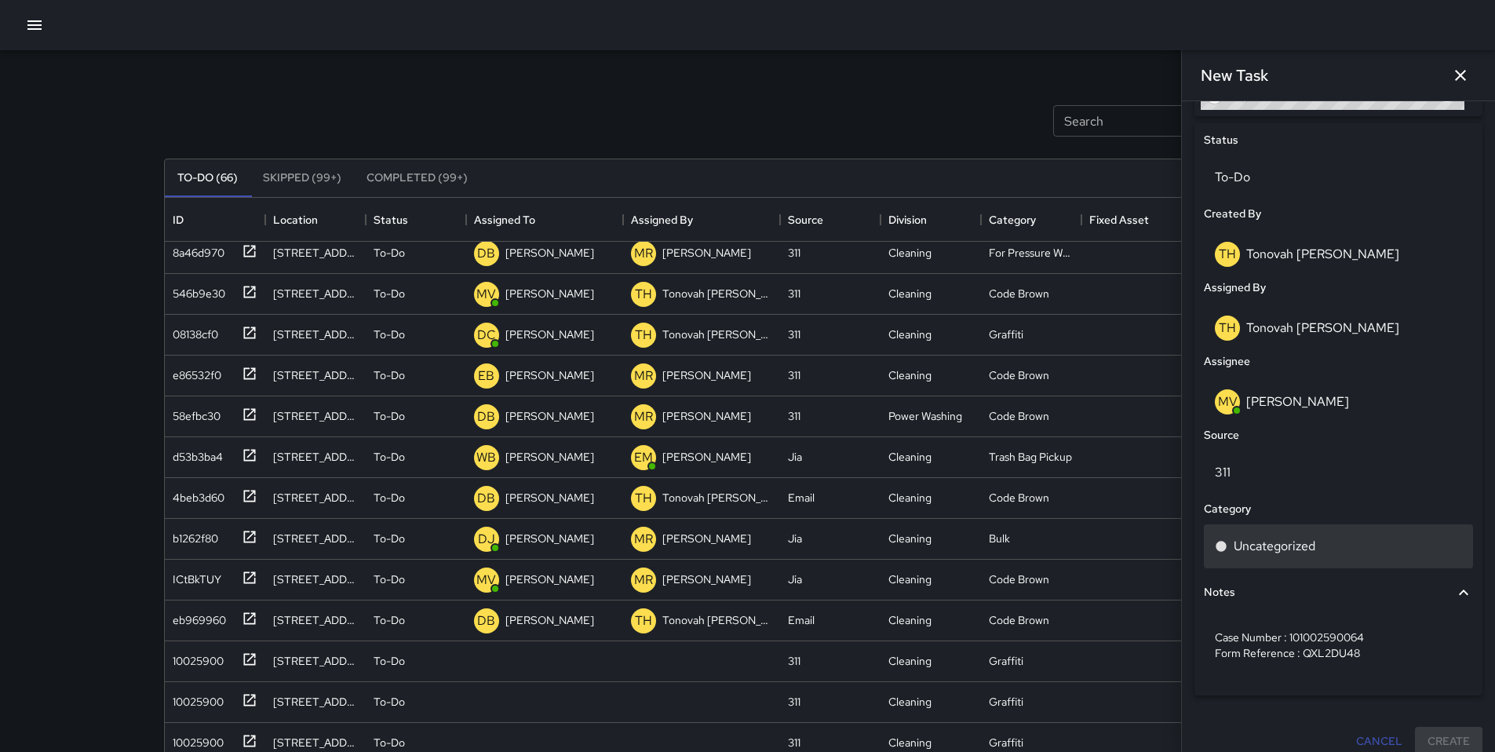
click at [1153, 537] on p "Uncategorized" at bounding box center [1275, 546] width 82 height 19
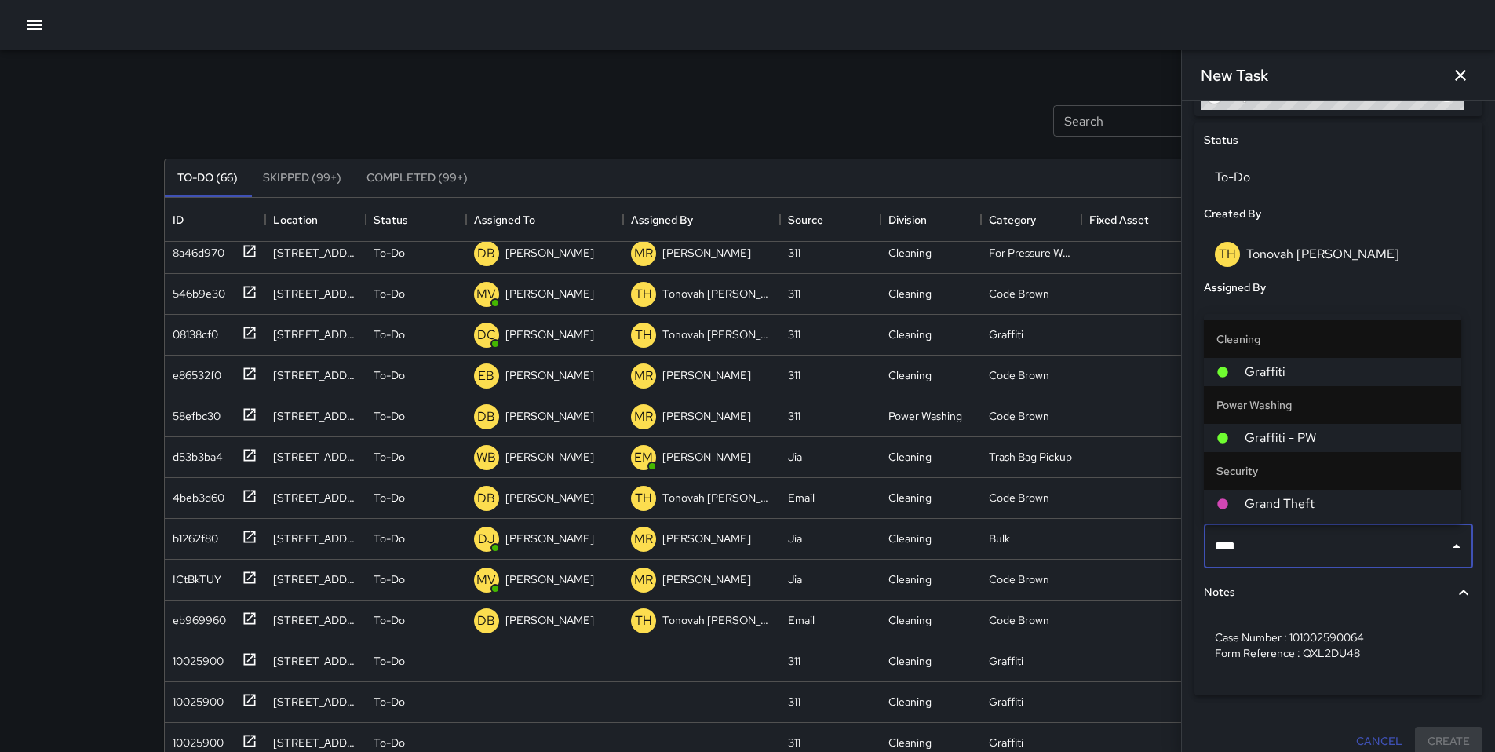
type input "*****"
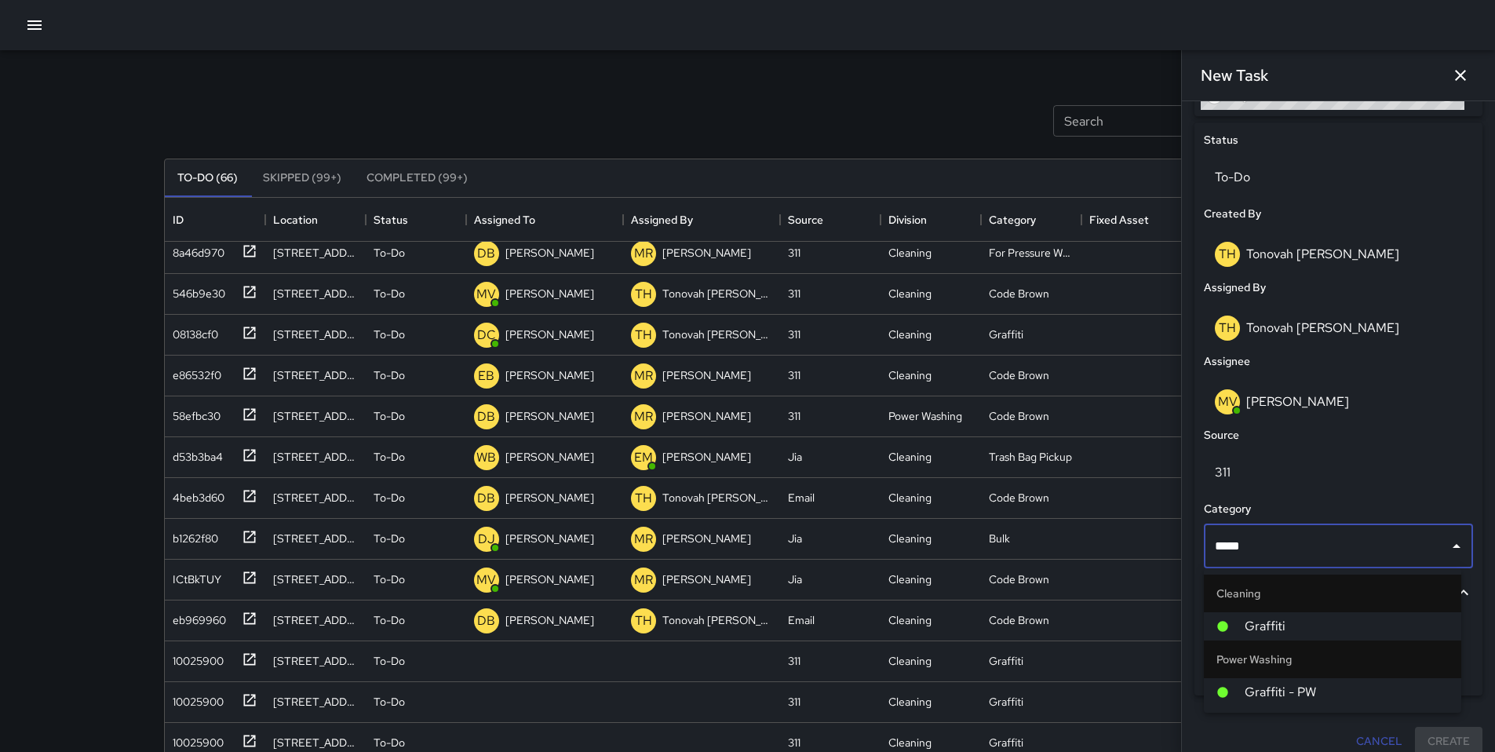
scroll to position [213, 0]
click at [1153, 626] on span "Graffiti" at bounding box center [1347, 626] width 204 height 19
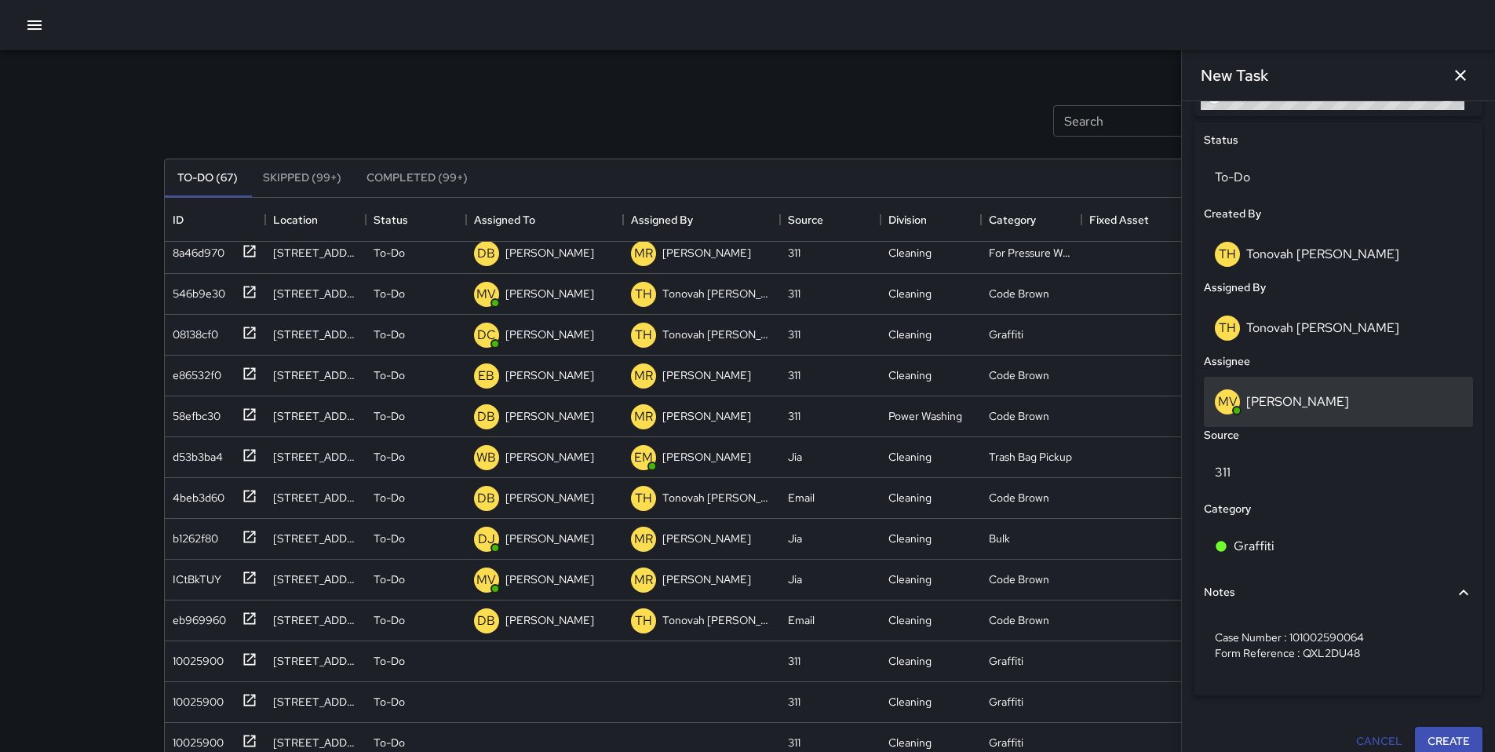
click at [1153, 396] on p "[PERSON_NAME]" at bounding box center [1298, 401] width 103 height 16
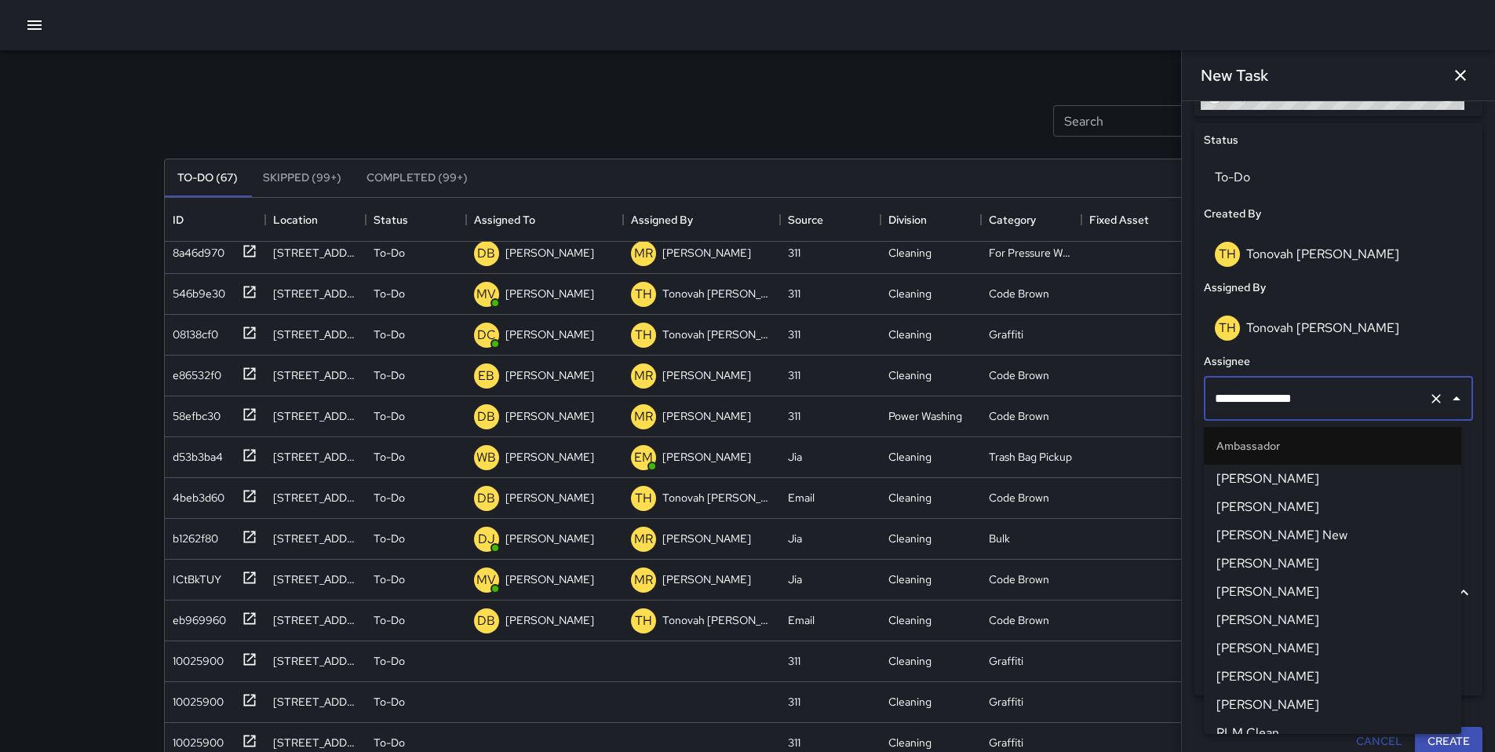
scroll to position [579, 0]
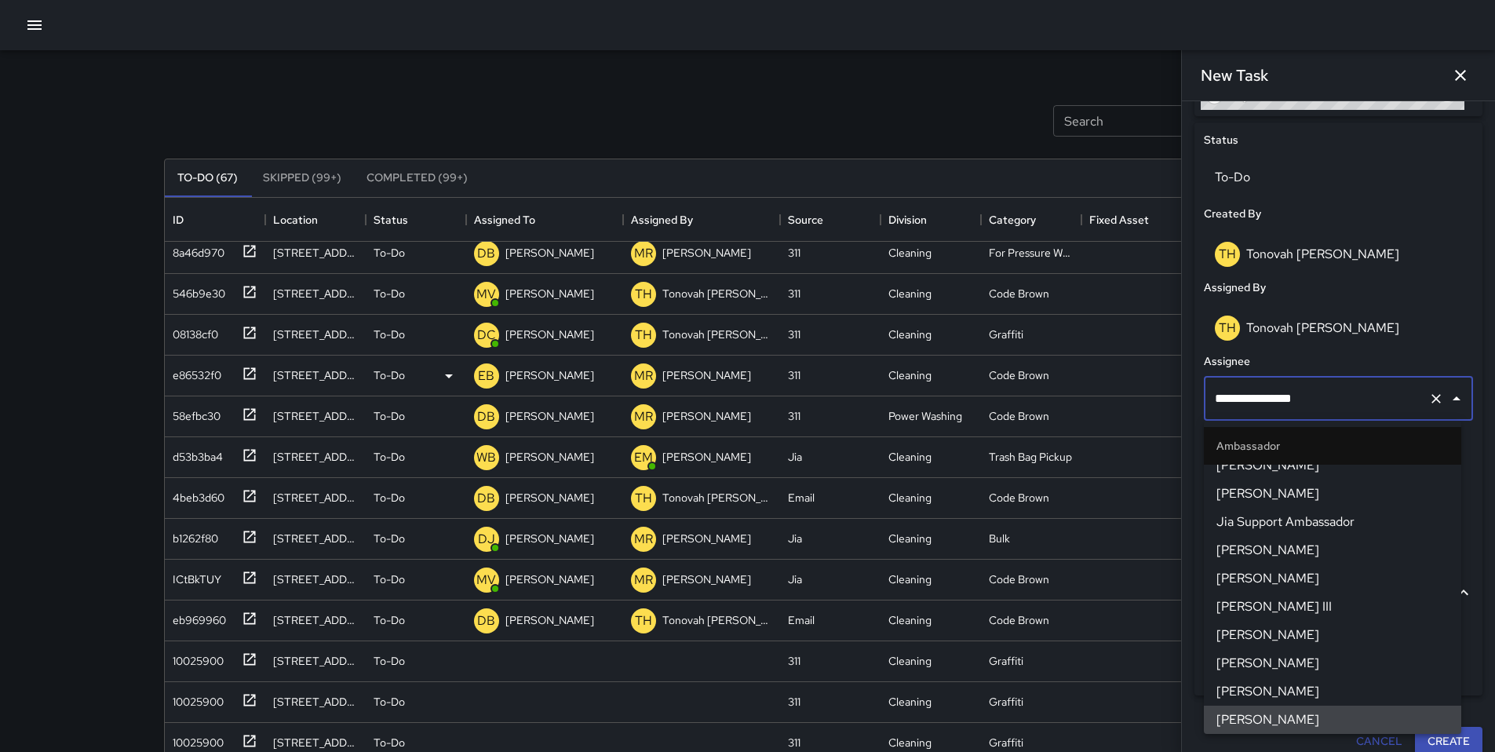
drag, startPoint x: 1307, startPoint y: 400, endPoint x: 1108, endPoint y: 389, distance: 199.7
click at [1108, 389] on div "Search Search New Task To-Do (67) Skipped (99+) Completed (99+) ID Location Sta…" at bounding box center [748, 488] width 1206 height 877
type input "*"
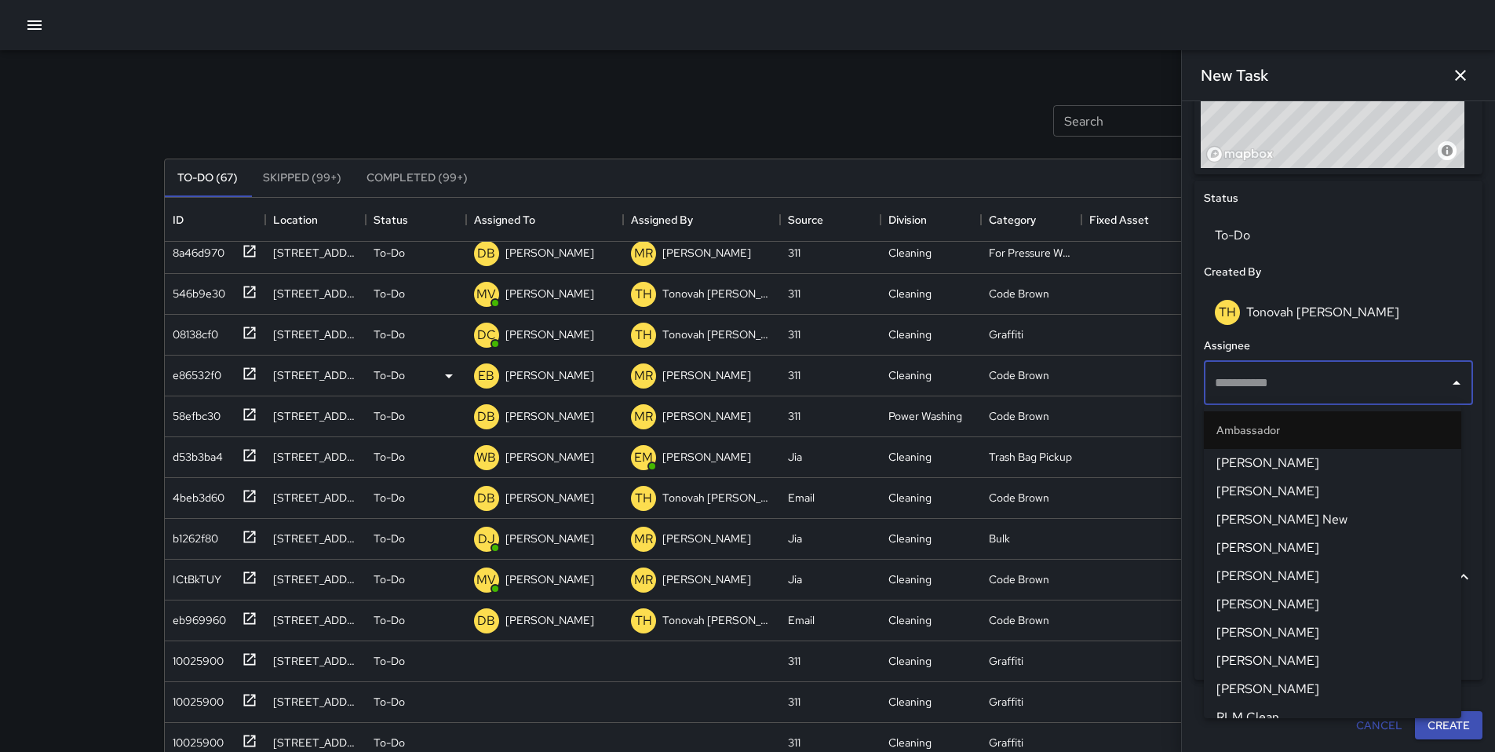
scroll to position [663, 0]
type input "*"
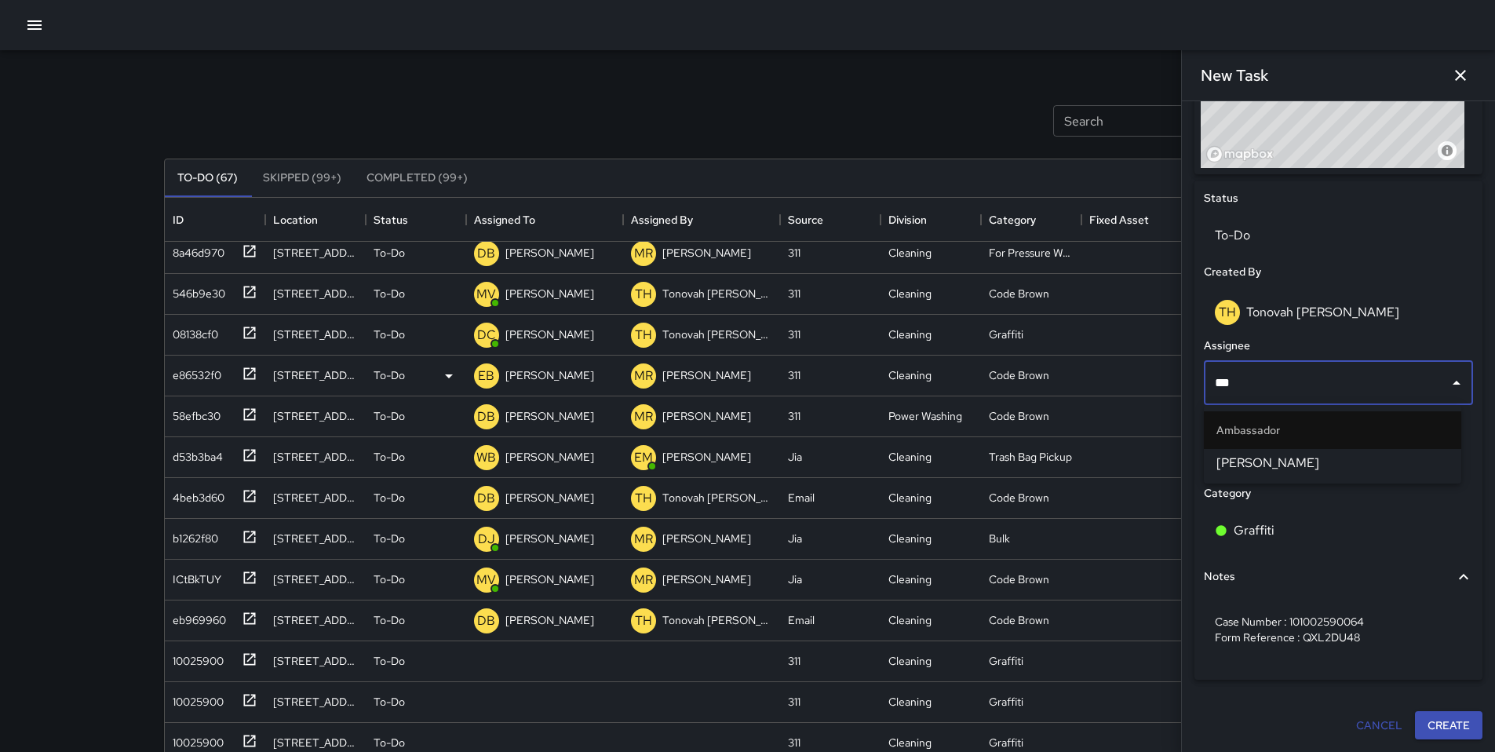
type input "****"
click at [1153, 456] on li "[PERSON_NAME]" at bounding box center [1332, 463] width 257 height 28
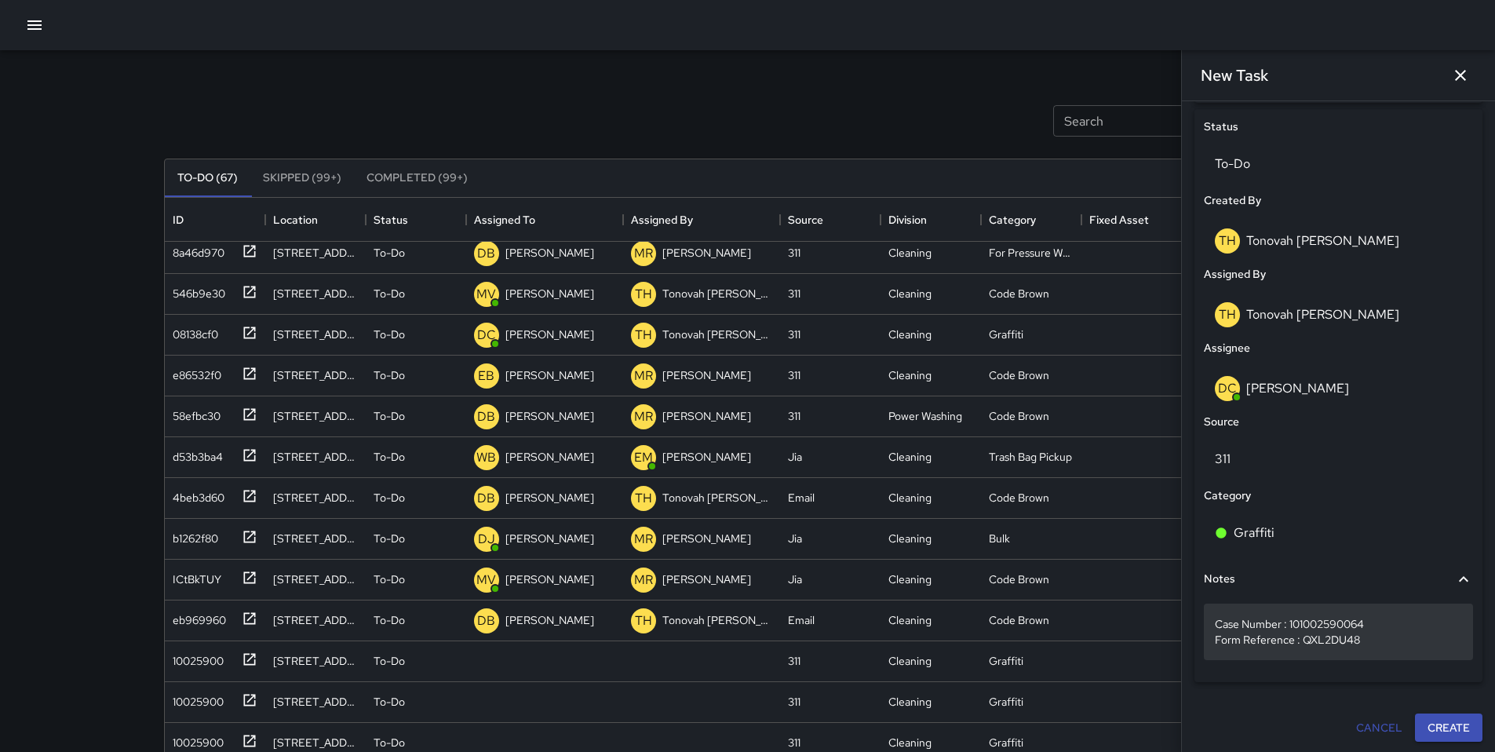
scroll to position [733, 0]
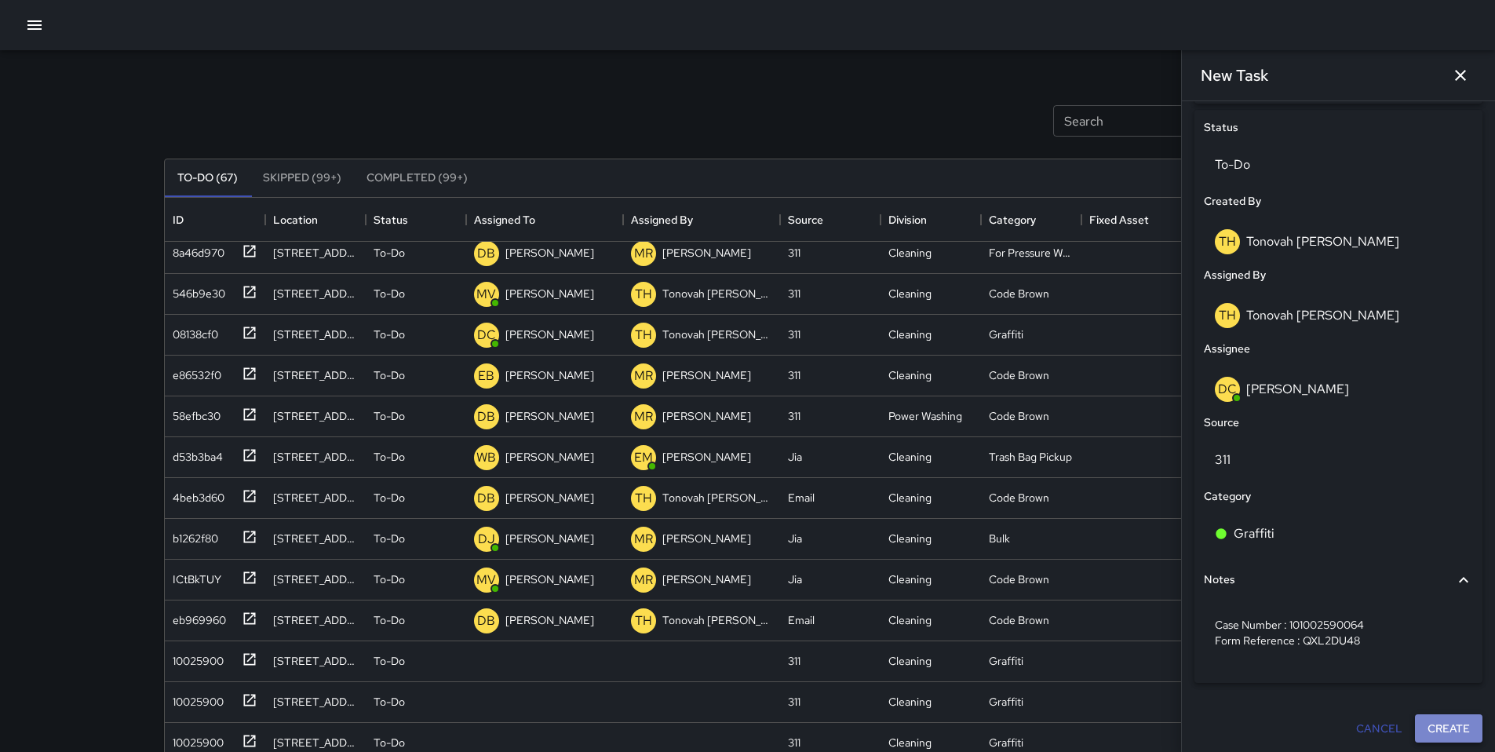
click at [1153, 626] on button "Create" at bounding box center [1449, 728] width 68 height 29
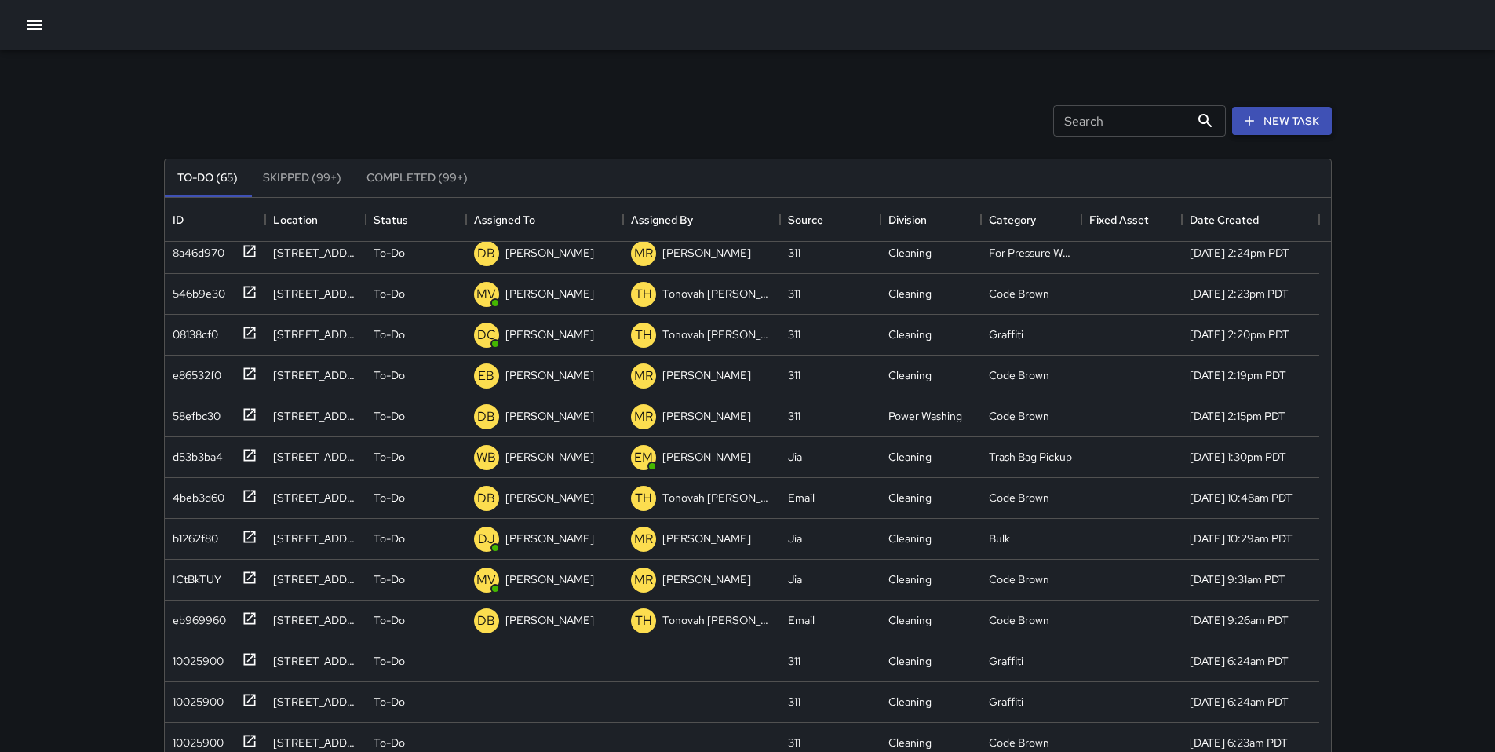
click at [1153, 124] on button "New Task" at bounding box center [1282, 121] width 100 height 29
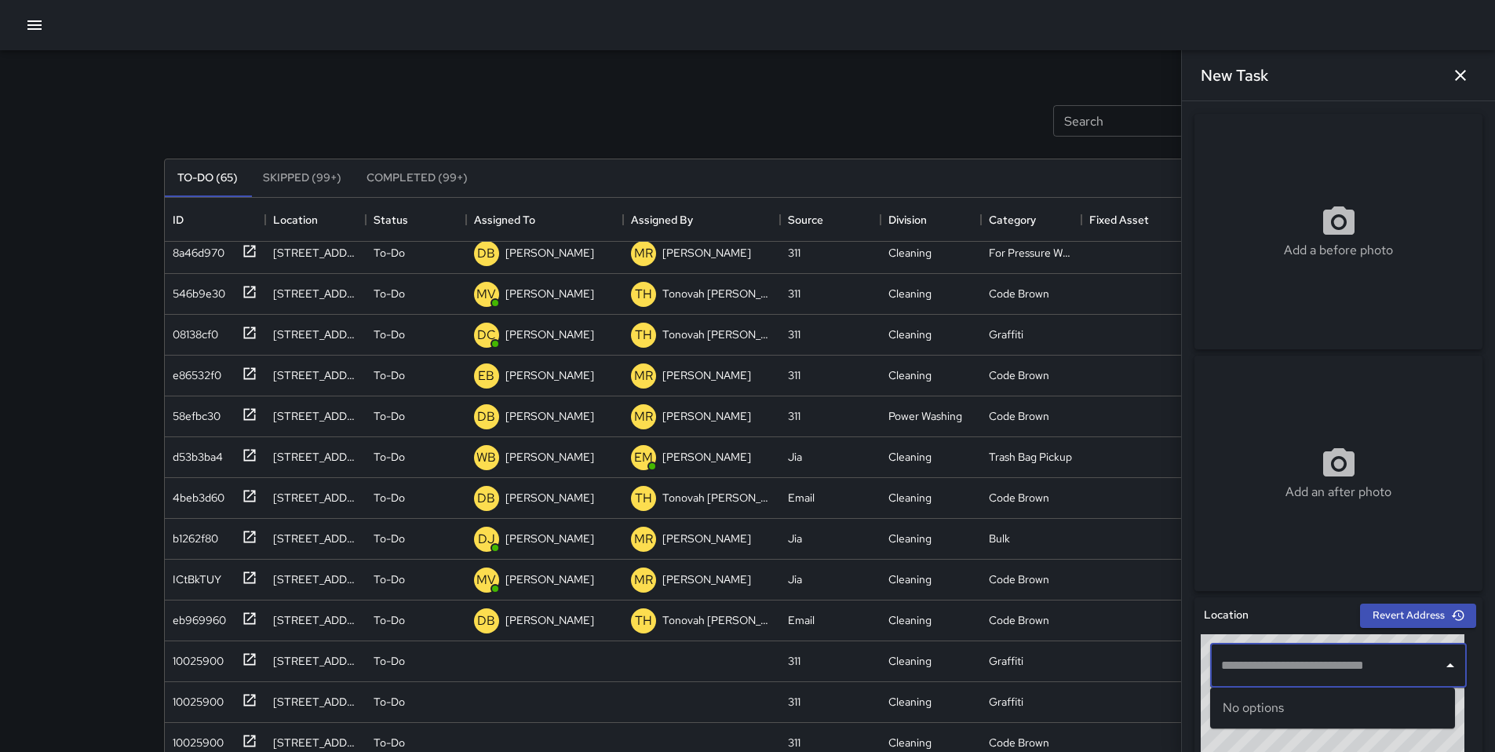
click at [1153, 626] on input "text" at bounding box center [1326, 666] width 219 height 30
paste input "**********"
click at [1153, 626] on span "[STREET_ADDRESS]" at bounding box center [1347, 708] width 192 height 19
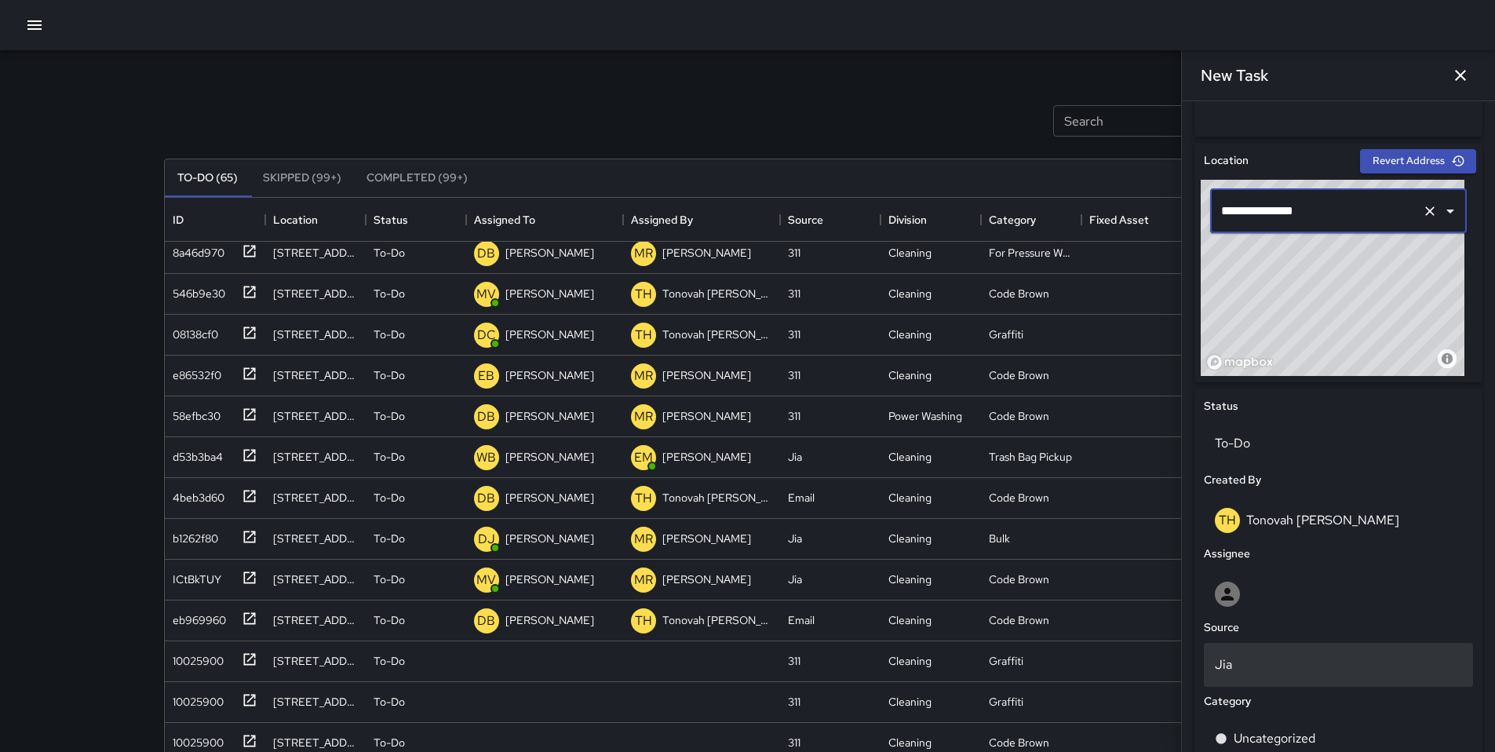
scroll to position [647, 0]
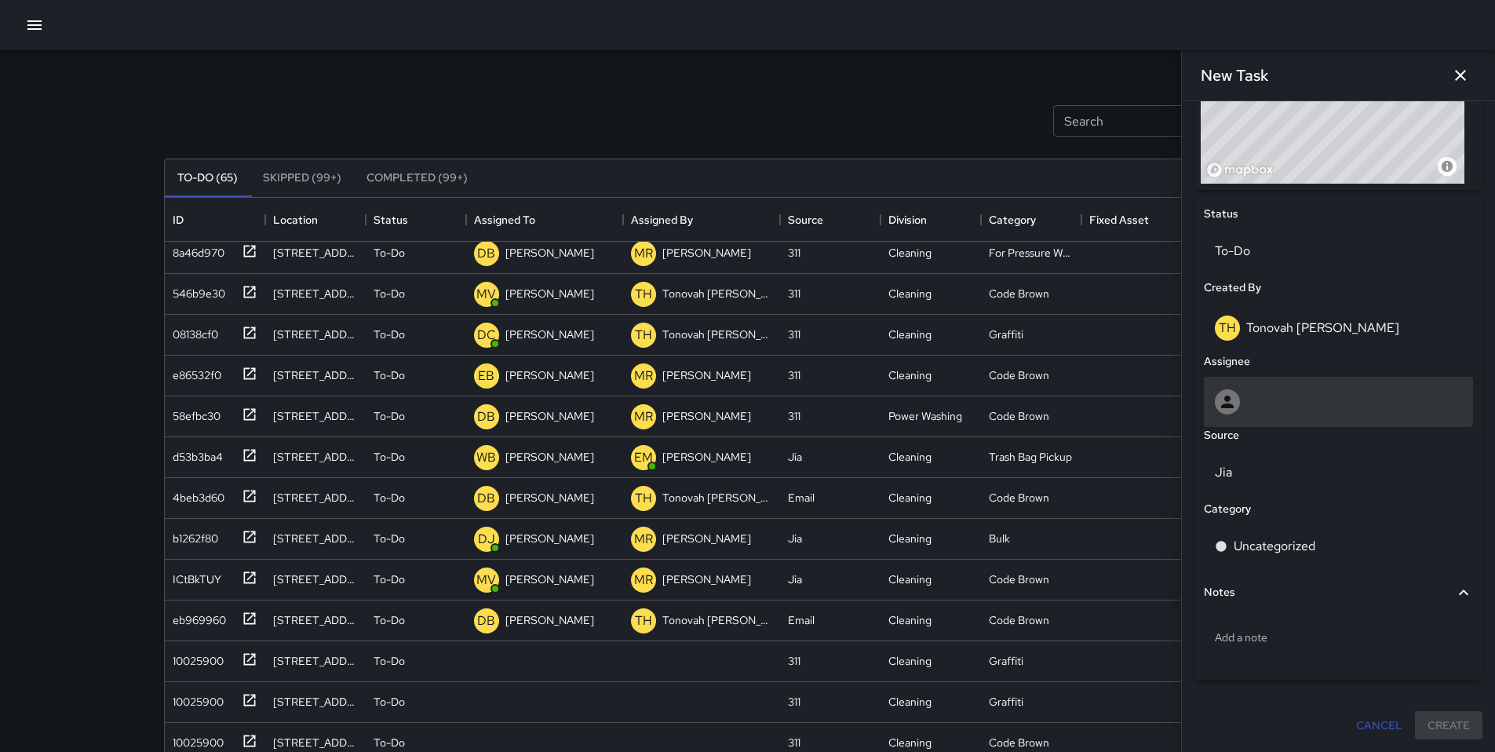
type input "**********"
click at [1153, 414] on div at bounding box center [1338, 402] width 269 height 50
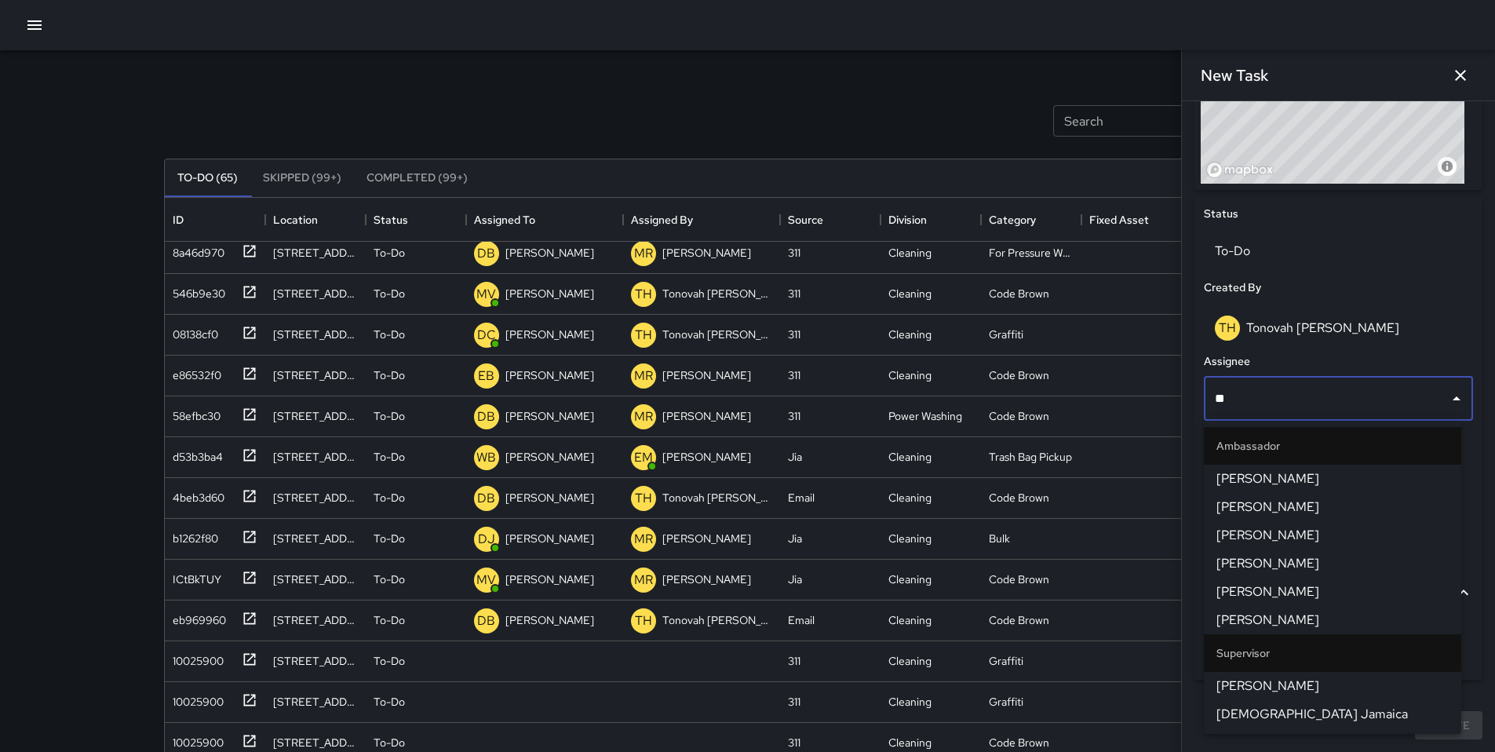
type input "***"
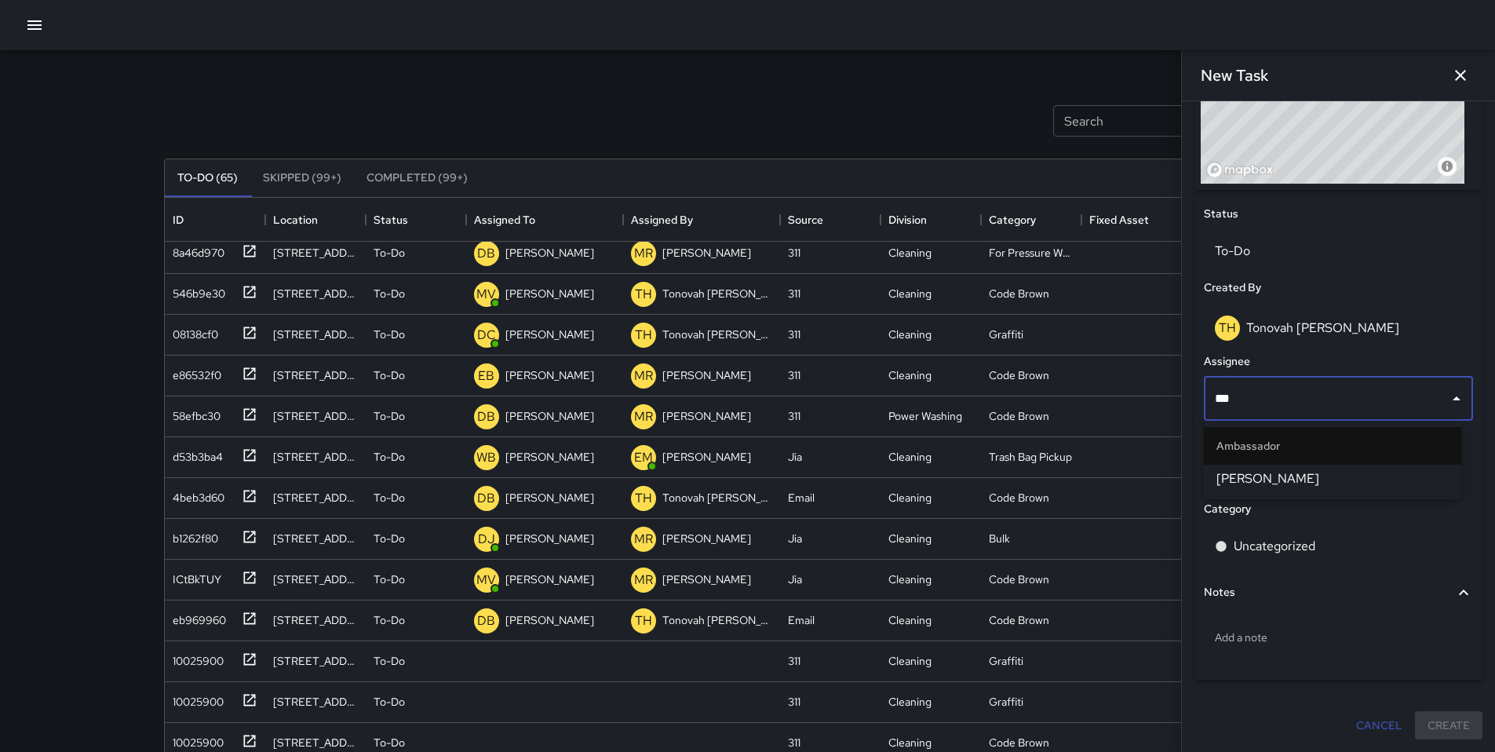
click at [1153, 478] on span "[PERSON_NAME]" at bounding box center [1333, 478] width 232 height 19
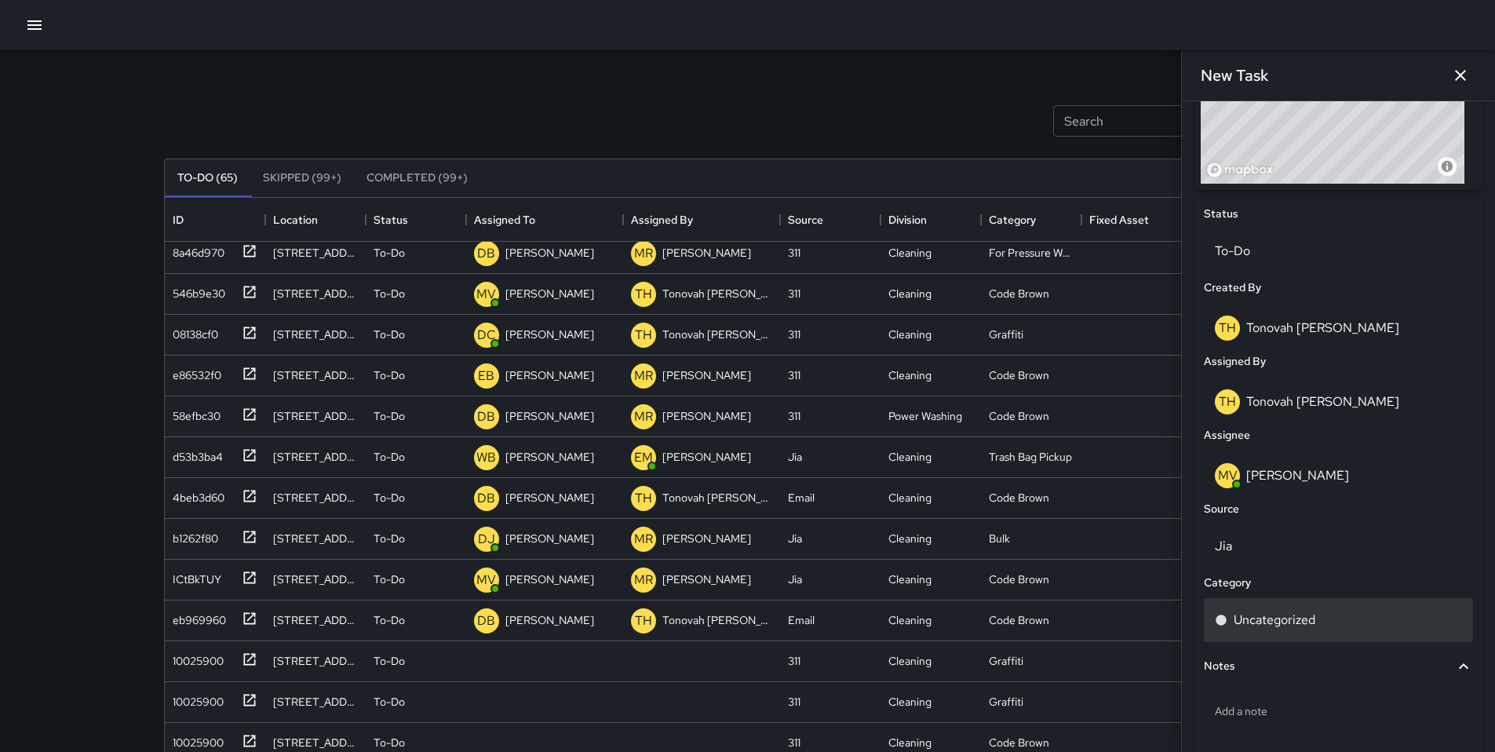
click at [1153, 615] on p "Uncategorized" at bounding box center [1275, 620] width 82 height 19
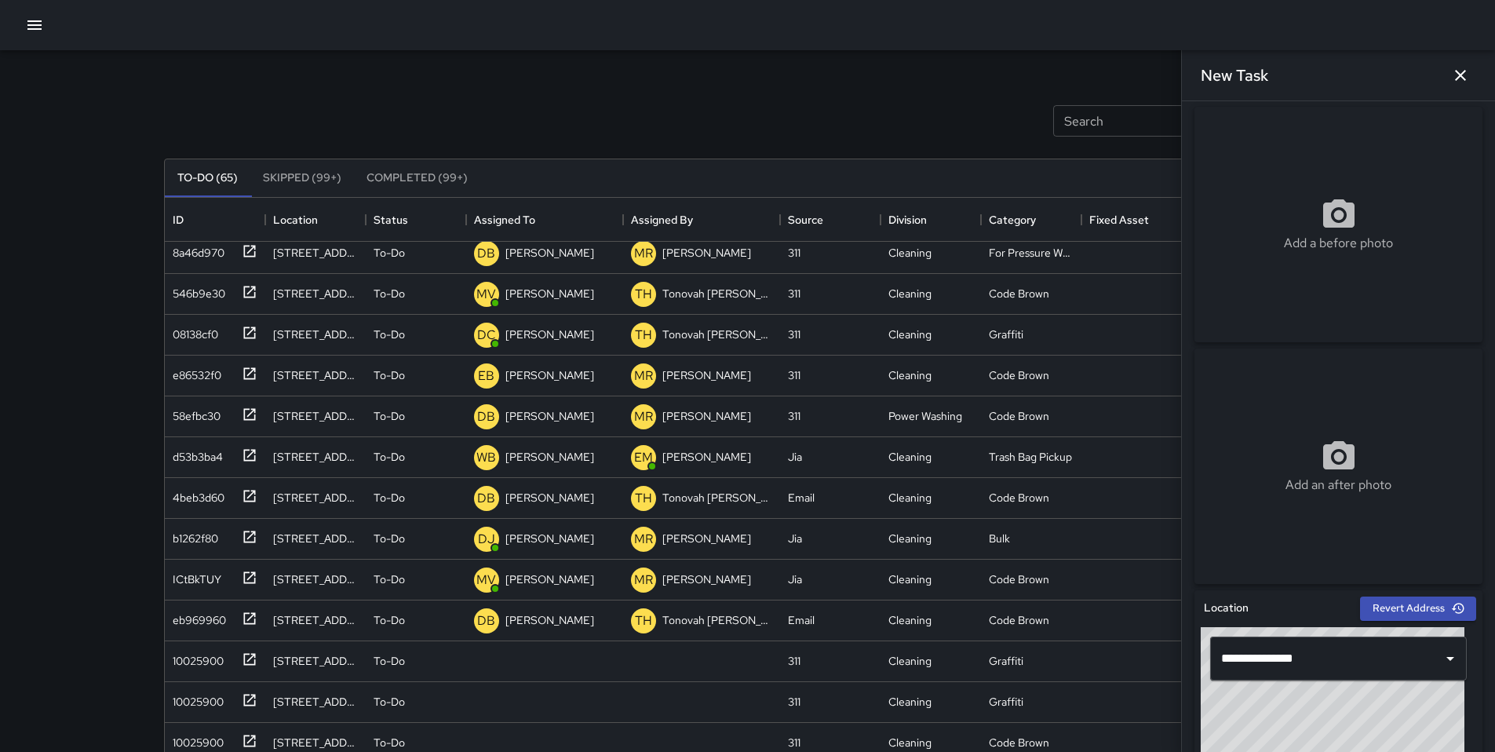
scroll to position [0, 0]
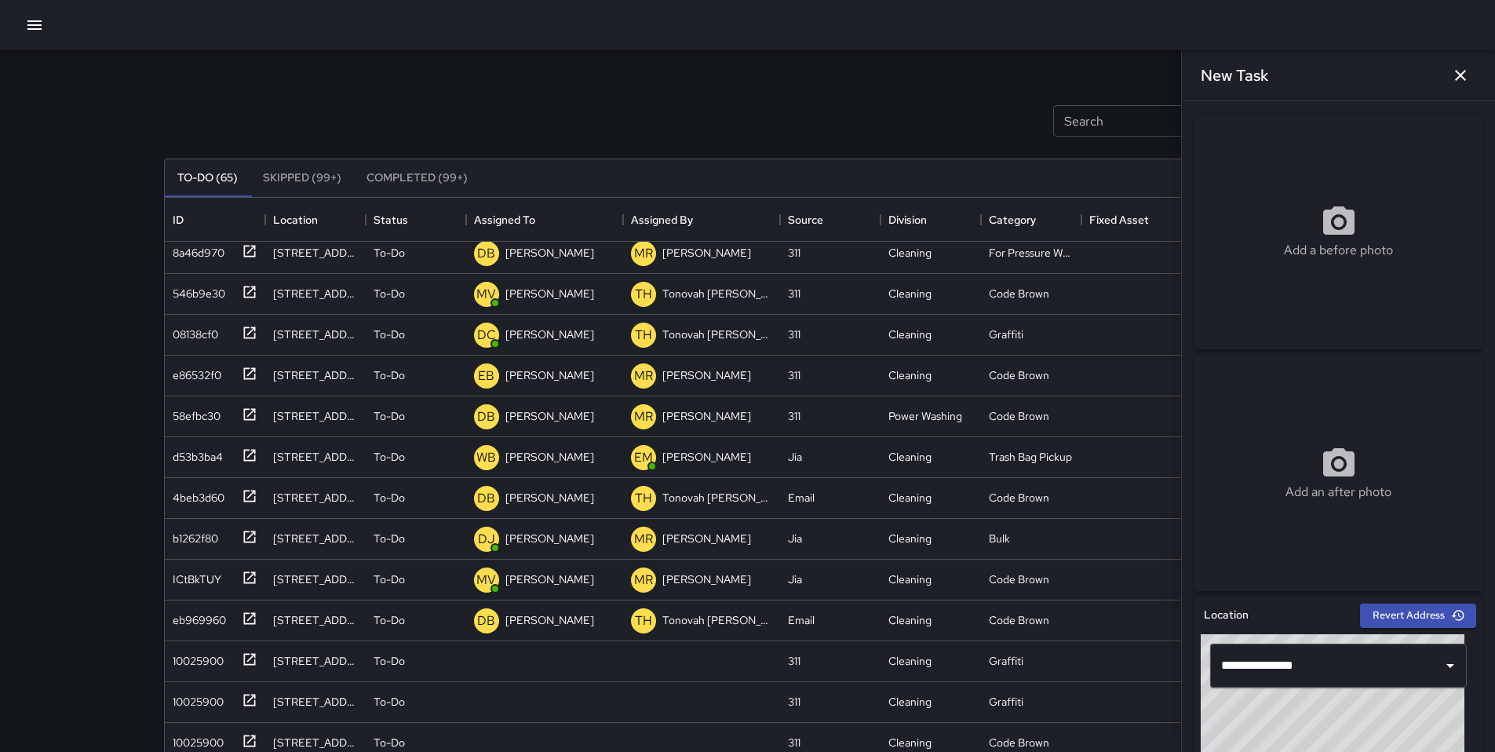
click at [1153, 214] on div "Add a before photo" at bounding box center [1339, 231] width 288 height 57
type input "**********"
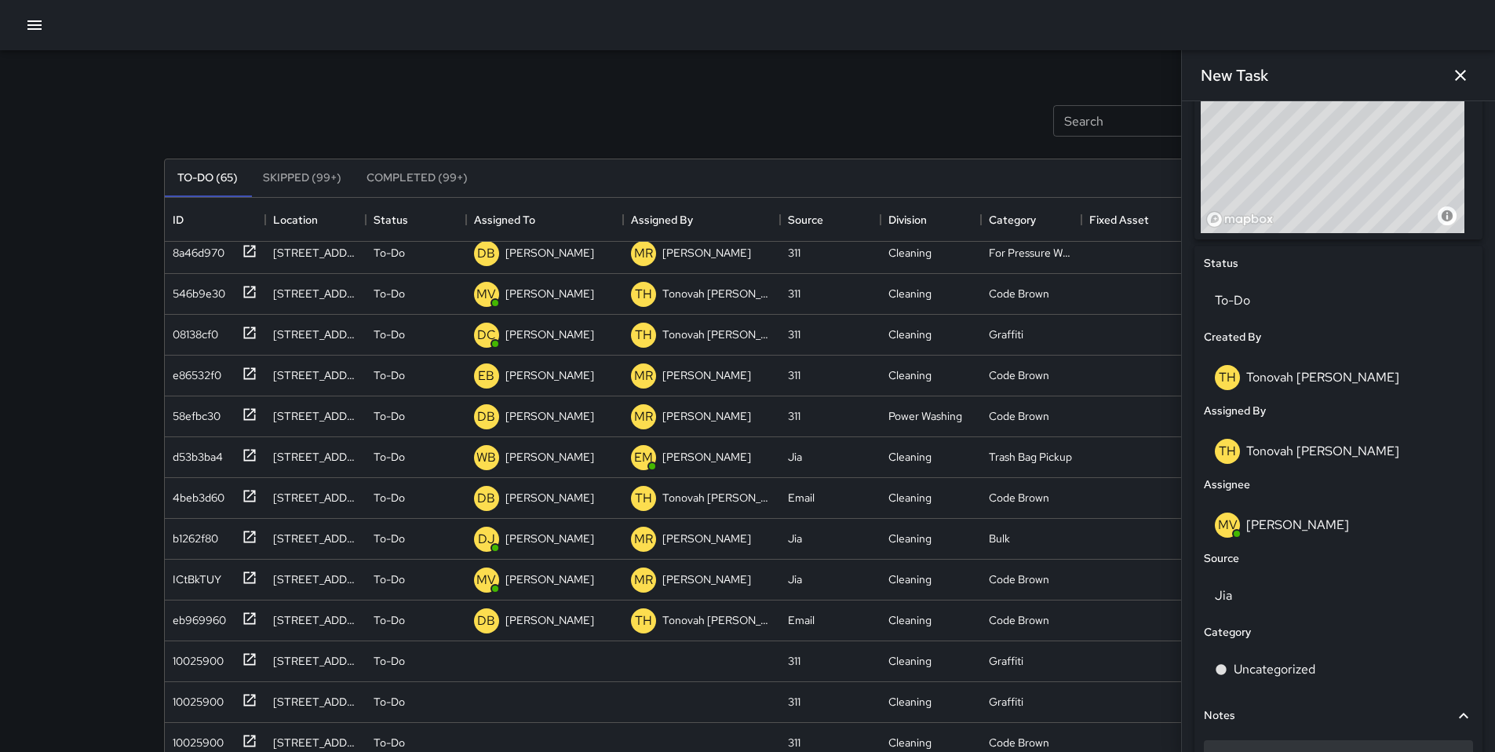
scroll to position [721, 0]
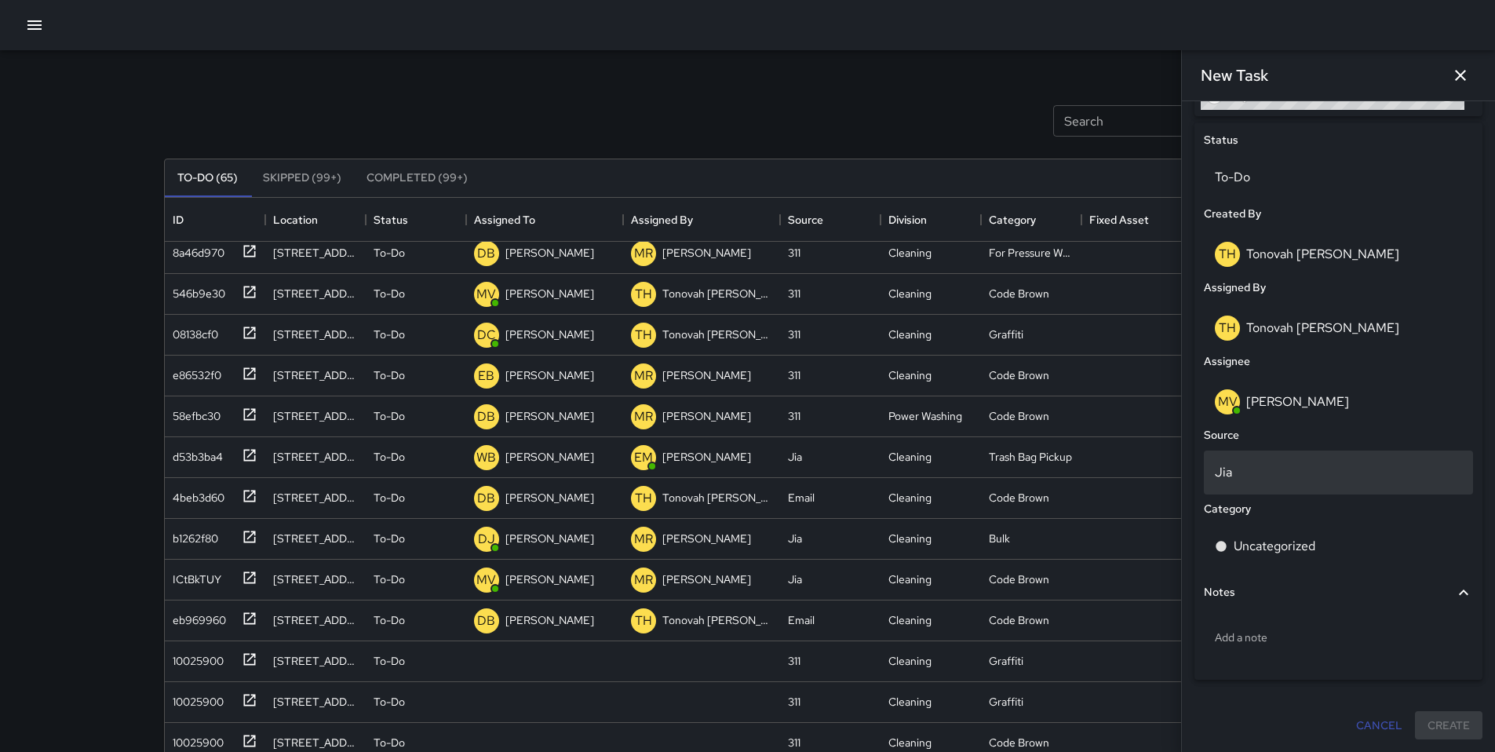
click at [1153, 478] on p "Jia" at bounding box center [1338, 472] width 247 height 19
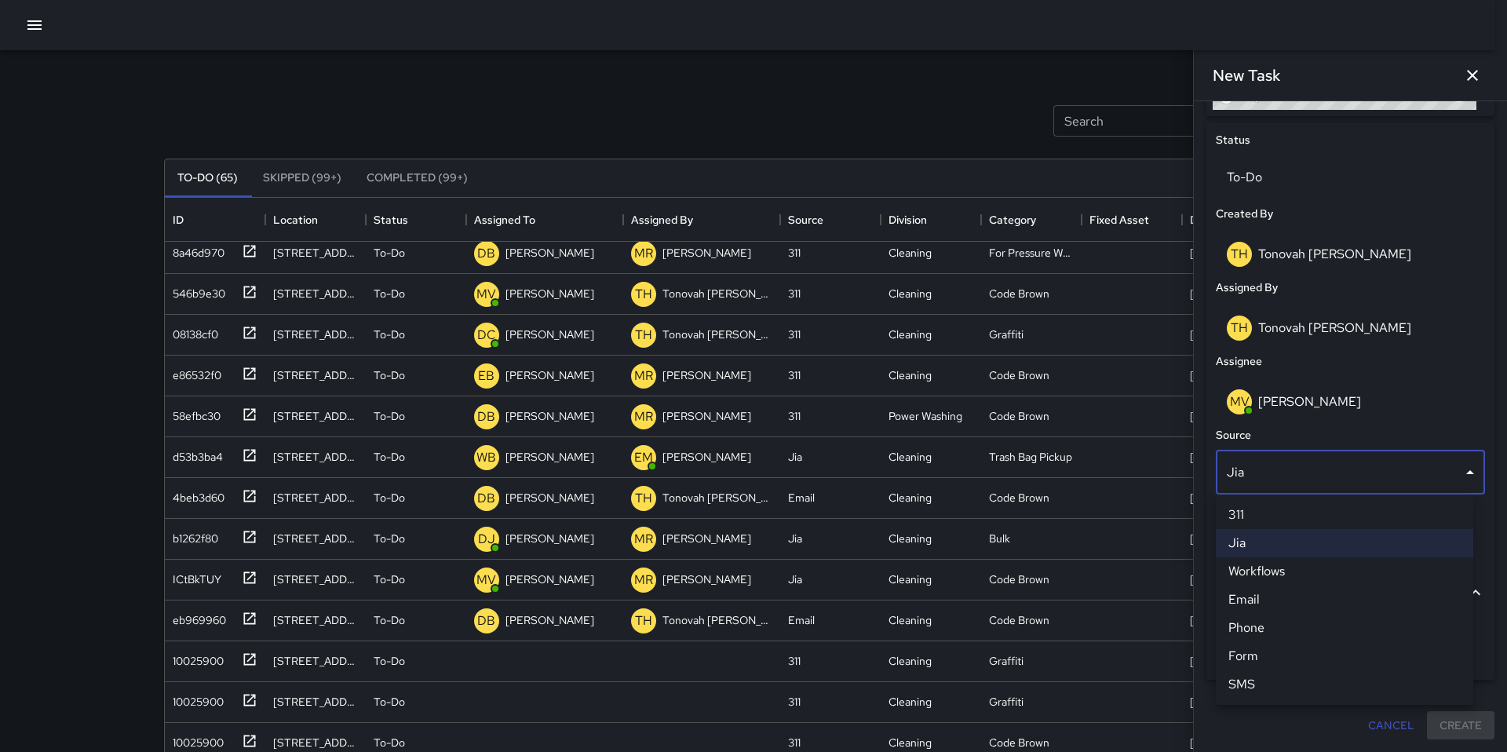
click at [1153, 513] on li "311" at bounding box center [1344, 515] width 257 height 28
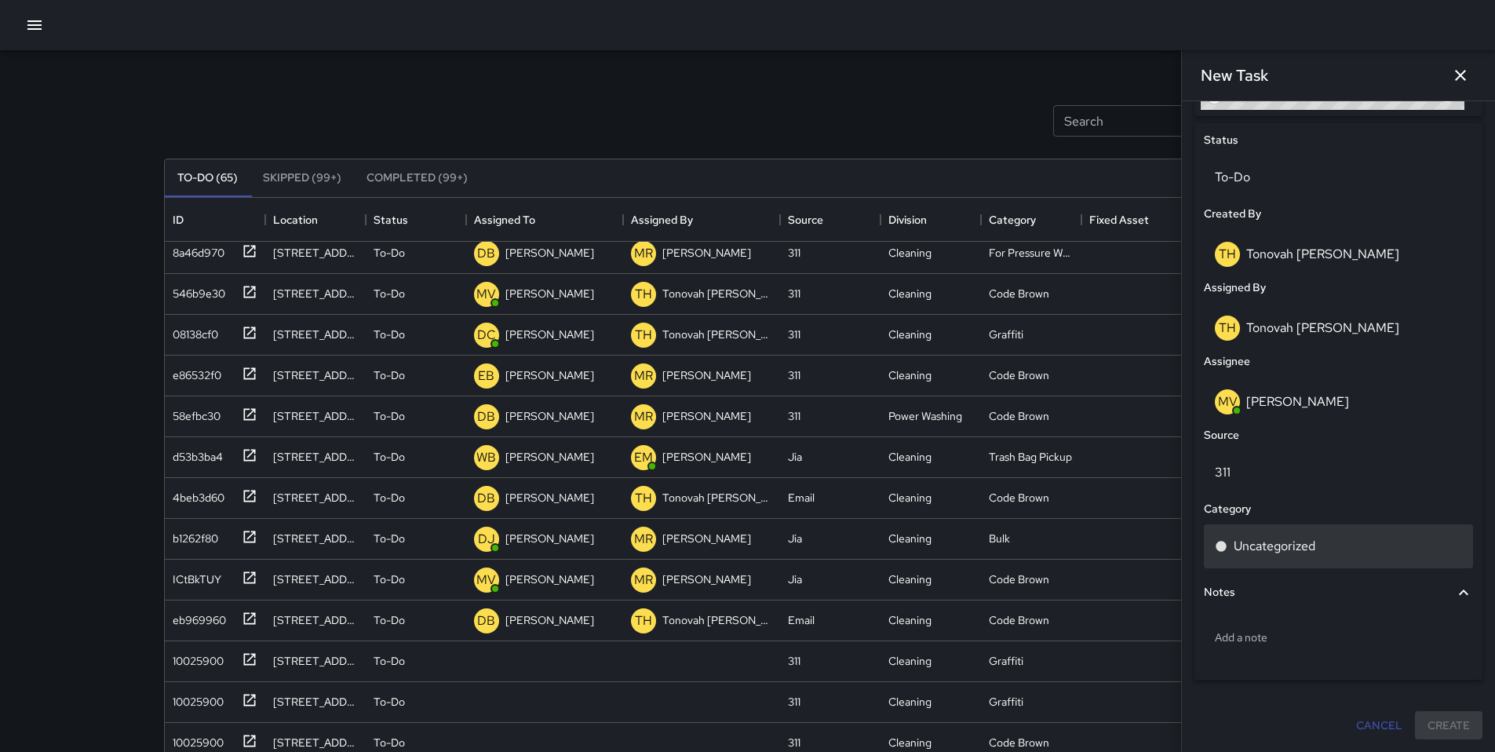
click at [1153, 546] on p "Uncategorized" at bounding box center [1275, 546] width 82 height 19
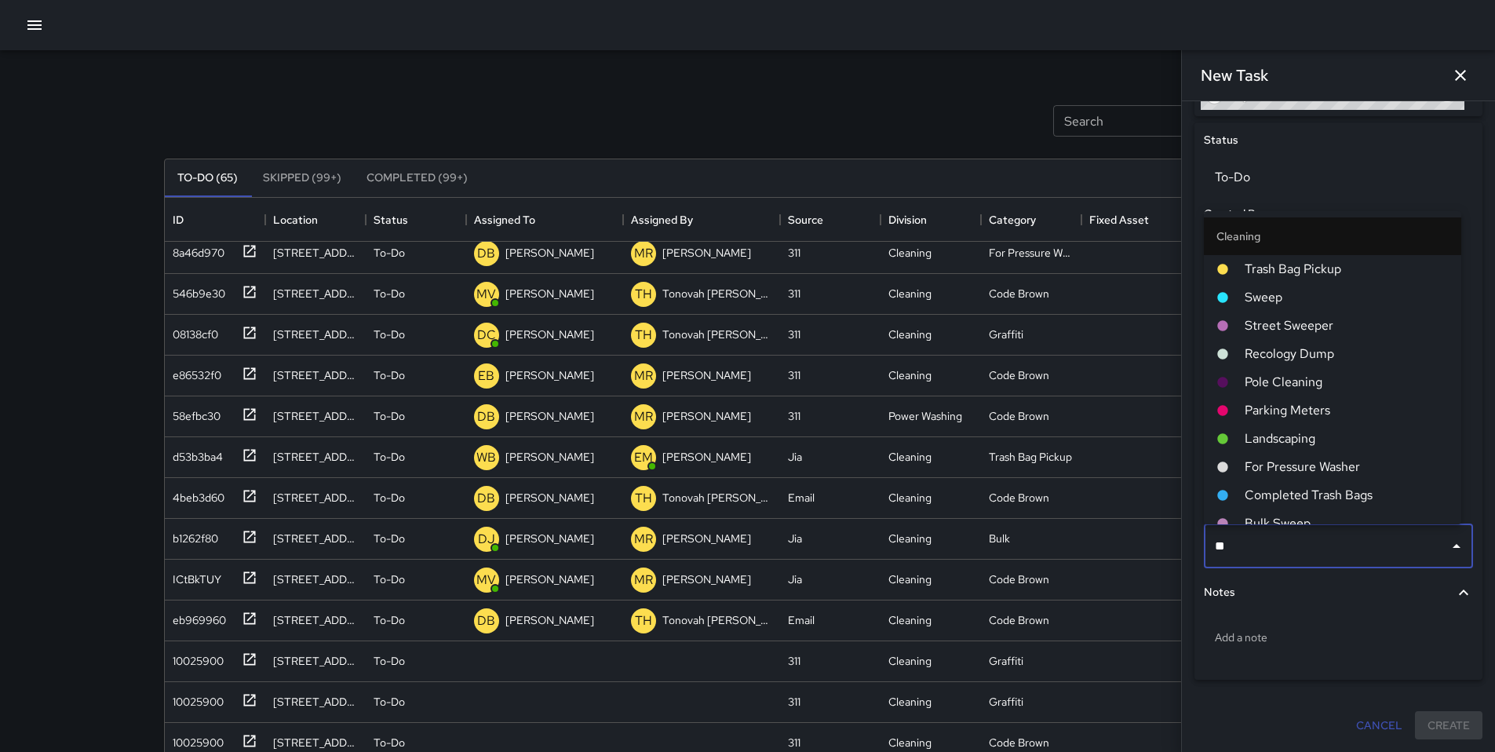
type input "***"
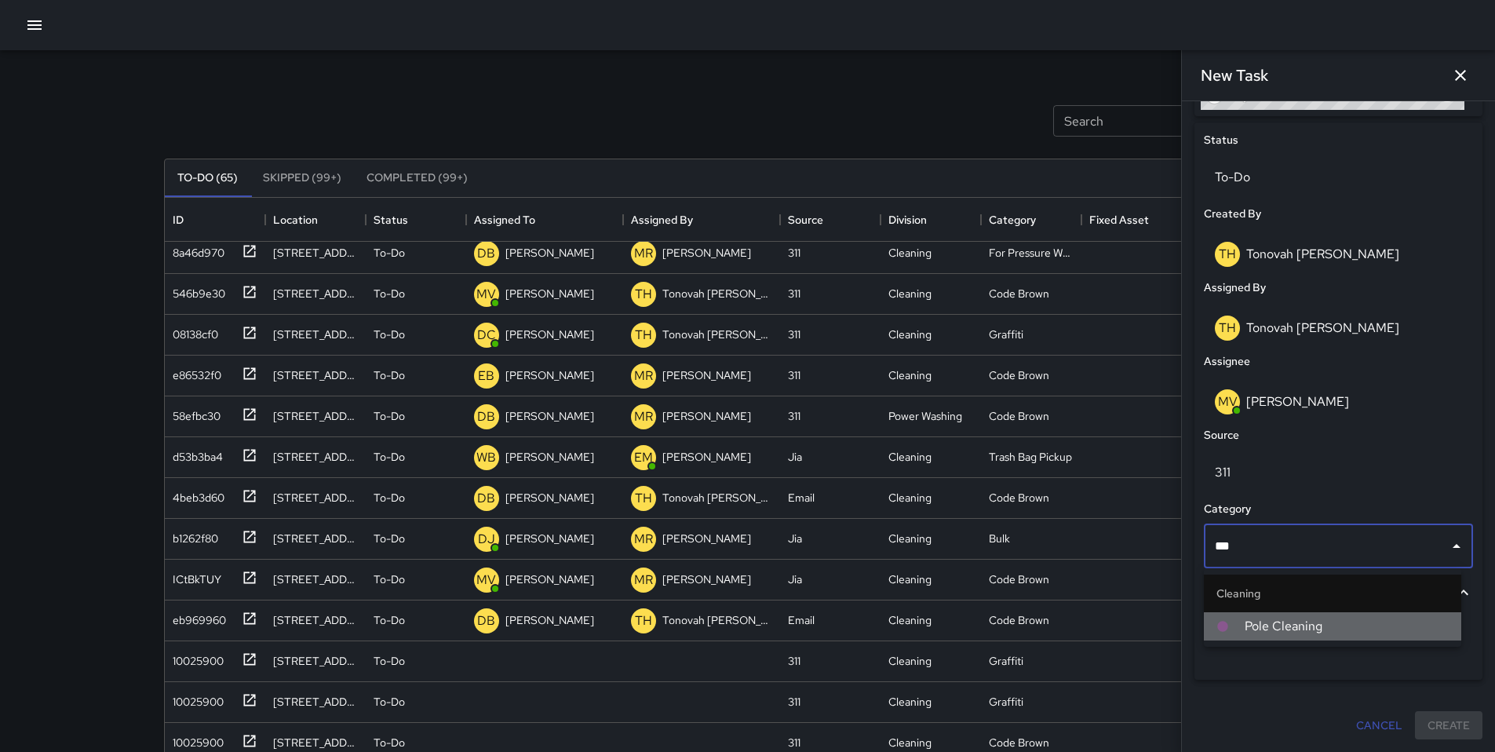
click at [1153, 621] on span "Pole Cleaning" at bounding box center [1347, 626] width 204 height 19
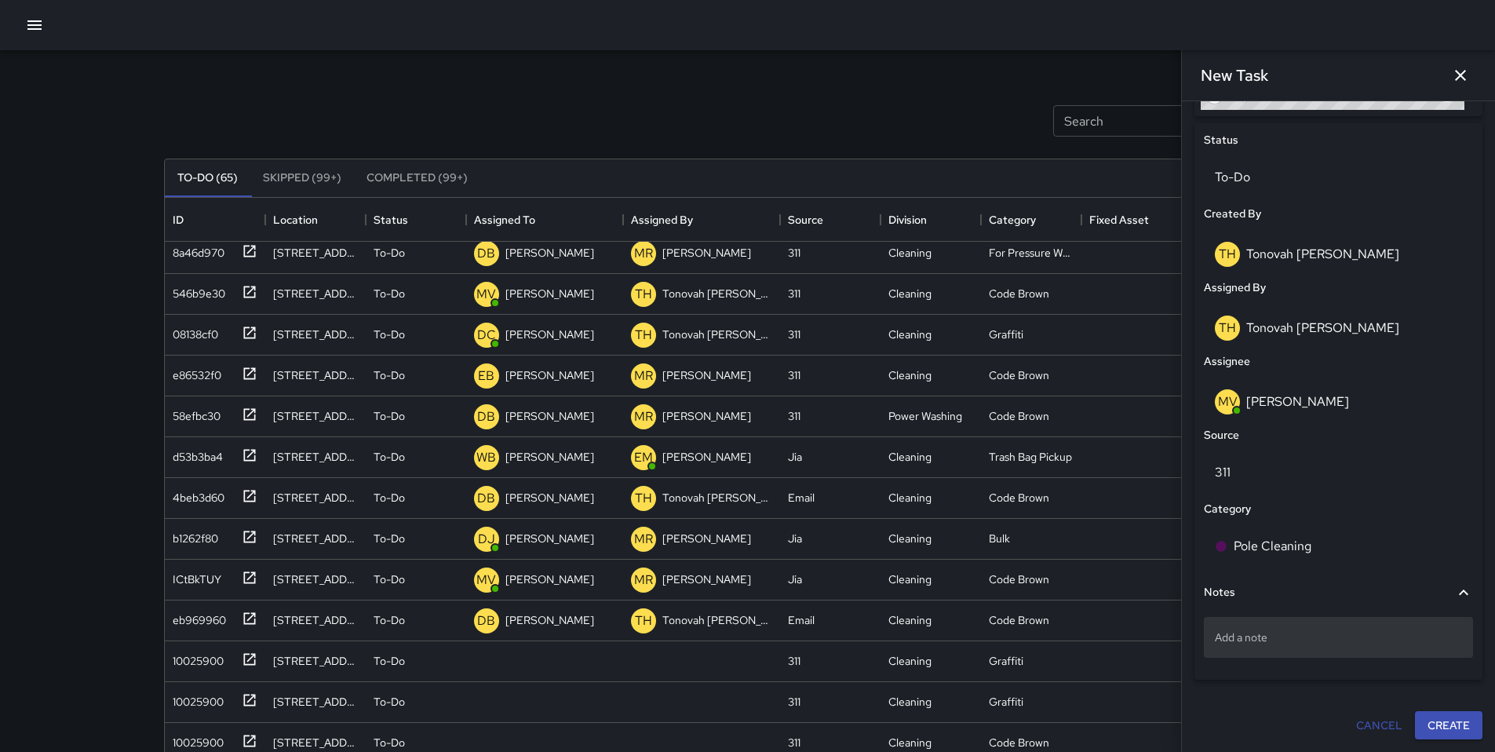
click at [1153, 626] on p "Add a note" at bounding box center [1338, 638] width 247 height 16
type textarea "**********"
click at [1153, 626] on button "Create" at bounding box center [1449, 741] width 68 height 29
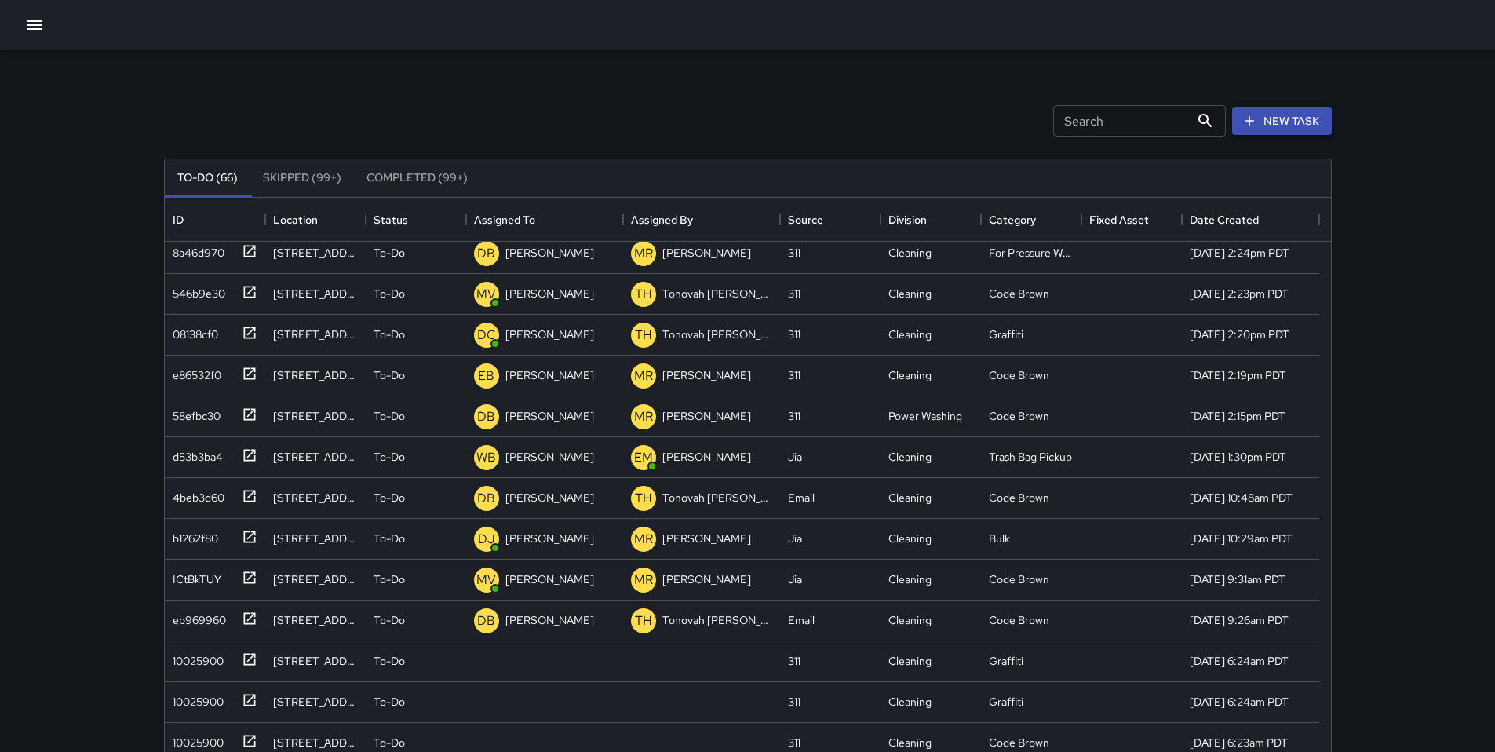
click at [1153, 123] on button "New Task" at bounding box center [1282, 121] width 100 height 29
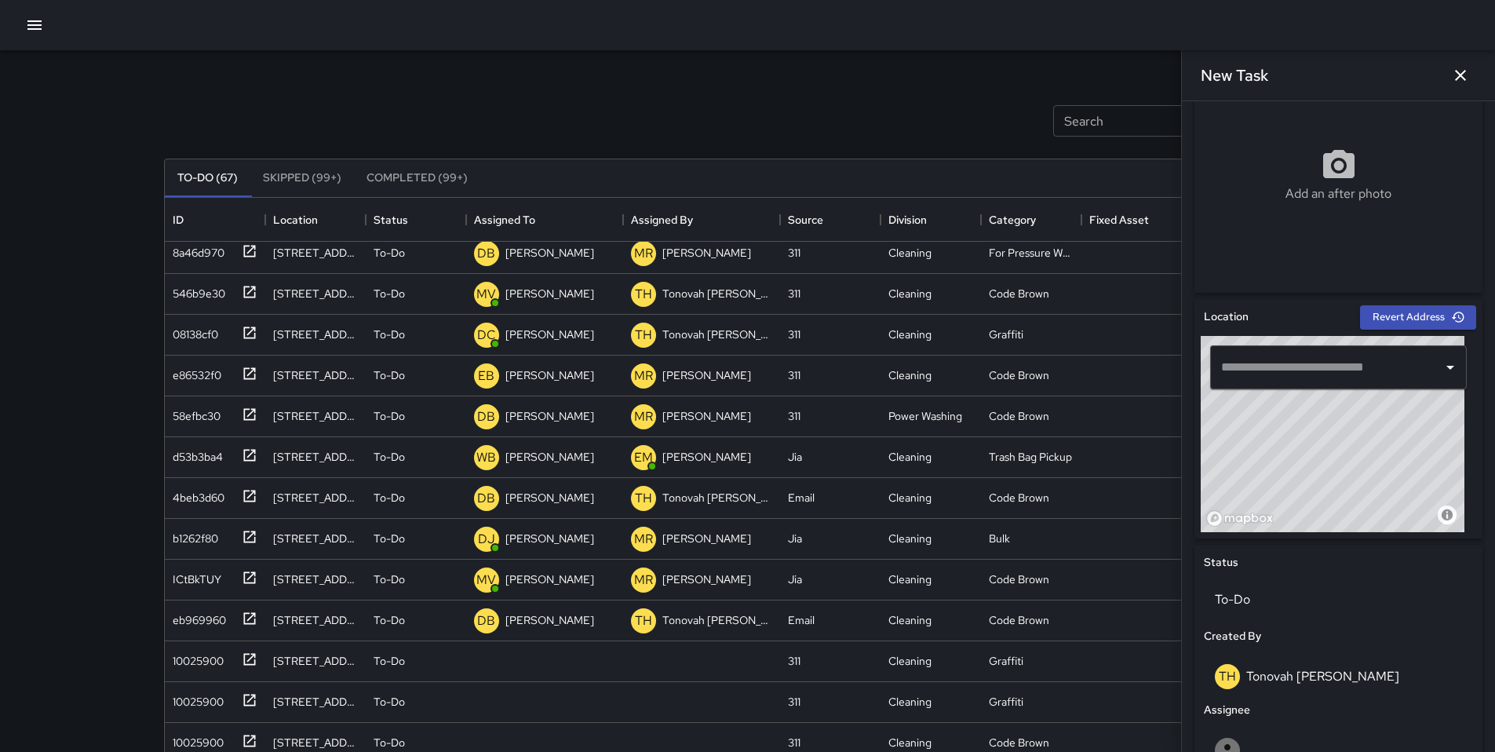
scroll to position [316, 0]
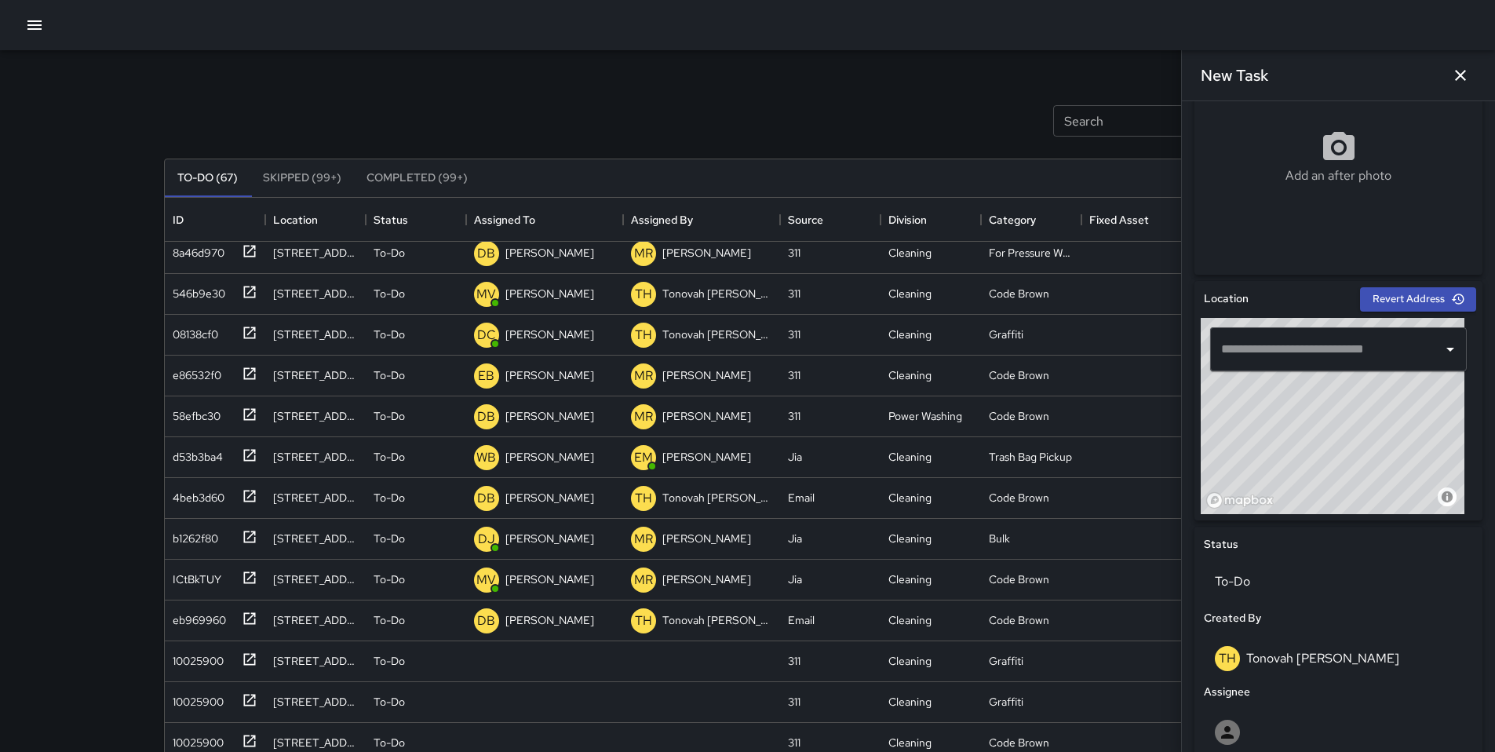
click at [1153, 352] on input "text" at bounding box center [1326, 349] width 219 height 30
paste input "**********"
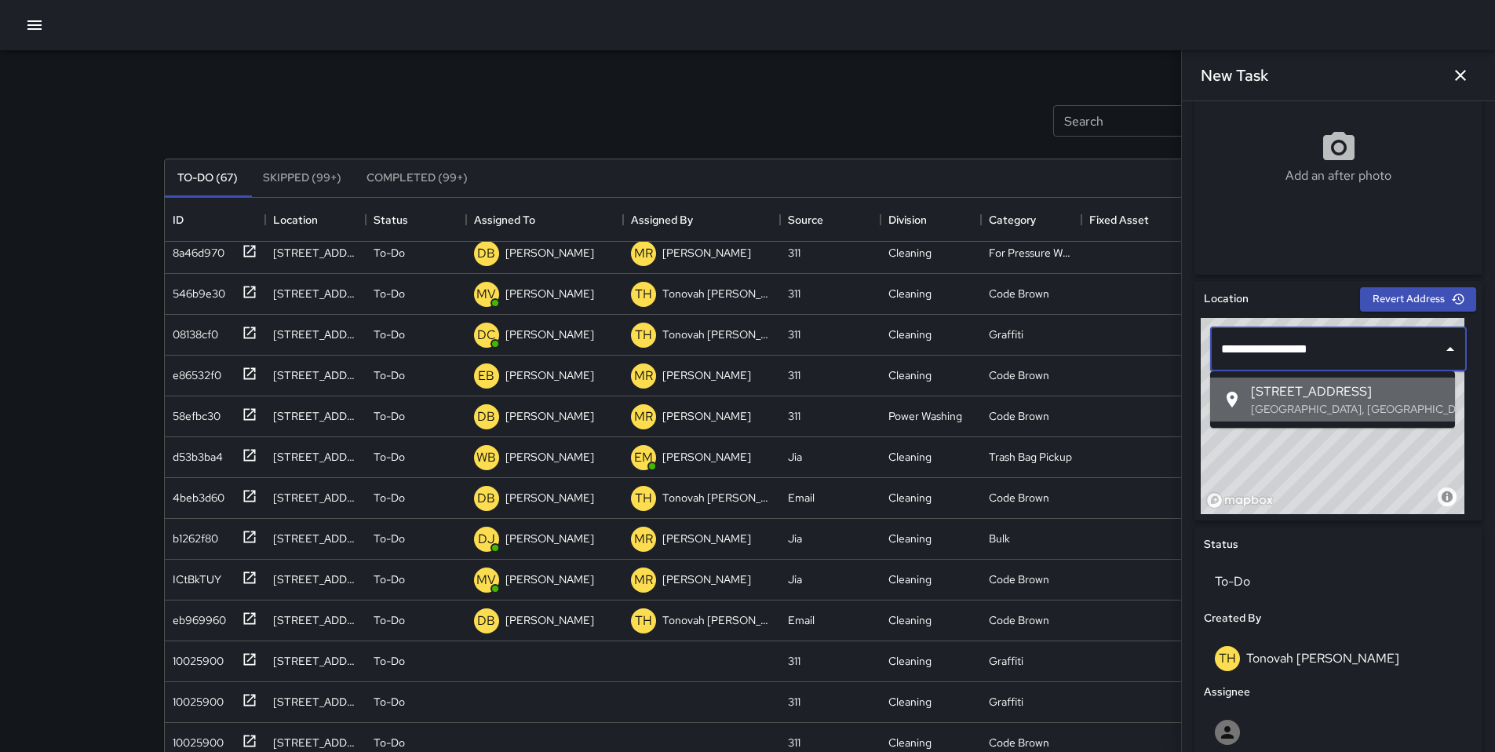
click at [1153, 403] on p "[GEOGRAPHIC_DATA], [GEOGRAPHIC_DATA], [GEOGRAPHIC_DATA]" at bounding box center [1347, 409] width 192 height 16
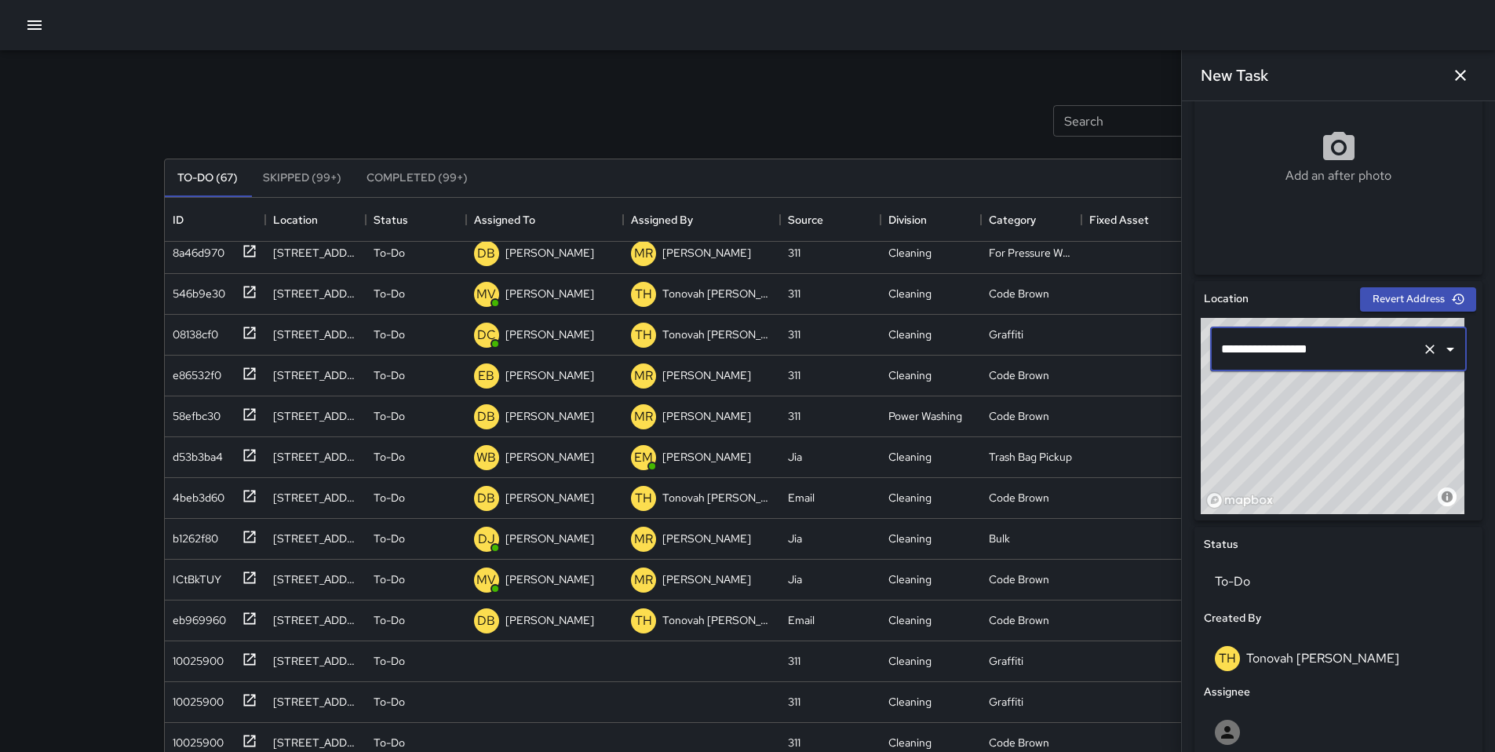
type input "**********"
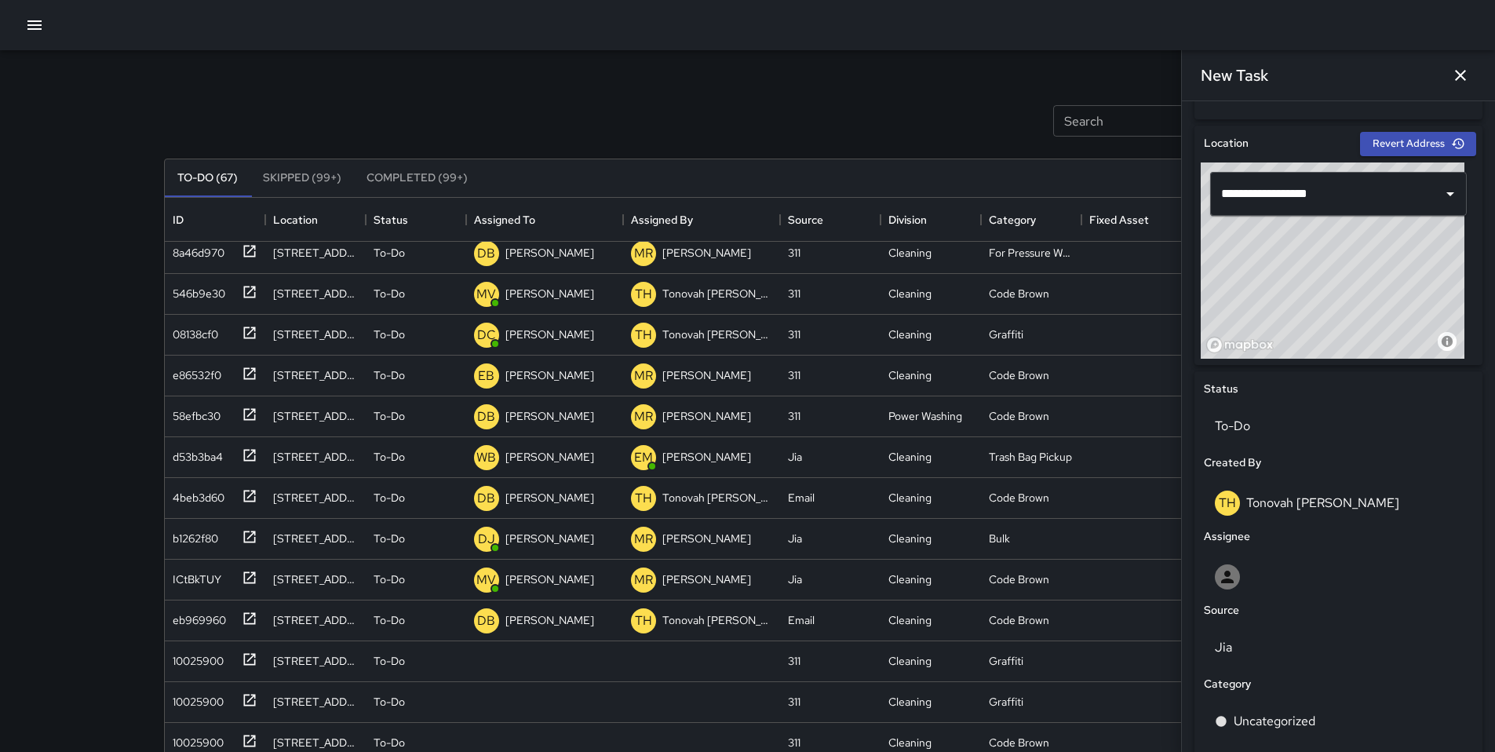
scroll to position [647, 0]
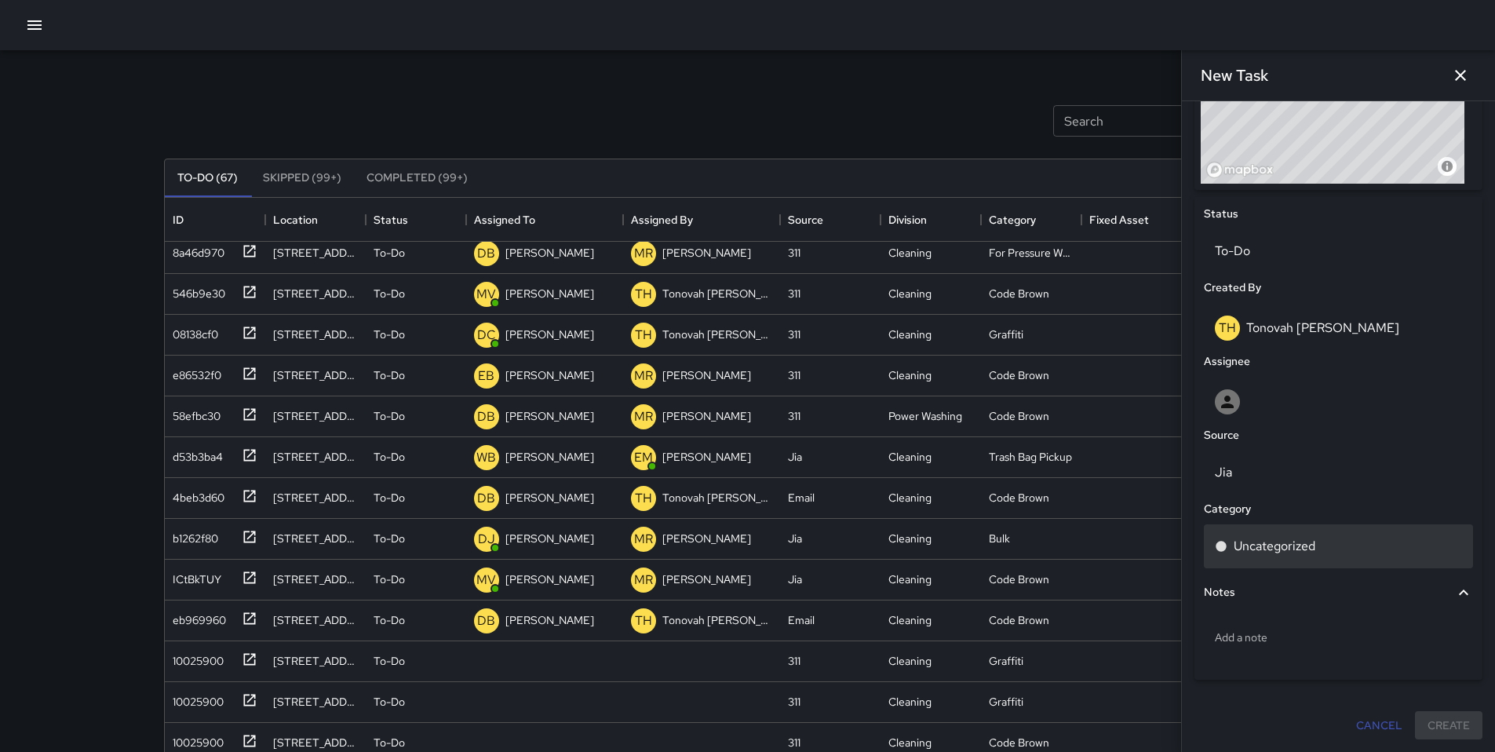
click at [1153, 547] on p "Uncategorized" at bounding box center [1275, 546] width 82 height 19
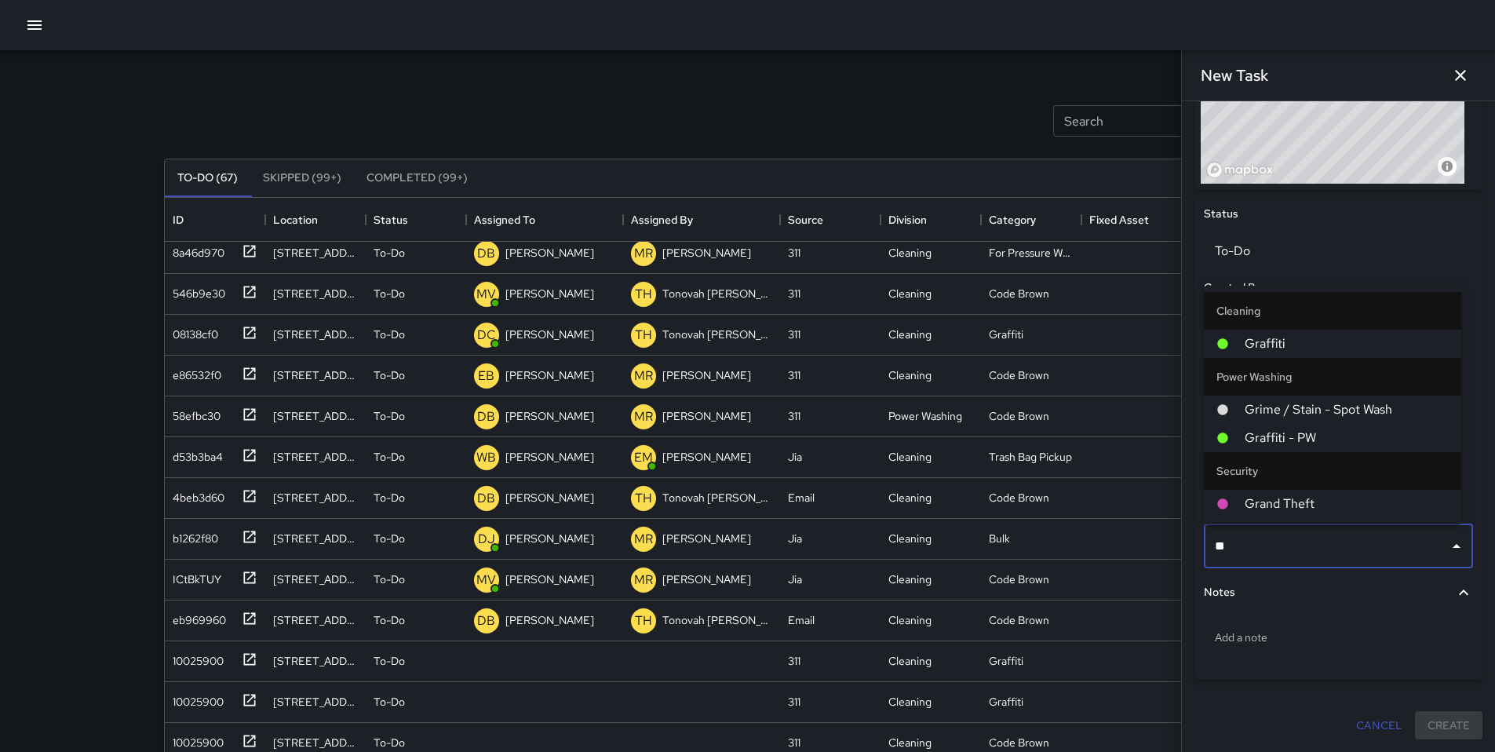
type input "***"
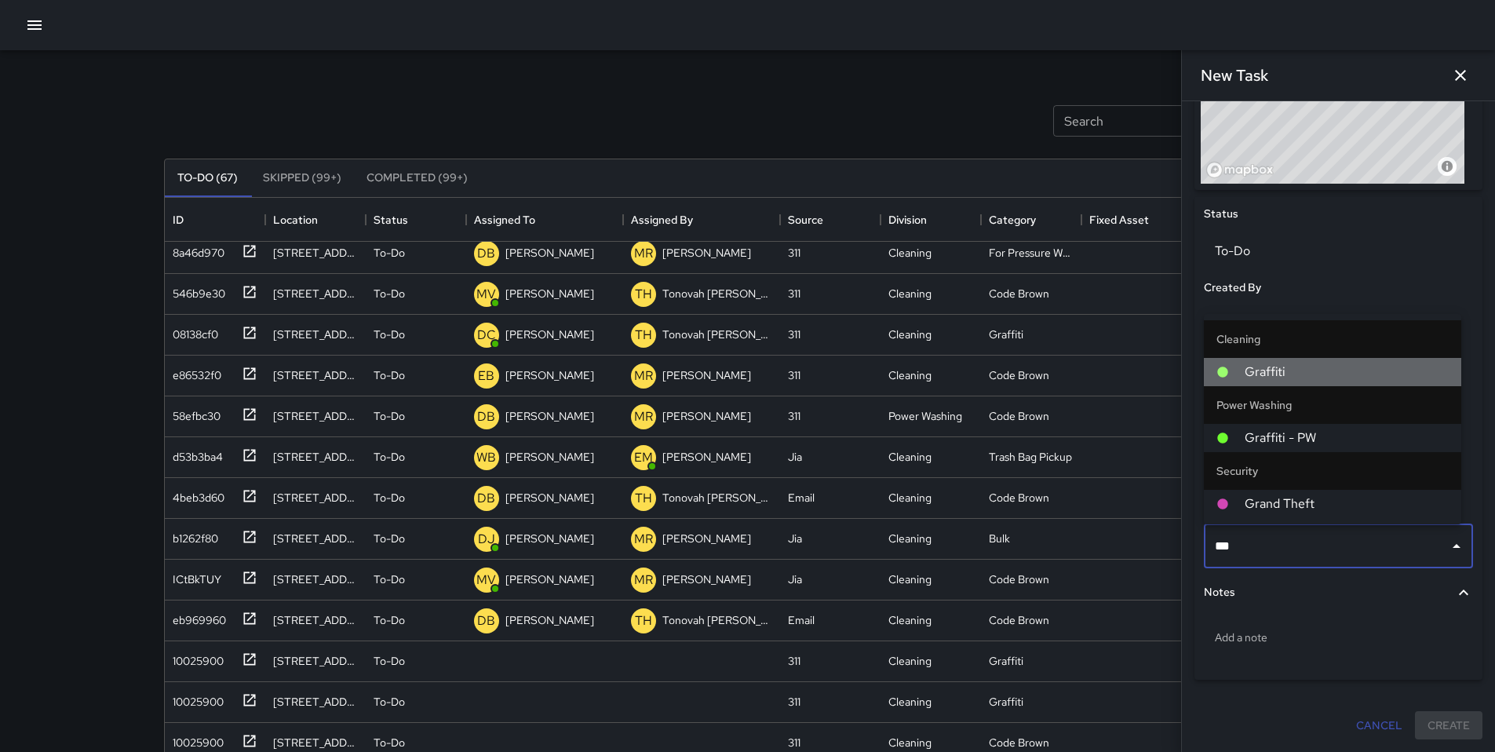
click at [1153, 376] on span "Graffiti" at bounding box center [1347, 372] width 204 height 19
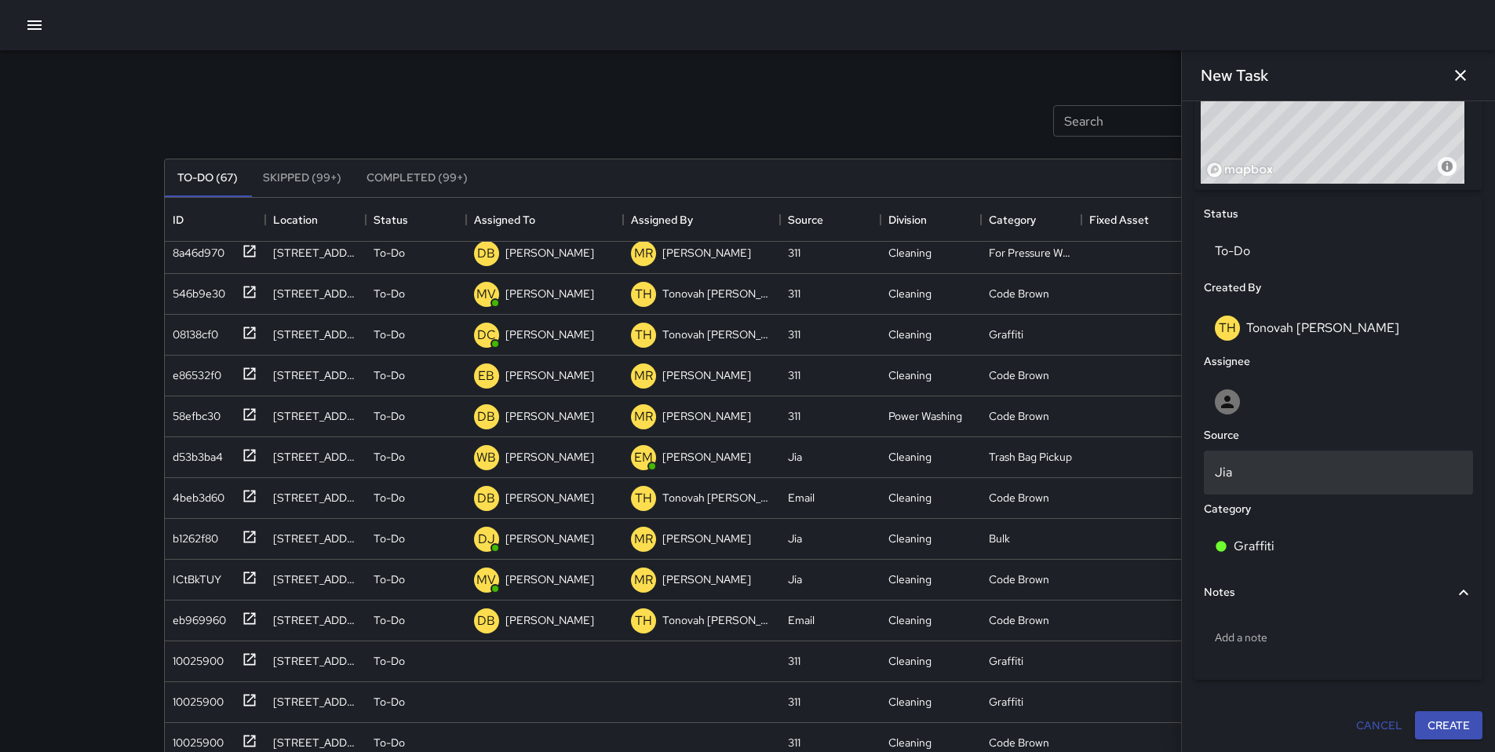
click at [1153, 470] on p "Jia" at bounding box center [1338, 472] width 247 height 19
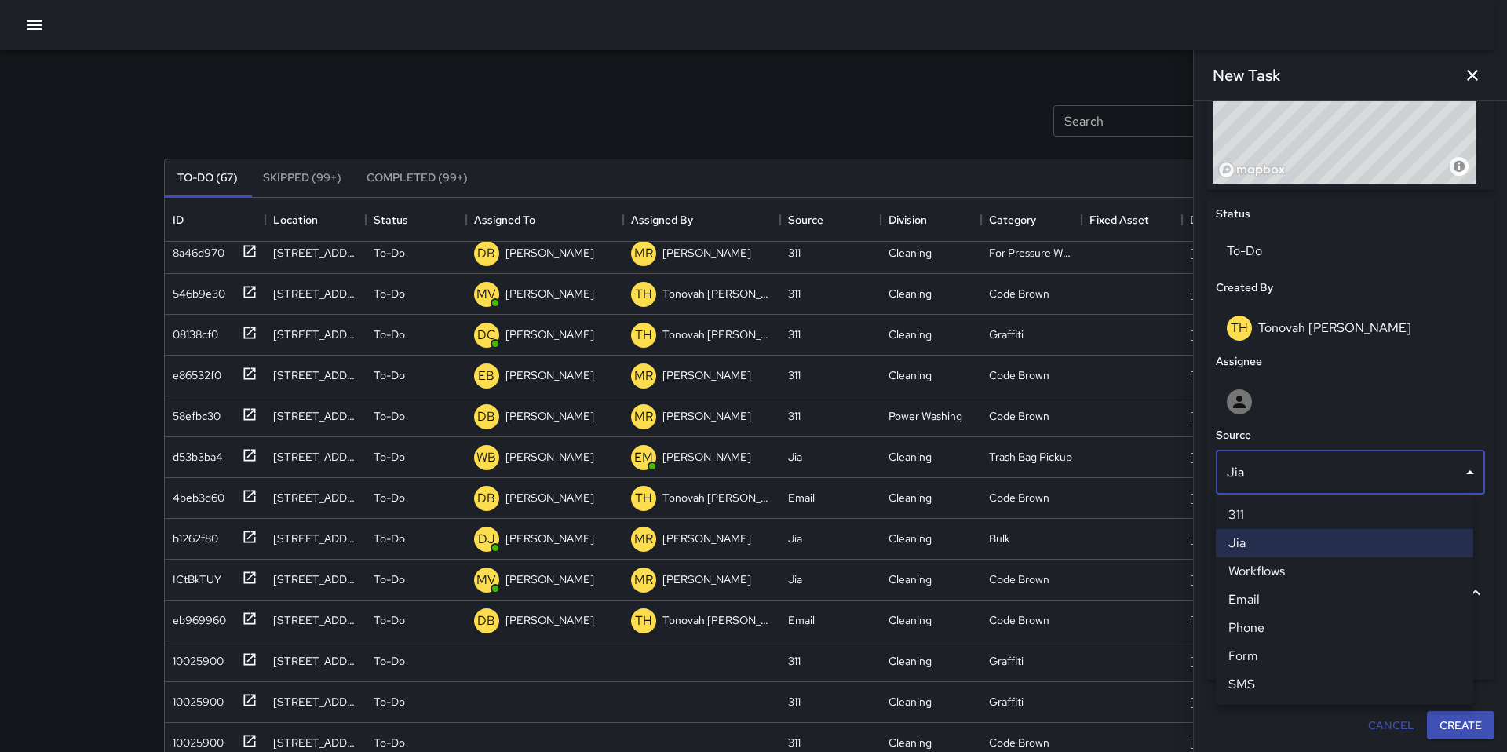
click at [1153, 517] on li "311" at bounding box center [1344, 515] width 257 height 28
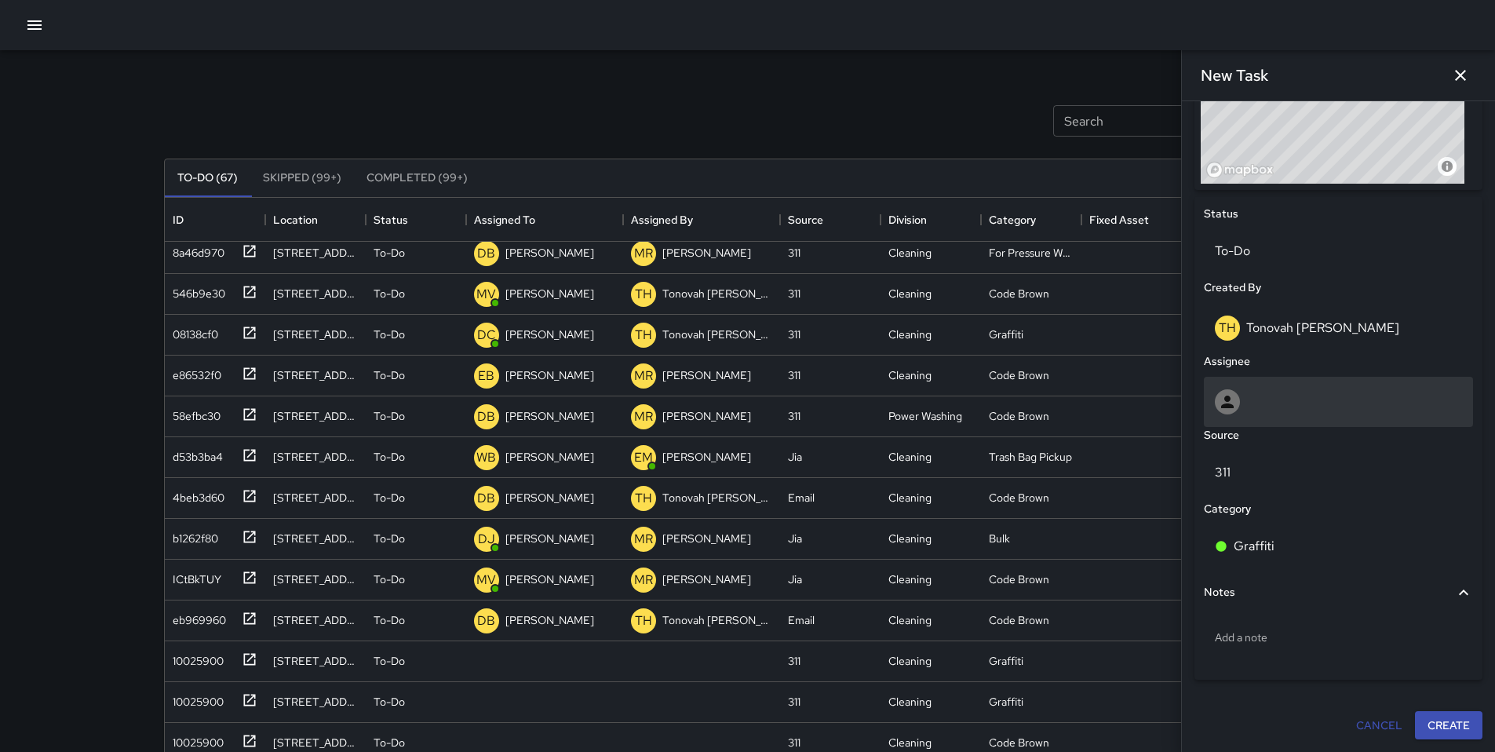
click at [1153, 396] on div at bounding box center [1338, 401] width 247 height 25
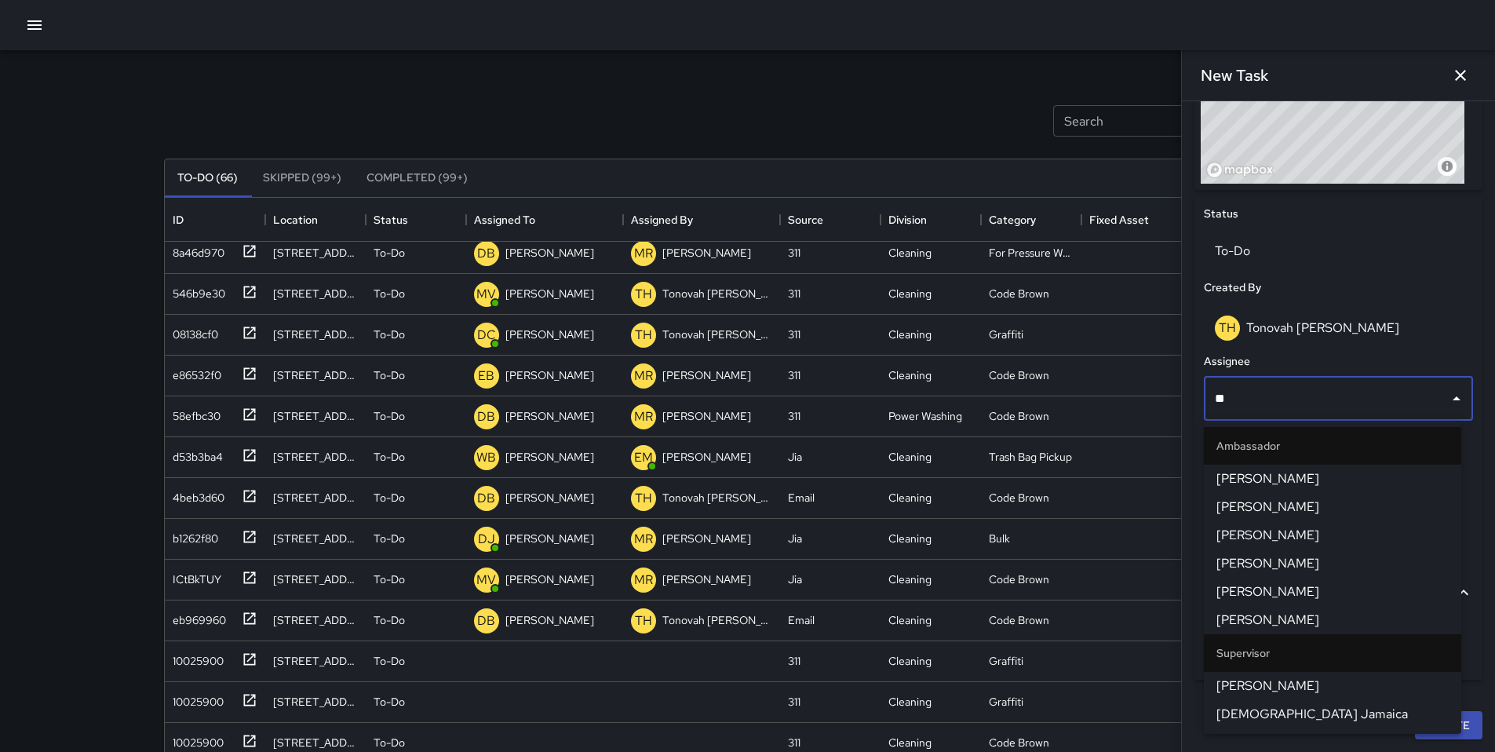
type input "***"
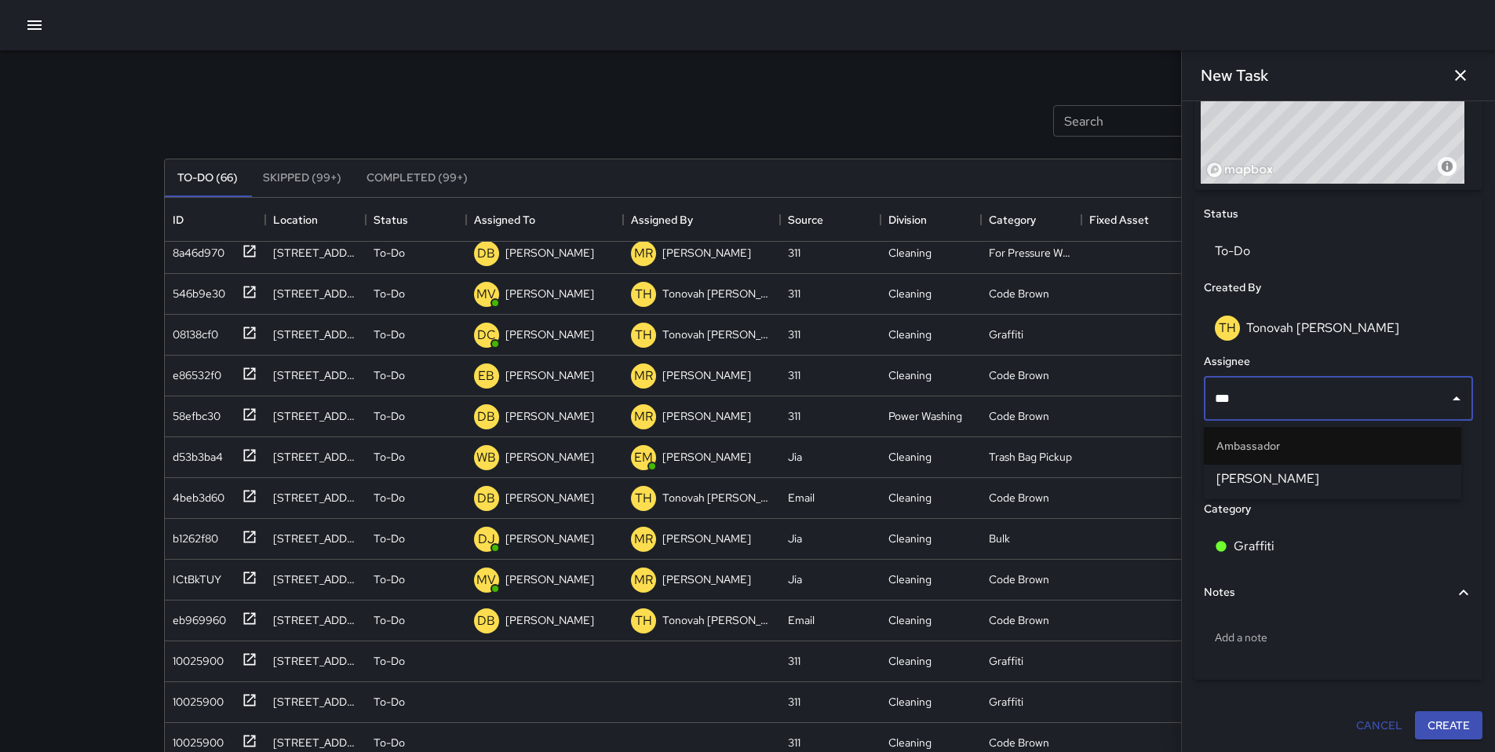
click at [1153, 472] on span "[PERSON_NAME]" at bounding box center [1333, 478] width 232 height 19
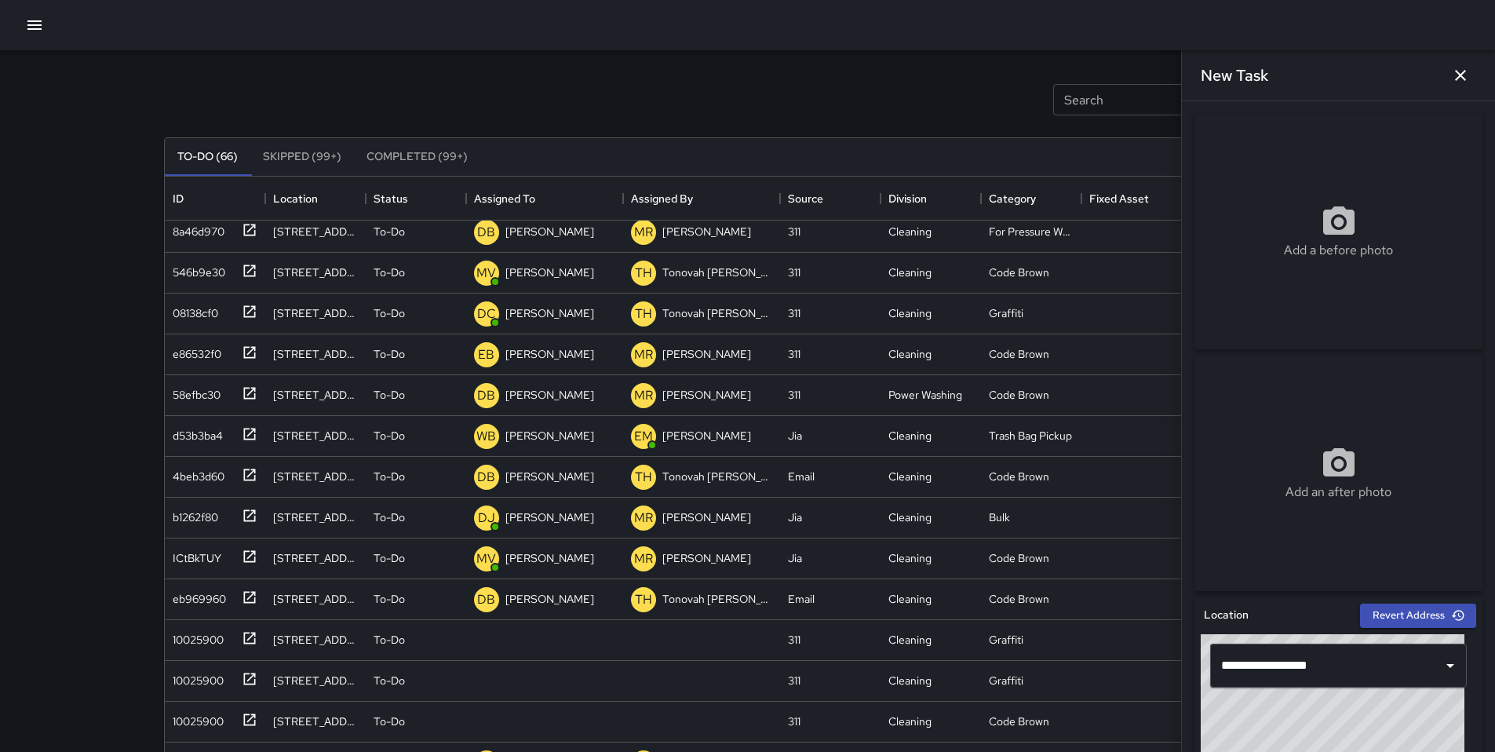
scroll to position [0, 0]
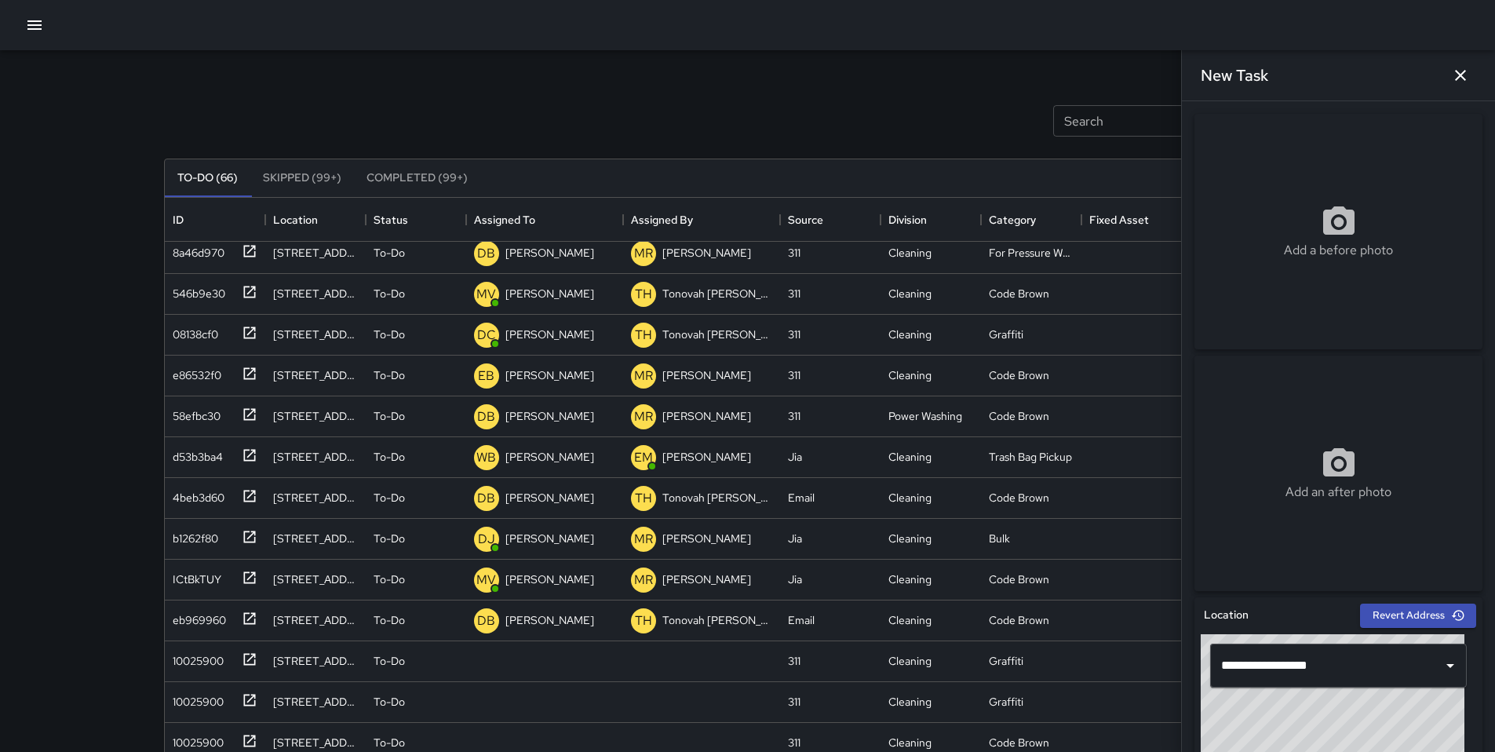
click at [1153, 250] on p "Add a before photo" at bounding box center [1338, 250] width 109 height 19
type input "**********"
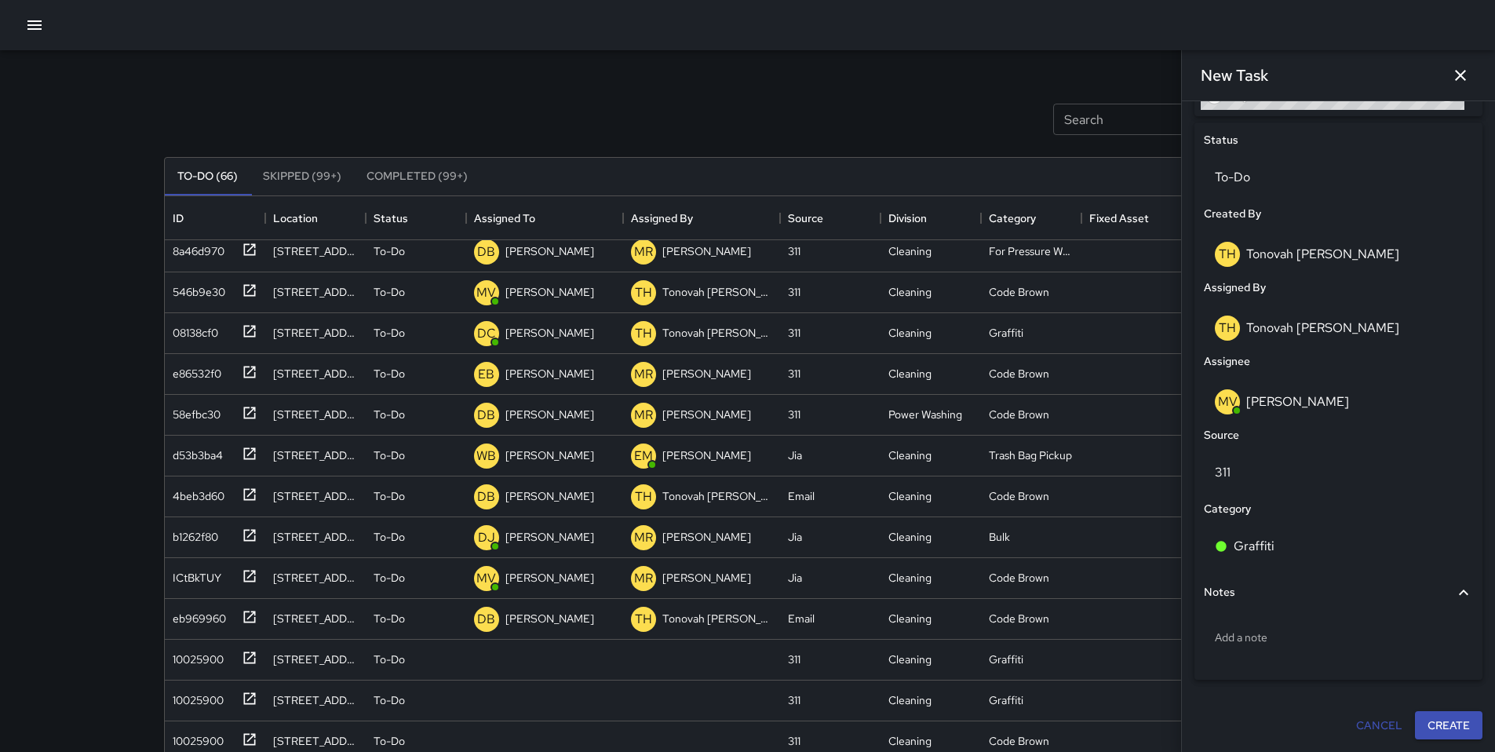
scroll to position [175, 0]
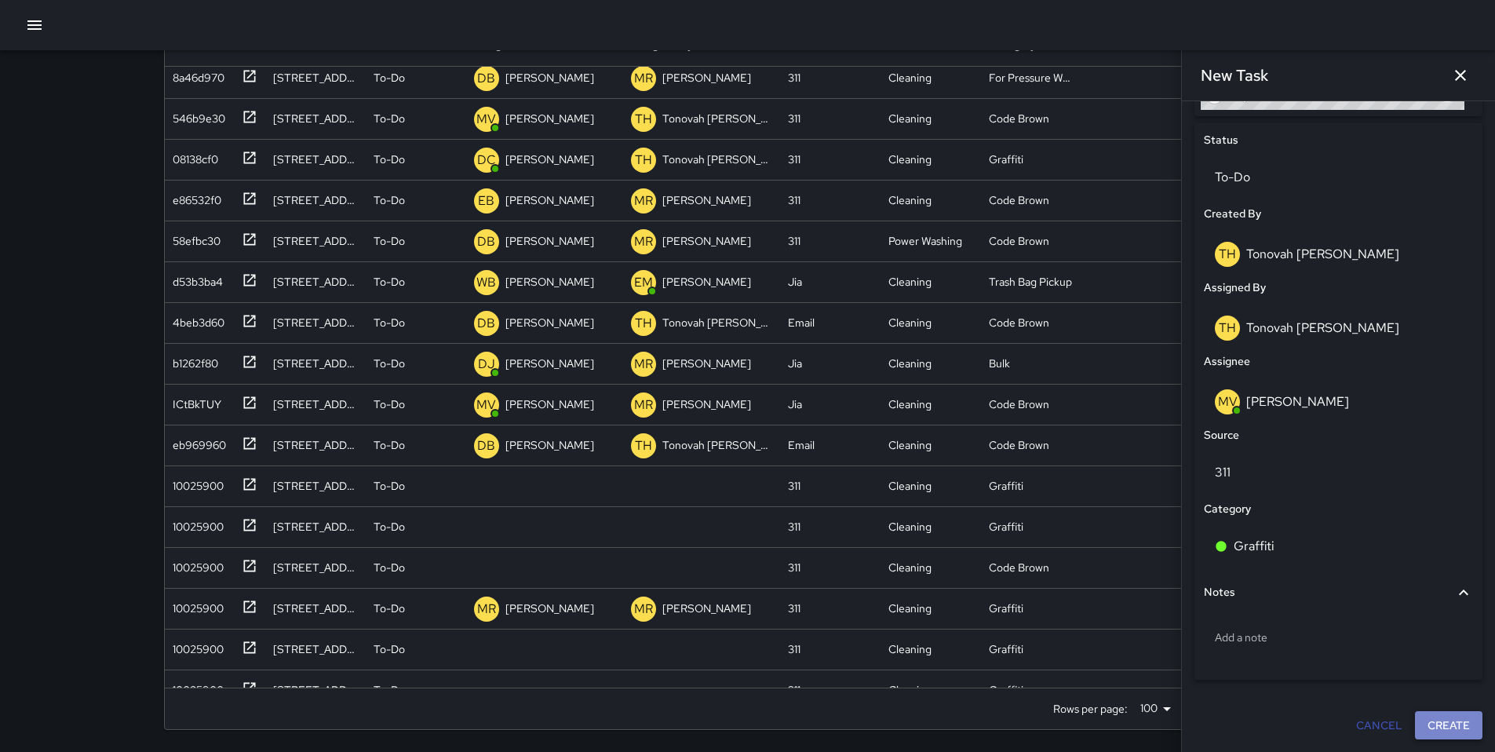
click at [1153, 626] on button "Create" at bounding box center [1449, 725] width 68 height 29
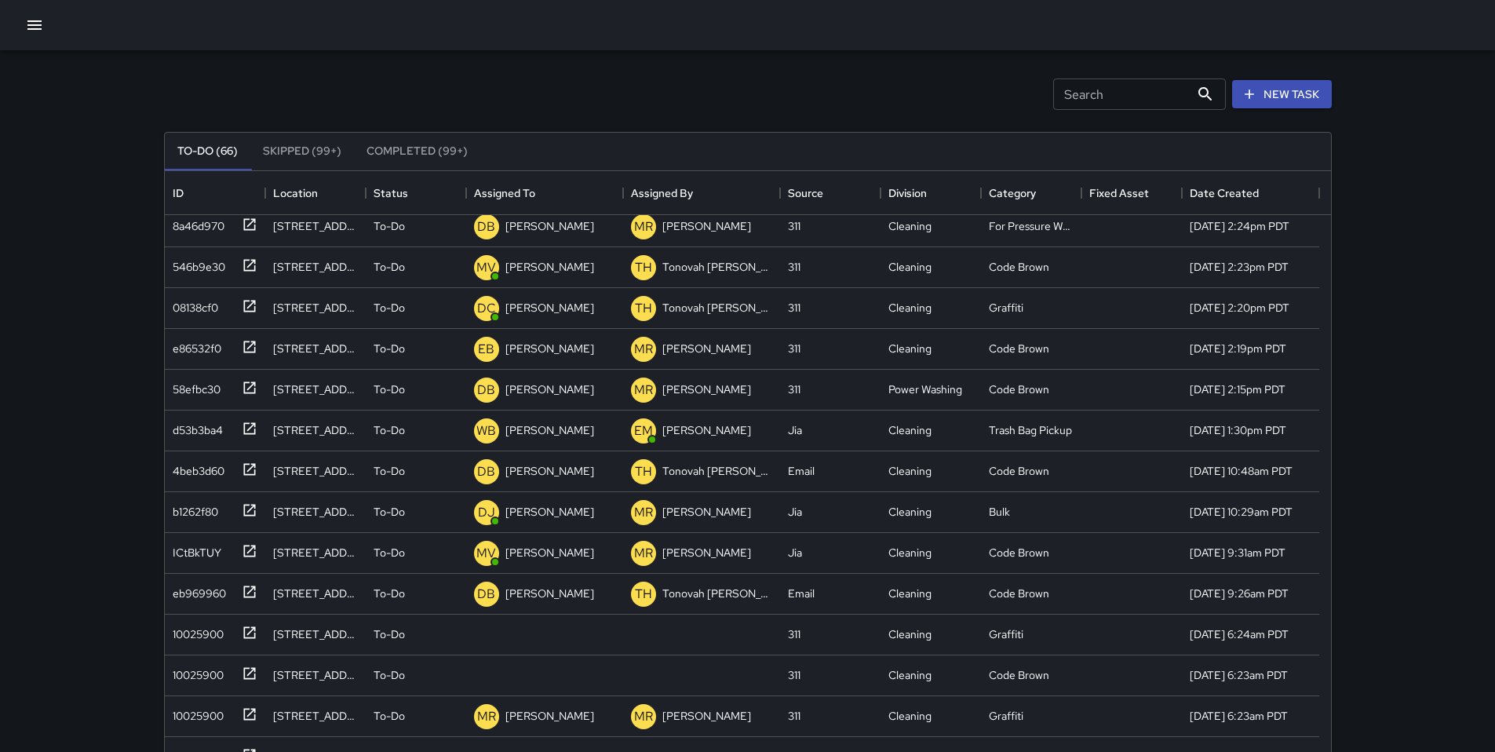
scroll to position [0, 0]
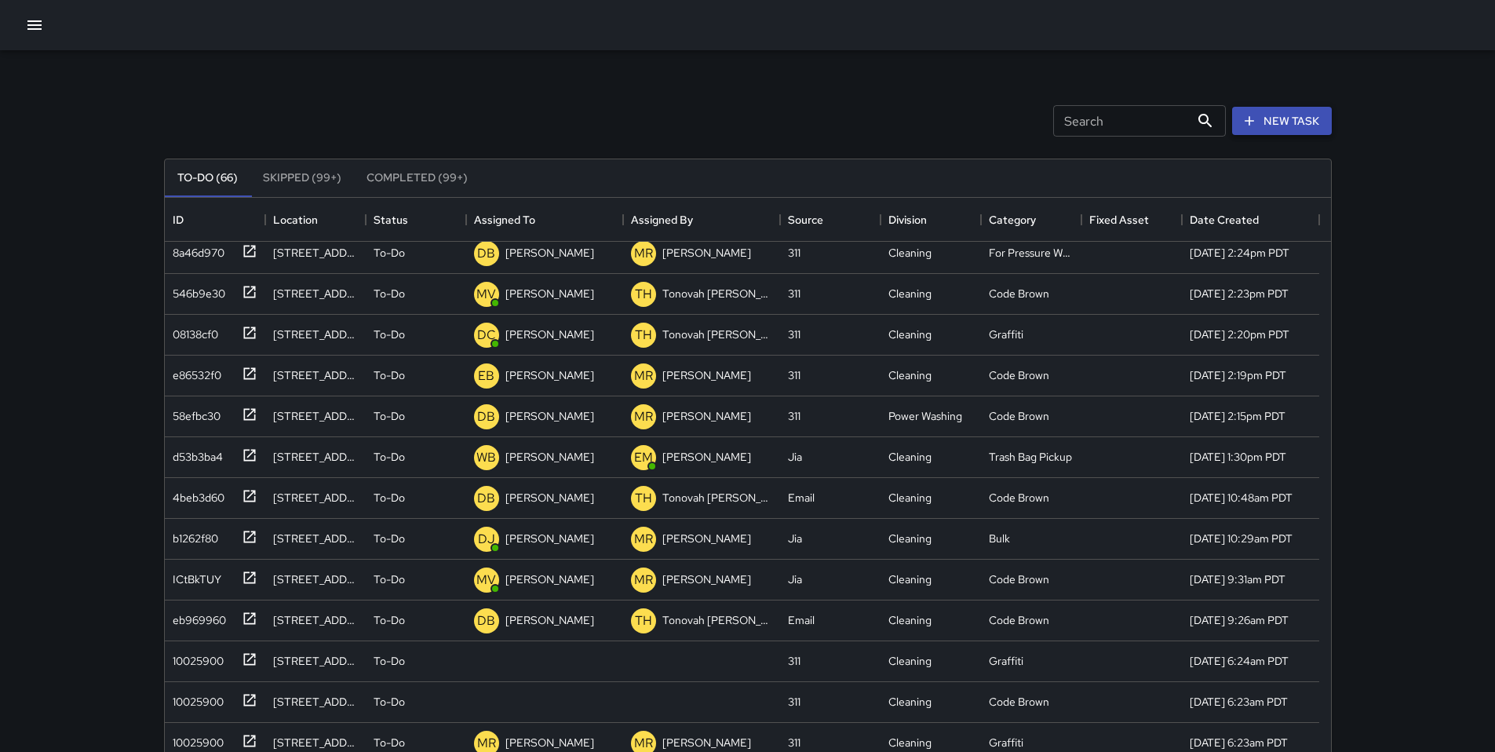
click at [1153, 122] on button "New Task" at bounding box center [1282, 121] width 100 height 29
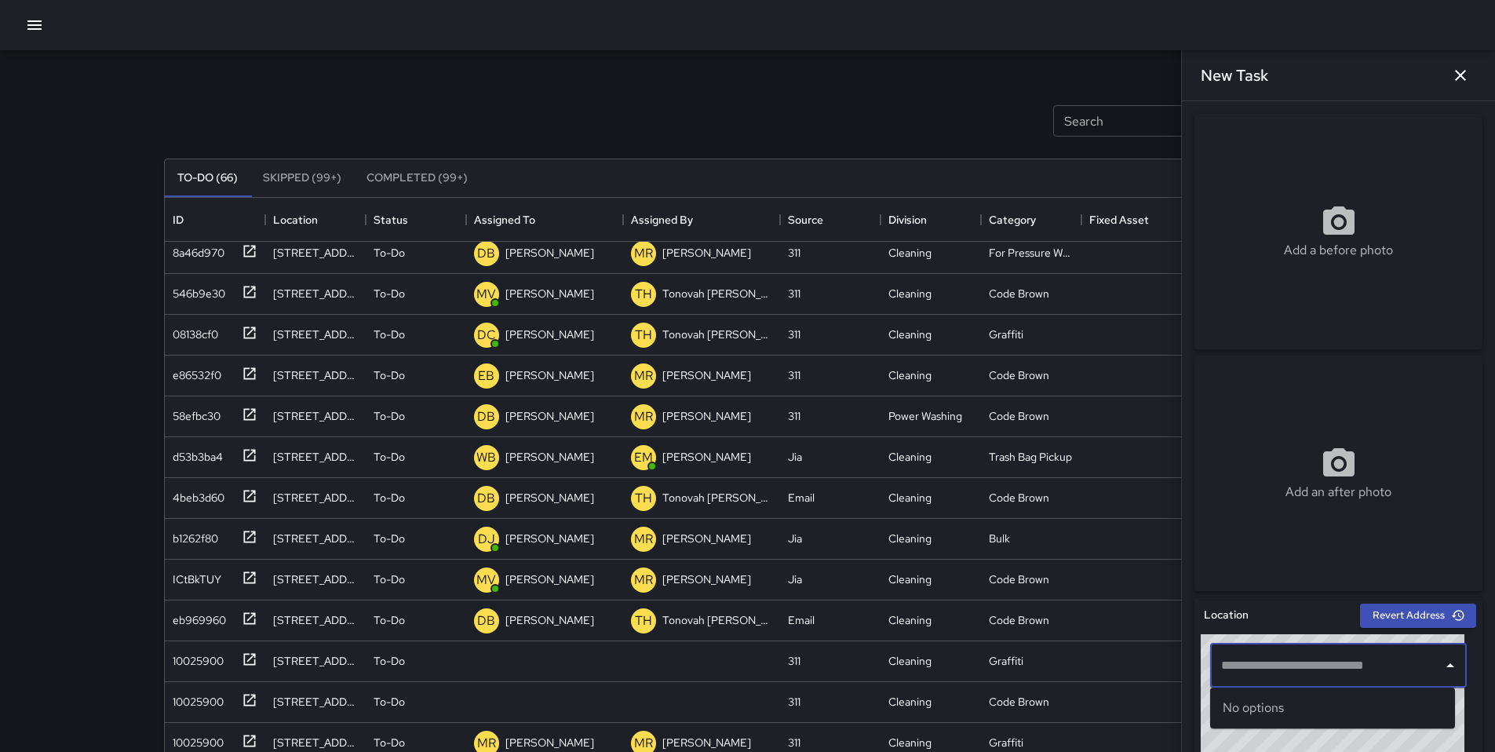
click at [1153, 626] on input "text" at bounding box center [1326, 666] width 219 height 30
paste input "**********"
click at [1153, 626] on p "[GEOGRAPHIC_DATA], [GEOGRAPHIC_DATA], [GEOGRAPHIC_DATA]" at bounding box center [1347, 725] width 192 height 16
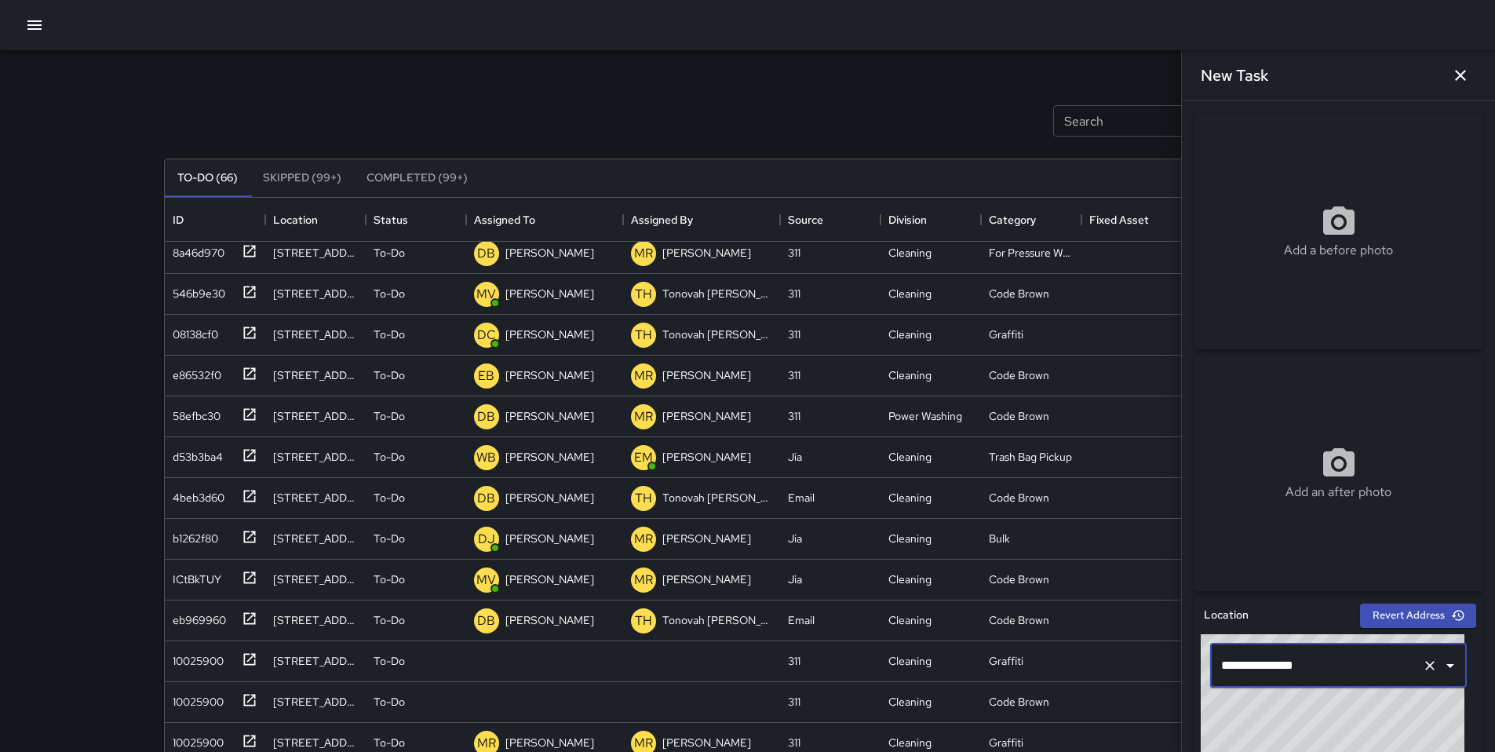
type input "**********"
click at [1153, 214] on icon at bounding box center [1338, 220] width 31 height 28
type input "**********"
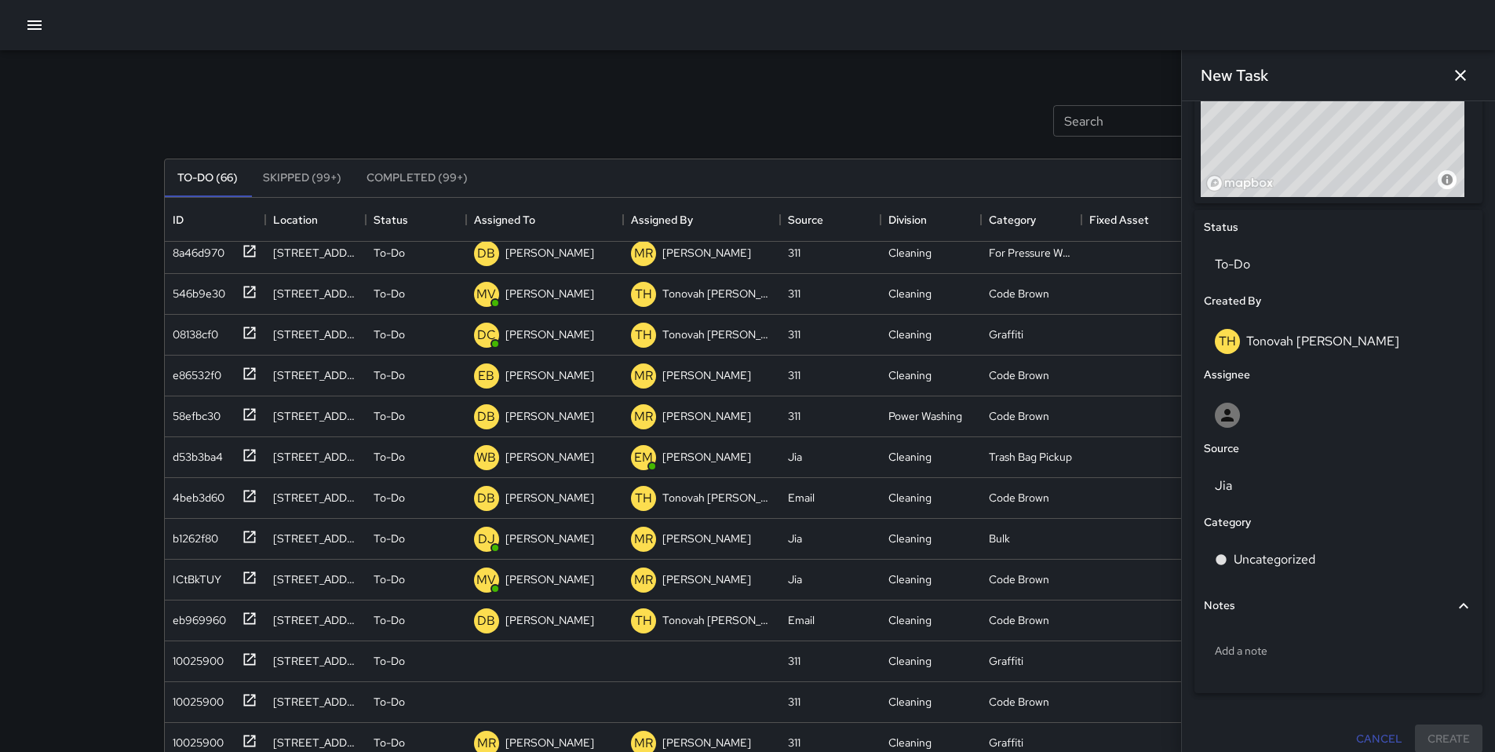
scroll to position [647, 0]
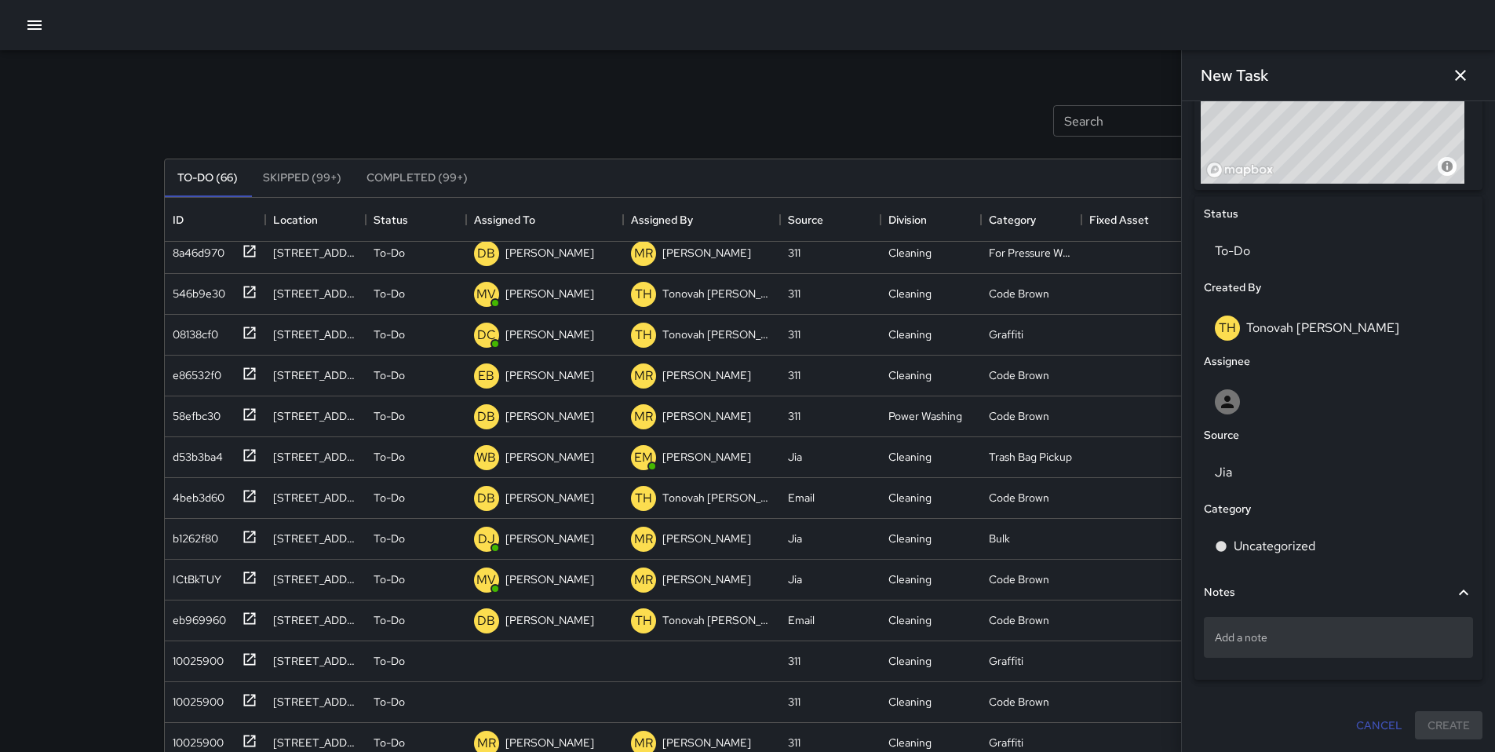
click at [1153, 626] on p "Add a note" at bounding box center [1338, 638] width 247 height 16
type textarea "**********"
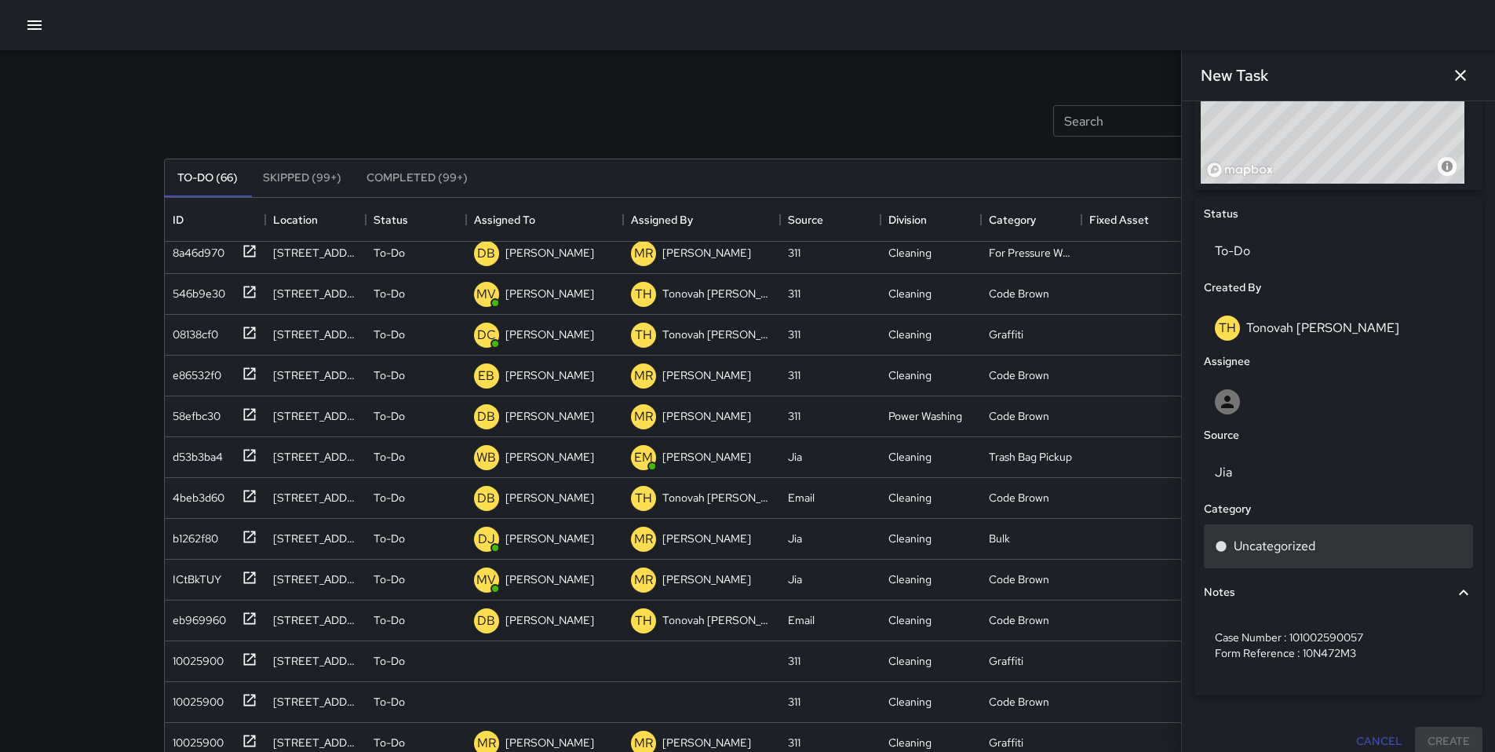
click at [1153, 548] on p "Uncategorized" at bounding box center [1275, 546] width 82 height 19
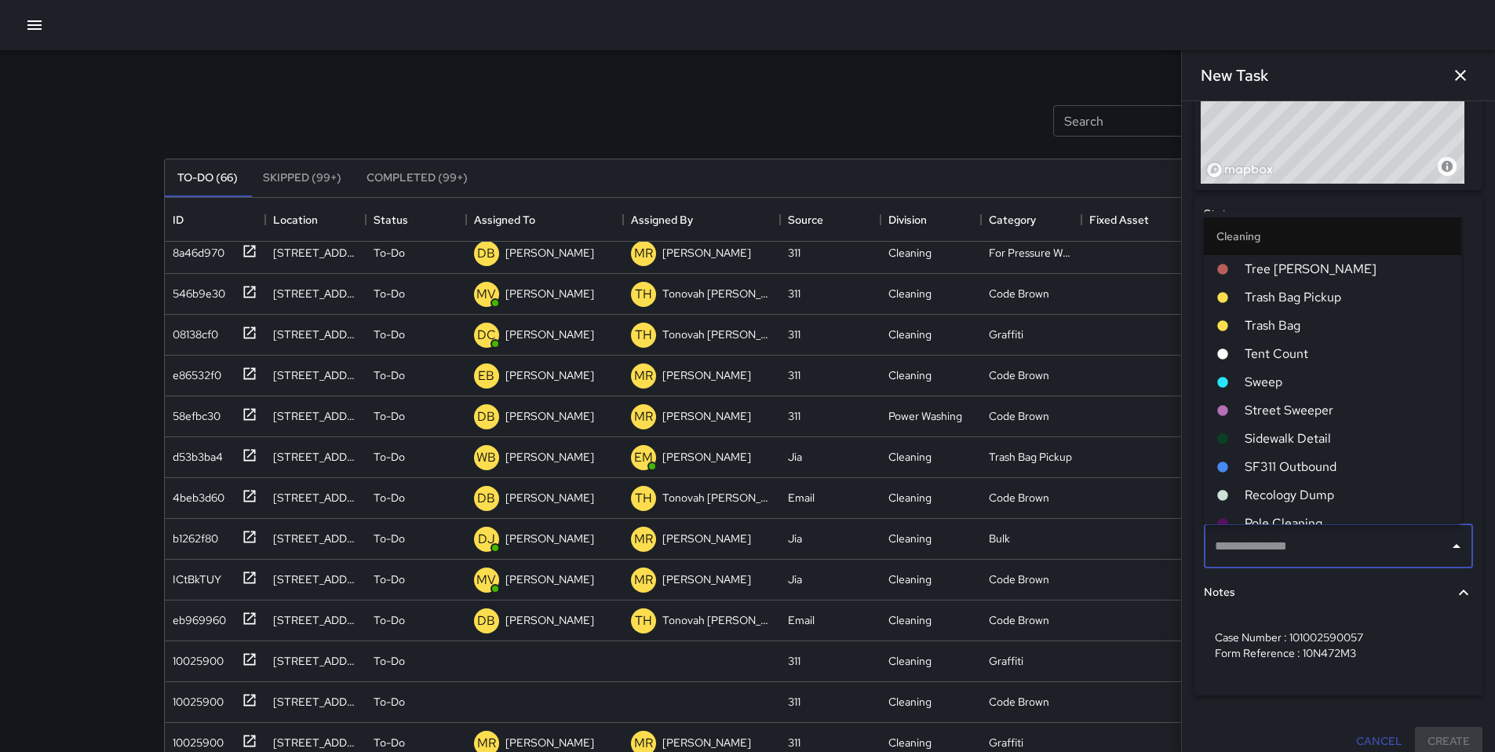
type input "*"
type input "**"
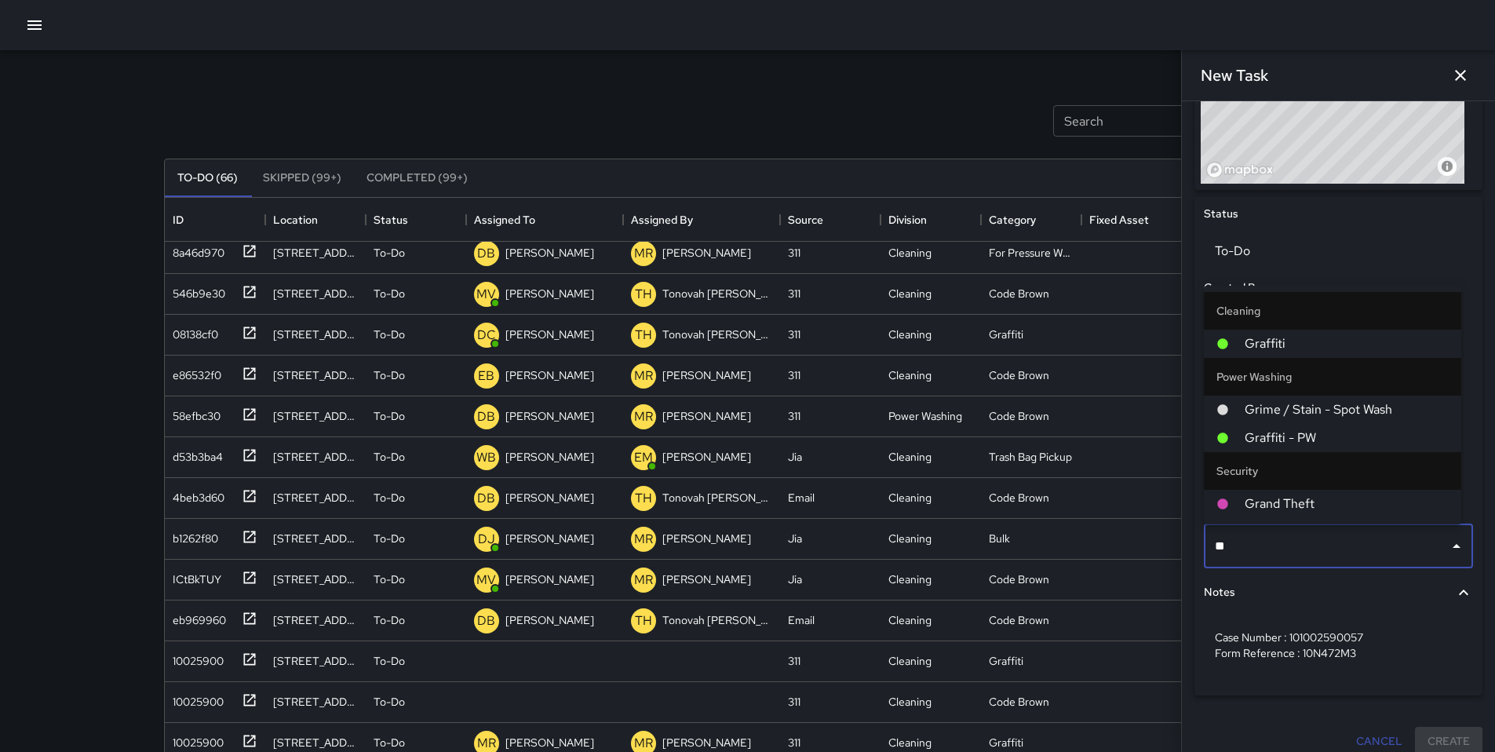
click at [1153, 343] on span "Graffiti" at bounding box center [1347, 343] width 204 height 19
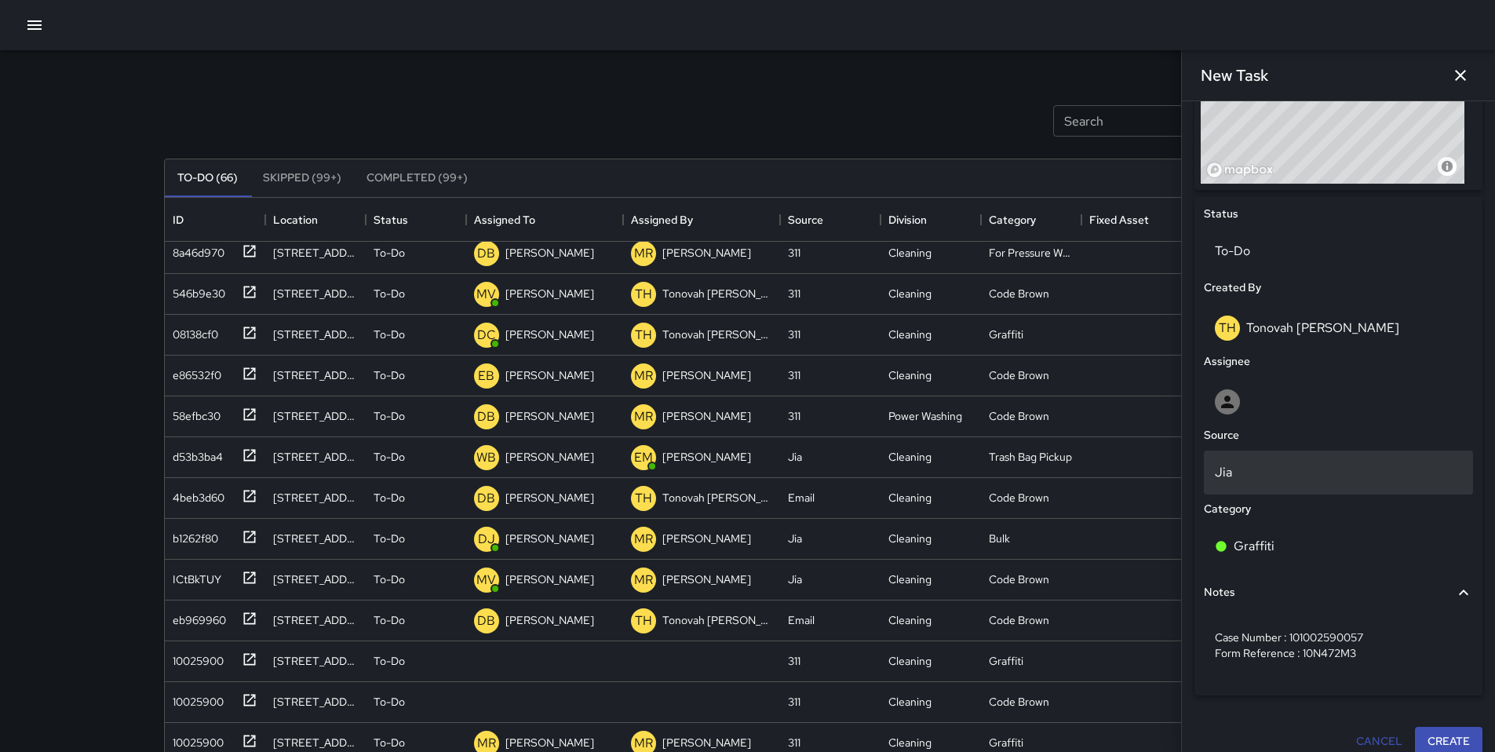
click at [1153, 466] on p "Jia" at bounding box center [1338, 472] width 247 height 19
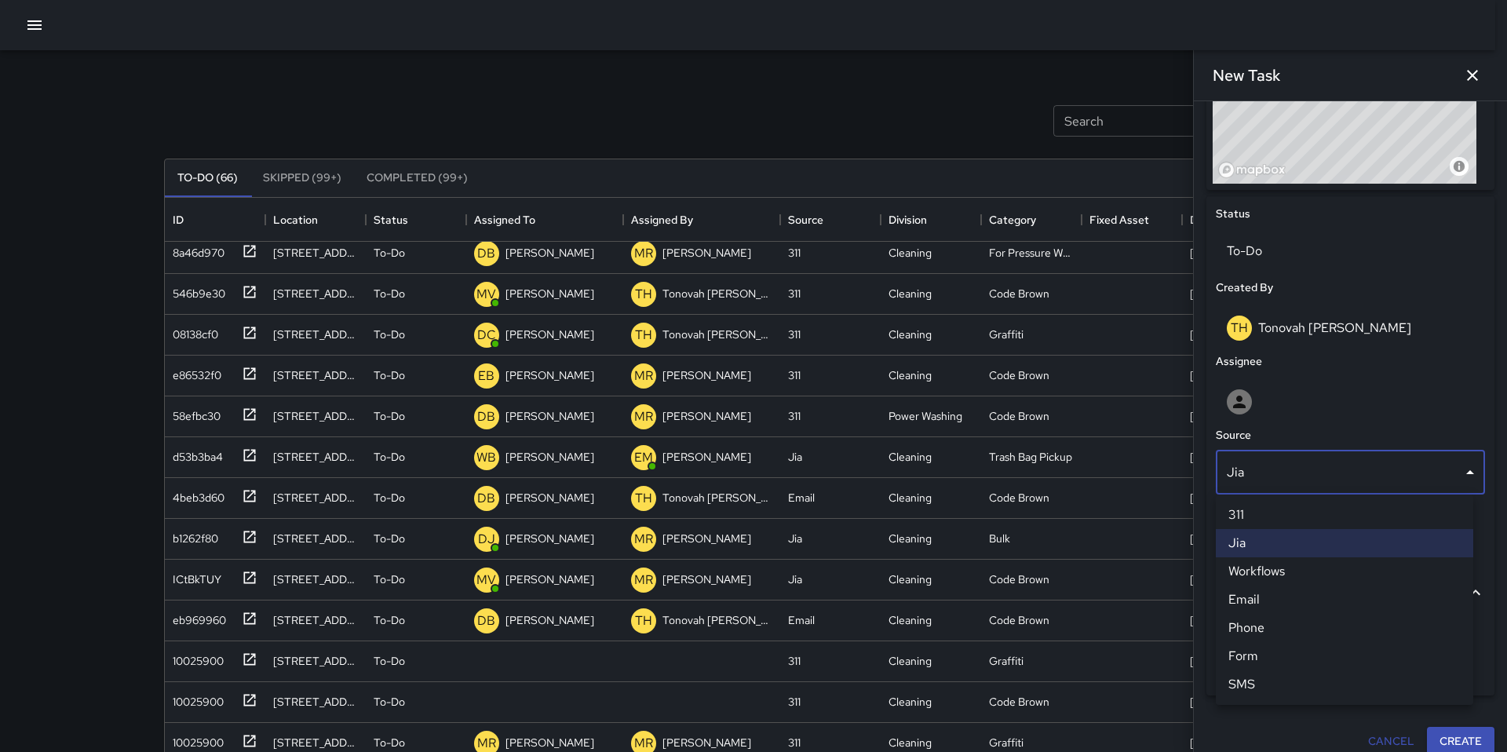
click at [1153, 508] on li "311" at bounding box center [1344, 515] width 257 height 28
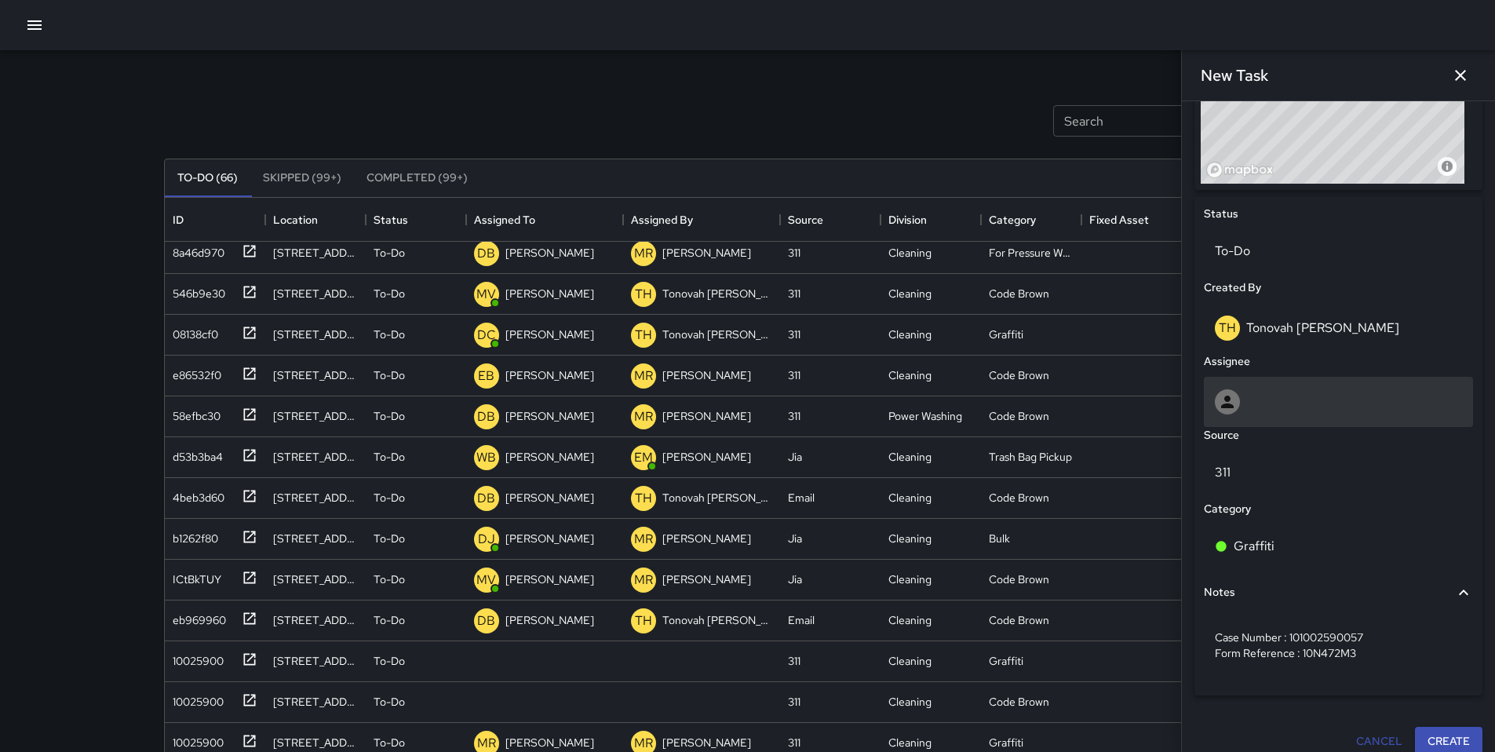
click at [1153, 400] on div at bounding box center [1338, 401] width 247 height 25
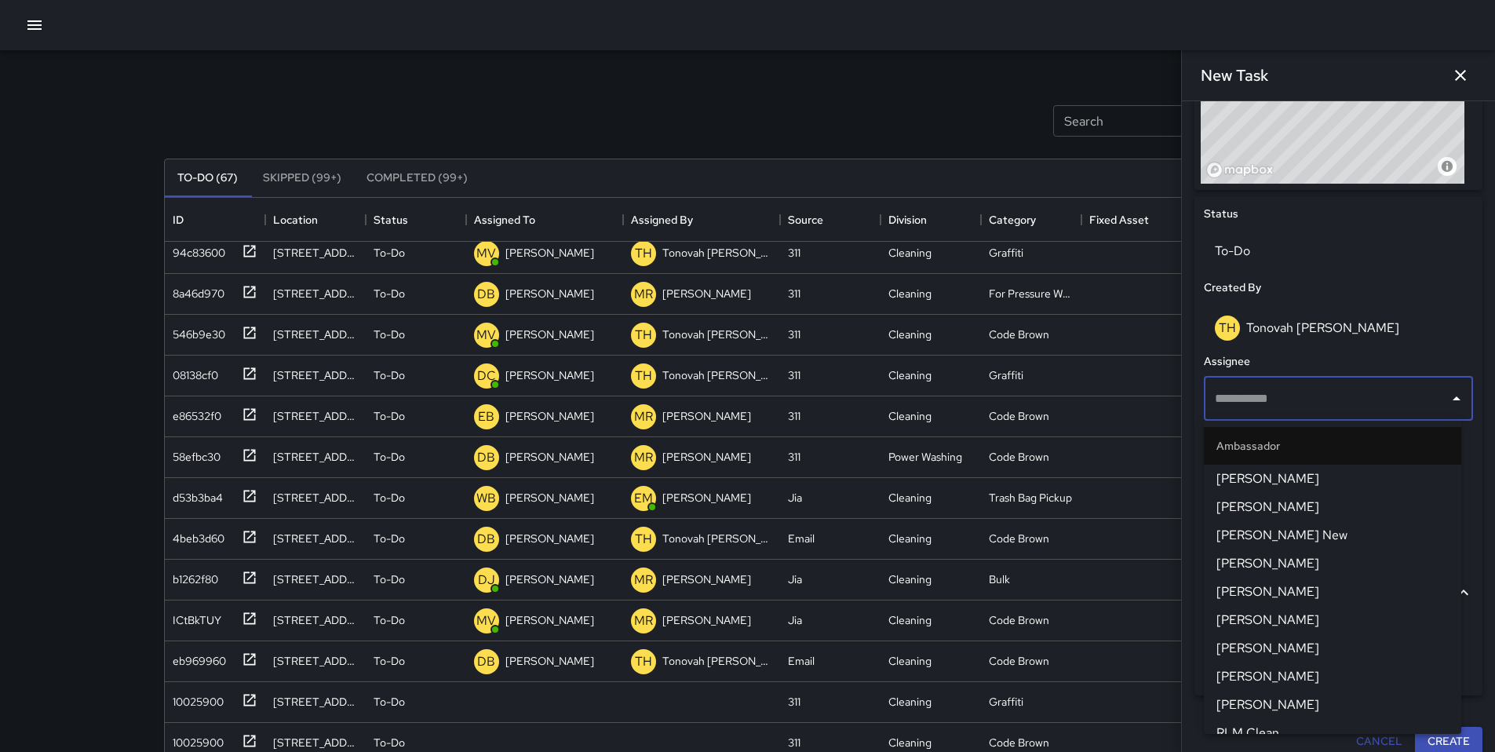
scroll to position [417, 0]
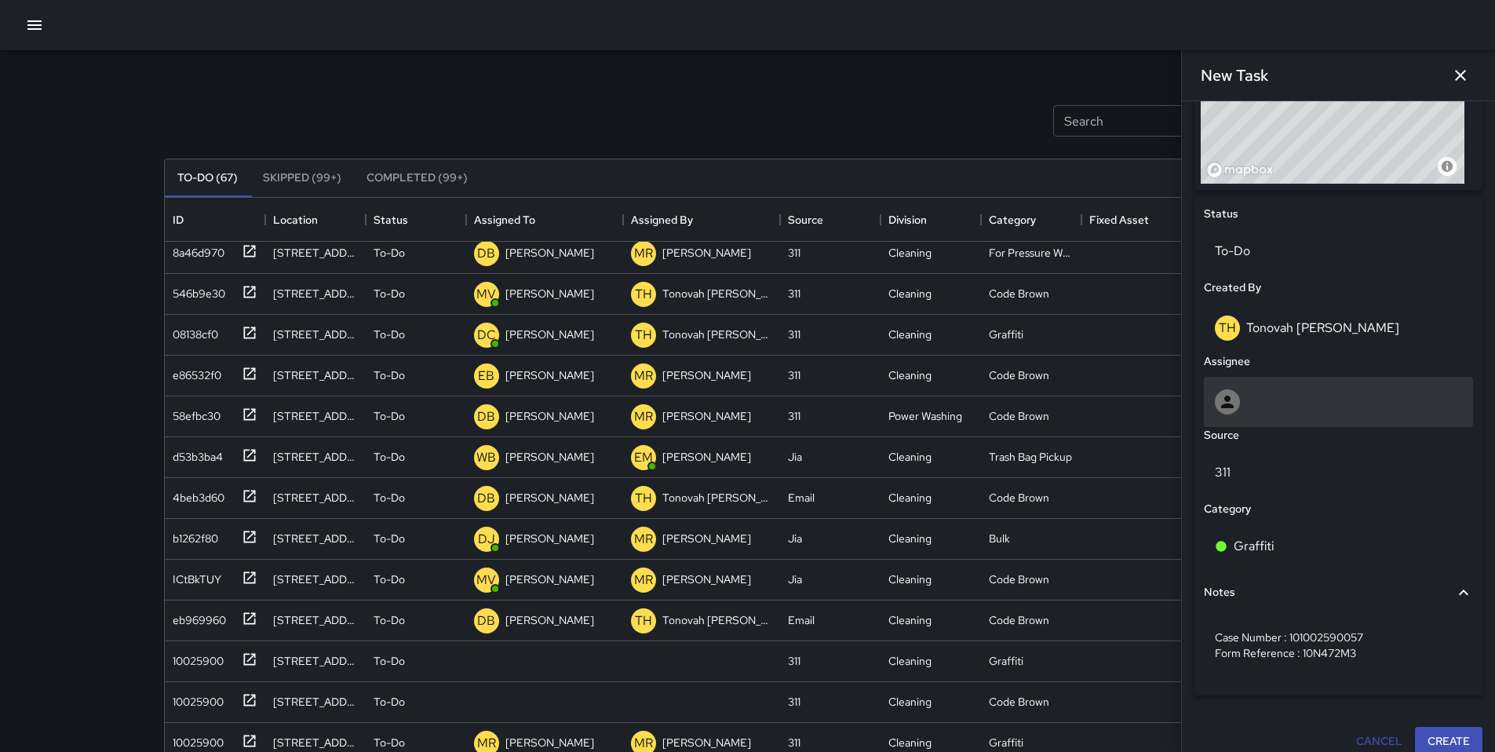
click at [1153, 408] on div at bounding box center [1338, 401] width 247 height 25
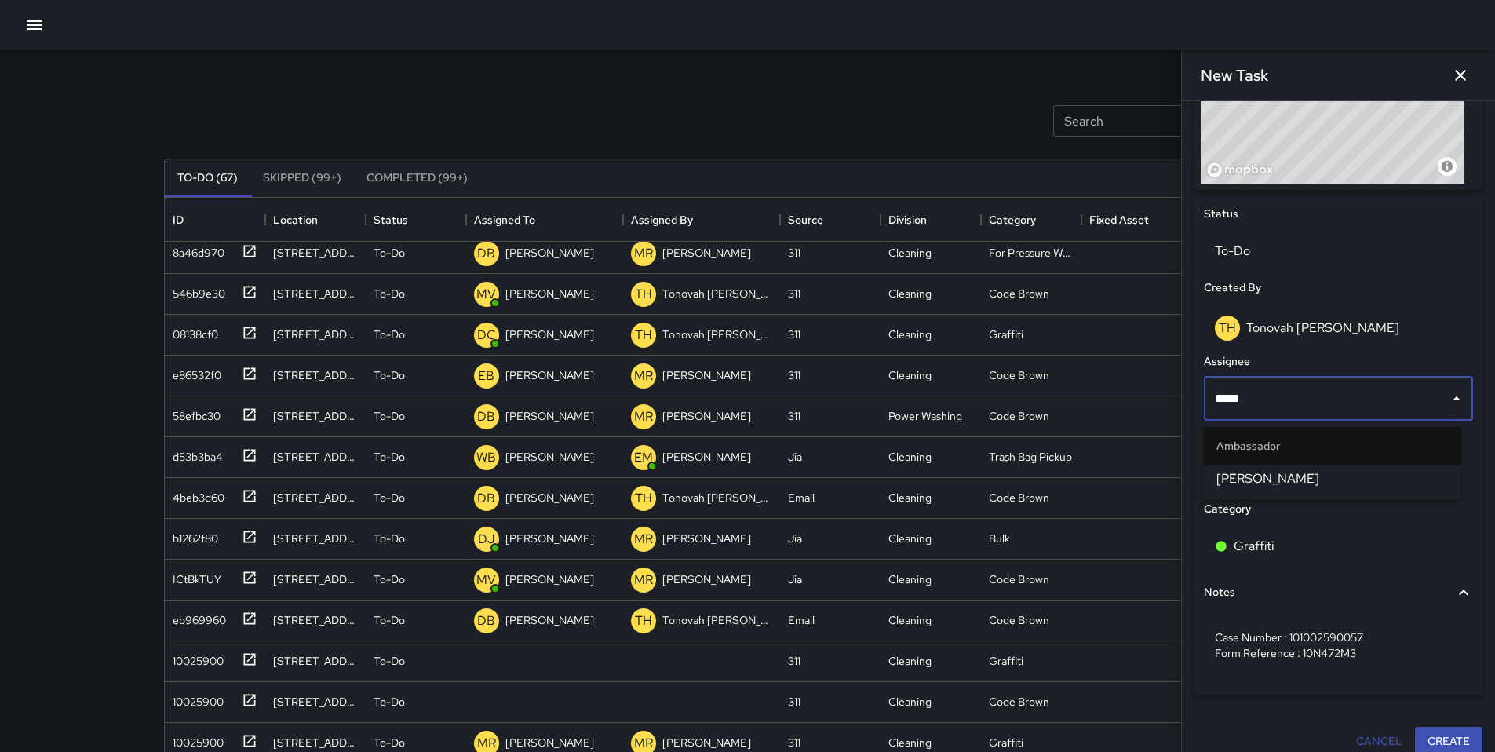
type input "******"
click at [1153, 477] on span "[PERSON_NAME]" at bounding box center [1333, 478] width 232 height 19
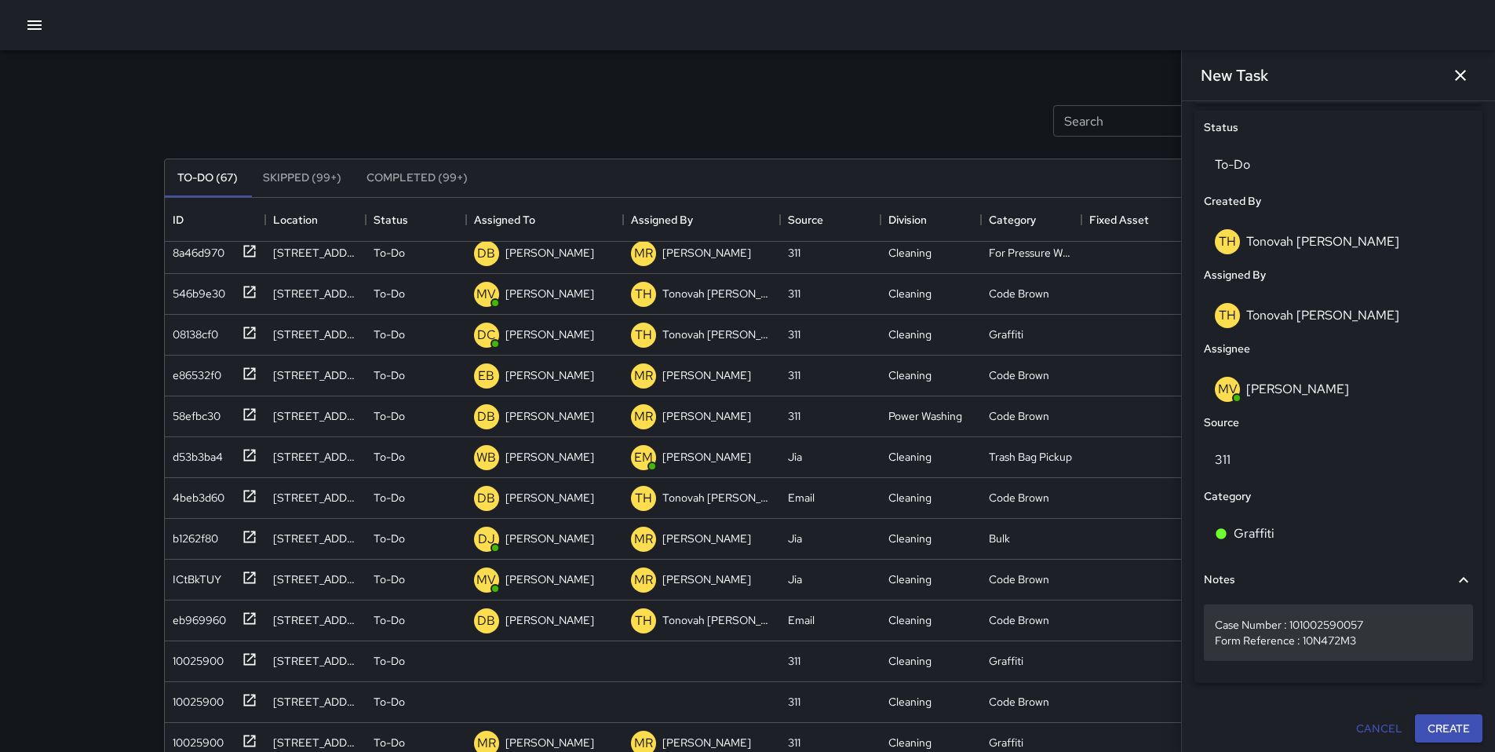
scroll to position [736, 0]
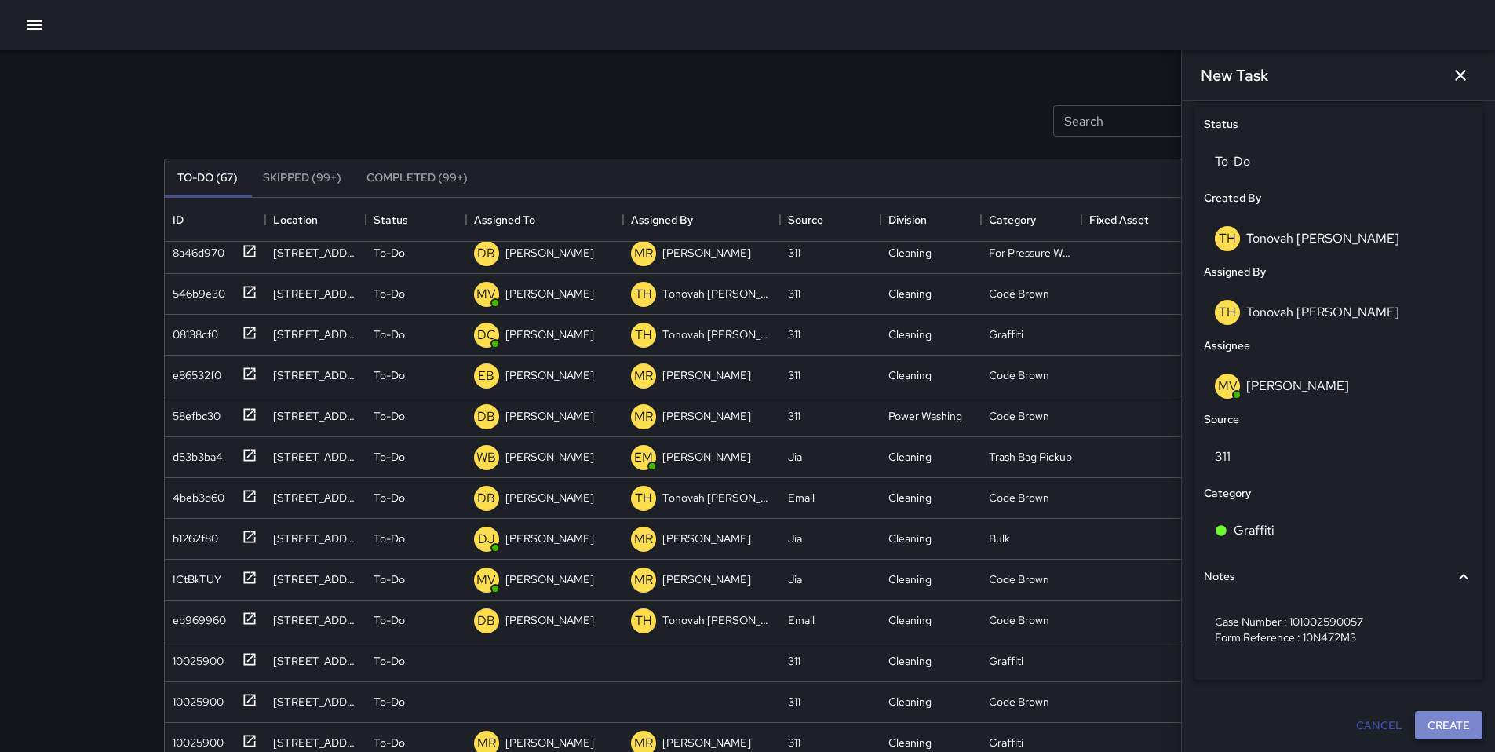
click at [1153, 626] on button "Create" at bounding box center [1449, 725] width 68 height 29
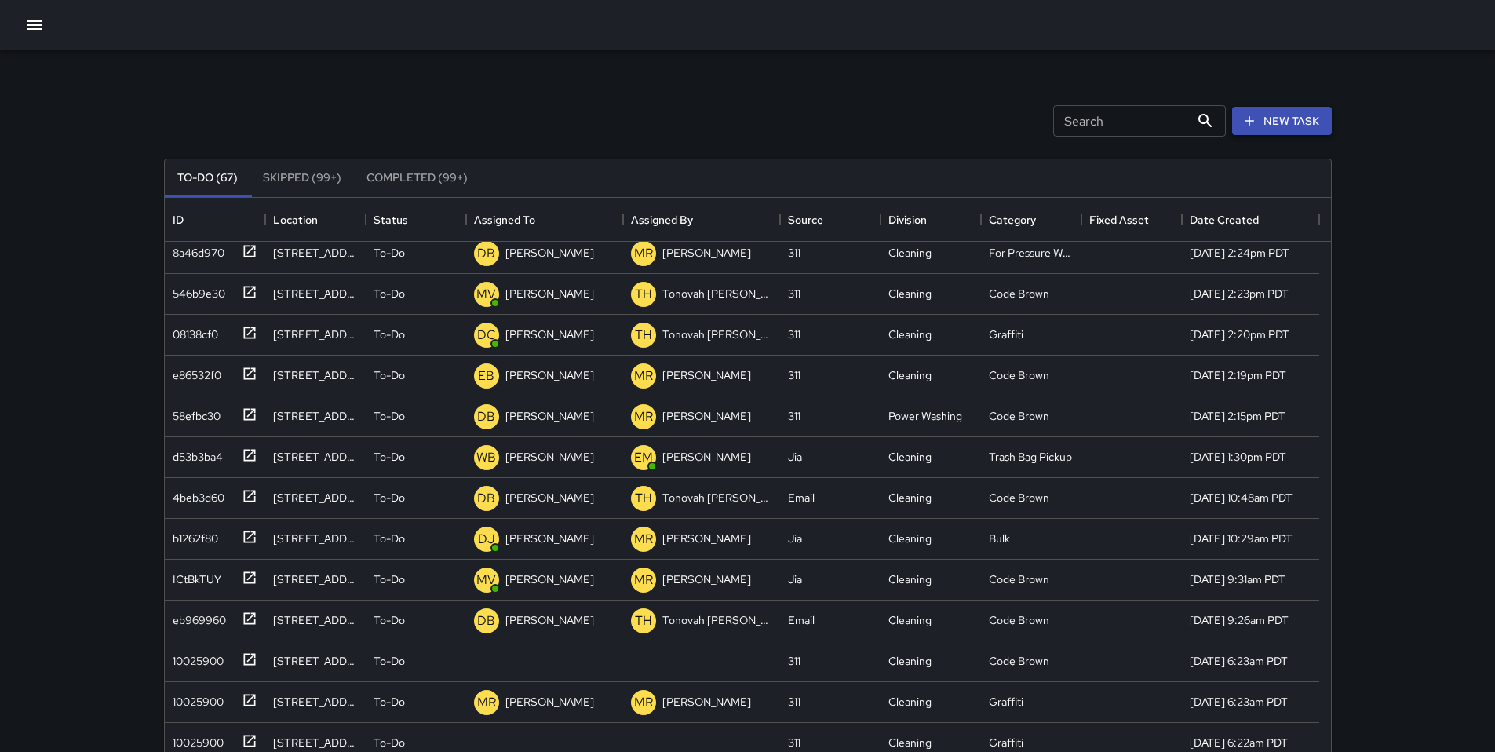
click at [1153, 118] on button "New Task" at bounding box center [1282, 121] width 100 height 29
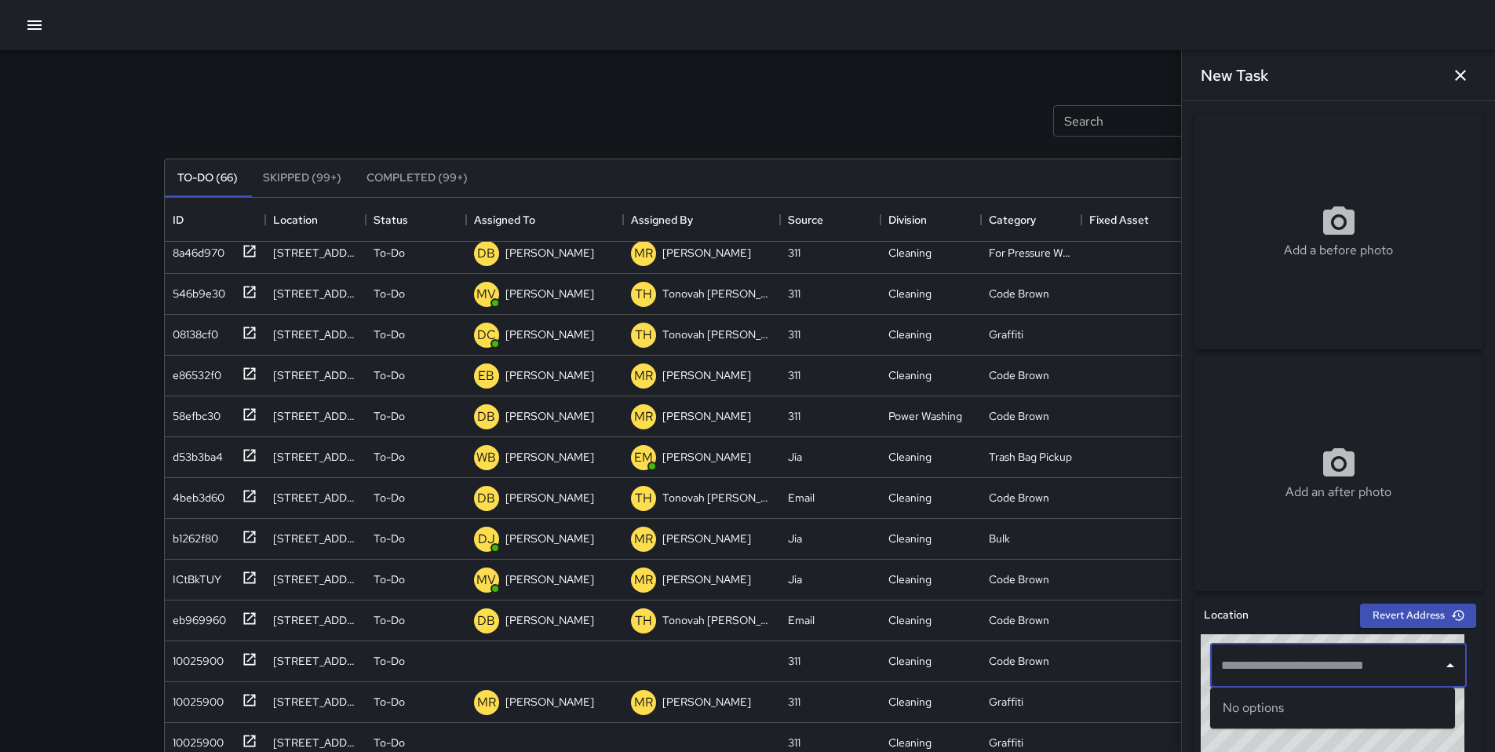
click at [1153, 626] on input "text" at bounding box center [1326, 666] width 219 height 30
paste input "**********"
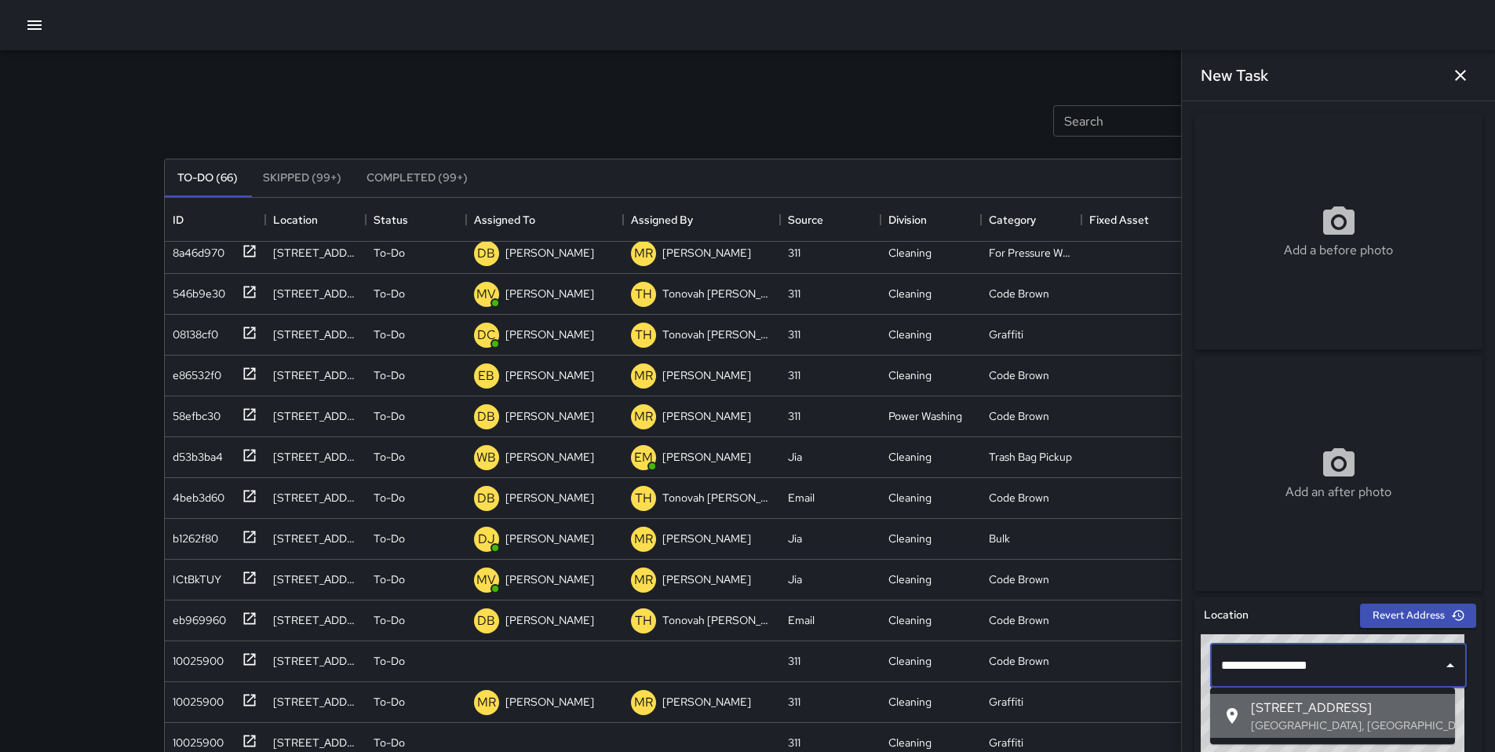
click at [1153, 626] on p "[GEOGRAPHIC_DATA], [GEOGRAPHIC_DATA], [GEOGRAPHIC_DATA]" at bounding box center [1347, 725] width 192 height 16
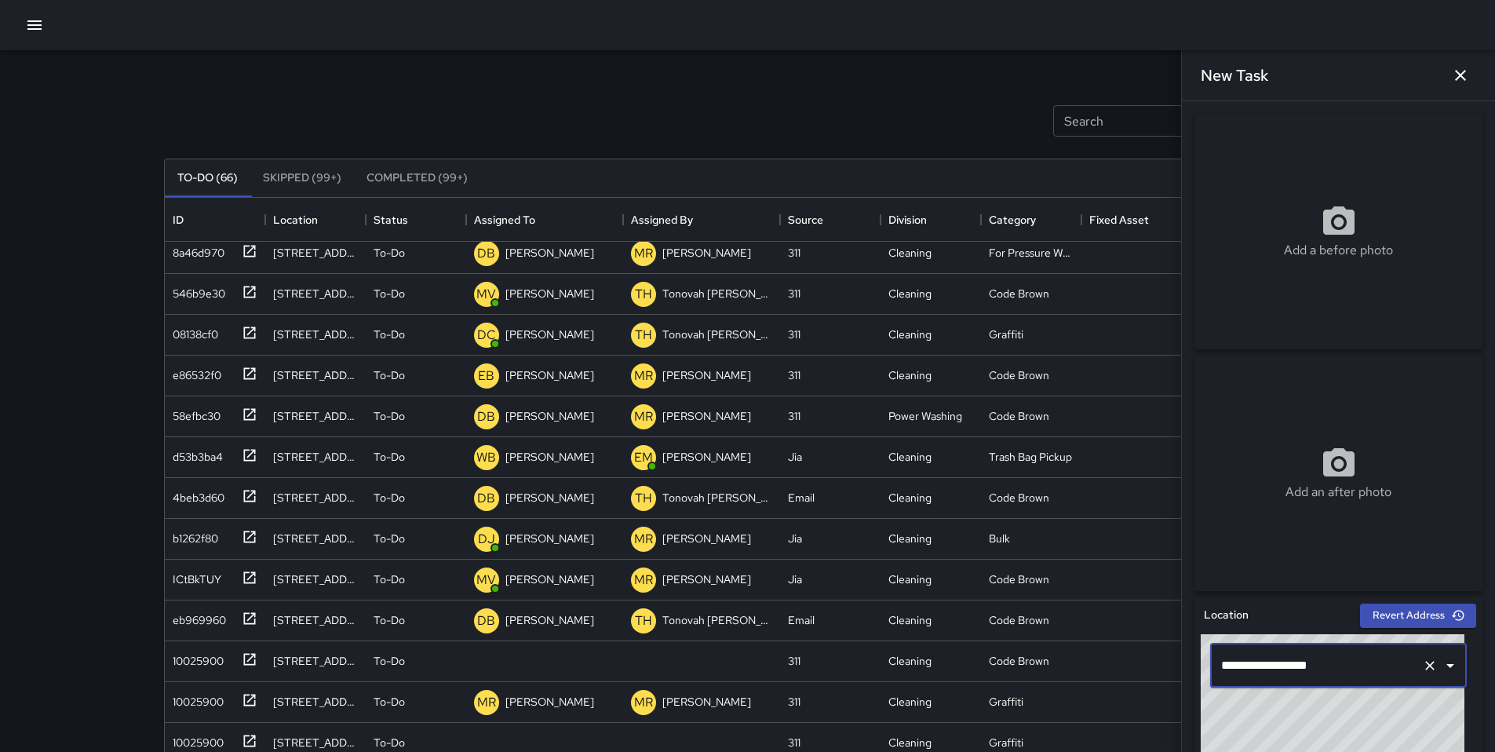
type input "**********"
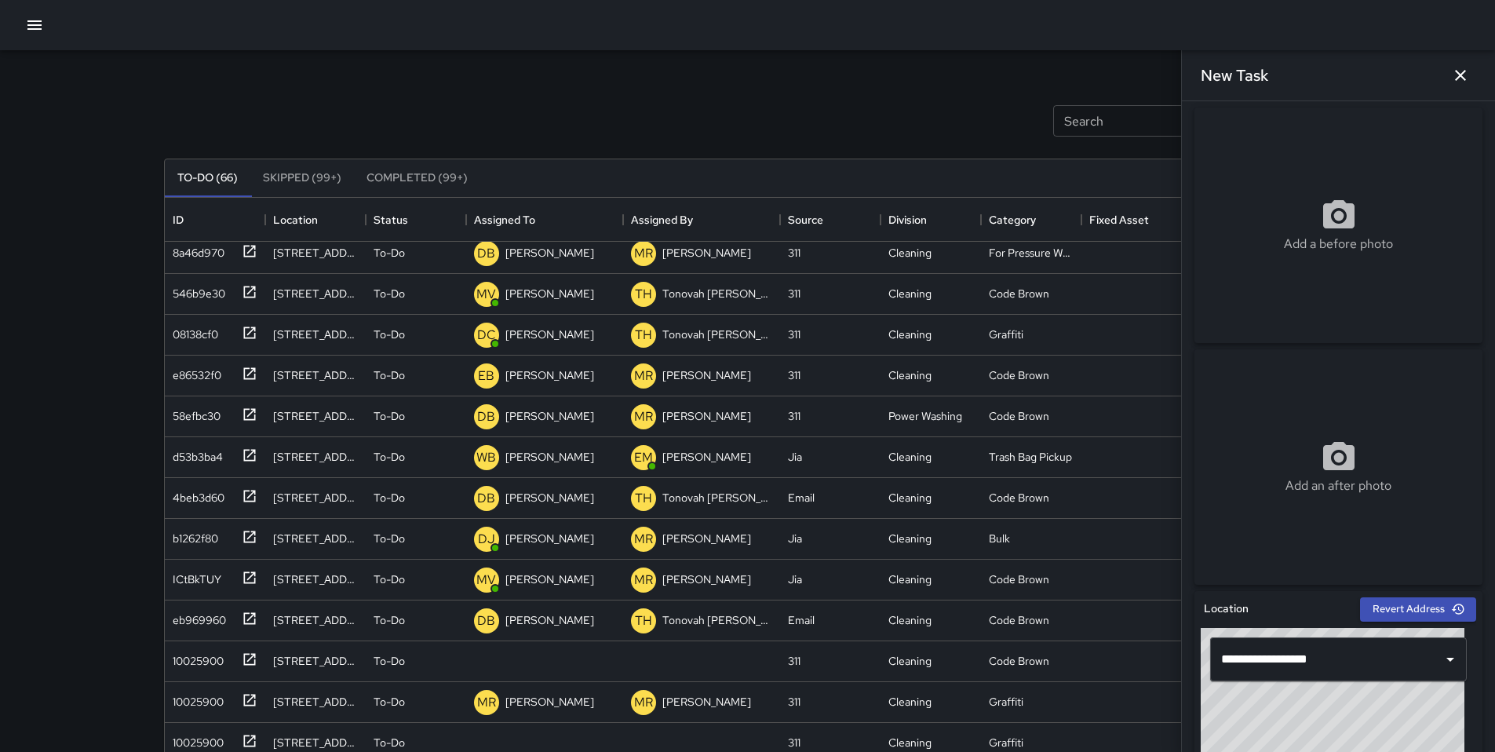
scroll to position [0, 0]
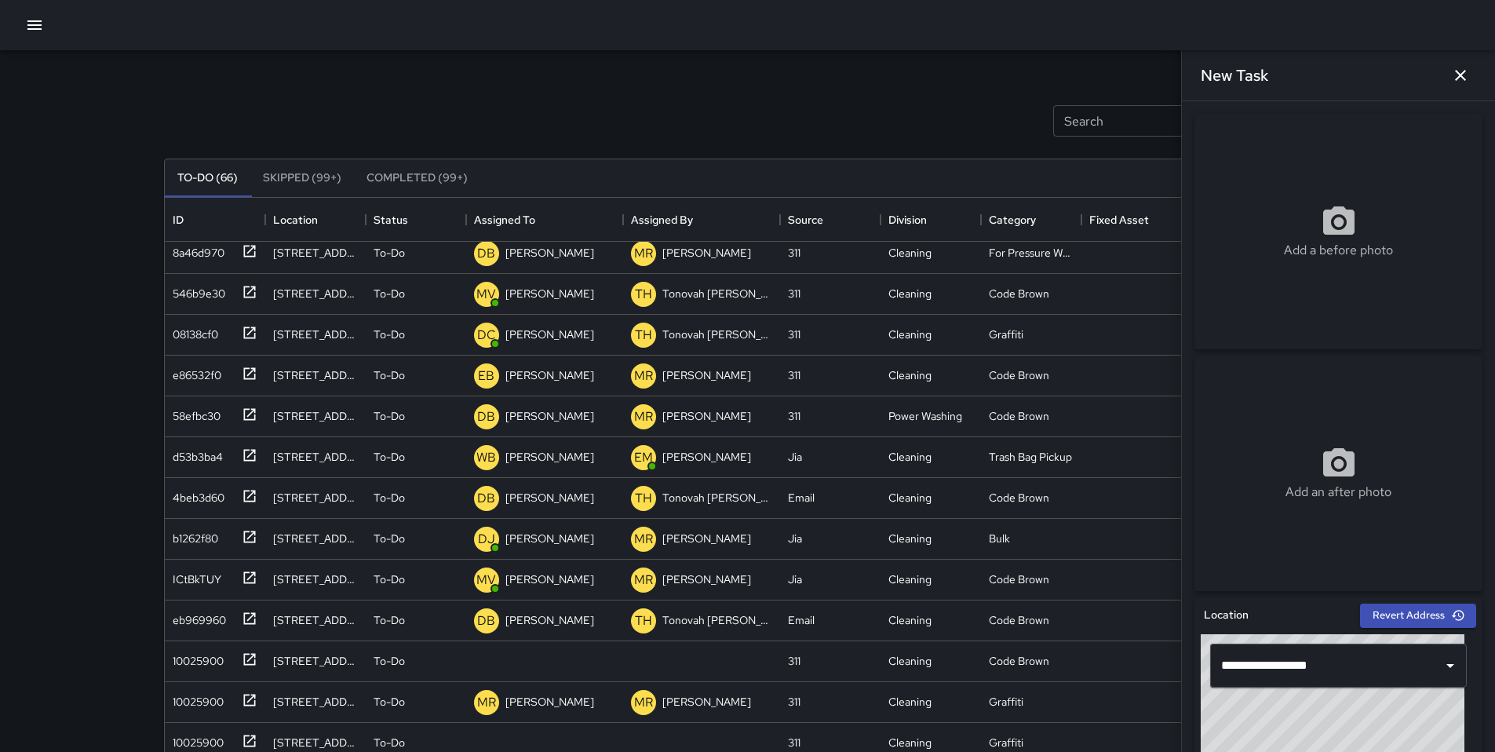
click at [1153, 230] on div "Add a before photo" at bounding box center [1339, 231] width 288 height 57
type input "**********"
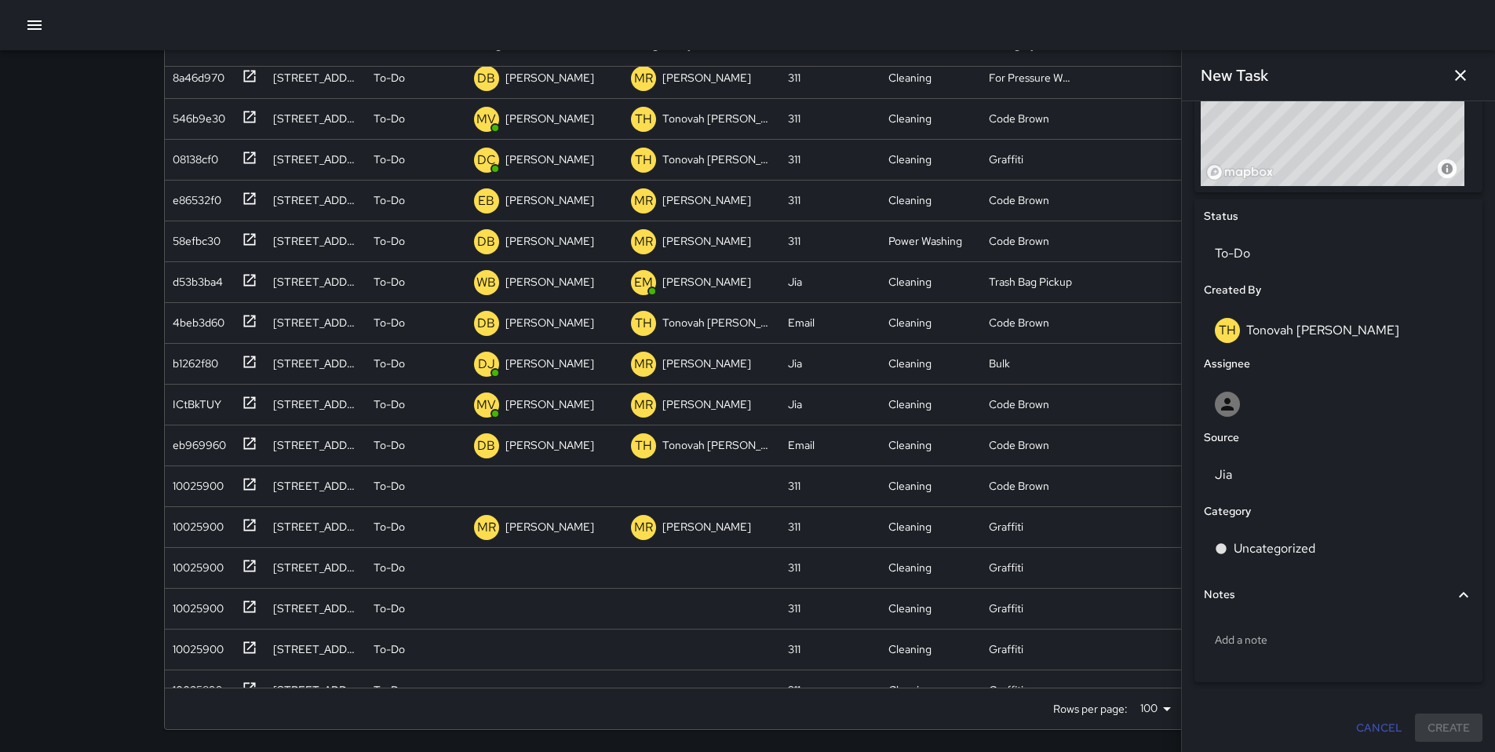
scroll to position [647, 0]
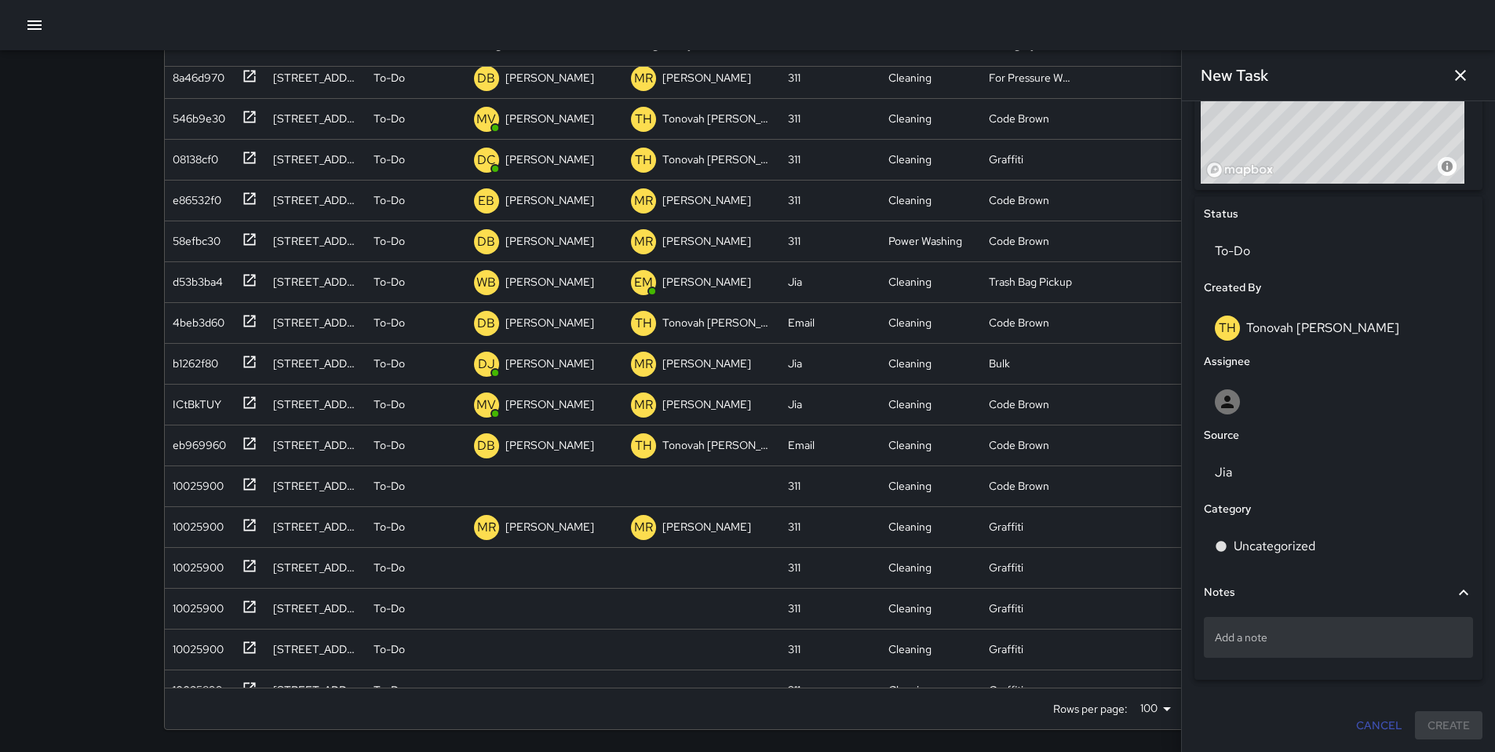
click at [1153, 626] on p "Add a note" at bounding box center [1338, 638] width 247 height 16
type textarea "**********"
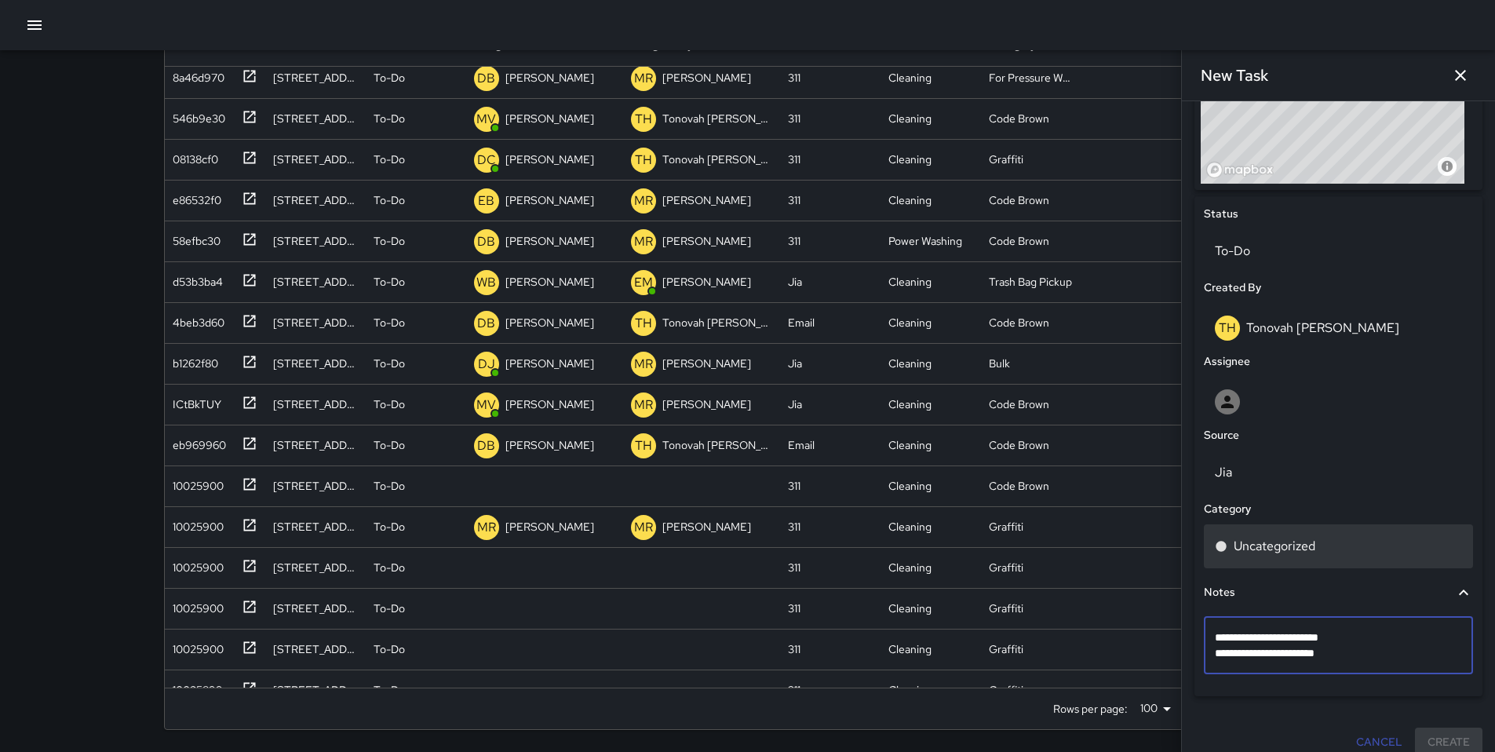
click at [1153, 540] on div "Uncategorized" at bounding box center [1338, 546] width 247 height 19
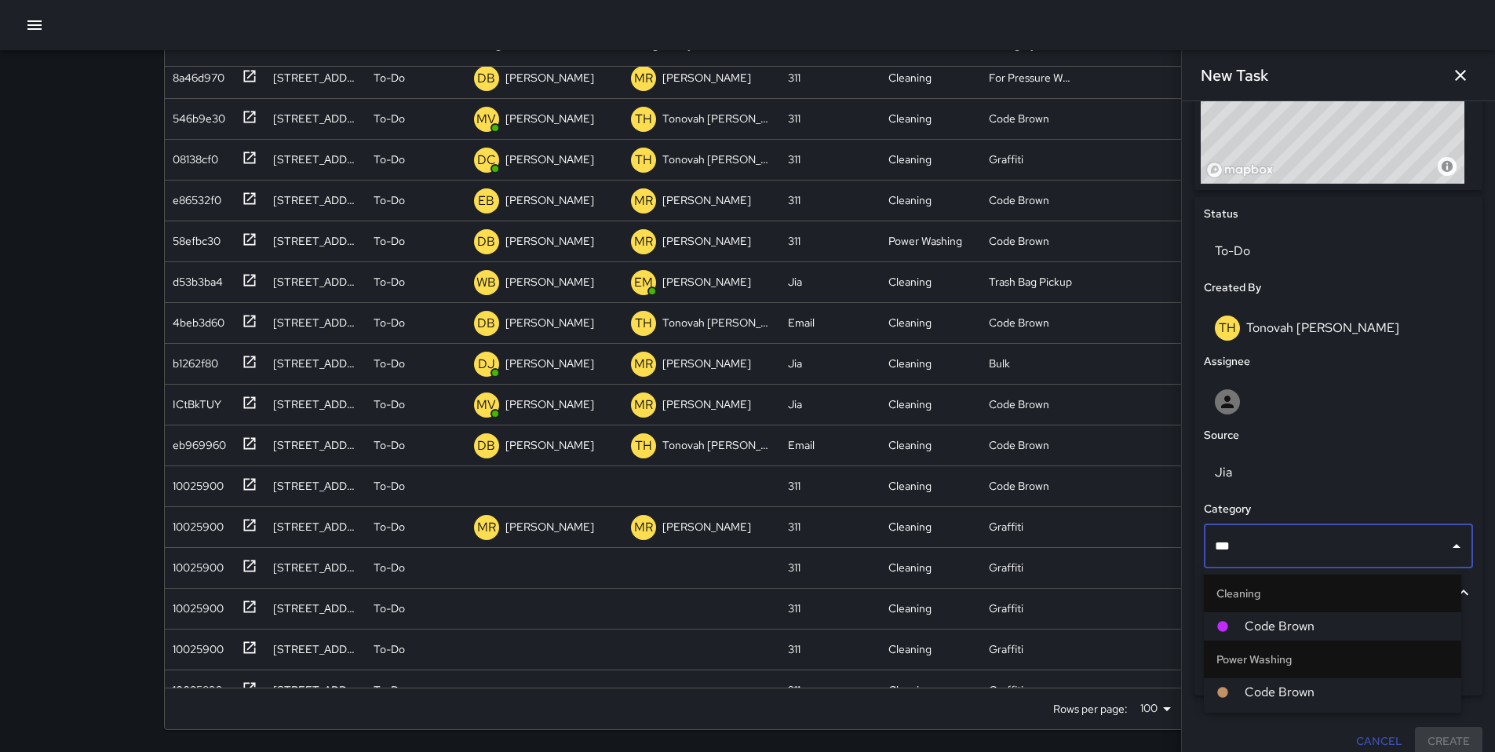
type input "****"
click at [1153, 624] on span "Code Brown" at bounding box center [1347, 626] width 204 height 19
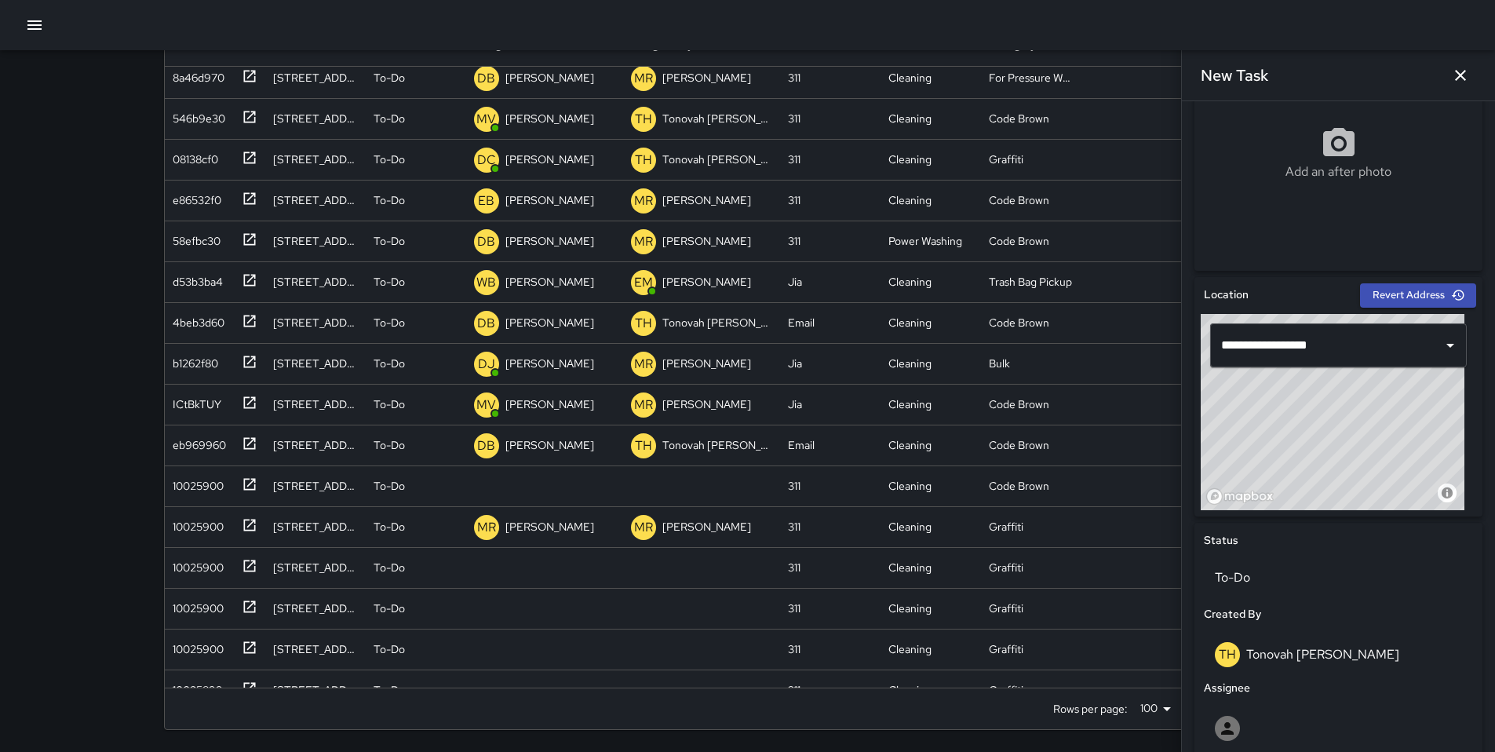
scroll to position [476, 0]
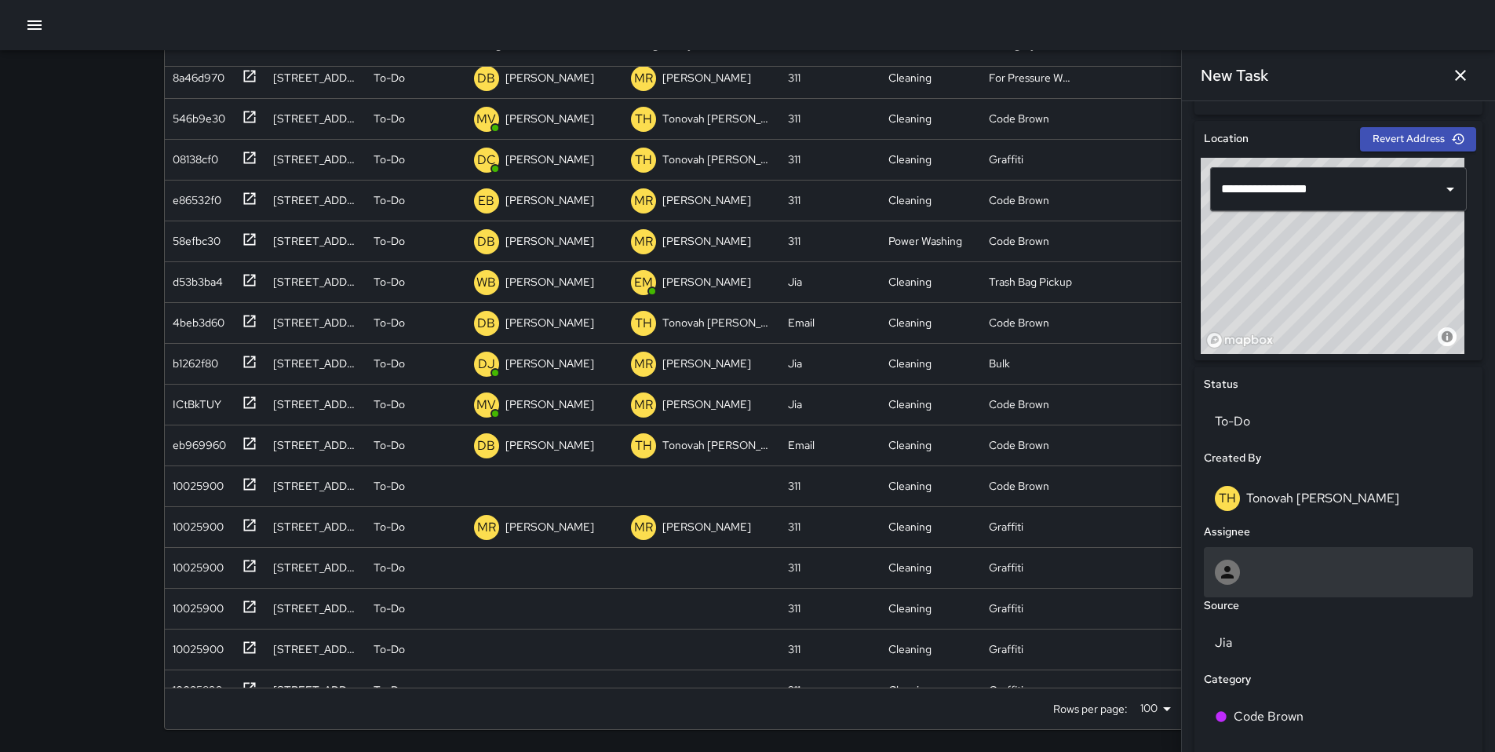
click at [1153, 564] on div at bounding box center [1338, 572] width 247 height 25
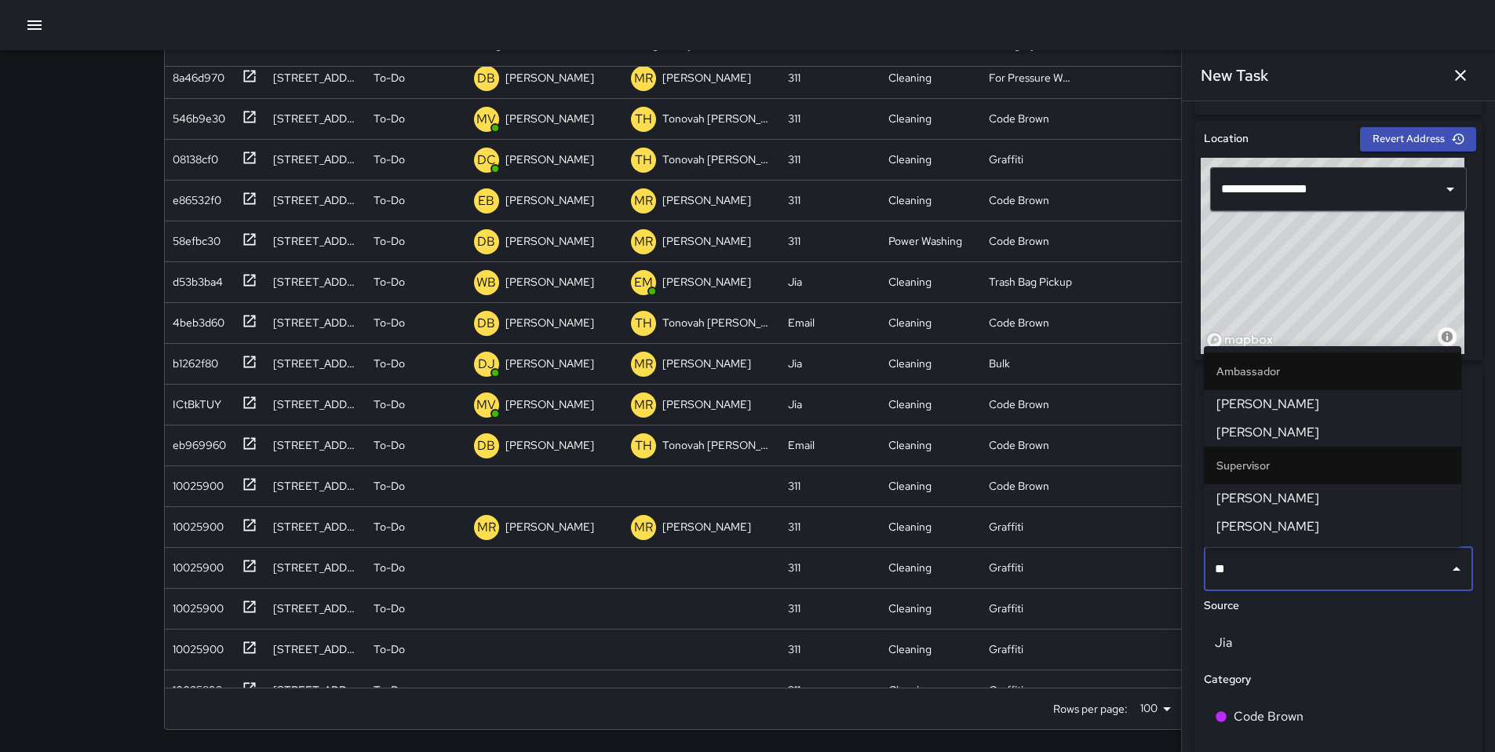
type input "***"
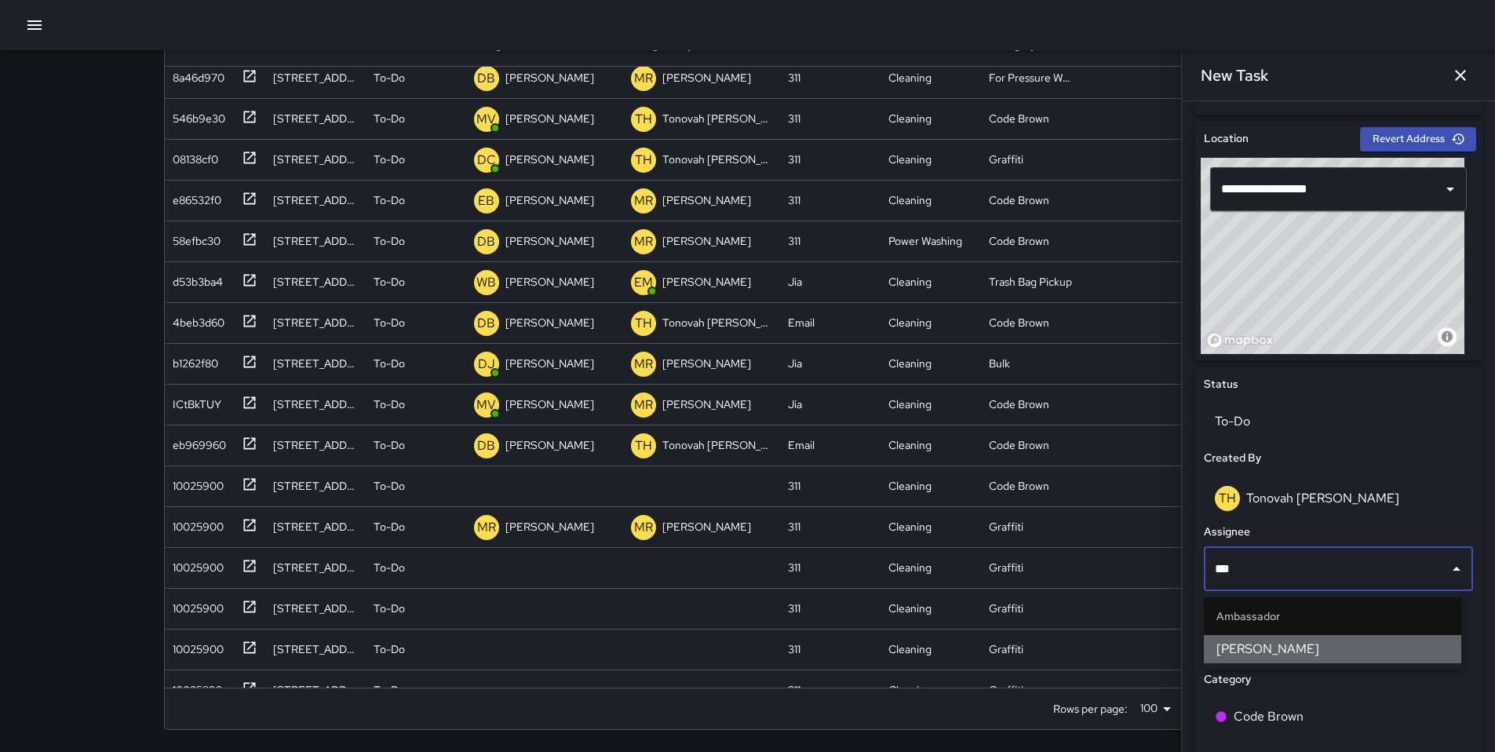
click at [1153, 626] on li "[PERSON_NAME]" at bounding box center [1332, 649] width 257 height 28
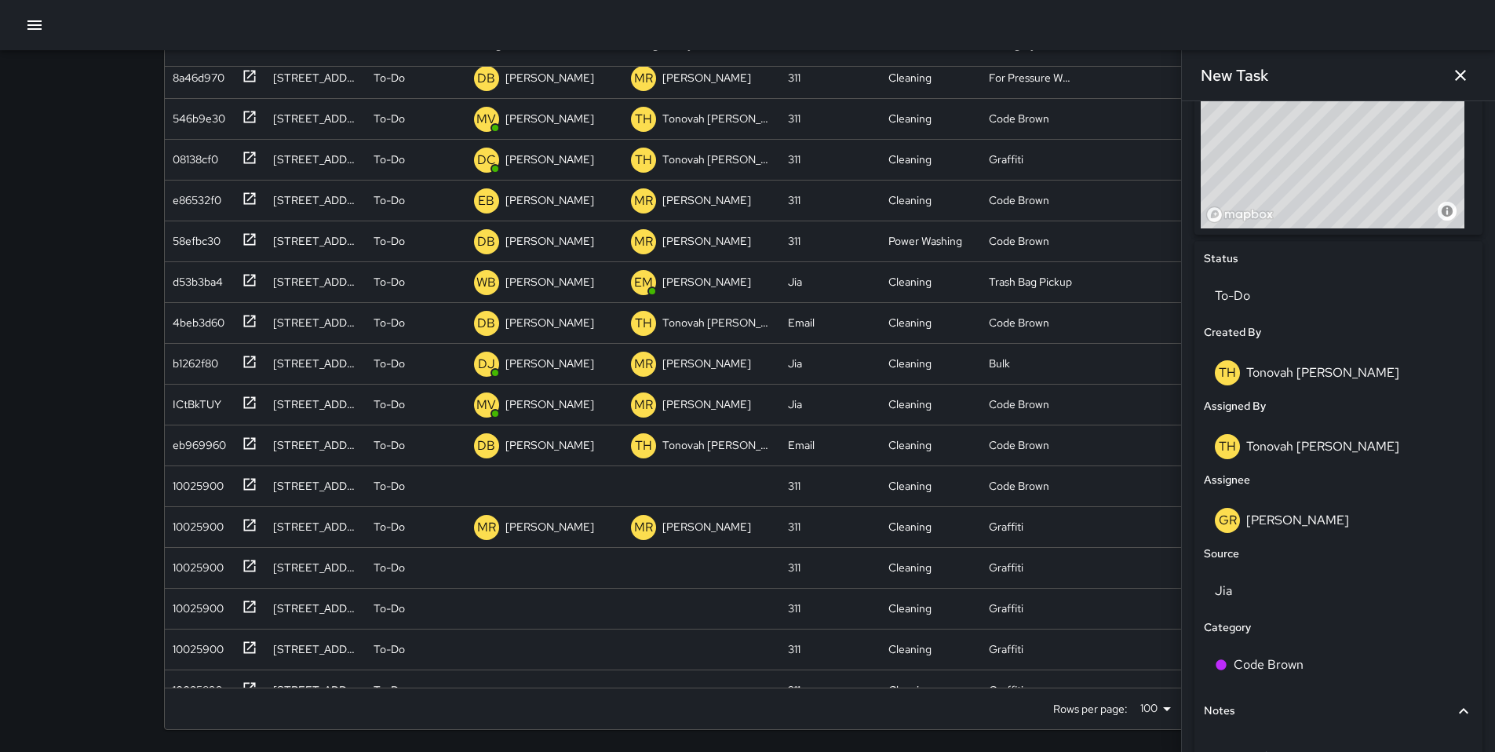
scroll to position [736, 0]
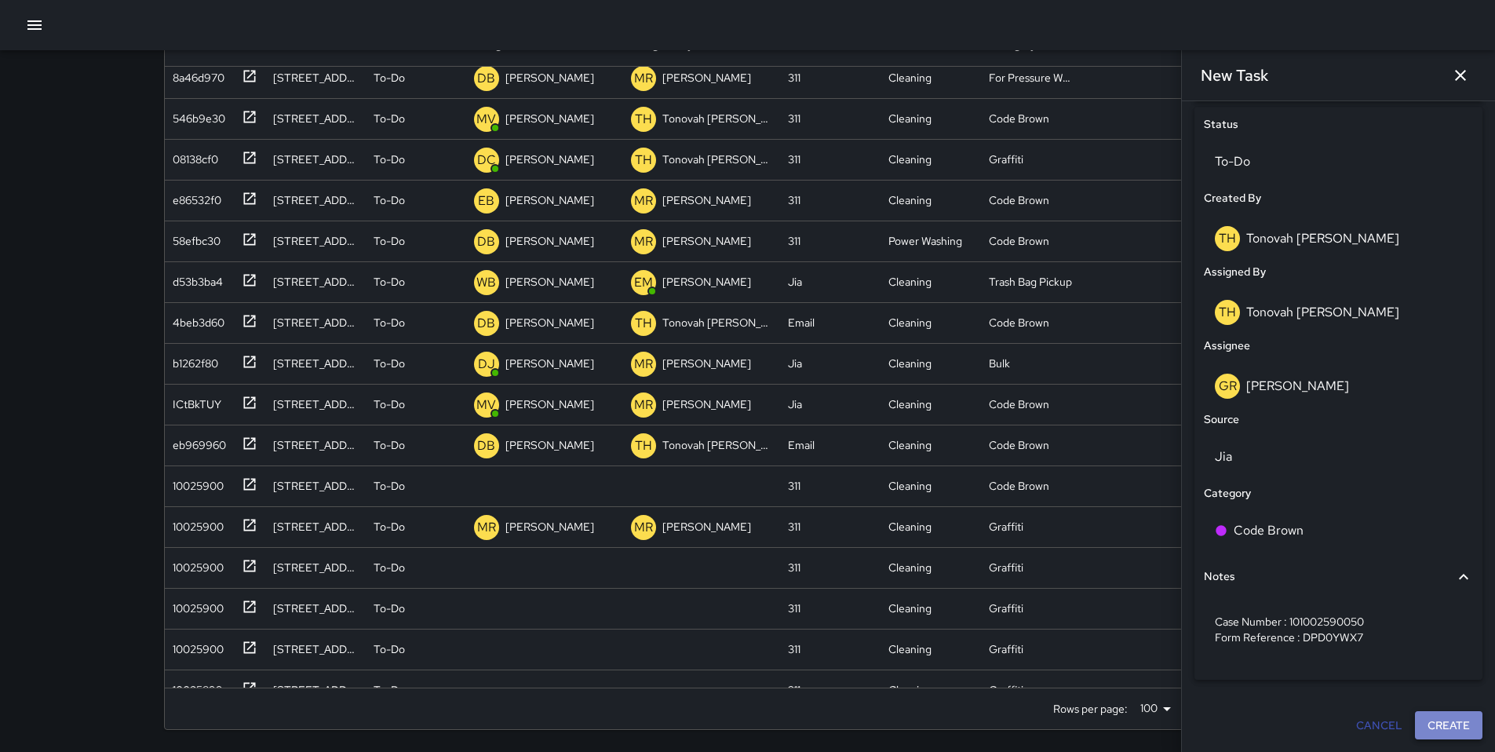
click at [1153, 626] on button "Create" at bounding box center [1449, 725] width 68 height 29
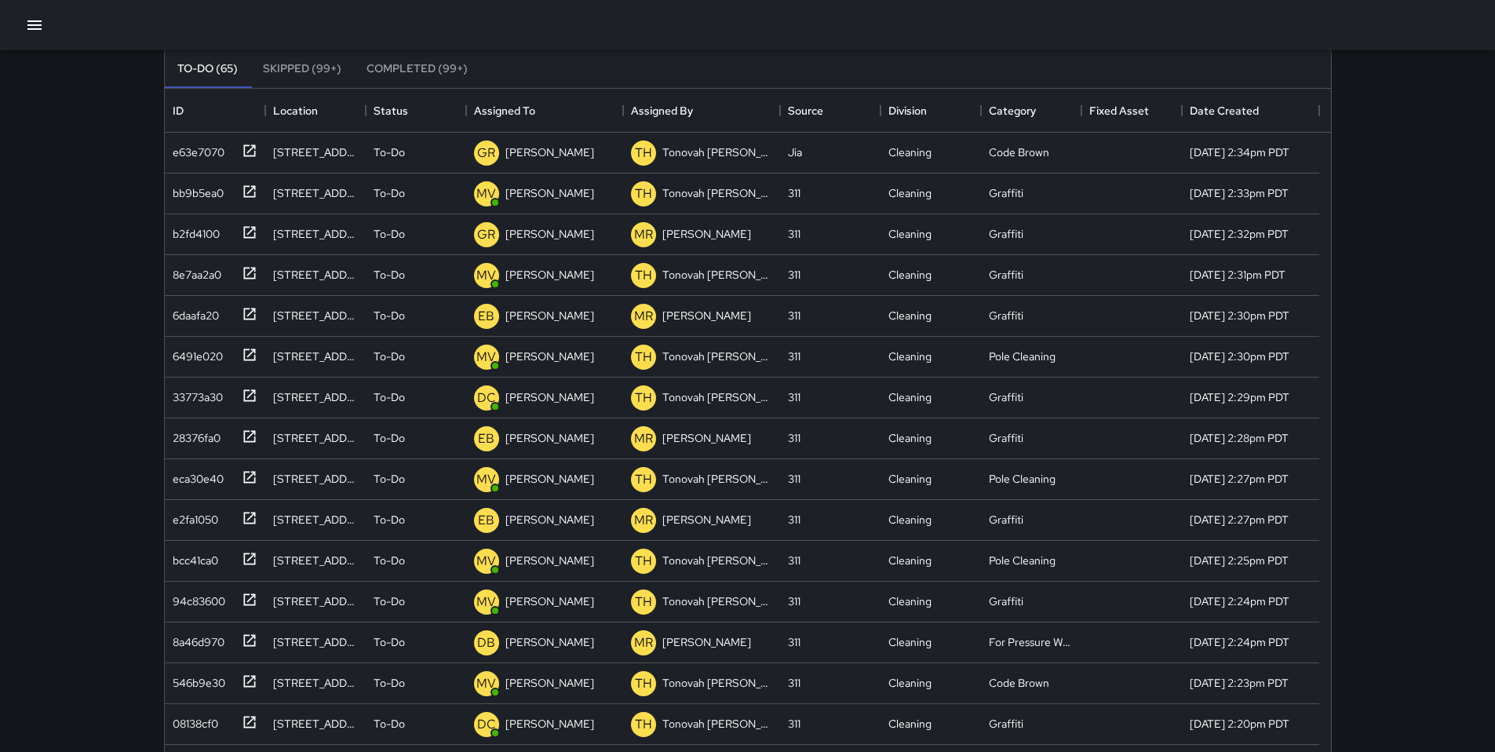
scroll to position [0, 0]
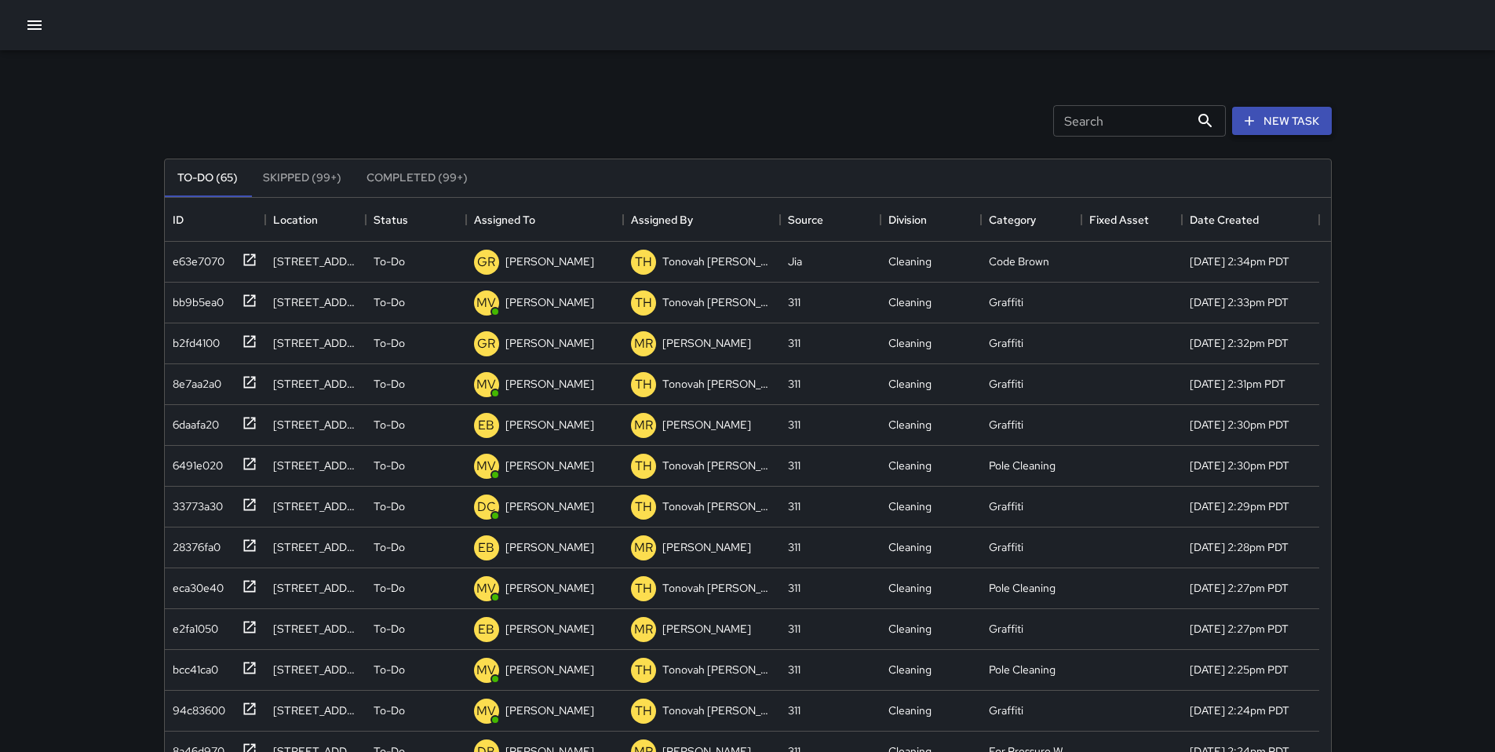
click at [1153, 129] on button "New Task" at bounding box center [1282, 121] width 100 height 29
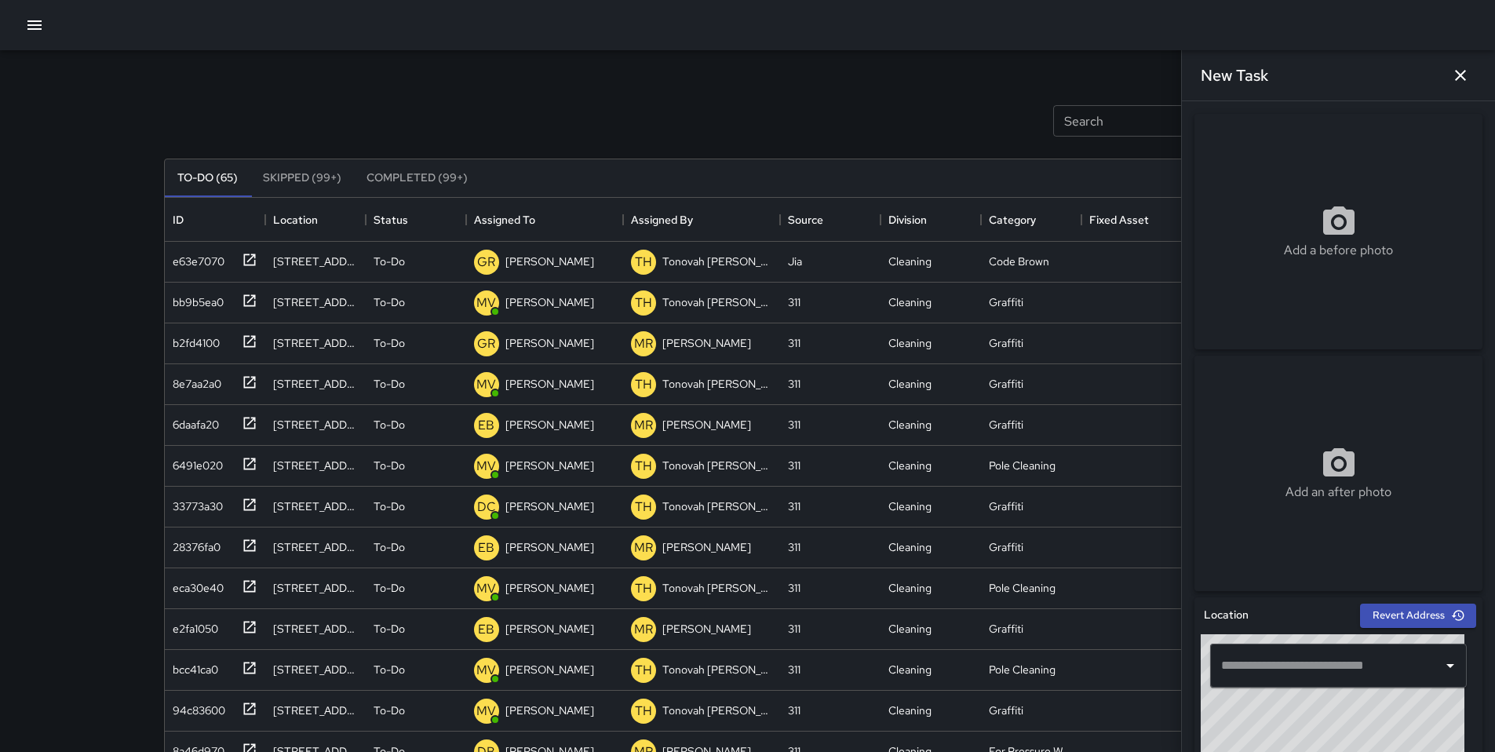
click at [1153, 626] on input "text" at bounding box center [1326, 666] width 219 height 30
paste input "**********"
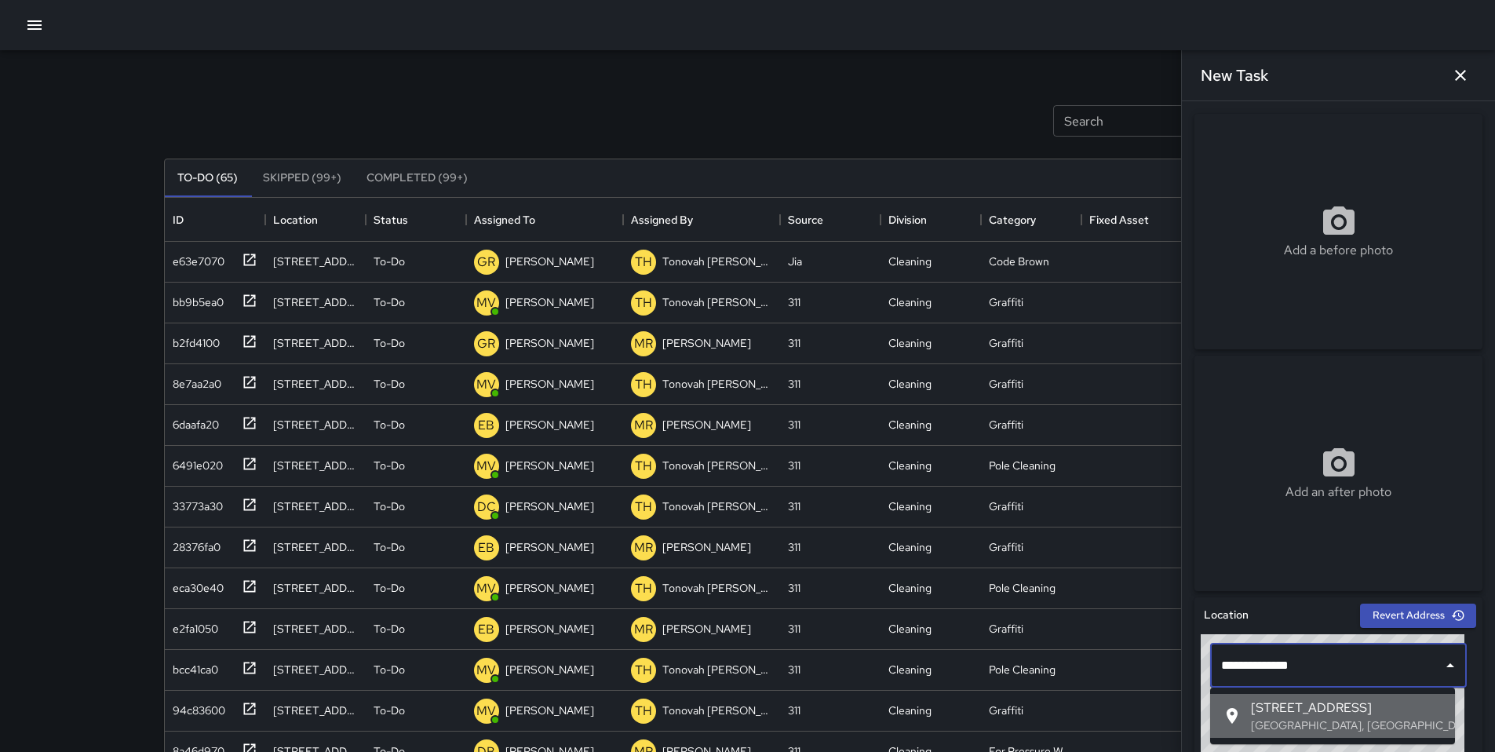
click at [1153, 626] on span "[STREET_ADDRESS]" at bounding box center [1347, 708] width 192 height 19
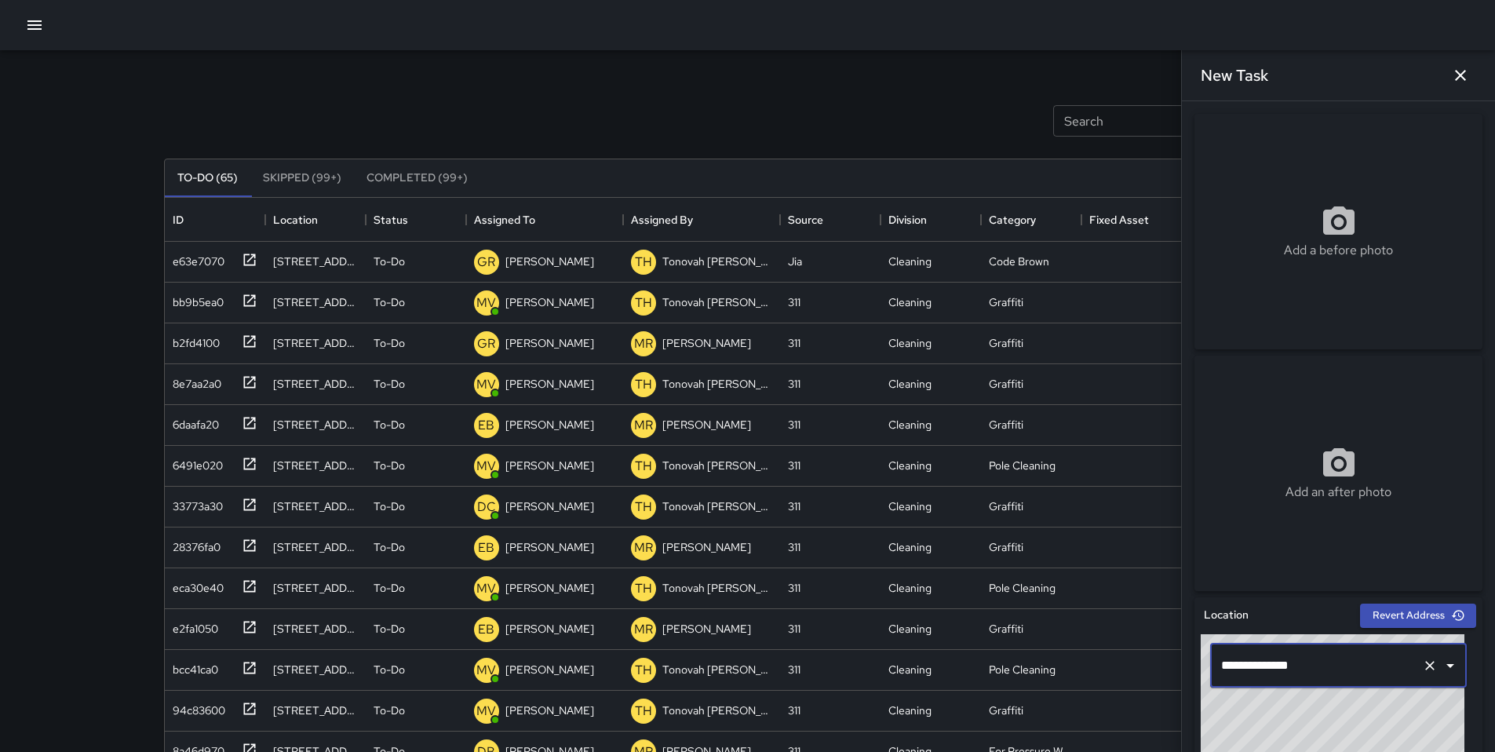
type input "**********"
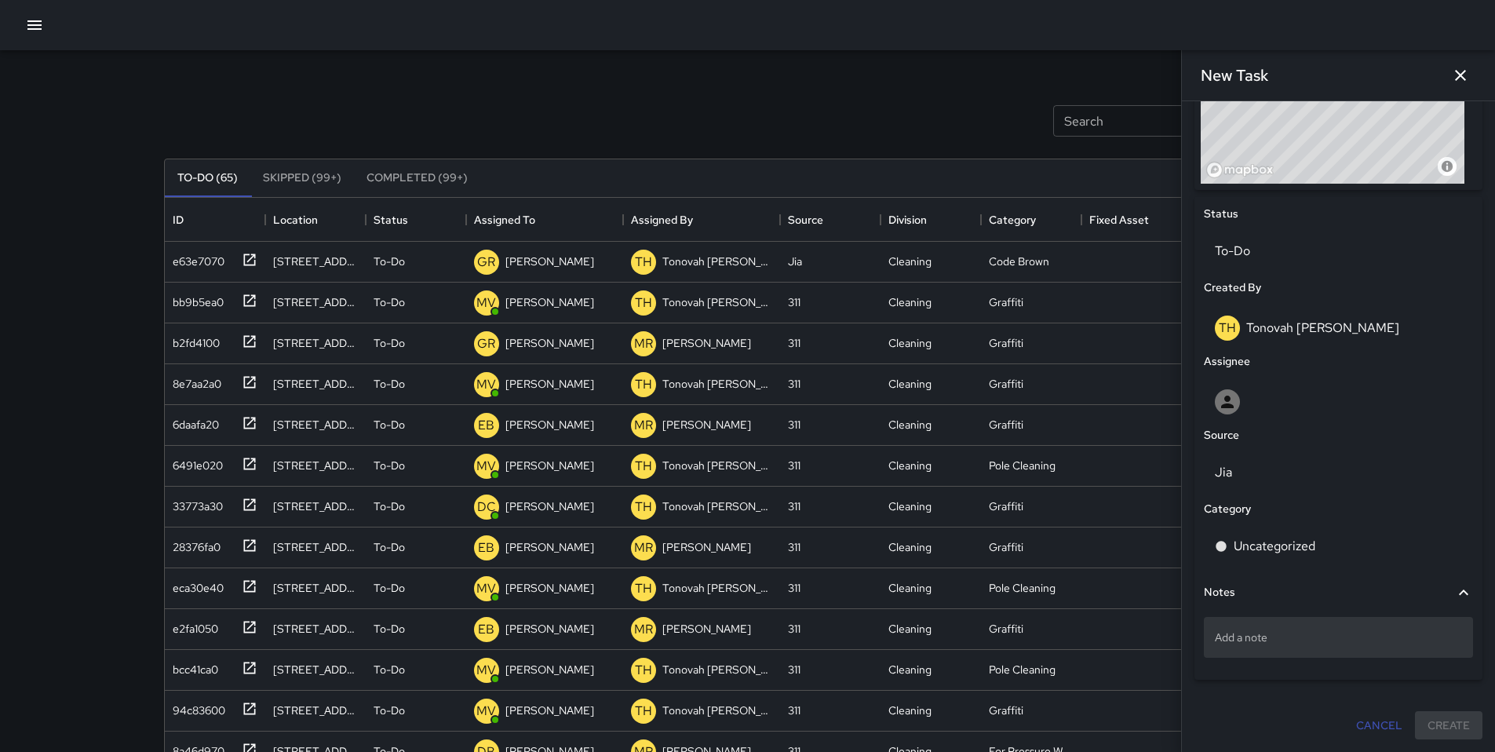
click at [1153, 626] on p "Add a note" at bounding box center [1338, 638] width 247 height 16
type textarea "**********"
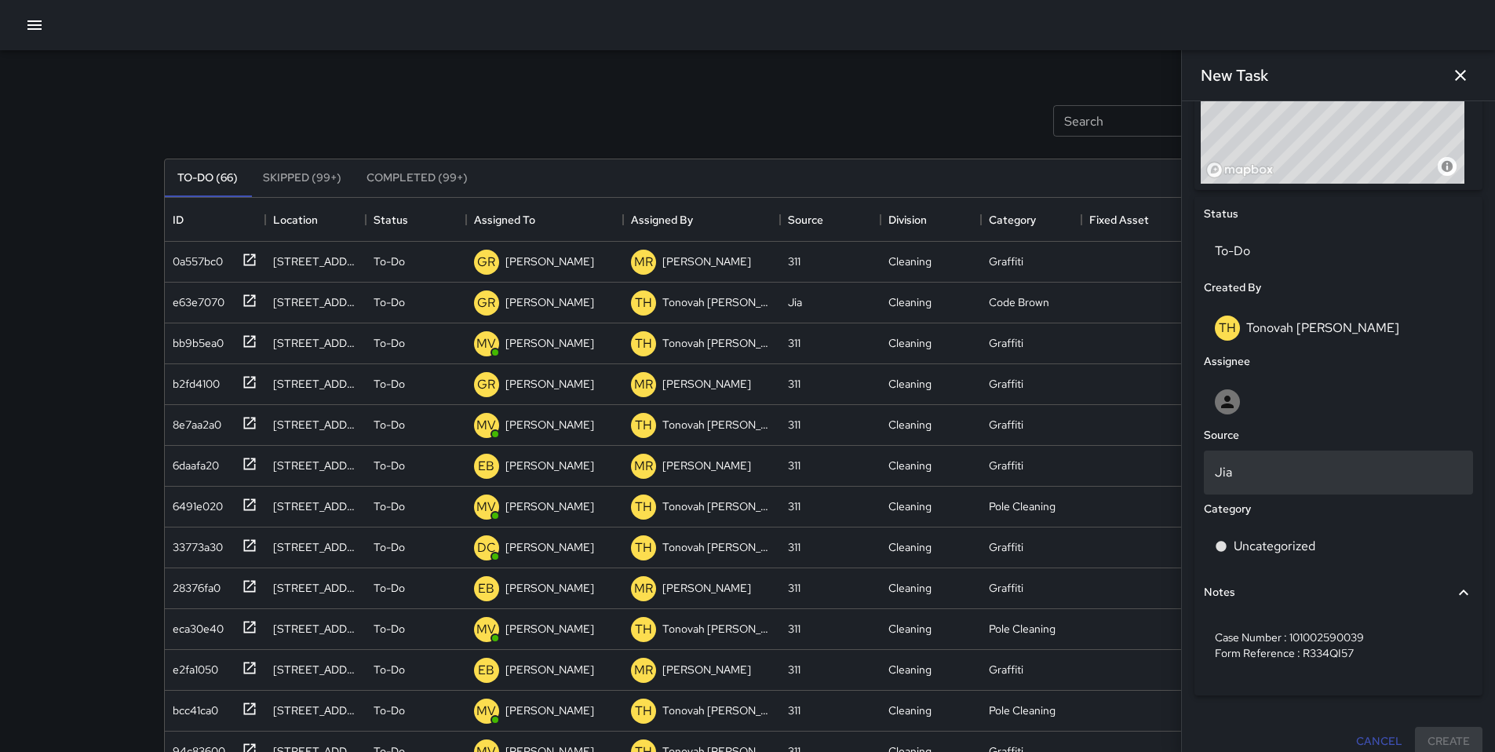
click at [1153, 474] on p "Jia" at bounding box center [1338, 472] width 247 height 19
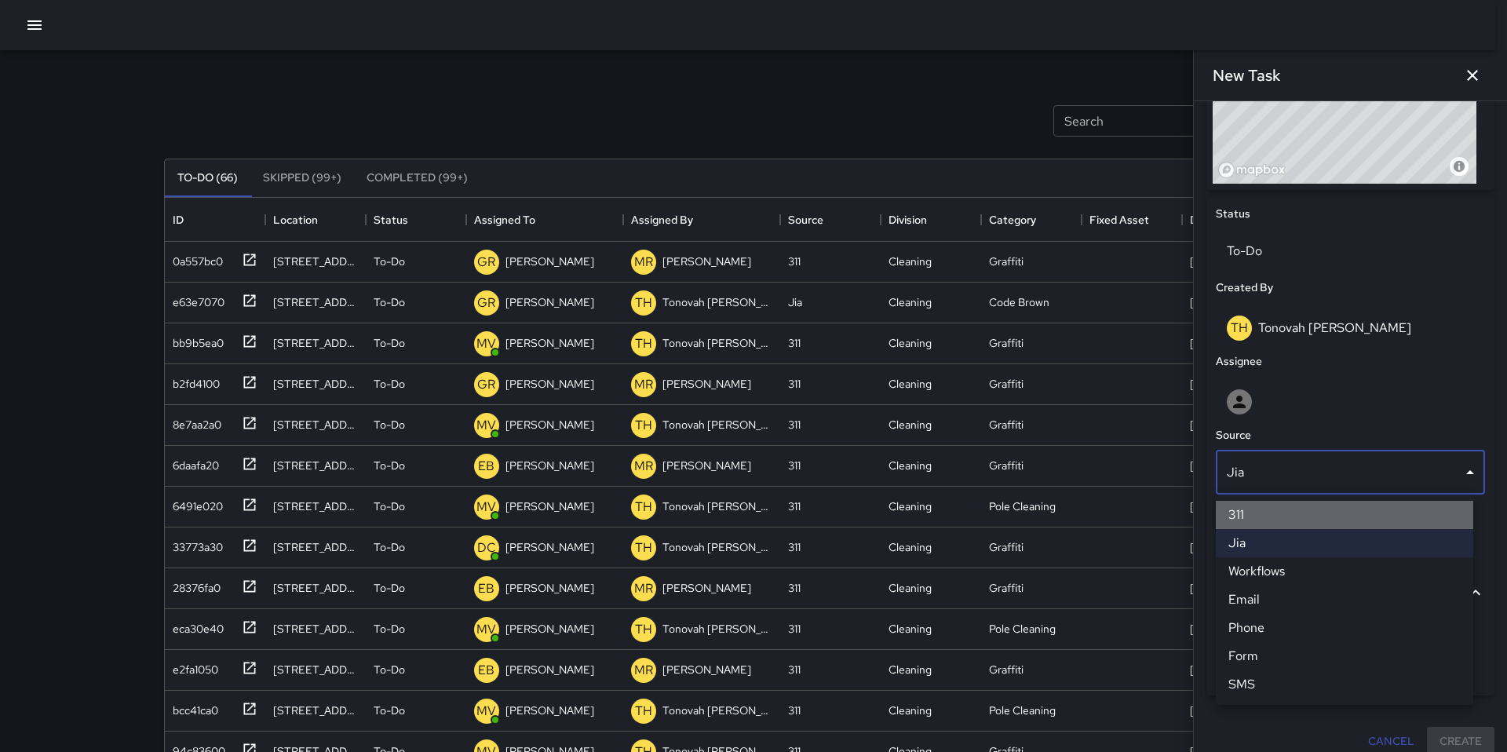
click at [1153, 511] on li "311" at bounding box center [1344, 515] width 257 height 28
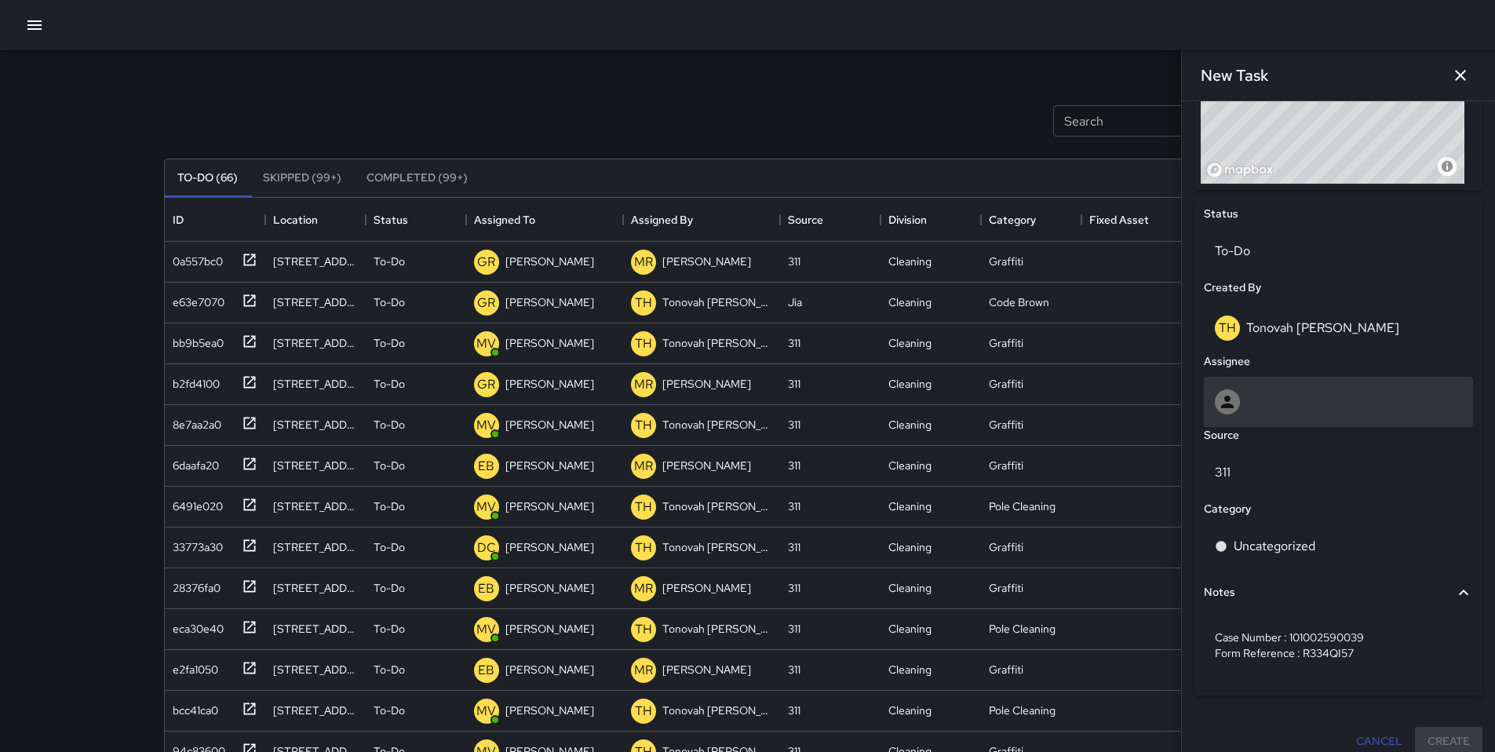
click at [1153, 407] on div at bounding box center [1338, 401] width 247 height 25
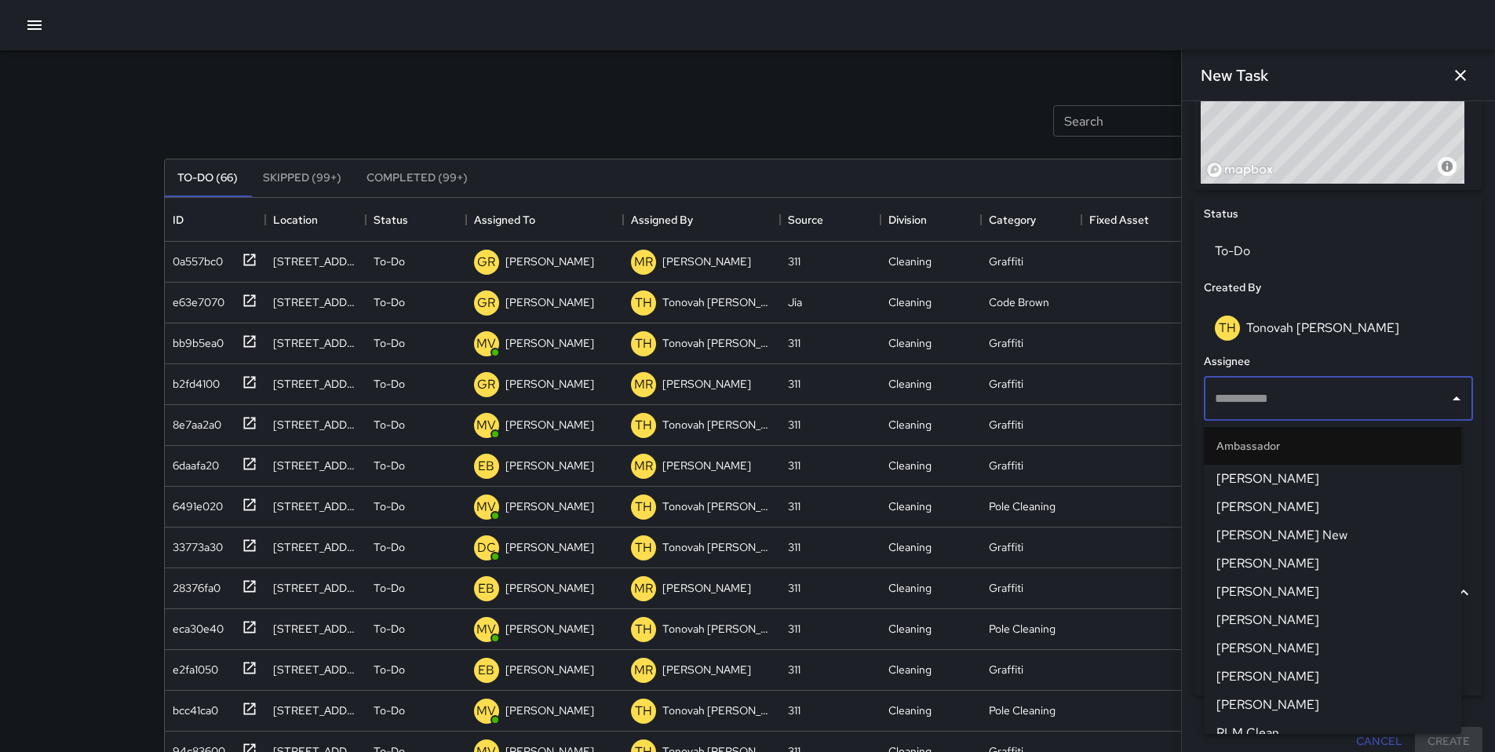
type input "*"
type input "***"
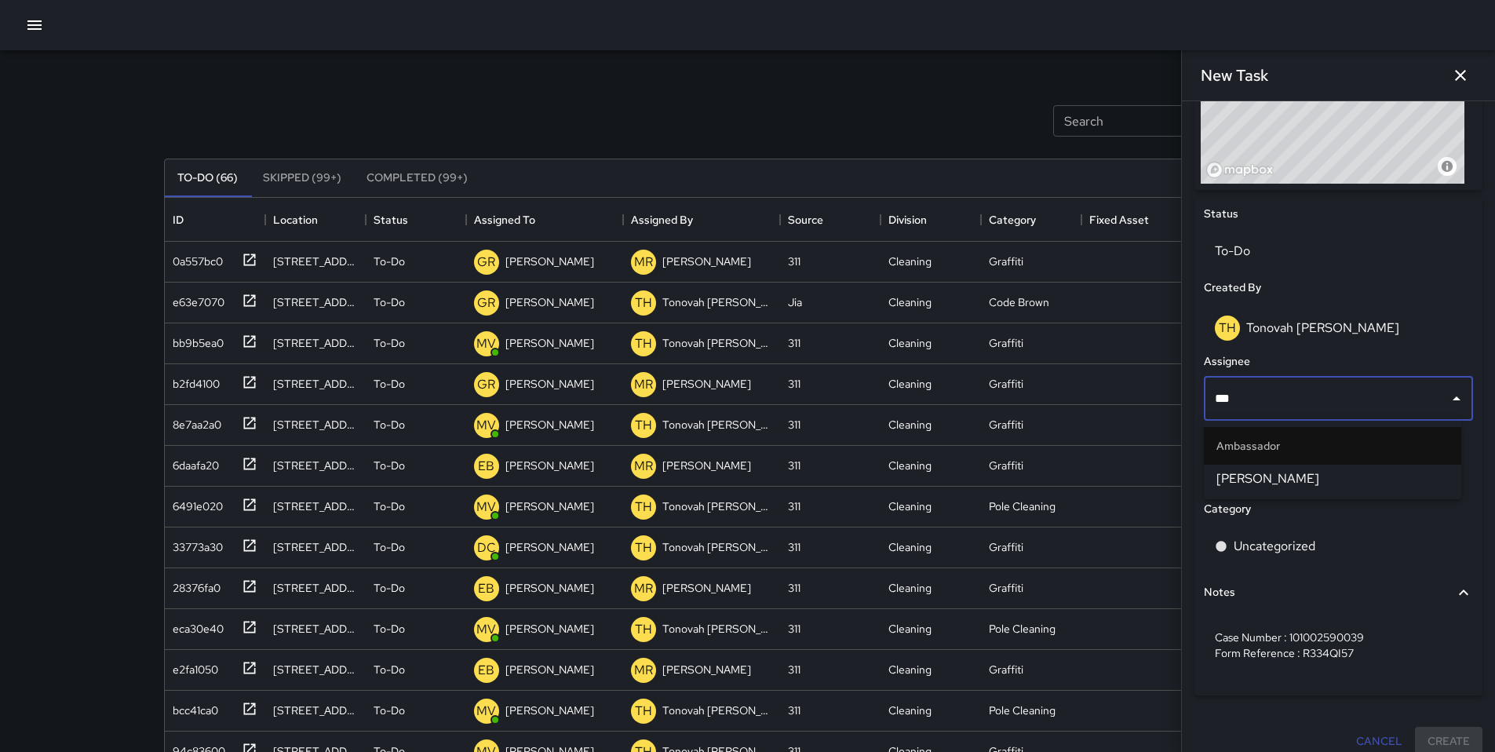
click at [1153, 485] on span "[PERSON_NAME]" at bounding box center [1333, 478] width 232 height 19
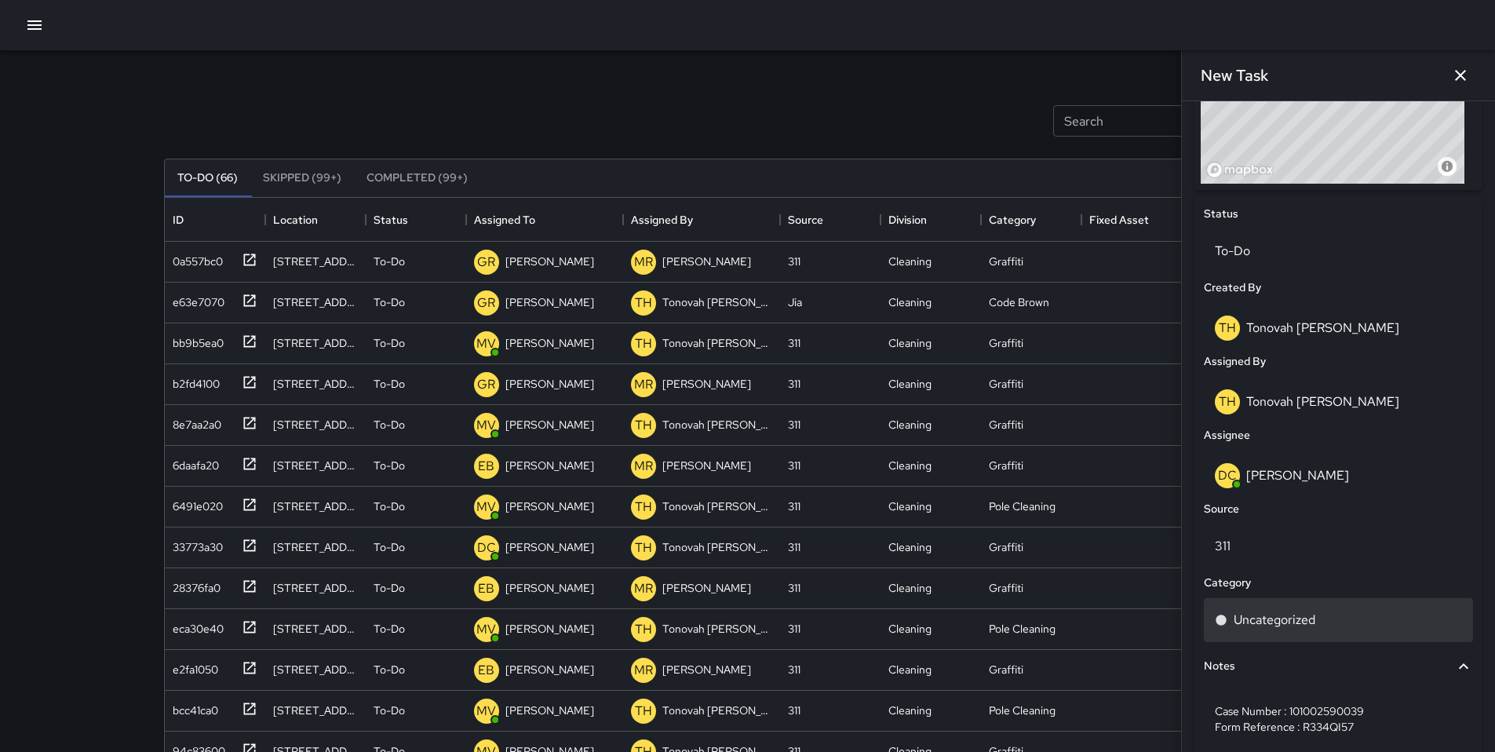
click at [1153, 618] on p "Uncategorized" at bounding box center [1275, 620] width 82 height 19
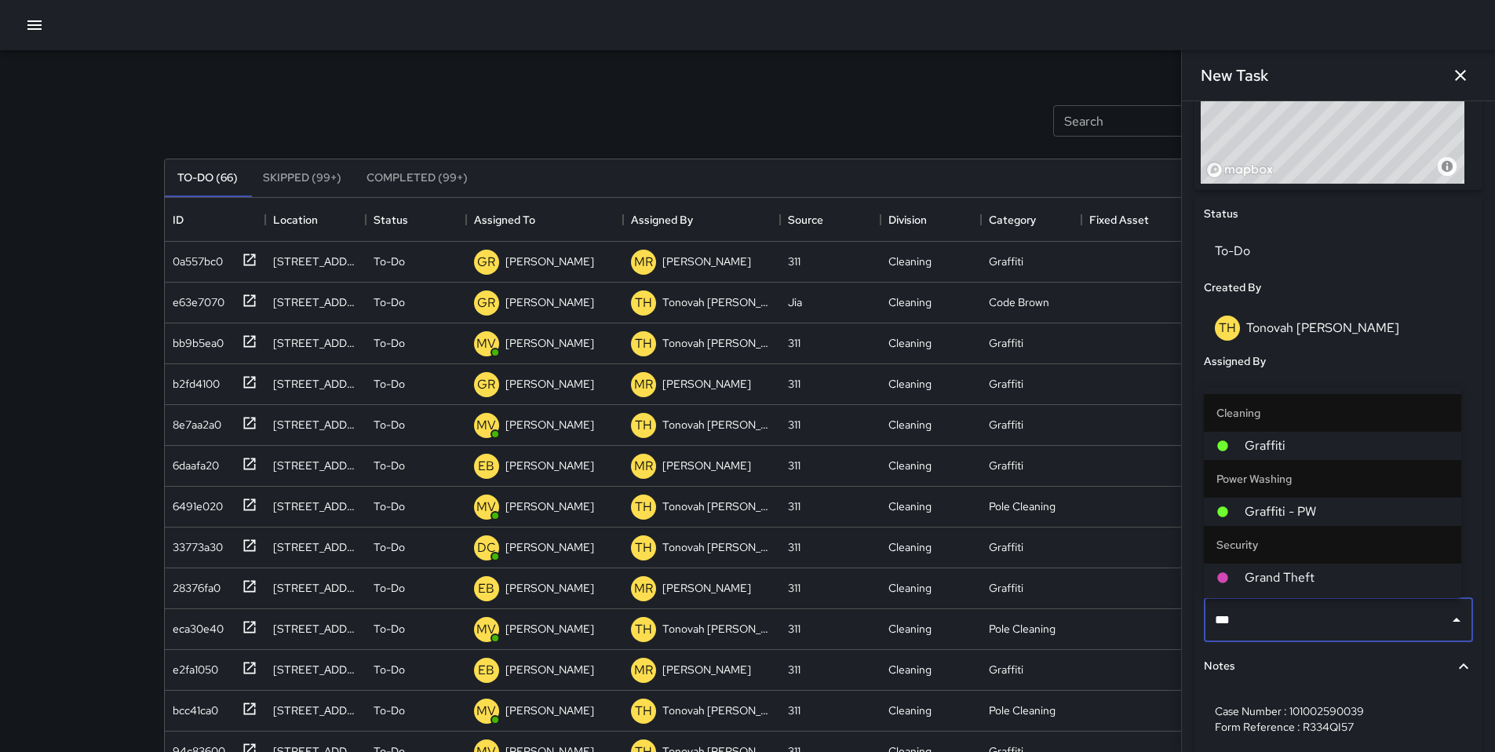
type input "****"
click at [1153, 507] on span "Graffiti" at bounding box center [1347, 511] width 204 height 19
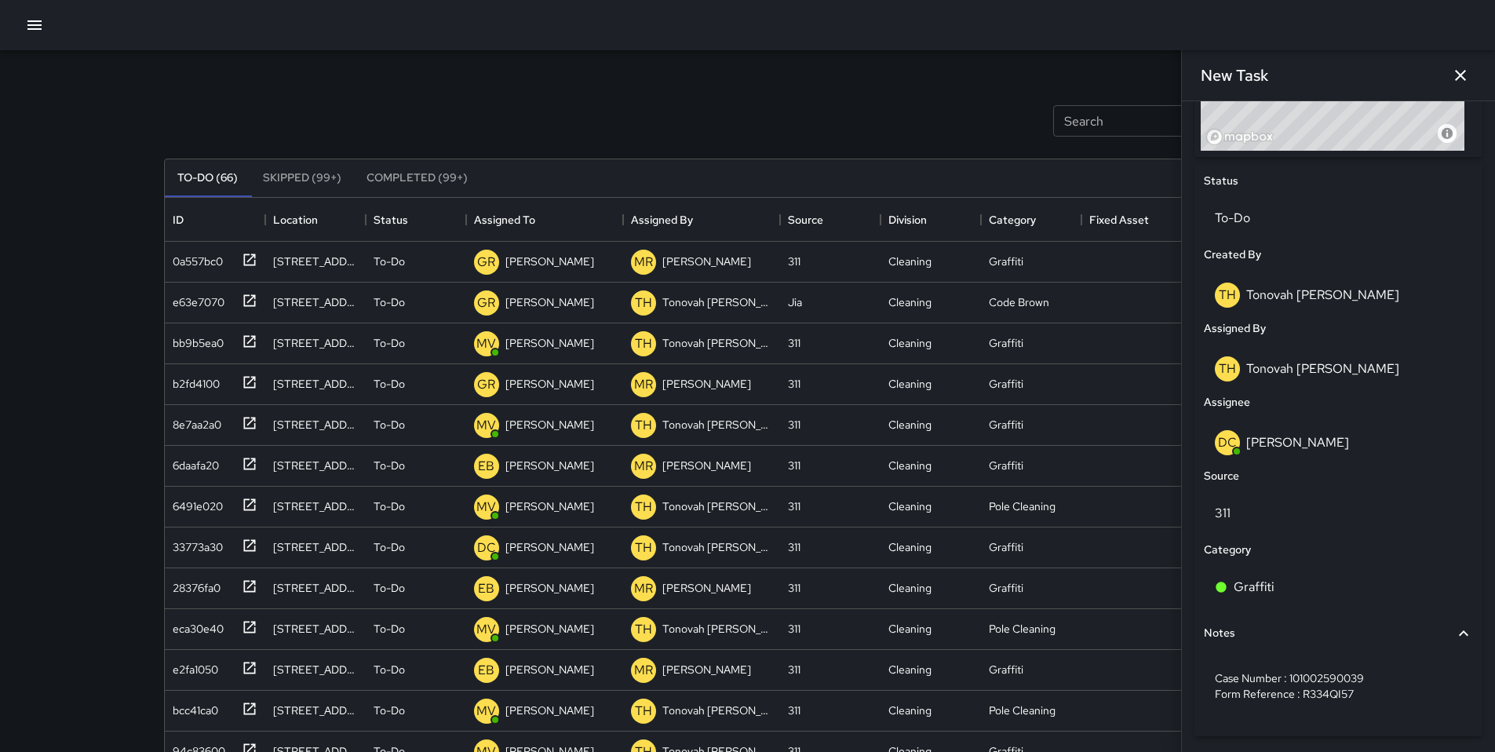
scroll to position [736, 0]
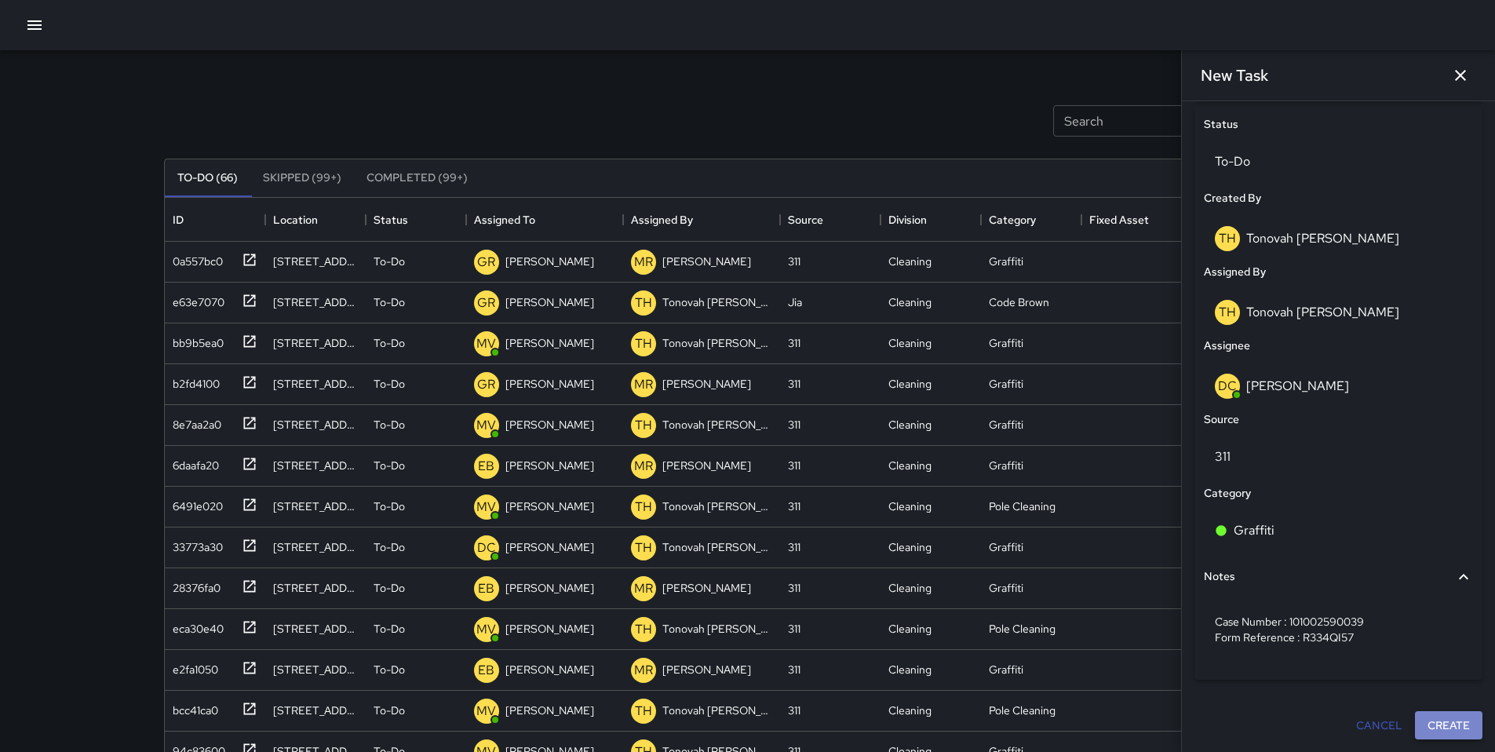
click at [1153, 626] on button "Create" at bounding box center [1449, 725] width 68 height 29
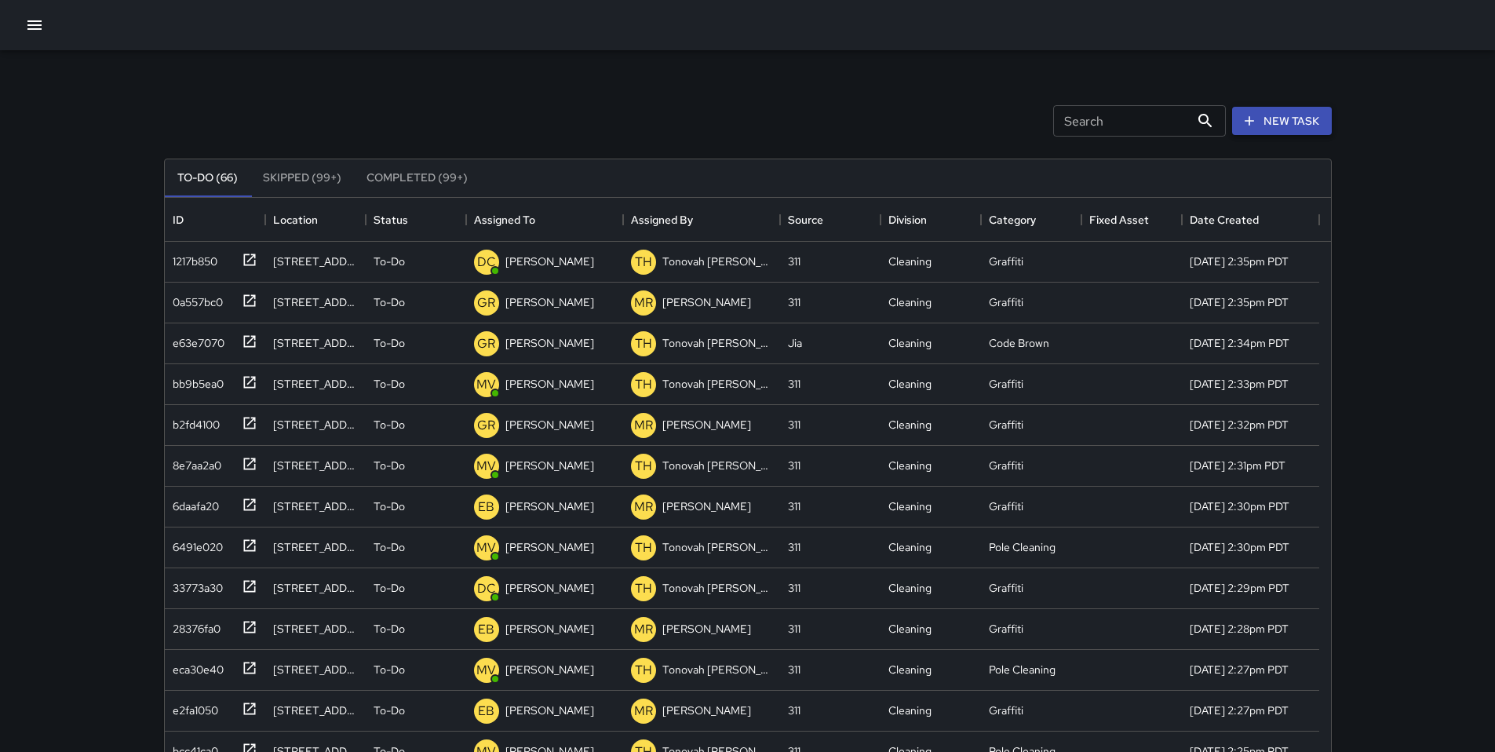
click at [1153, 128] on button "New Task" at bounding box center [1282, 121] width 100 height 29
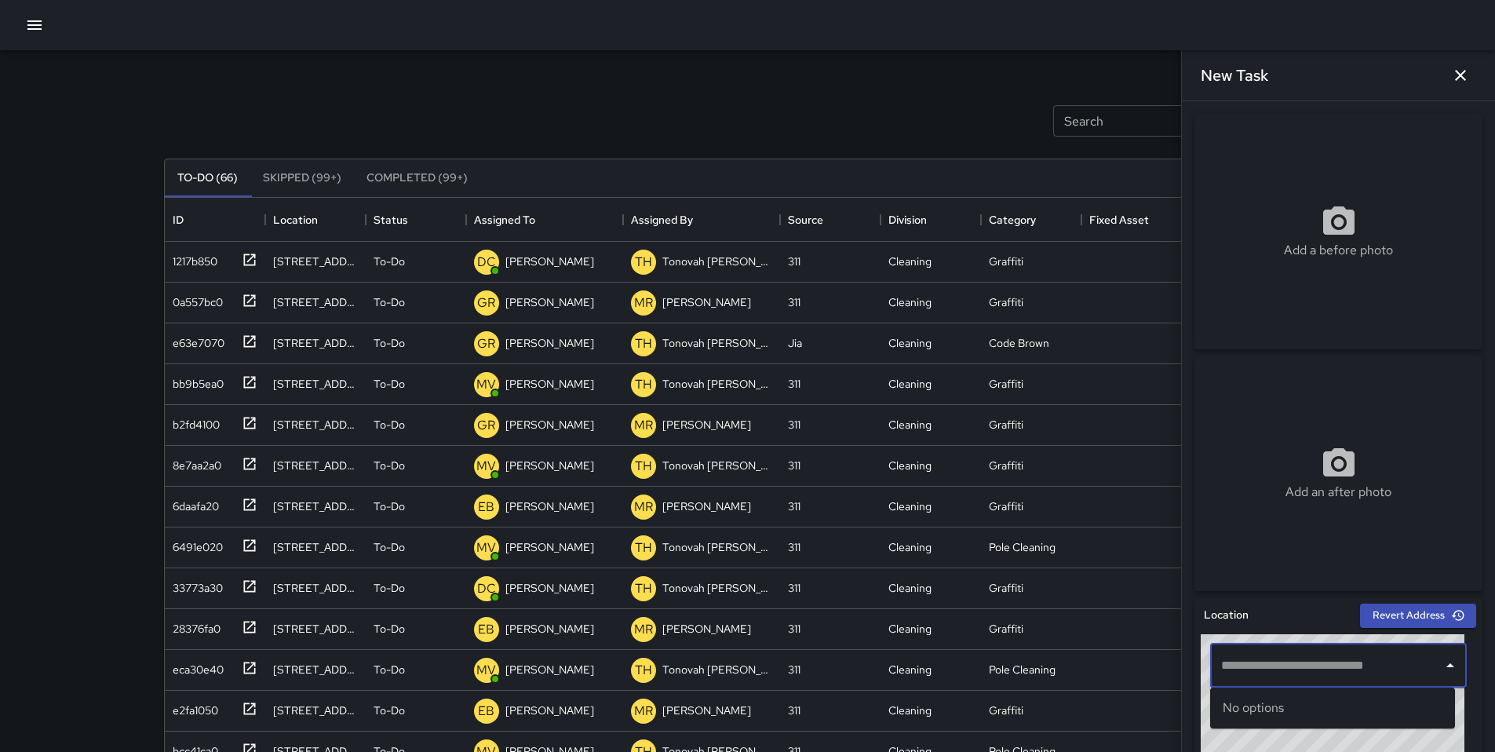
click at [1153, 626] on input "text" at bounding box center [1326, 666] width 219 height 30
paste input "**********"
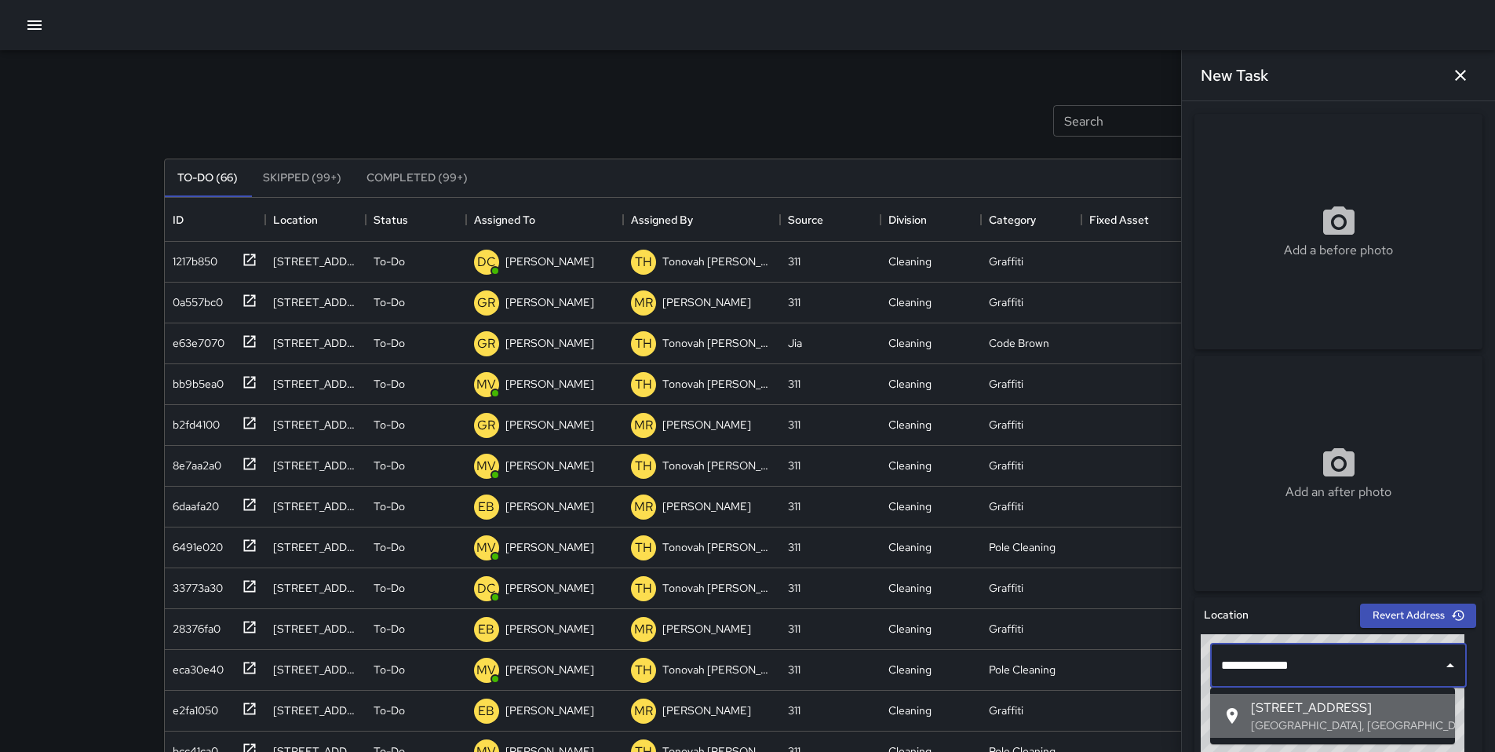
click at [1153, 626] on div "332 8th Street San Francisco, CA, USA" at bounding box center [1347, 716] width 192 height 35
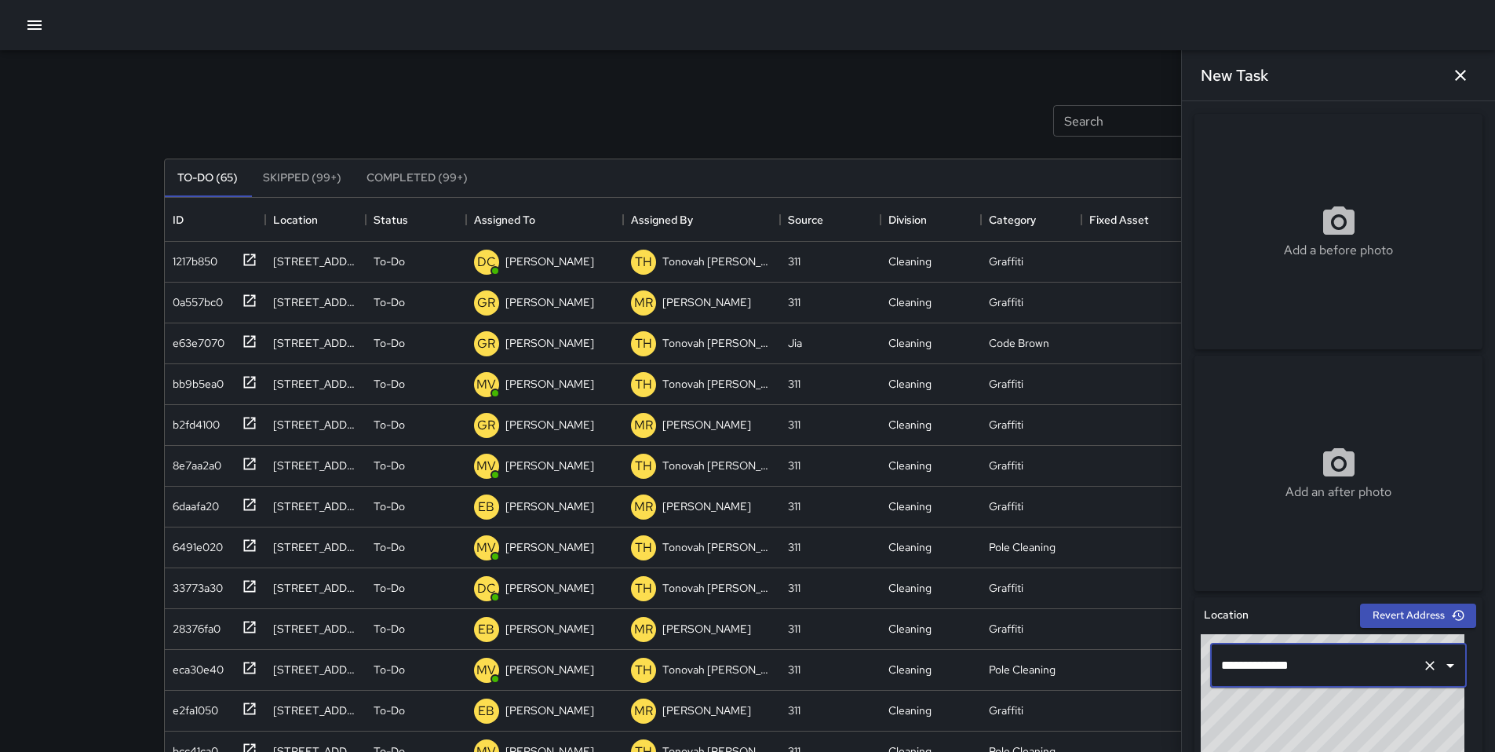
type input "**********"
click at [1153, 231] on icon at bounding box center [1338, 220] width 31 height 28
type input "**********"
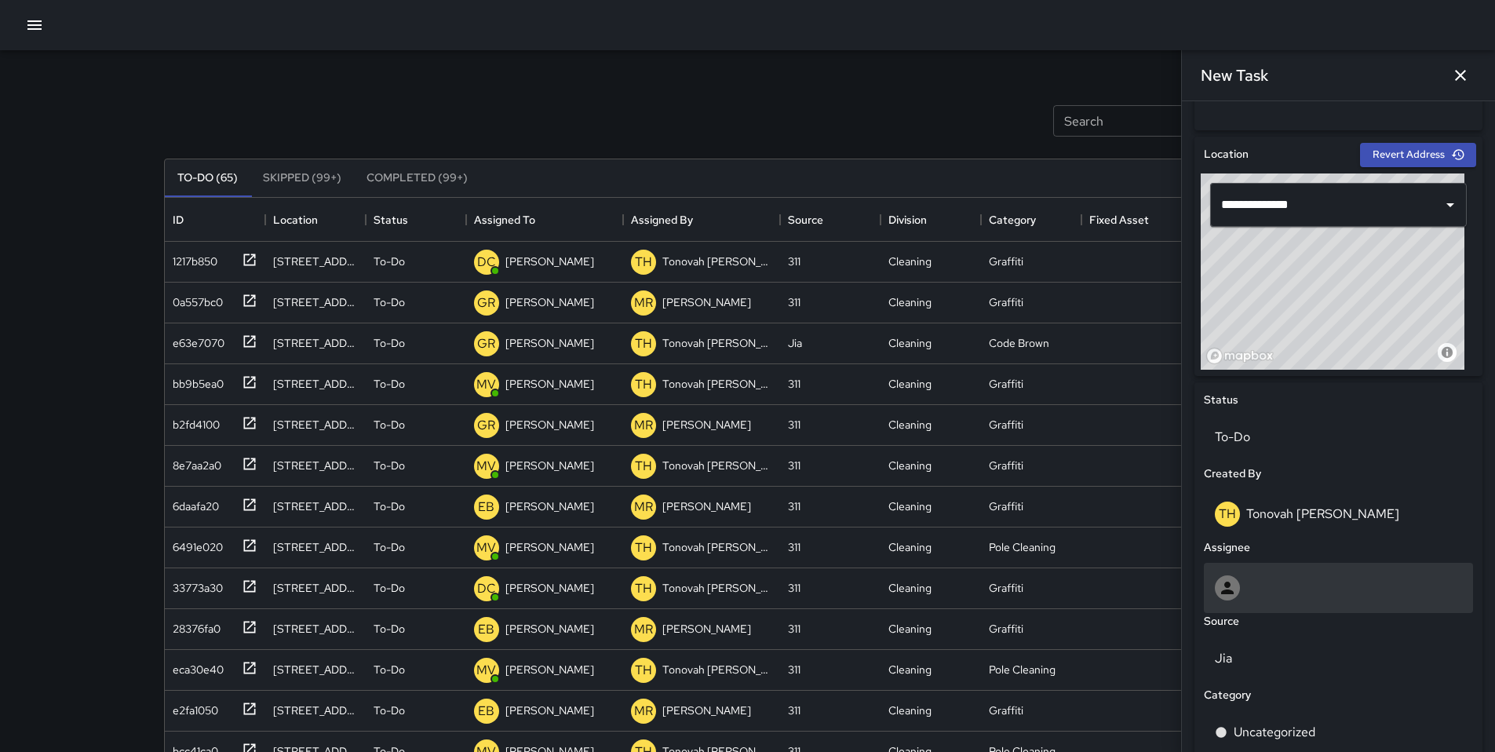
scroll to position [633, 0]
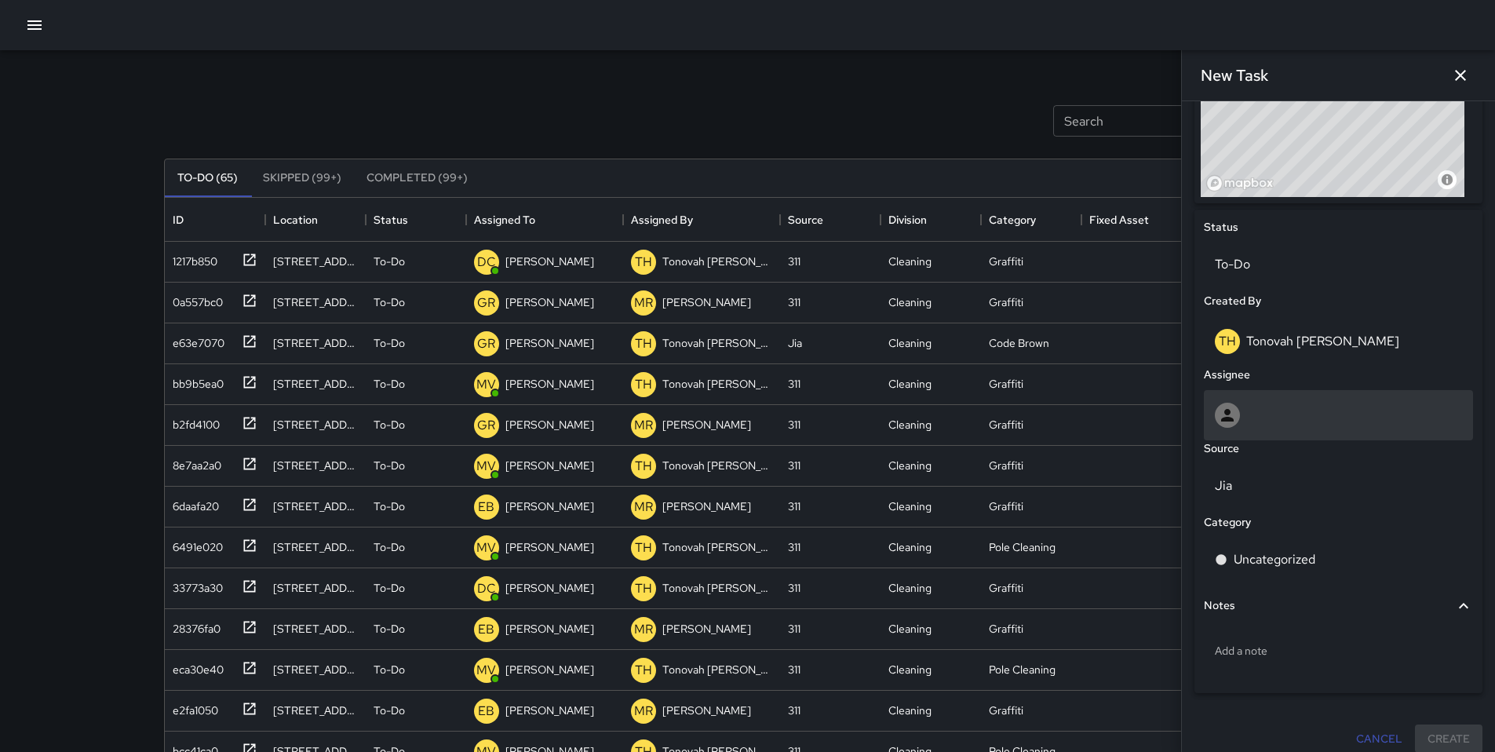
click at [1153, 418] on div at bounding box center [1338, 415] width 247 height 25
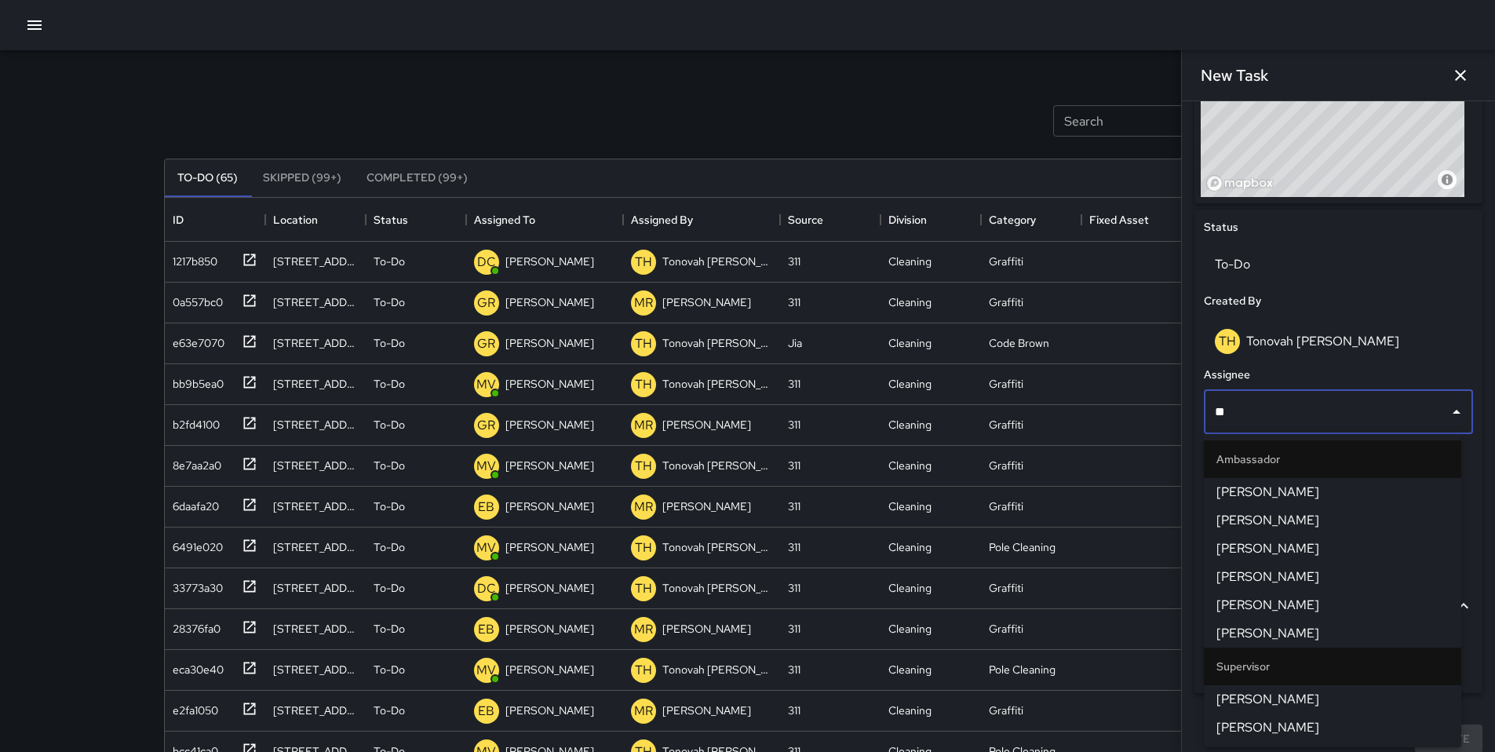
type input "***"
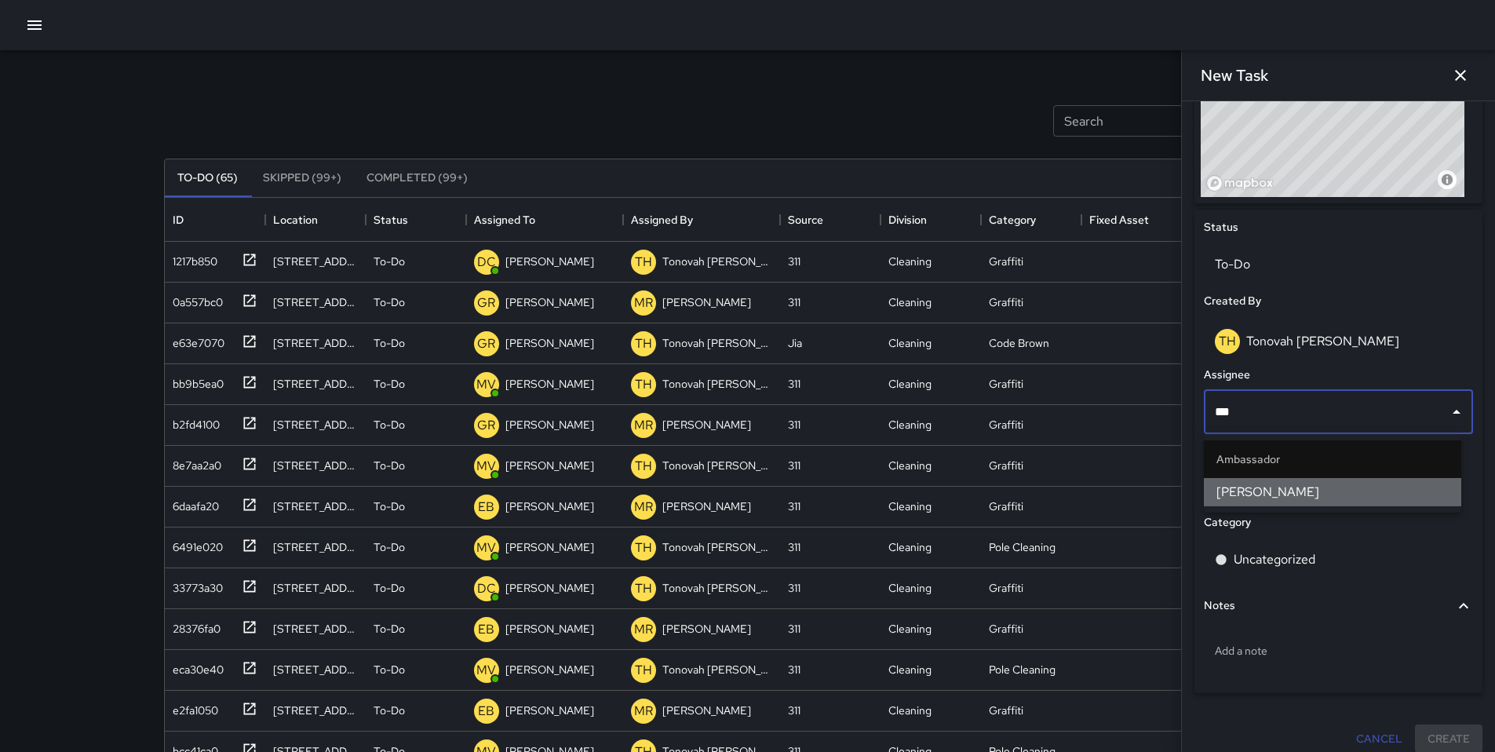
click at [1153, 493] on span "[PERSON_NAME]" at bounding box center [1333, 492] width 232 height 19
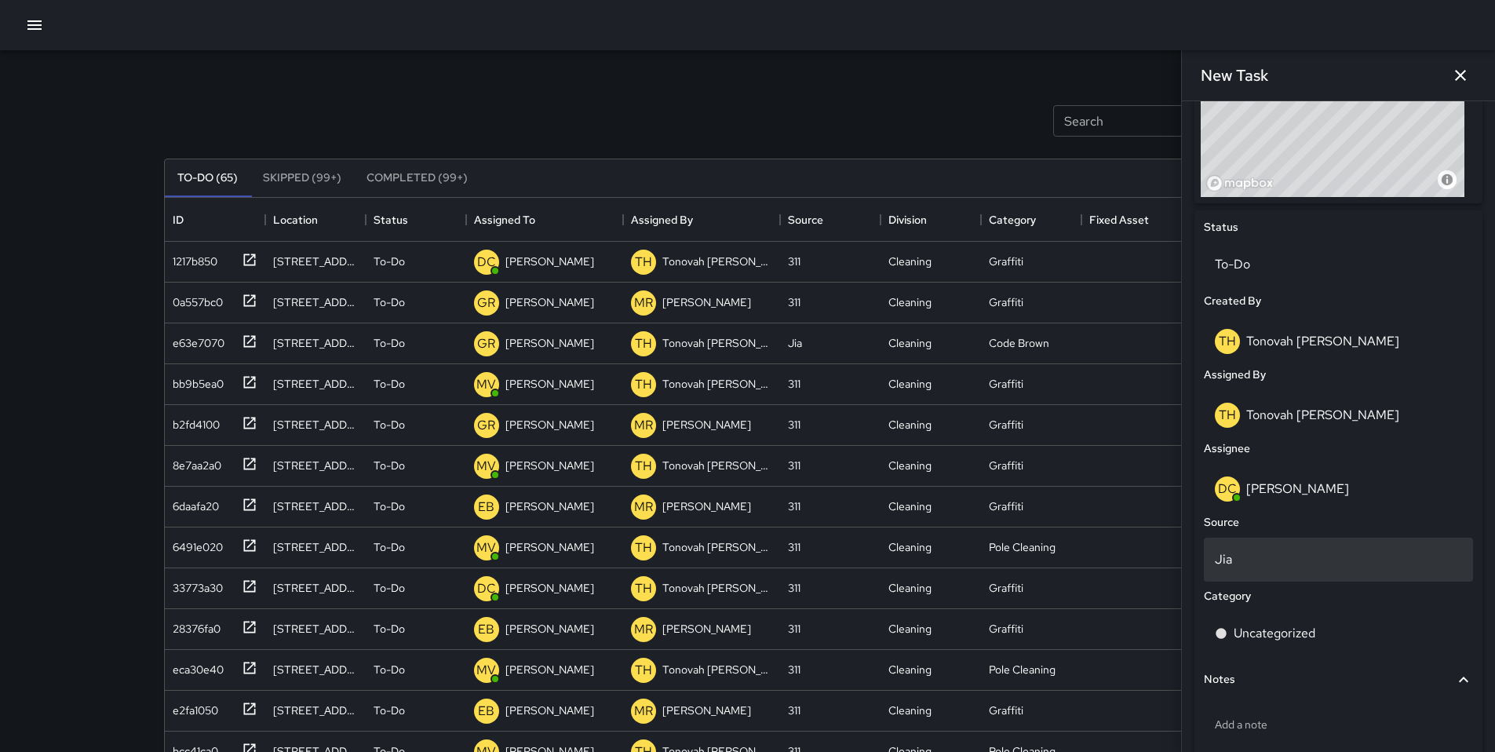
click at [1153, 568] on div "Jia" at bounding box center [1338, 560] width 269 height 44
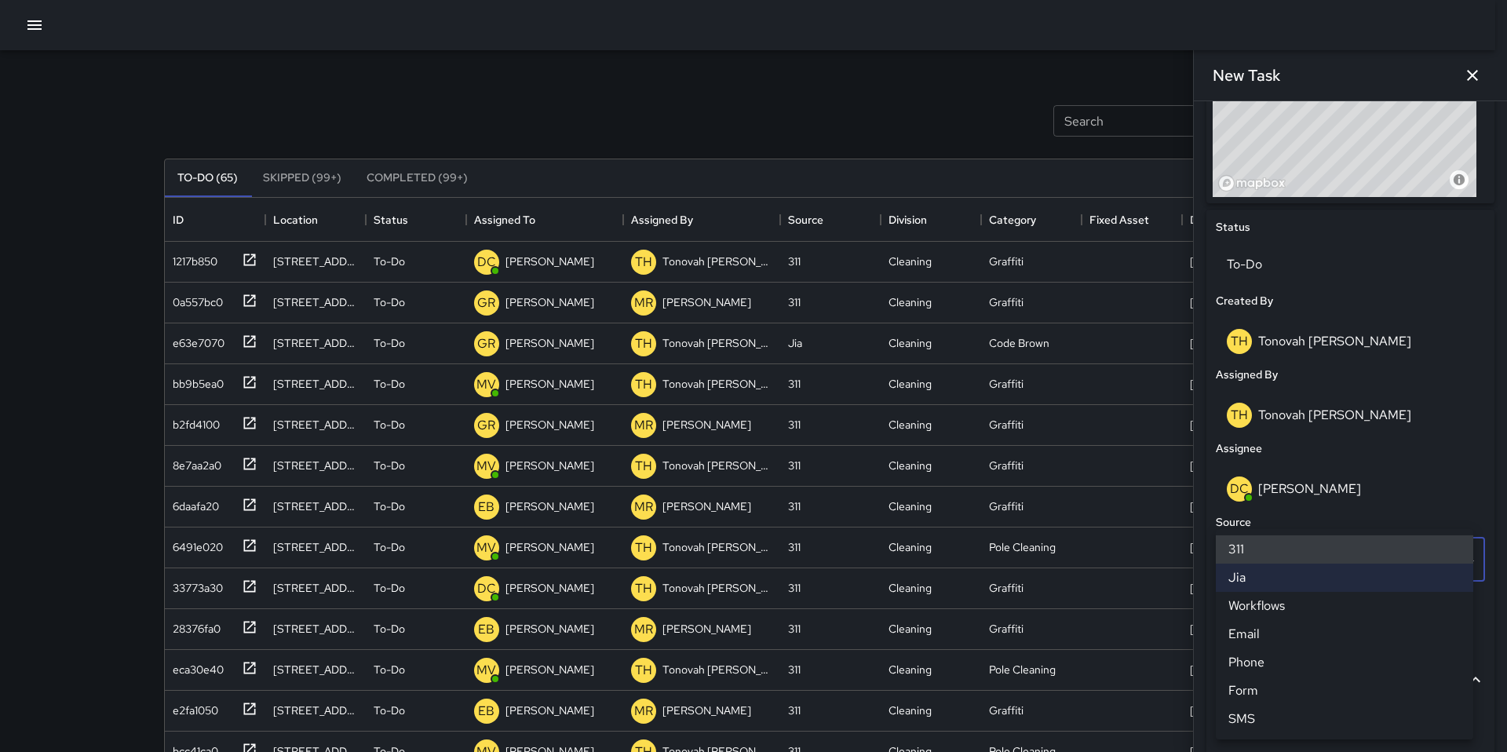
click at [1153, 541] on li "311" at bounding box center [1344, 549] width 257 height 28
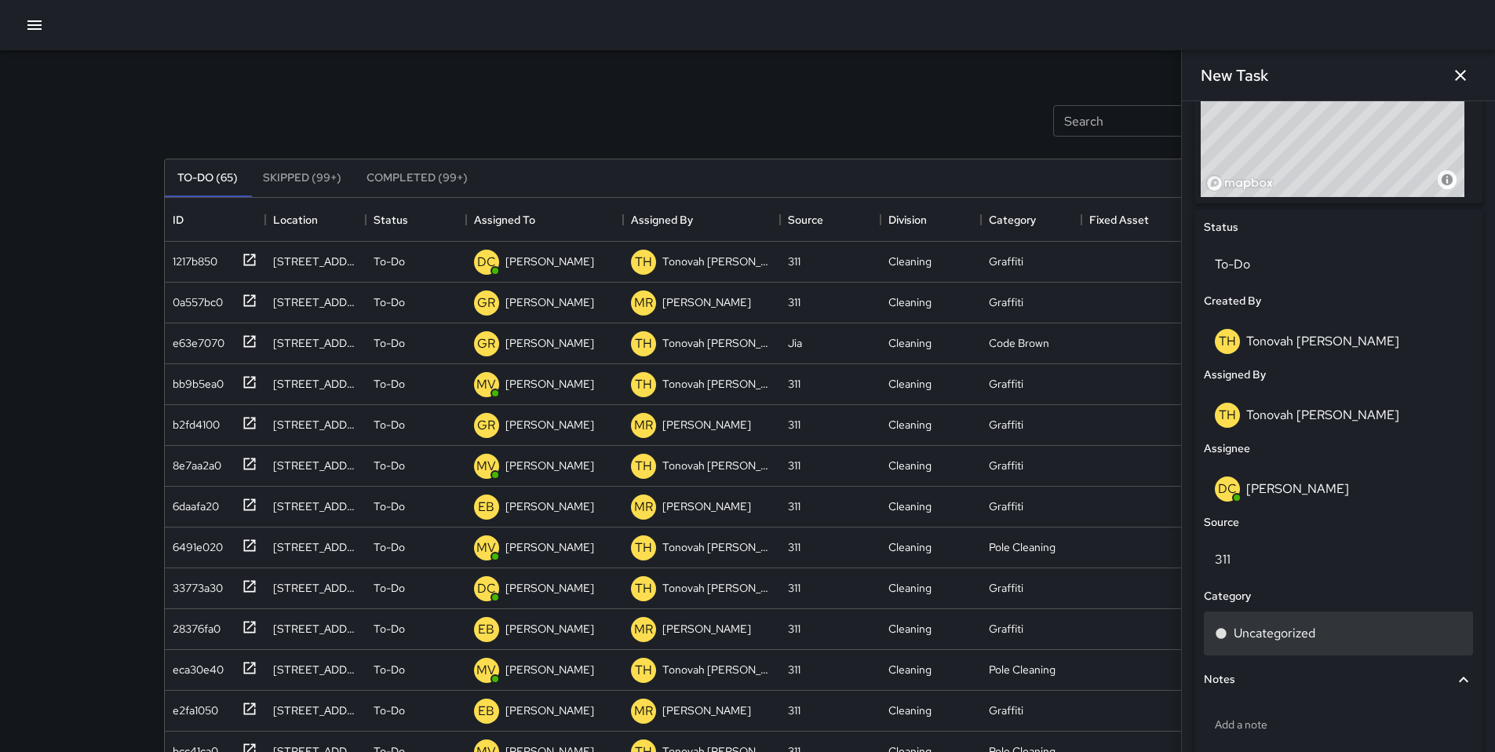
click at [1153, 626] on p "Uncategorized" at bounding box center [1275, 633] width 82 height 19
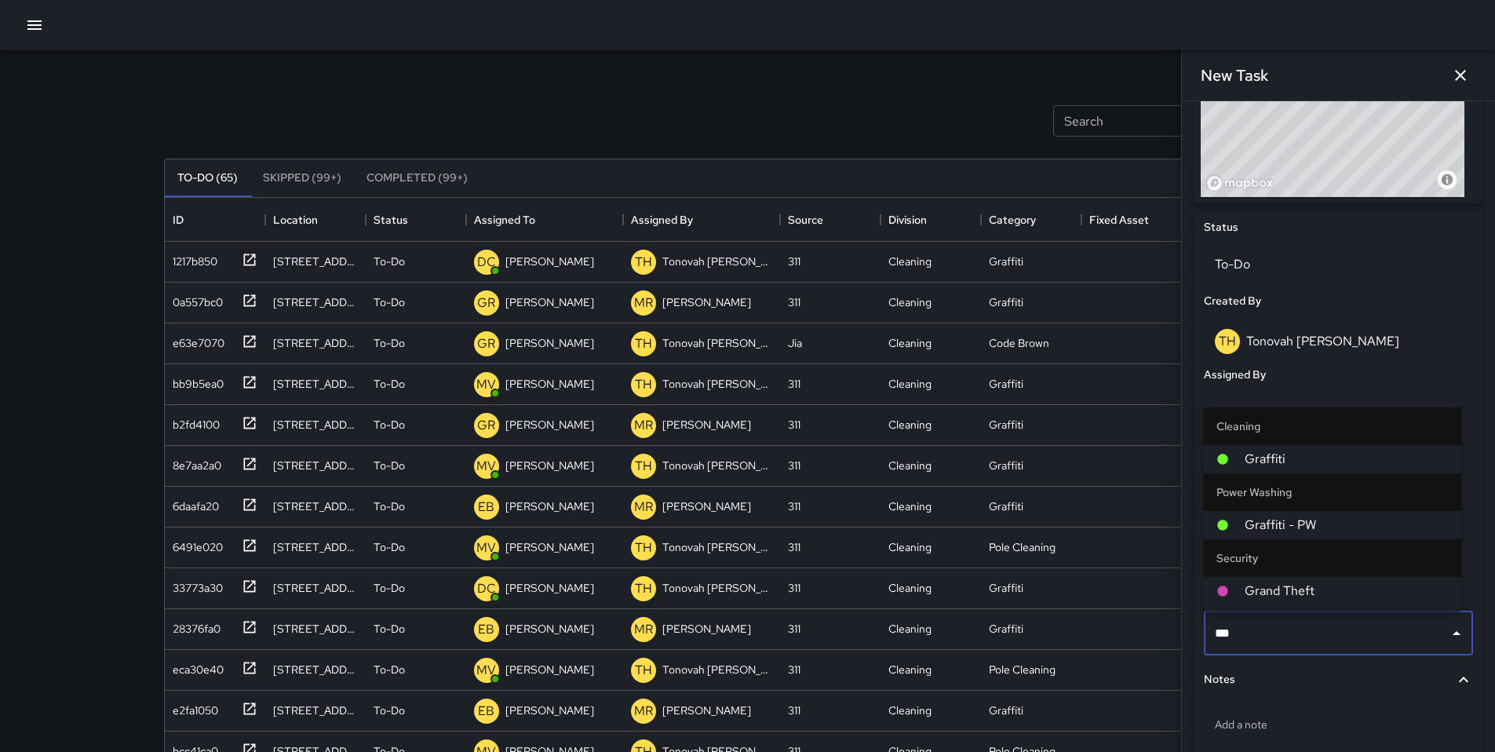
type input "****"
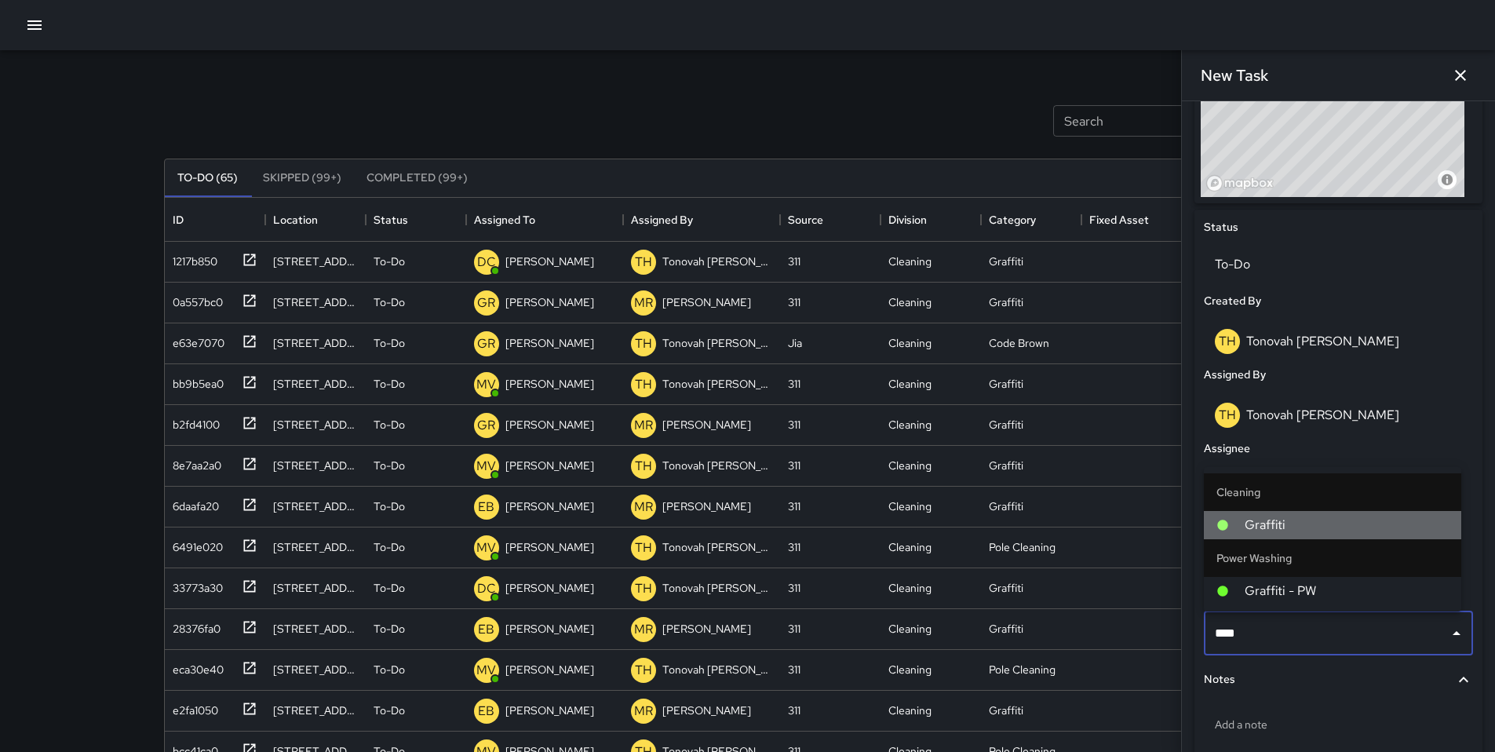
click at [1153, 532] on span "Graffiti" at bounding box center [1347, 525] width 204 height 19
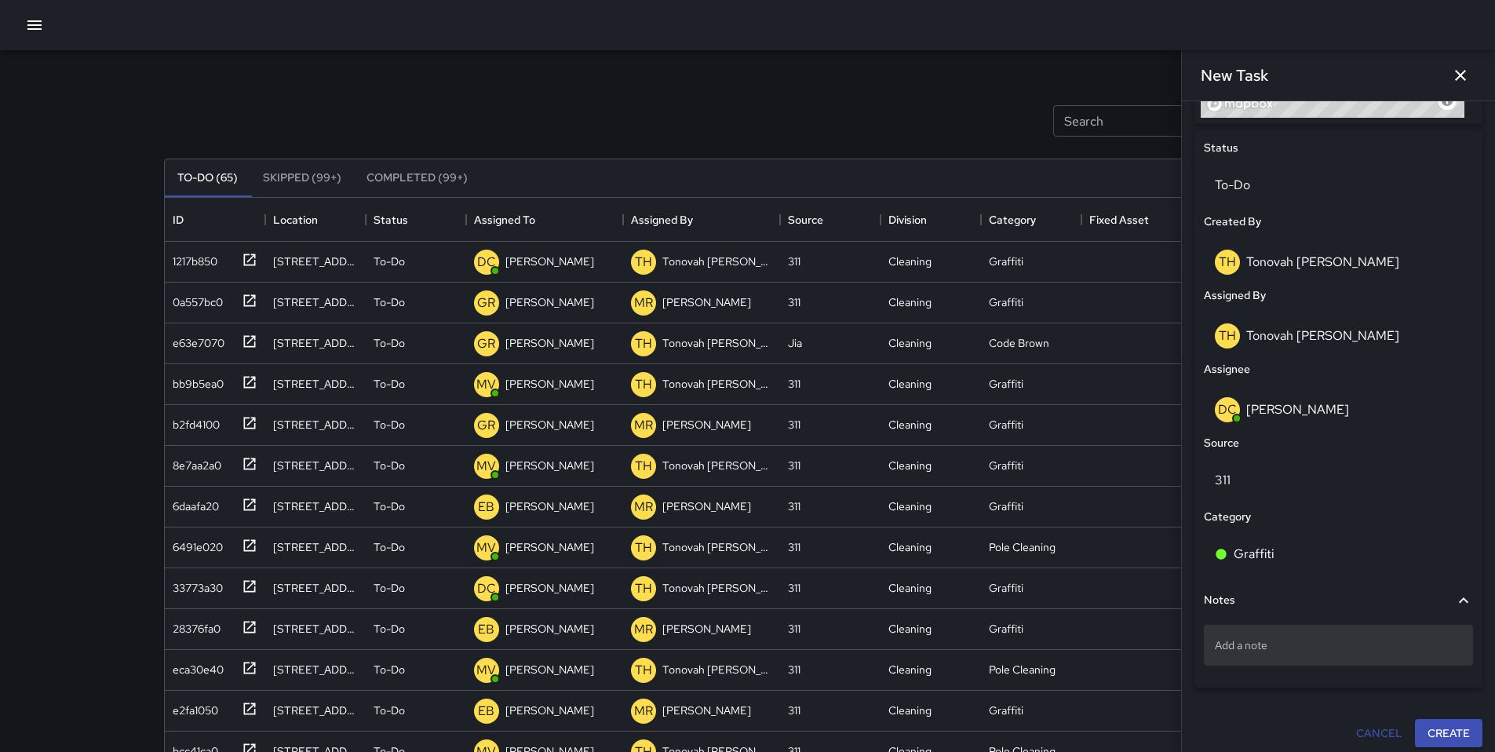
scroll to position [721, 0]
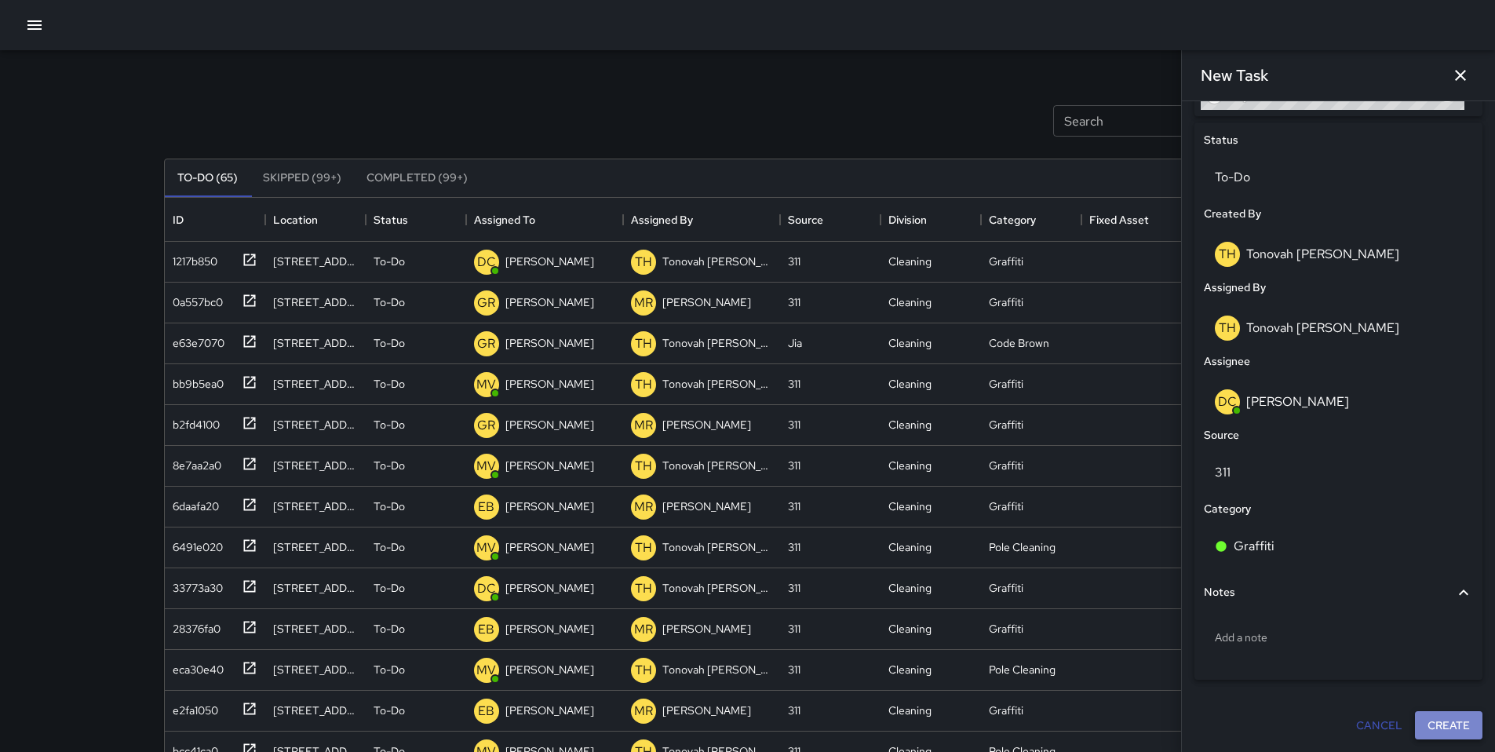
click at [1153, 626] on button "Create" at bounding box center [1449, 725] width 68 height 29
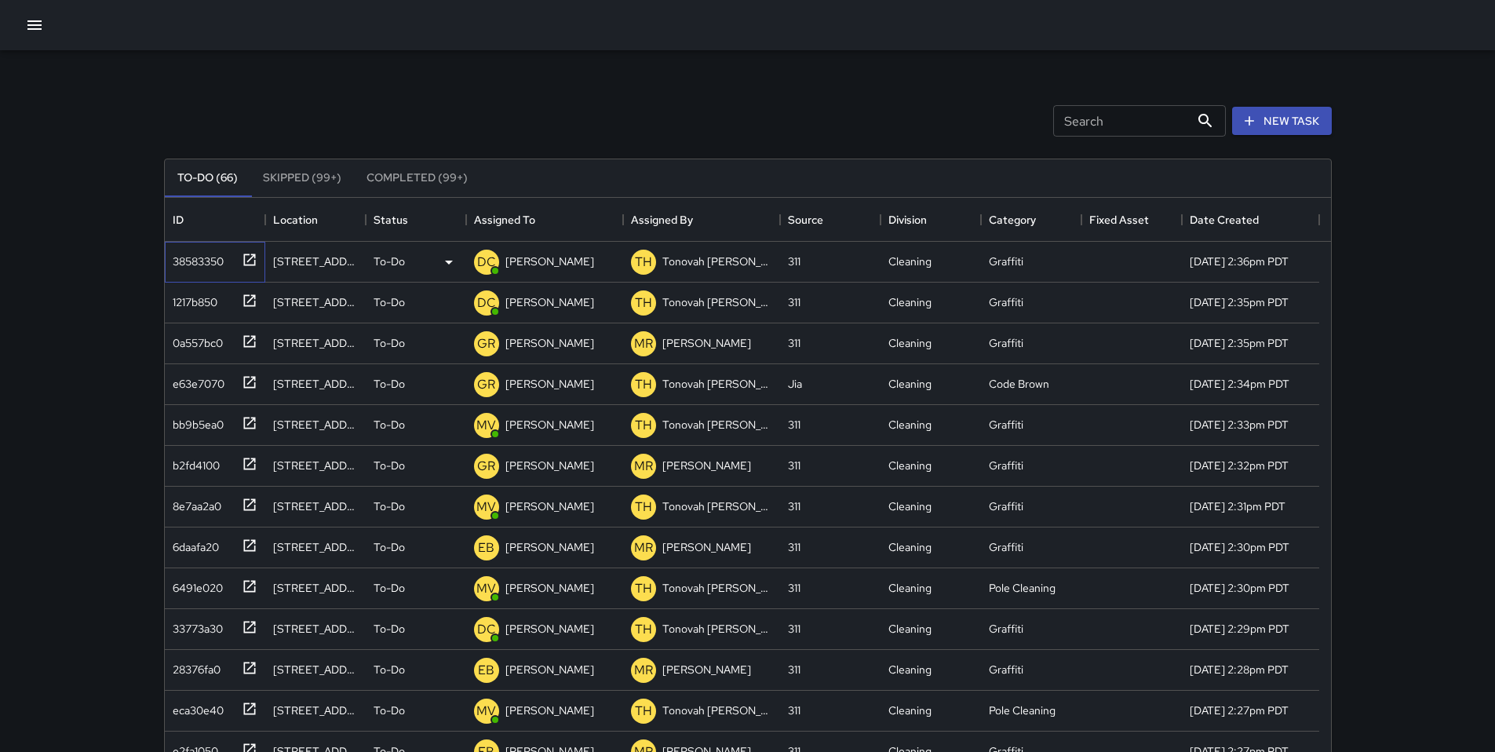
click at [202, 261] on div "38583350" at bounding box center [194, 258] width 57 height 22
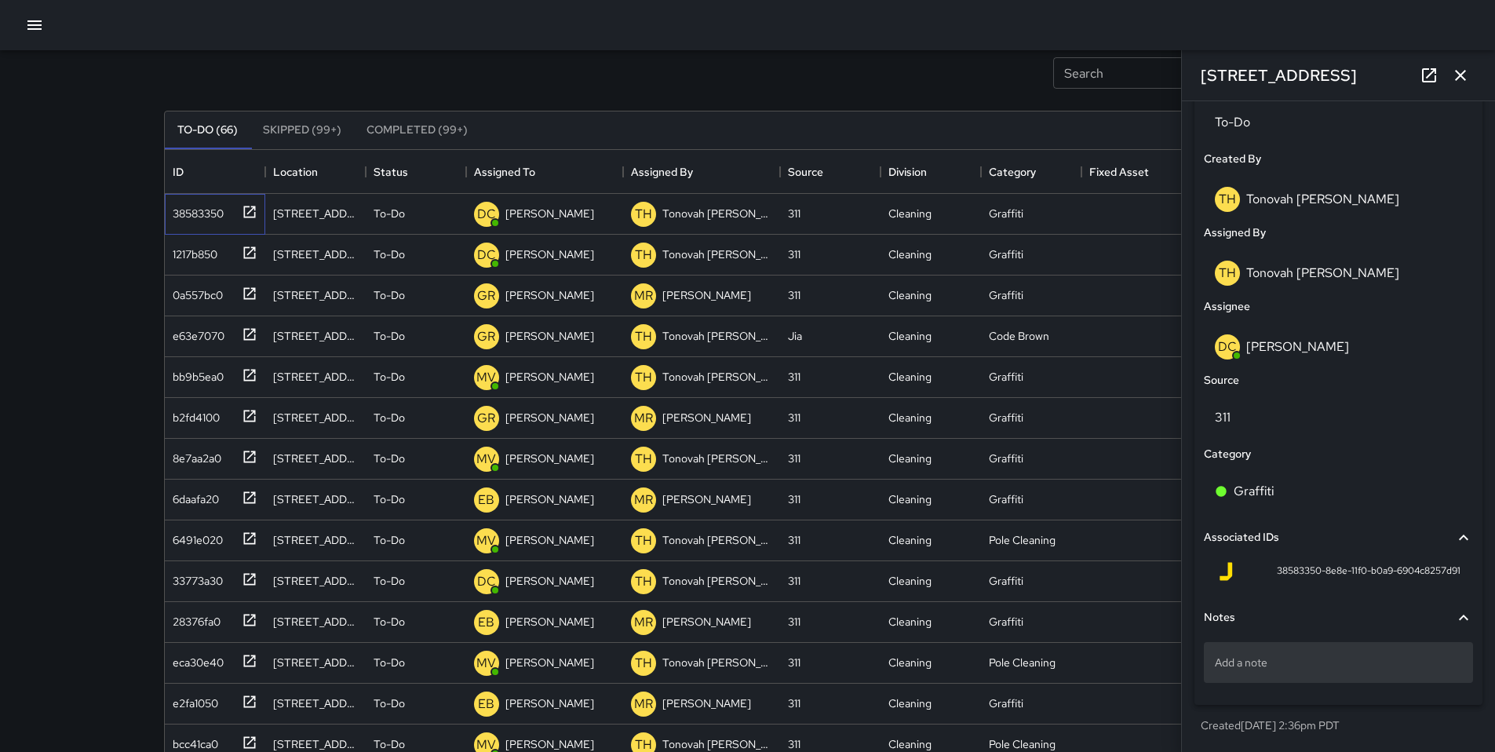
scroll to position [175, 0]
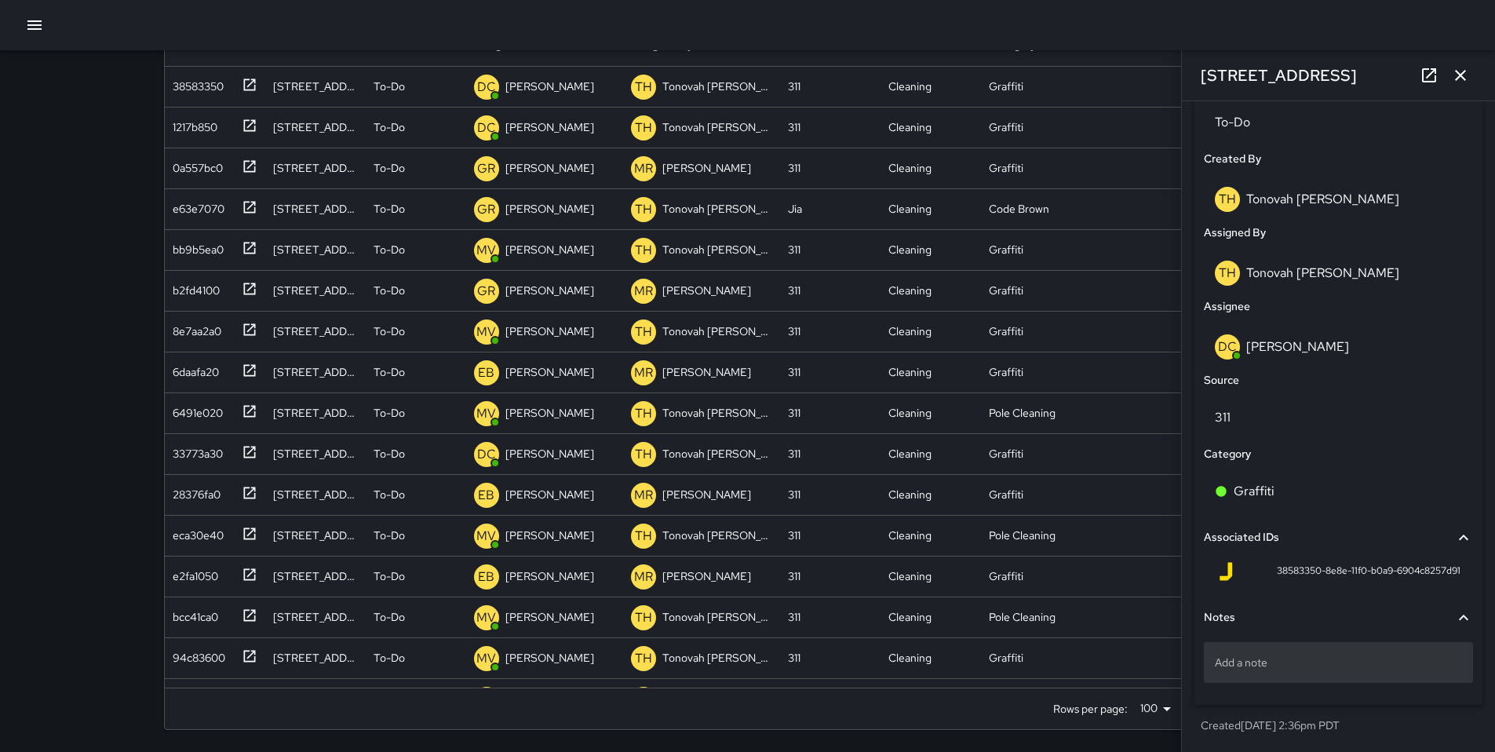
click at [1153, 626] on p "Add a note" at bounding box center [1338, 663] width 247 height 16
type textarea "**********"
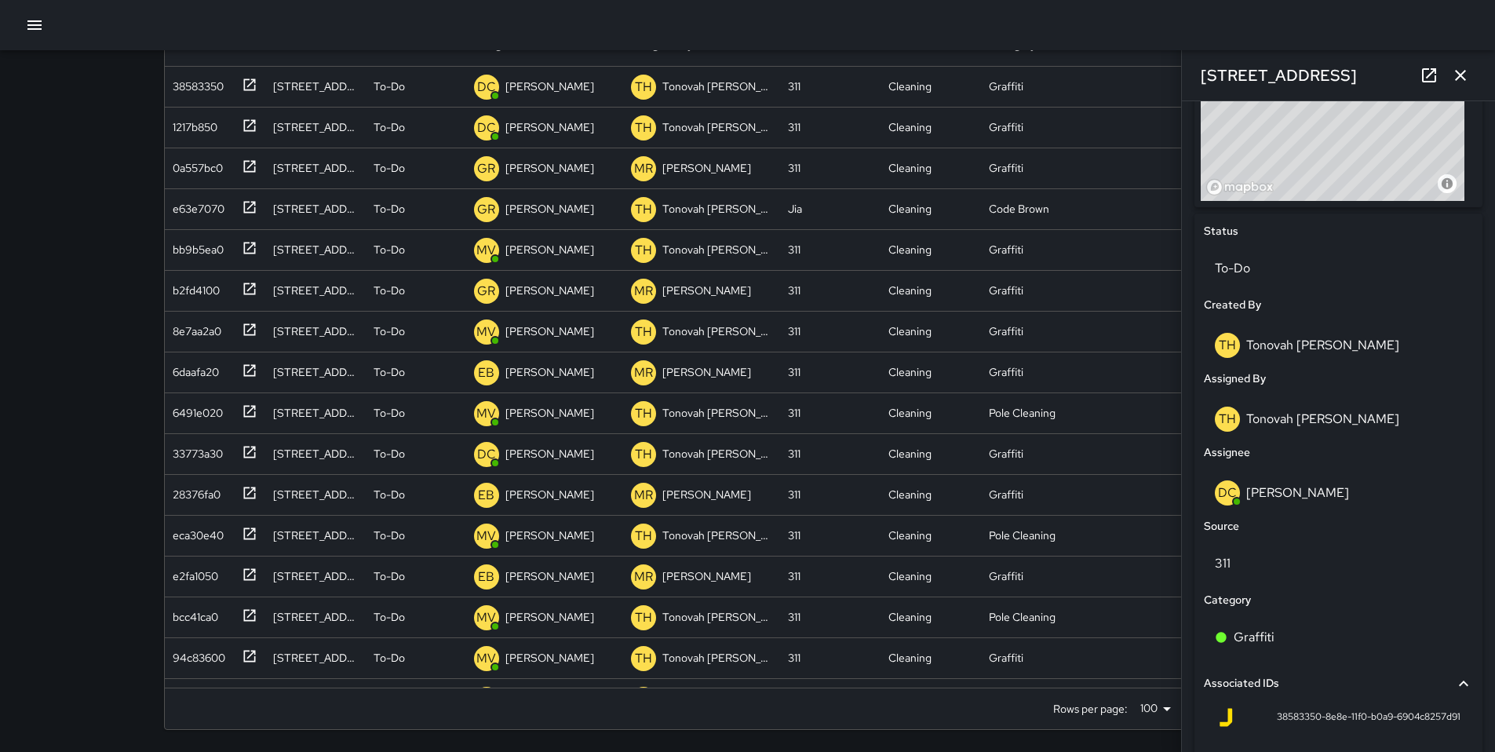
scroll to position [791, 0]
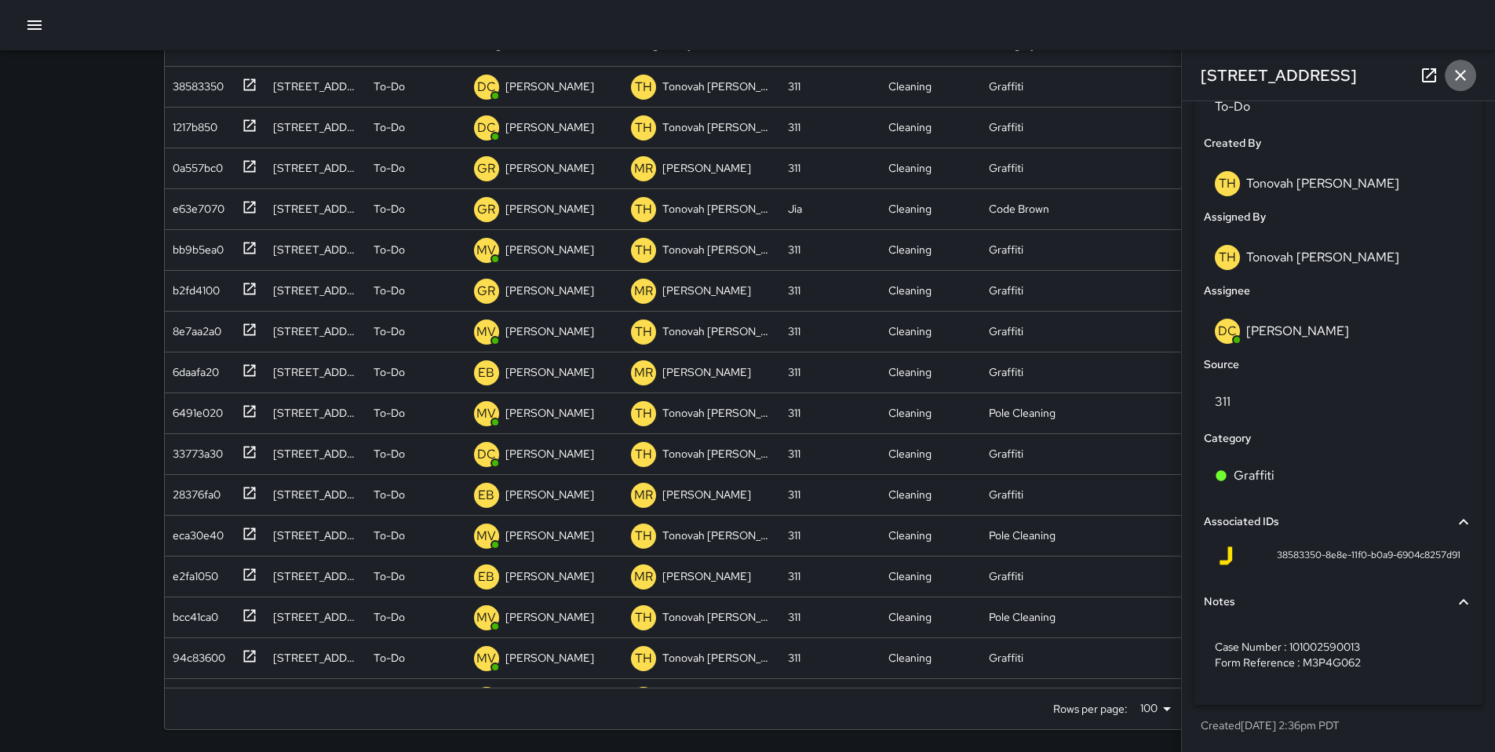
click at [1153, 80] on icon "button" at bounding box center [1460, 75] width 19 height 19
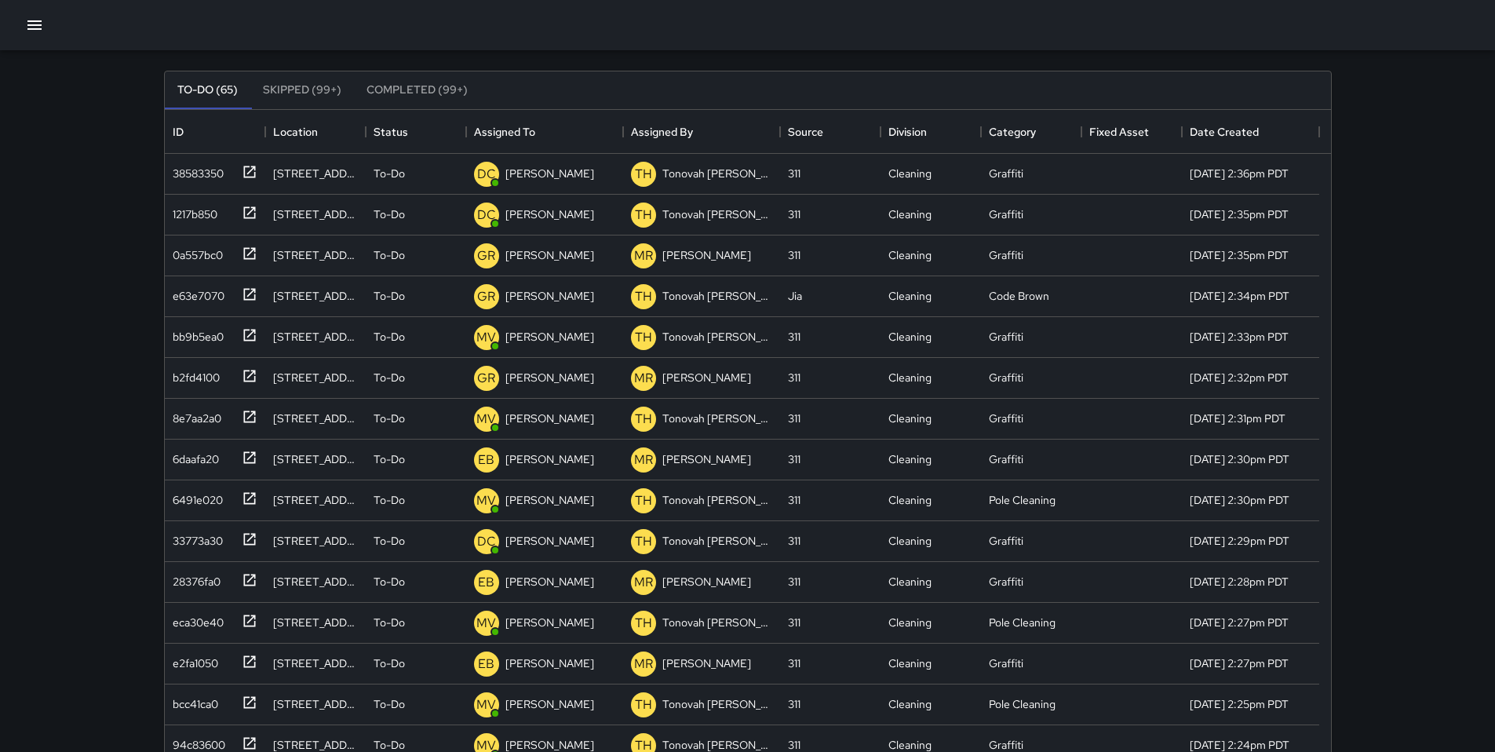
scroll to position [0, 0]
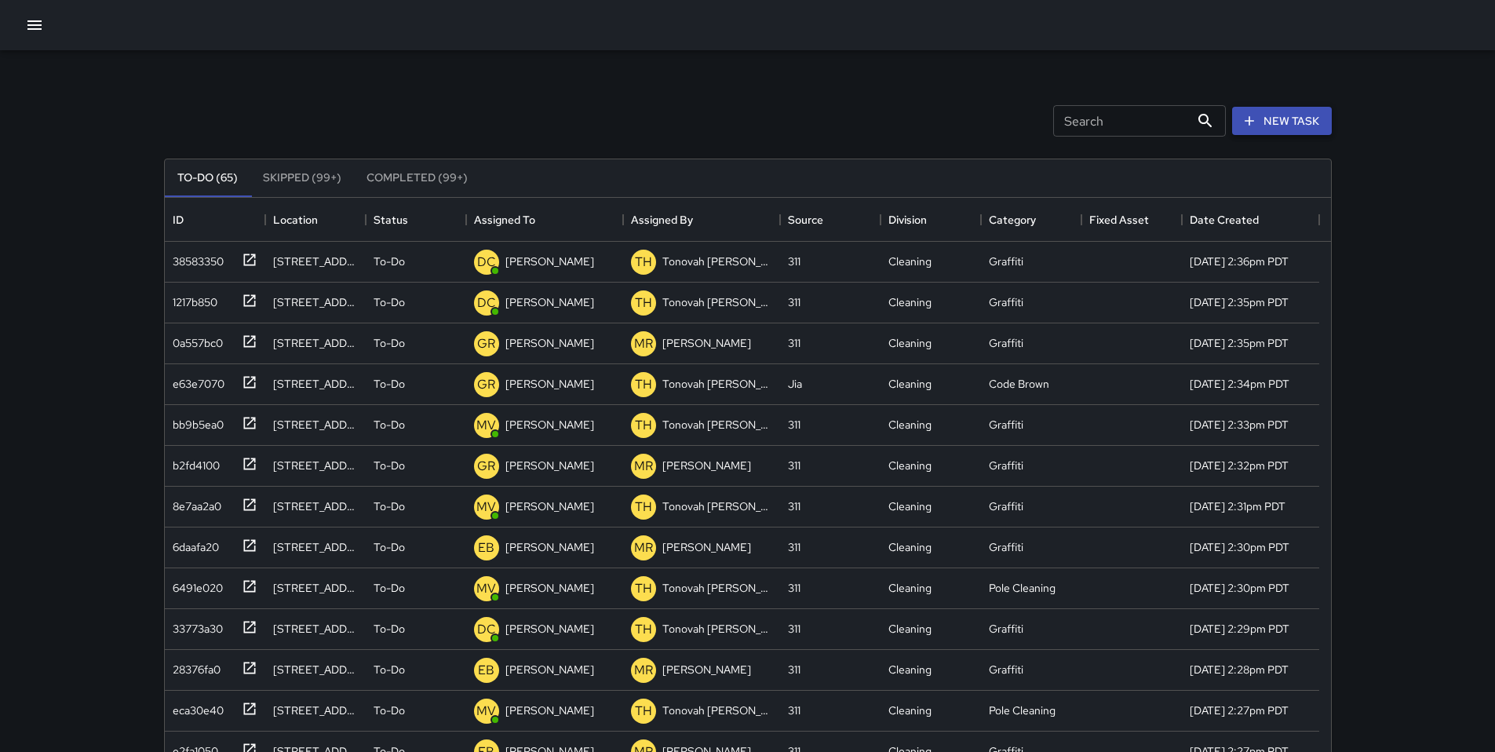
click at [1153, 129] on button "New Task" at bounding box center [1282, 121] width 100 height 29
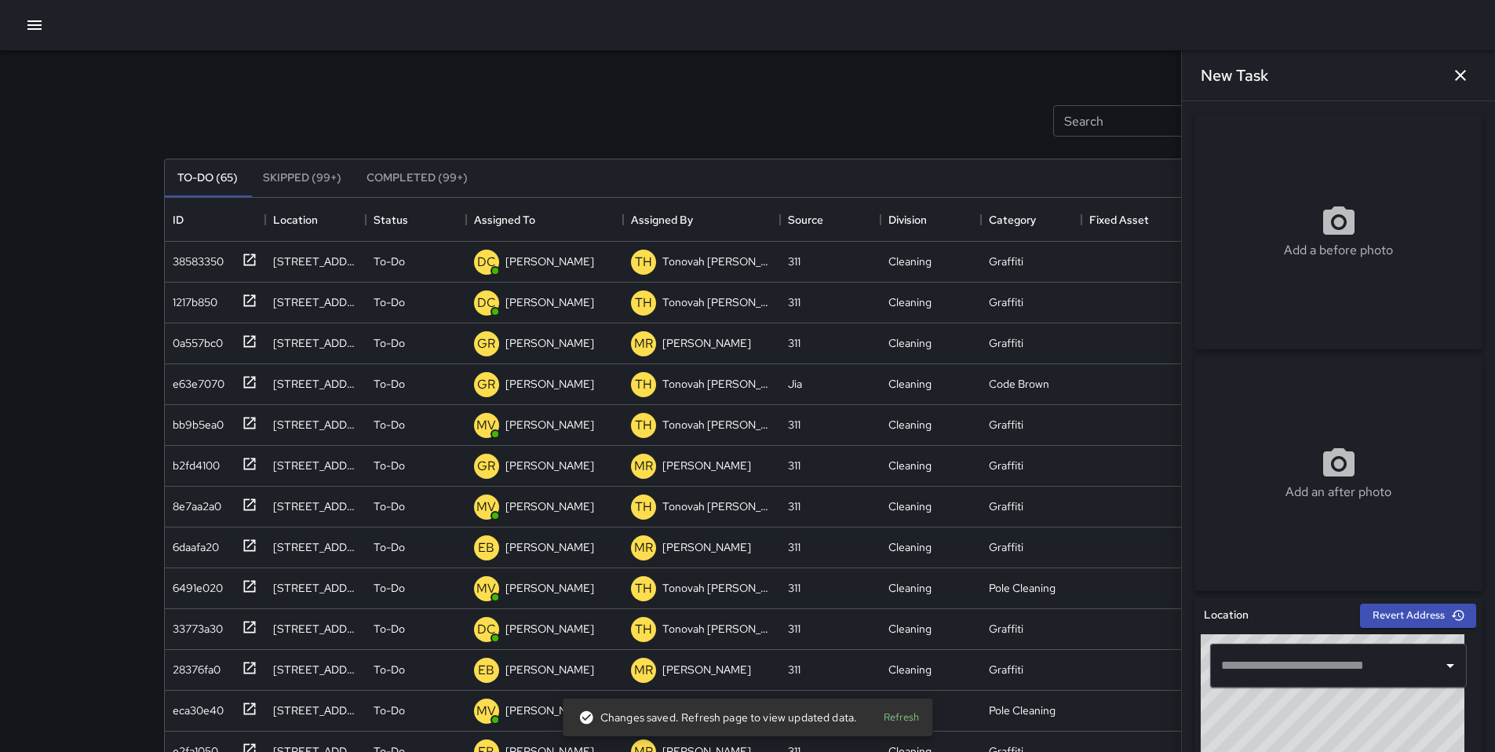
click at [1153, 626] on input "text" at bounding box center [1326, 666] width 219 height 30
paste input "**********"
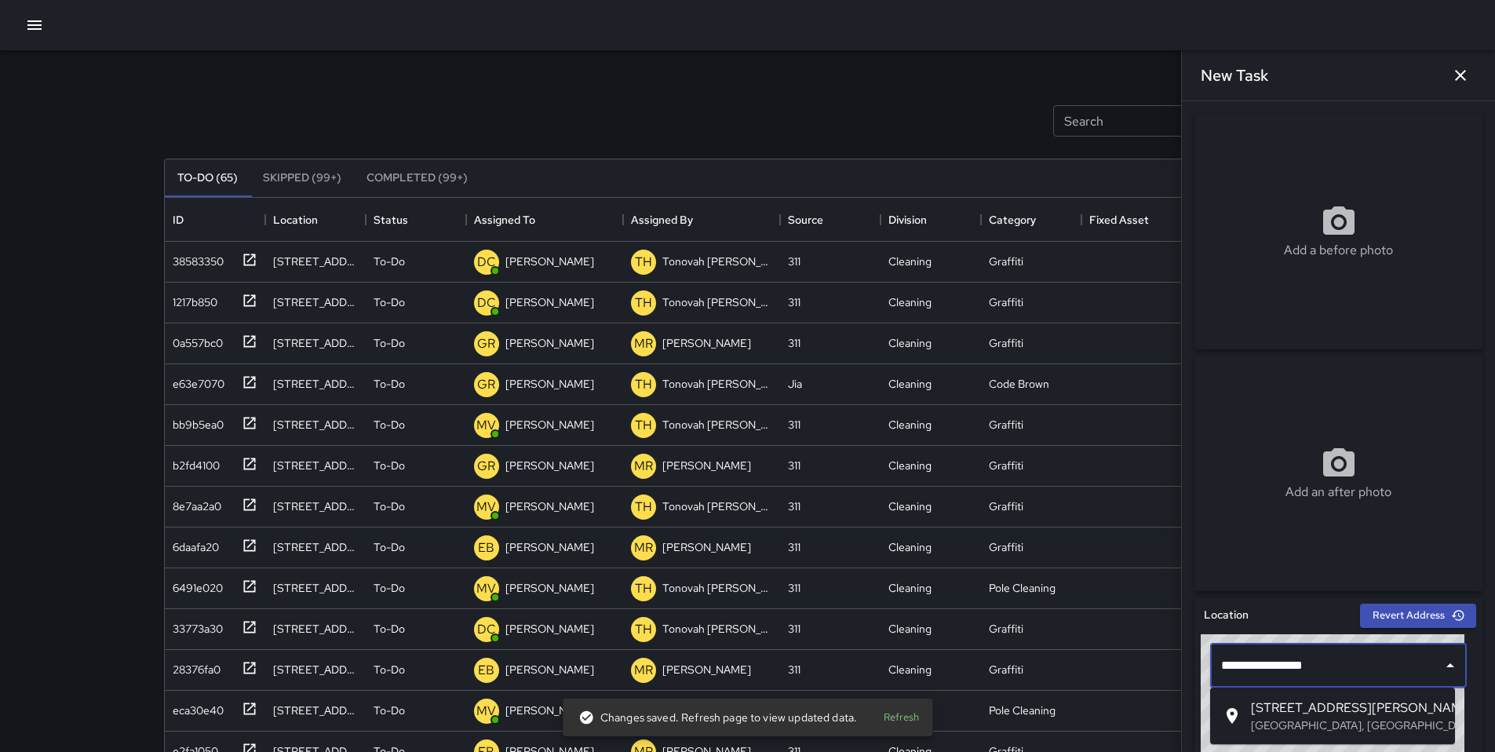
click at [1153, 626] on span "[STREET_ADDRESS][PERSON_NAME]" at bounding box center [1347, 708] width 192 height 19
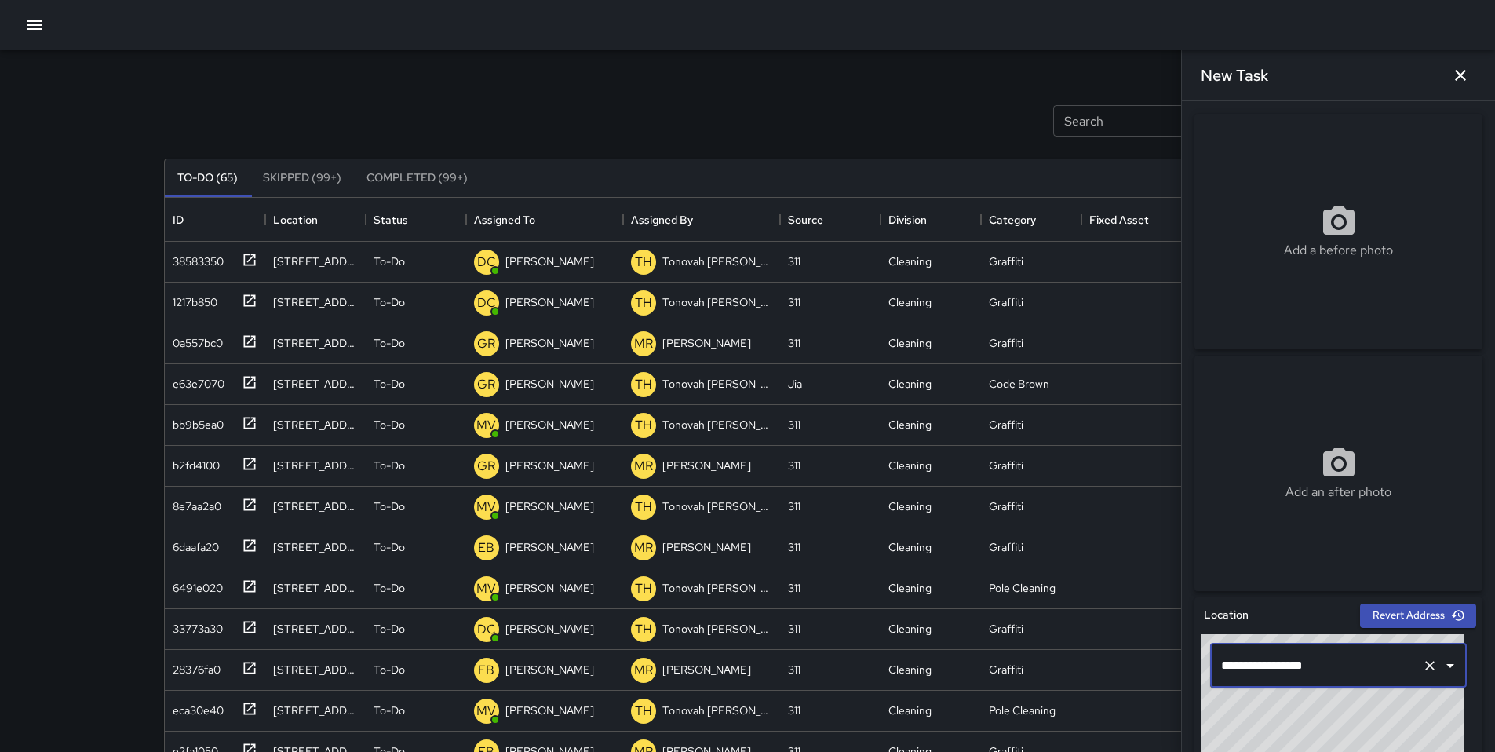
type input "**********"
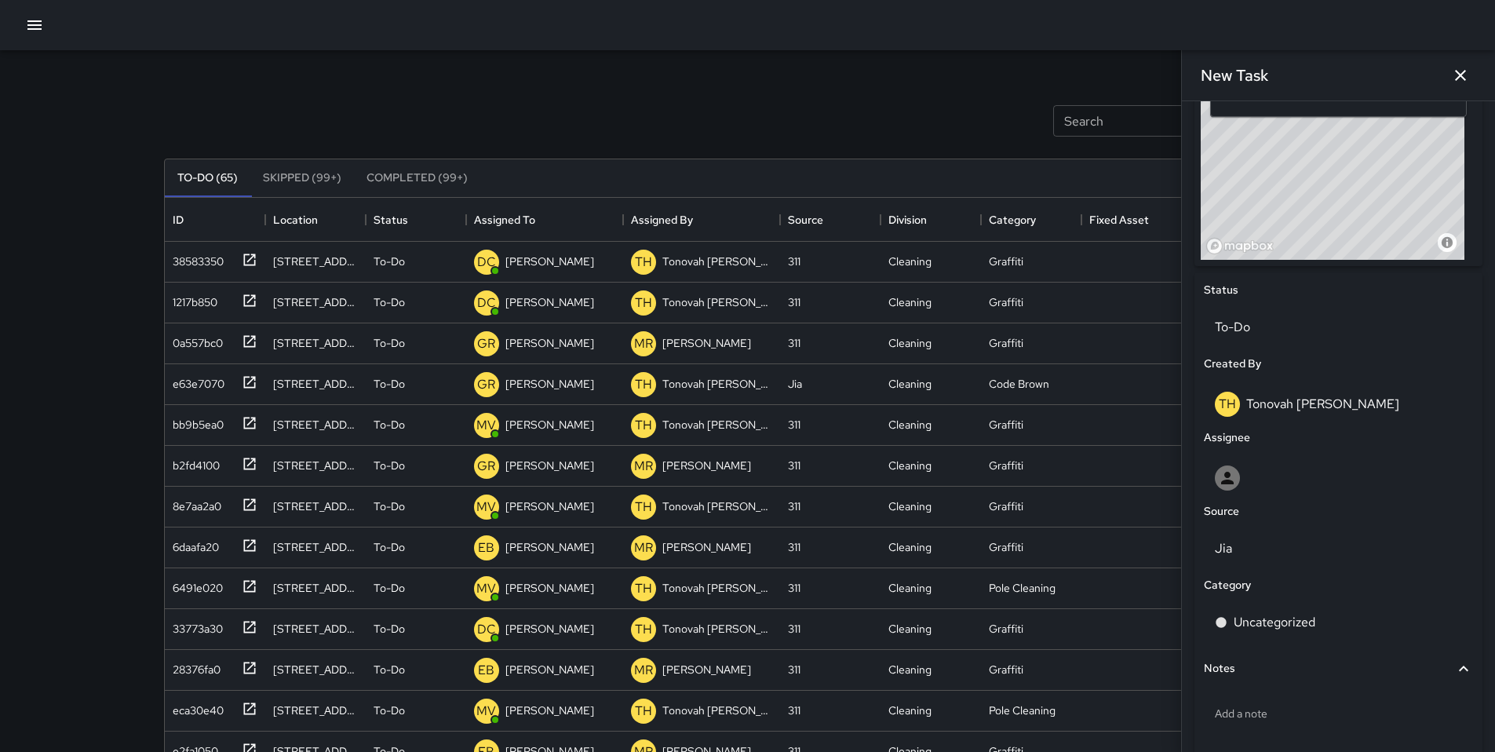
scroll to position [579, 0]
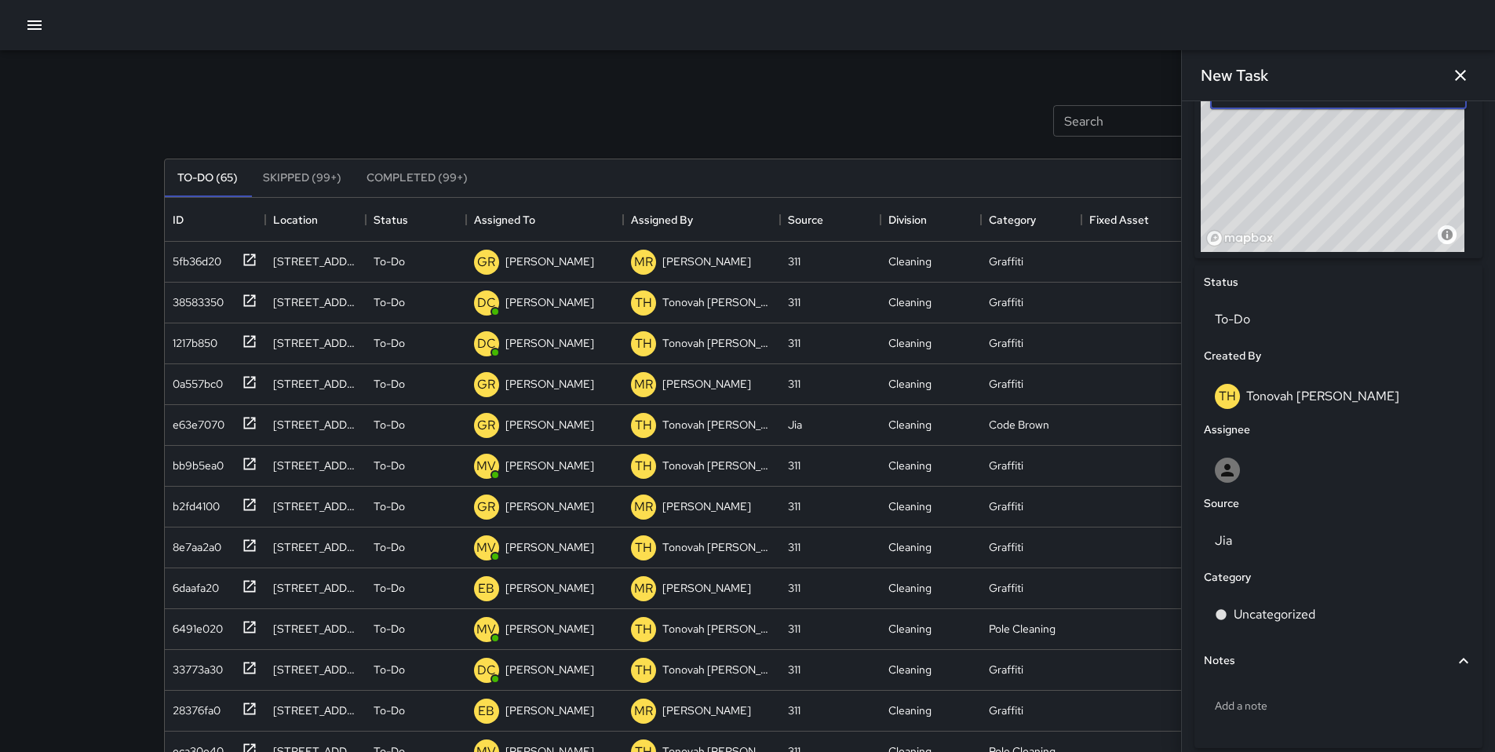
click at [32, 29] on icon "button" at bounding box center [34, 24] width 14 height 9
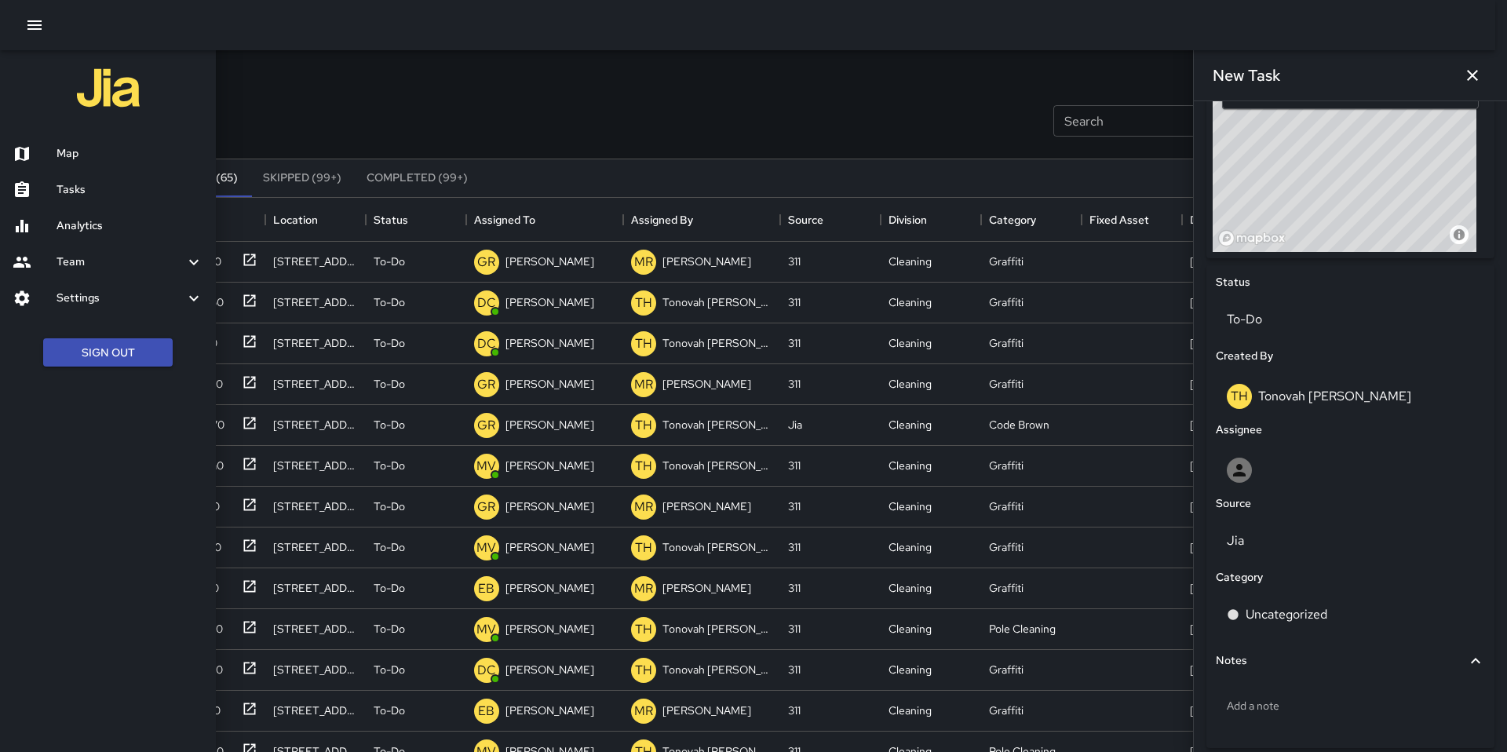
click at [491, 127] on div at bounding box center [753, 376] width 1507 height 752
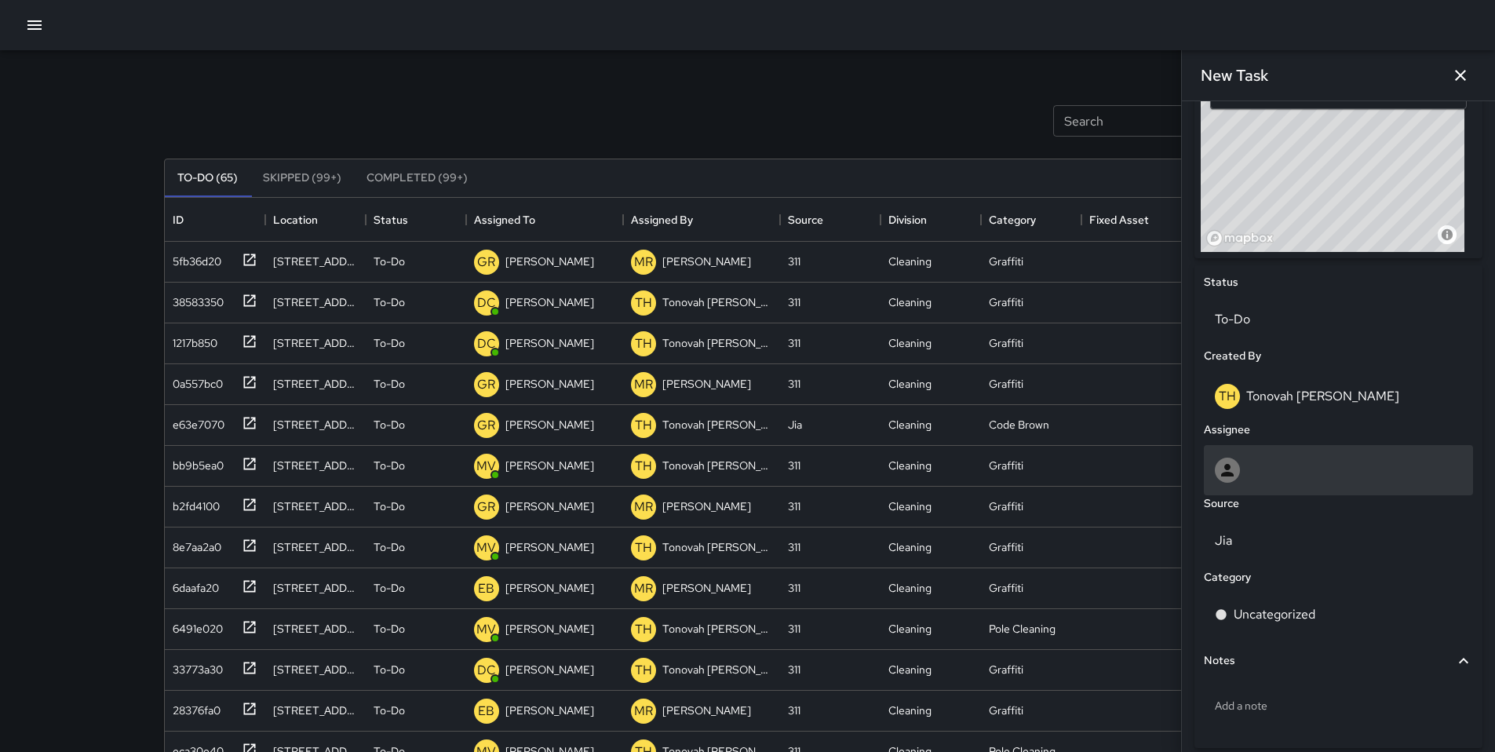
click at [1153, 476] on div at bounding box center [1338, 470] width 247 height 25
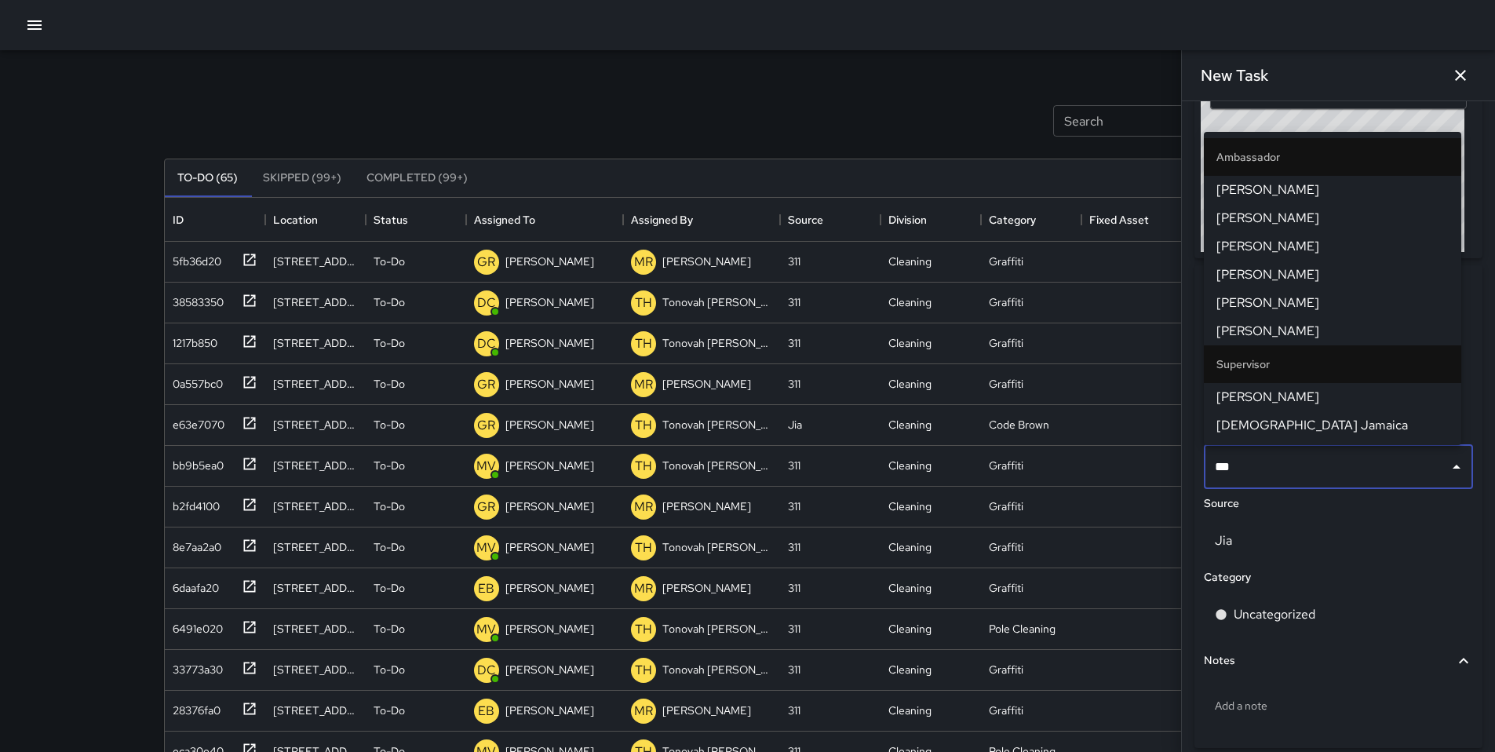
type input "****"
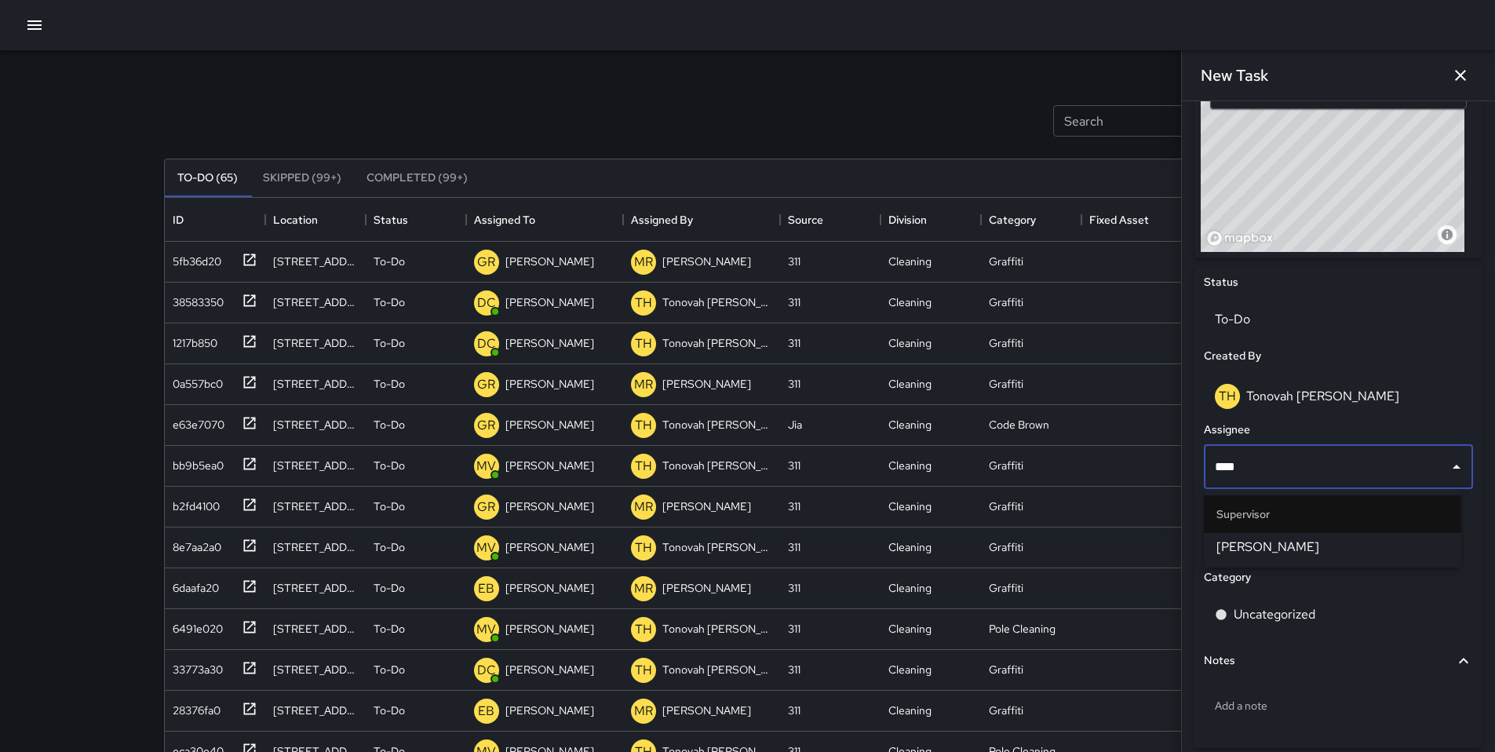
click at [1153, 551] on span "[PERSON_NAME]" at bounding box center [1333, 547] width 232 height 19
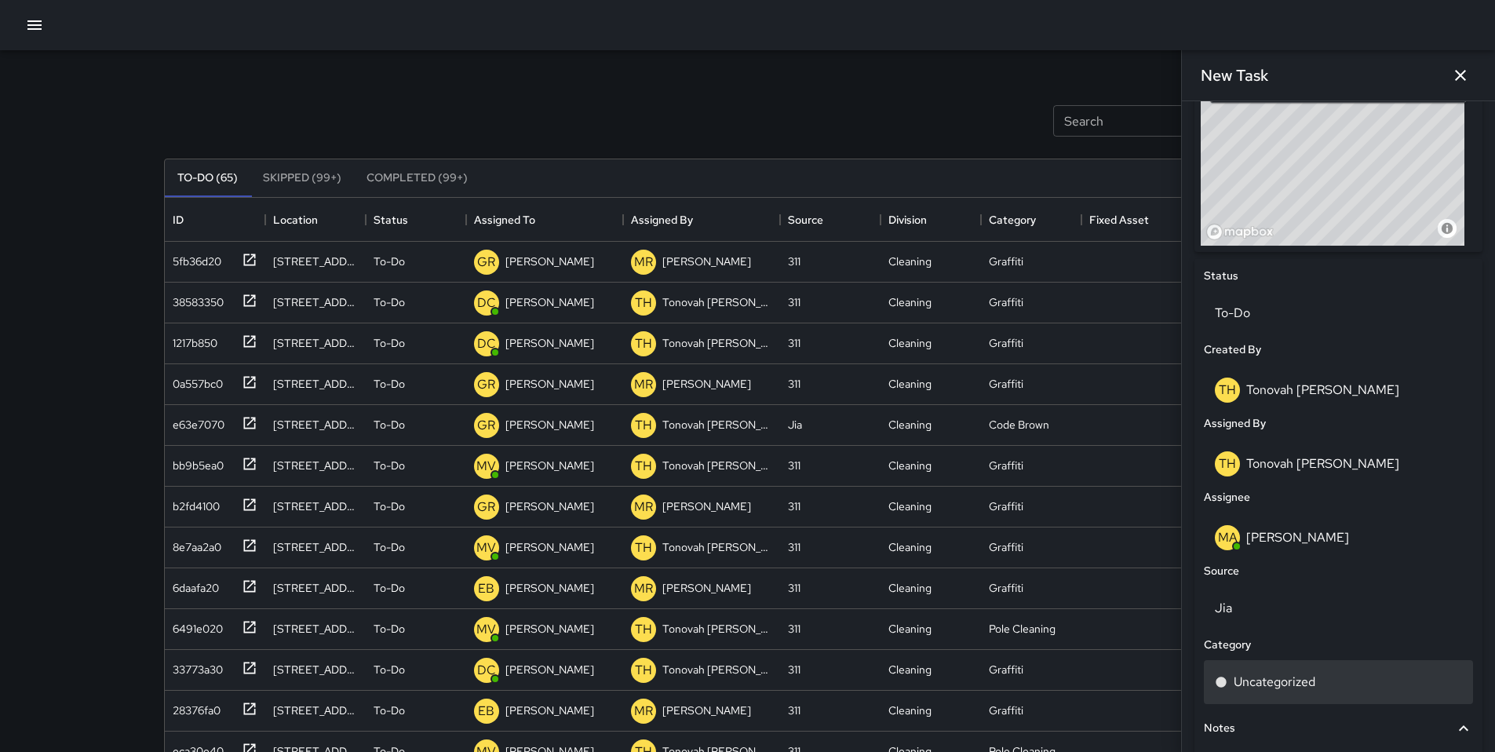
scroll to position [607, 0]
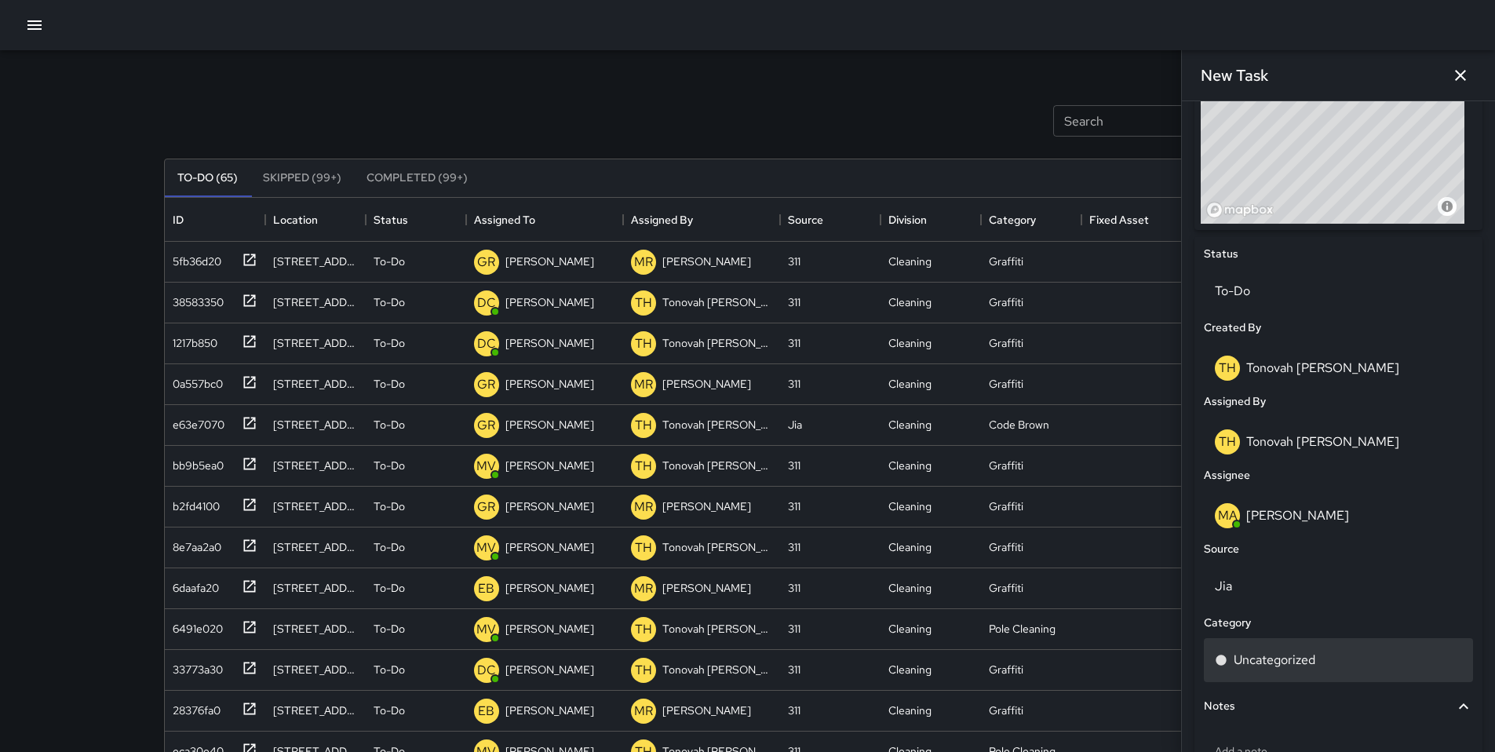
click at [1153, 626] on p "Uncategorized" at bounding box center [1275, 660] width 82 height 19
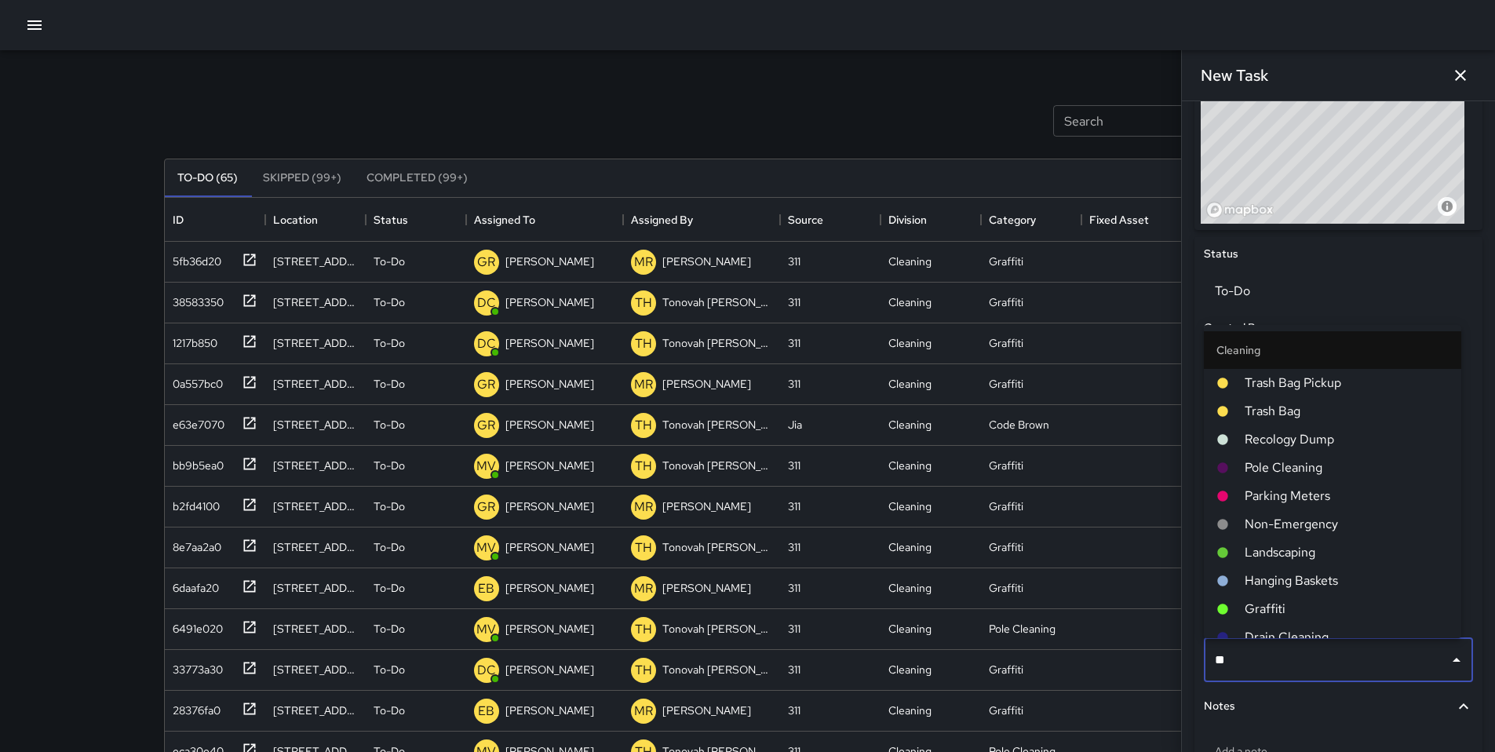
type input "***"
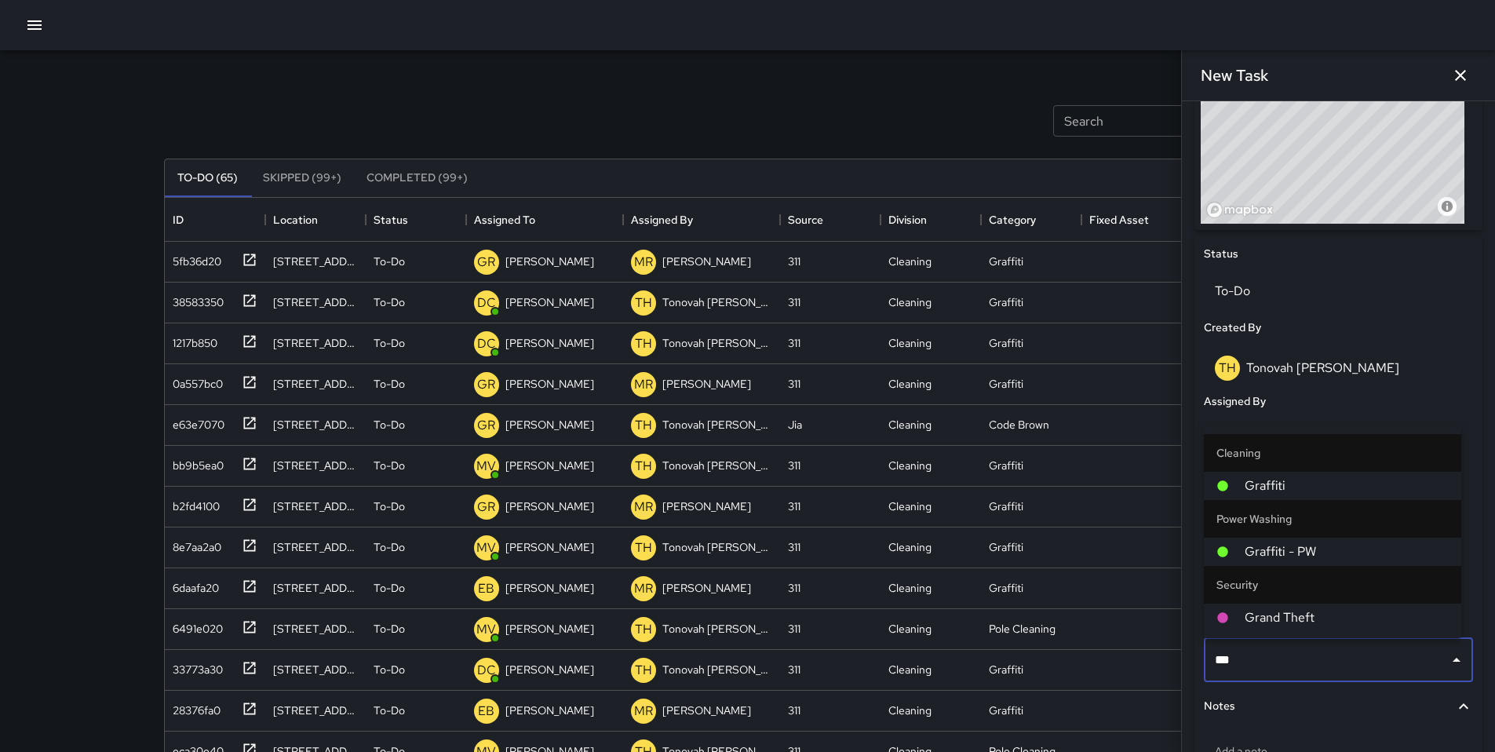
click at [1153, 484] on span "Graffiti" at bounding box center [1347, 485] width 204 height 19
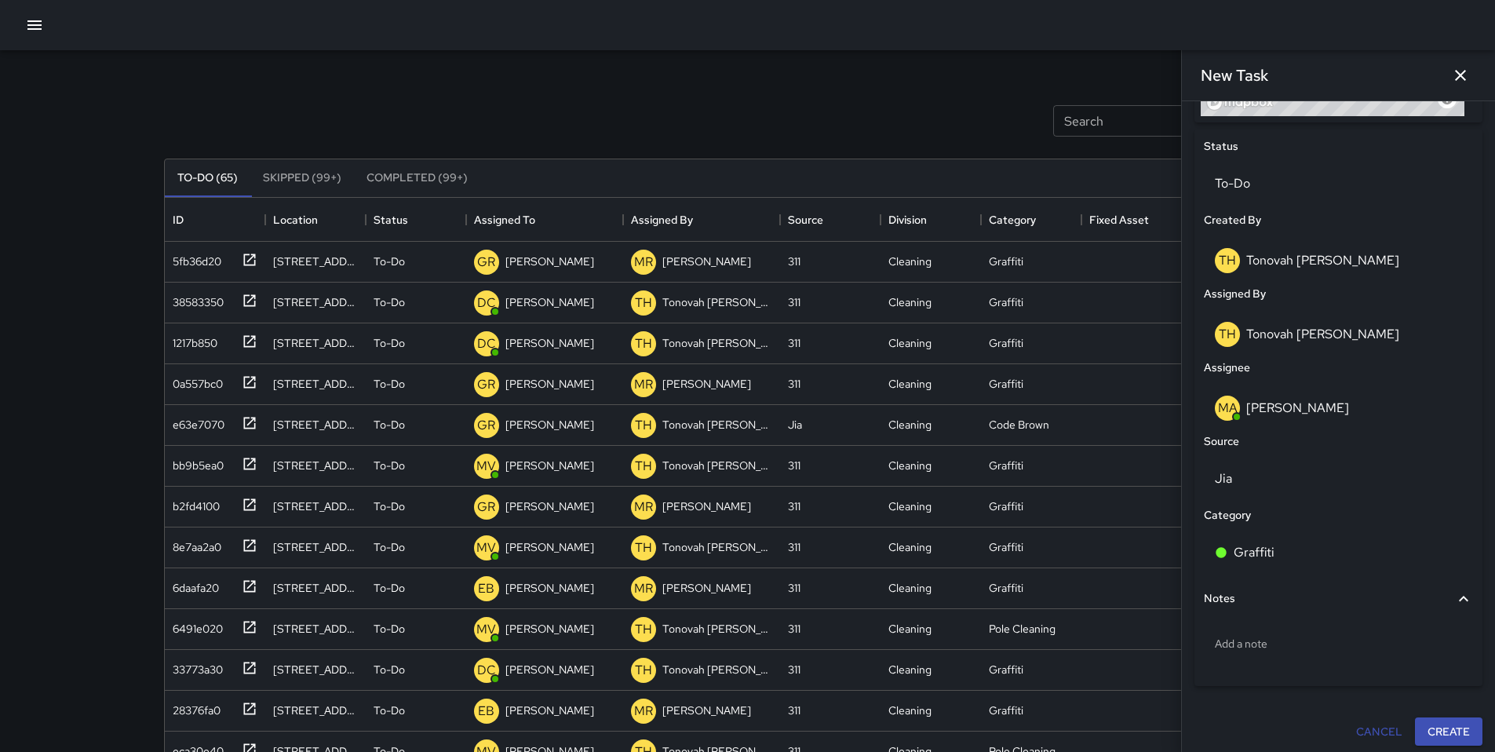
scroll to position [721, 0]
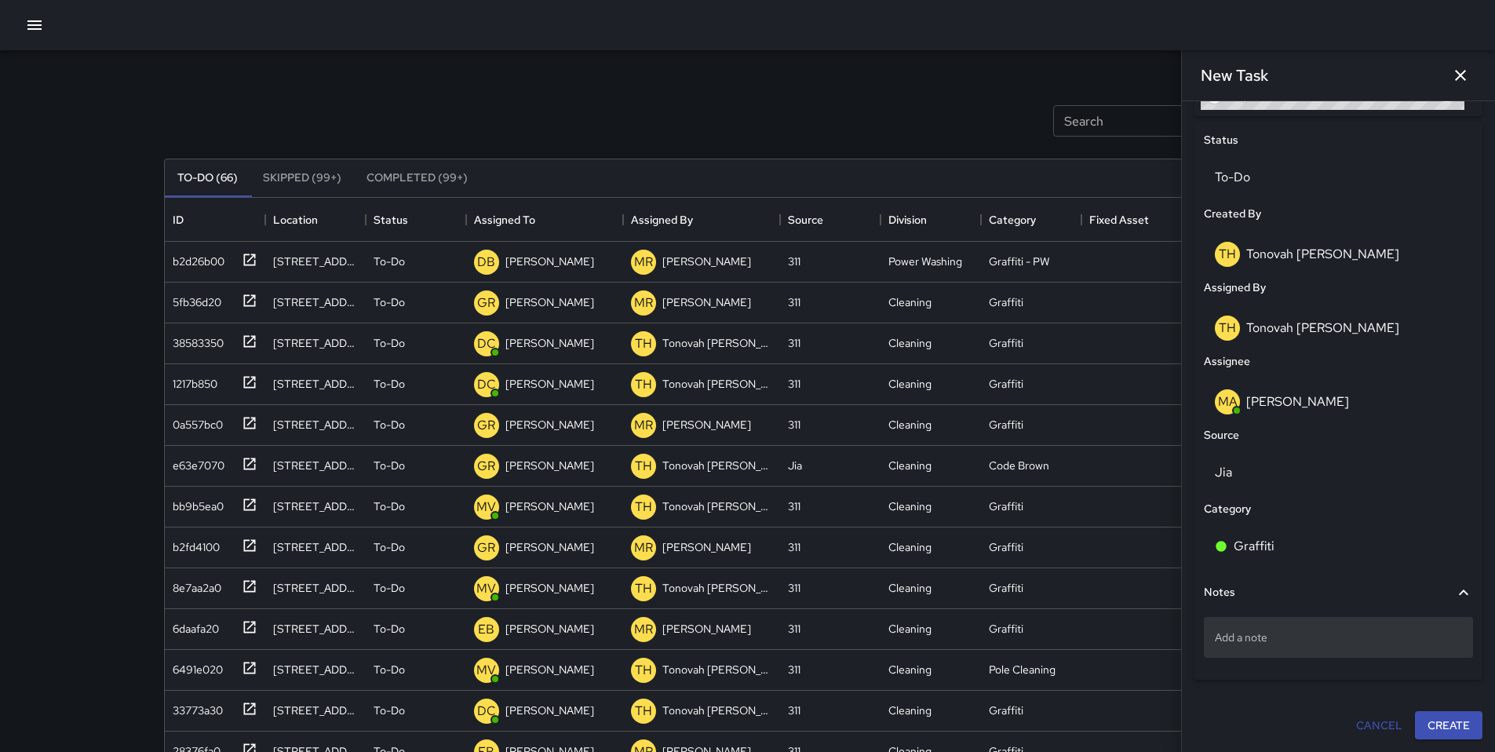
click at [1153, 626] on p "Add a note" at bounding box center [1338, 638] width 247 height 16
type textarea "*"
type textarea "**********"
click at [1153, 626] on button "Create" at bounding box center [1449, 741] width 68 height 29
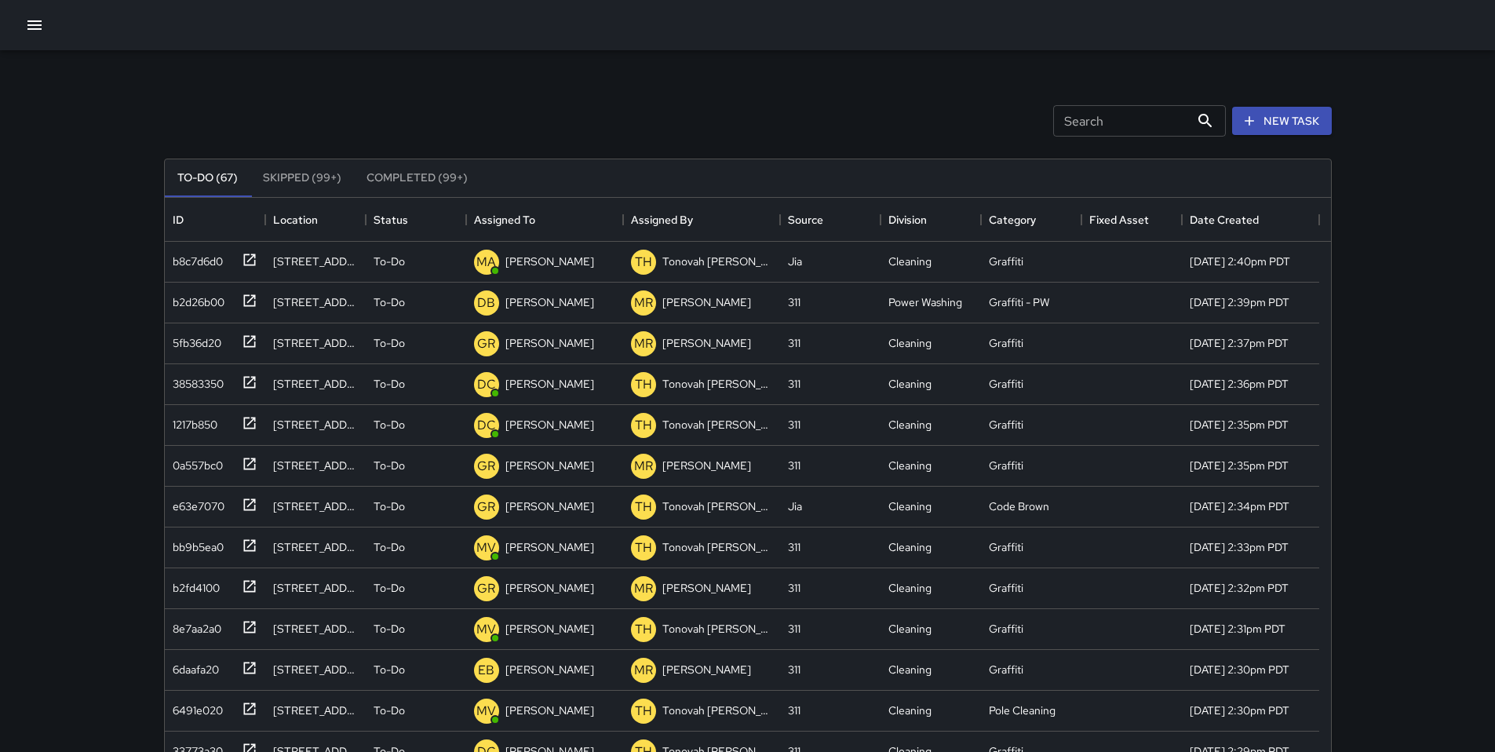
click at [28, 20] on icon "button" at bounding box center [34, 24] width 14 height 9
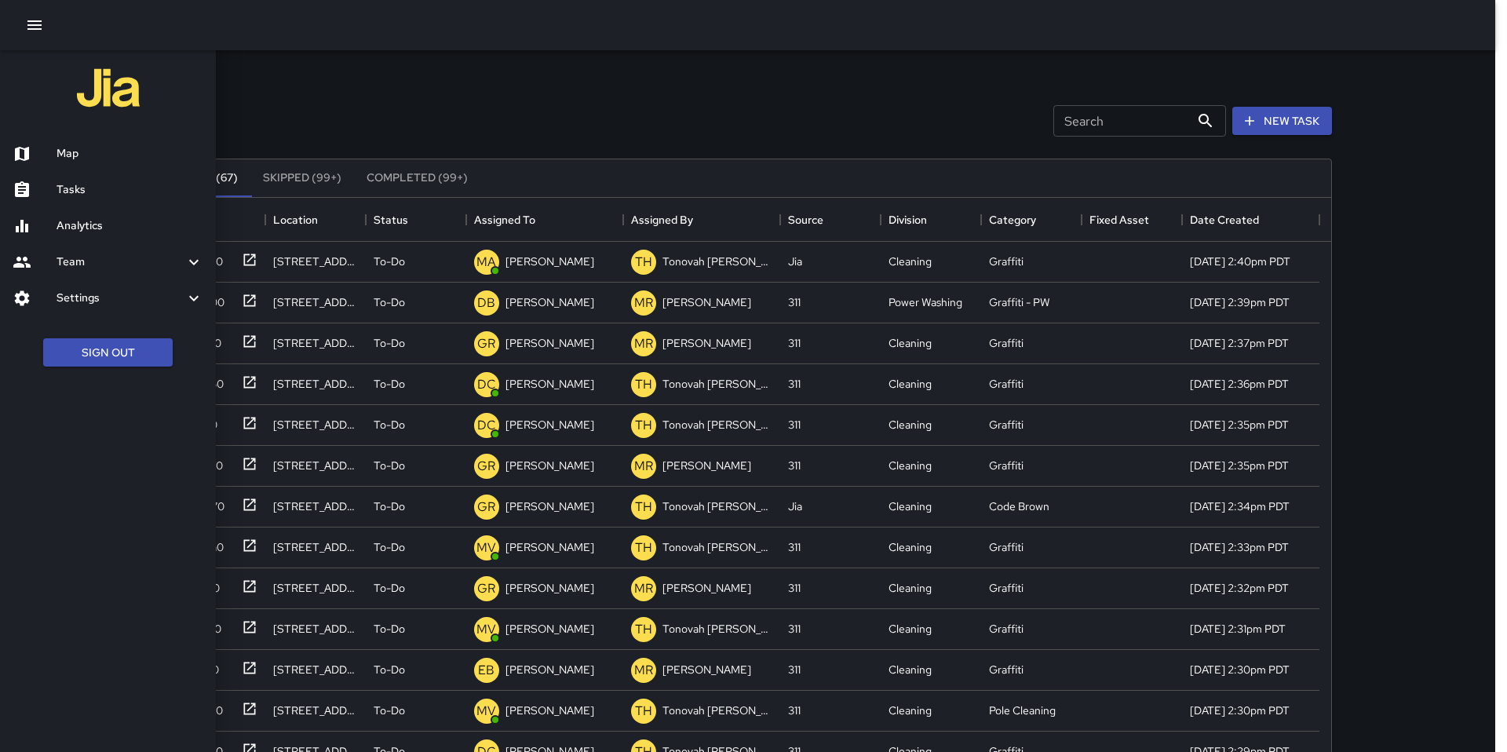
click at [129, 145] on h6 "Map" at bounding box center [130, 153] width 147 height 17
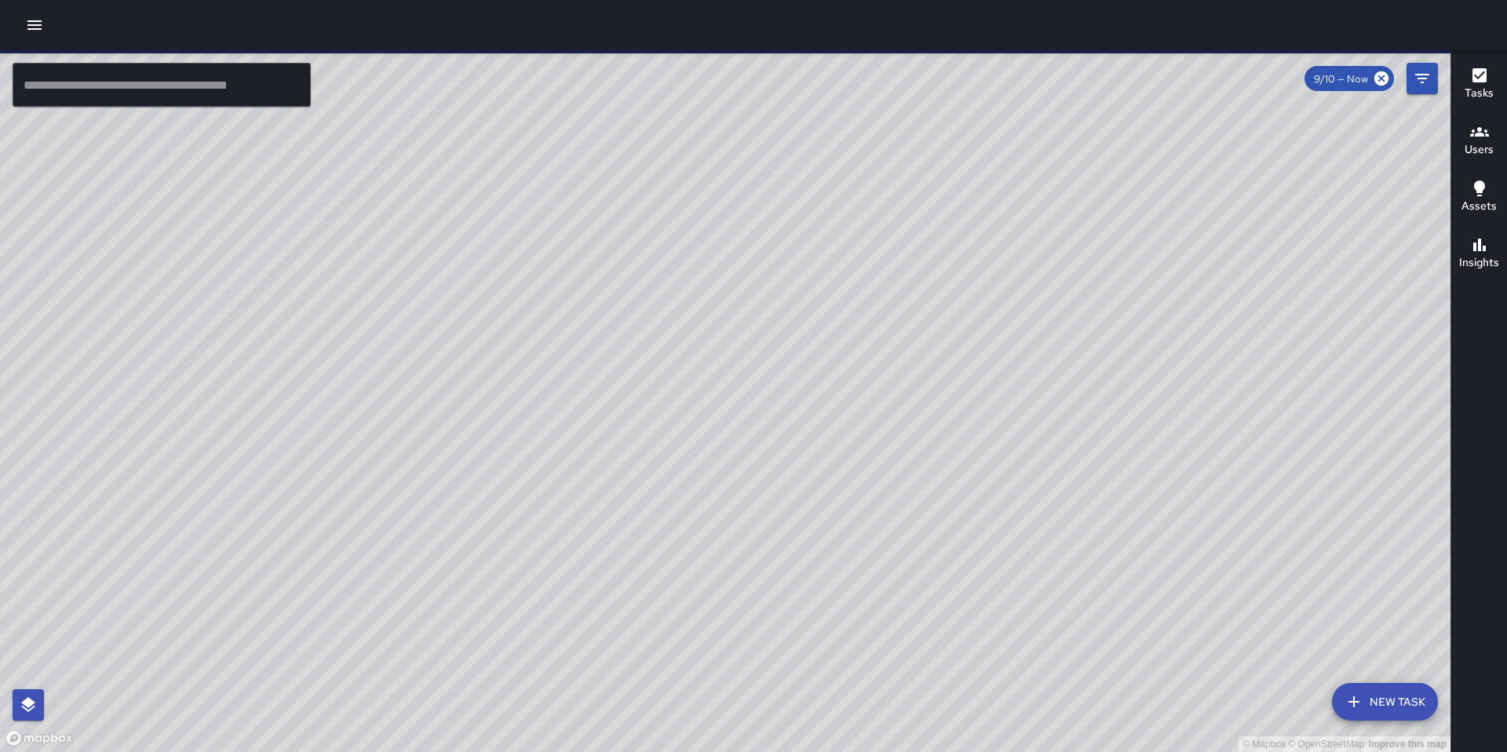
drag, startPoint x: 695, startPoint y: 448, endPoint x: 798, endPoint y: 353, distance: 140.6
click at [798, 353] on div "© Mapbox © OpenStreetMap Improve this map" at bounding box center [725, 401] width 1451 height 702
drag, startPoint x: 779, startPoint y: 453, endPoint x: 770, endPoint y: 453, distance: 8.6
click at [771, 453] on div "© Mapbox © OpenStreetMap Improve this map" at bounding box center [725, 401] width 1451 height 702
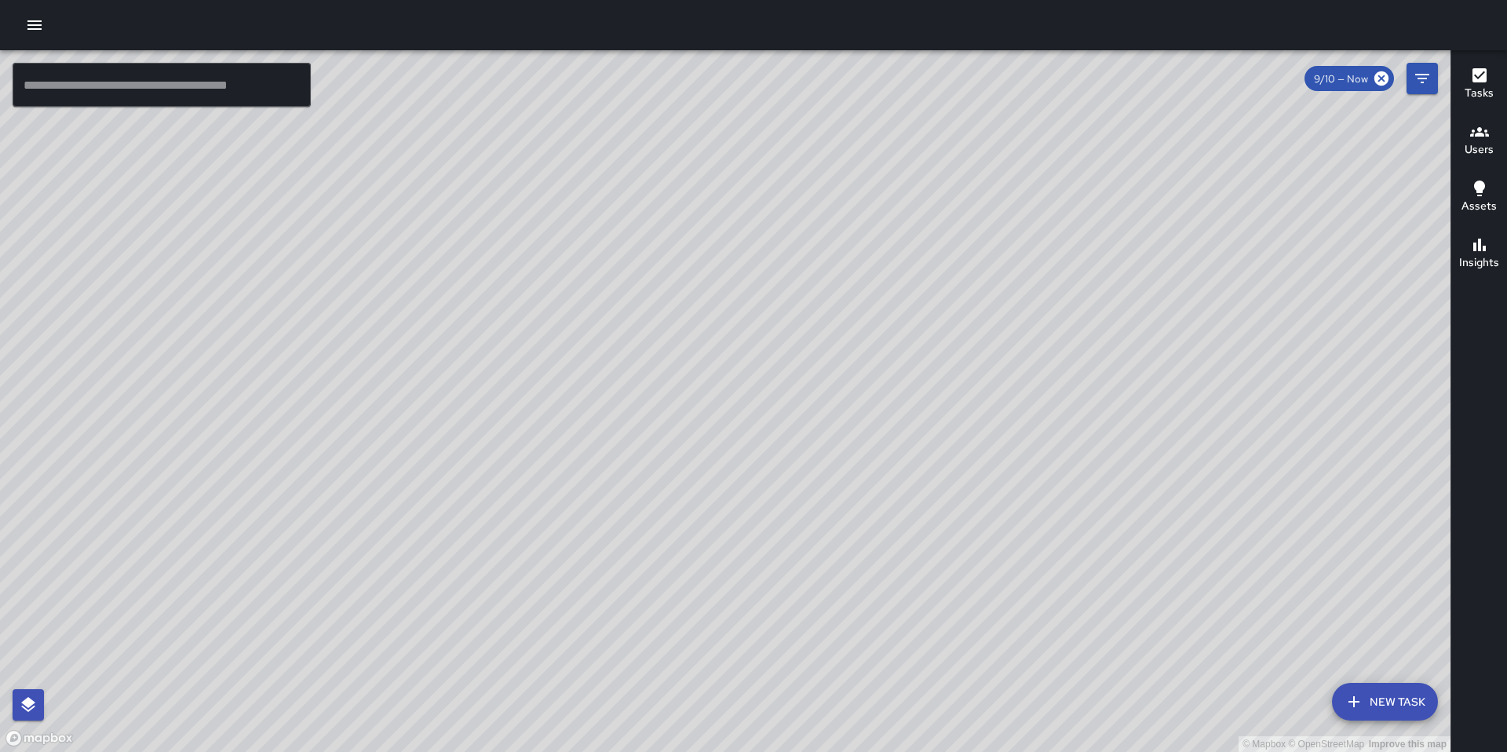
drag, startPoint x: 560, startPoint y: 403, endPoint x: 799, endPoint y: 647, distance: 341.9
click at [799, 626] on div "© Mapbox © OpenStreetMap Improve this map" at bounding box center [725, 401] width 1451 height 702
drag, startPoint x: 725, startPoint y: 551, endPoint x: 806, endPoint y: 617, distance: 104.9
click at [807, 626] on div "© Mapbox © OpenStreetMap Improve this map" at bounding box center [725, 401] width 1451 height 702
click at [438, 582] on div "© Mapbox © OpenStreetMap Improve this map WB Woodrow Blake 1434 Howard Street C…" at bounding box center [725, 401] width 1451 height 702
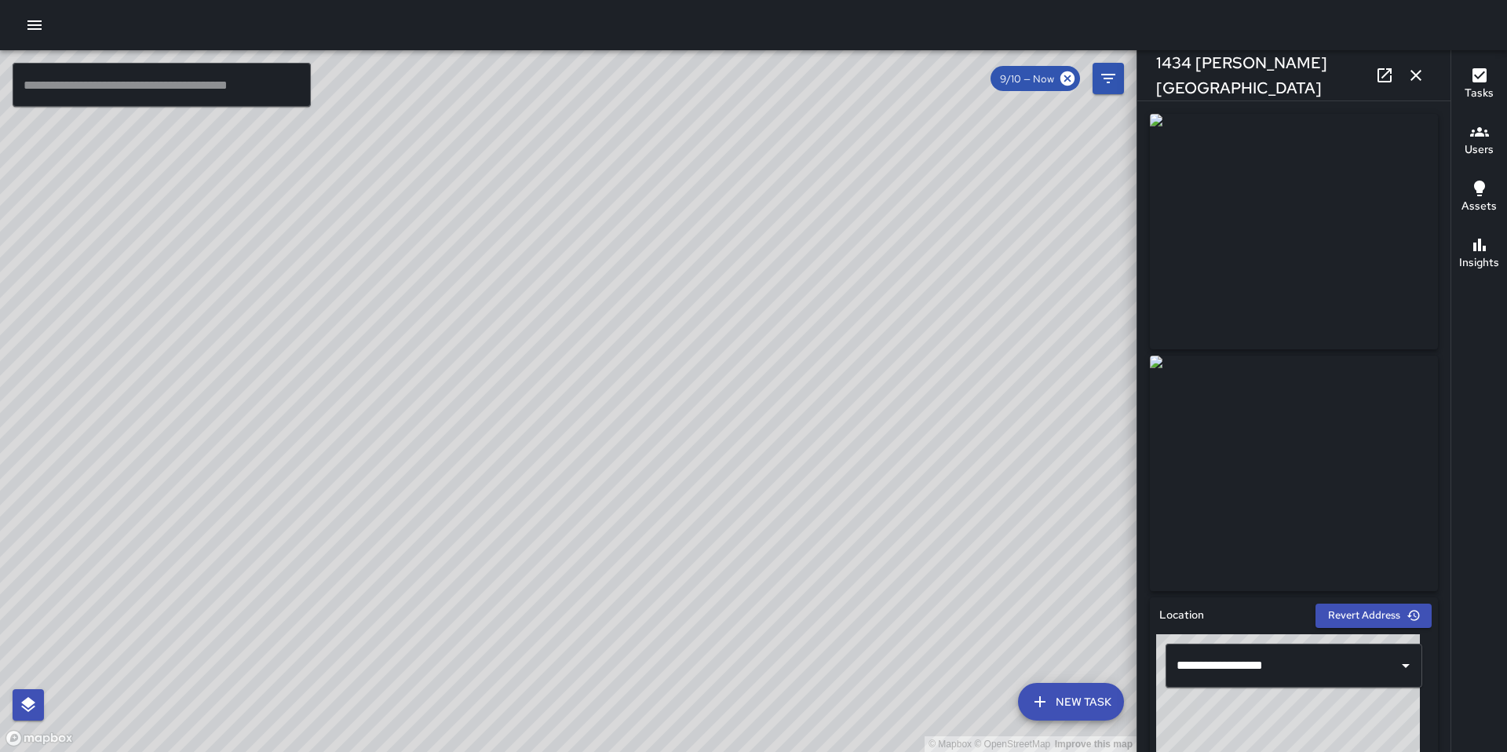
click at [569, 414] on div "© Mapbox © OpenStreetMap Improve this map DL David Lewis 1434 Howard Street Com…" at bounding box center [568, 401] width 1137 height 702
click at [1153, 80] on icon "button" at bounding box center [1416, 75] width 19 height 19
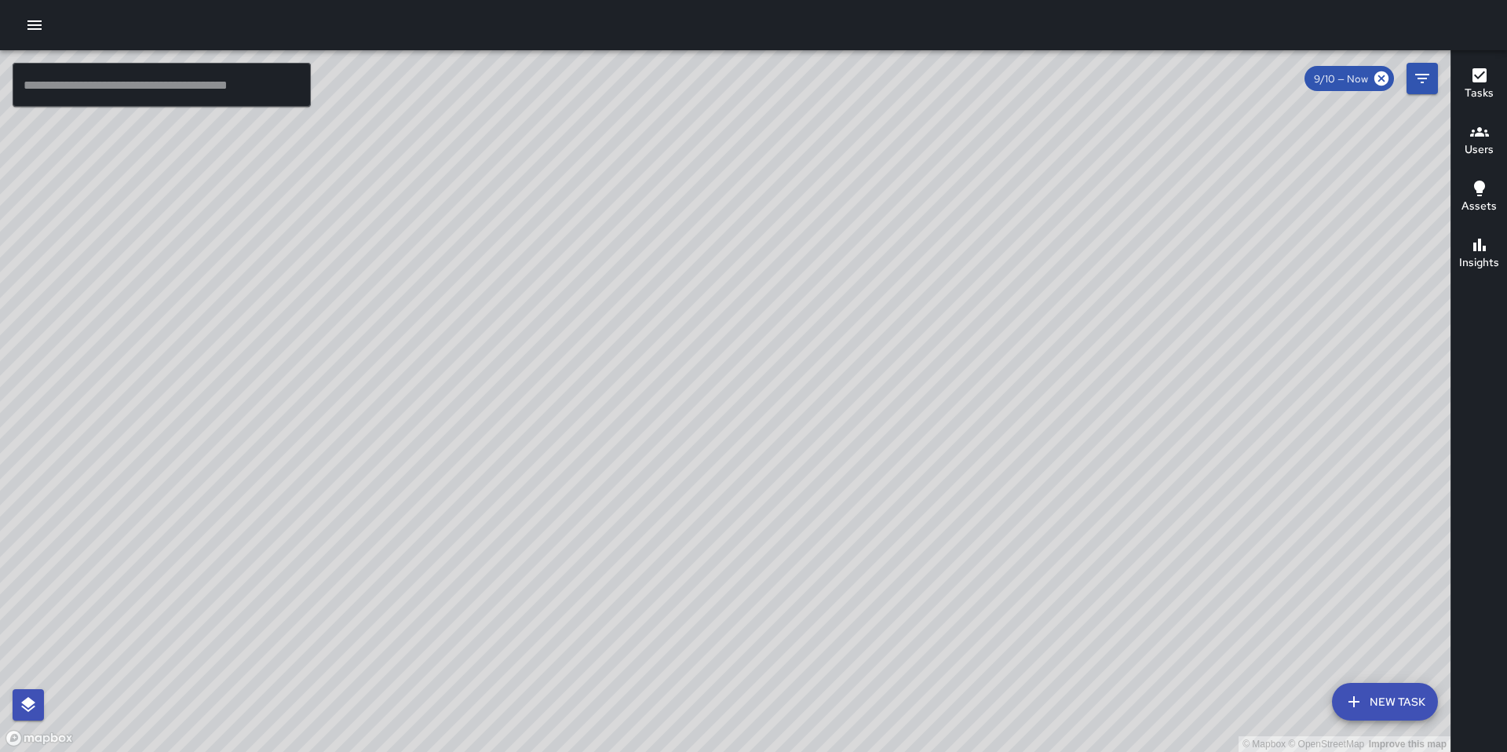
click at [31, 29] on icon "button" at bounding box center [34, 24] width 14 height 9
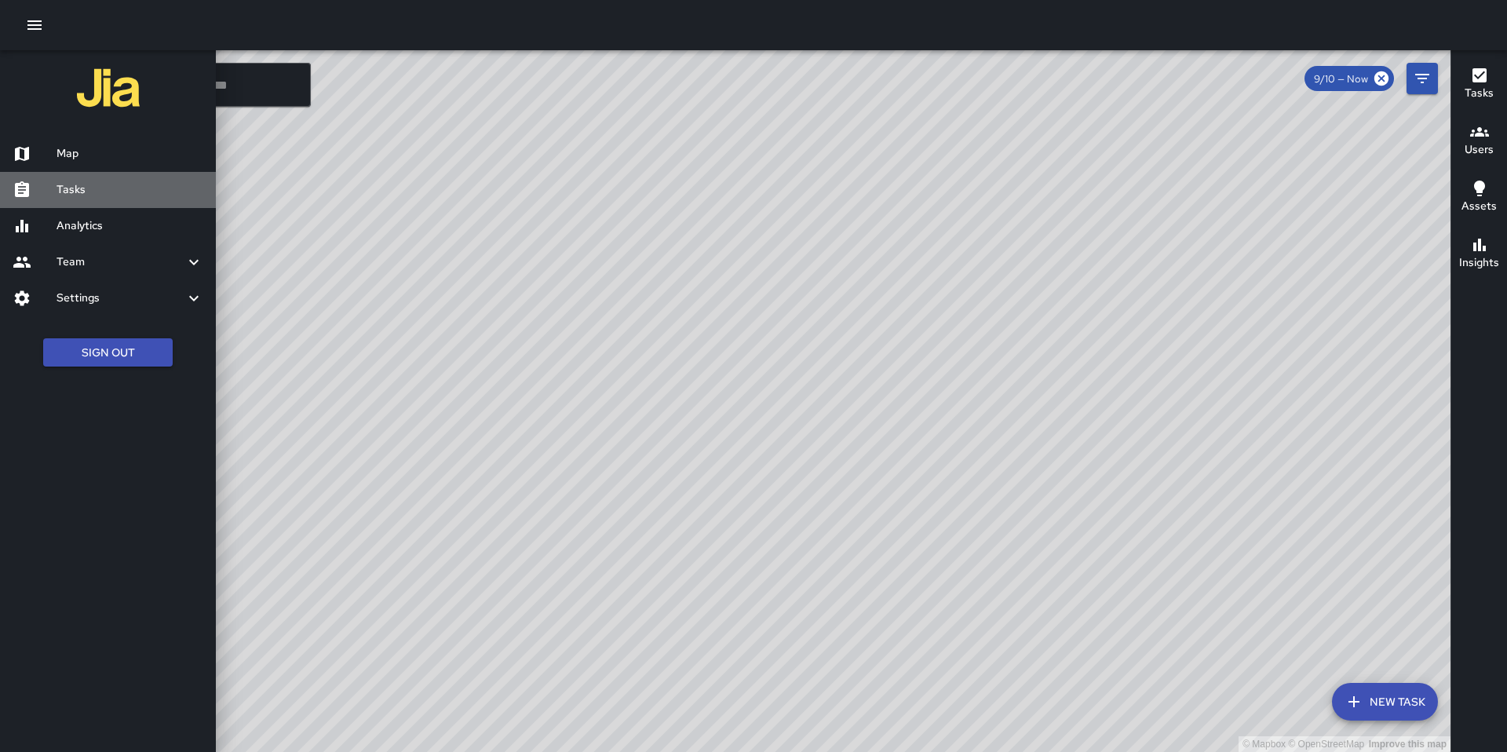
click at [49, 196] on div at bounding box center [35, 190] width 44 height 19
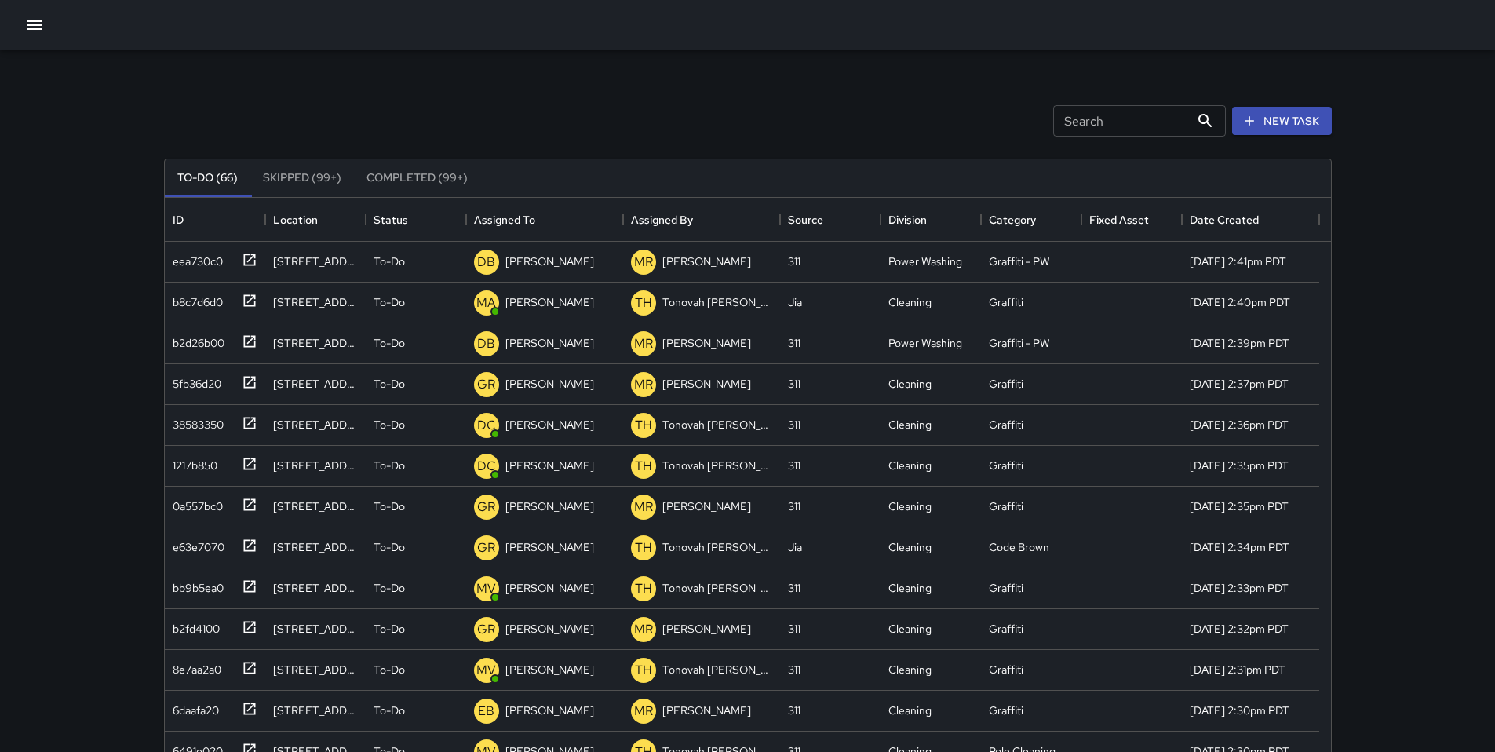
scroll to position [653, 1155]
click at [1057, 122] on input "Search" at bounding box center [1121, 120] width 137 height 31
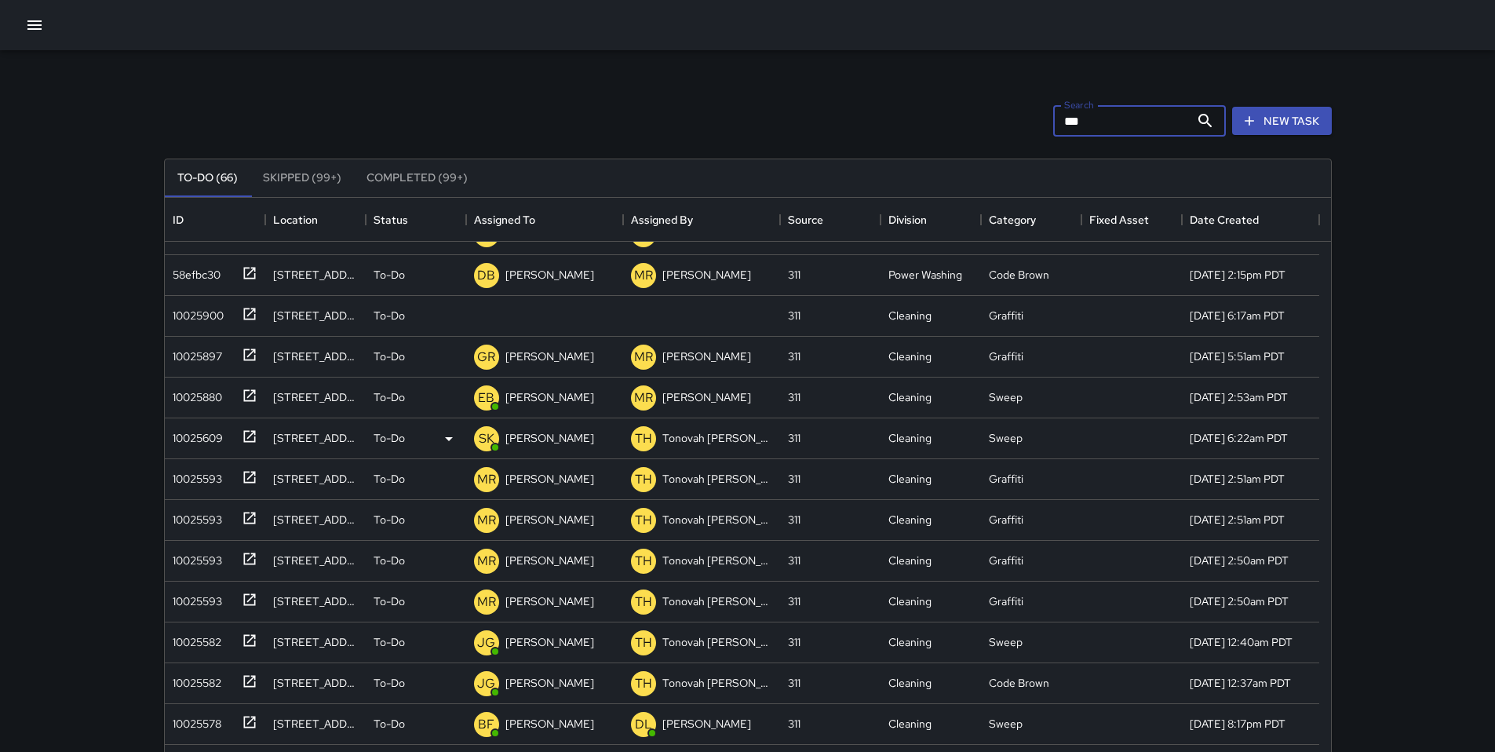
scroll to position [834, 0]
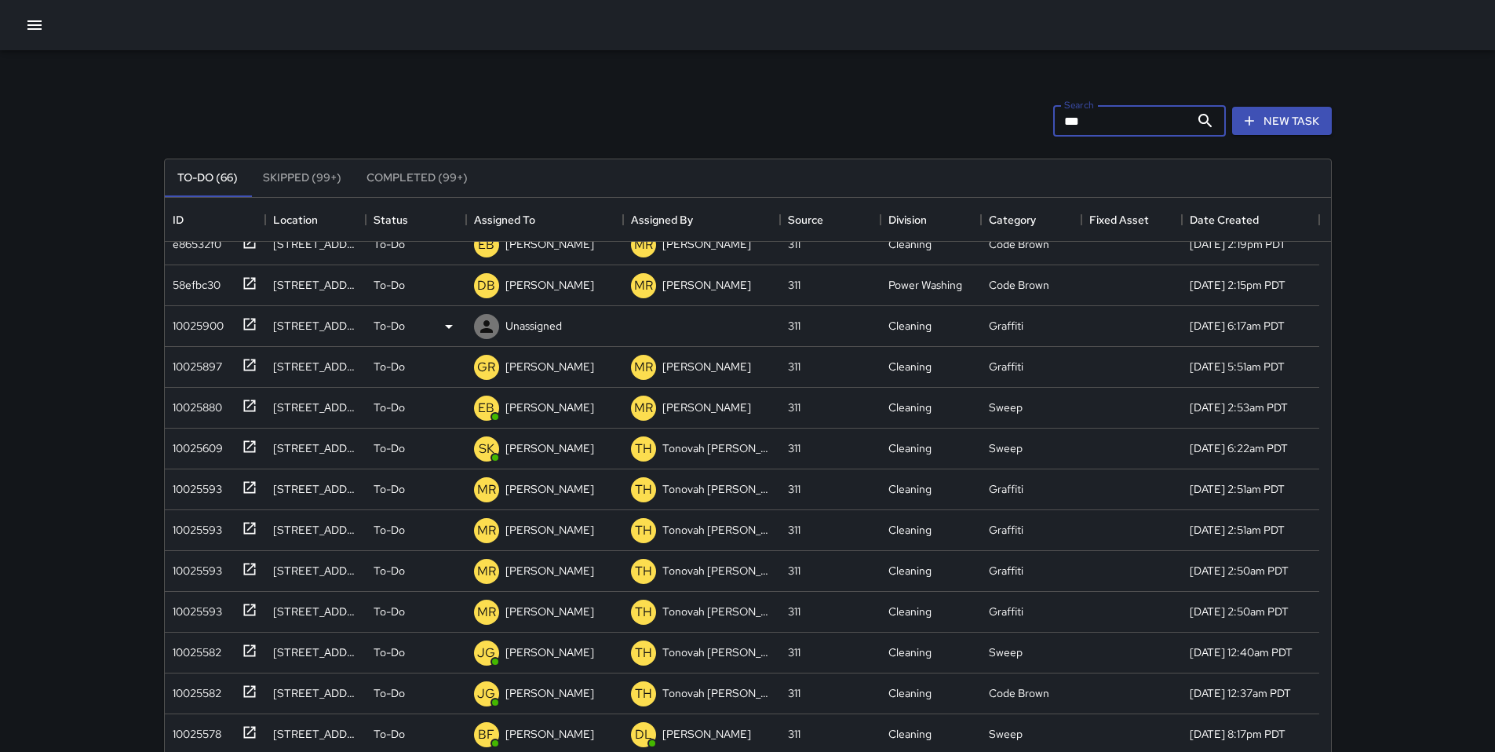
type input "***"
click at [217, 327] on div "10025900" at bounding box center [194, 323] width 57 height 22
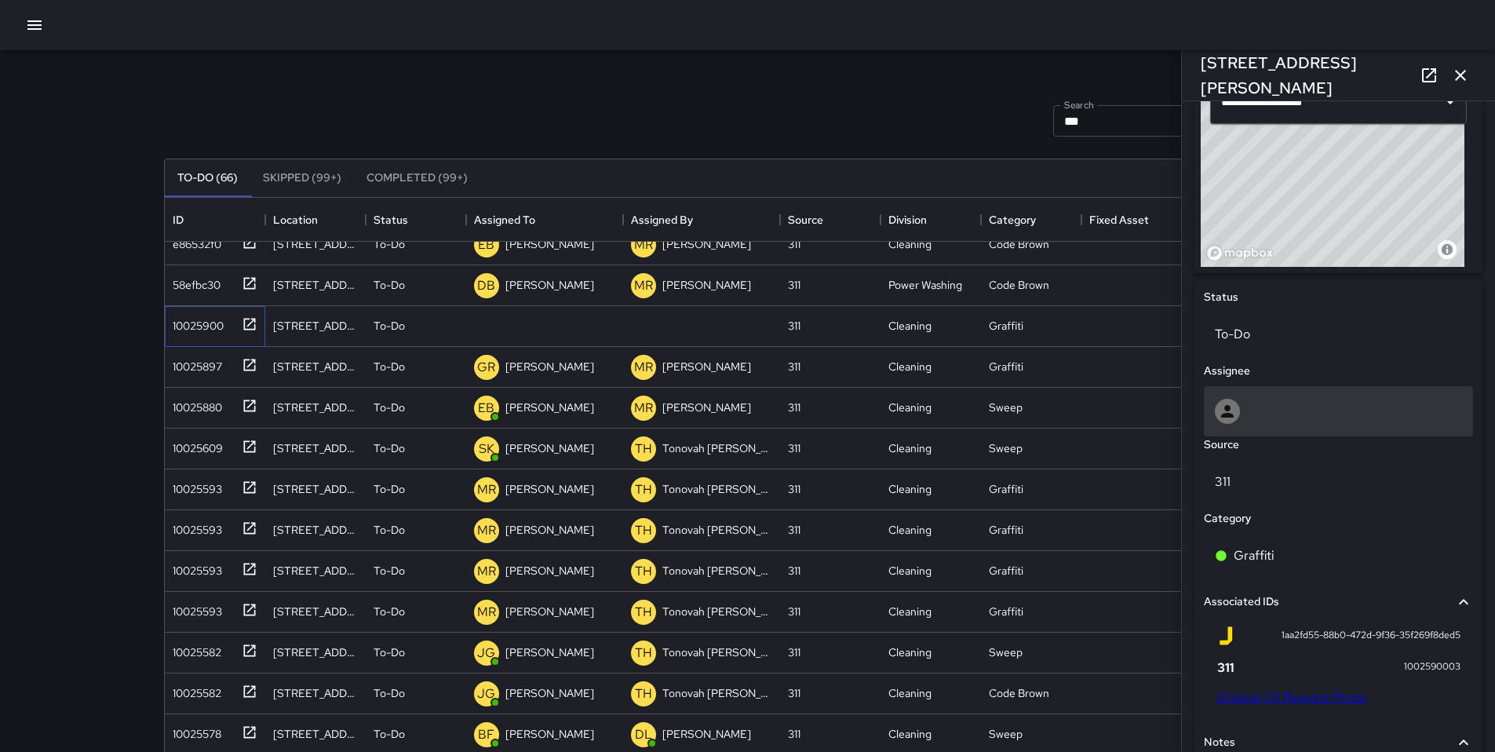
scroll to position [542, 0]
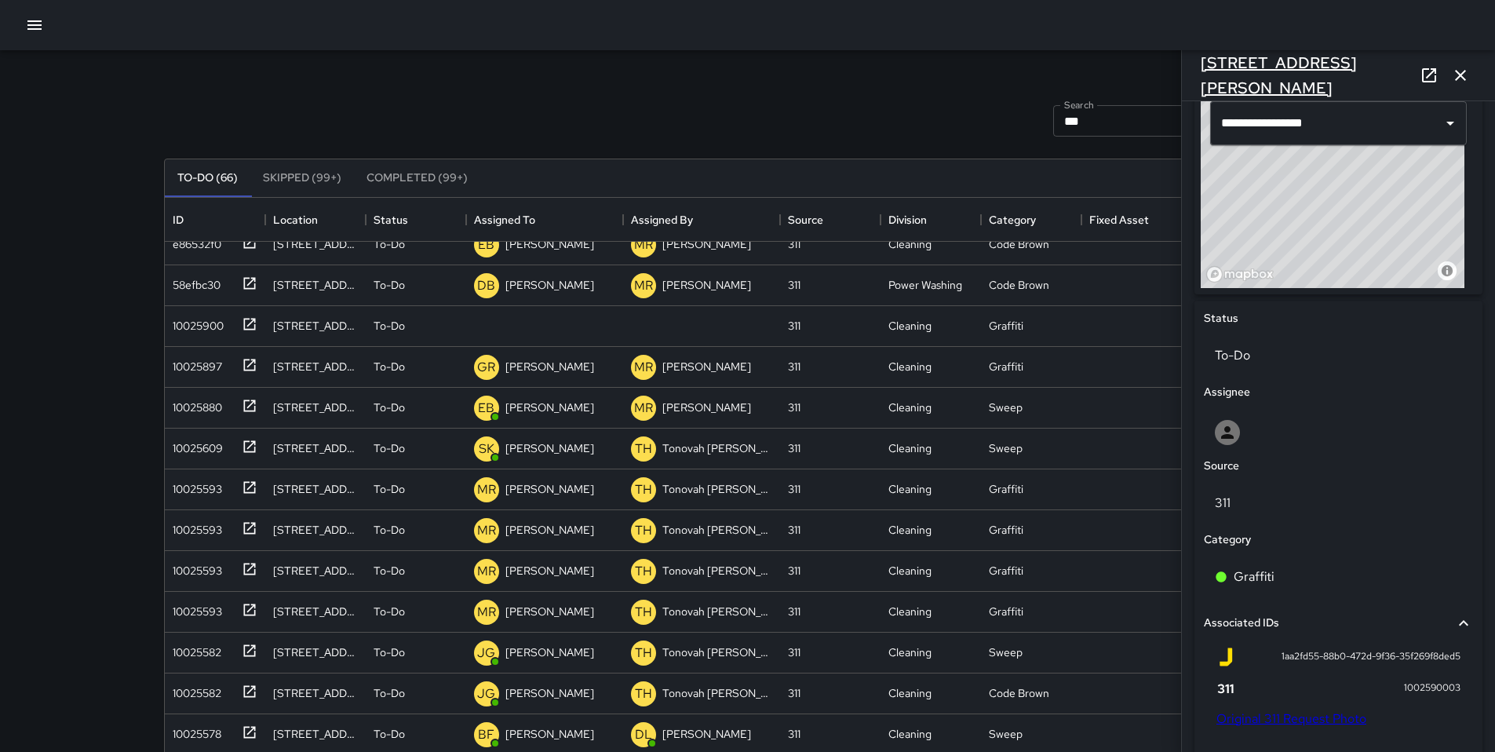
click at [1153, 75] on div "[STREET_ADDRESS][PERSON_NAME]" at bounding box center [1338, 75] width 313 height 50
drag, startPoint x: 1323, startPoint y: 75, endPoint x: 1181, endPoint y: 71, distance: 142.9
click at [1153, 71] on div "**********" at bounding box center [1338, 376] width 314 height 752
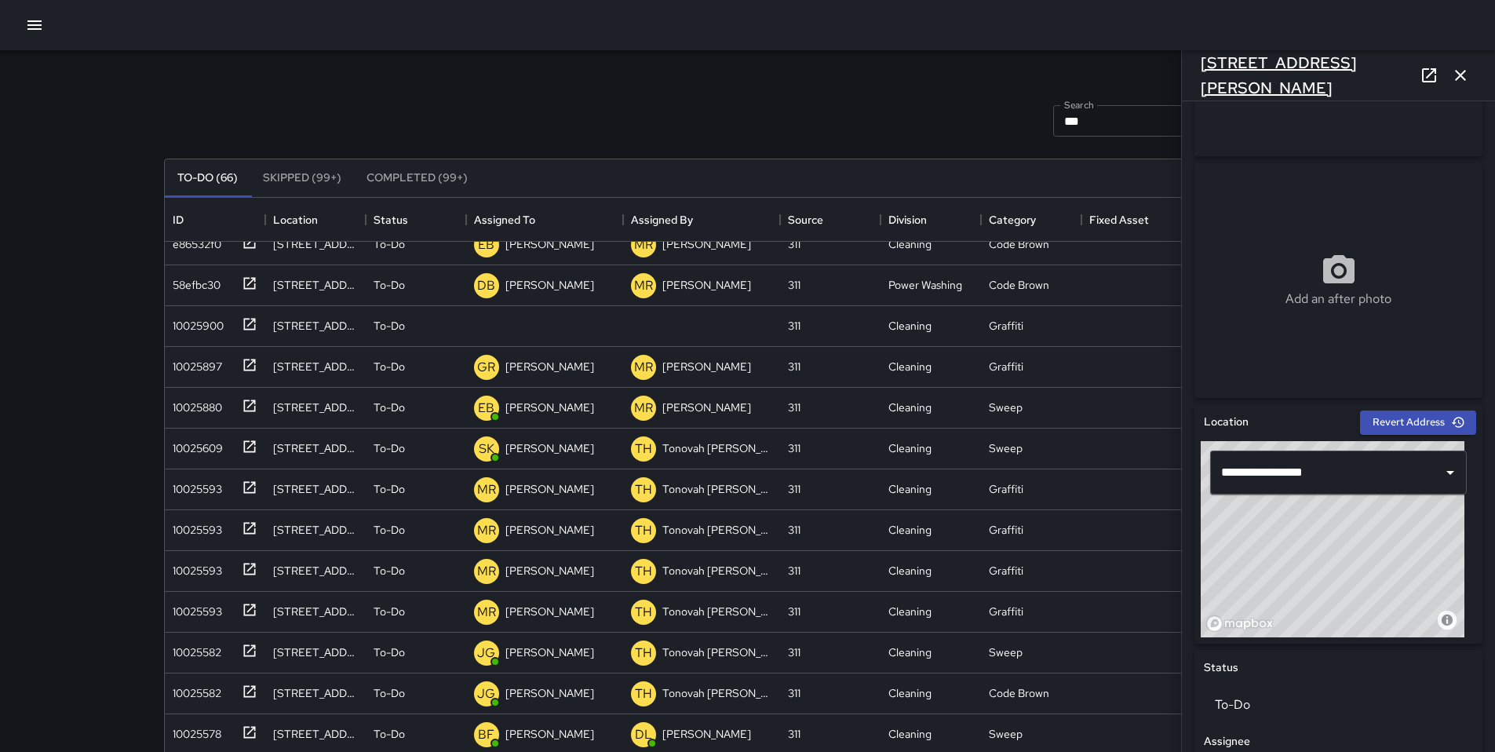
drag, startPoint x: 1346, startPoint y: 78, endPoint x: 1210, endPoint y: 76, distance: 135.8
click at [1153, 76] on div "[STREET_ADDRESS][PERSON_NAME]" at bounding box center [1338, 75] width 313 height 50
copy h6
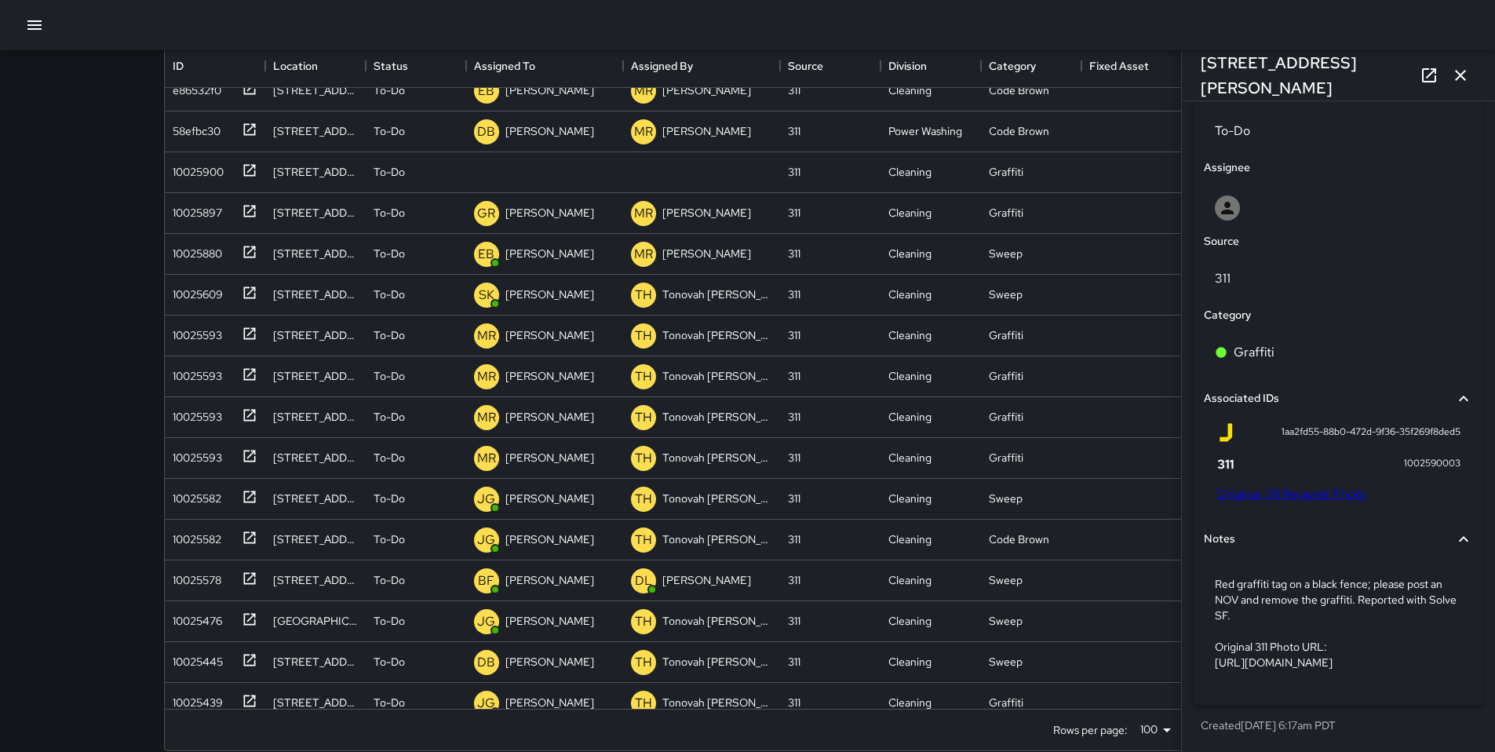
scroll to position [175, 0]
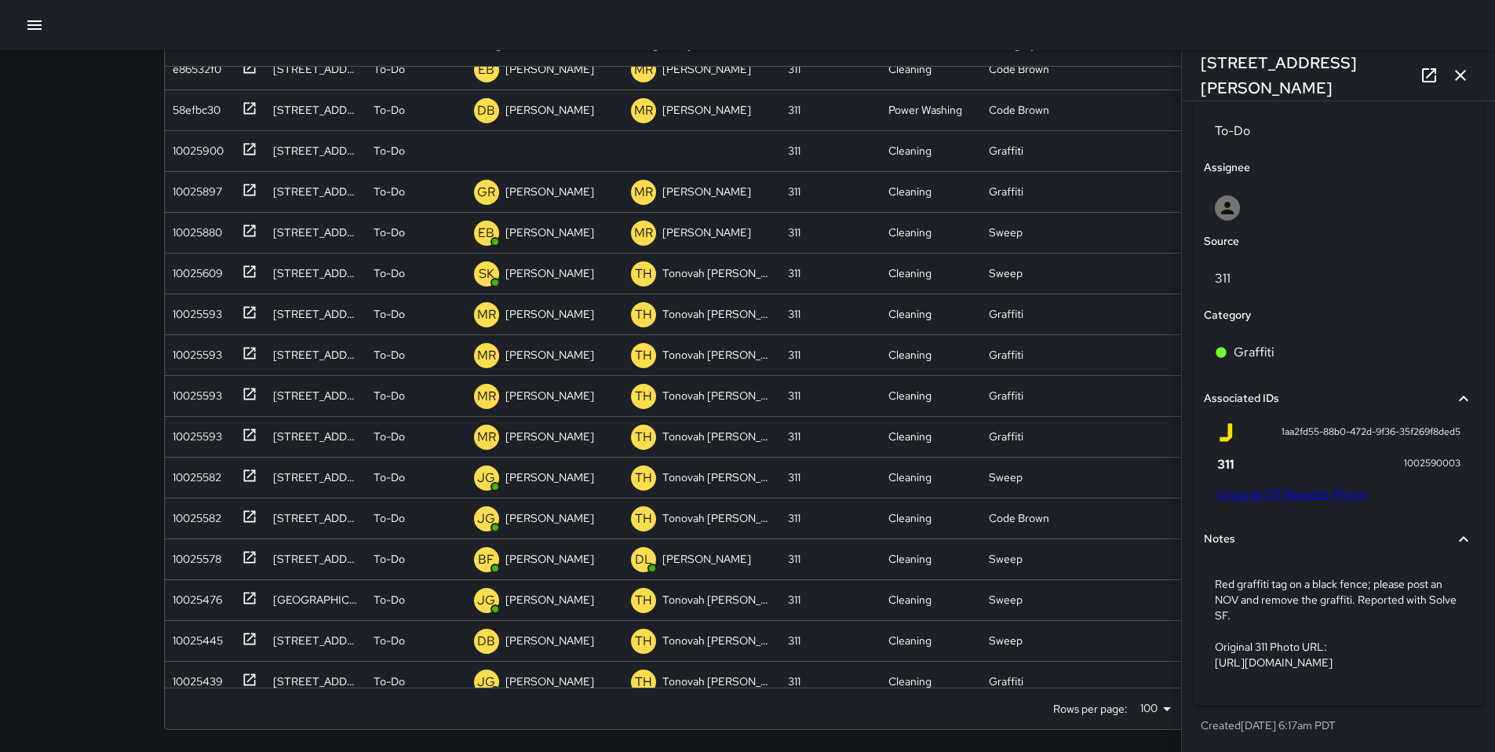
click at [1153, 486] on link "Original 311 Request Photo" at bounding box center [1292, 494] width 150 height 16
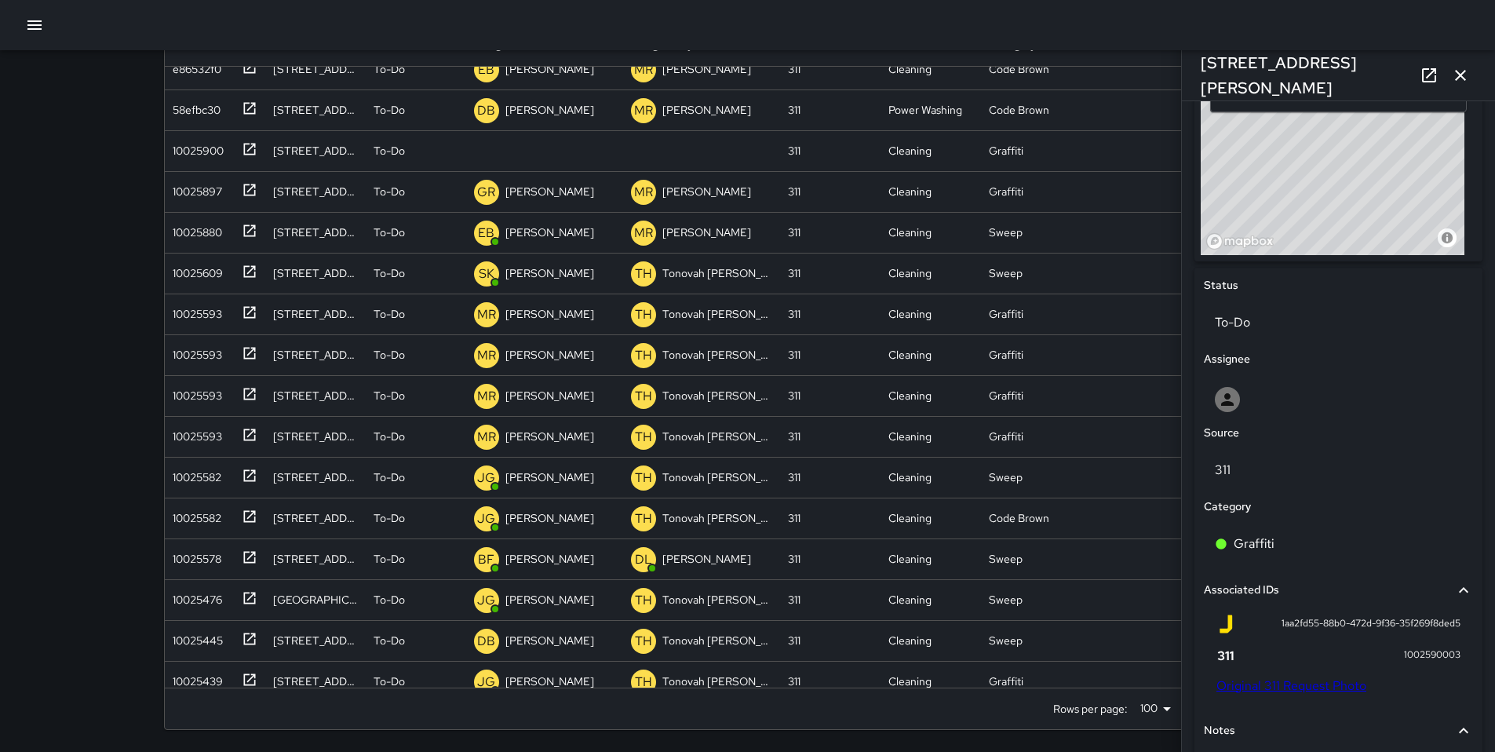
scroll to position [525, 0]
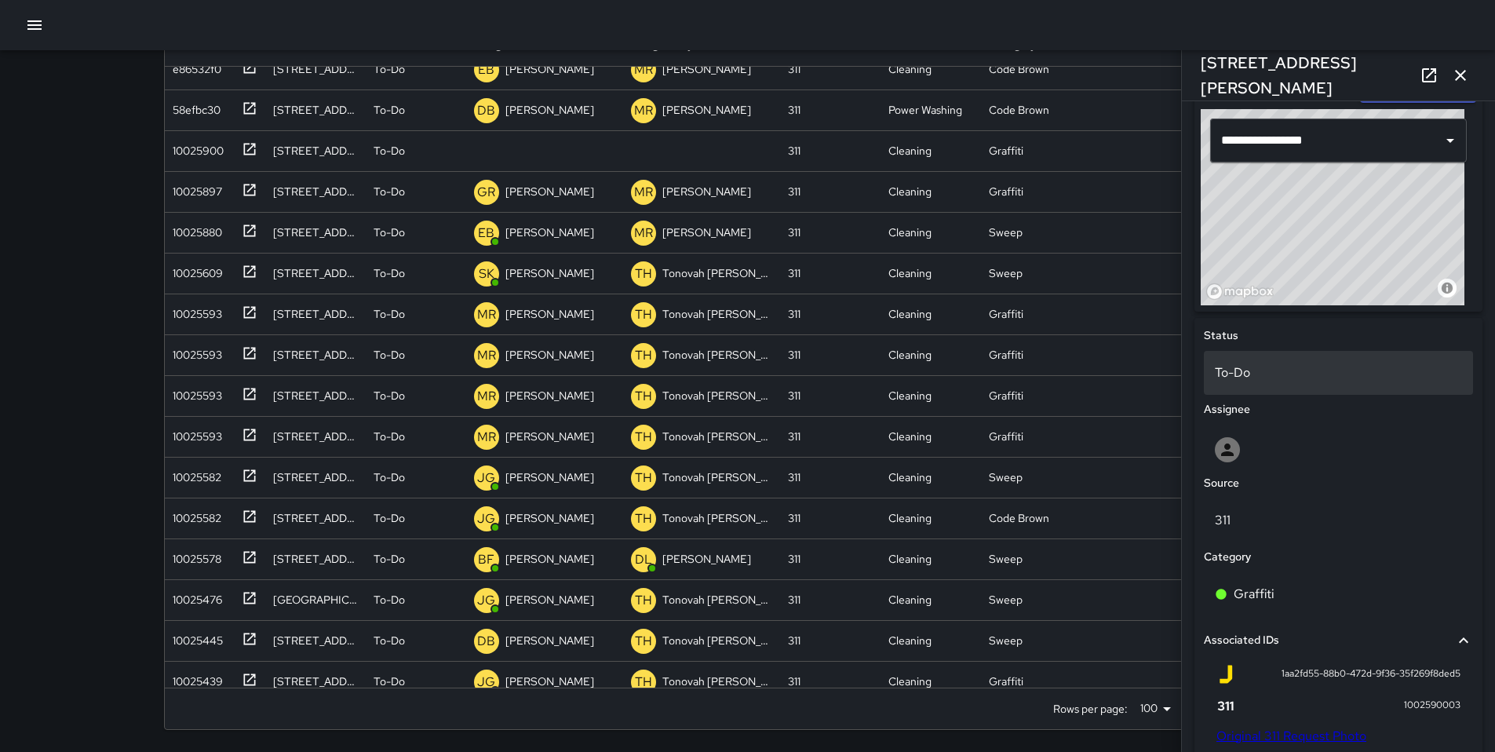
click at [1153, 378] on p "To-Do" at bounding box center [1338, 372] width 247 height 19
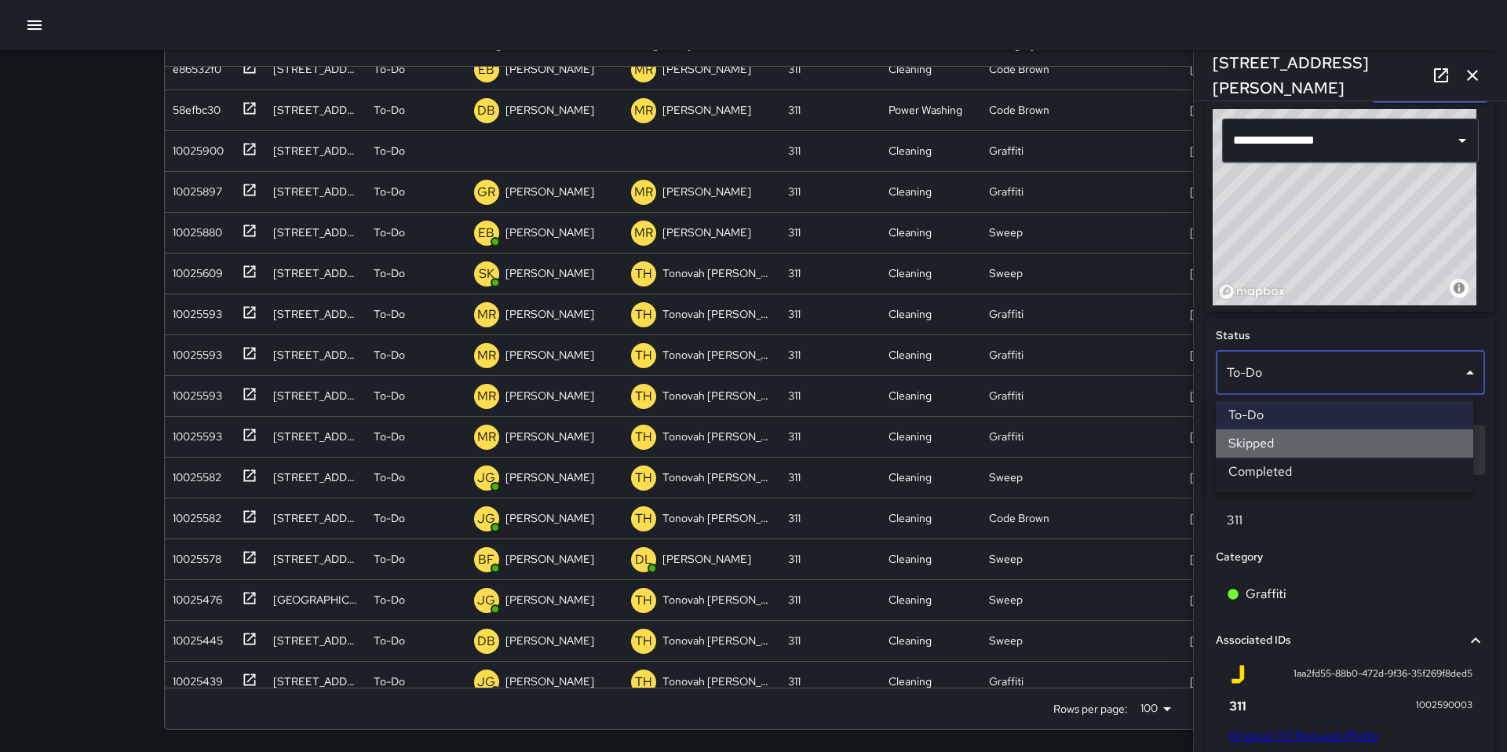
click at [1153, 444] on li "Skipped" at bounding box center [1344, 443] width 257 height 28
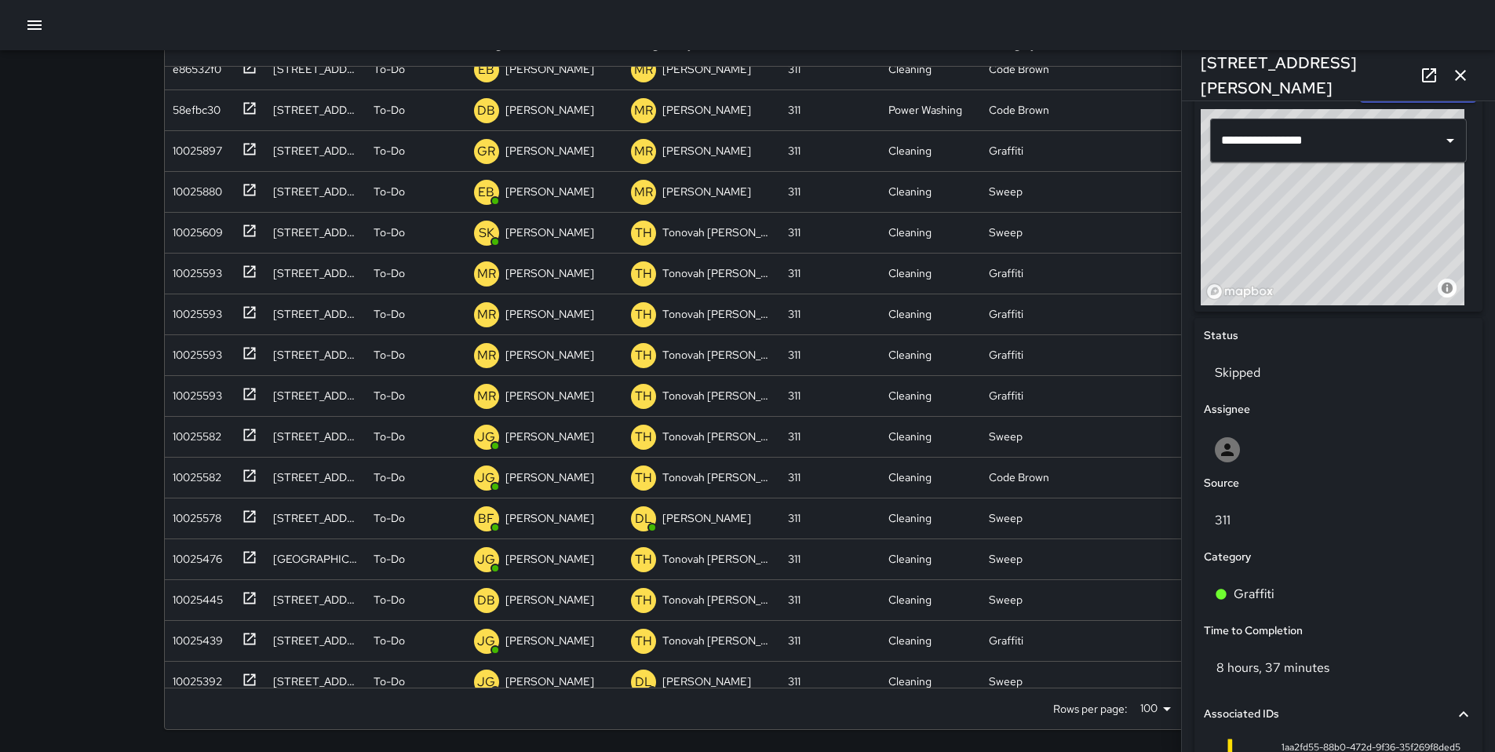
click at [1153, 78] on icon "button" at bounding box center [1460, 75] width 11 height 11
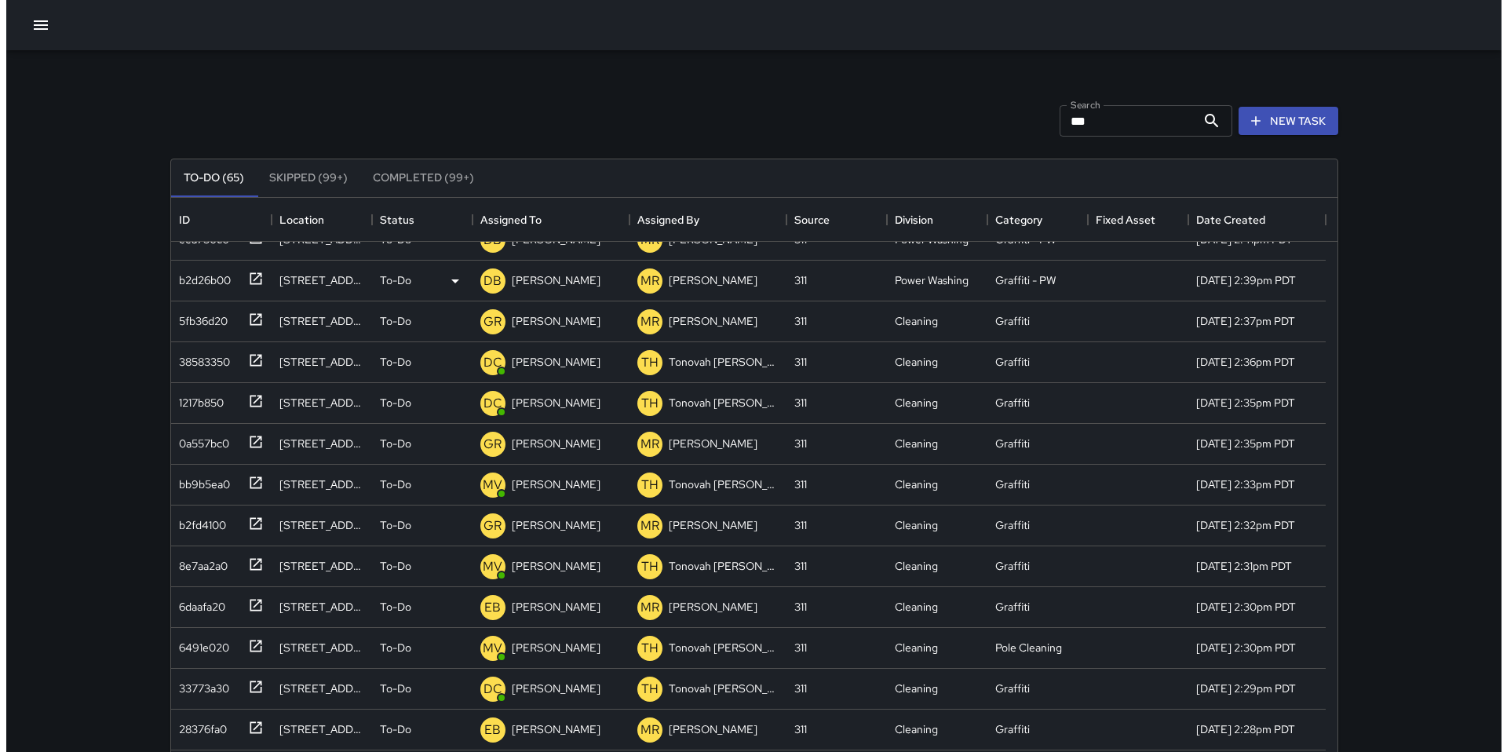
scroll to position [0, 0]
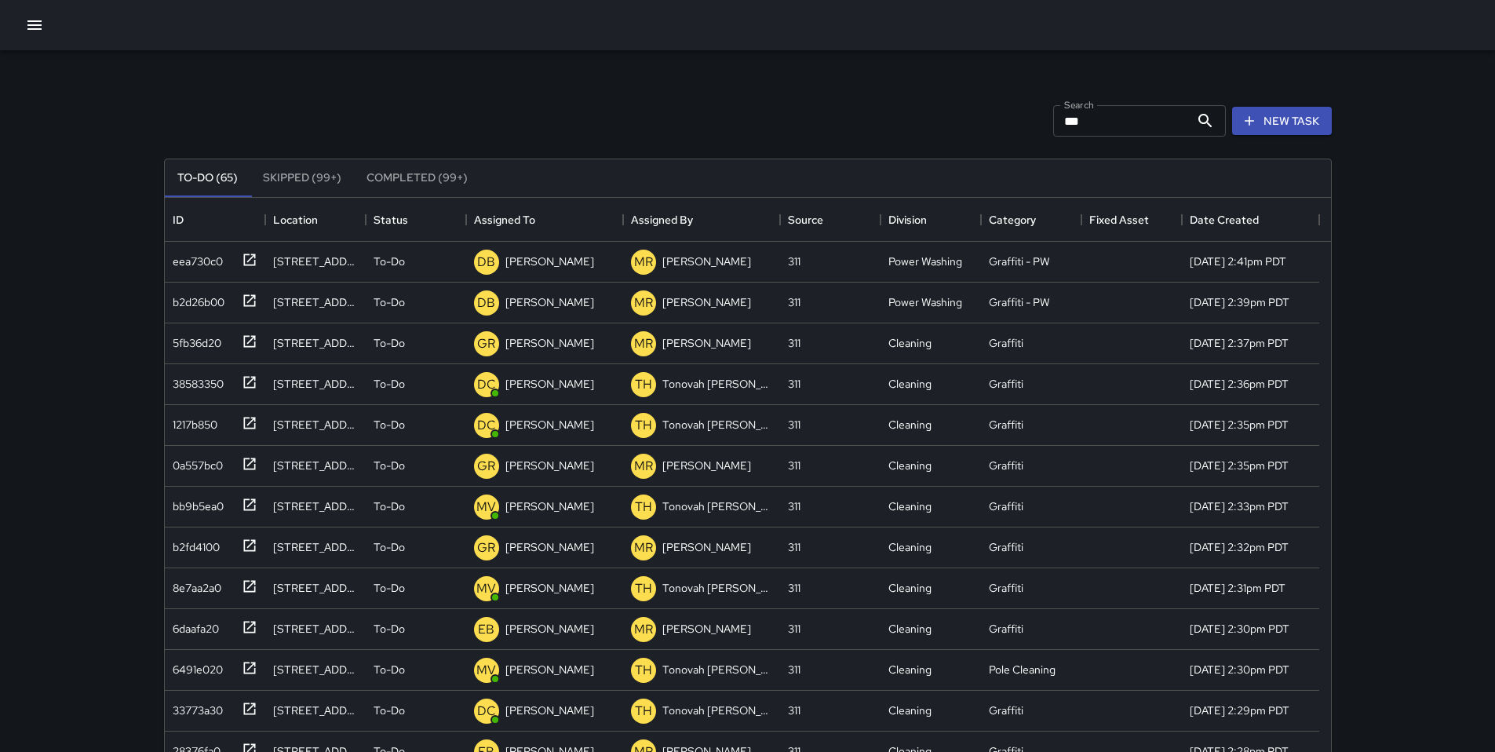
drag, startPoint x: 883, startPoint y: 71, endPoint x: 947, endPoint y: 82, distance: 64.5
click at [883, 71] on div "Search *** Search New Task To-Do (65) Skipped (99+) Completed (99+) ID Location…" at bounding box center [748, 488] width 1206 height 877
drag, startPoint x: 1061, startPoint y: 120, endPoint x: 904, endPoint y: 103, distance: 158.7
click at [943, 108] on div "Search *** Search New Task" at bounding box center [748, 121] width 1174 height 82
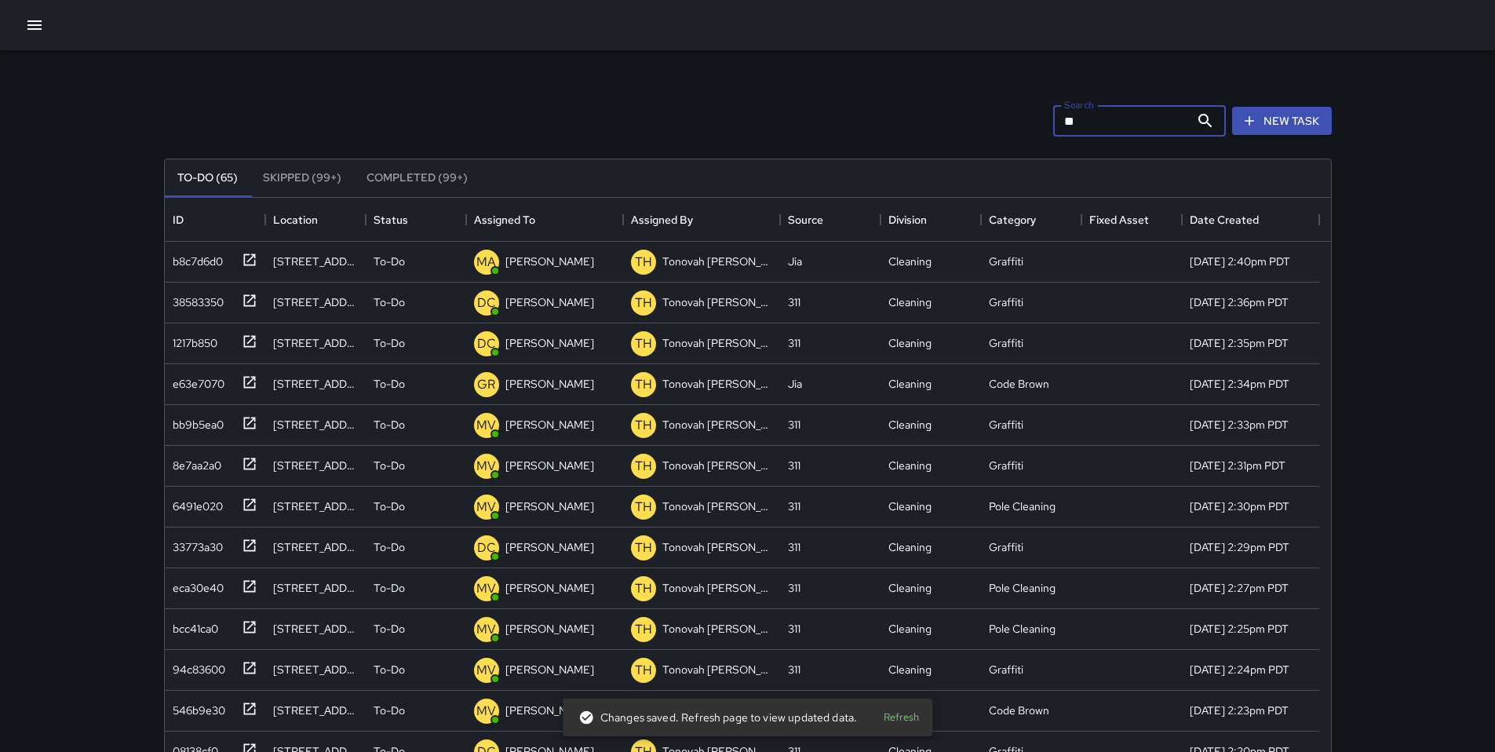
type input "*"
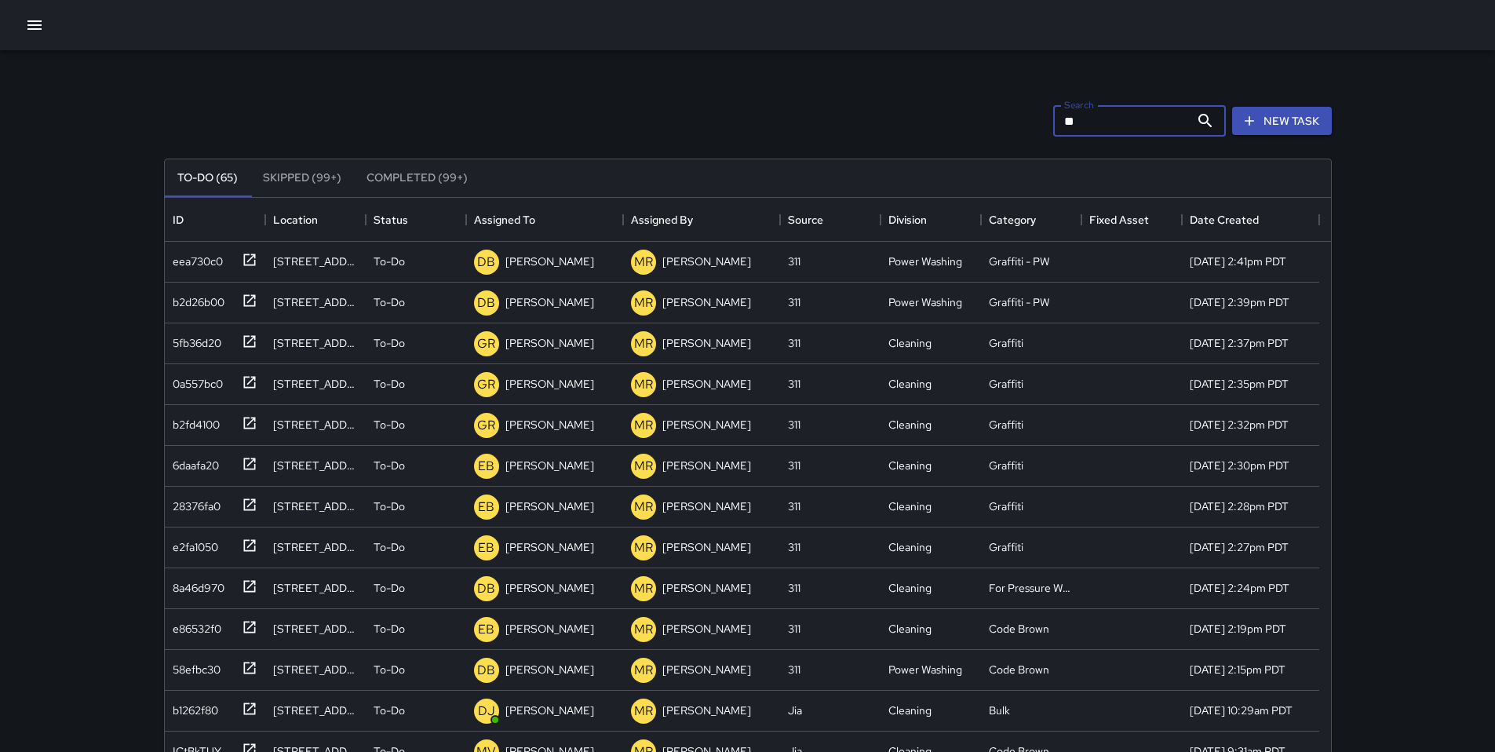
type input "*"
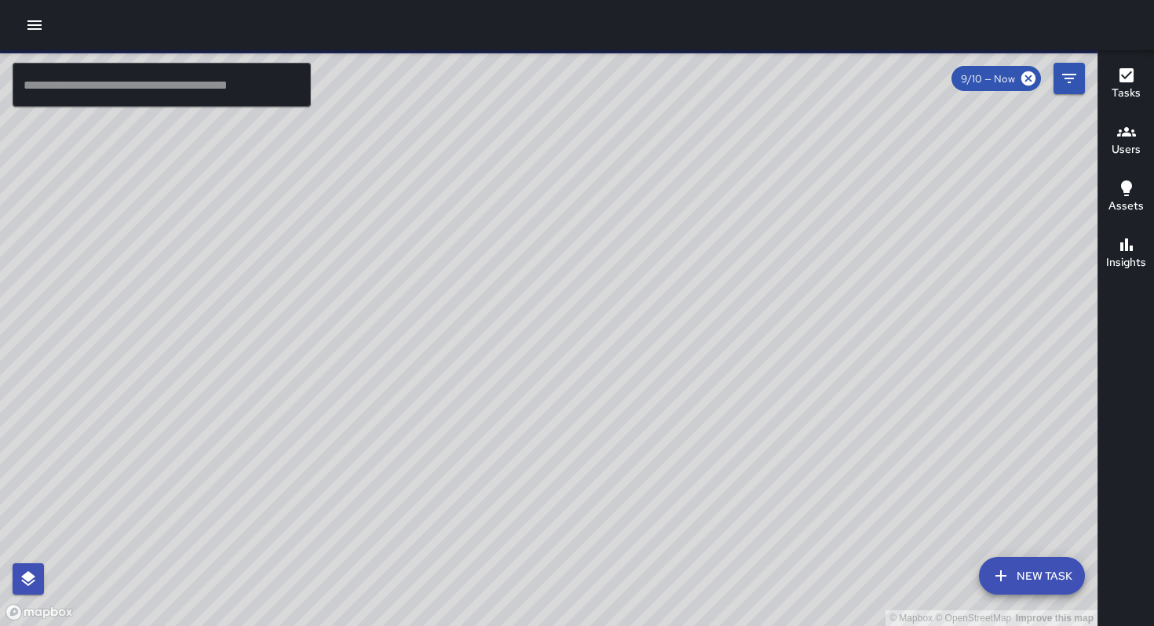
click at [34, 31] on icon "button" at bounding box center [34, 25] width 19 height 19
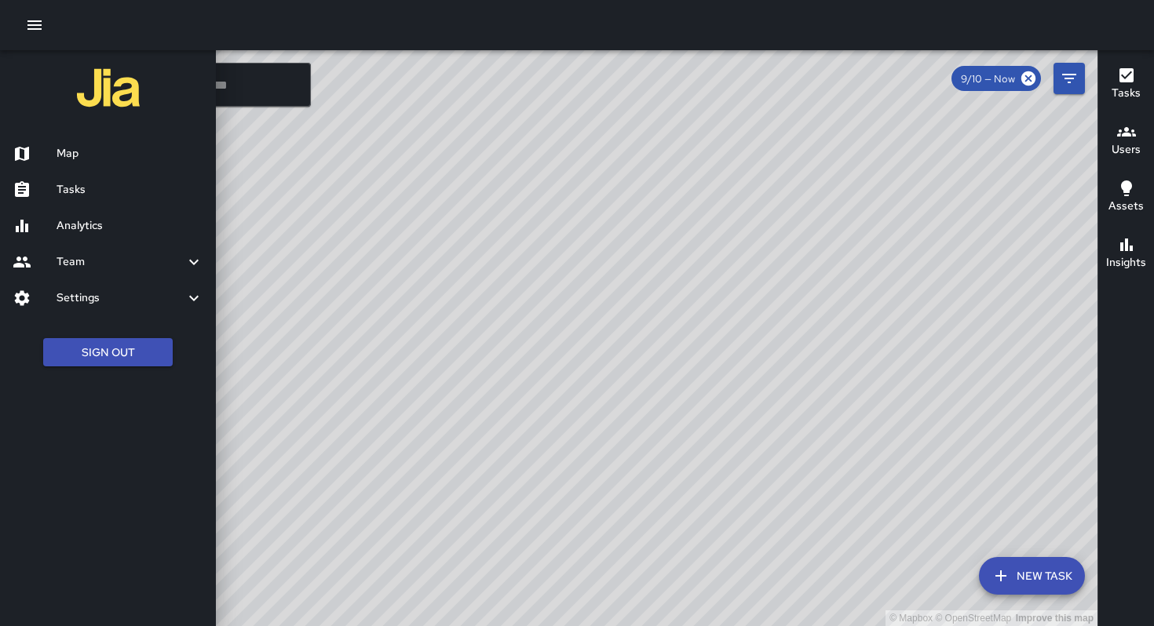
click at [59, 184] on h6 "Tasks" at bounding box center [130, 189] width 147 height 17
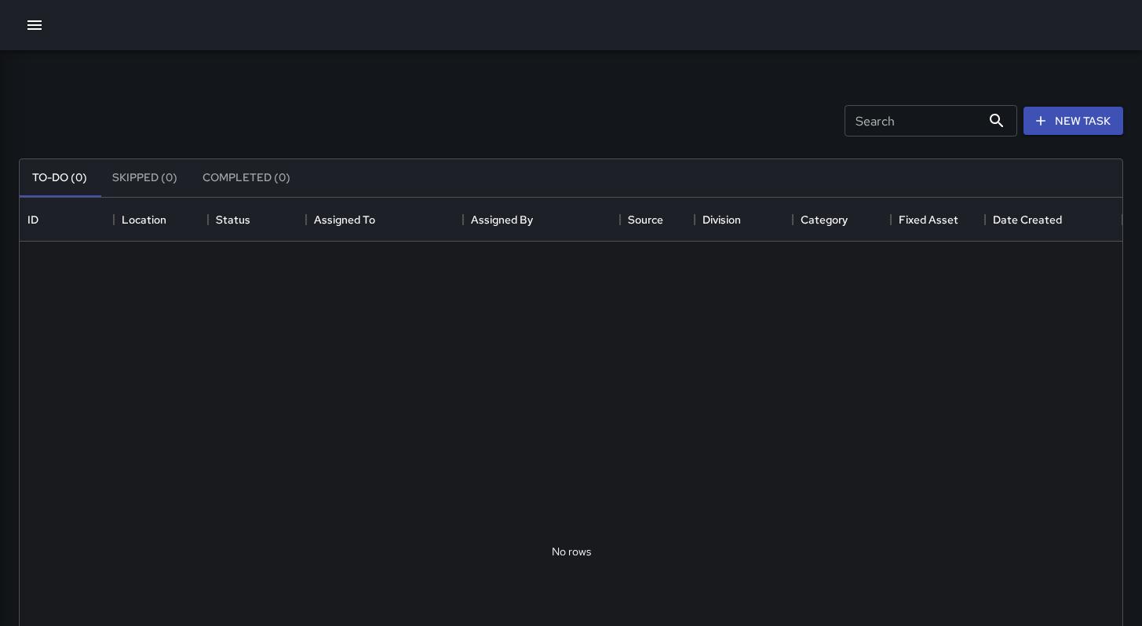
scroll to position [653, 1091]
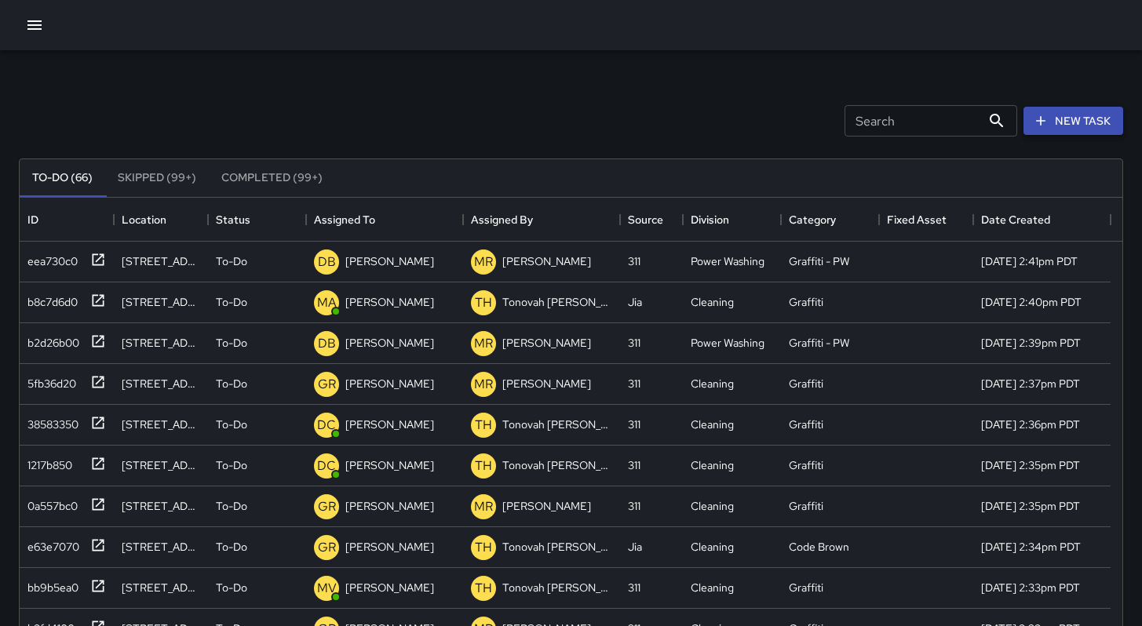
click at [1041, 129] on button "New Task" at bounding box center [1074, 121] width 100 height 29
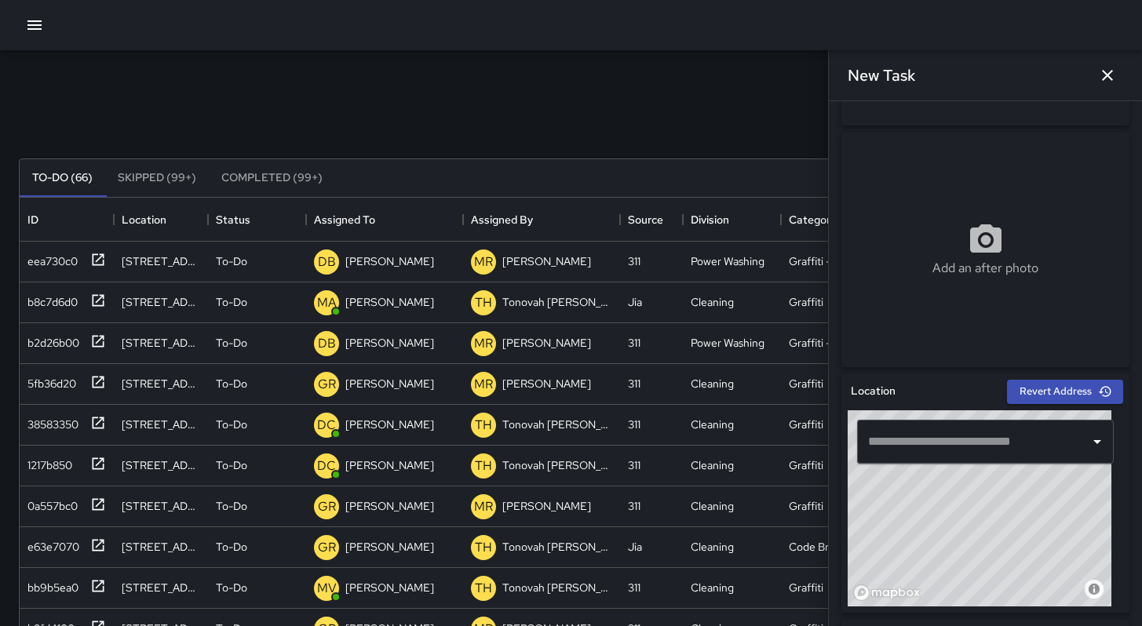
scroll to position [526, 0]
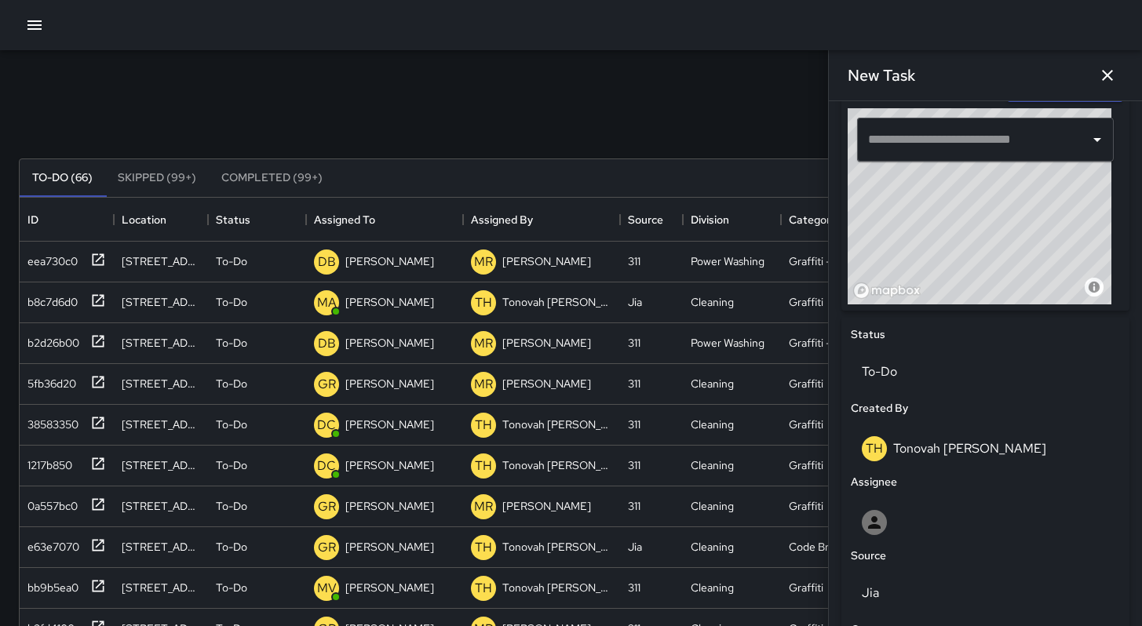
click at [931, 145] on input "text" at bounding box center [973, 140] width 219 height 30
click at [932, 145] on input "text" at bounding box center [973, 140] width 219 height 30
paste input "**********"
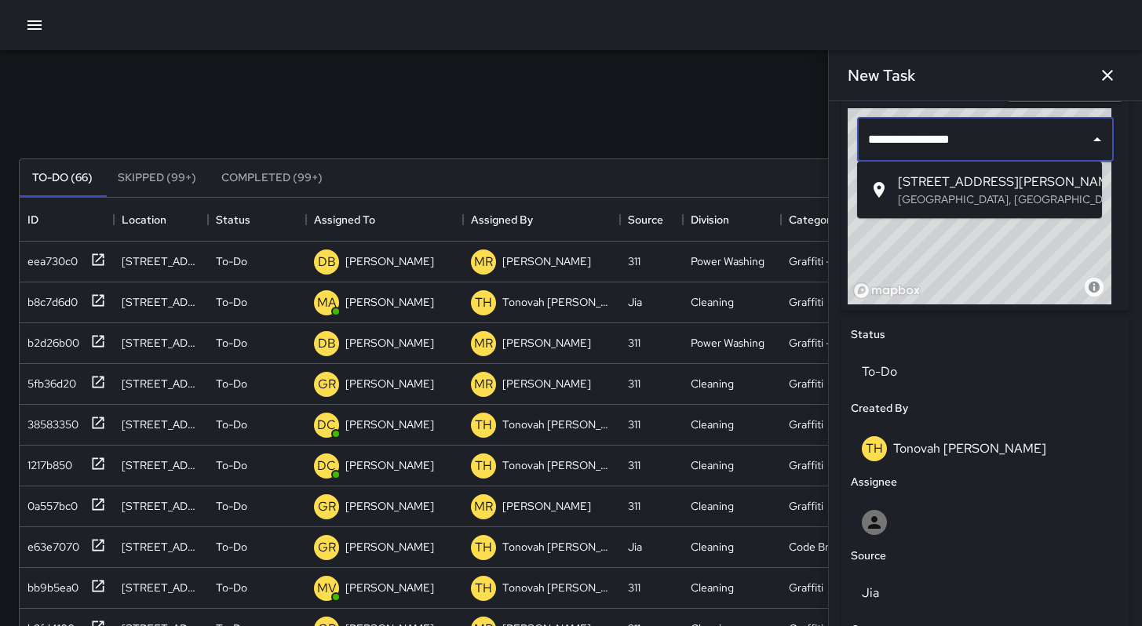
click at [966, 178] on span "[STREET_ADDRESS][PERSON_NAME]" at bounding box center [994, 182] width 192 height 19
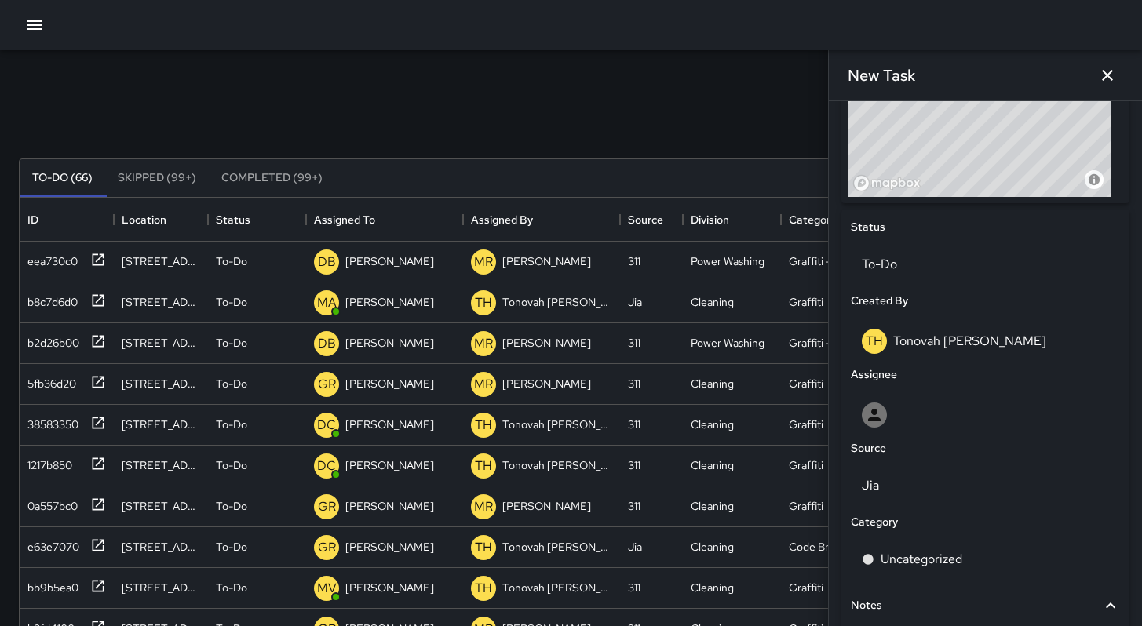
scroll to position [634, 0]
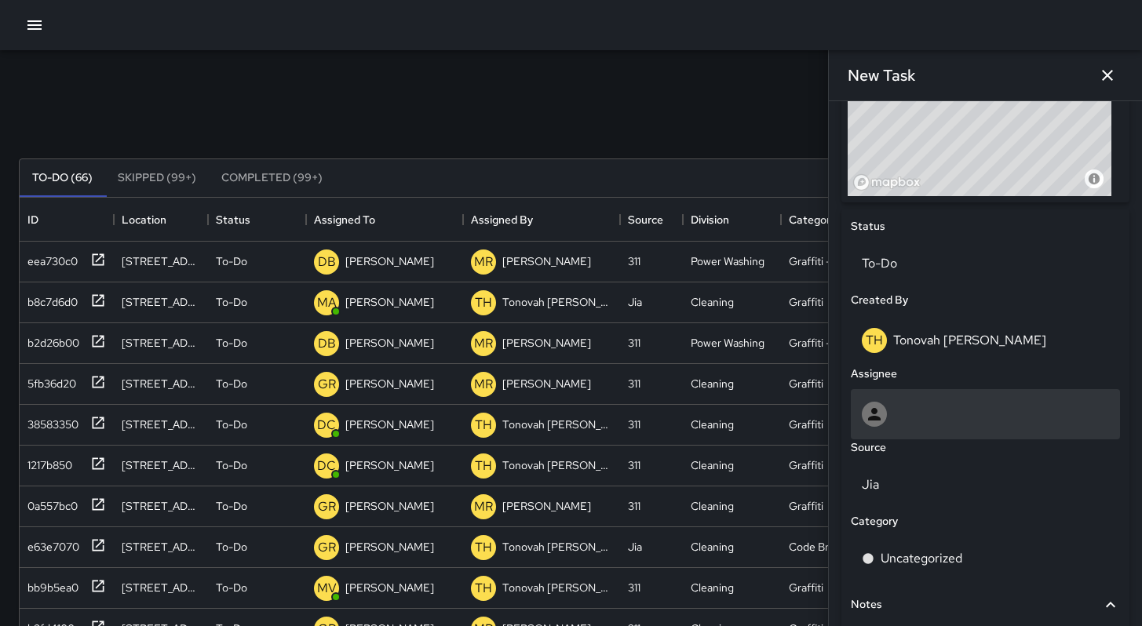
type input "**********"
click at [911, 414] on div at bounding box center [985, 414] width 247 height 25
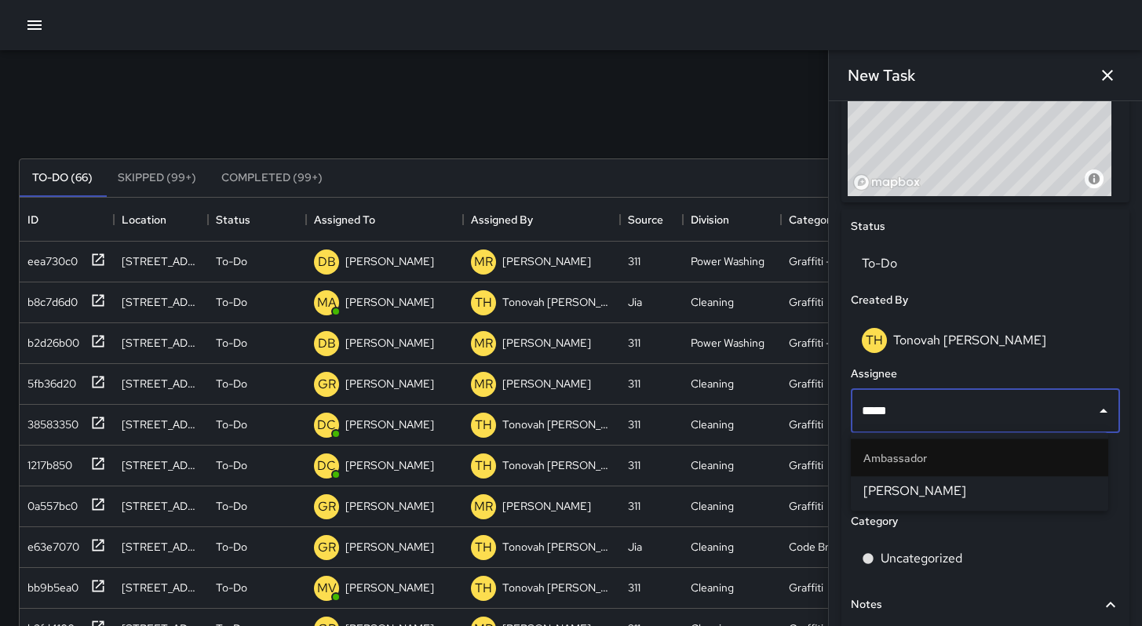
type input "******"
click at [935, 495] on span "[PERSON_NAME]" at bounding box center [979, 491] width 232 height 19
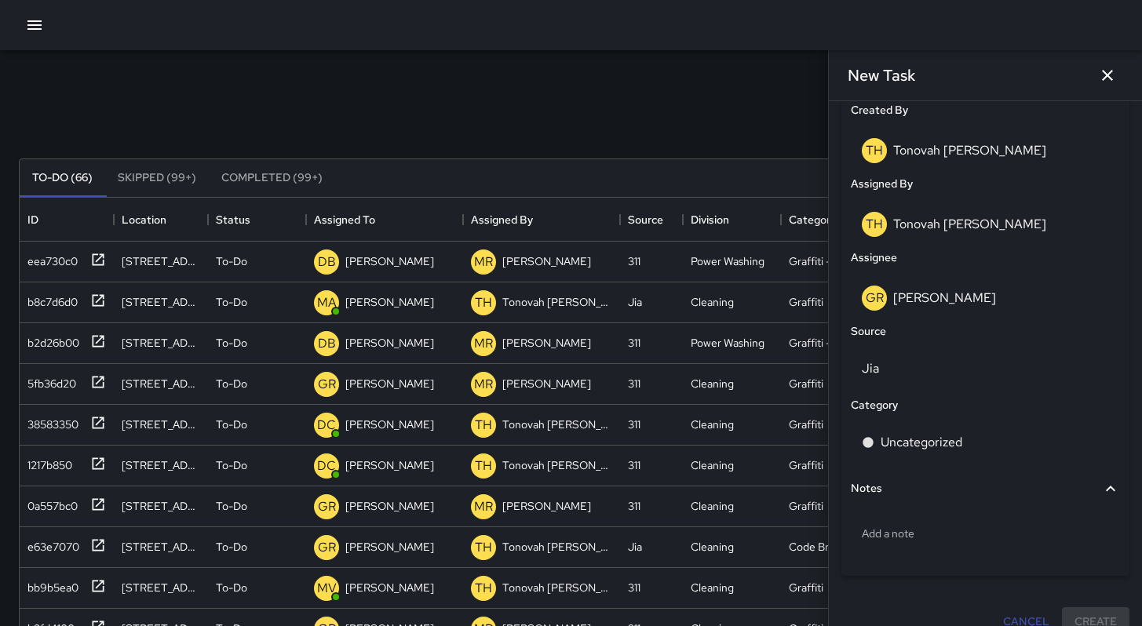
scroll to position [824, 0]
click at [909, 442] on p "Uncategorized" at bounding box center [922, 442] width 82 height 19
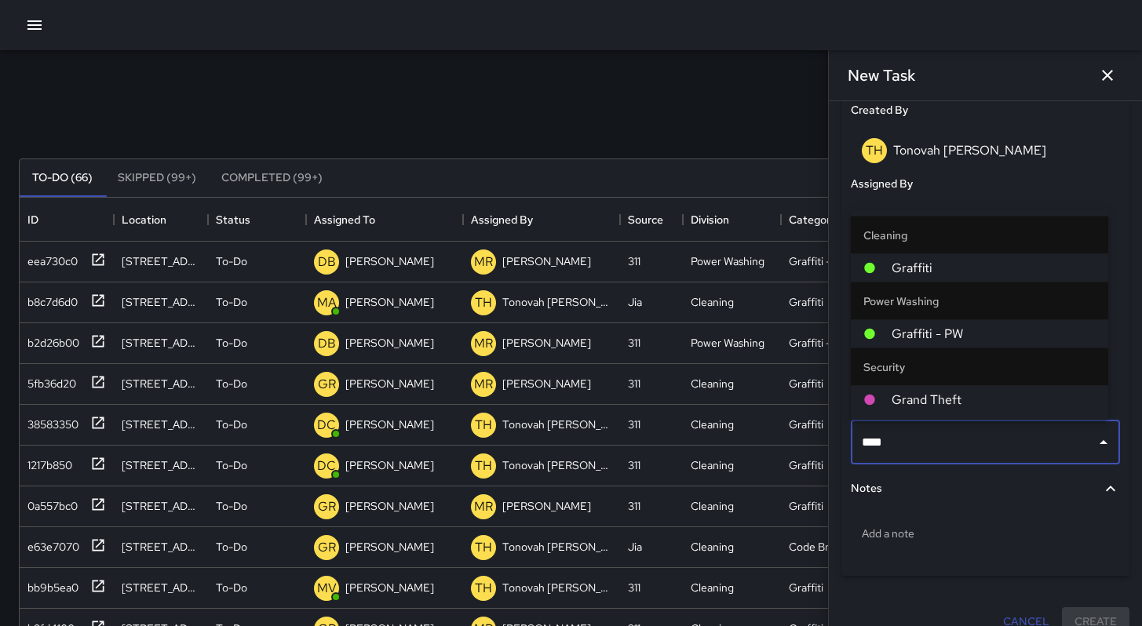
type input "*****"
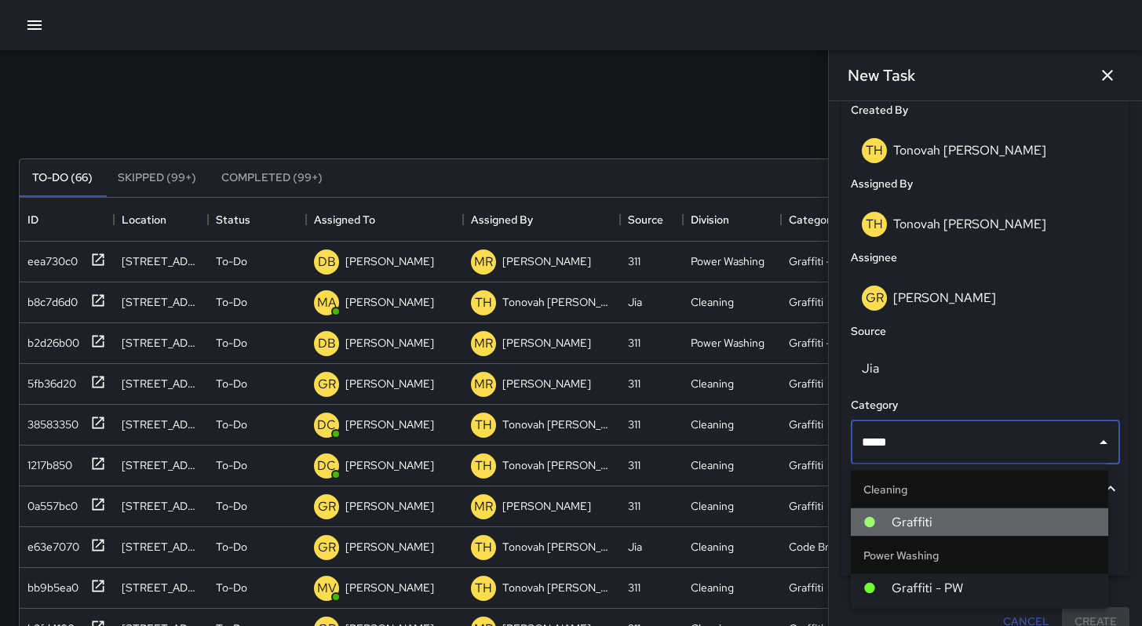
click at [913, 522] on span "Graffiti" at bounding box center [994, 522] width 204 height 19
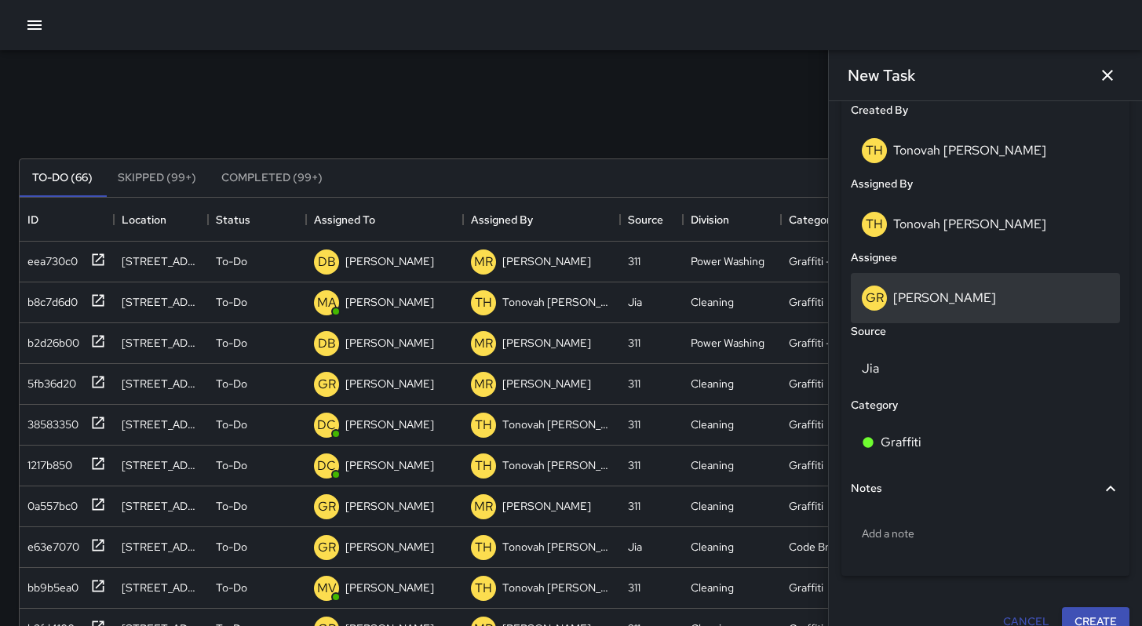
click at [900, 304] on p "[PERSON_NAME]" at bounding box center [944, 298] width 103 height 16
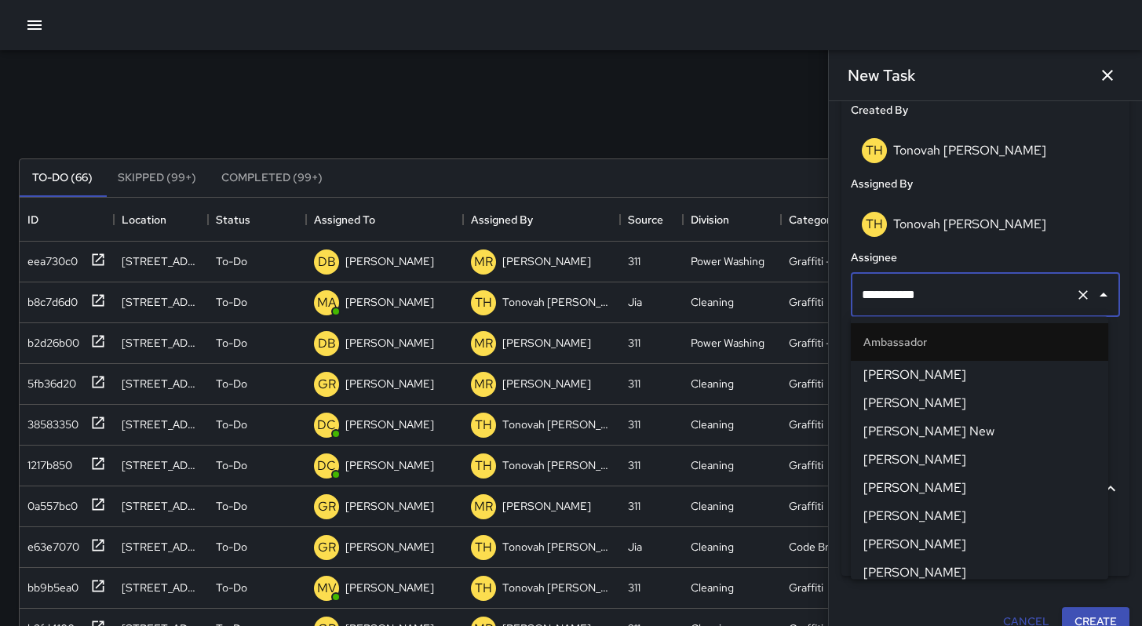
scroll to position [35, 0]
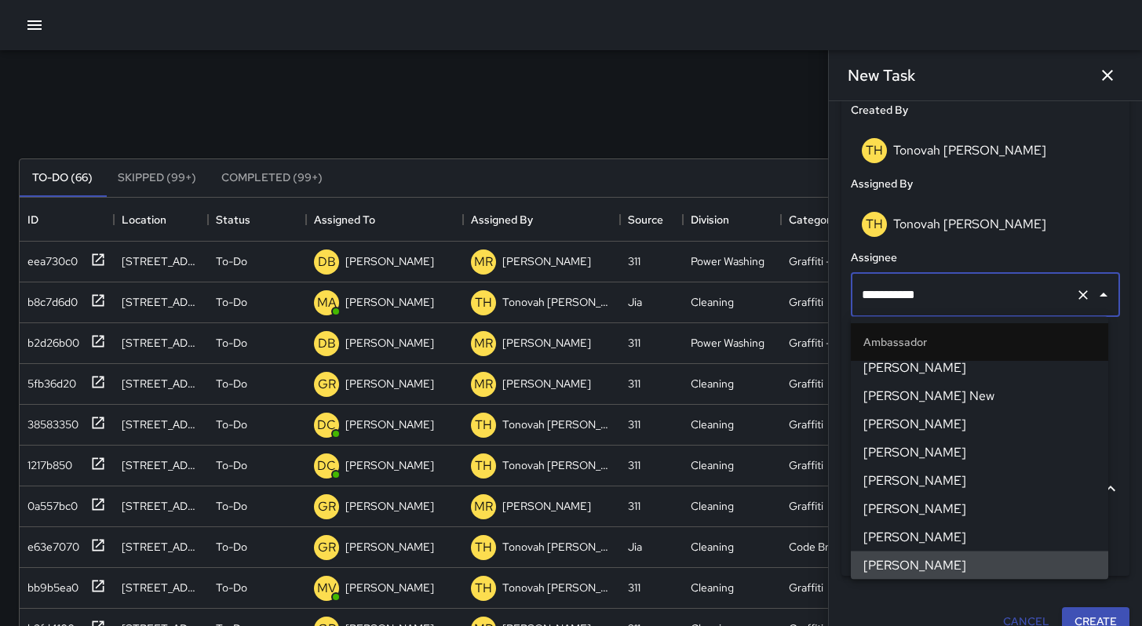
drag, startPoint x: 947, startPoint y: 294, endPoint x: 828, endPoint y: 280, distance: 119.3
click at [830, 281] on div "**********" at bounding box center [985, 363] width 313 height 525
type input "*"
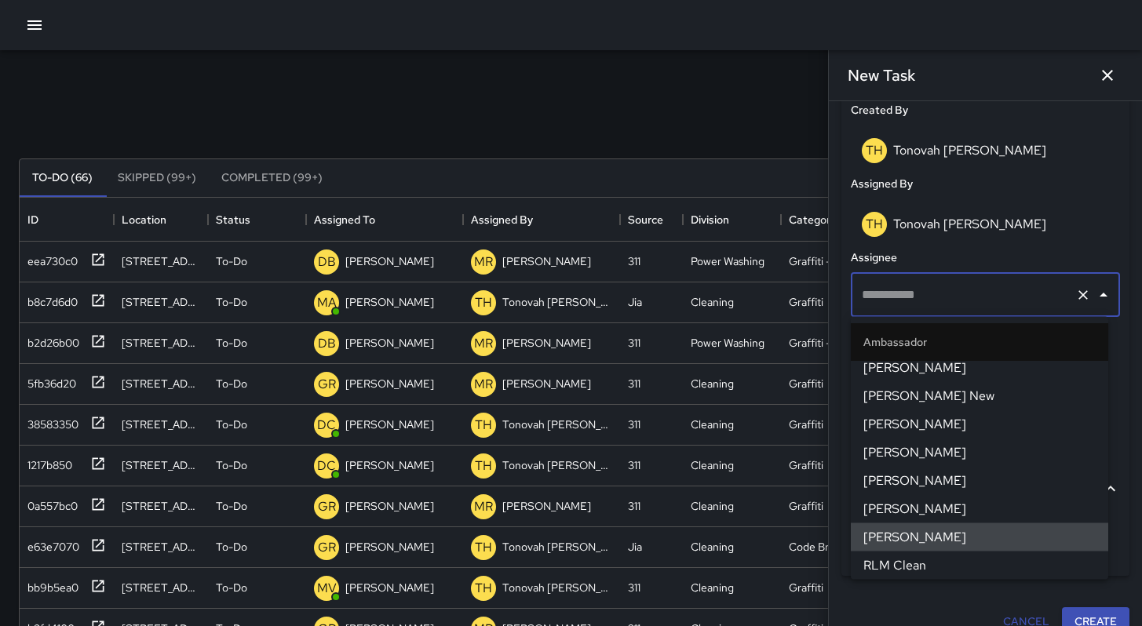
scroll to position [772, 0]
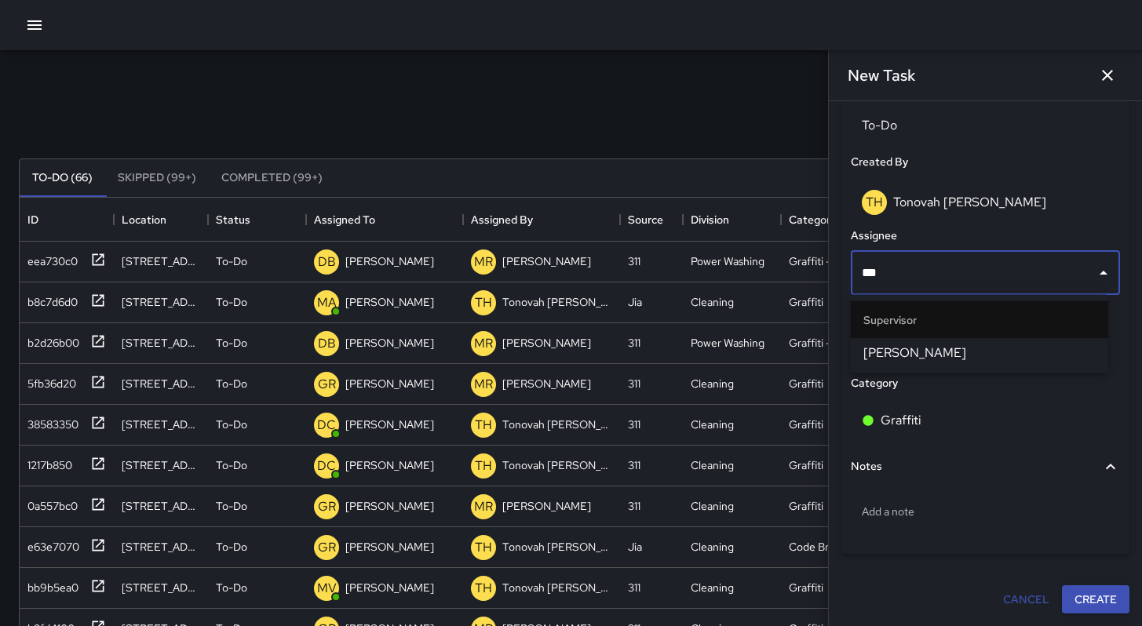
type input "****"
click at [904, 358] on span "[PERSON_NAME]" at bounding box center [979, 353] width 232 height 19
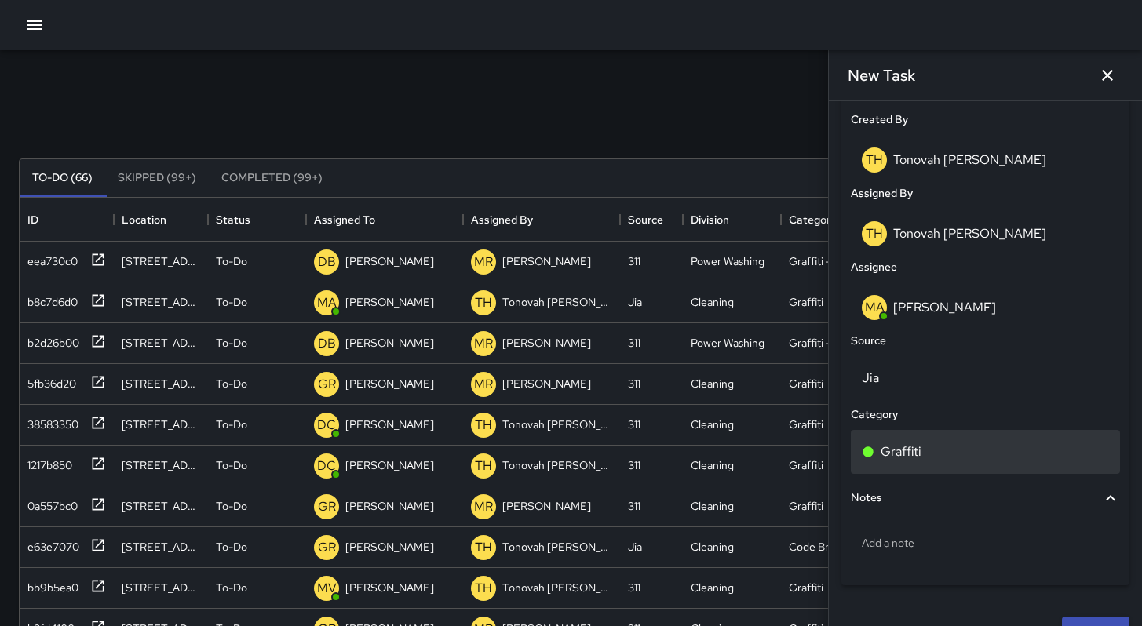
scroll to position [846, 0]
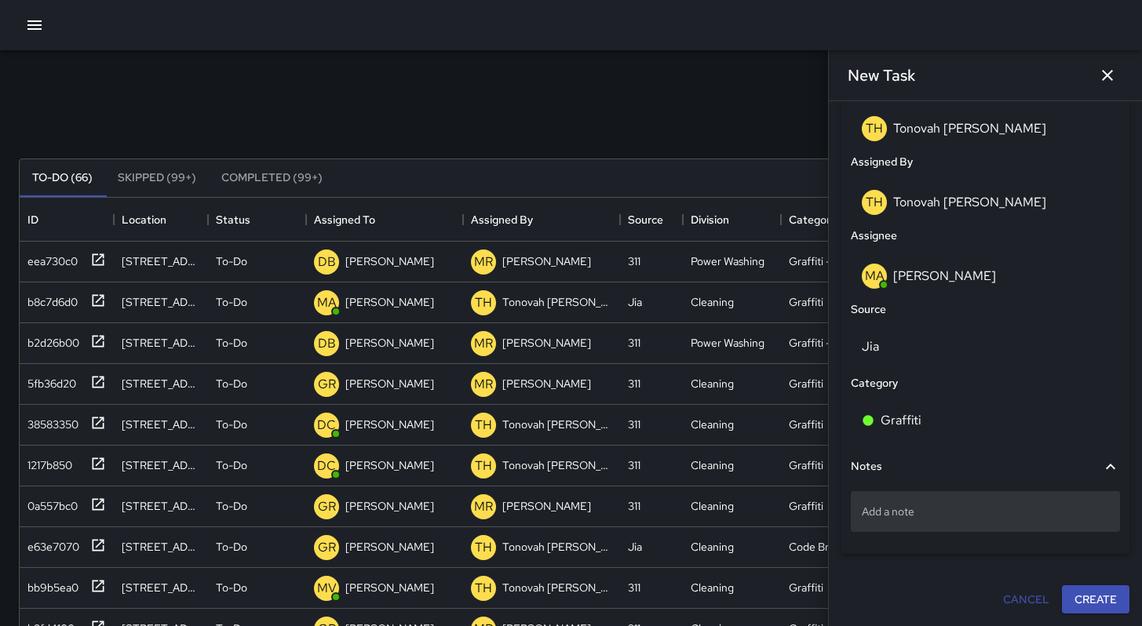
click at [902, 518] on p "Add a note" at bounding box center [985, 512] width 247 height 16
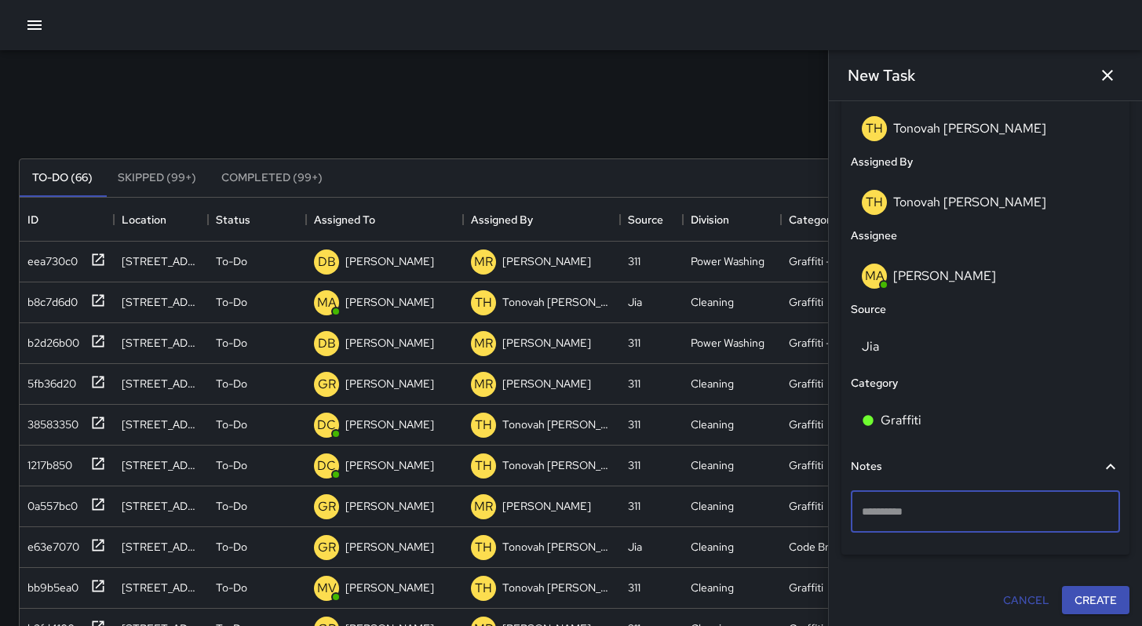
type textarea "**********"
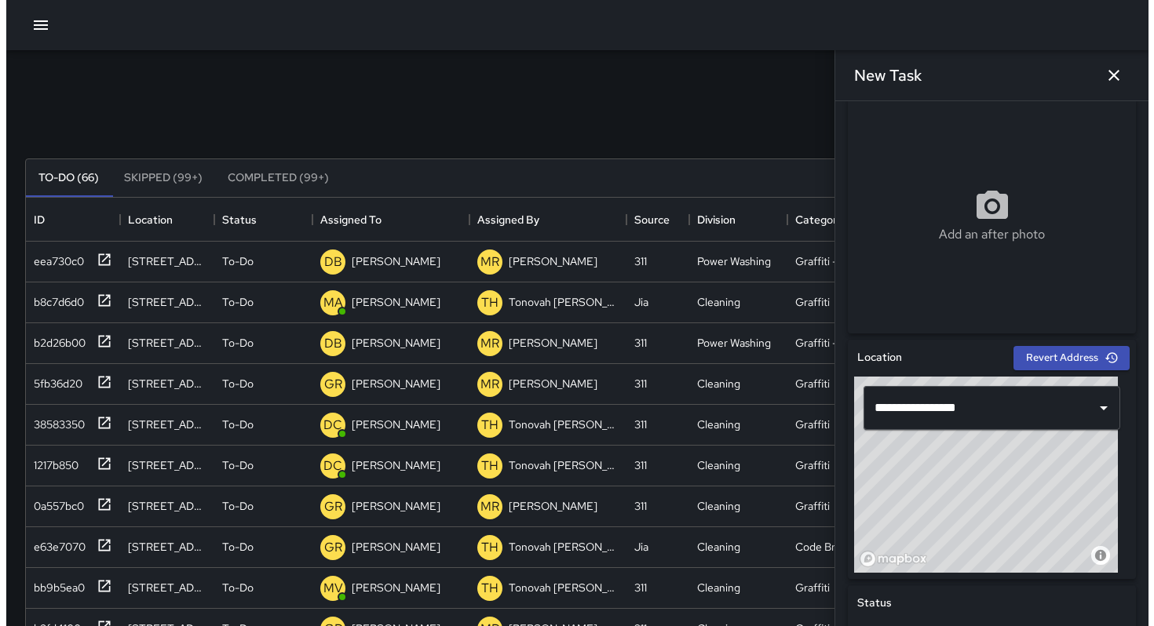
scroll to position [0, 0]
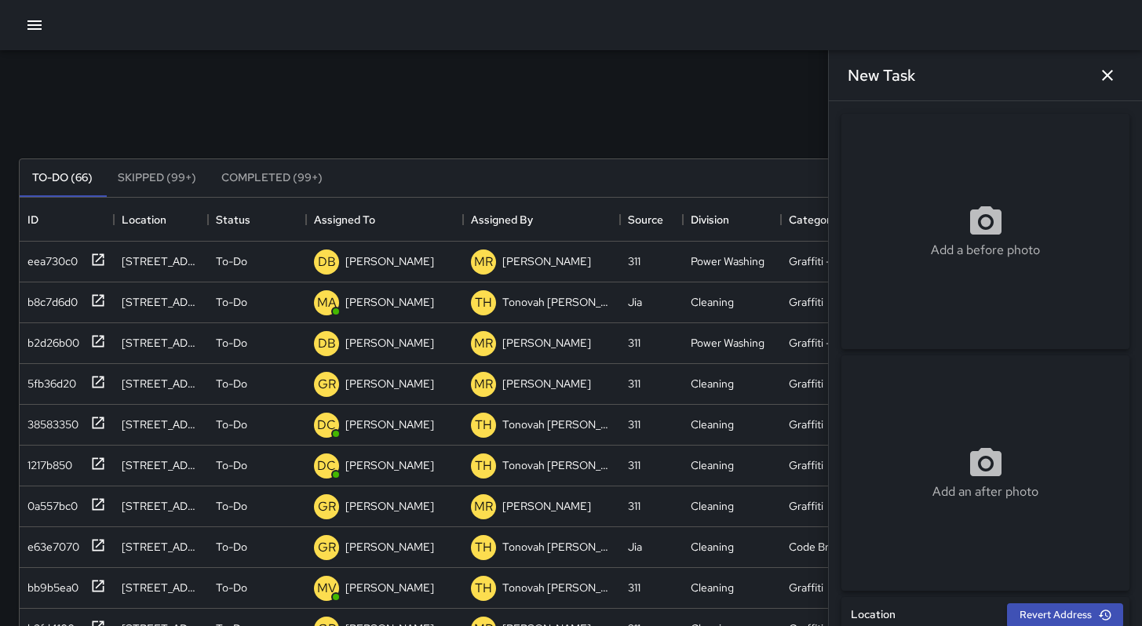
click at [960, 213] on div "Add a before photo" at bounding box center [985, 231] width 288 height 57
click at [1100, 71] on icon "button" at bounding box center [1107, 75] width 19 height 19
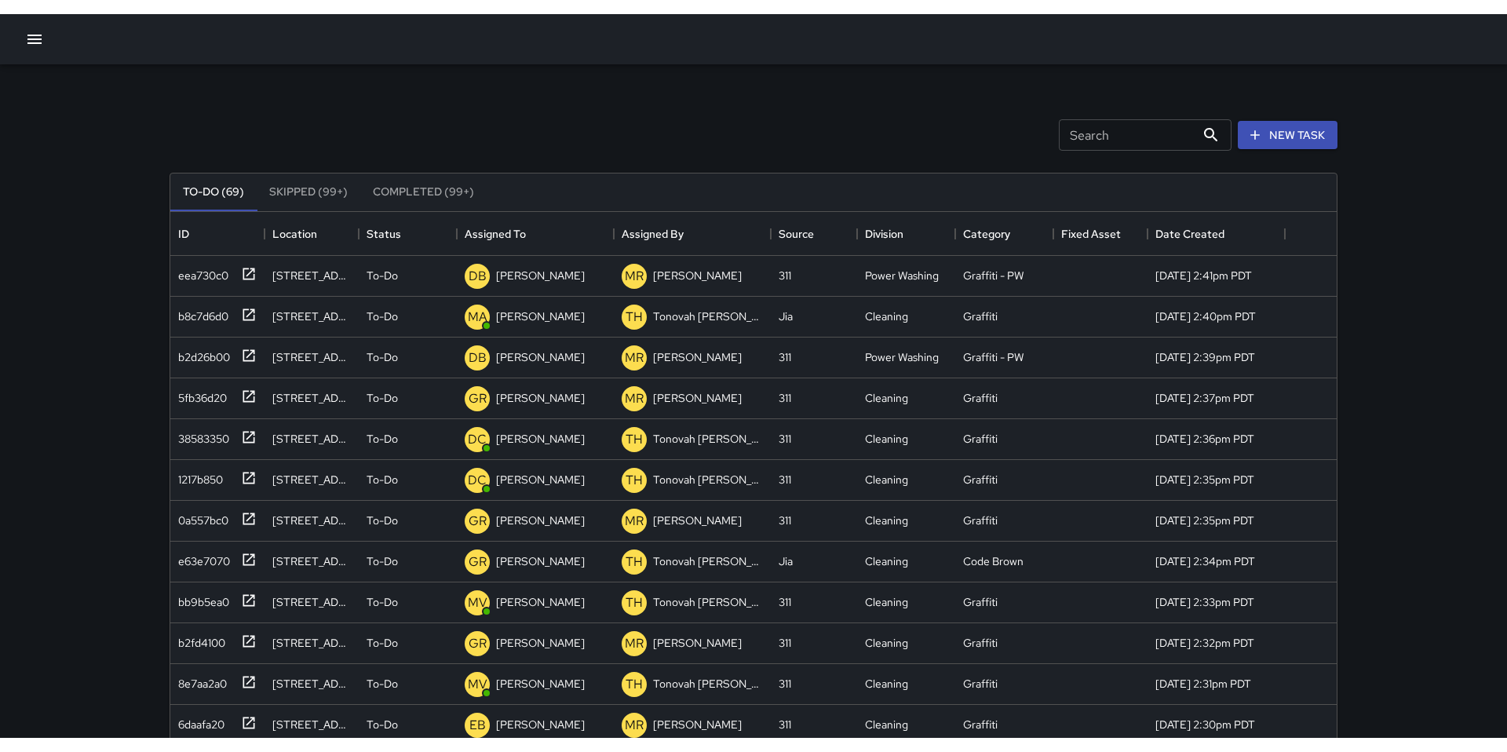
scroll to position [665, 1166]
